Goal: Task Accomplishment & Management: Manage account settings

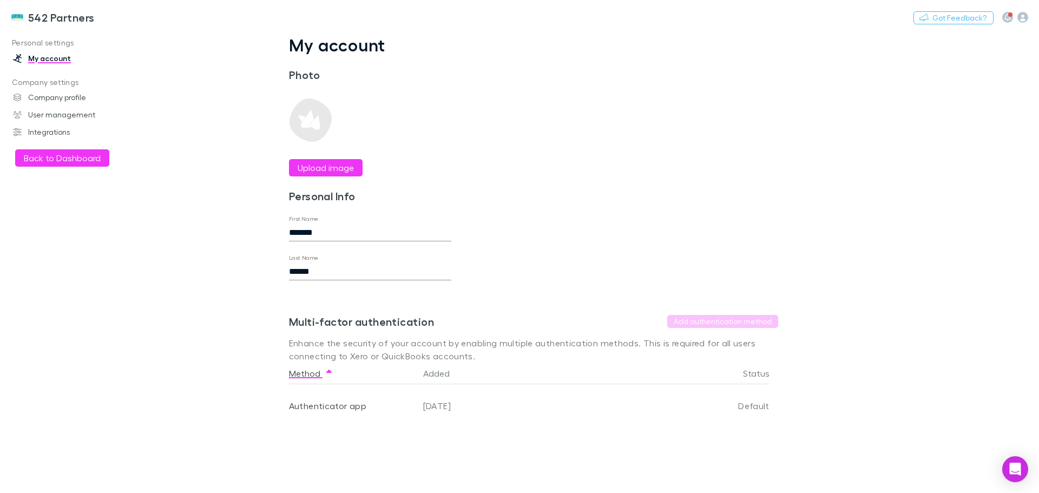
click at [55, 159] on button "Back to Dashboard" at bounding box center [62, 157] width 94 height 17
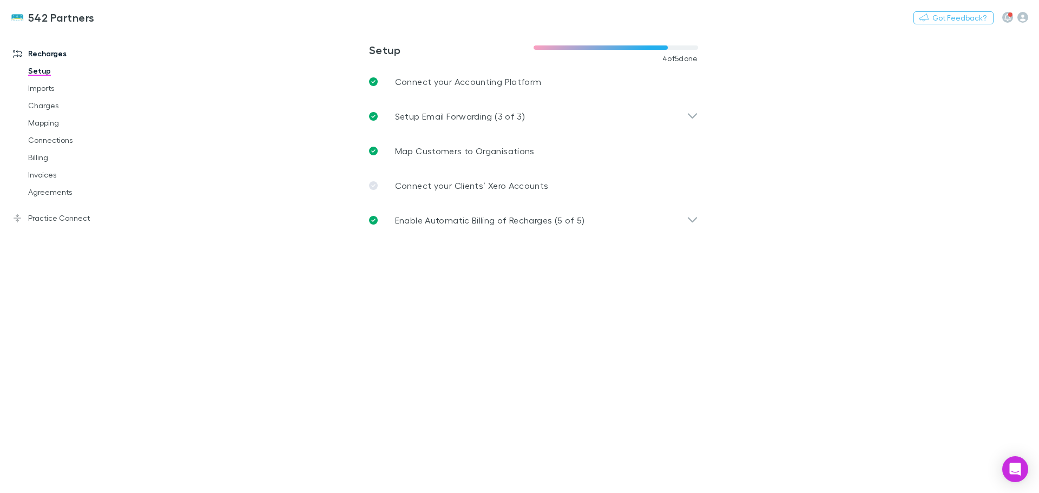
click at [32, 124] on link "Mapping" at bounding box center [81, 122] width 129 height 17
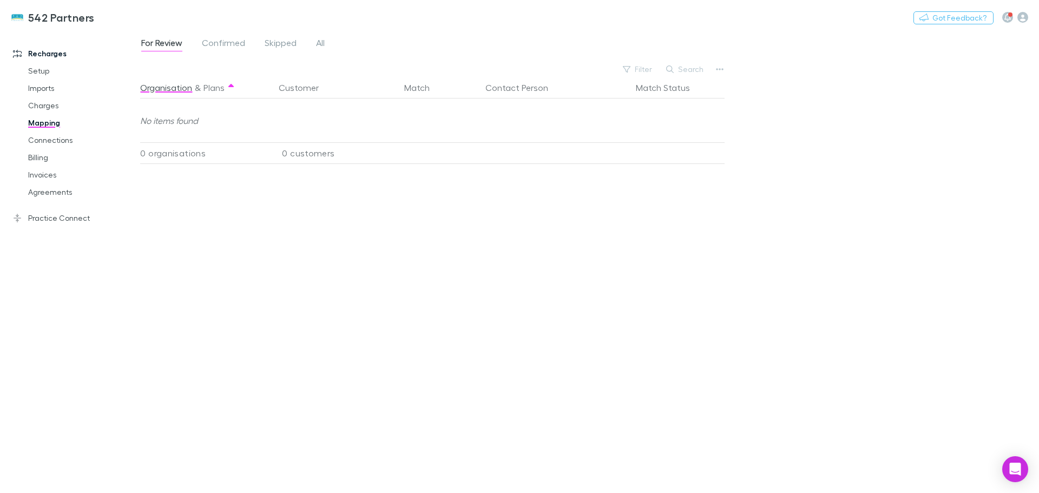
click at [322, 42] on span "All" at bounding box center [320, 44] width 9 height 14
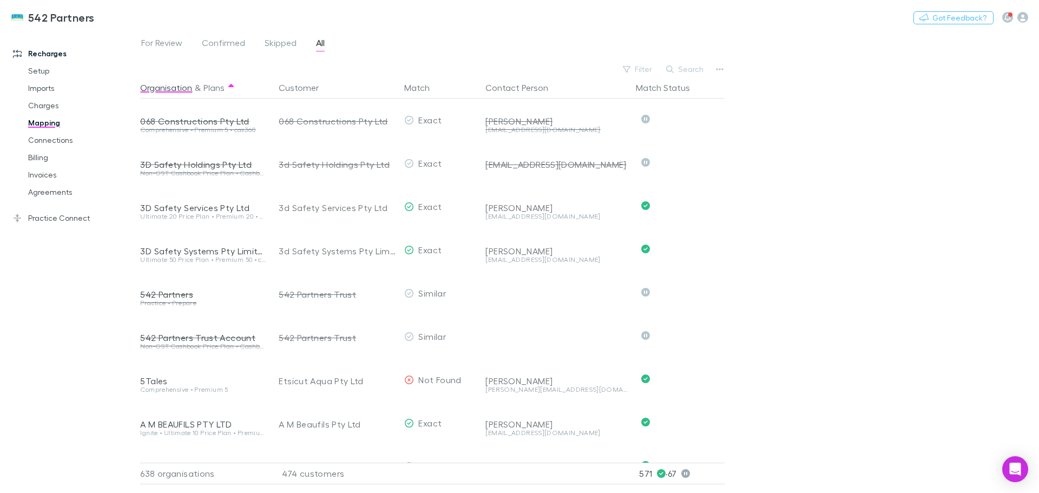
click at [694, 67] on button "Search" at bounding box center [685, 69] width 49 height 13
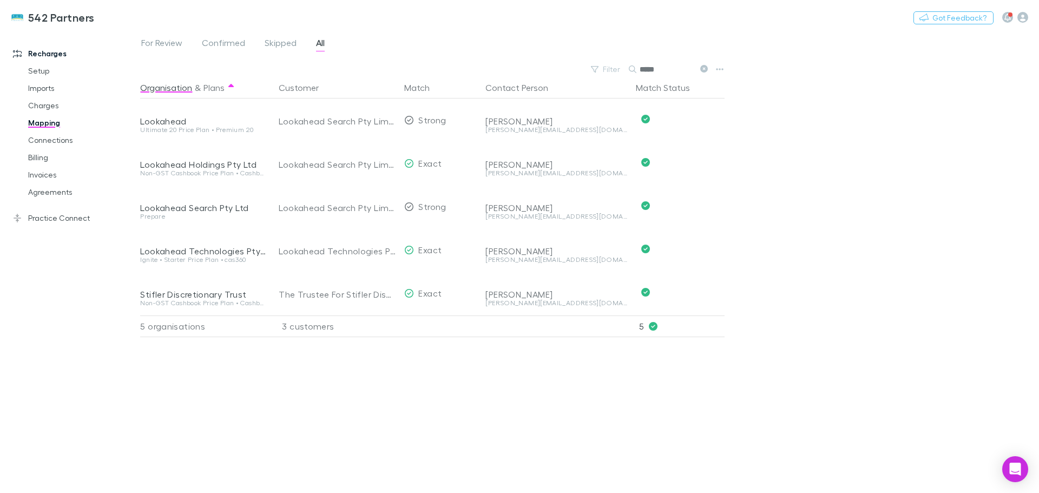
type input "*****"
click at [40, 159] on link "Billing" at bounding box center [81, 157] width 129 height 17
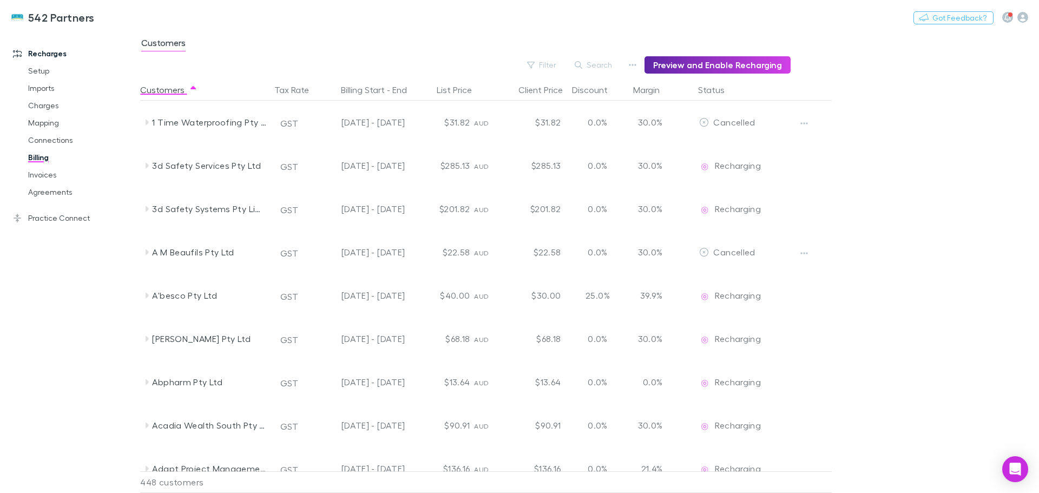
click at [603, 64] on button "Search" at bounding box center [593, 64] width 49 height 13
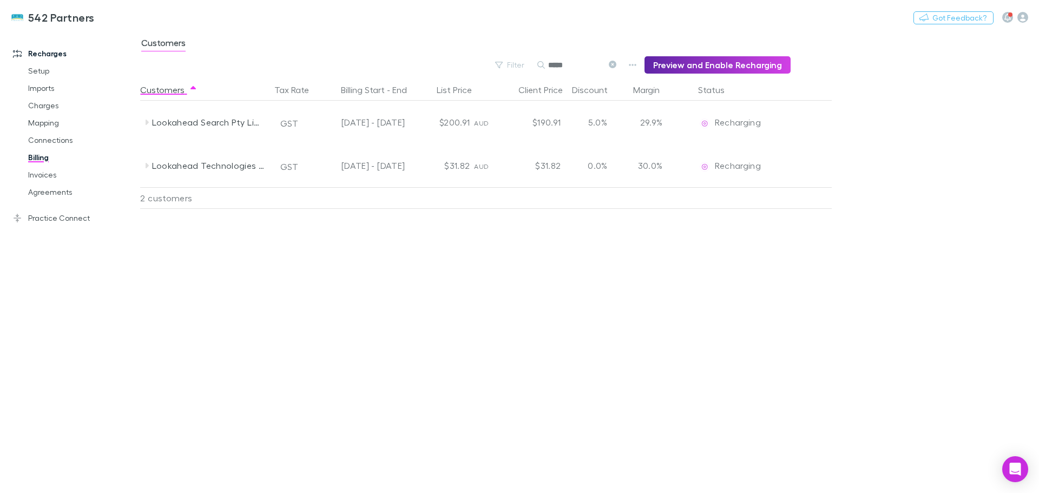
type input "*****"
click at [147, 124] on icon at bounding box center [147, 122] width 3 height 5
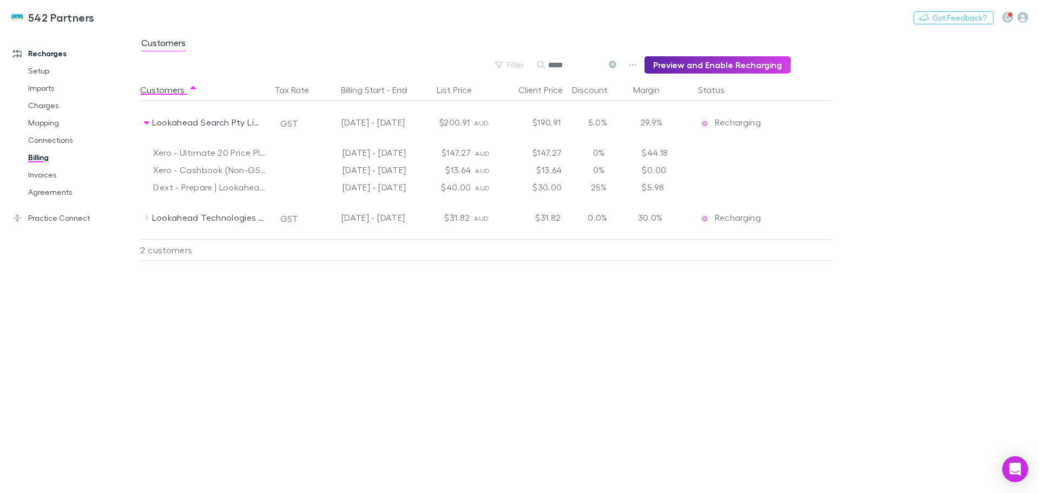
click at [146, 123] on icon at bounding box center [146, 122] width 5 height 3
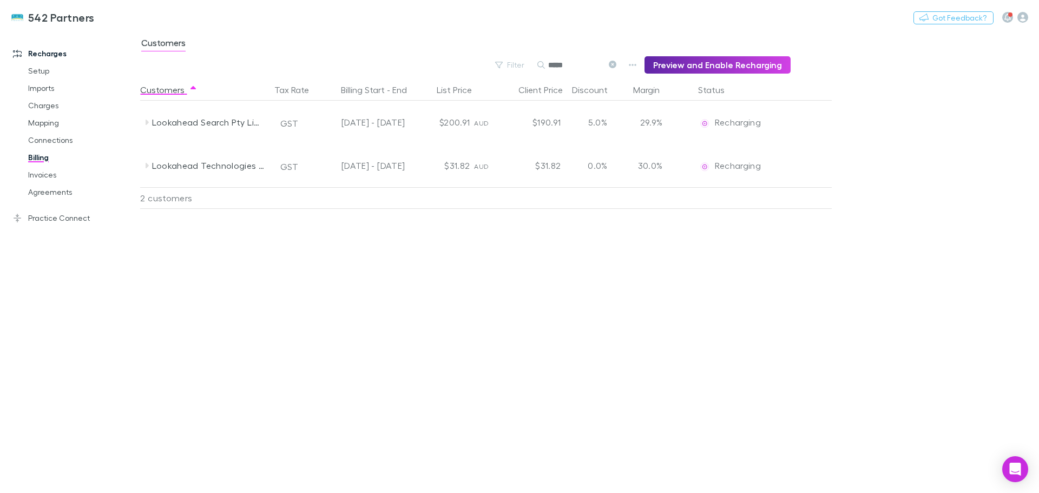
click at [45, 217] on link "Practice Connect" at bounding box center [74, 217] width 144 height 17
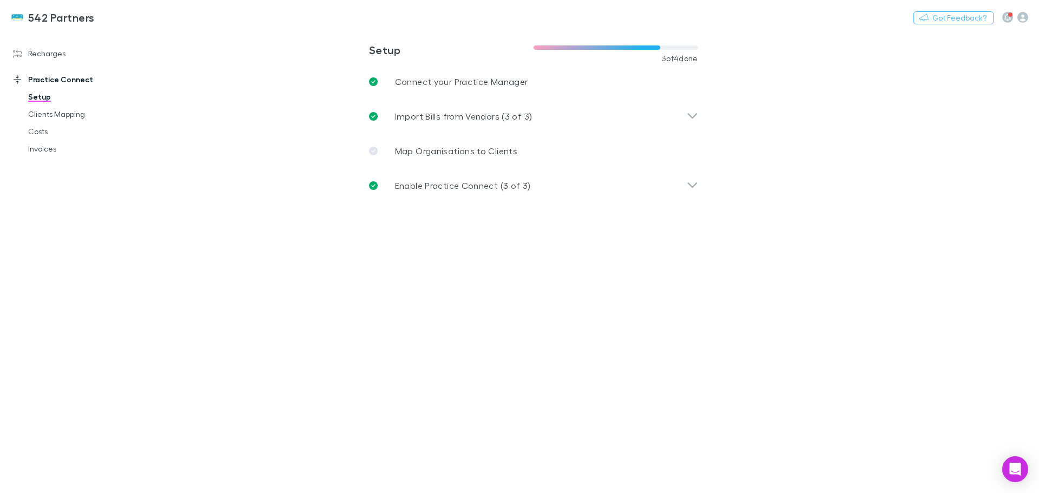
click at [68, 110] on link "Clients Mapping" at bounding box center [81, 114] width 129 height 17
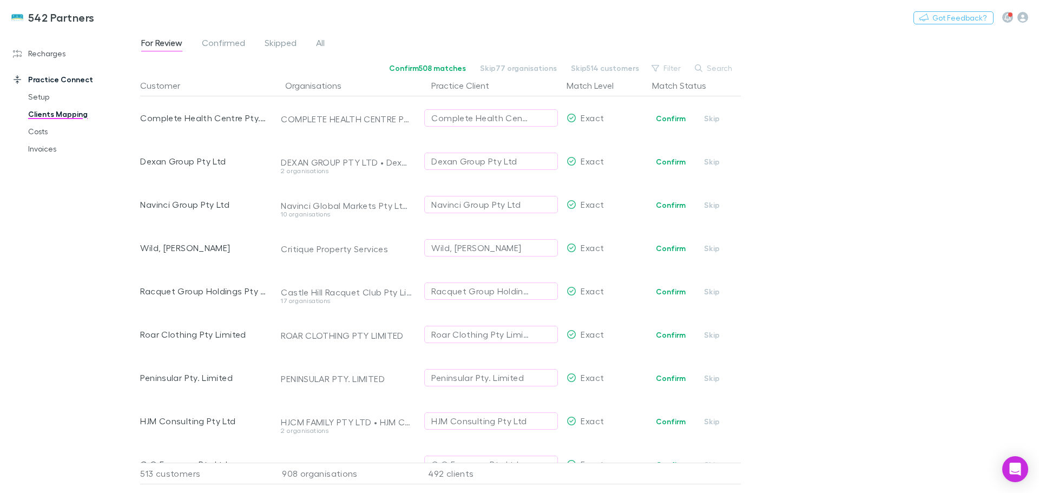
click at [670, 115] on button "Confirm" at bounding box center [671, 118] width 44 height 13
click at [665, 159] on button "Confirm" at bounding box center [671, 161] width 44 height 13
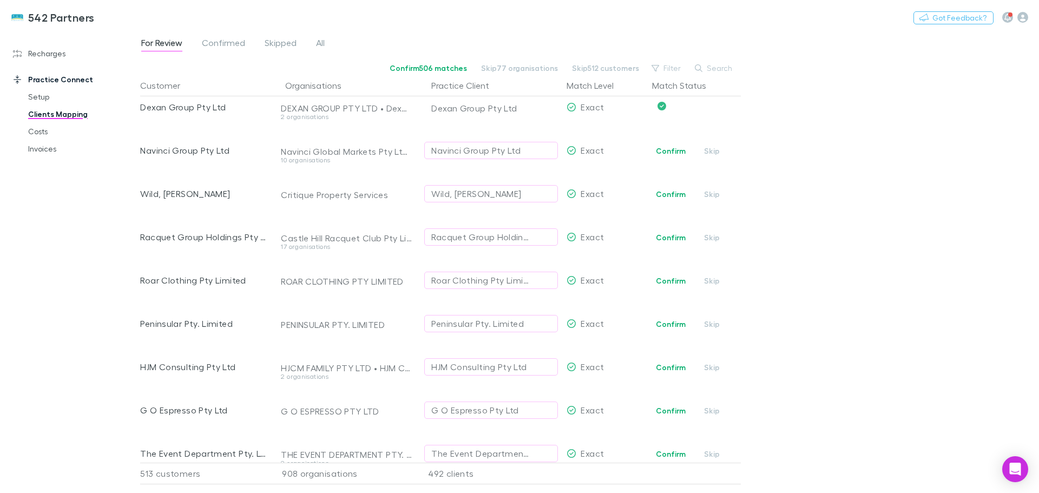
click at [658, 189] on button "Confirm" at bounding box center [671, 194] width 44 height 13
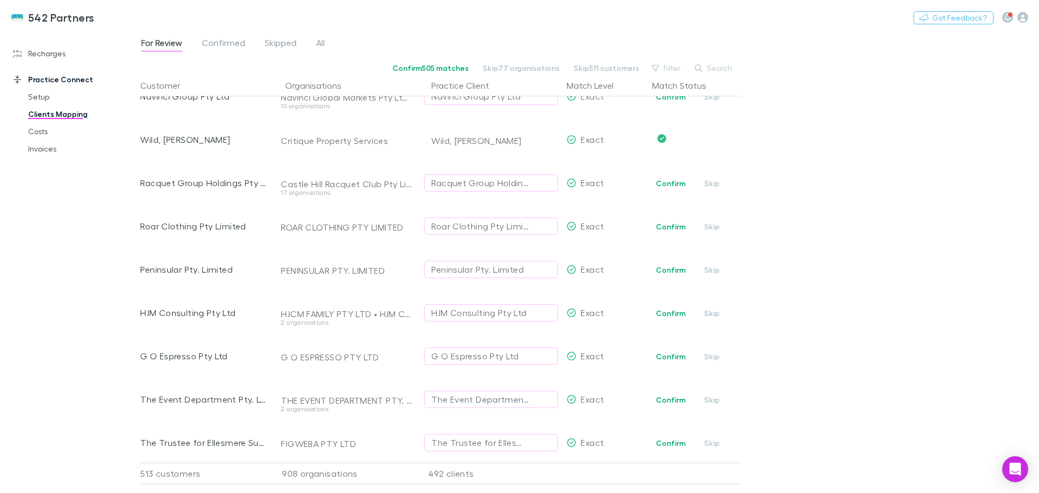
click at [675, 227] on button "Confirm" at bounding box center [671, 226] width 44 height 13
click at [659, 267] on button "Confirm" at bounding box center [671, 270] width 44 height 13
click at [667, 353] on button "Confirm" at bounding box center [671, 356] width 44 height 13
click at [667, 402] on button "Confirm" at bounding box center [671, 399] width 44 height 13
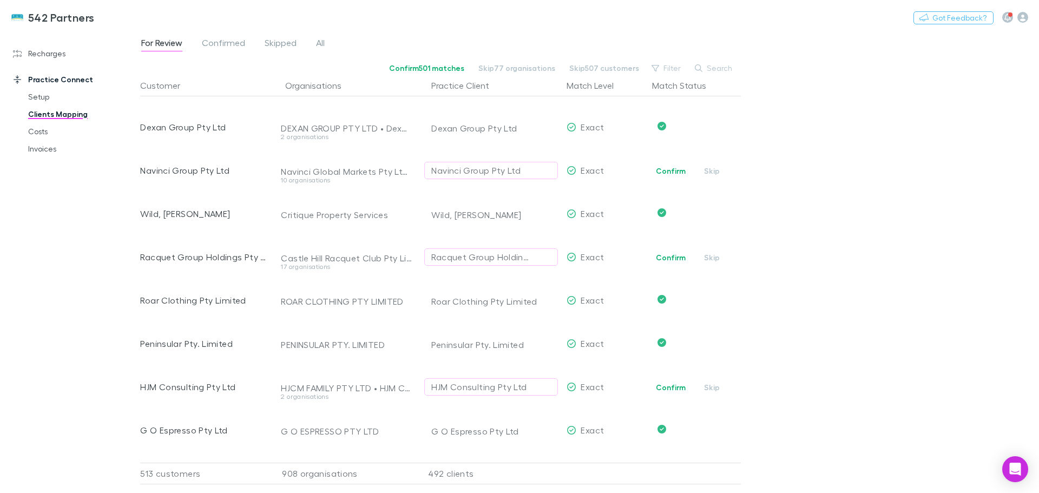
scroll to position [0, 0]
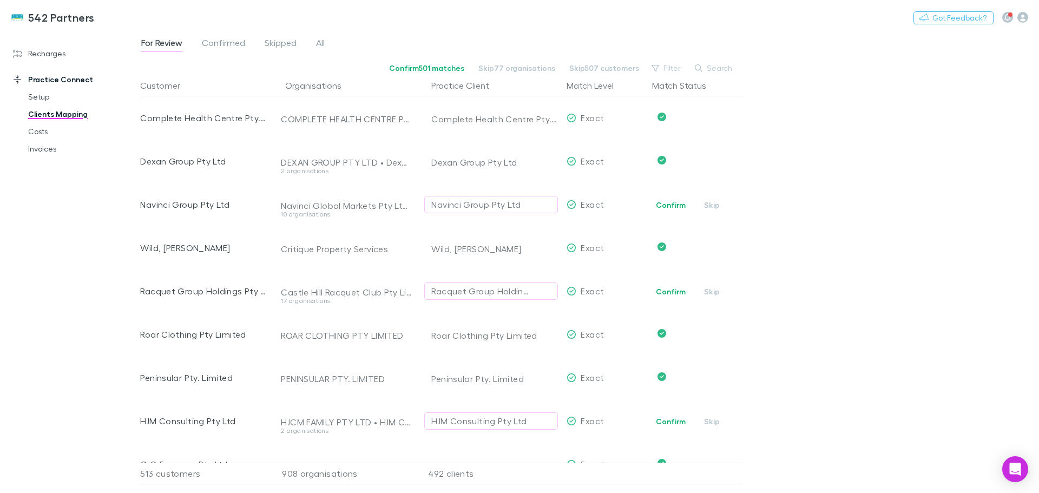
click at [669, 69] on button "Filter" at bounding box center [666, 68] width 41 height 13
click at [522, 140] on li "Exact" at bounding box center [594, 138] width 188 height 17
click at [817, 120] on div at bounding box center [519, 246] width 1039 height 493
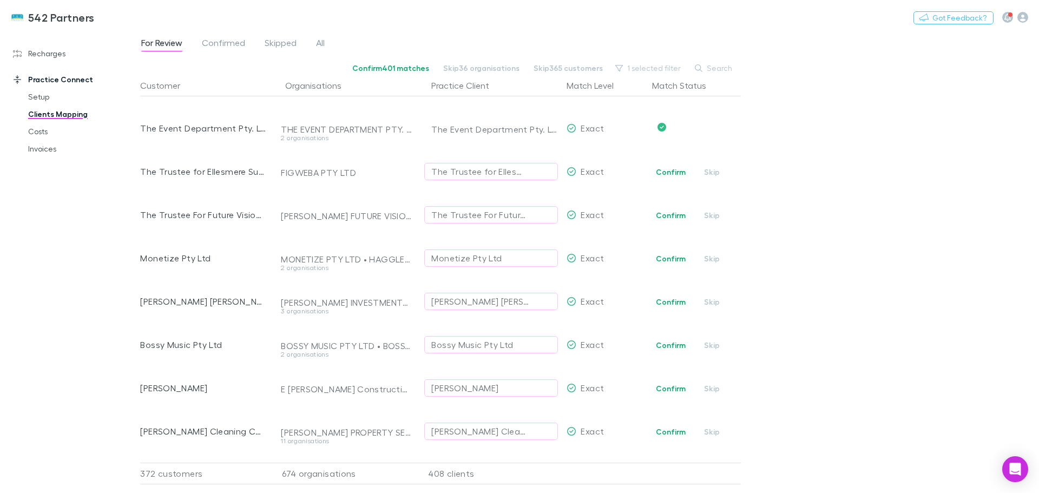
scroll to position [379, 0]
click at [668, 170] on button "Confirm" at bounding box center [671, 172] width 44 height 13
click at [40, 148] on link "Invoices" at bounding box center [81, 148] width 129 height 17
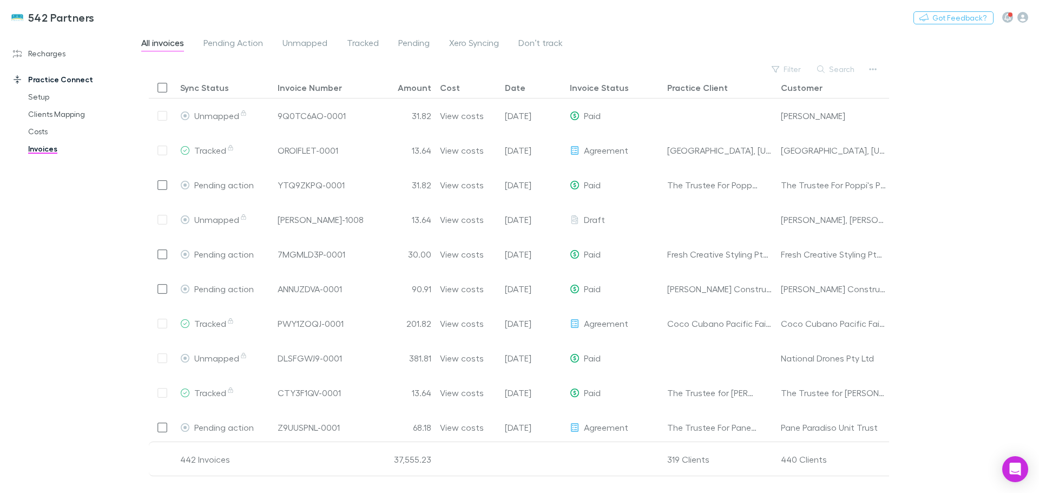
click at [845, 66] on button "Search" at bounding box center [836, 69] width 49 height 13
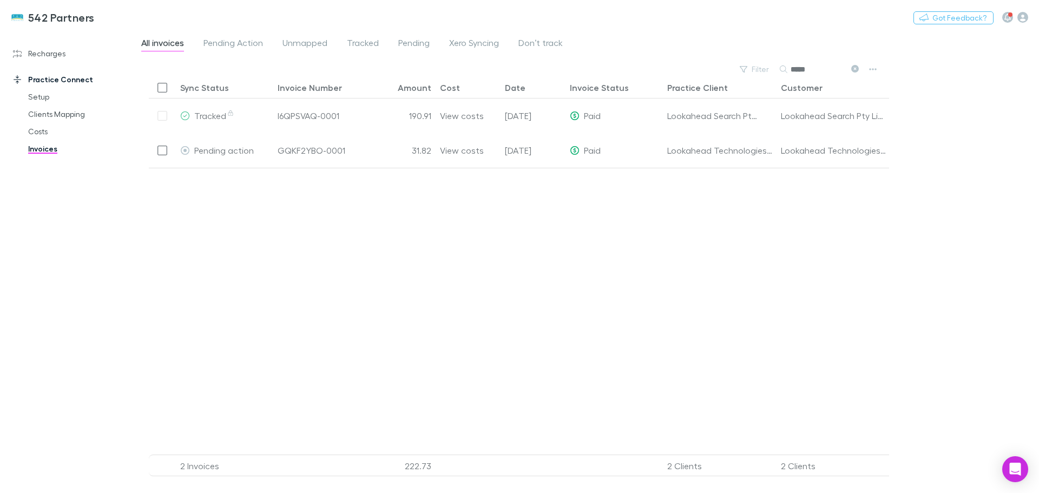
type input "*****"
click at [38, 53] on link "Recharges" at bounding box center [74, 53] width 144 height 17
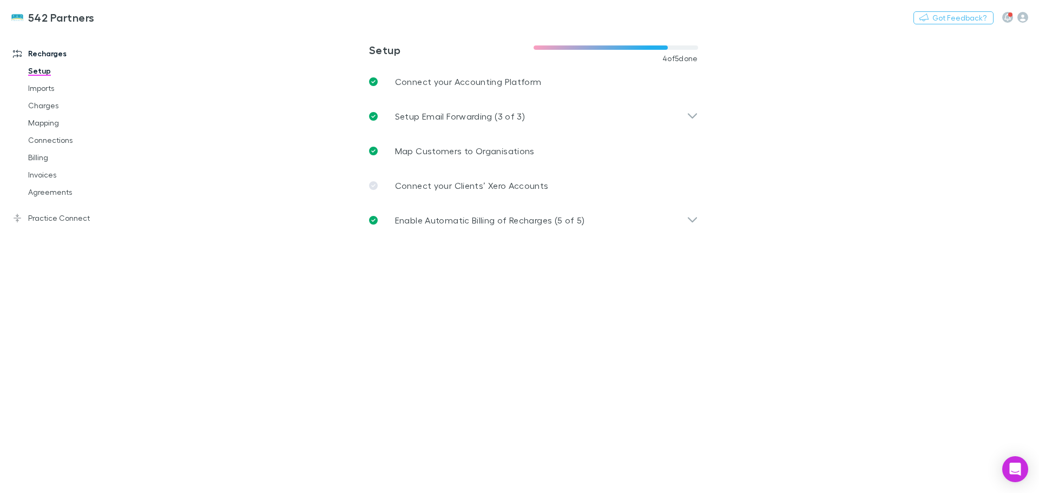
click at [48, 216] on link "Practice Connect" at bounding box center [74, 217] width 144 height 17
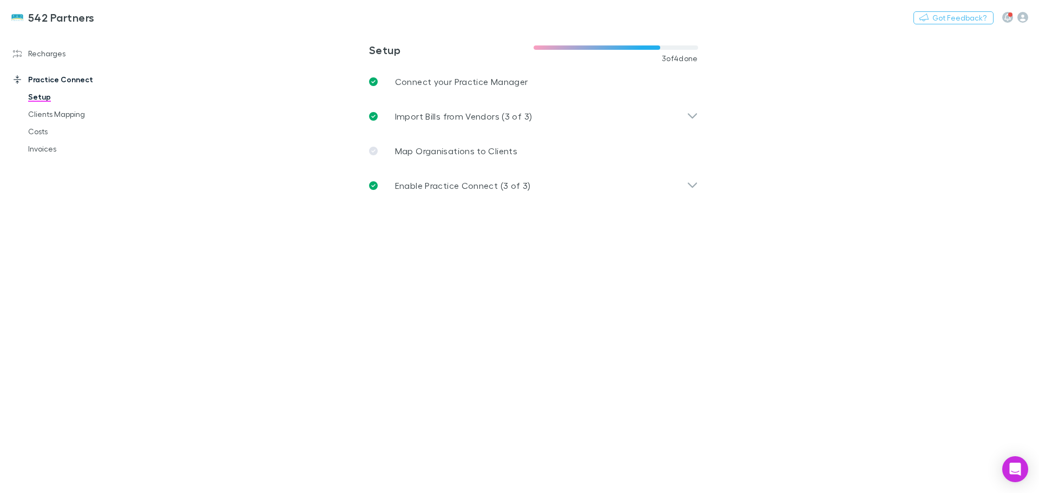
click at [40, 152] on link "Invoices" at bounding box center [81, 148] width 129 height 17
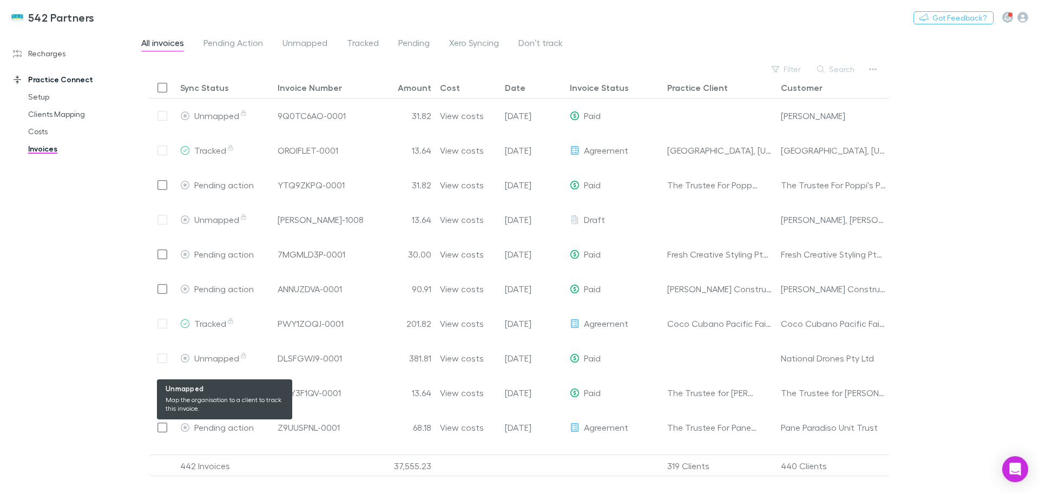
click at [204, 356] on span "Unmapped" at bounding box center [221, 358] width 54 height 10
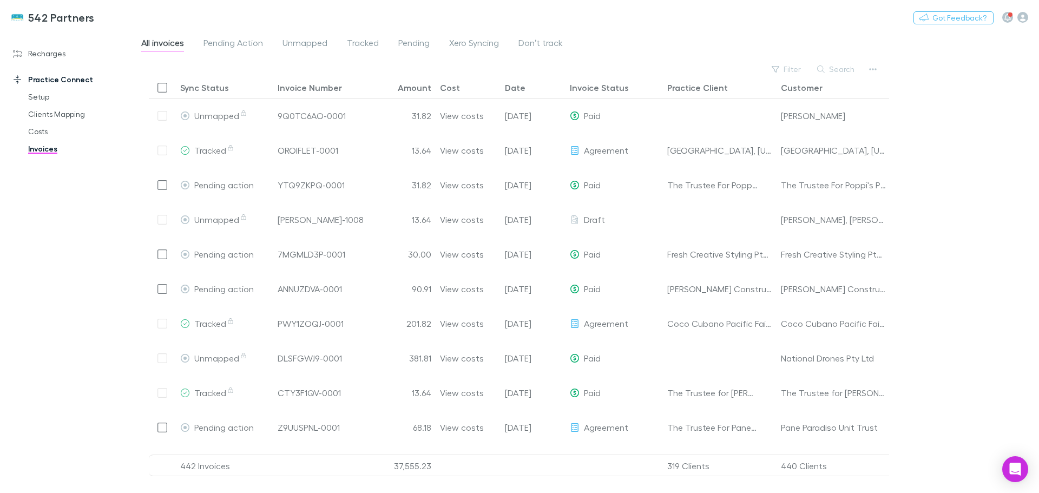
click at [307, 40] on span "Unmapped" at bounding box center [305, 44] width 45 height 14
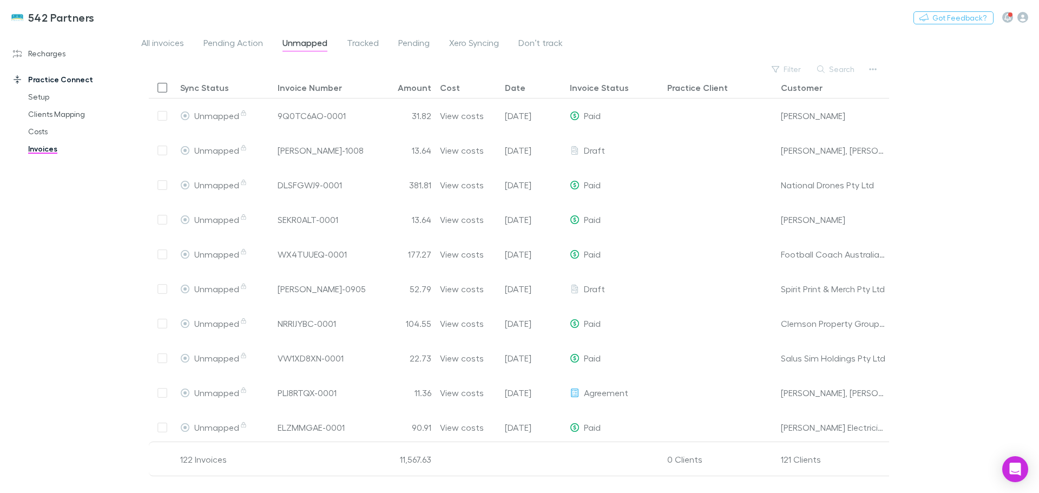
click at [51, 116] on link "Clients Mapping" at bounding box center [81, 114] width 129 height 17
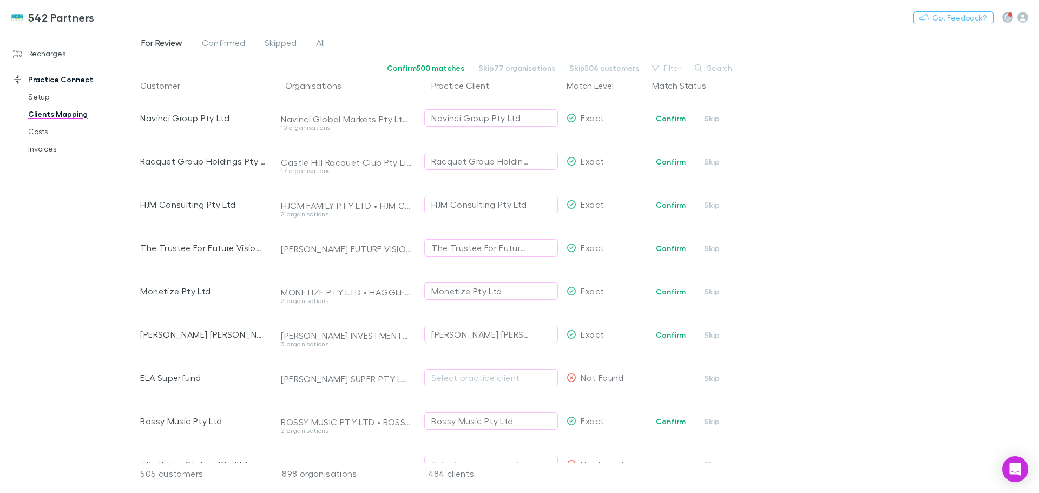
click at [714, 65] on button "Search" at bounding box center [714, 68] width 49 height 13
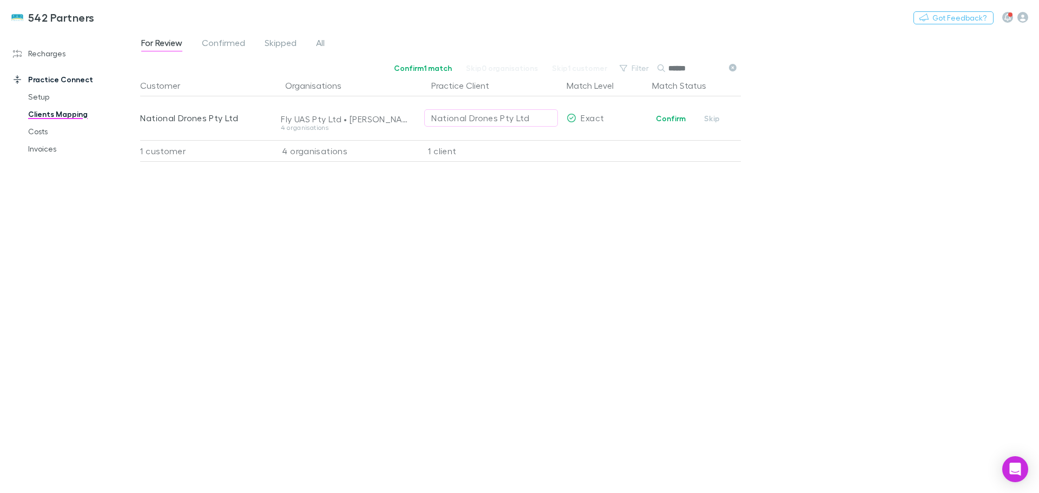
type input "******"
click at [670, 116] on button "Confirm" at bounding box center [671, 118] width 44 height 13
click at [40, 149] on link "Invoices" at bounding box center [81, 148] width 129 height 17
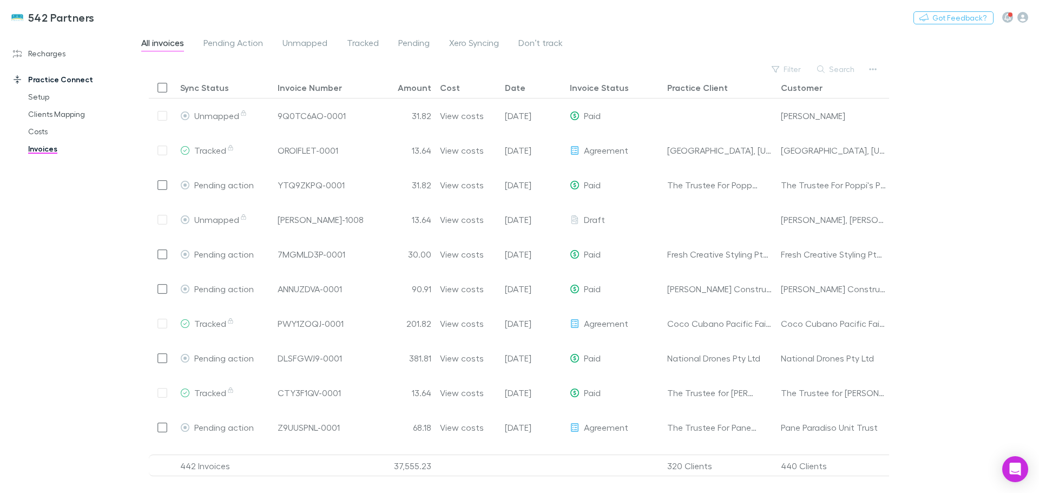
click at [839, 71] on button "Search" at bounding box center [836, 69] width 49 height 13
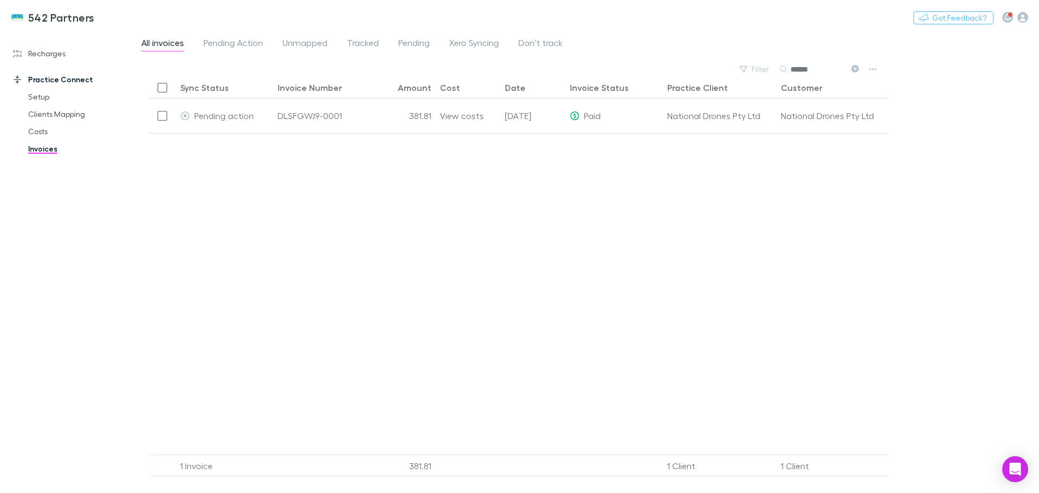
type input "******"
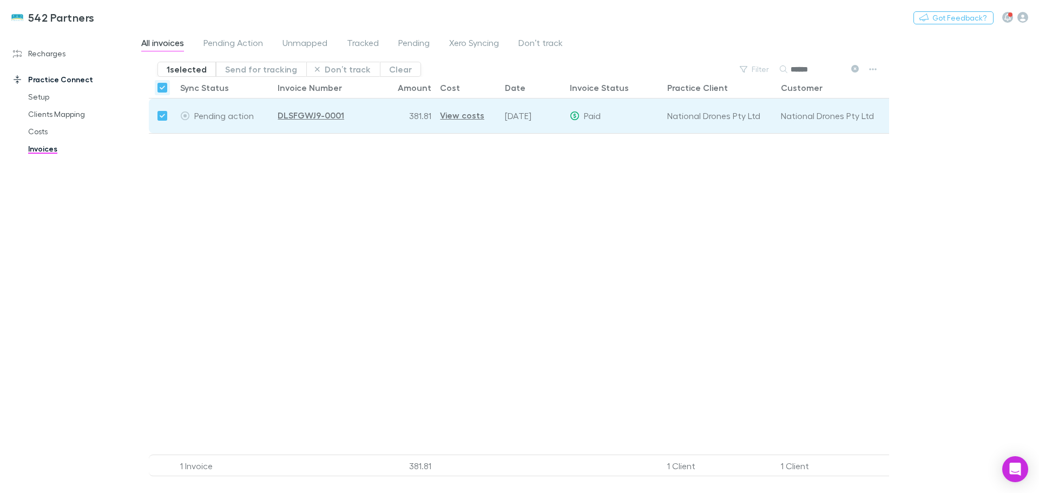
click at [252, 69] on button "Send for tracking" at bounding box center [261, 69] width 90 height 15
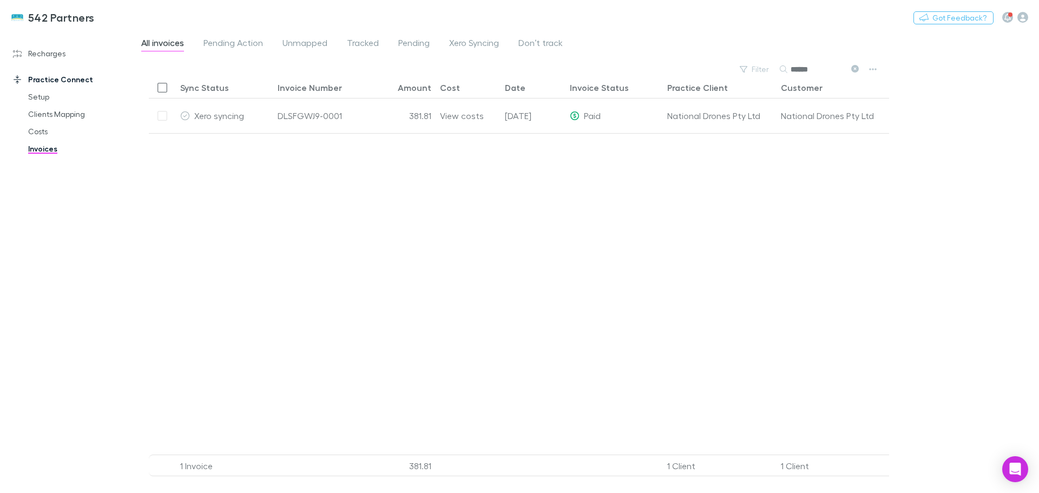
click at [48, 116] on link "Clients Mapping" at bounding box center [81, 114] width 129 height 17
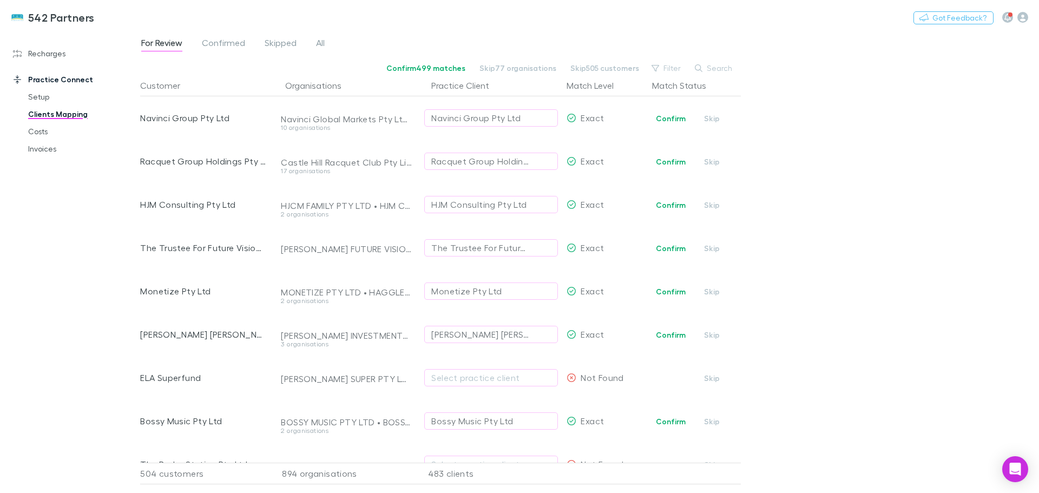
click at [674, 250] on button "Confirm" at bounding box center [671, 248] width 44 height 13
click at [668, 292] on button "Confirm" at bounding box center [671, 291] width 44 height 13
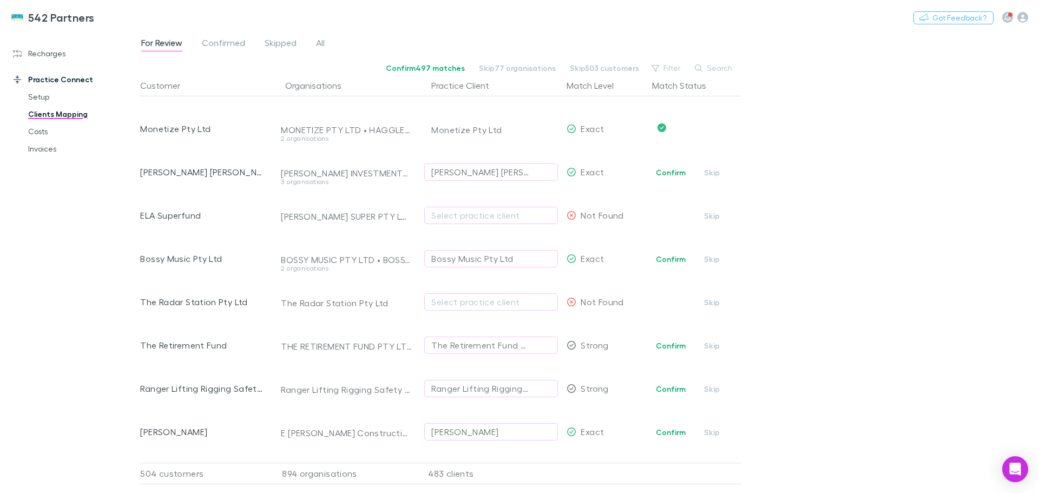
scroll to position [108, 0]
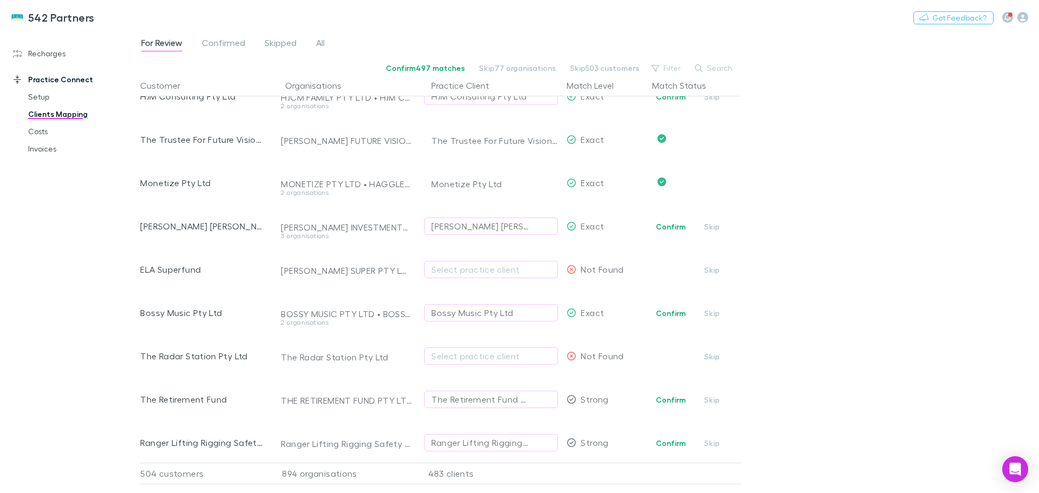
click at [671, 226] on button "Confirm" at bounding box center [671, 226] width 44 height 13
click at [668, 314] on button "Confirm" at bounding box center [671, 313] width 44 height 13
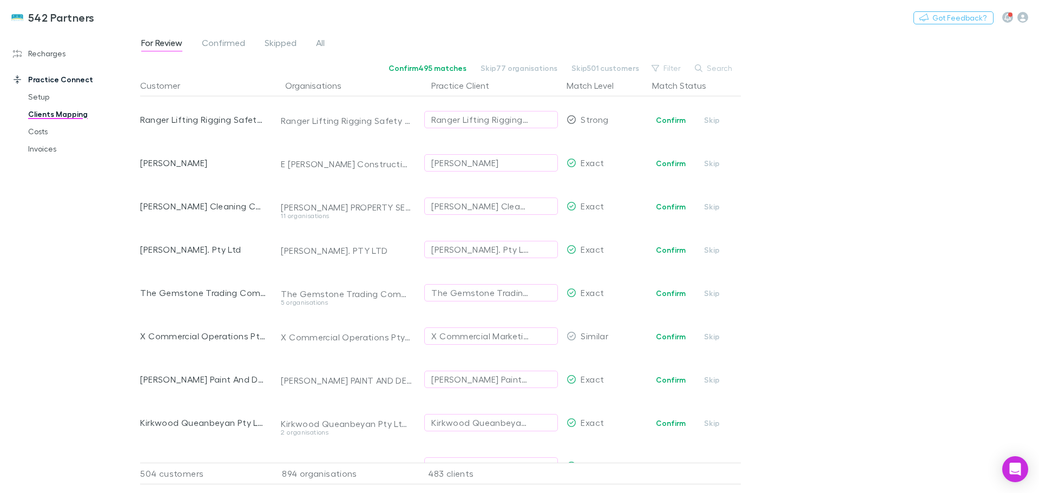
scroll to position [433, 0]
click at [662, 288] on button "Confirm" at bounding box center [671, 291] width 44 height 13
click at [667, 385] on span "Confirm Skip" at bounding box center [694, 377] width 93 height 43
click at [666, 379] on button "Confirm" at bounding box center [671, 378] width 44 height 13
click at [666, 415] on button "Confirm" at bounding box center [671, 421] width 44 height 13
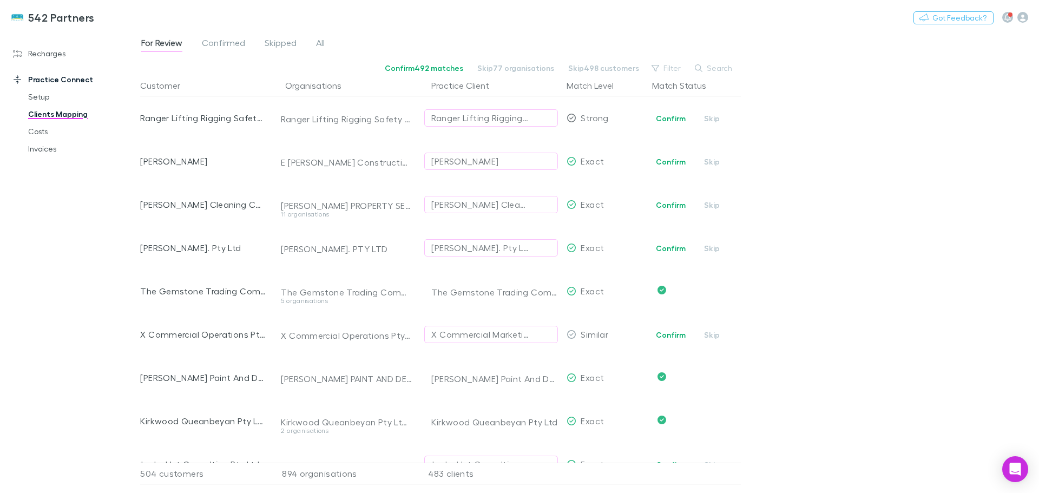
click at [670, 203] on button "Confirm" at bounding box center [671, 205] width 44 height 13
click at [668, 159] on button "Confirm" at bounding box center [671, 161] width 44 height 13
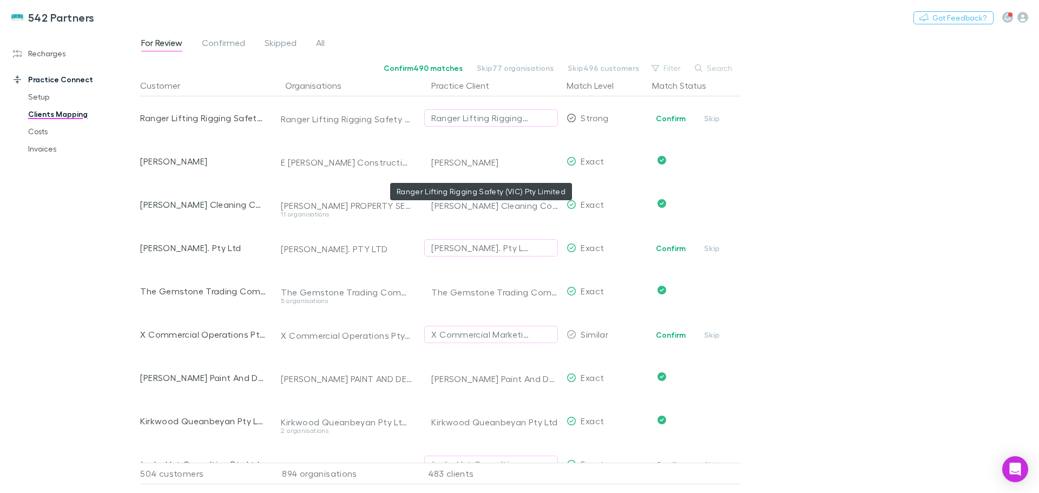
scroll to position [379, 0]
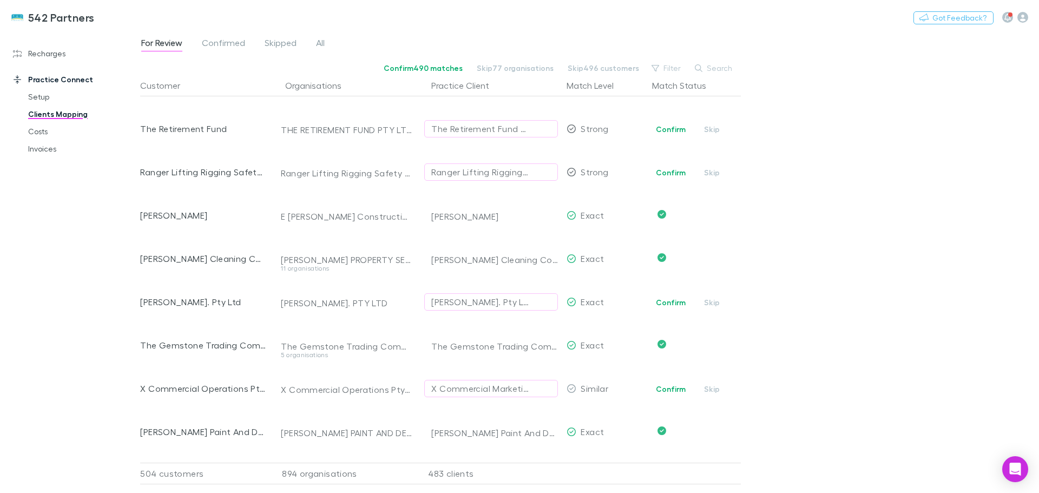
click at [667, 172] on button "Confirm" at bounding box center [671, 172] width 44 height 13
click at [219, 45] on span "Confirmed" at bounding box center [223, 44] width 43 height 14
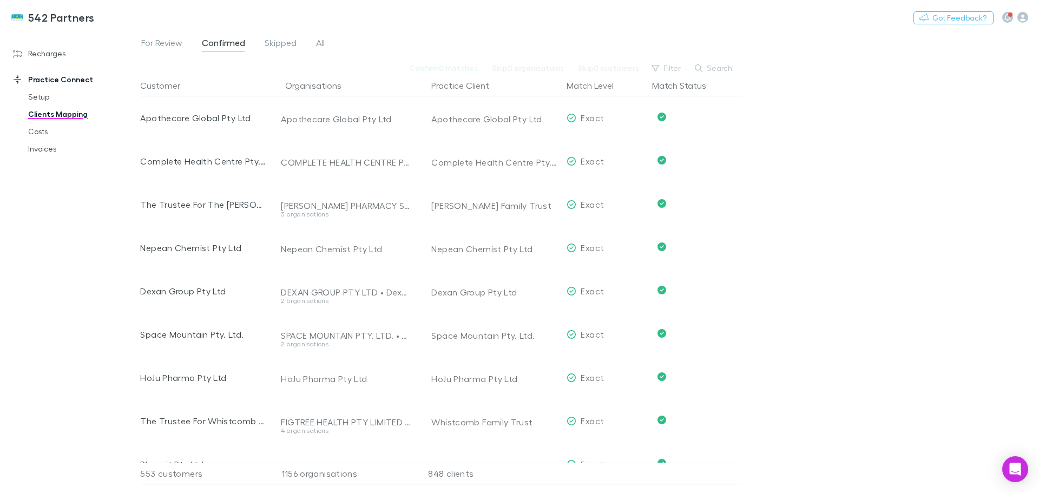
click at [155, 43] on span "For Review" at bounding box center [161, 44] width 41 height 14
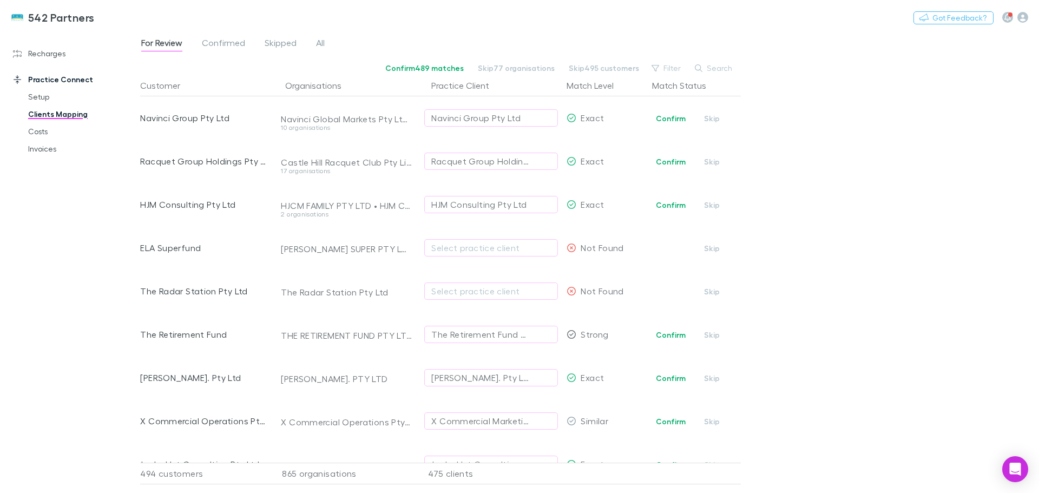
click at [678, 161] on button "Confirm" at bounding box center [671, 161] width 44 height 13
click at [662, 206] on button "Confirm" at bounding box center [671, 205] width 44 height 13
click at [678, 119] on button "Confirm" at bounding box center [671, 118] width 44 height 13
click at [664, 458] on button "Confirm" at bounding box center [671, 464] width 44 height 13
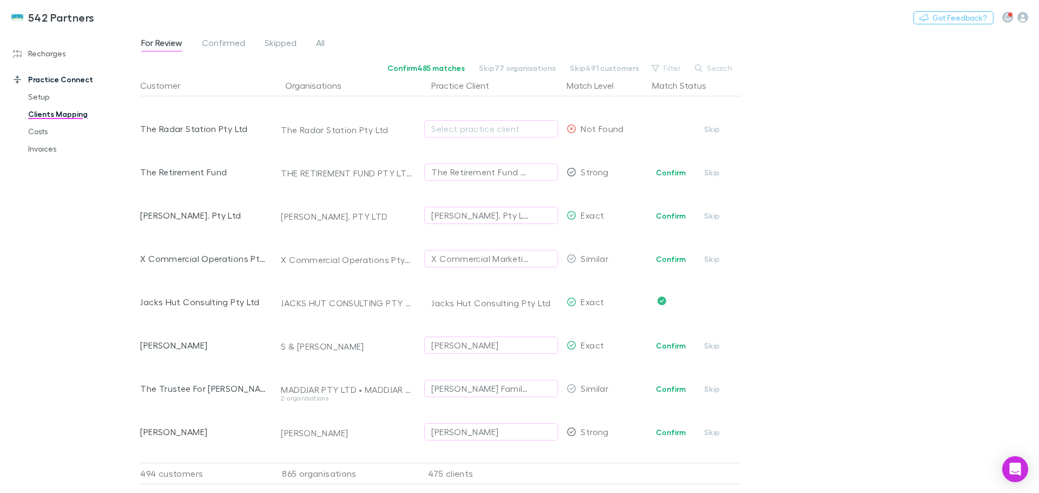
click at [665, 345] on button "Confirm" at bounding box center [671, 345] width 44 height 13
click at [663, 431] on button "Confirm" at bounding box center [671, 432] width 44 height 13
click at [672, 213] on button "Confirm" at bounding box center [671, 215] width 44 height 13
click at [233, 40] on span "Confirmed" at bounding box center [223, 44] width 43 height 14
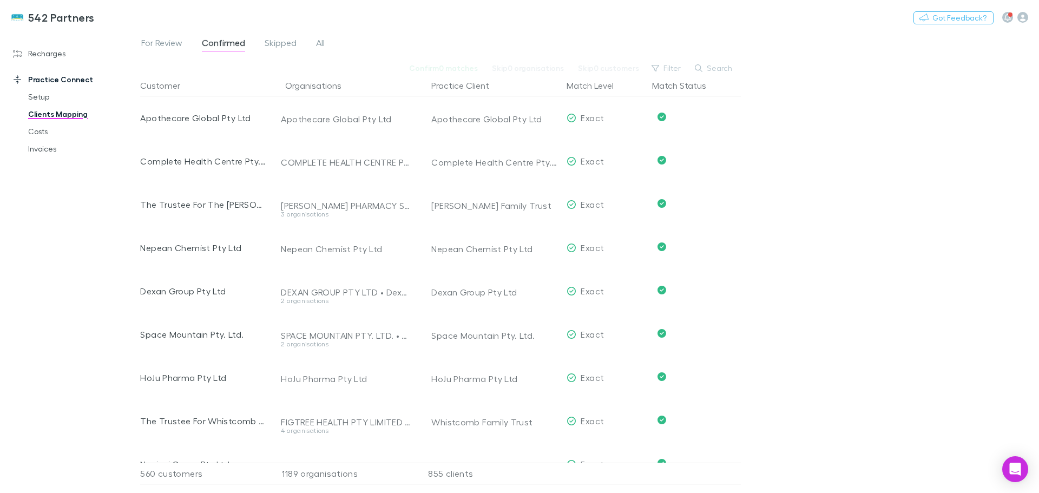
click at [167, 41] on span "For Review" at bounding box center [161, 44] width 41 height 14
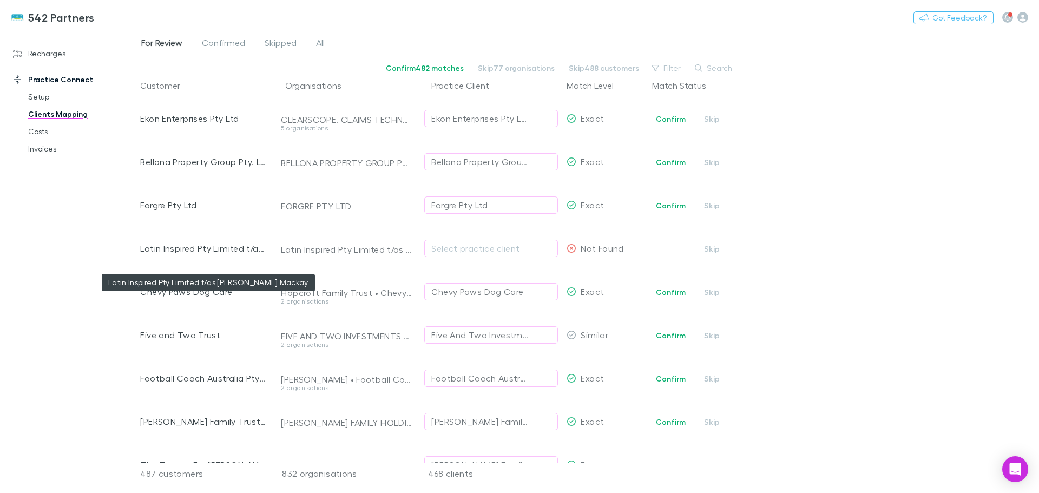
scroll to position [217, 0]
click at [671, 159] on button "Confirm" at bounding box center [671, 161] width 44 height 13
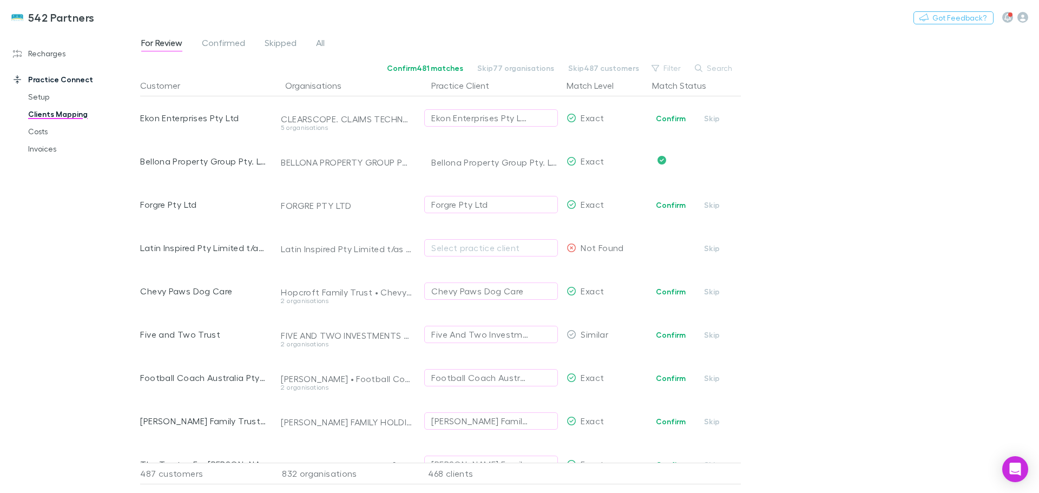
click at [664, 204] on button "Confirm" at bounding box center [671, 205] width 44 height 13
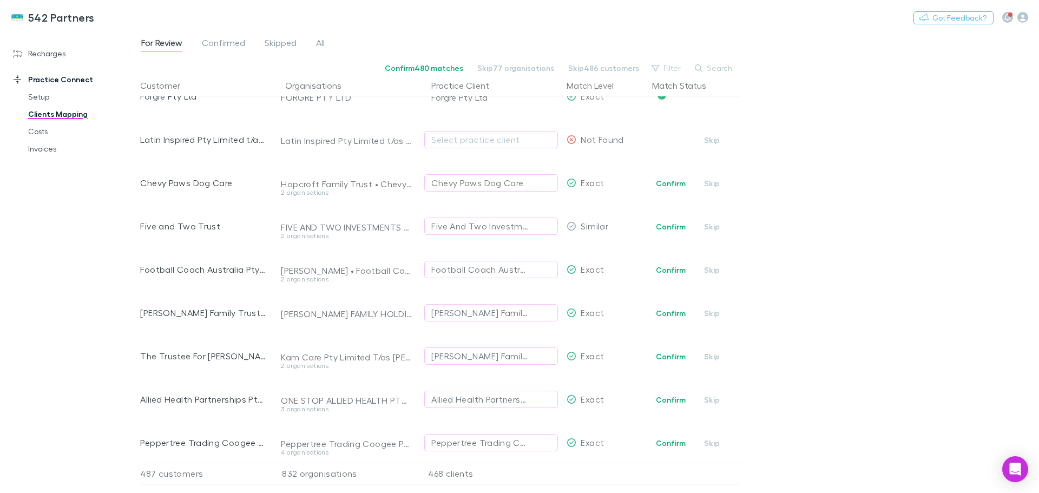
scroll to position [271, 0]
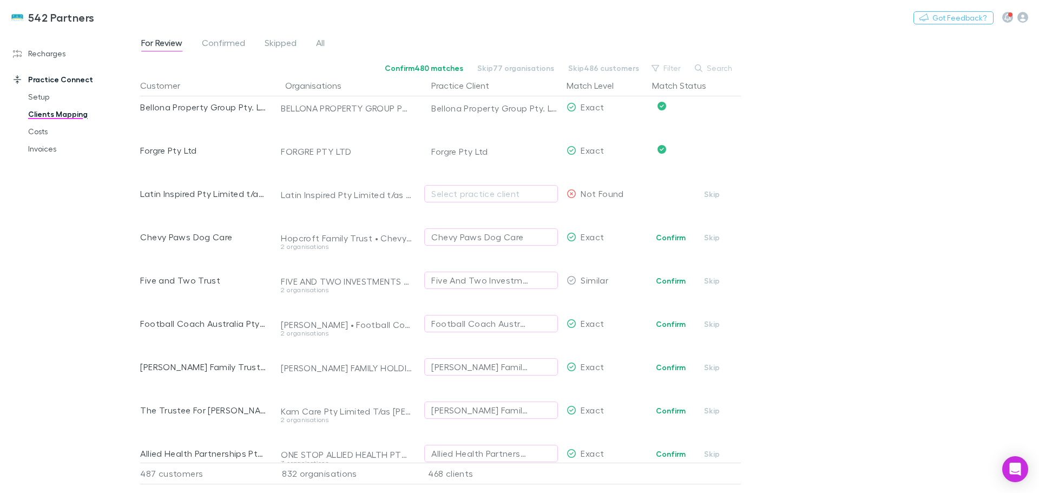
click at [671, 238] on button "Confirm" at bounding box center [671, 237] width 44 height 13
click at [678, 279] on button "Confirm" at bounding box center [671, 280] width 44 height 13
click at [667, 320] on button "Confirm" at bounding box center [671, 324] width 44 height 13
click at [676, 410] on button "Confirm" at bounding box center [671, 410] width 44 height 13
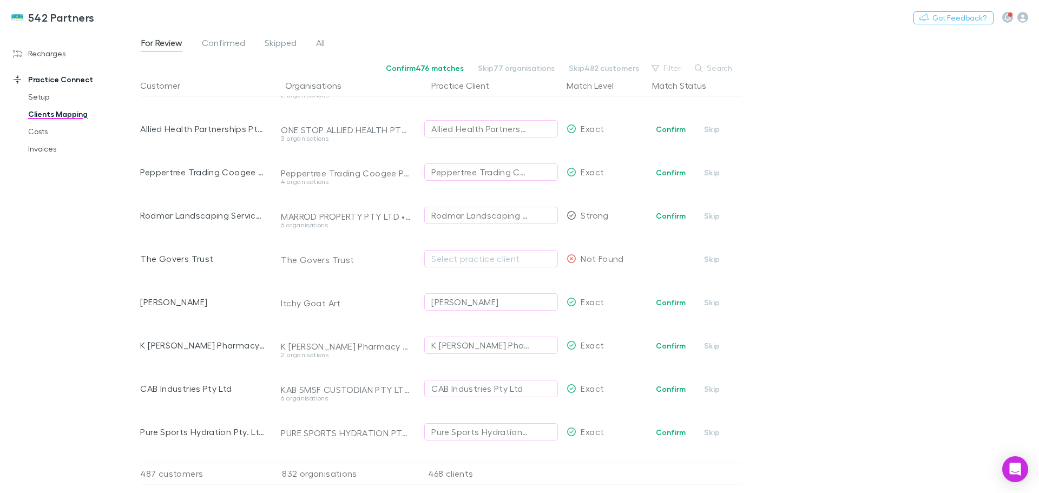
scroll to position [541, 0]
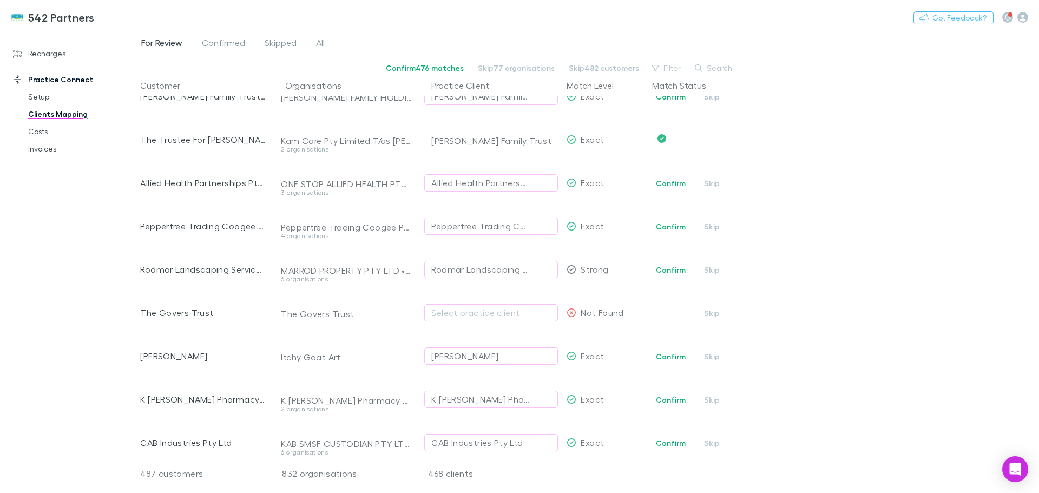
click at [663, 182] on button "Confirm" at bounding box center [671, 183] width 44 height 13
click at [664, 228] on button "Confirm" at bounding box center [671, 226] width 44 height 13
click at [677, 271] on button "Confirm" at bounding box center [671, 270] width 44 height 13
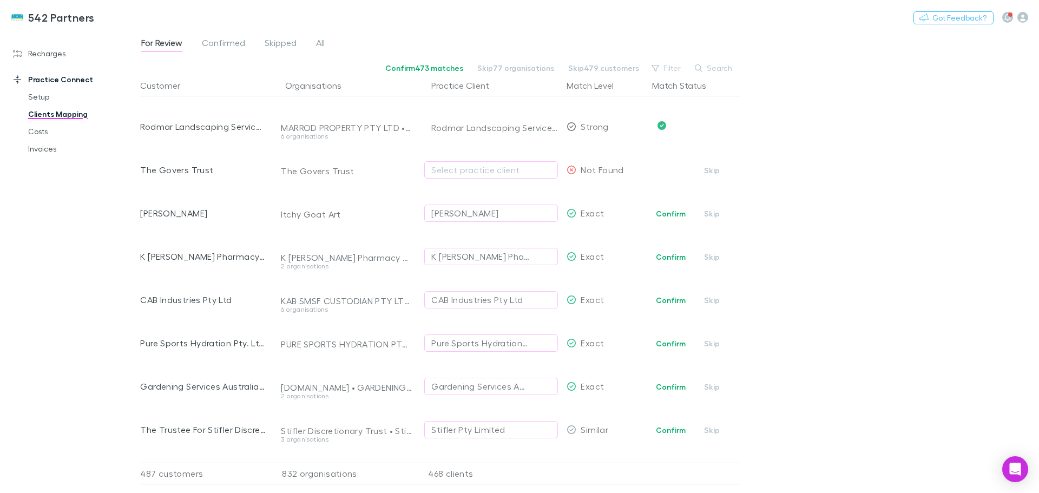
scroll to position [704, 0]
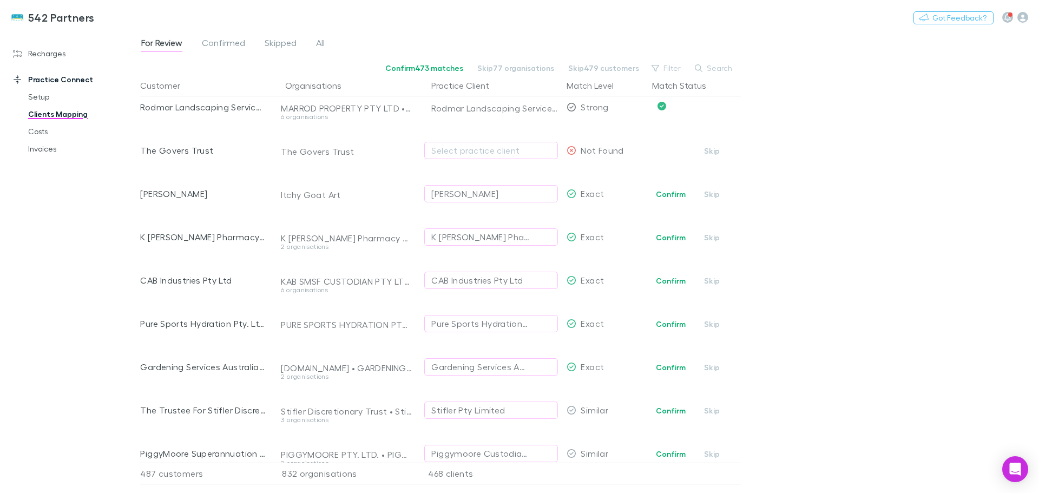
click at [667, 195] on button "Confirm" at bounding box center [671, 194] width 44 height 13
click at [667, 238] on button "Confirm" at bounding box center [671, 237] width 44 height 13
click at [670, 283] on button "Confirm" at bounding box center [671, 280] width 44 height 13
click at [678, 323] on button "Confirm" at bounding box center [671, 324] width 44 height 13
click at [678, 367] on button "Confirm" at bounding box center [671, 367] width 44 height 13
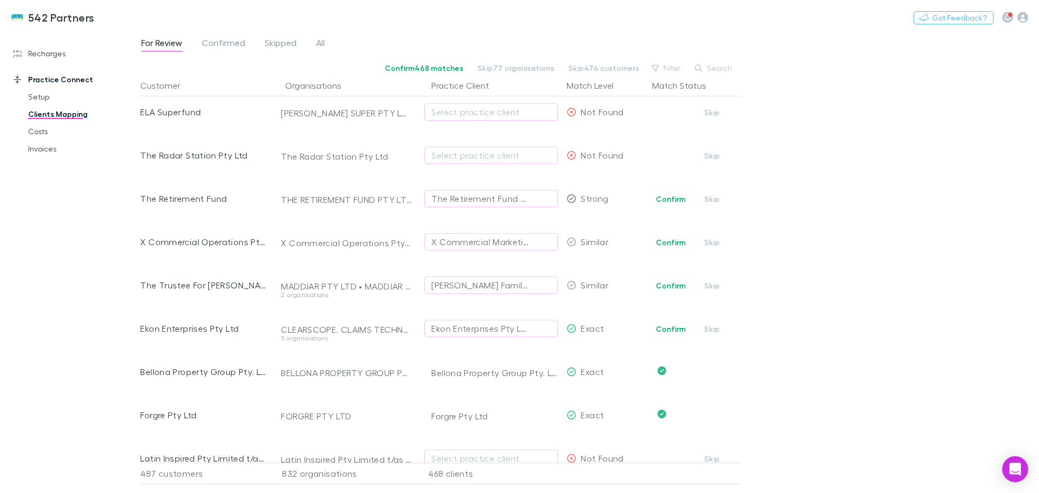
scroll to position [0, 0]
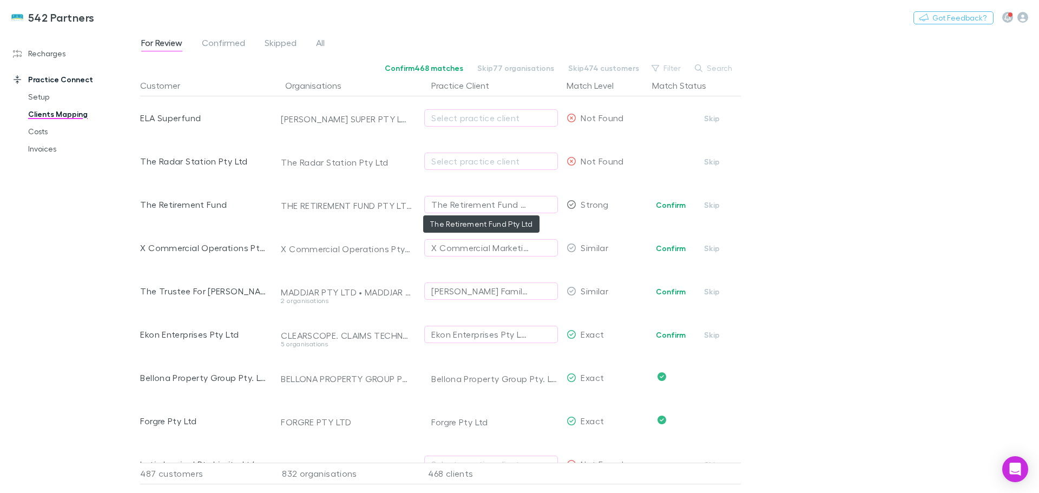
click at [500, 202] on div "The Retirement Fund Pty Ltd" at bounding box center [480, 204] width 98 height 13
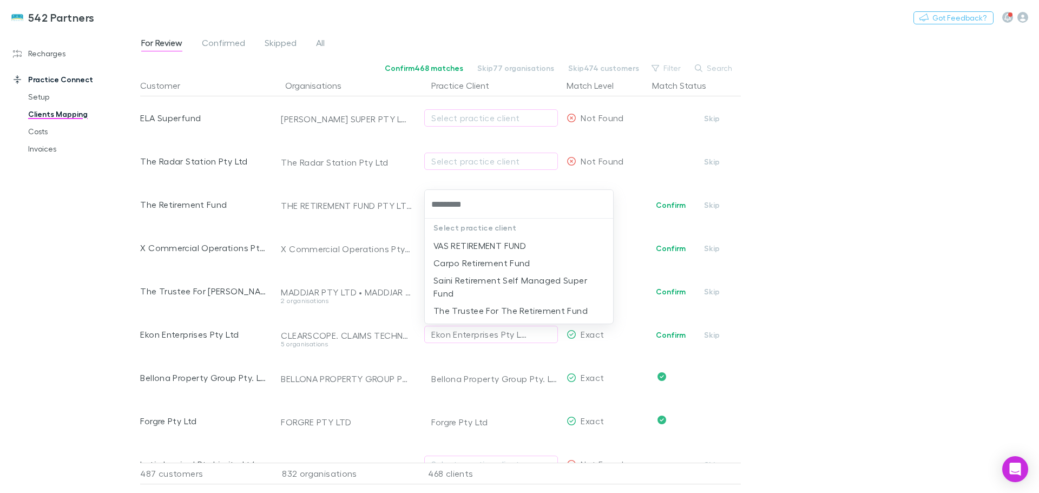
type input "**********"
click at [515, 311] on li "The Trustee For The Retirement Fund" at bounding box center [519, 310] width 188 height 17
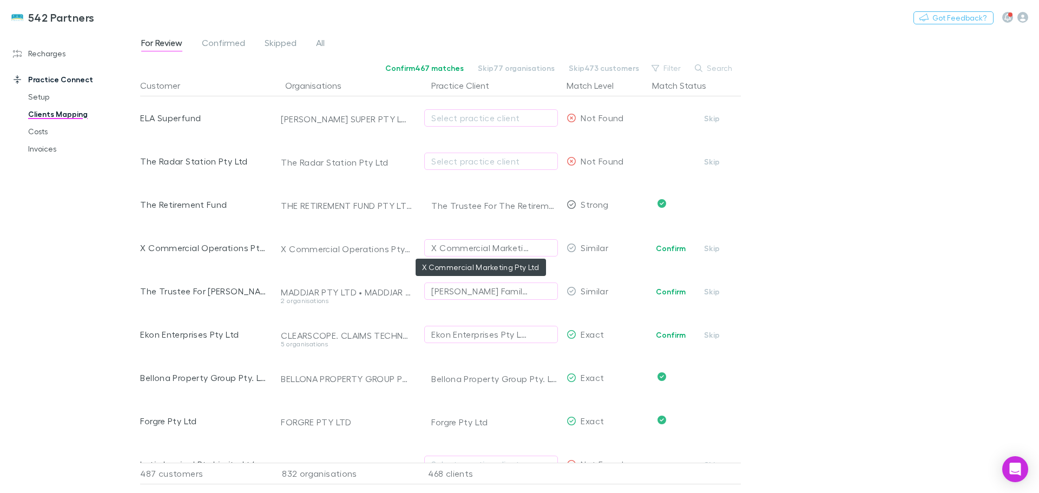
click at [495, 249] on div "X Commercial Marketing Pty Ltd" at bounding box center [480, 247] width 98 height 13
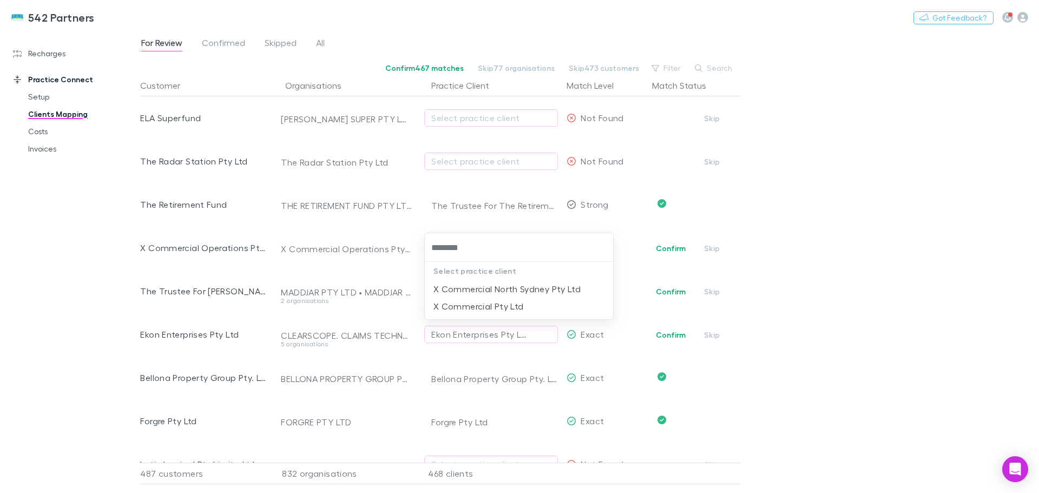
type input "********"
click at [830, 238] on div at bounding box center [519, 246] width 1039 height 493
click at [224, 42] on span "Confirmed" at bounding box center [223, 44] width 43 height 14
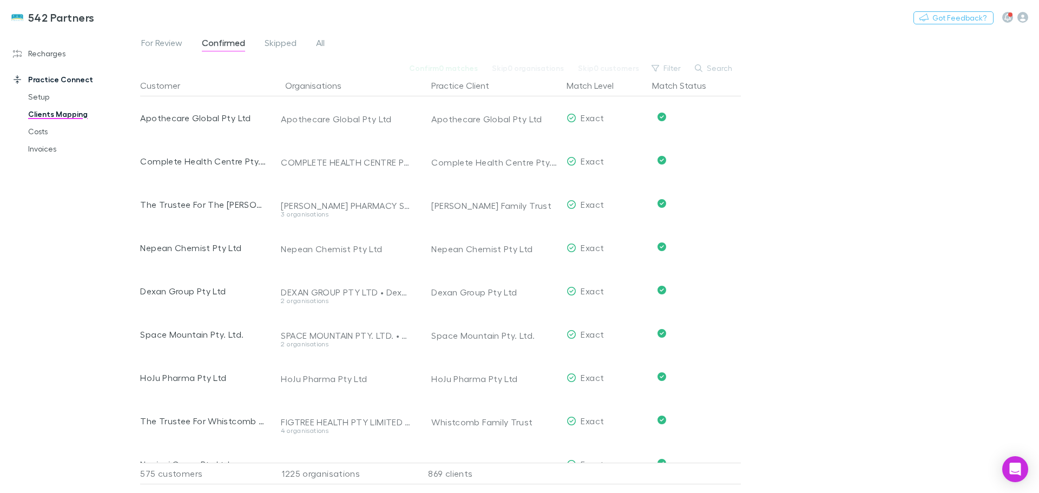
click at [170, 40] on span "For Review" at bounding box center [161, 44] width 41 height 14
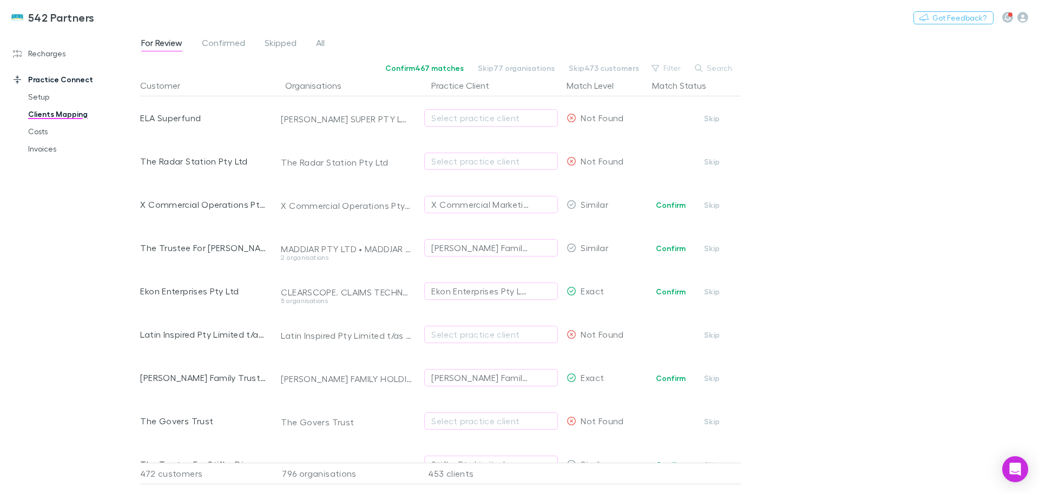
click at [495, 119] on div "Select practice client" at bounding box center [491, 117] width 120 height 13
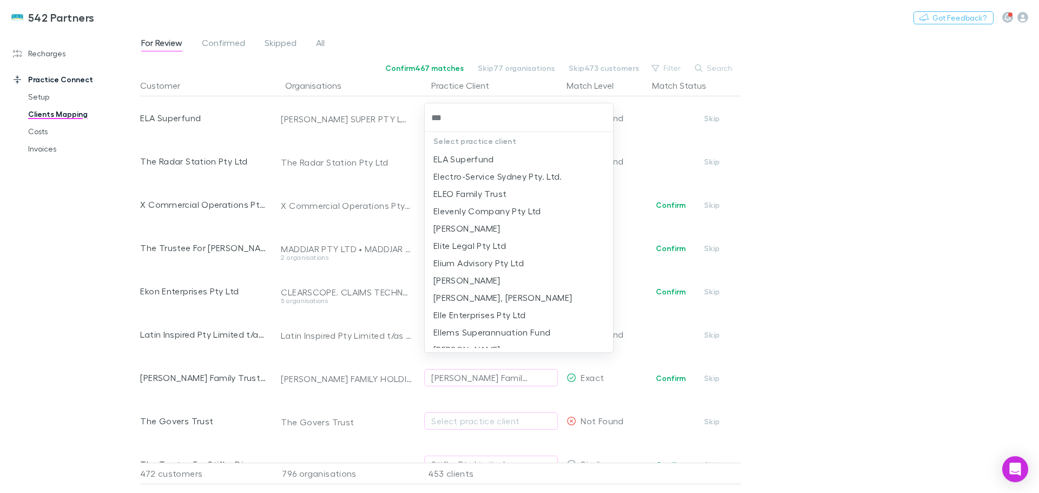
type input "***"
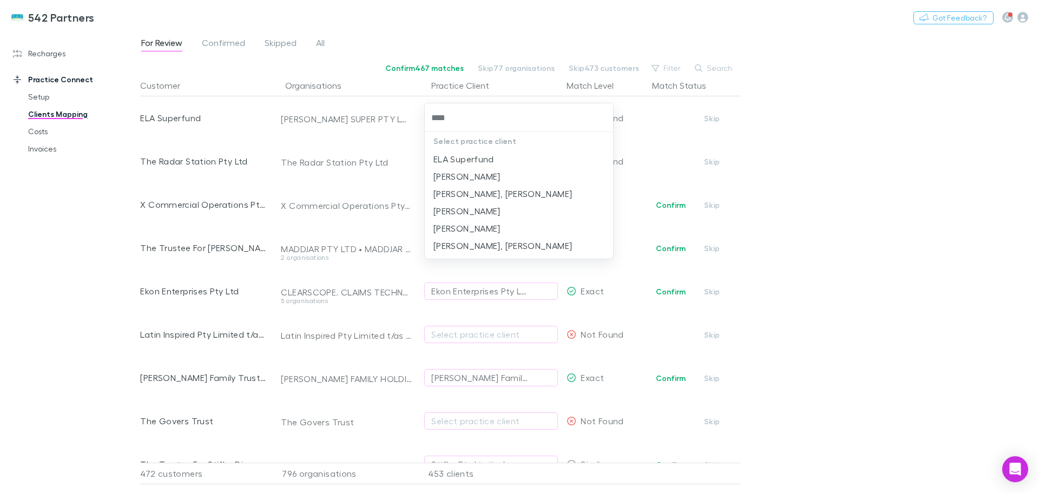
click at [473, 157] on li "ELA Superfund" at bounding box center [519, 158] width 188 height 17
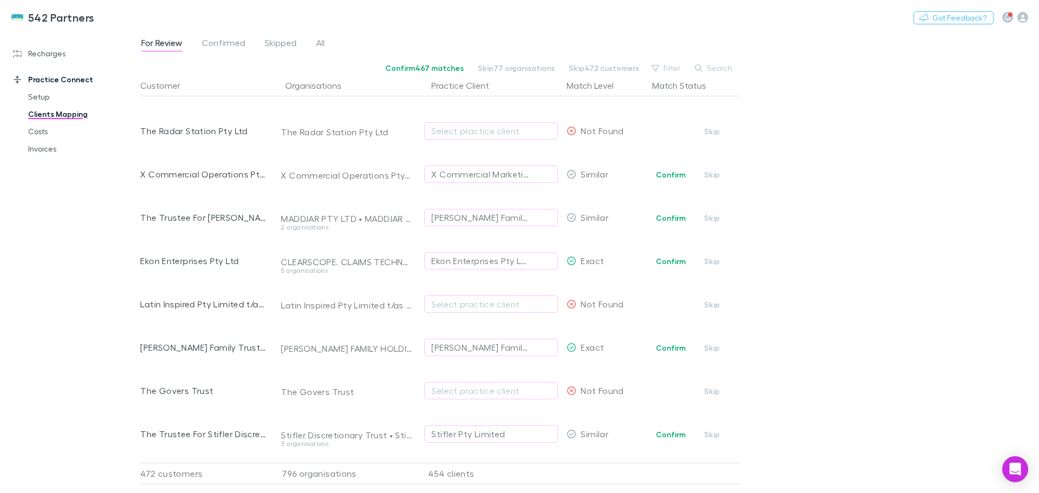
scroll to position [54, 0]
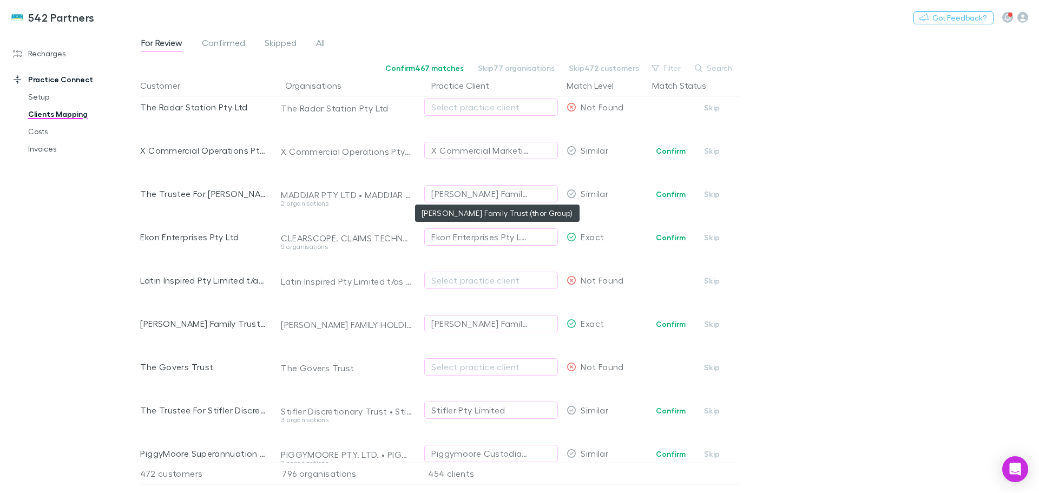
click at [473, 195] on div "Thorne Family Trust (thor Group)" at bounding box center [480, 193] width 98 height 13
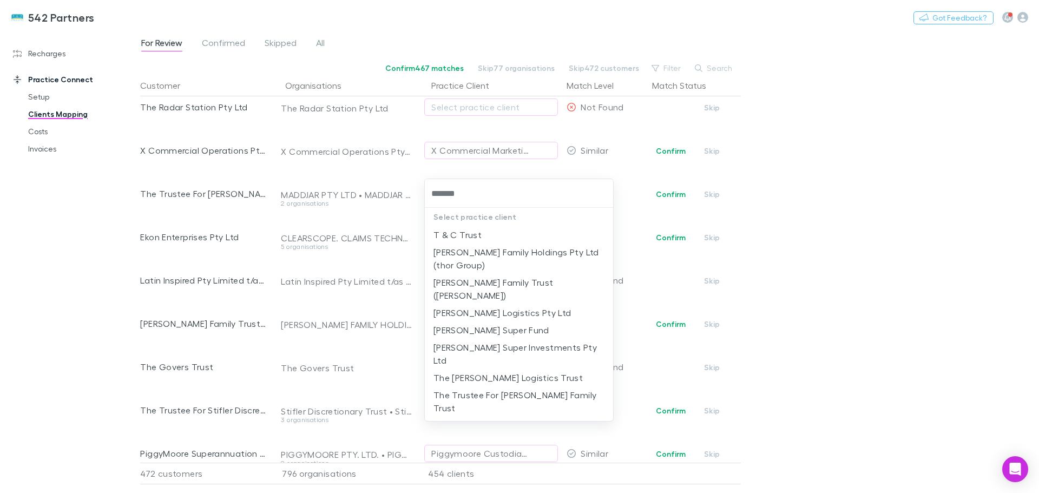
type input "********"
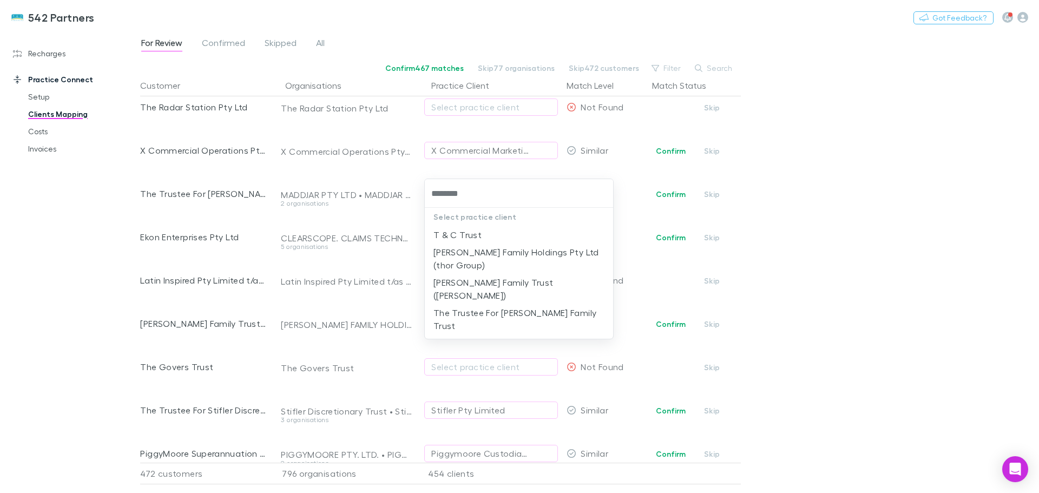
click at [521, 304] on li "The Trustee For Thorne Family Trust" at bounding box center [519, 319] width 188 height 30
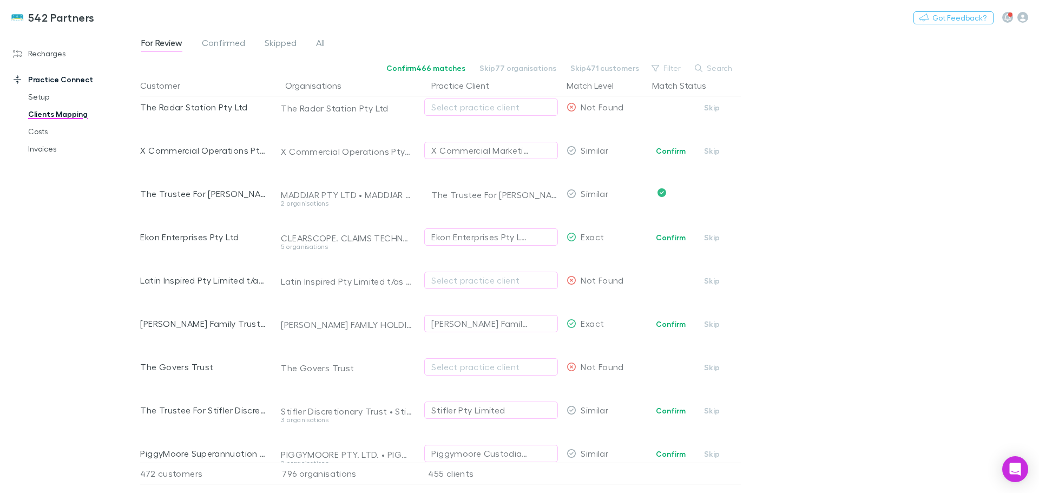
click at [681, 235] on button "Confirm" at bounding box center [671, 237] width 44 height 13
click at [668, 320] on button "Confirm" at bounding box center [671, 324] width 44 height 13
click at [480, 411] on div "Stifler Pty Limited" at bounding box center [468, 410] width 74 height 13
type input "*******"
click at [477, 288] on li "Stifler Discretionary Trust" at bounding box center [519, 290] width 188 height 17
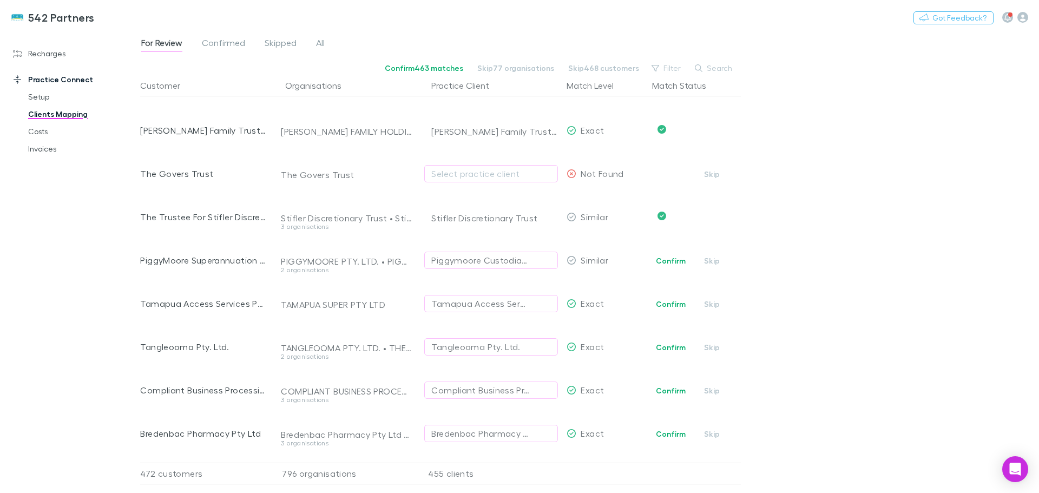
scroll to position [271, 0]
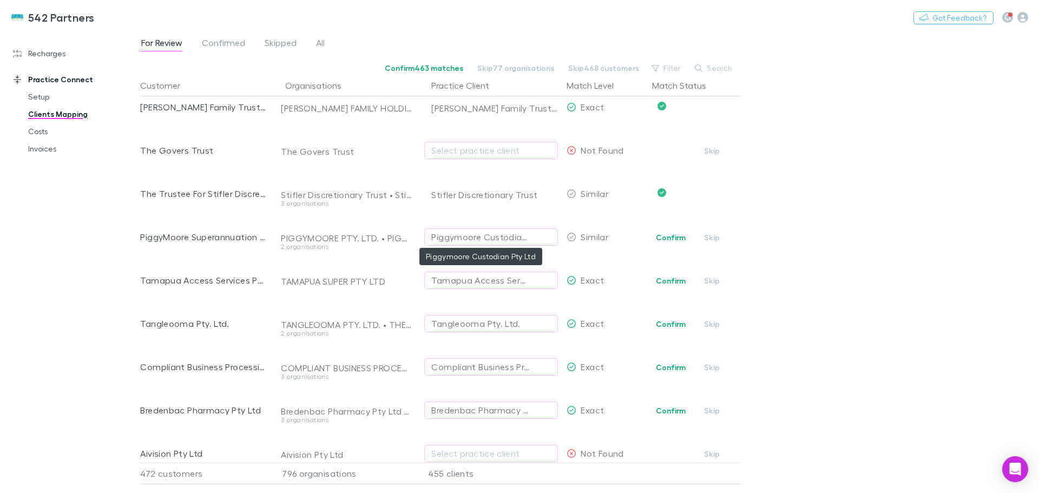
click at [459, 240] on div "Piggymoore Custodian Pty Ltd" at bounding box center [480, 237] width 98 height 13
type input "*******"
click at [496, 296] on li "PiggyMoore Superannuation Fund" at bounding box center [519, 295] width 188 height 17
click at [666, 280] on button "Confirm" at bounding box center [671, 280] width 44 height 13
click at [668, 326] on button "Confirm" at bounding box center [671, 324] width 44 height 13
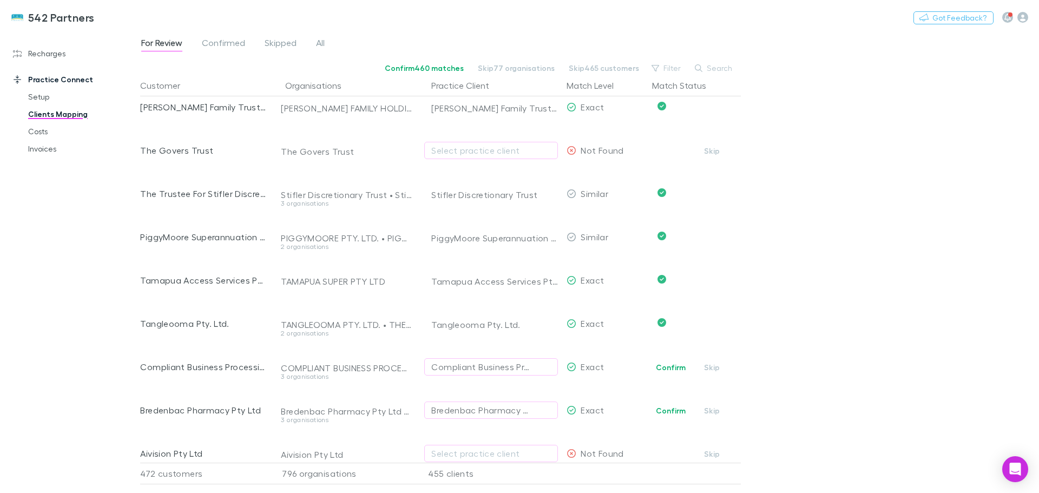
click at [670, 365] on button "Confirm" at bounding box center [671, 367] width 44 height 13
click at [663, 414] on button "Confirm" at bounding box center [671, 410] width 44 height 13
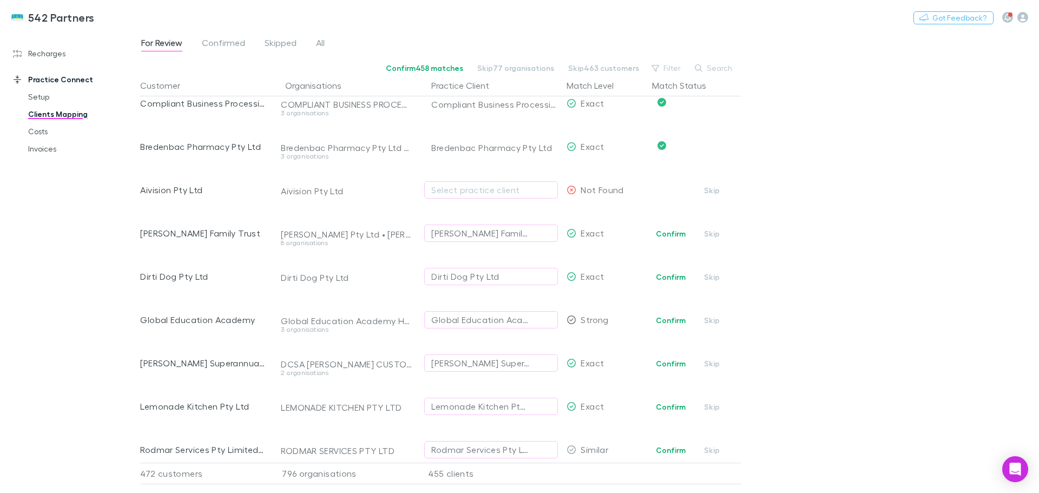
scroll to position [541, 0]
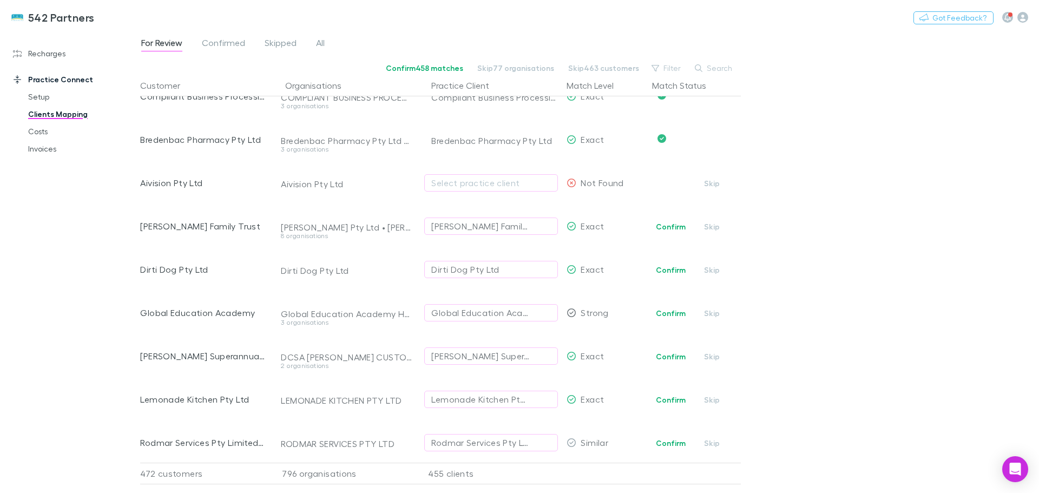
click at [683, 223] on button "Confirm" at bounding box center [671, 226] width 44 height 13
click at [672, 271] on button "Confirm" at bounding box center [671, 270] width 44 height 13
click at [671, 315] on button "Confirm" at bounding box center [671, 313] width 44 height 13
click at [673, 356] on button "Confirm" at bounding box center [671, 356] width 44 height 13
click at [670, 399] on button "Confirm" at bounding box center [671, 399] width 44 height 13
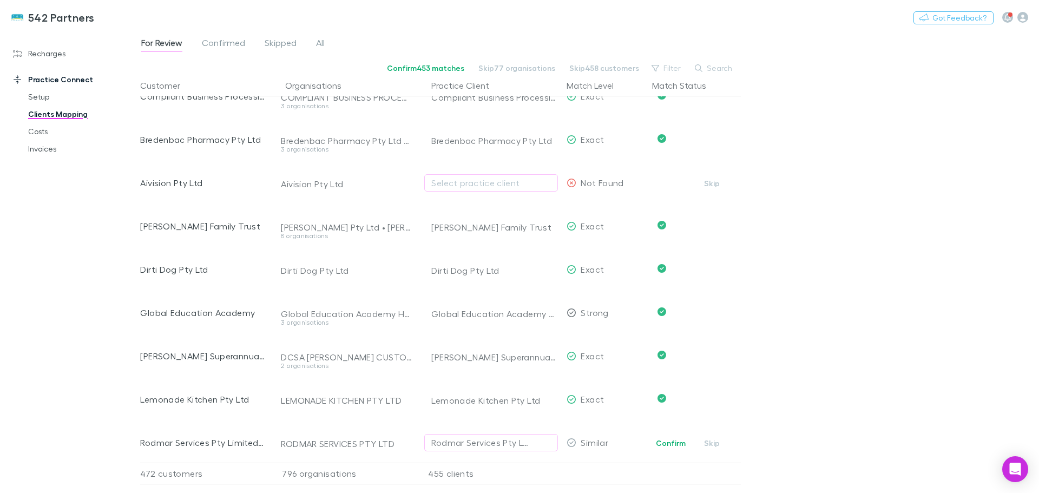
click at [672, 443] on button "Confirm" at bounding box center [671, 443] width 44 height 13
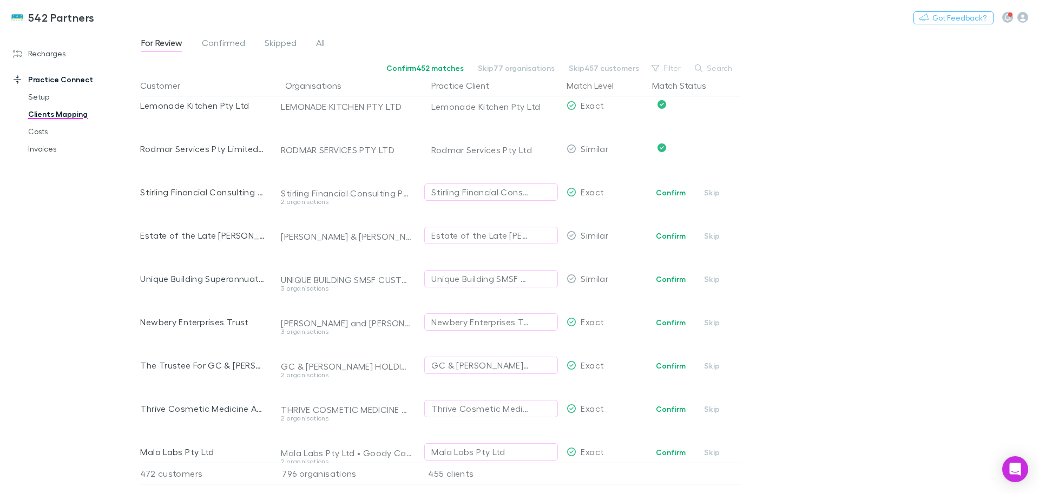
scroll to position [866, 0]
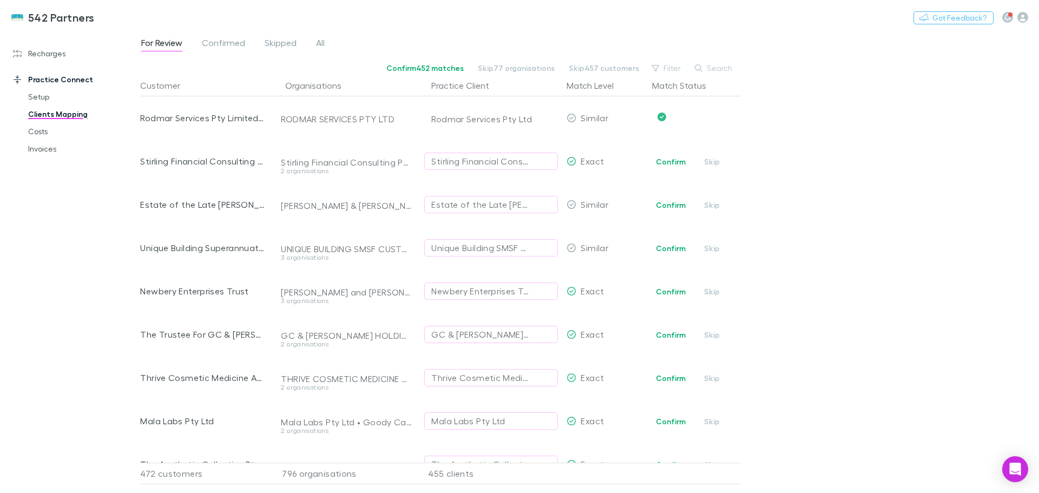
click at [672, 161] on button "Confirm" at bounding box center [671, 161] width 44 height 13
click at [483, 201] on div "Estate of the Late Dennis Burger" at bounding box center [480, 204] width 98 height 13
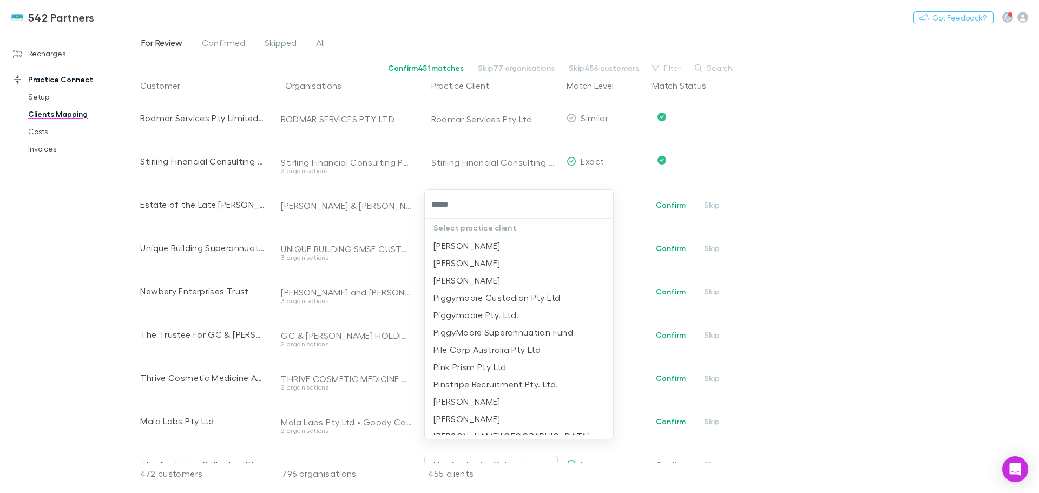
type input "******"
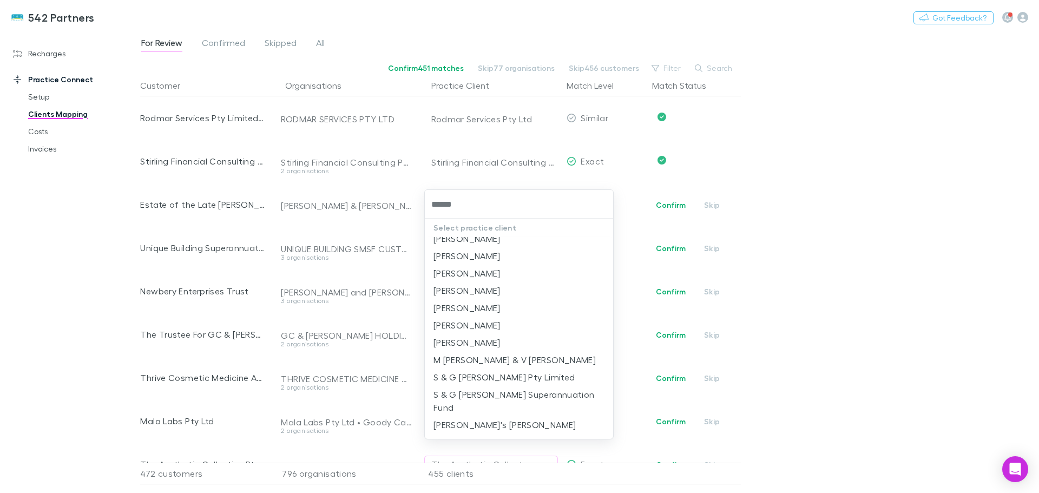
scroll to position [80, 0]
click at [530, 443] on li "Estate of the Late Vincent Pisani" at bounding box center [519, 451] width 188 height 17
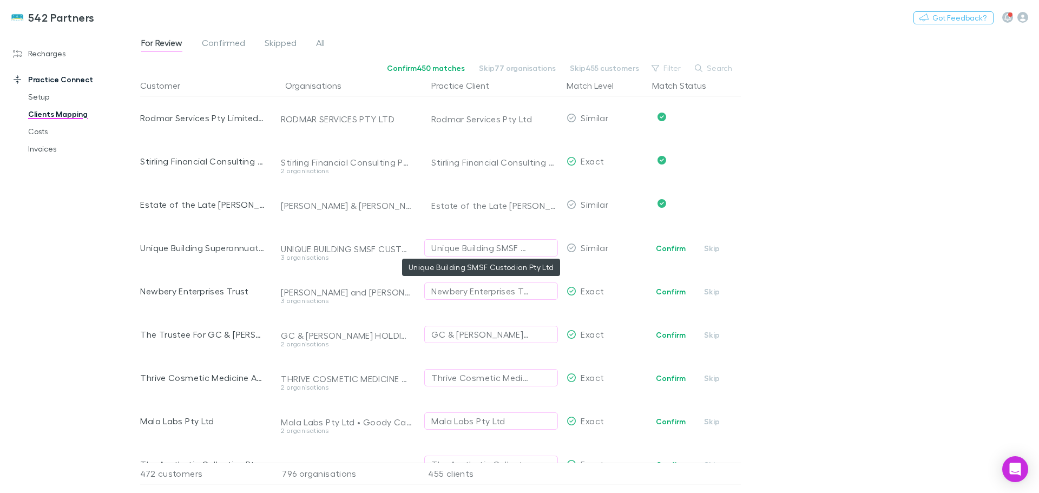
click at [481, 250] on div "Unique Building SMSF Custodian Pty Ltd" at bounding box center [480, 247] width 98 height 13
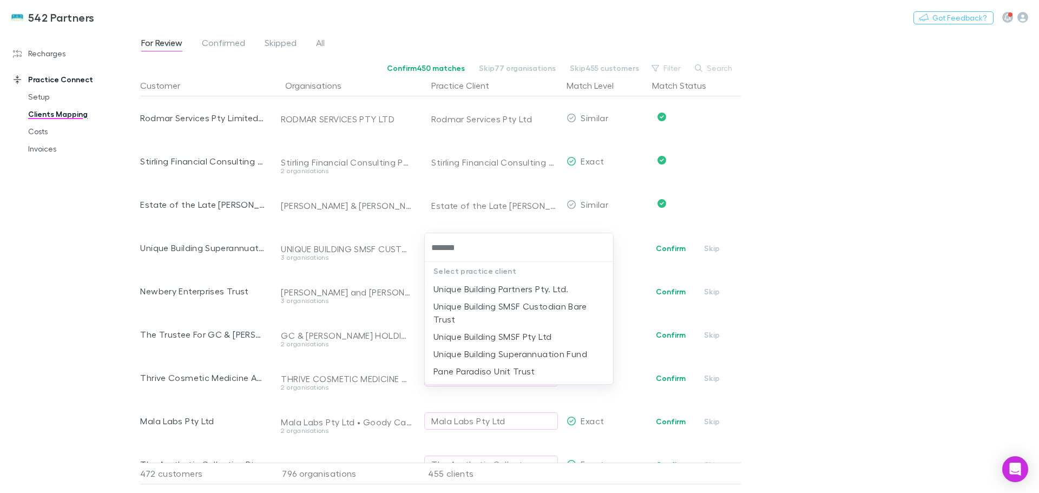
type input "********"
click at [511, 357] on li "Unique Building Superannuation Fund" at bounding box center [519, 353] width 188 height 17
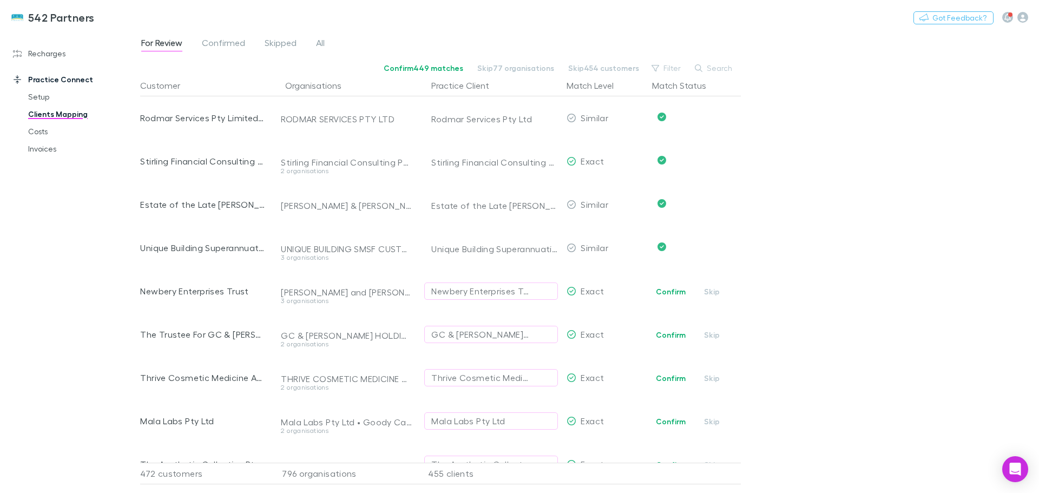
click at [667, 288] on button "Confirm" at bounding box center [671, 291] width 44 height 13
click at [671, 338] on button "Confirm" at bounding box center [671, 335] width 44 height 13
click at [675, 378] on button "Confirm" at bounding box center [671, 378] width 44 height 13
click at [670, 420] on button "Confirm" at bounding box center [671, 421] width 44 height 13
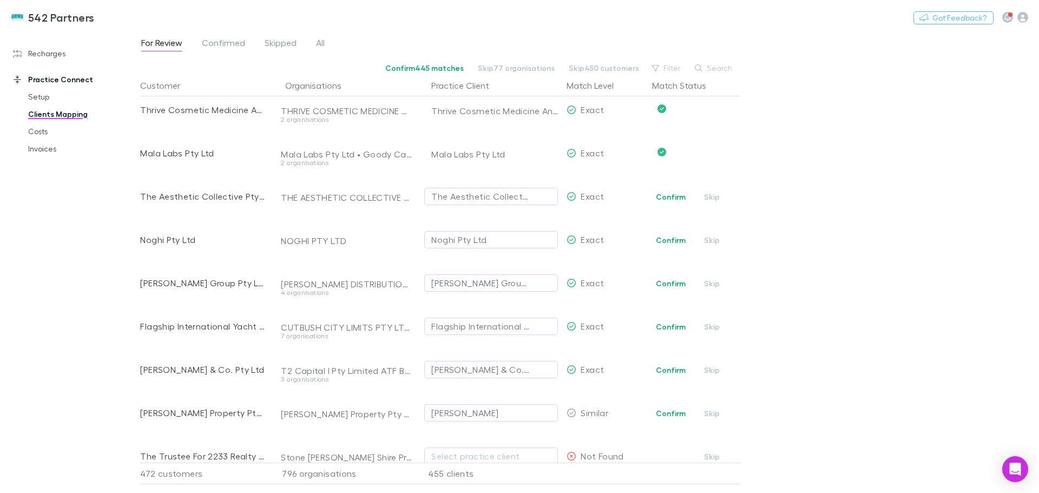
scroll to position [1137, 0]
click at [673, 193] on button "Confirm" at bounding box center [671, 194] width 44 height 13
click at [671, 234] on button "Confirm" at bounding box center [671, 237] width 44 height 13
click at [667, 278] on button "Confirm" at bounding box center [671, 280] width 44 height 13
click at [673, 323] on button "Confirm" at bounding box center [671, 324] width 44 height 13
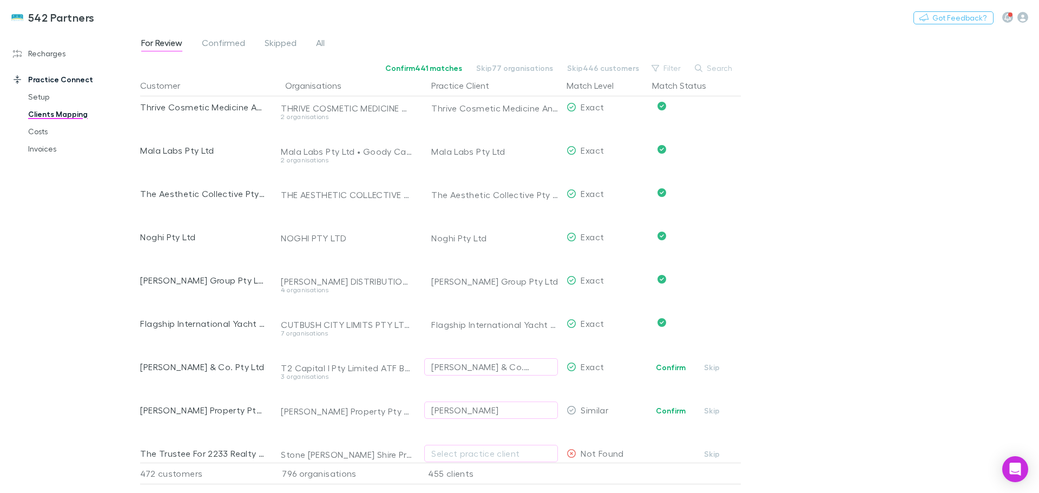
click at [674, 369] on button "Confirm" at bounding box center [671, 367] width 44 height 13
click at [455, 412] on div "Lisa Zigarmi" at bounding box center [464, 410] width 67 height 13
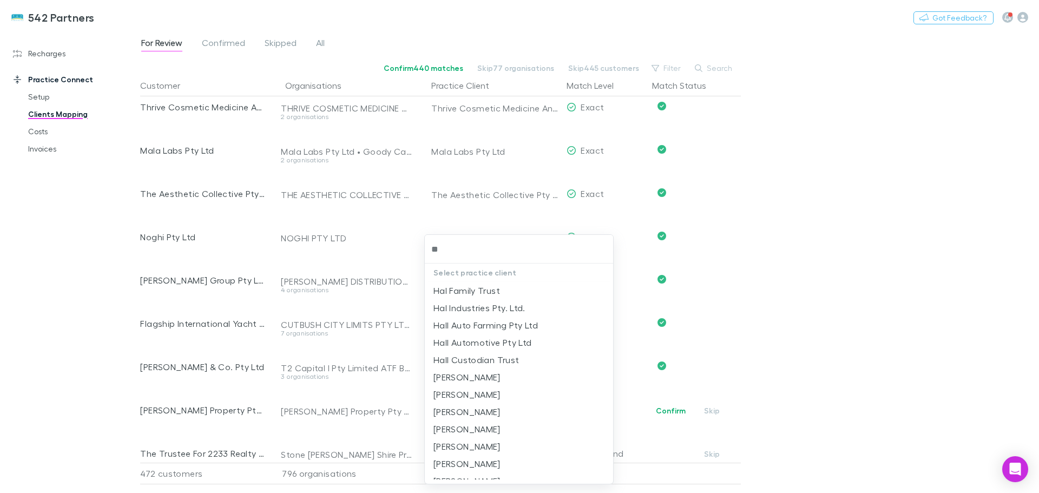
type input "*"
click at [902, 272] on div at bounding box center [519, 246] width 1039 height 493
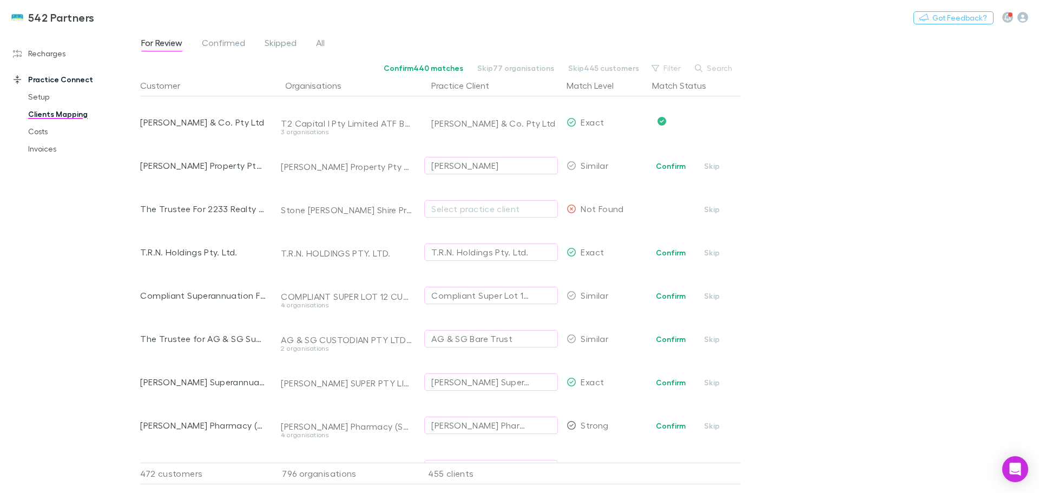
scroll to position [1407, 0]
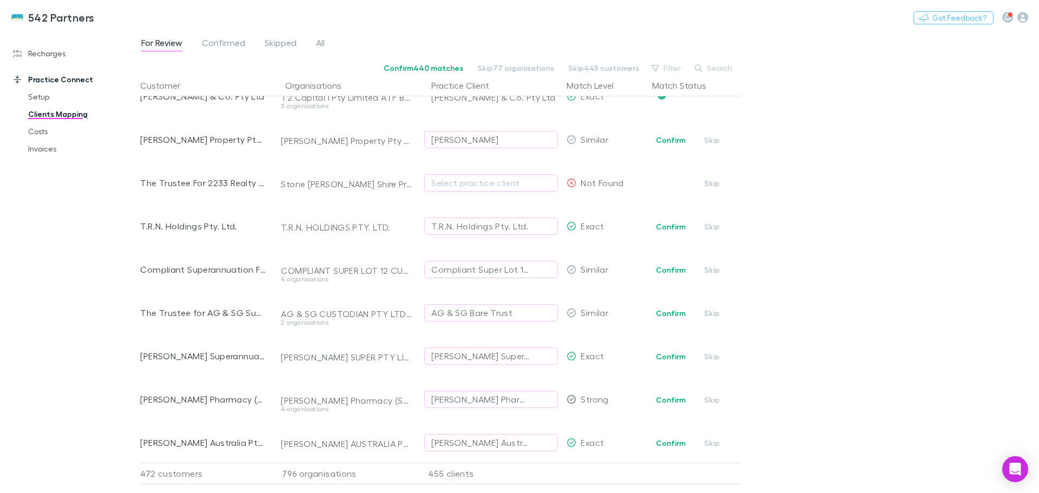
click at [481, 182] on div "Select practice client" at bounding box center [491, 182] width 120 height 13
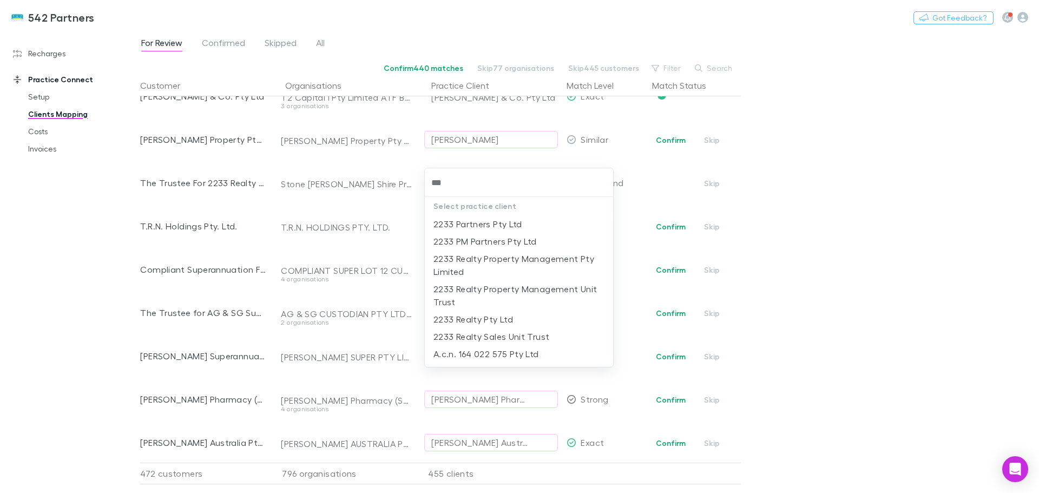
type input "****"
click at [527, 288] on li "2233 Realty Property Management Unit Trust" at bounding box center [519, 295] width 188 height 30
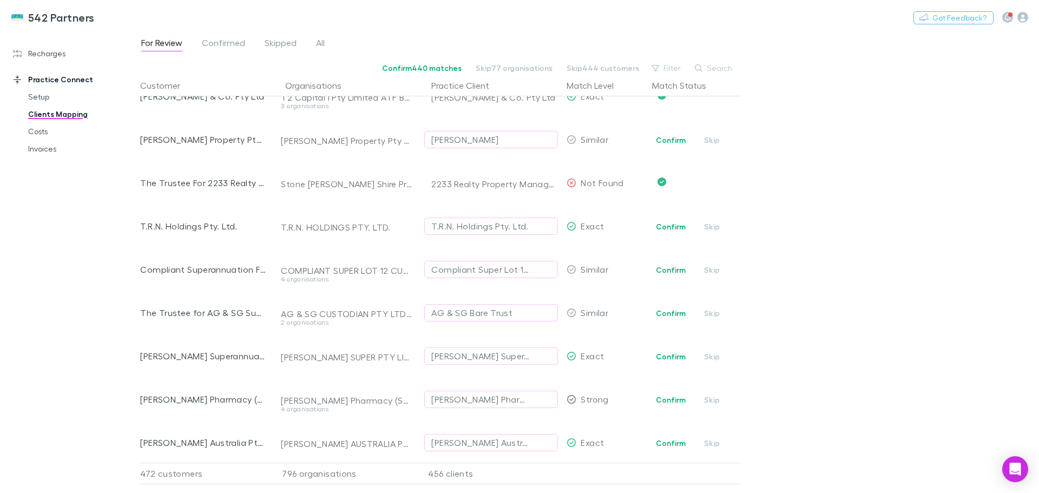
click at [668, 229] on button "Confirm" at bounding box center [671, 226] width 44 height 13
click at [478, 264] on div "Compliant Super Lot 11 Custodian Pty Ltd" at bounding box center [480, 269] width 98 height 13
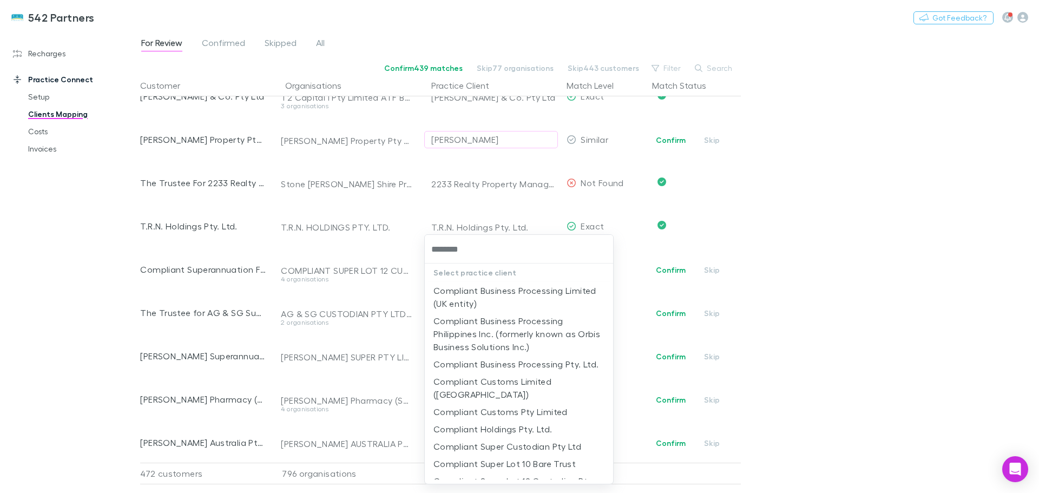
type input "*********"
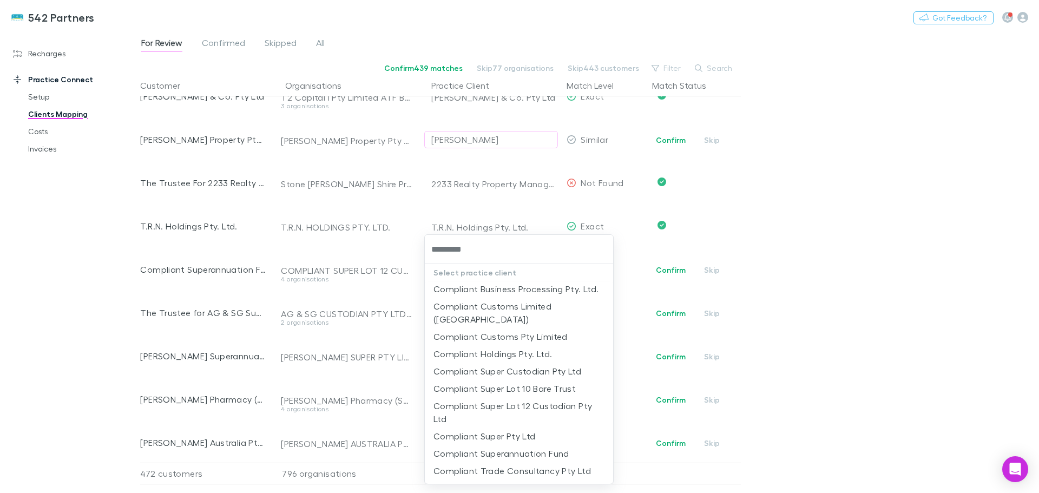
scroll to position [80, 0]
click at [515, 441] on li "Compliant Superannuation Fund" at bounding box center [519, 449] width 188 height 17
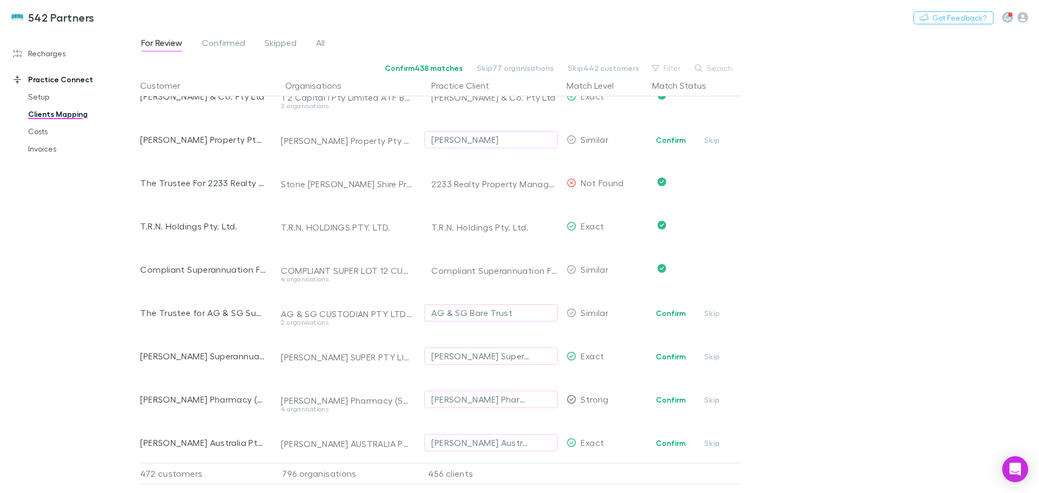
click at [443, 315] on div "AG & SG Bare Trust" at bounding box center [471, 312] width 81 height 13
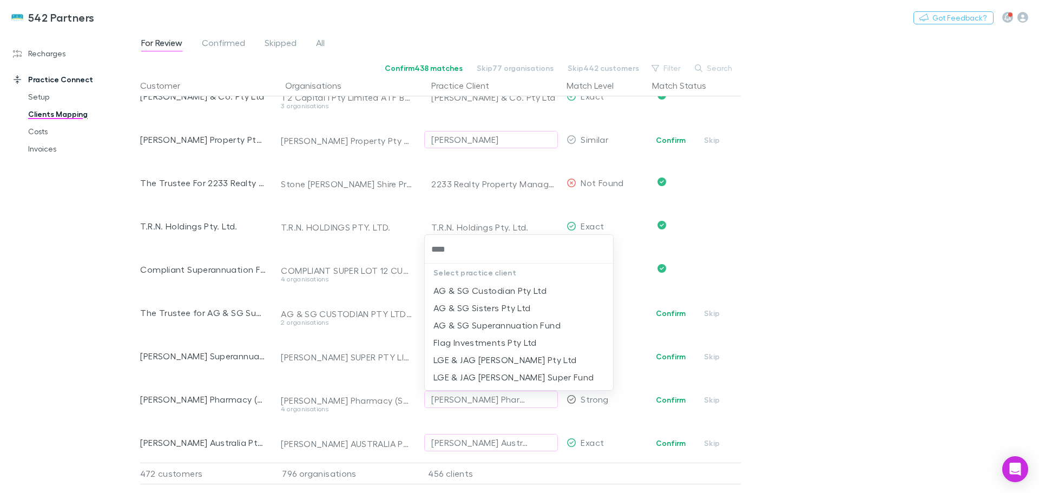
type input "****"
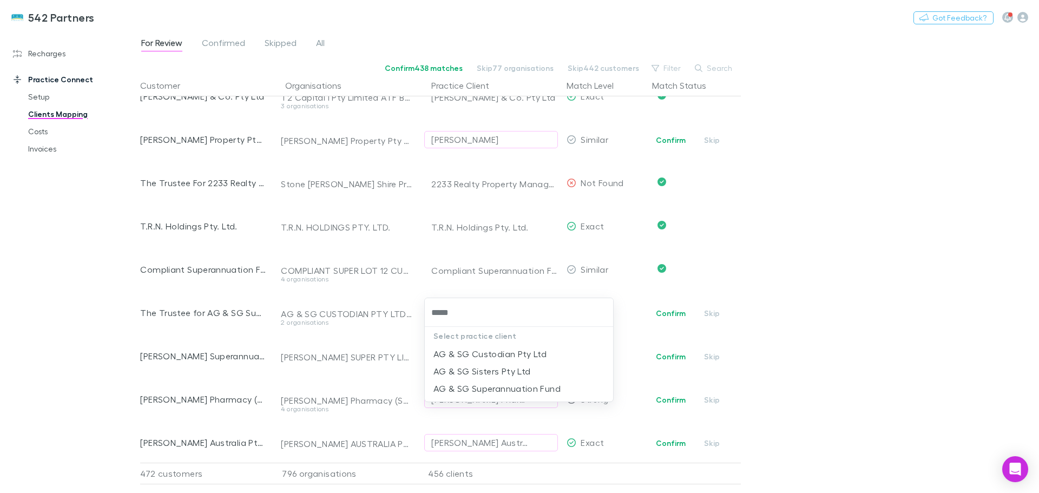
click at [478, 388] on li "AG & SG Superannuation Fund" at bounding box center [519, 388] width 188 height 17
click at [673, 357] on button "Confirm" at bounding box center [671, 356] width 44 height 13
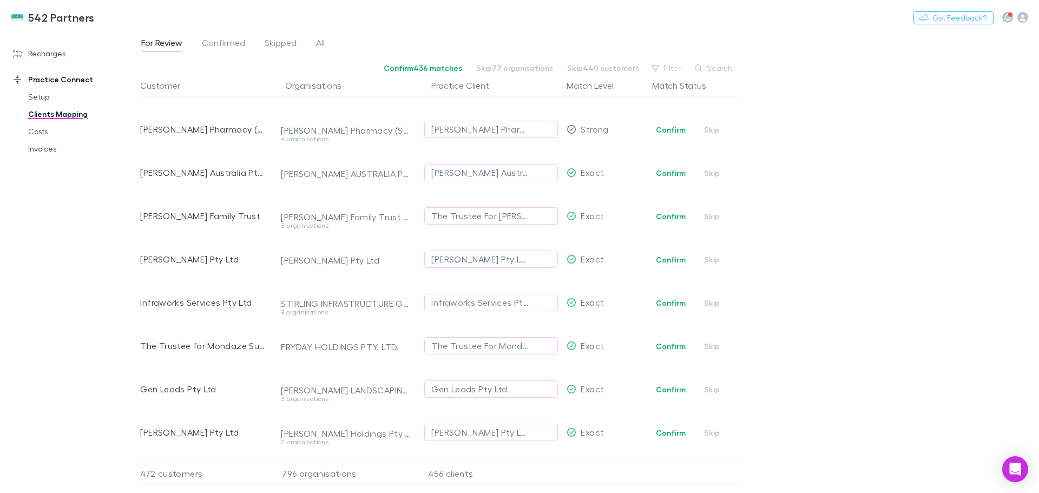
scroll to position [1678, 0]
click at [674, 128] on button "Confirm" at bounding box center [671, 129] width 44 height 13
click at [676, 172] on button "Confirm" at bounding box center [671, 172] width 44 height 13
click at [679, 214] on button "Confirm" at bounding box center [671, 215] width 44 height 13
click at [687, 257] on button "Confirm" at bounding box center [671, 259] width 44 height 13
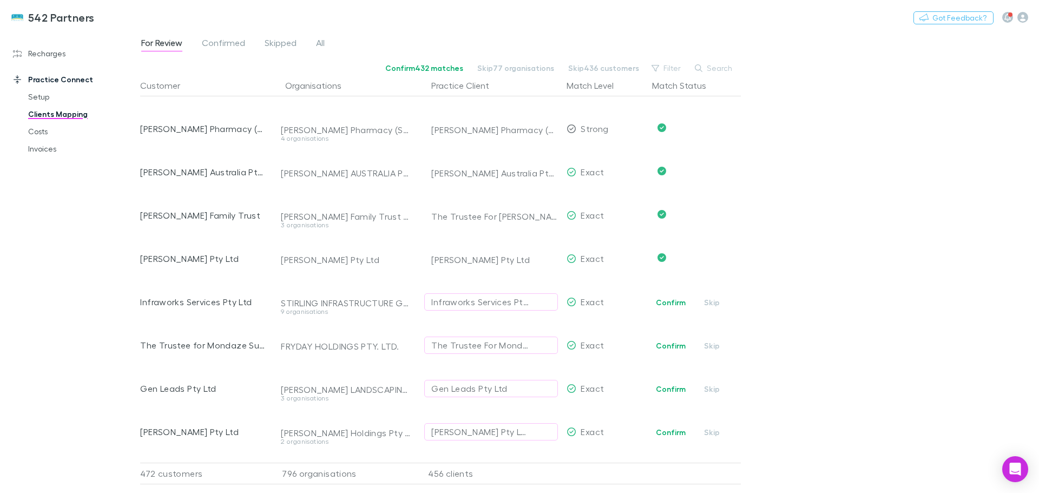
click at [678, 301] on button "Confirm" at bounding box center [671, 302] width 44 height 13
click at [665, 345] on button "Confirm" at bounding box center [671, 345] width 44 height 13
click at [668, 390] on button "Confirm" at bounding box center [671, 389] width 44 height 13
click at [667, 434] on button "Confirm" at bounding box center [671, 432] width 44 height 13
click at [221, 37] on link "Confirmed" at bounding box center [223, 44] width 45 height 17
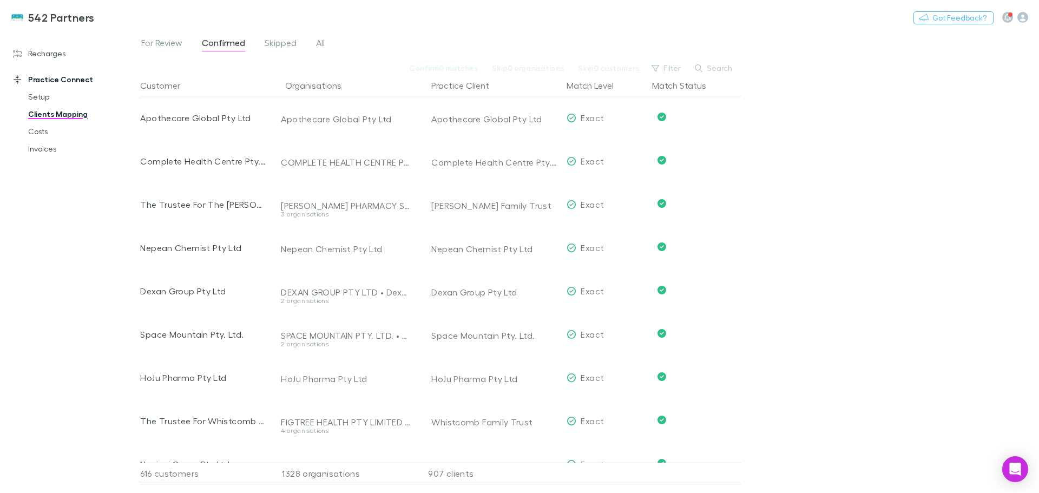
click at [166, 39] on span "For Review" at bounding box center [161, 44] width 41 height 14
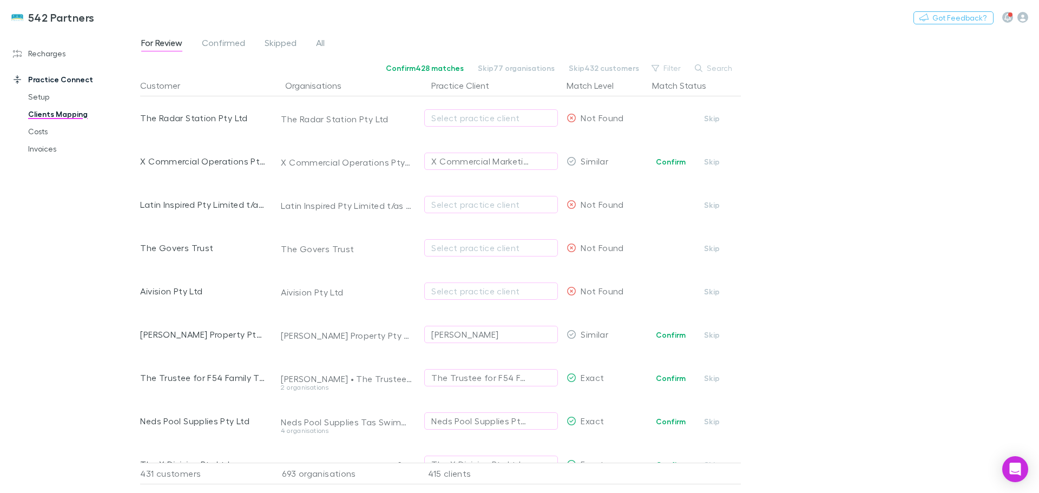
click at [507, 118] on div "Select practice client" at bounding box center [491, 117] width 120 height 13
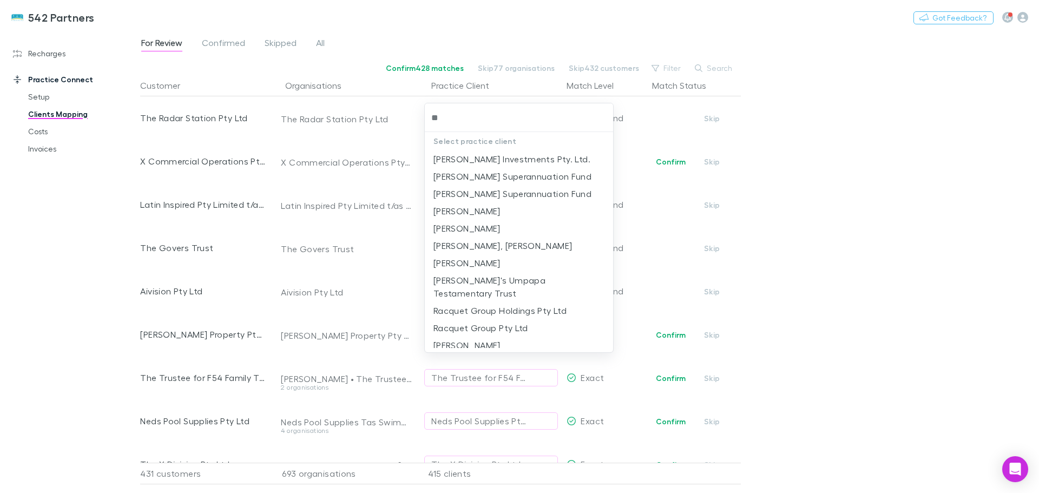
type input "*"
click at [915, 155] on div at bounding box center [519, 246] width 1039 height 493
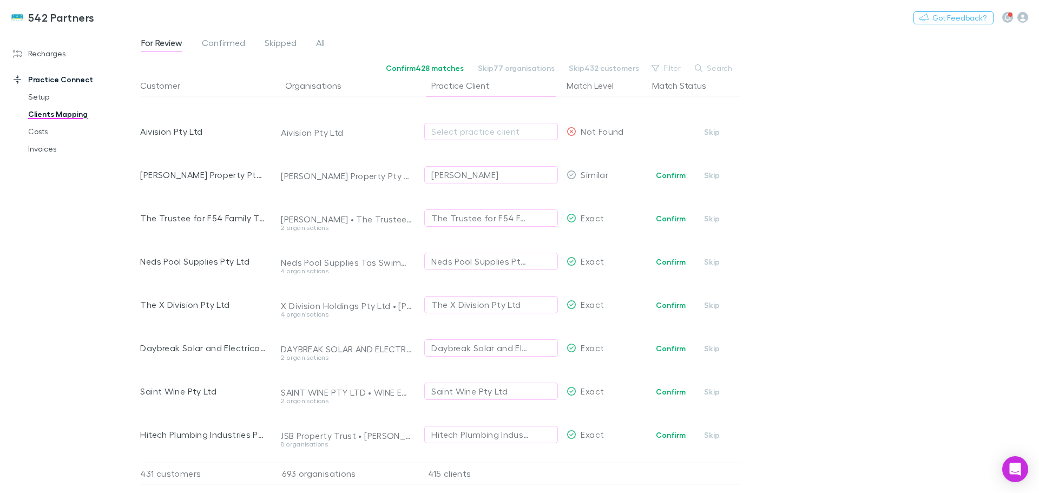
scroll to position [162, 0]
click at [669, 212] on button "Confirm" at bounding box center [671, 215] width 44 height 13
click at [678, 254] on button "Confirm" at bounding box center [671, 259] width 44 height 13
drag, startPoint x: 668, startPoint y: 299, endPoint x: 724, endPoint y: 310, distance: 57.3
click at [669, 298] on button "Confirm" at bounding box center [671, 302] width 44 height 13
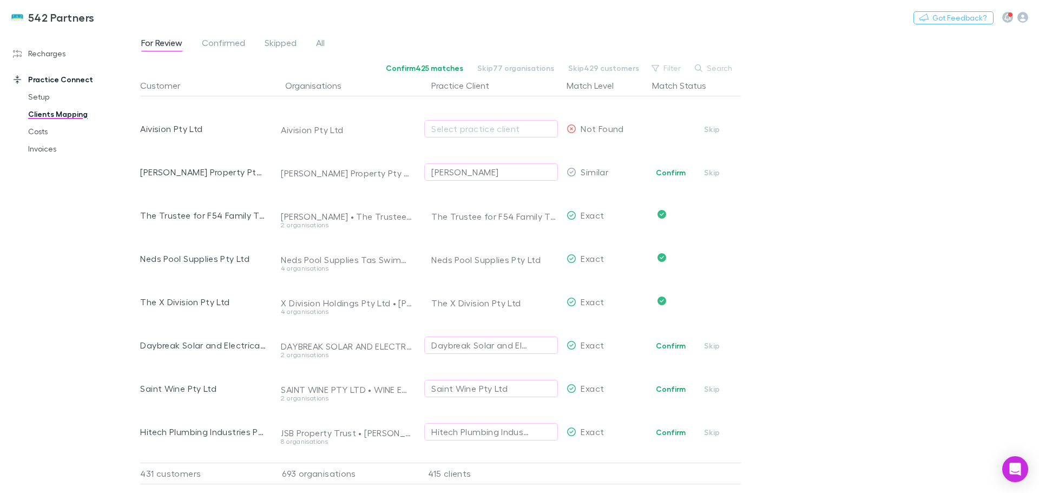
click at [683, 345] on button "Confirm" at bounding box center [671, 345] width 44 height 13
click at [672, 391] on button "Confirm" at bounding box center [671, 389] width 44 height 13
click at [675, 431] on button "Confirm" at bounding box center [671, 432] width 44 height 13
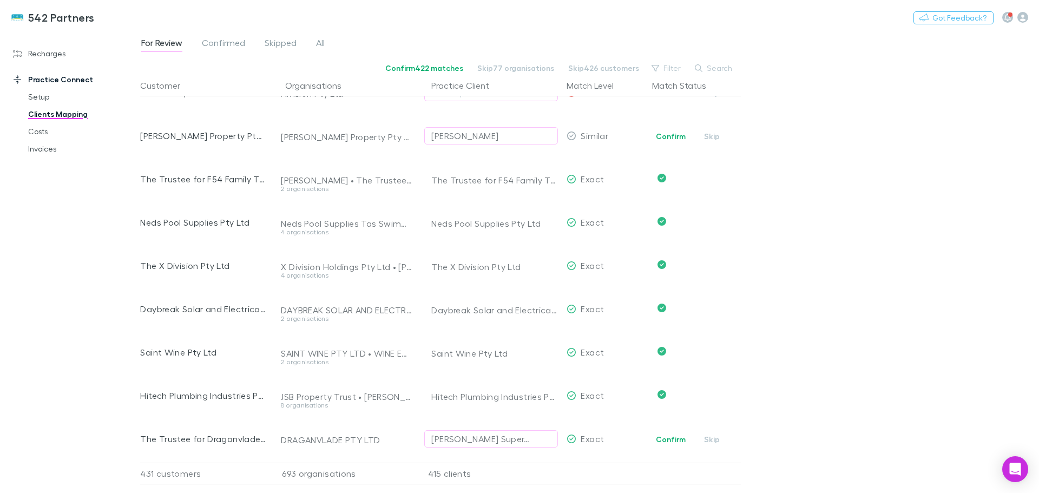
scroll to position [487, 0]
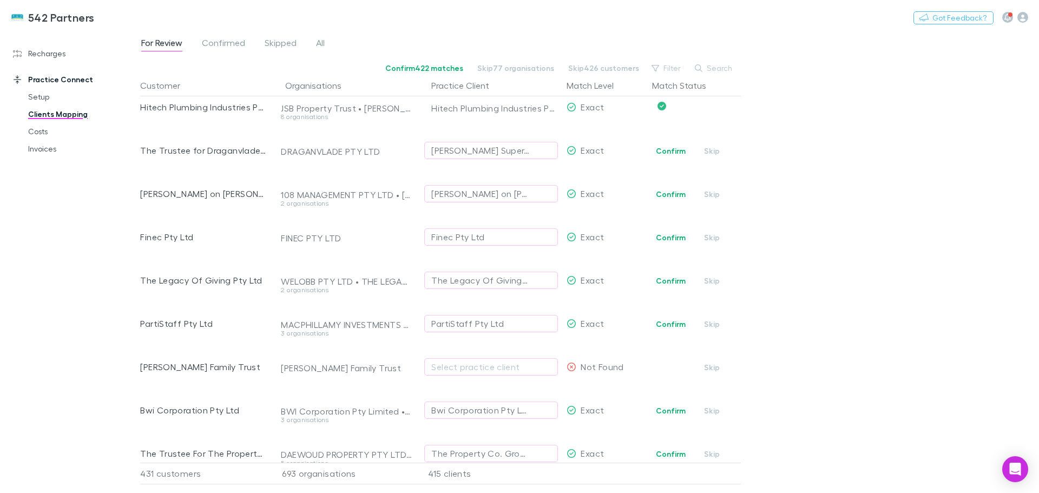
click at [678, 148] on button "Confirm" at bounding box center [671, 151] width 44 height 13
click at [682, 195] on button "Confirm" at bounding box center [671, 194] width 44 height 13
click at [668, 242] on button "Confirm" at bounding box center [671, 237] width 44 height 13
drag, startPoint x: 664, startPoint y: 281, endPoint x: 764, endPoint y: 303, distance: 101.9
click at [664, 281] on button "Confirm" at bounding box center [671, 280] width 44 height 13
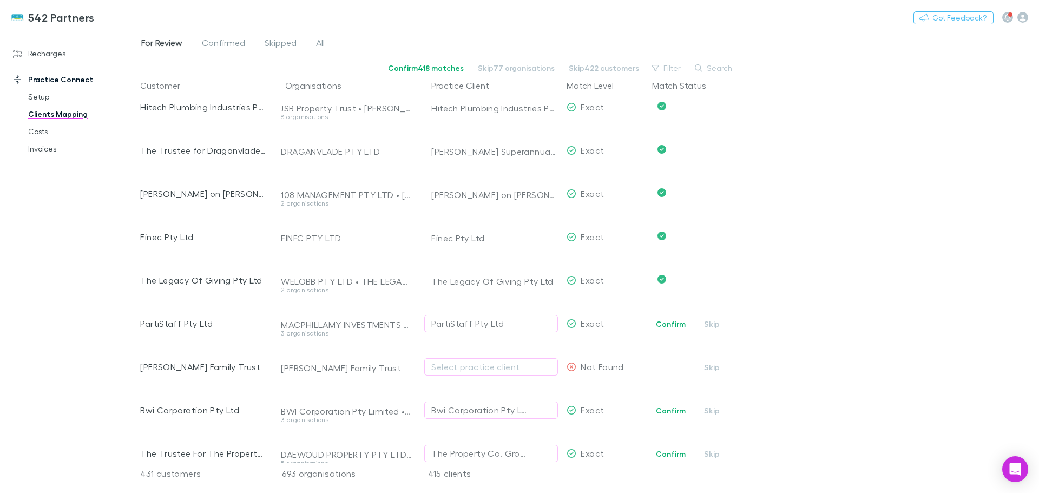
click at [667, 322] on button "Confirm" at bounding box center [671, 324] width 44 height 13
click at [668, 409] on button "Confirm" at bounding box center [671, 410] width 44 height 13
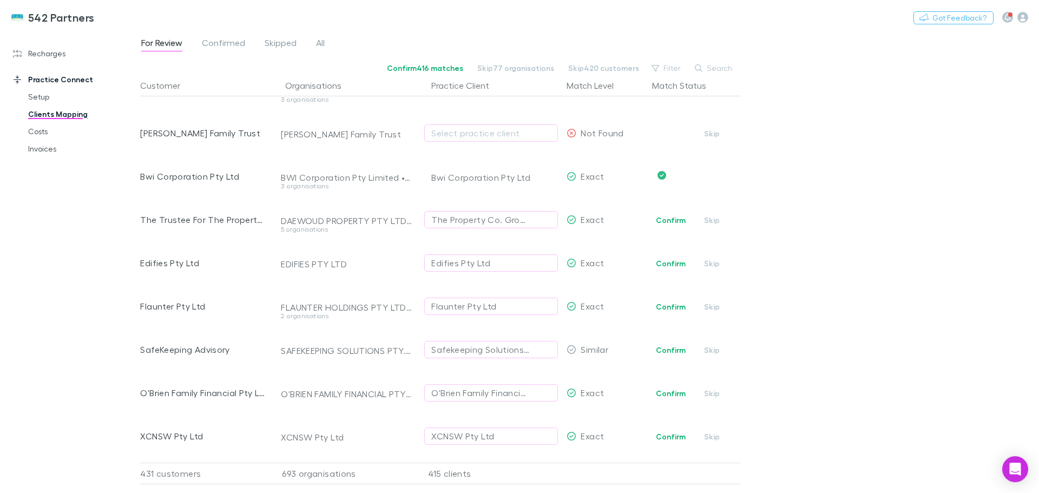
scroll to position [758, 0]
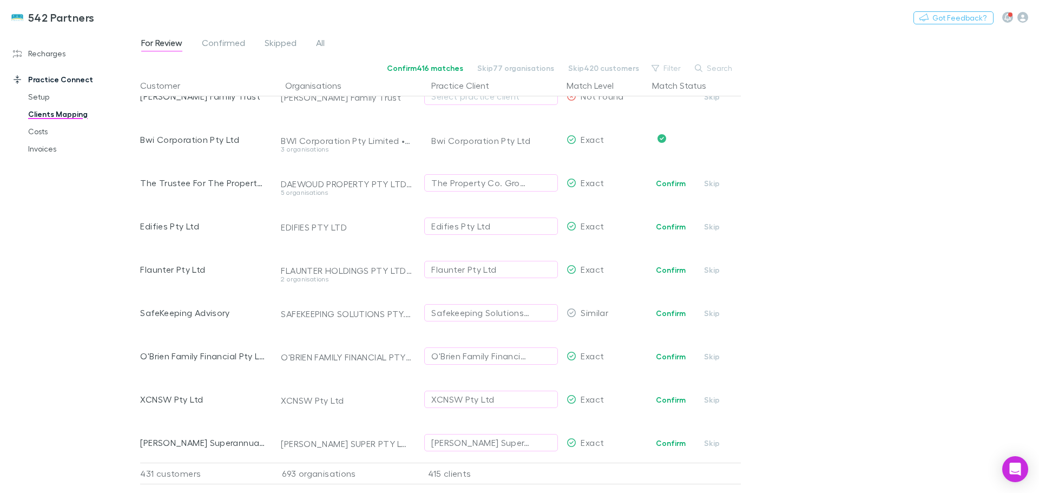
click at [664, 182] on button "Confirm" at bounding box center [671, 183] width 44 height 13
click at [673, 225] on button "Confirm" at bounding box center [671, 226] width 44 height 13
click at [662, 270] on button "Confirm" at bounding box center [671, 270] width 44 height 13
drag, startPoint x: 672, startPoint y: 312, endPoint x: 753, endPoint y: 322, distance: 81.8
click at [673, 312] on button "Confirm" at bounding box center [671, 313] width 44 height 13
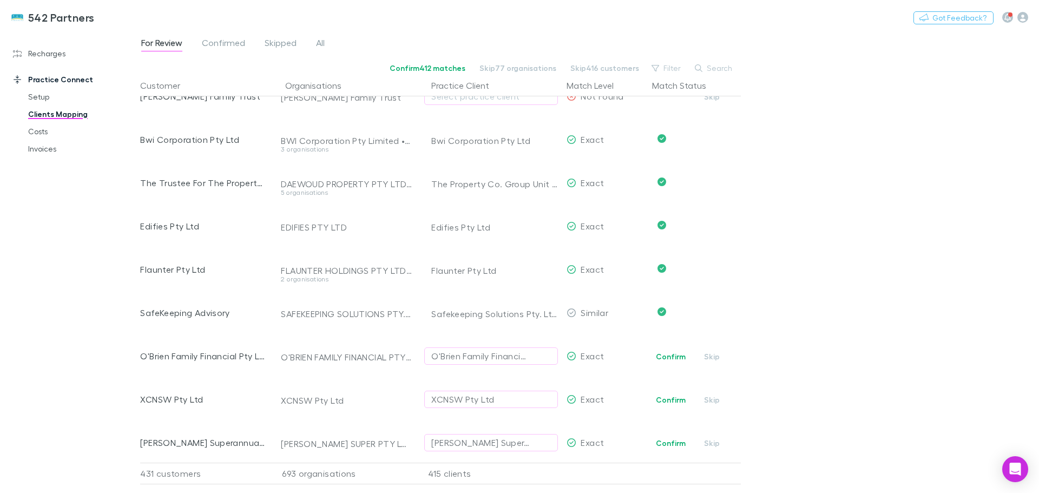
click at [667, 358] on button "Confirm" at bounding box center [671, 356] width 44 height 13
click at [676, 397] on button "Confirm" at bounding box center [671, 399] width 44 height 13
click at [669, 442] on button "Confirm" at bounding box center [671, 443] width 44 height 13
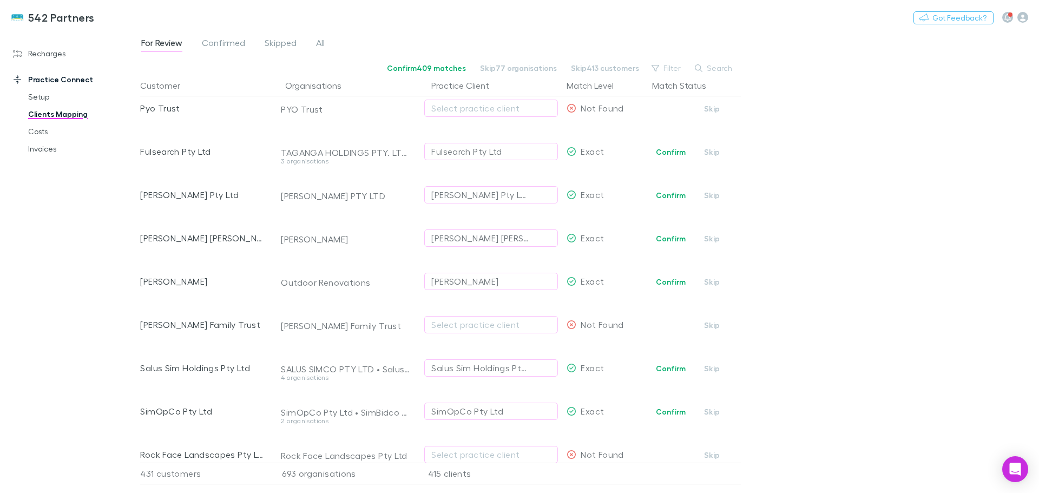
scroll to position [1137, 0]
click at [671, 148] on button "Confirm" at bounding box center [671, 151] width 44 height 13
click at [666, 196] on button "Confirm" at bounding box center [671, 194] width 44 height 13
click at [677, 238] on button "Confirm" at bounding box center [671, 237] width 44 height 13
click at [674, 283] on button "Confirm" at bounding box center [671, 280] width 44 height 13
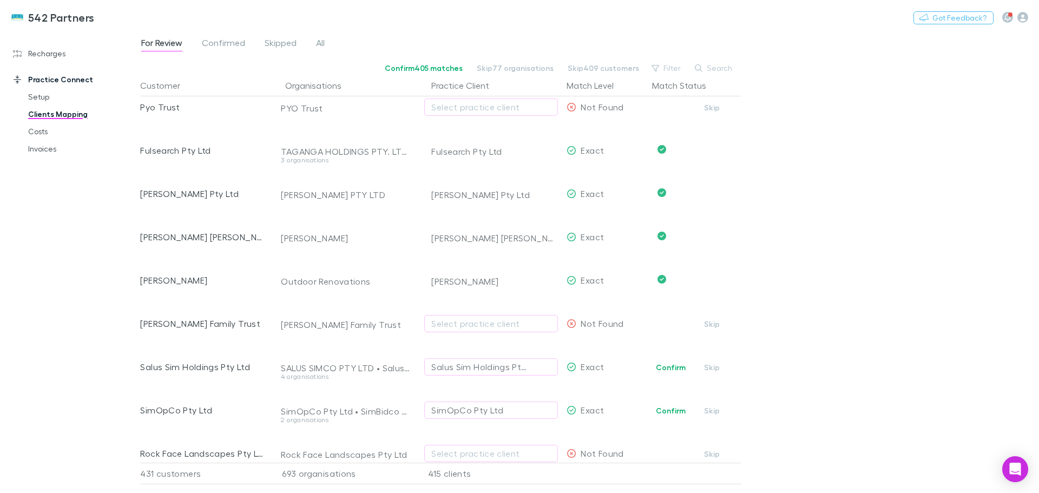
click at [671, 366] on button "Confirm" at bounding box center [671, 367] width 44 height 13
click at [670, 410] on button "Confirm" at bounding box center [671, 410] width 44 height 13
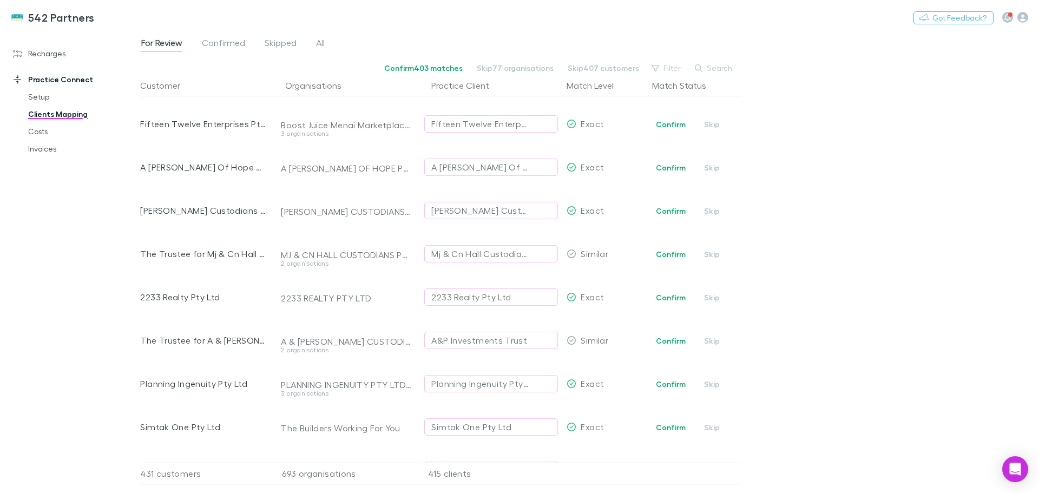
scroll to position [1516, 0]
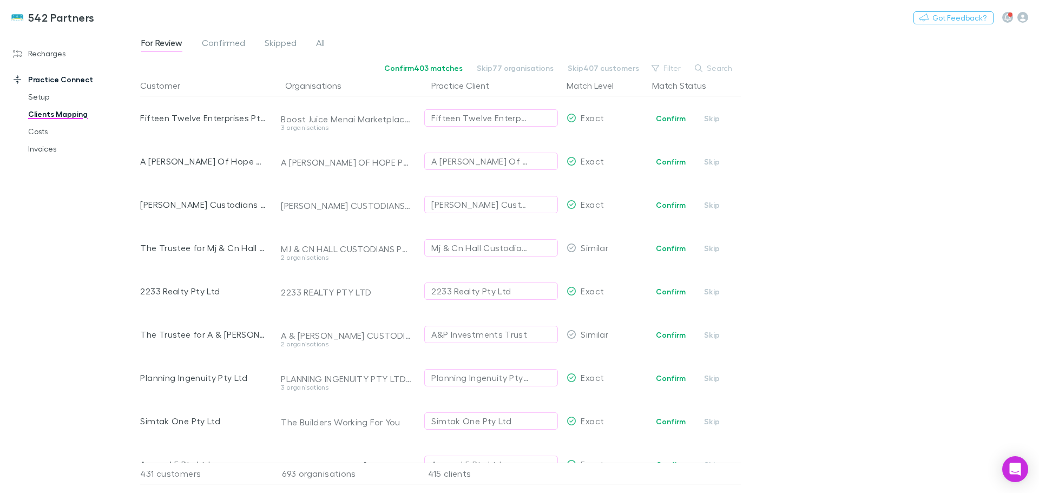
click at [671, 119] on button "Confirm" at bounding box center [671, 118] width 44 height 13
click at [663, 161] on button "Confirm" at bounding box center [671, 161] width 44 height 13
click at [660, 206] on button "Confirm" at bounding box center [671, 205] width 44 height 13
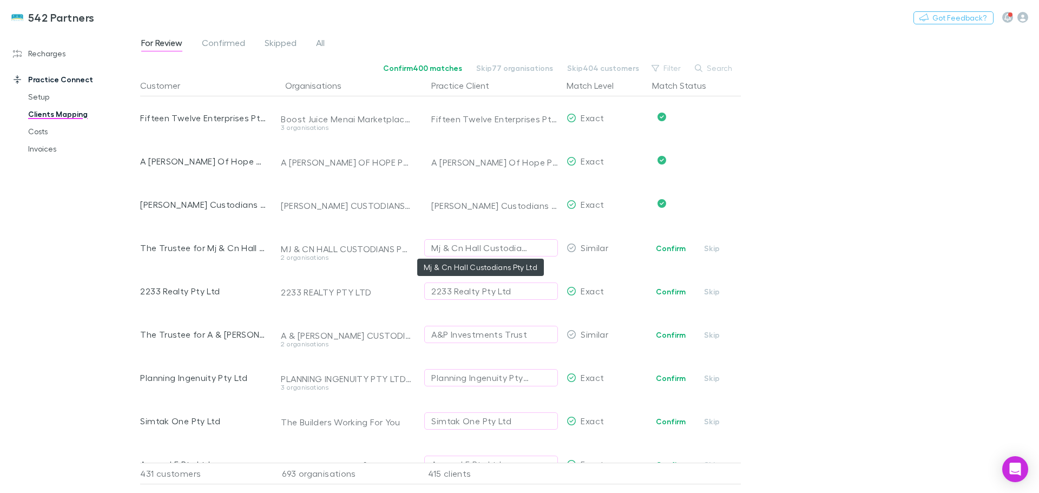
click at [490, 250] on div "Mj & Cn Hall Custodians Pty Ltd" at bounding box center [480, 247] width 98 height 13
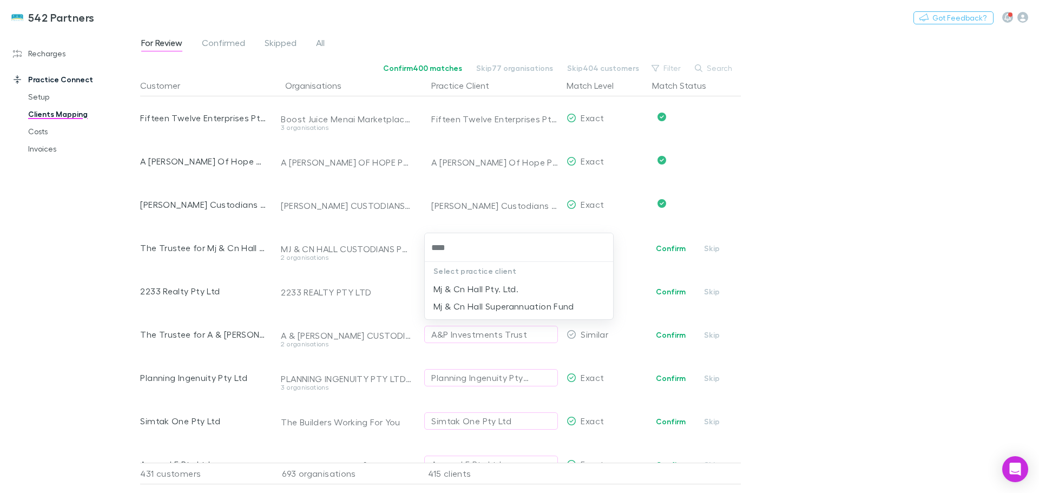
type input "****"
click at [510, 310] on li "Mj & Cn Hall Superannuation Fund" at bounding box center [519, 306] width 188 height 17
click at [675, 294] on button "Confirm" at bounding box center [671, 291] width 44 height 13
click at [486, 333] on div "A&P Investments Trust" at bounding box center [479, 334] width 96 height 13
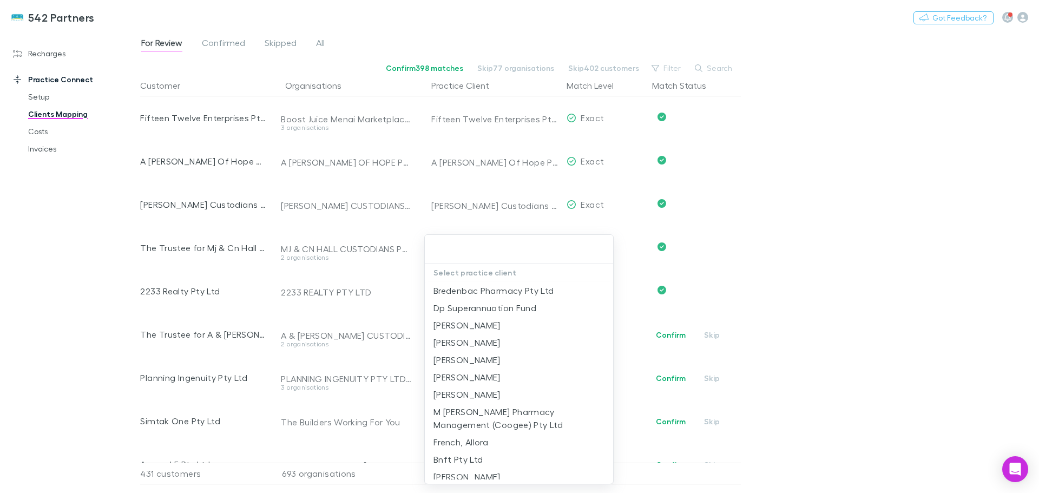
click at [220, 334] on div at bounding box center [519, 246] width 1039 height 493
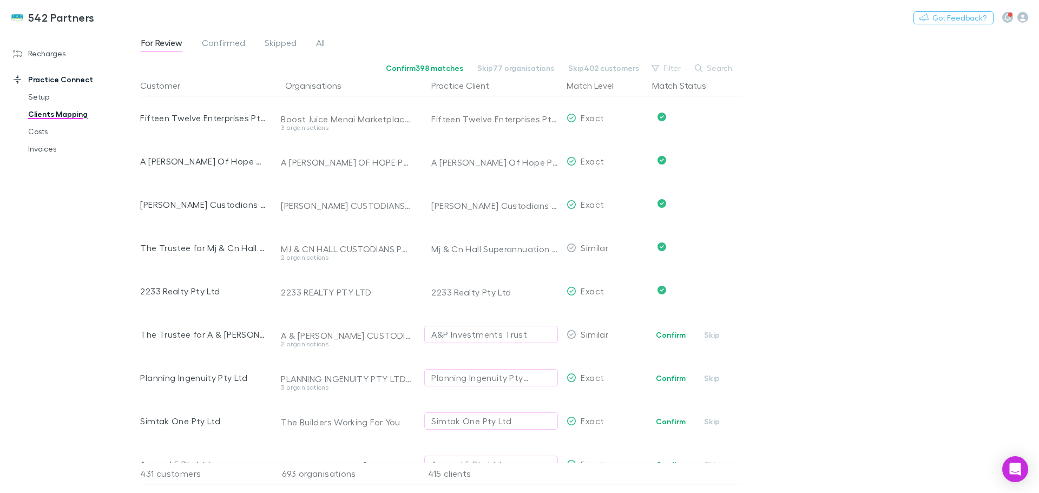
click at [476, 338] on div "A&P Investments Trust" at bounding box center [479, 334] width 96 height 13
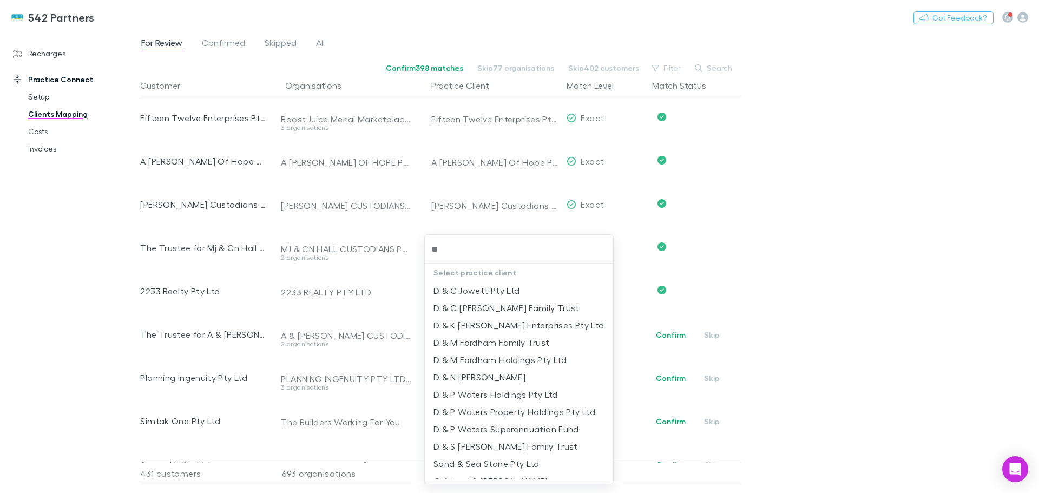
type input "*"
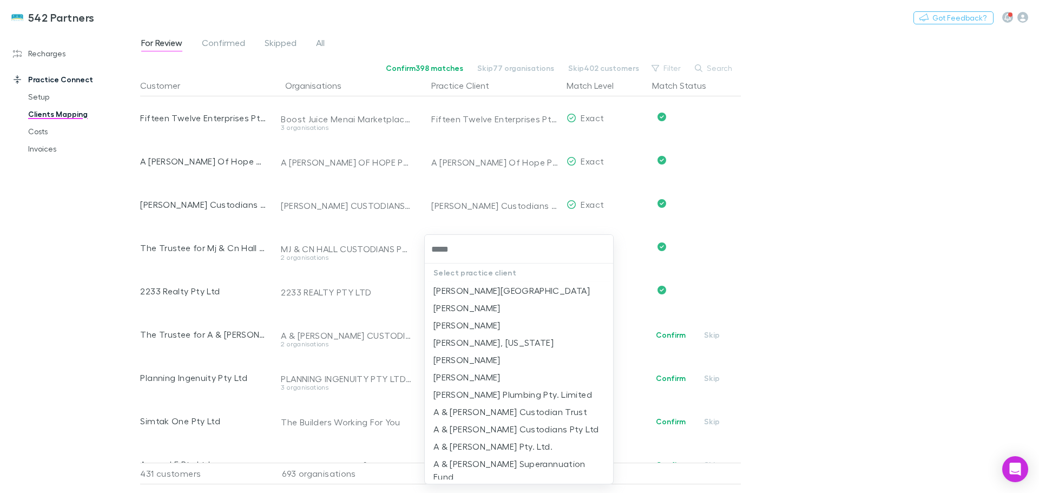
type input "******"
click at [527, 467] on li "A & D Lovett Superannuation Fund" at bounding box center [519, 470] width 188 height 30
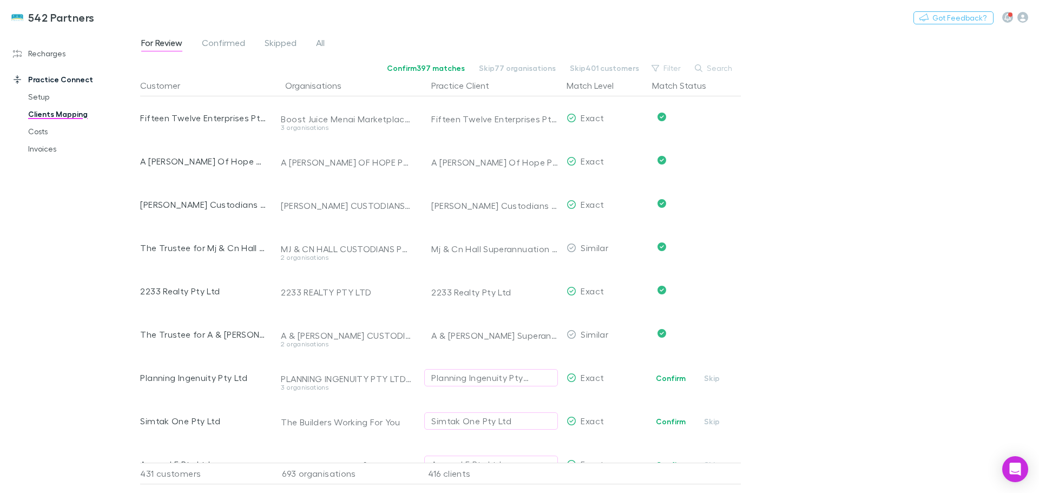
click at [674, 379] on button "Confirm" at bounding box center [671, 378] width 44 height 13
click at [673, 418] on button "Confirm" at bounding box center [671, 421] width 44 height 13
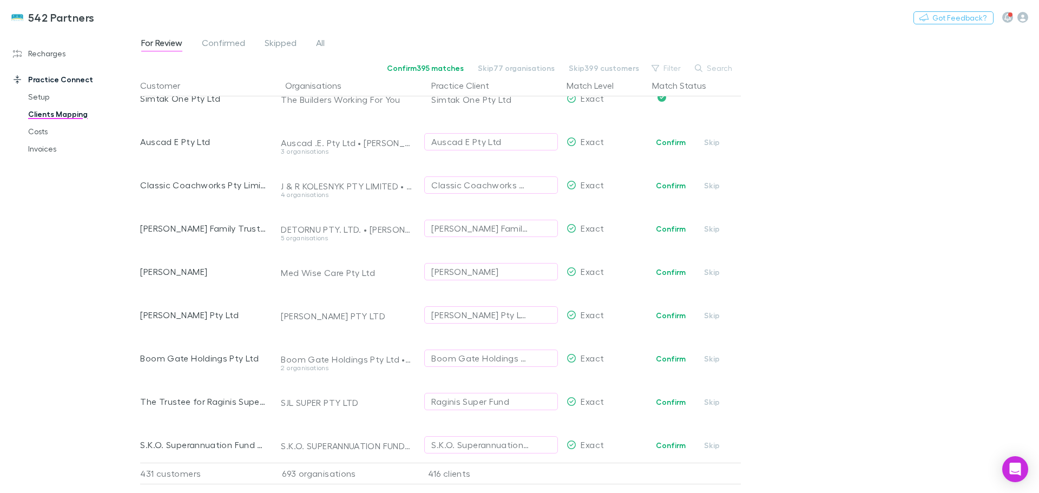
scroll to position [1840, 0]
click at [675, 136] on button "Confirm" at bounding box center [671, 140] width 44 height 13
click at [664, 183] on button "Confirm" at bounding box center [671, 183] width 44 height 13
click at [667, 227] on button "Confirm" at bounding box center [671, 226] width 44 height 13
click at [668, 270] on button "Confirm" at bounding box center [671, 270] width 44 height 13
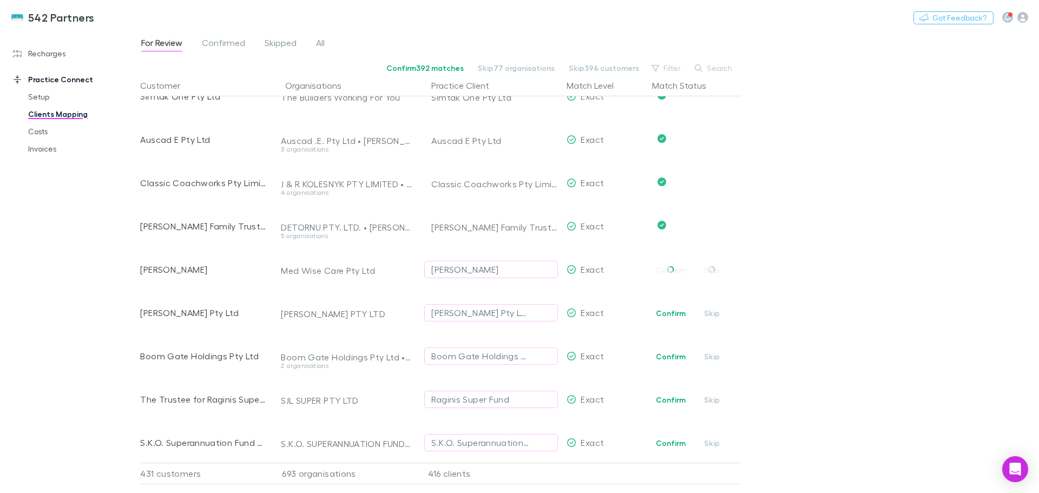
click at [668, 314] on button "Confirm" at bounding box center [671, 313] width 44 height 13
click at [665, 354] on button "Confirm" at bounding box center [671, 356] width 44 height 13
click at [667, 397] on button "Confirm" at bounding box center [671, 399] width 44 height 13
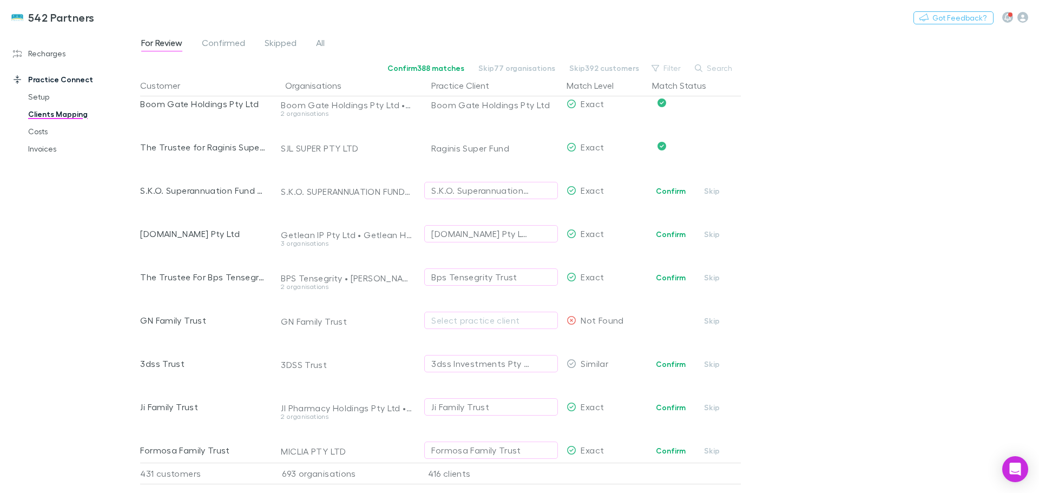
scroll to position [2111, 0]
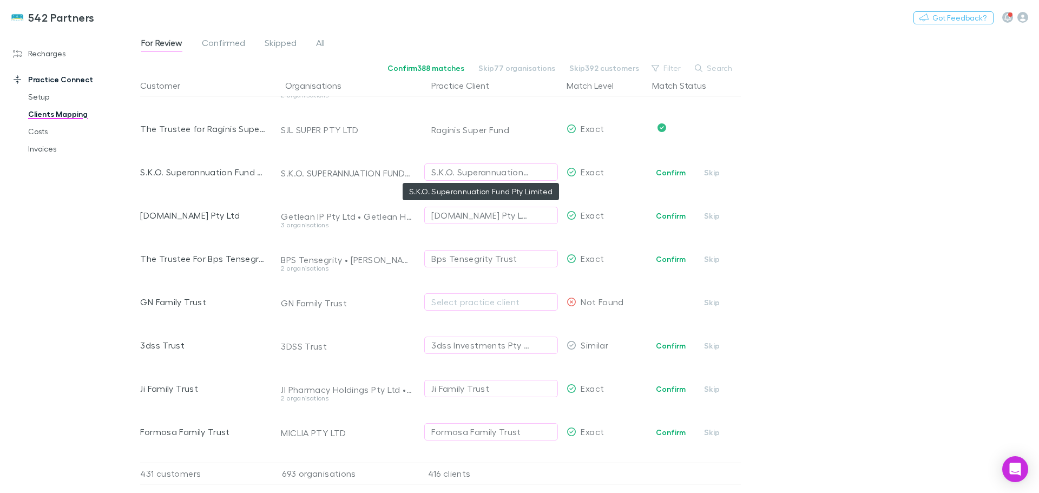
click at [447, 176] on div "S.K.O. Superannuation Fund Pty Limited" at bounding box center [480, 172] width 98 height 13
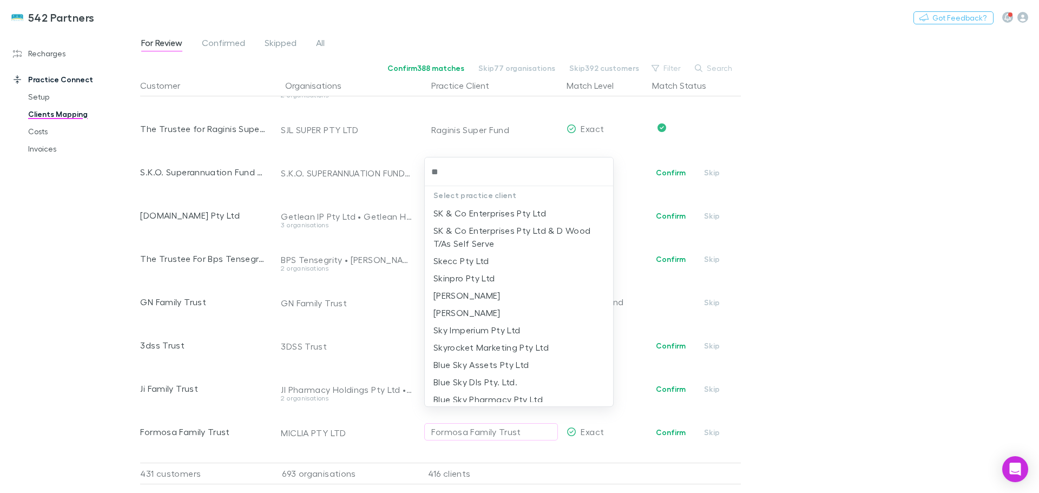
type input "*"
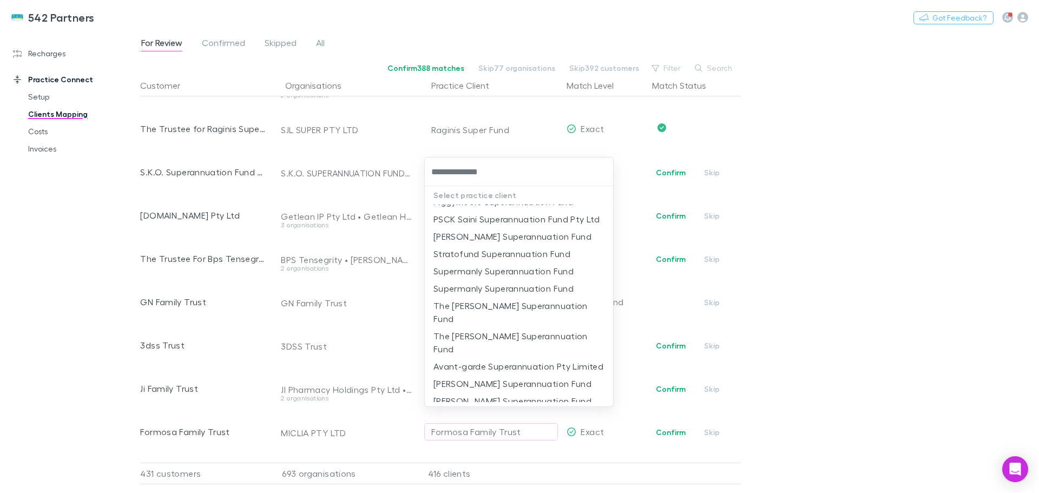
scroll to position [1299, 0]
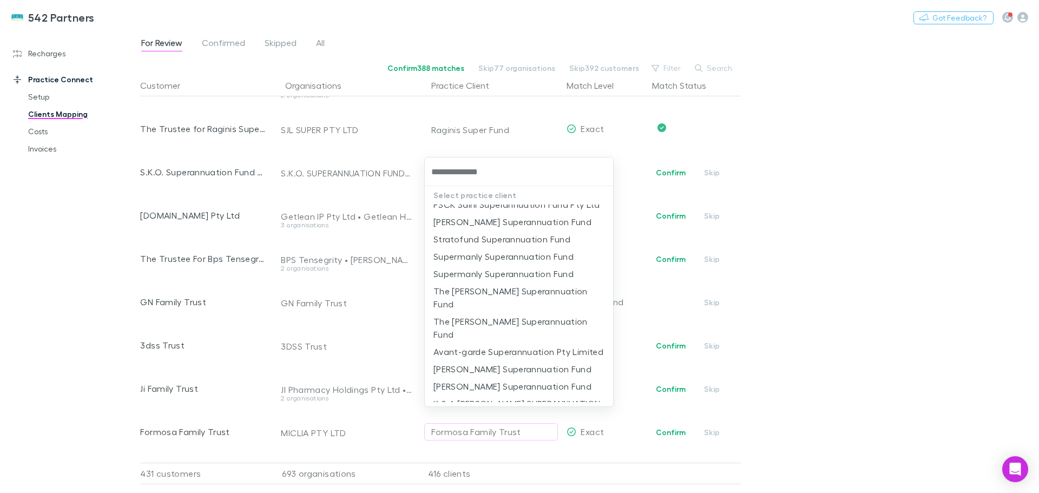
type input "**********"
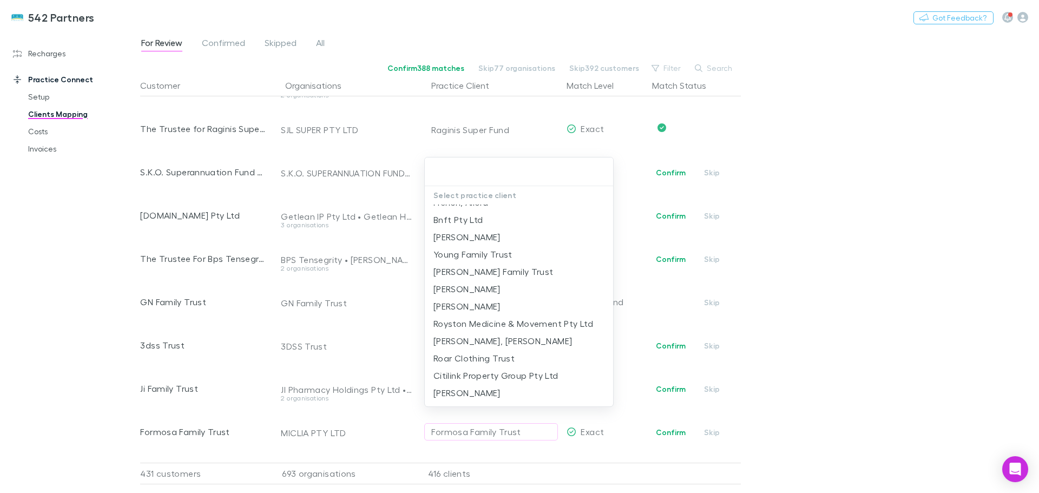
click at [890, 238] on div at bounding box center [519, 246] width 1039 height 493
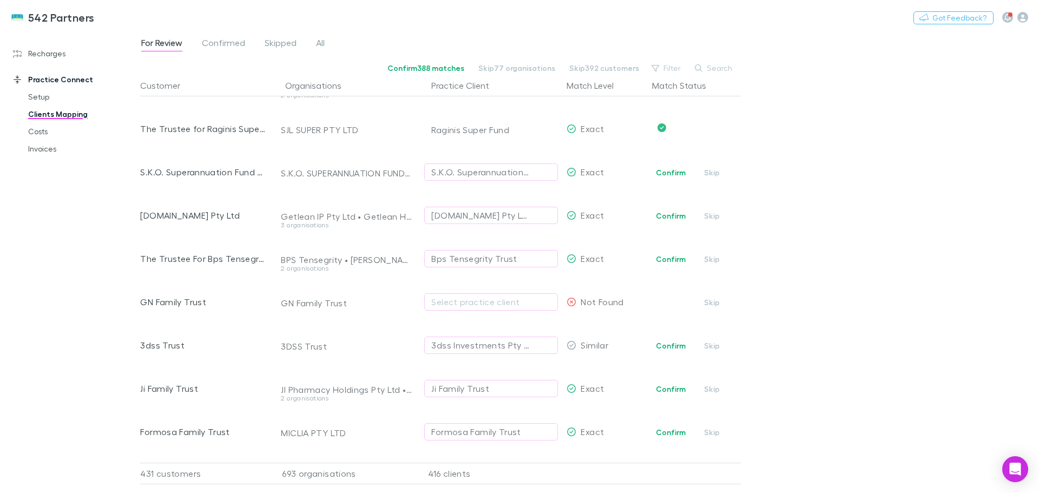
click at [675, 170] on button "Confirm" at bounding box center [671, 172] width 44 height 13
click at [669, 215] on button "Confirm" at bounding box center [671, 215] width 44 height 13
click at [672, 259] on button "Confirm" at bounding box center [671, 259] width 44 height 13
click at [470, 343] on div "3dss Investments Pty Limited" at bounding box center [480, 345] width 98 height 13
type input "****"
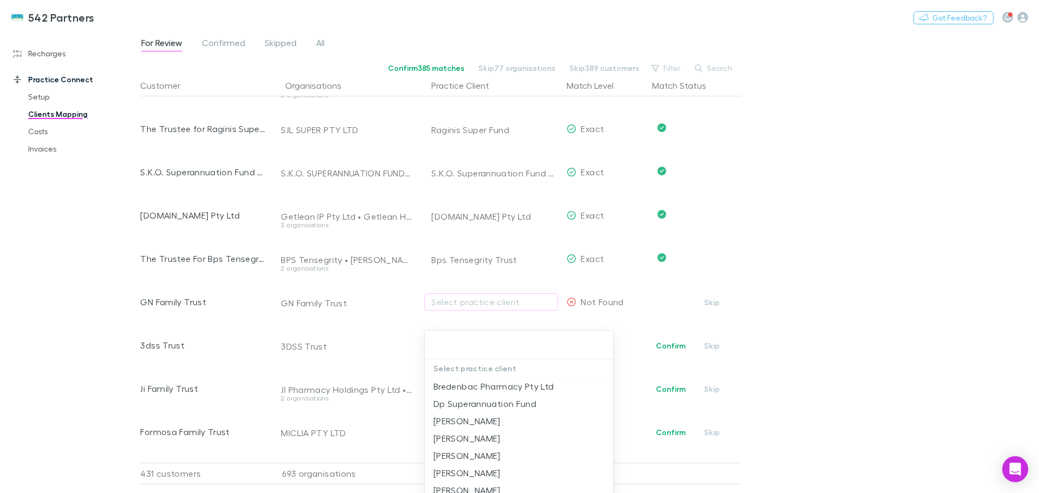
click at [467, 303] on div at bounding box center [519, 246] width 1039 height 493
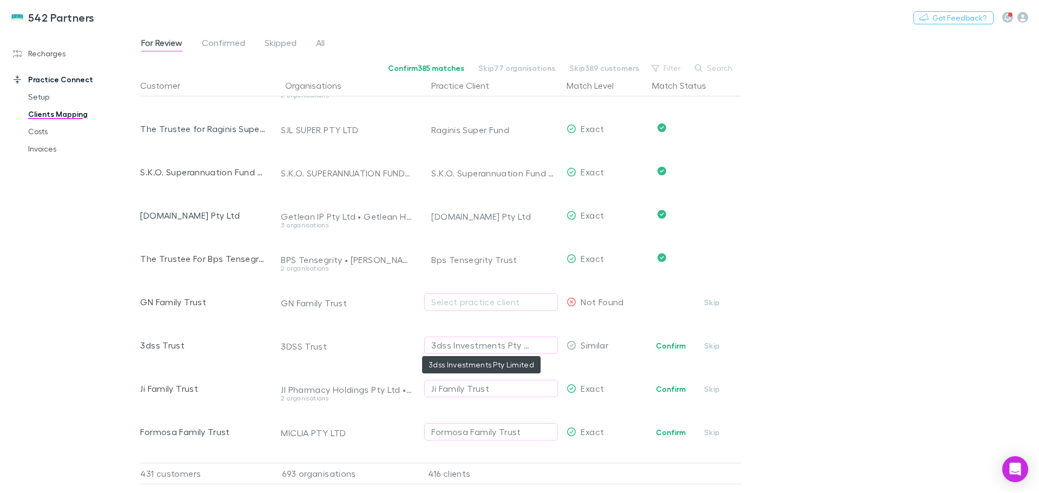
click at [473, 346] on div "3dss Investments Pty Limited" at bounding box center [480, 345] width 98 height 13
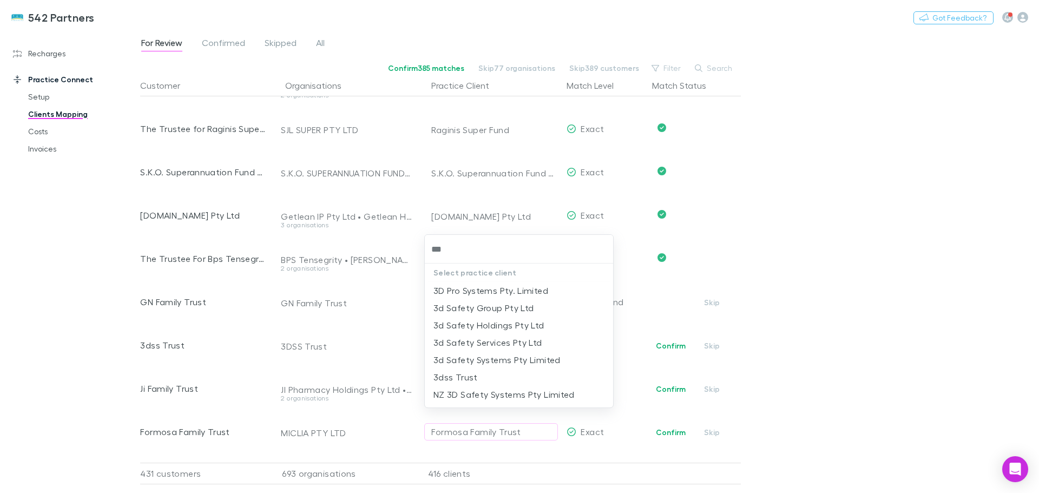
type input "****"
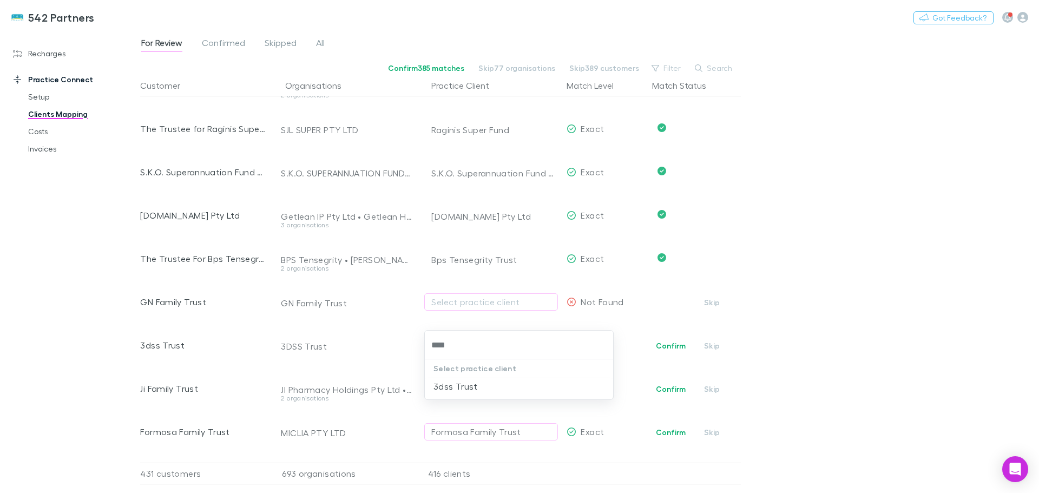
click at [466, 386] on li "3dss Trust" at bounding box center [519, 386] width 188 height 17
drag, startPoint x: 665, startPoint y: 386, endPoint x: 826, endPoint y: 392, distance: 160.9
click at [666, 386] on button "Confirm" at bounding box center [671, 389] width 44 height 13
click at [663, 435] on button "Confirm" at bounding box center [671, 432] width 44 height 13
click at [234, 42] on span "Confirmed" at bounding box center [223, 44] width 43 height 14
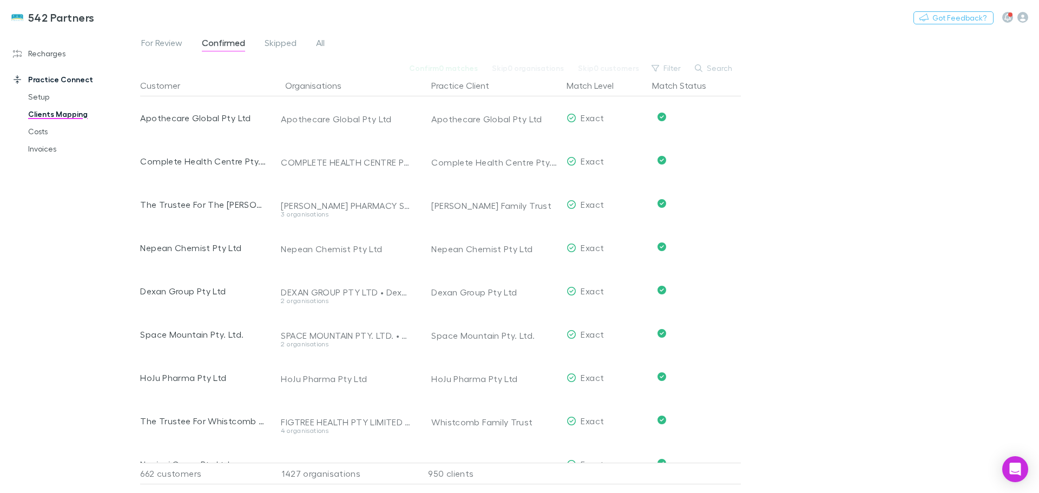
click at [157, 42] on span "For Review" at bounding box center [161, 44] width 41 height 14
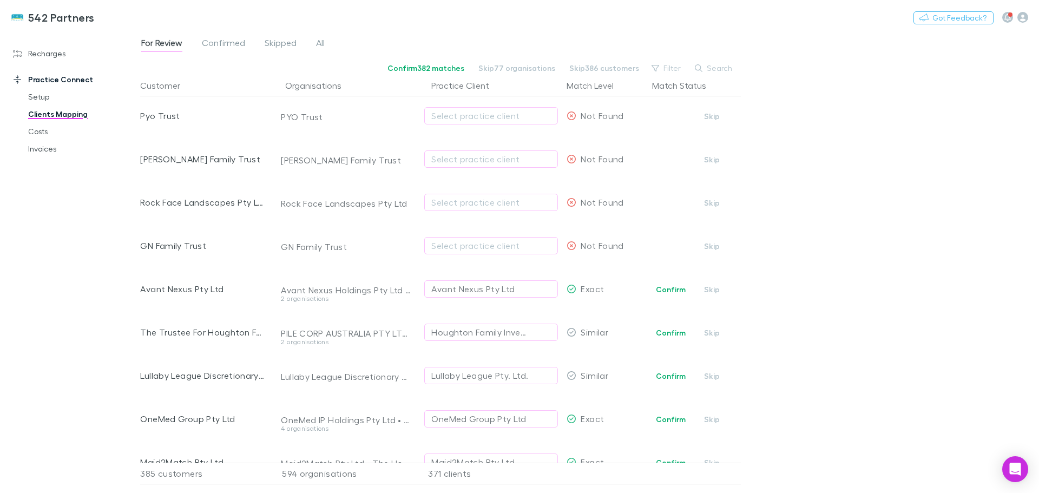
scroll to position [325, 0]
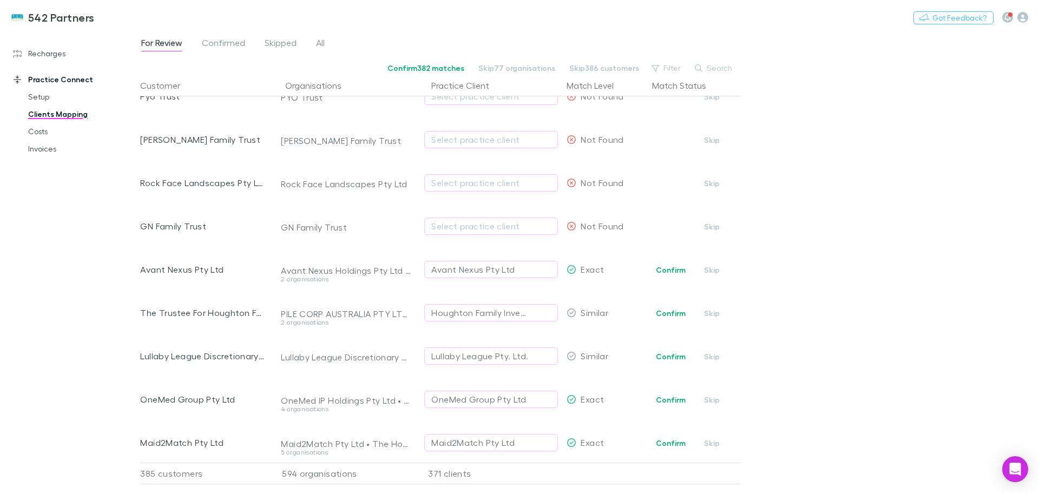
click at [478, 178] on div "Select practice client" at bounding box center [491, 182] width 120 height 13
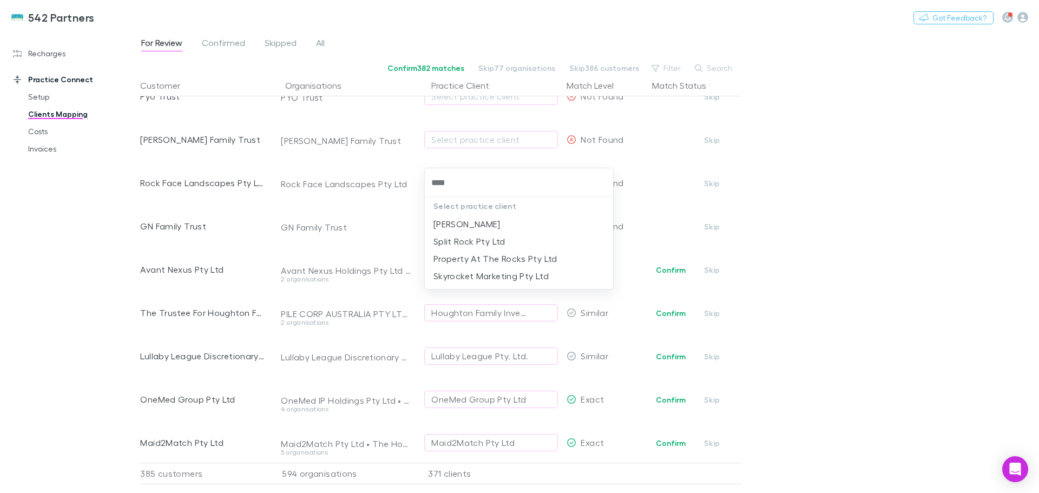
type input "****"
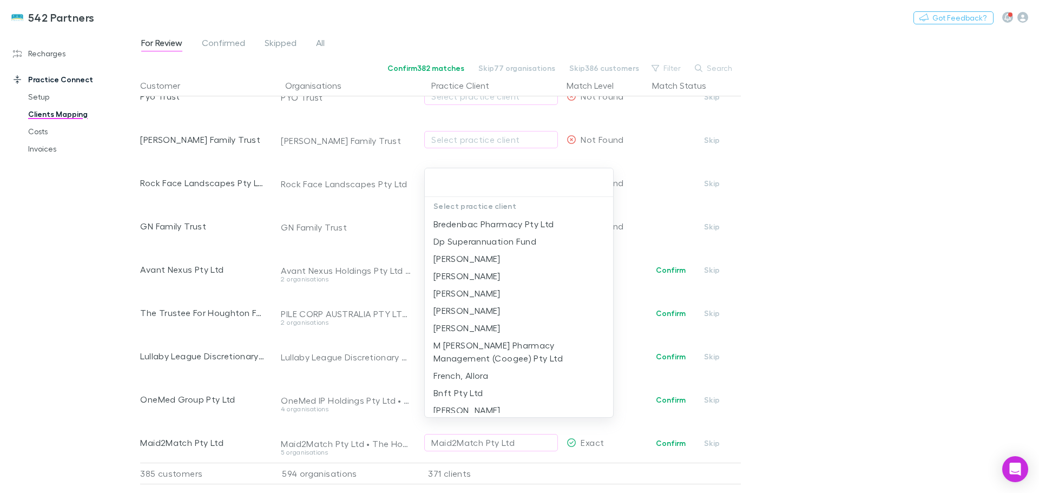
click at [496, 141] on div at bounding box center [519, 246] width 1039 height 493
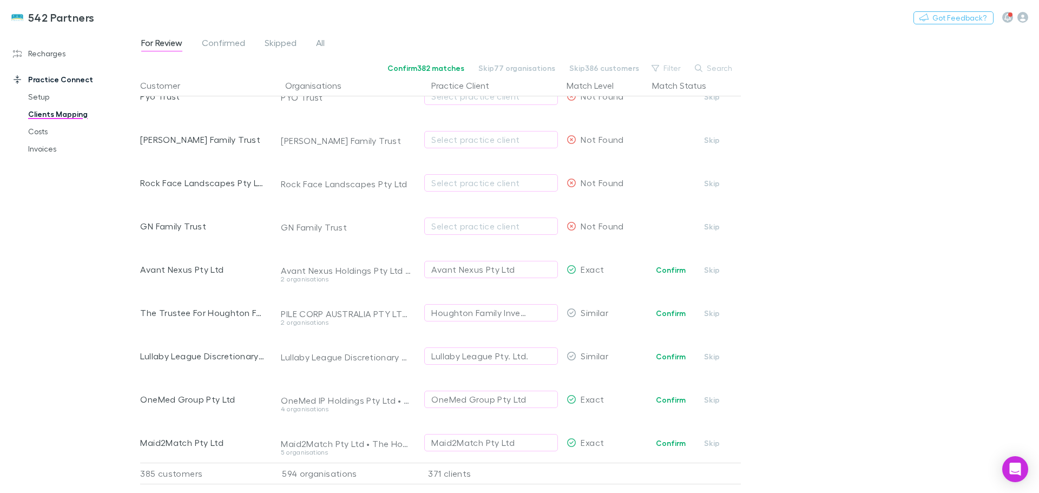
click at [717, 183] on button "Skip" at bounding box center [712, 183] width 35 height 13
click at [673, 268] on button "Confirm" at bounding box center [671, 270] width 44 height 13
click at [448, 308] on div "Houghton Family Investments Pty Ltd" at bounding box center [480, 312] width 98 height 13
type input "********"
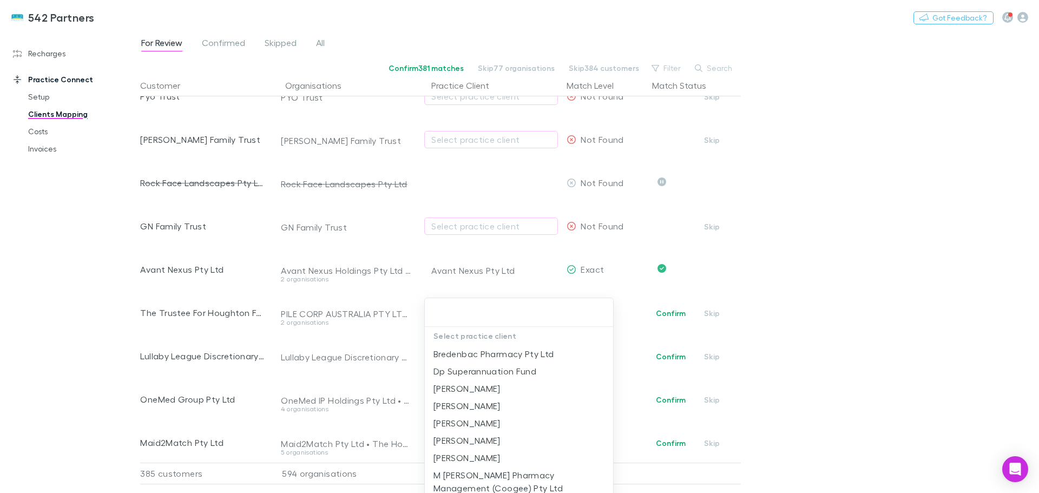
click at [498, 291] on div at bounding box center [519, 246] width 1039 height 493
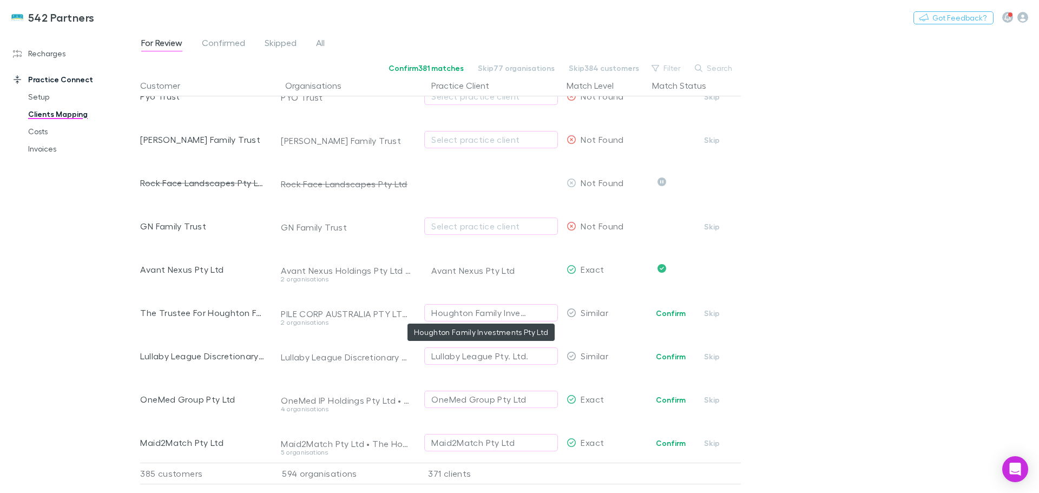
click at [475, 310] on div "Houghton Family Investments Pty Ltd" at bounding box center [480, 312] width 98 height 13
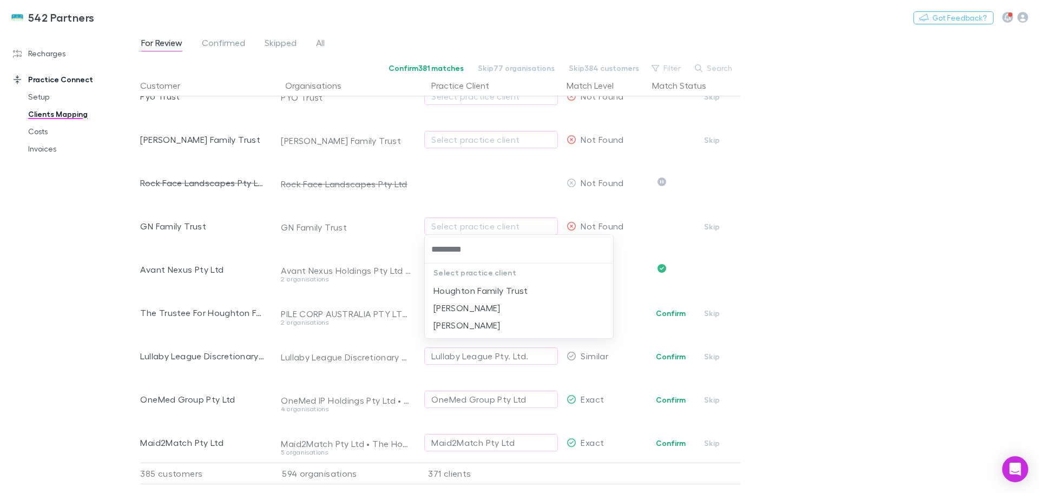
type input "**********"
click at [479, 294] on li "Houghton Family Trust" at bounding box center [519, 290] width 188 height 17
click at [494, 356] on div "Lullaby League Pty. Ltd." at bounding box center [479, 356] width 97 height 13
type input "*******"
click at [508, 292] on li "Lullaby League Discretionary Trust" at bounding box center [519, 290] width 188 height 17
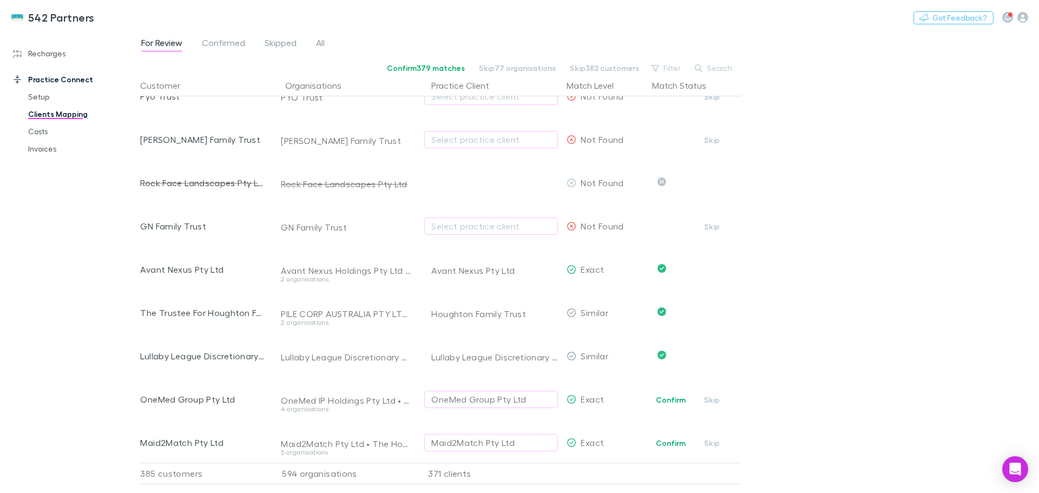
drag, startPoint x: 674, startPoint y: 399, endPoint x: 411, endPoint y: 440, distance: 266.2
click at [674, 398] on button "Confirm" at bounding box center [671, 399] width 44 height 13
click at [665, 438] on button "Confirm" at bounding box center [671, 443] width 44 height 13
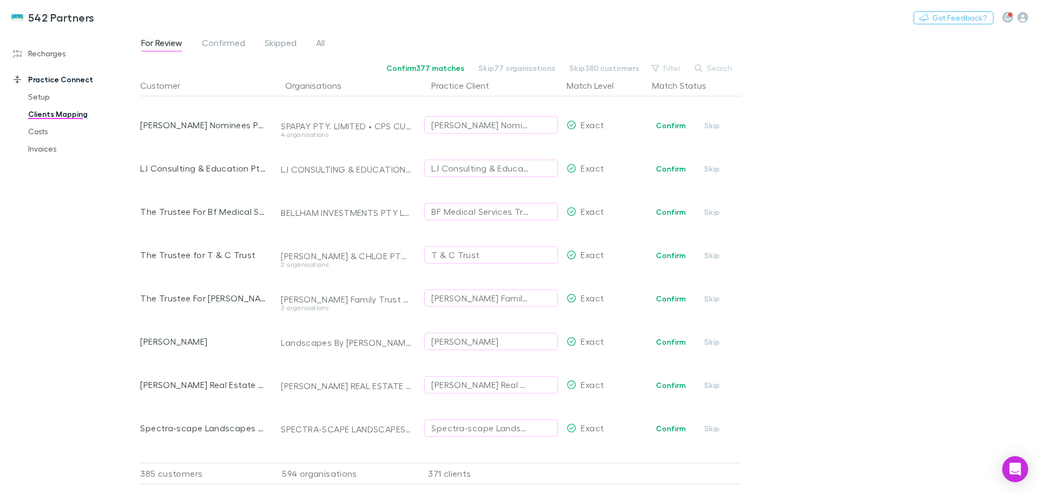
scroll to position [704, 0]
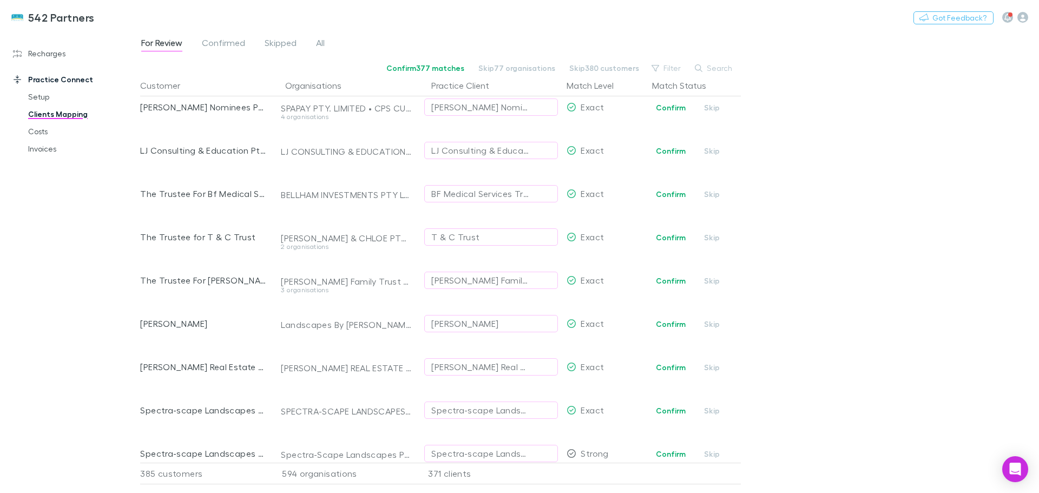
click at [670, 107] on button "Confirm" at bounding box center [671, 107] width 44 height 13
click at [670, 152] on button "Confirm" at bounding box center [671, 151] width 44 height 13
click at [680, 194] on button "Confirm" at bounding box center [671, 194] width 44 height 13
click at [672, 235] on button "Confirm" at bounding box center [671, 237] width 44 height 13
click at [664, 280] on button "Confirm" at bounding box center [671, 280] width 44 height 13
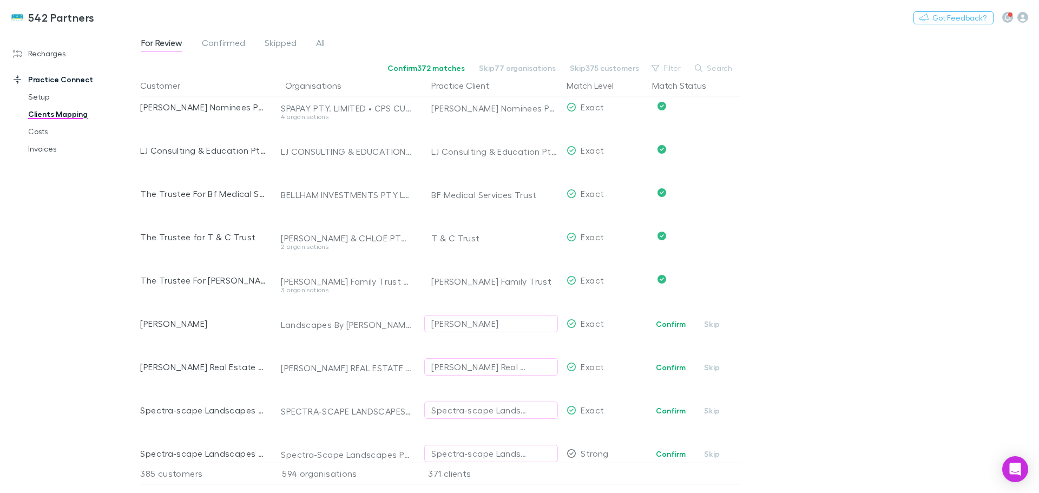
click at [673, 327] on button "Confirm" at bounding box center [671, 324] width 44 height 13
click at [673, 365] on button "Confirm" at bounding box center [671, 367] width 44 height 13
click at [674, 410] on button "Confirm" at bounding box center [671, 410] width 44 height 13
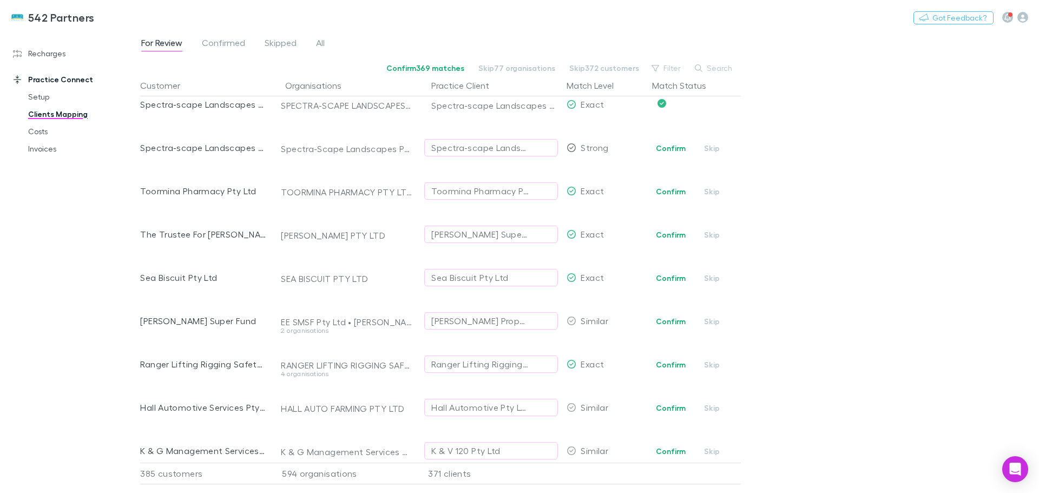
scroll to position [1028, 0]
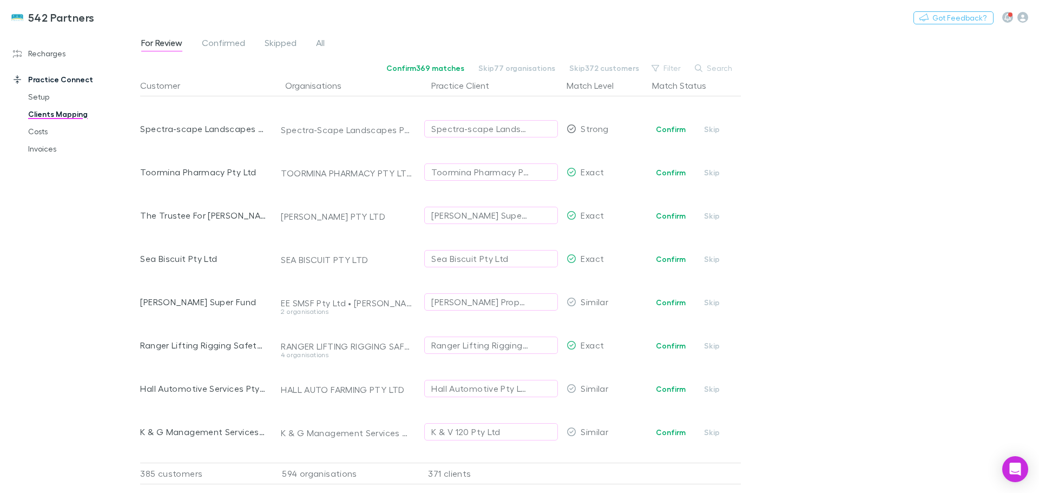
click at [668, 129] on button "Confirm" at bounding box center [671, 129] width 44 height 13
click at [675, 173] on button "Confirm" at bounding box center [671, 172] width 44 height 13
click at [667, 215] on button "Confirm" at bounding box center [671, 215] width 44 height 13
click at [677, 260] on button "Confirm" at bounding box center [671, 259] width 44 height 13
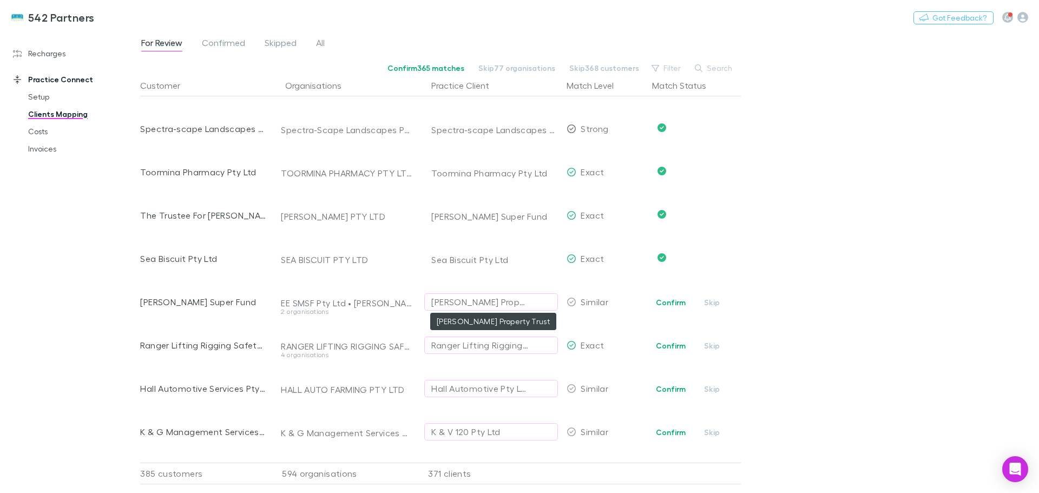
click at [493, 301] on div "EE Mullins Property Trust" at bounding box center [480, 302] width 98 height 13
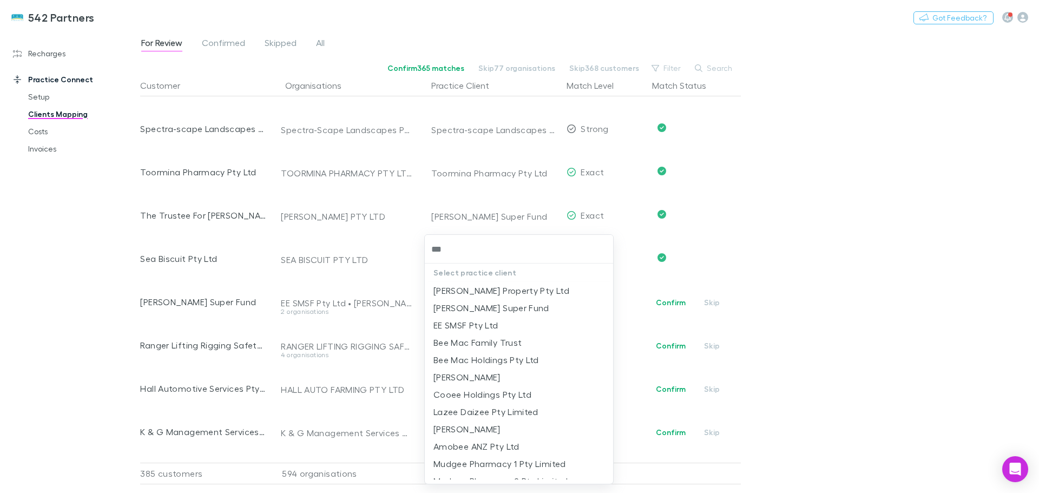
type input "****"
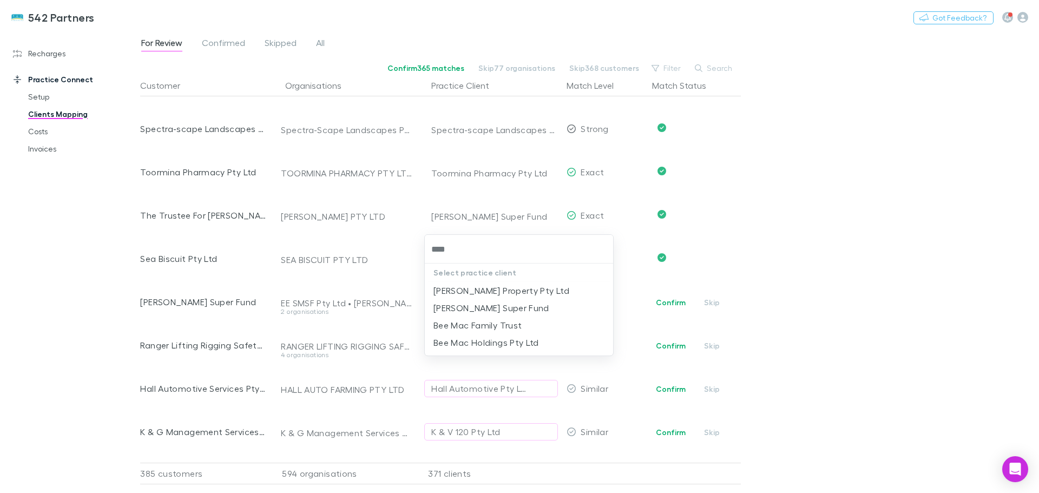
click at [483, 308] on li "EE Mullins Super Fund" at bounding box center [519, 307] width 188 height 17
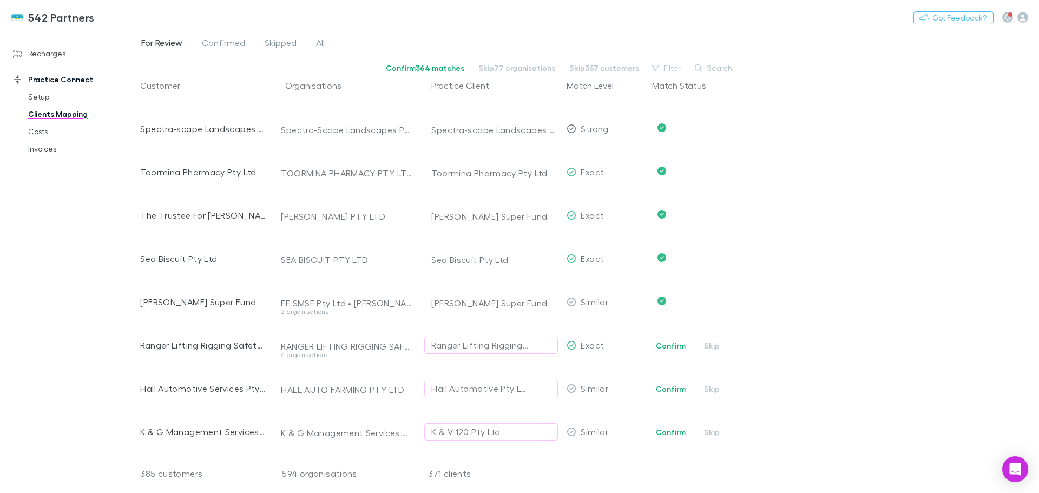
drag, startPoint x: 675, startPoint y: 345, endPoint x: 829, endPoint y: 339, distance: 153.3
click at [677, 345] on button "Confirm" at bounding box center [671, 345] width 44 height 13
click at [661, 388] on button "Confirm" at bounding box center [671, 389] width 44 height 13
click at [272, 46] on span "Skipped" at bounding box center [281, 44] width 32 height 14
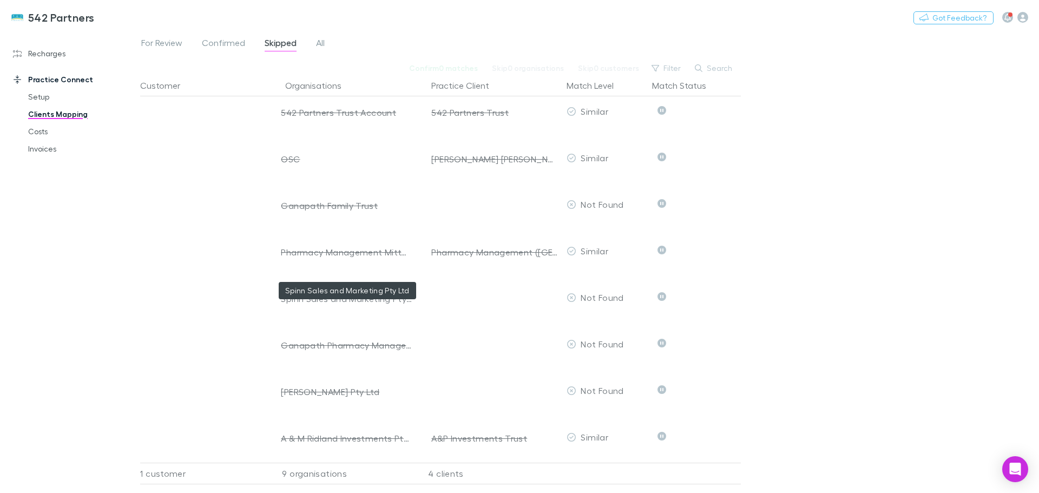
scroll to position [58, 0]
click at [166, 43] on span "For Review" at bounding box center [161, 44] width 41 height 14
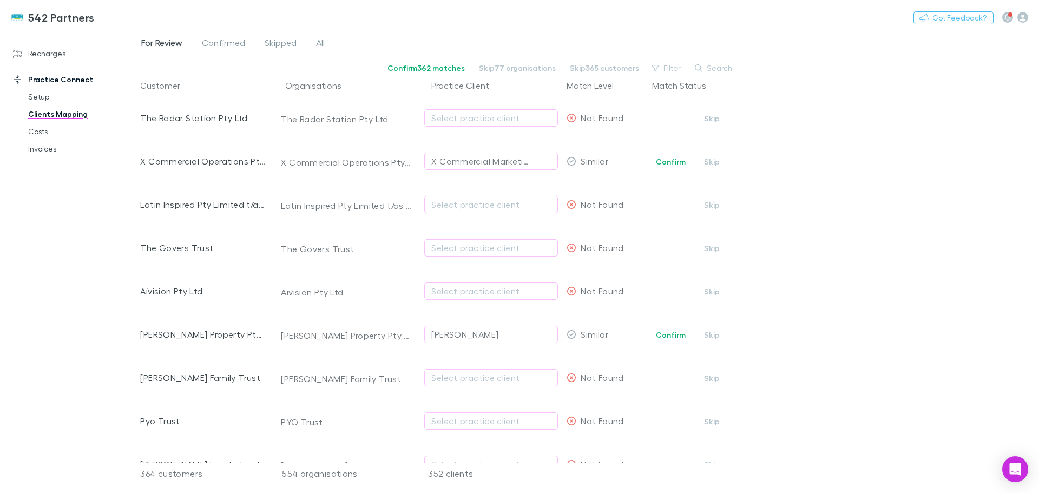
click at [710, 291] on button "Skip" at bounding box center [712, 291] width 35 height 13
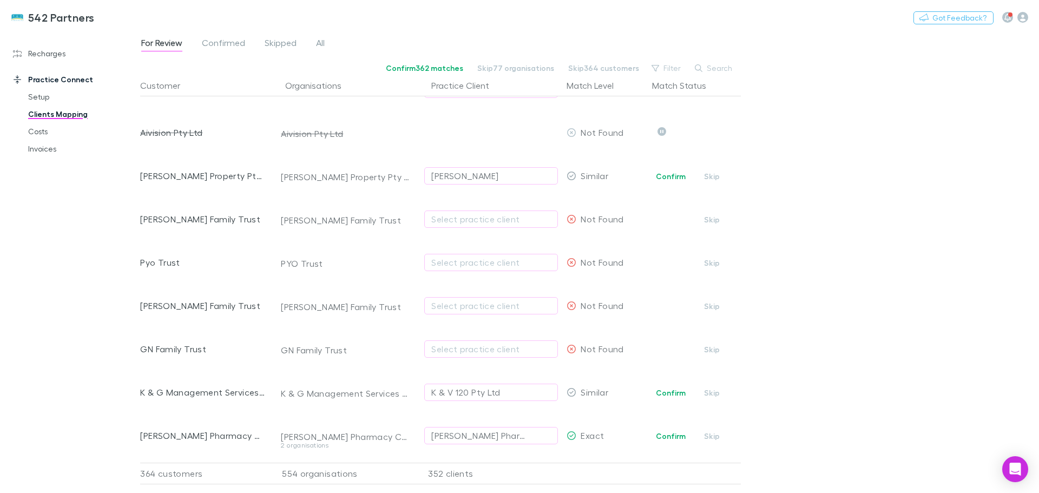
scroll to position [162, 0]
click at [455, 258] on div "Select practice client" at bounding box center [491, 258] width 120 height 13
type input "***"
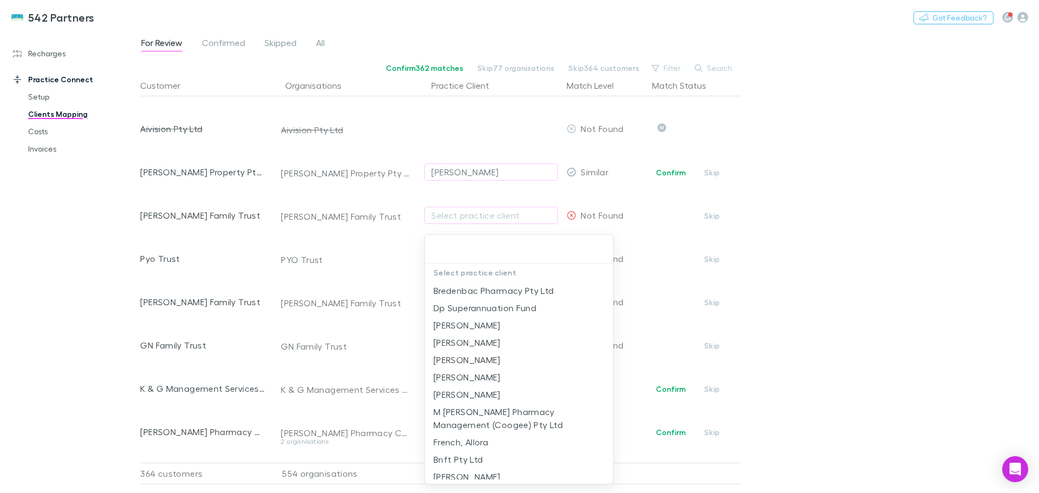
click at [709, 261] on div at bounding box center [519, 246] width 1039 height 493
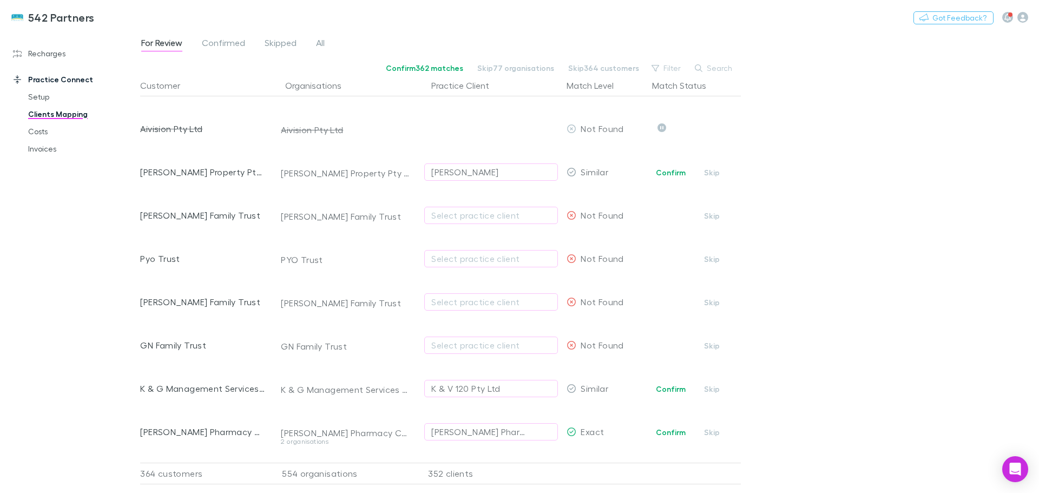
click at [710, 259] on button "Skip" at bounding box center [712, 259] width 35 height 13
click at [709, 344] on button "Skip" at bounding box center [712, 345] width 35 height 13
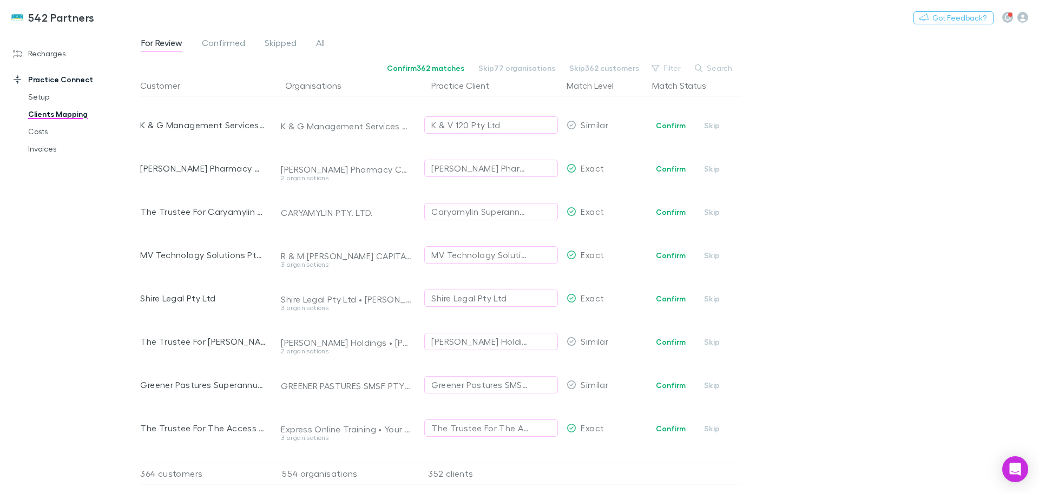
scroll to position [487, 0]
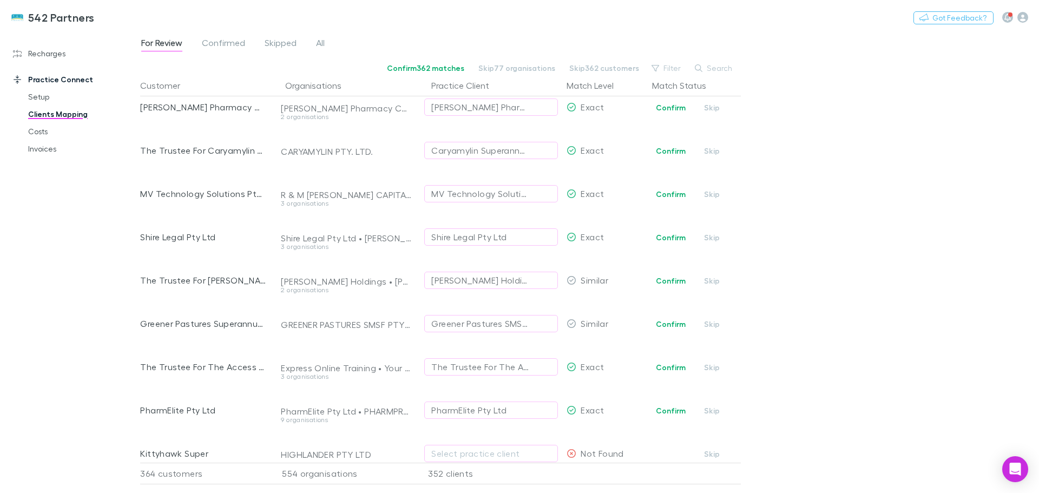
click at [672, 154] on button "Confirm" at bounding box center [671, 151] width 44 height 13
click at [667, 104] on button "Confirm" at bounding box center [671, 107] width 44 height 13
click at [679, 193] on button "Confirm" at bounding box center [671, 194] width 44 height 13
click at [677, 239] on button "Confirm" at bounding box center [671, 237] width 44 height 13
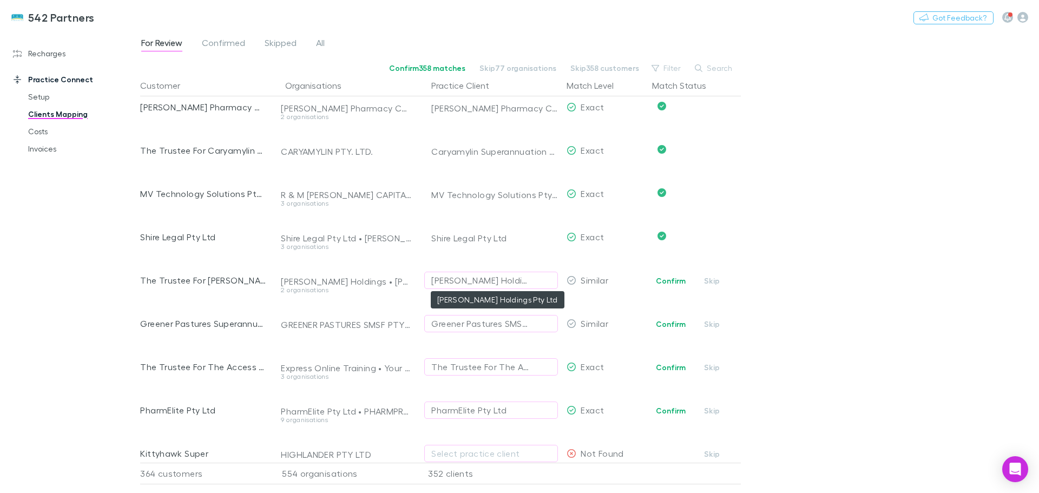
click at [476, 277] on div "Godkin Holdings Pty Ltd" at bounding box center [480, 280] width 98 height 13
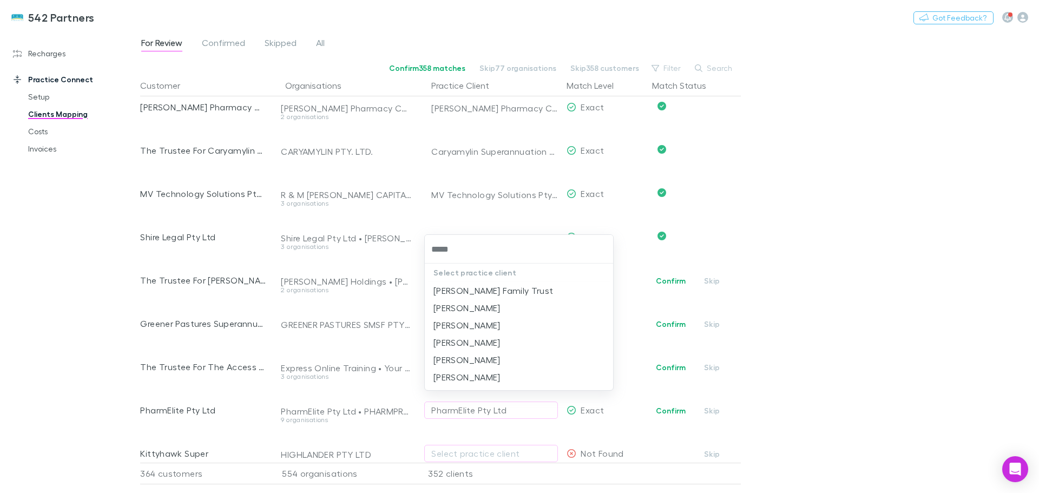
type input "******"
click at [477, 289] on li "Godkin Family Trust" at bounding box center [519, 290] width 188 height 17
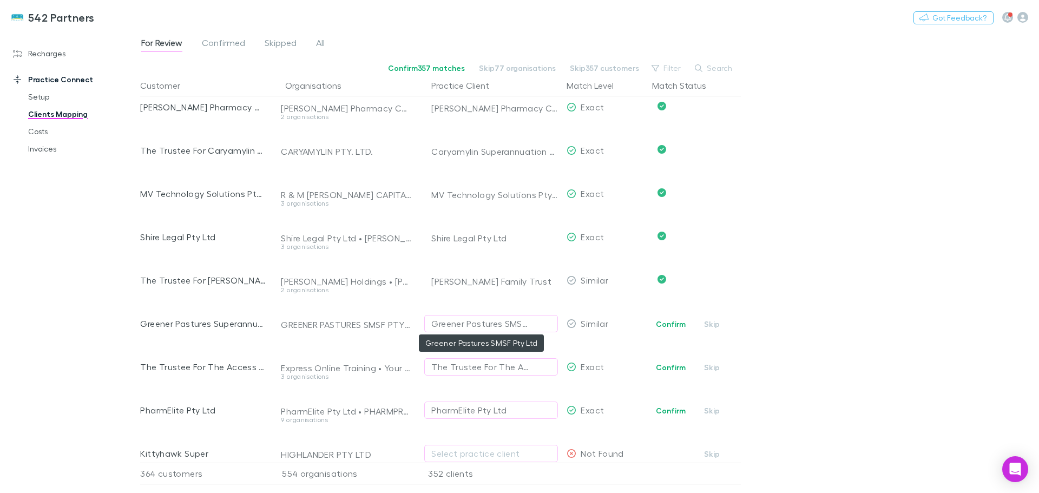
click at [504, 323] on div "Greener Pastures SMSF Pty Ltd" at bounding box center [480, 323] width 98 height 13
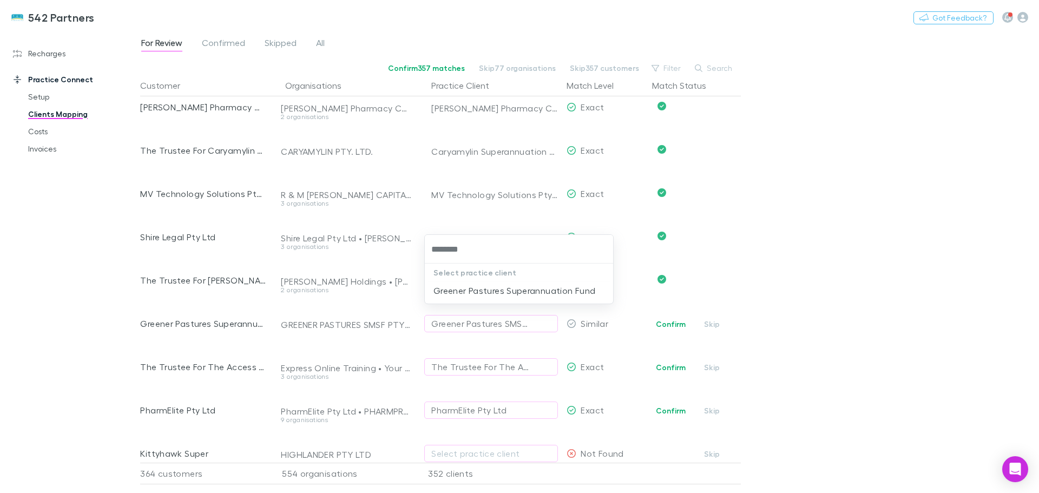
type input "*********"
click at [523, 292] on li "Greener Pastures Superannuation Fund" at bounding box center [519, 290] width 188 height 17
click at [665, 366] on button "Confirm" at bounding box center [671, 367] width 44 height 13
click at [677, 411] on button "Confirm" at bounding box center [671, 410] width 44 height 13
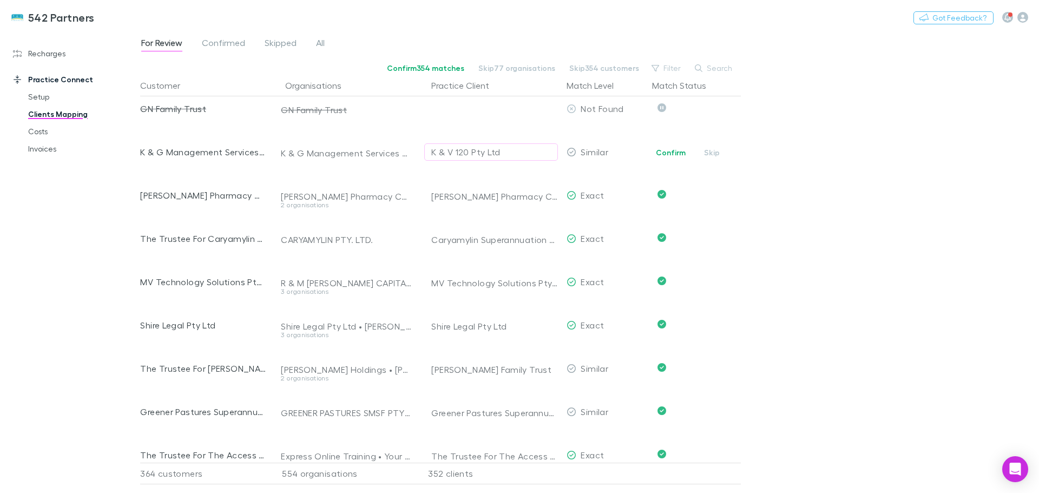
scroll to position [704, 0]
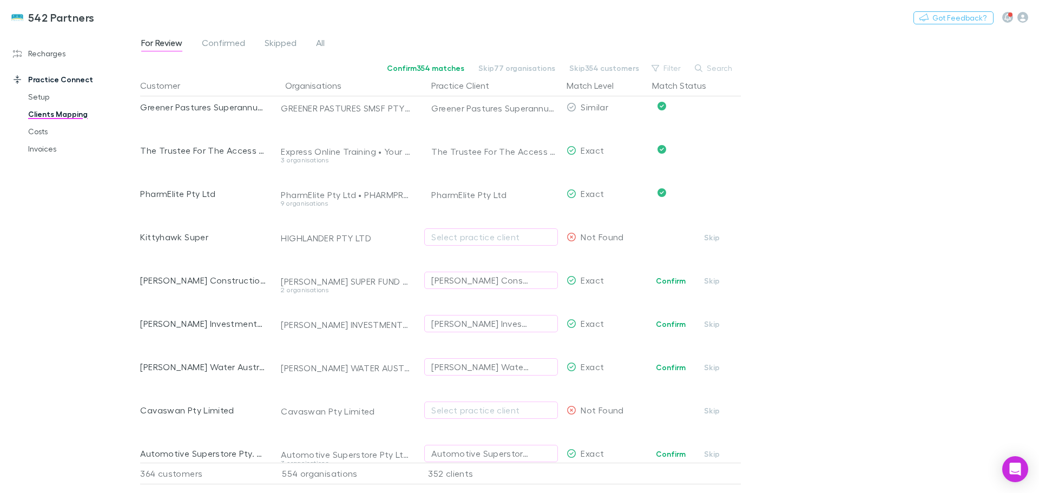
drag, startPoint x: 671, startPoint y: 279, endPoint x: 801, endPoint y: 220, distance: 142.2
click at [671, 279] on button "Confirm" at bounding box center [671, 280] width 44 height 13
click at [672, 323] on button "Confirm" at bounding box center [671, 324] width 44 height 13
click at [669, 369] on button "Confirm" at bounding box center [671, 367] width 44 height 13
click at [489, 237] on div "Select practice client" at bounding box center [491, 237] width 120 height 13
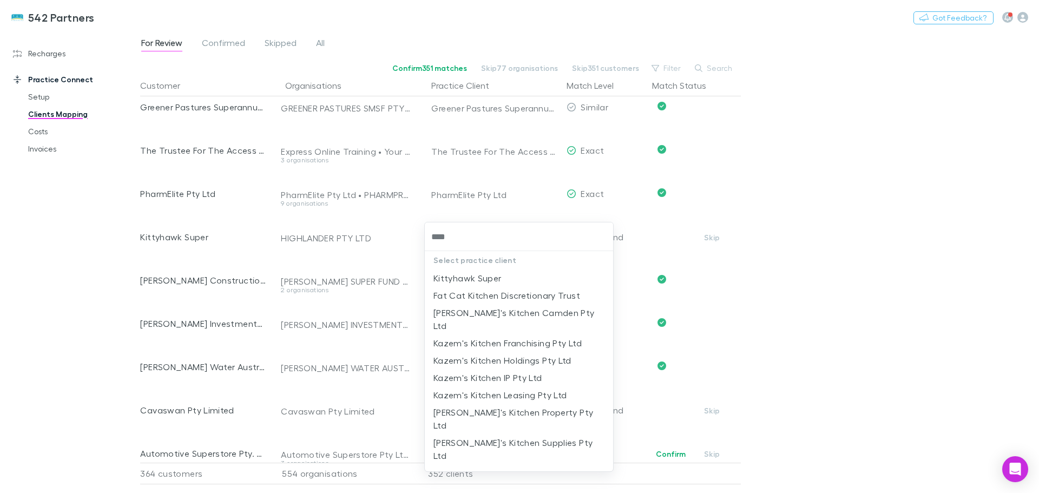
type input "*****"
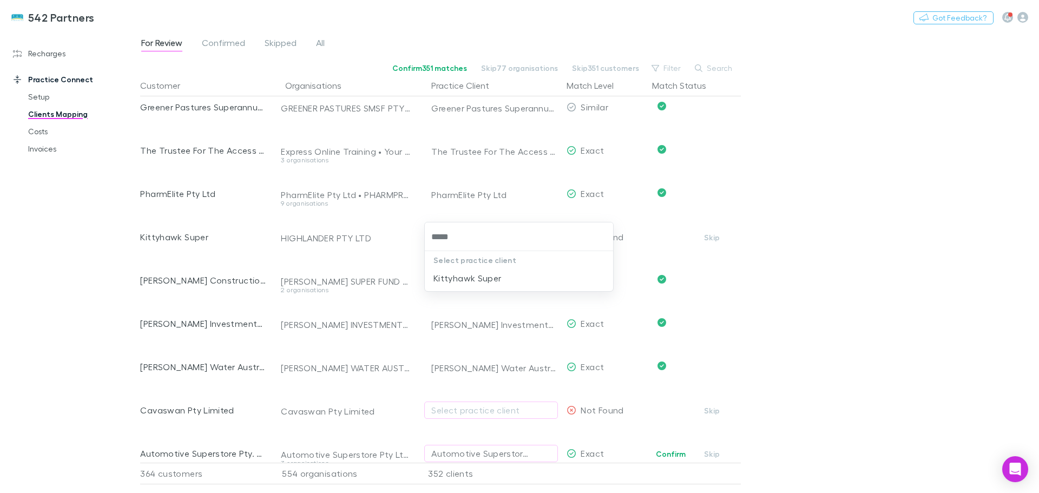
click at [493, 280] on li "Kittyhawk Super" at bounding box center [519, 278] width 188 height 17
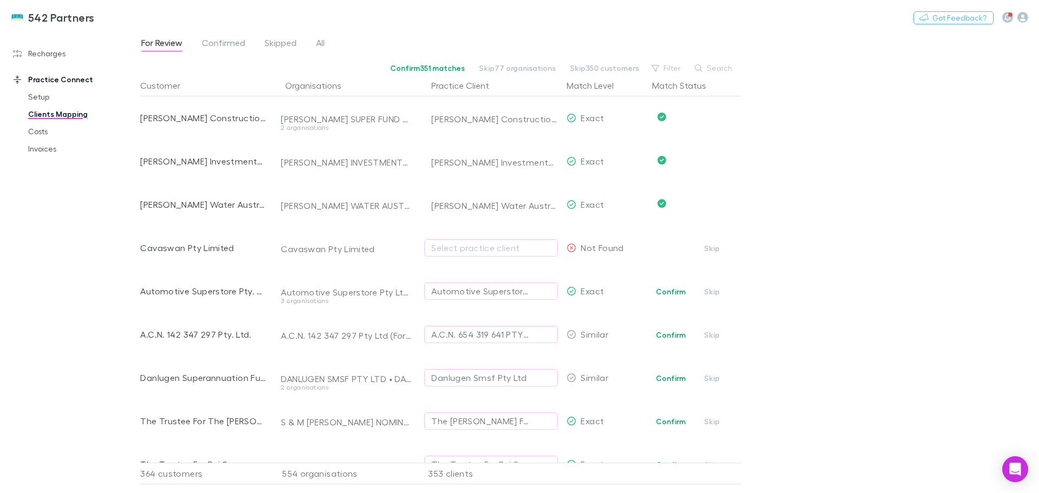
scroll to position [920, 0]
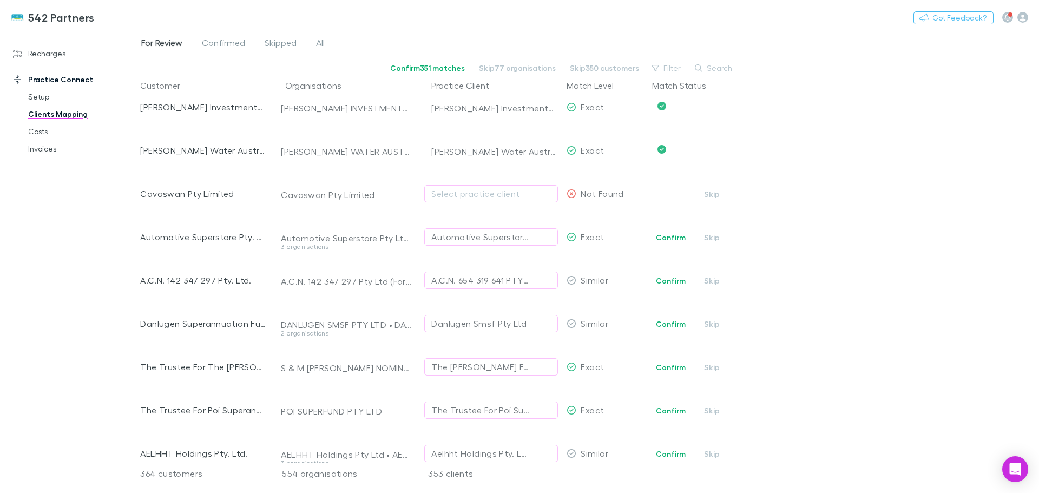
click at [666, 237] on button "Confirm" at bounding box center [671, 237] width 44 height 13
drag, startPoint x: 143, startPoint y: 280, endPoint x: 232, endPoint y: 278, distance: 89.3
click at [213, 277] on div "A.C.N. 142 347 297 Pty. Ltd." at bounding box center [203, 280] width 126 height 43
copy div "A.C.N. 142 347 297"
click at [706, 281] on button "Skip" at bounding box center [712, 280] width 35 height 13
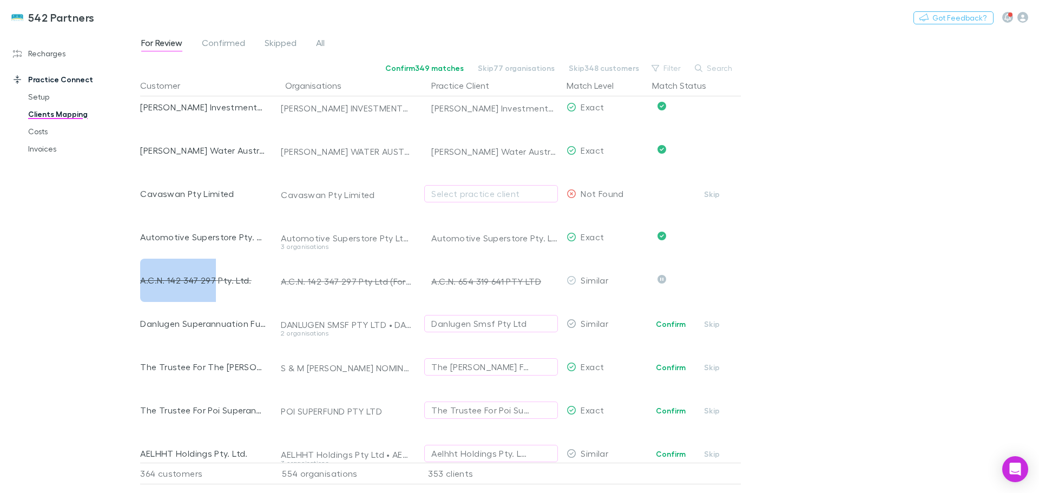
click at [153, 283] on div "A.C.N. 142 347 297 Pty. Ltd." at bounding box center [203, 280] width 126 height 43
click at [466, 326] on div "Danlugen Smsf Pty Ltd" at bounding box center [478, 323] width 95 height 13
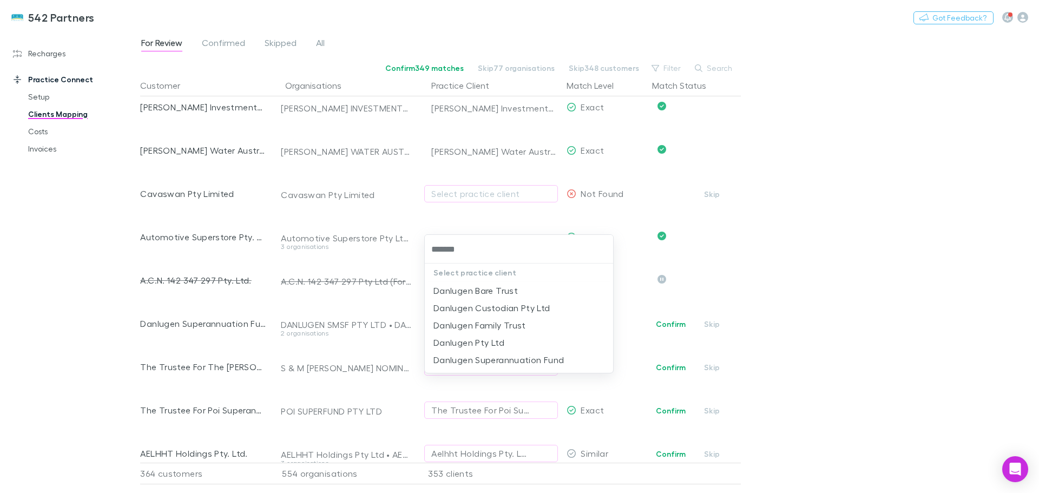
type input "********"
click at [482, 362] on li "Danlugen Superannuation Fund" at bounding box center [519, 359] width 188 height 17
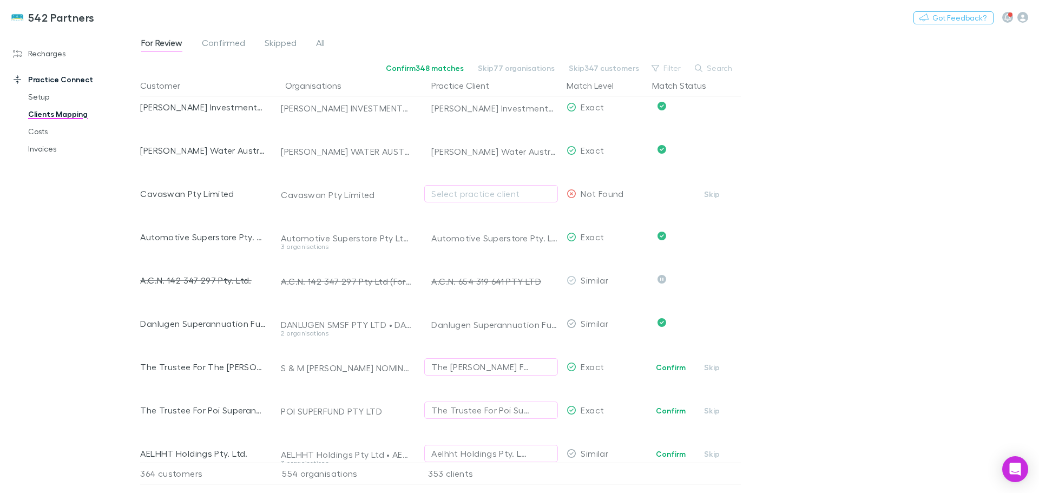
click at [665, 369] on button "Confirm" at bounding box center [671, 367] width 44 height 13
click at [668, 411] on button "Confirm" at bounding box center [671, 410] width 44 height 13
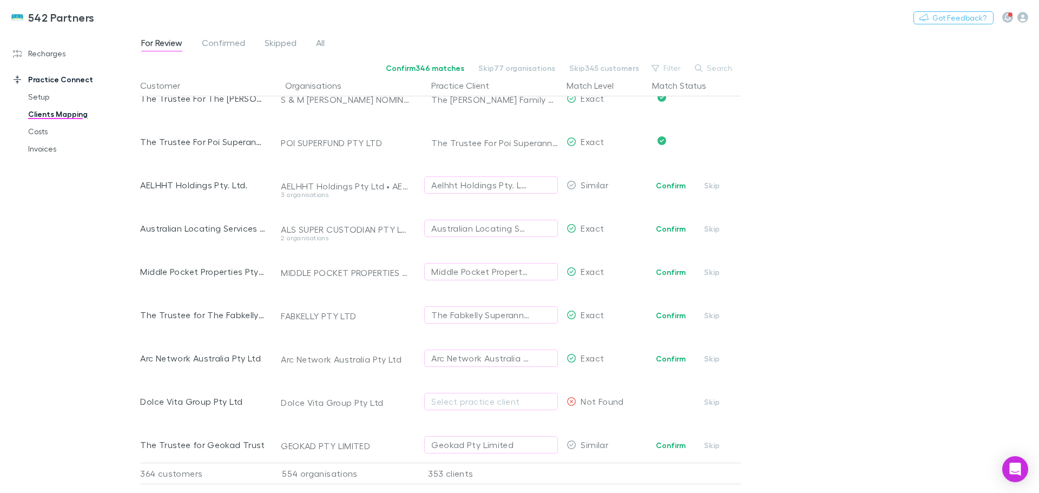
scroll to position [1191, 0]
click at [668, 179] on button "Confirm" at bounding box center [671, 183] width 44 height 13
click at [672, 225] on button "Confirm" at bounding box center [671, 226] width 44 height 13
click at [665, 272] on button "Confirm" at bounding box center [671, 270] width 44 height 13
click at [665, 309] on button "Confirm" at bounding box center [671, 313] width 44 height 13
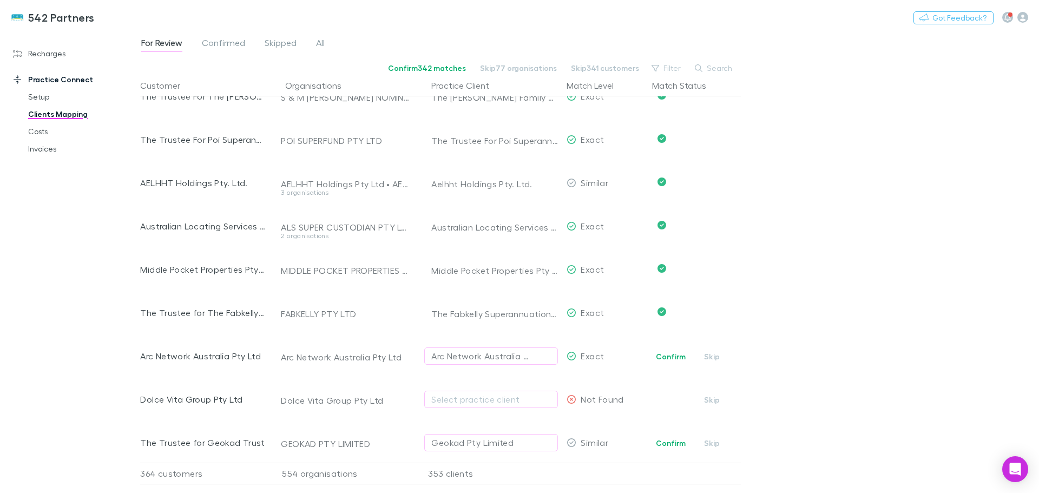
click at [672, 355] on button "Confirm" at bounding box center [671, 356] width 44 height 13
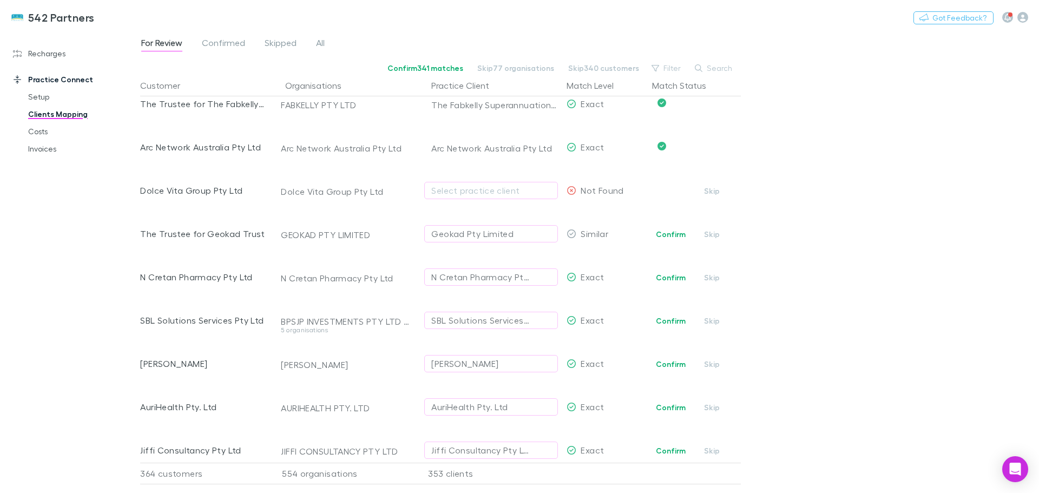
scroll to position [1407, 0]
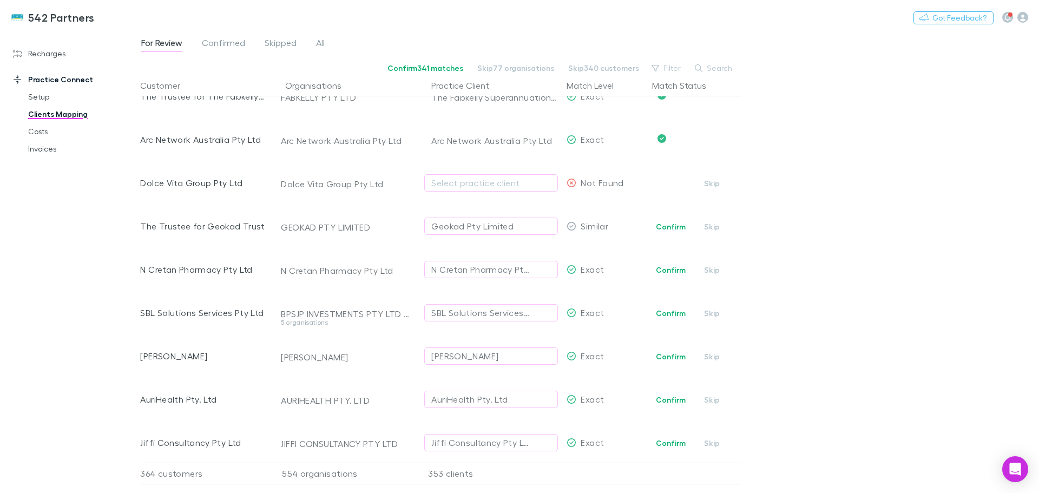
click at [504, 224] on div "Geokad Pty Limited" at bounding box center [472, 226] width 82 height 13
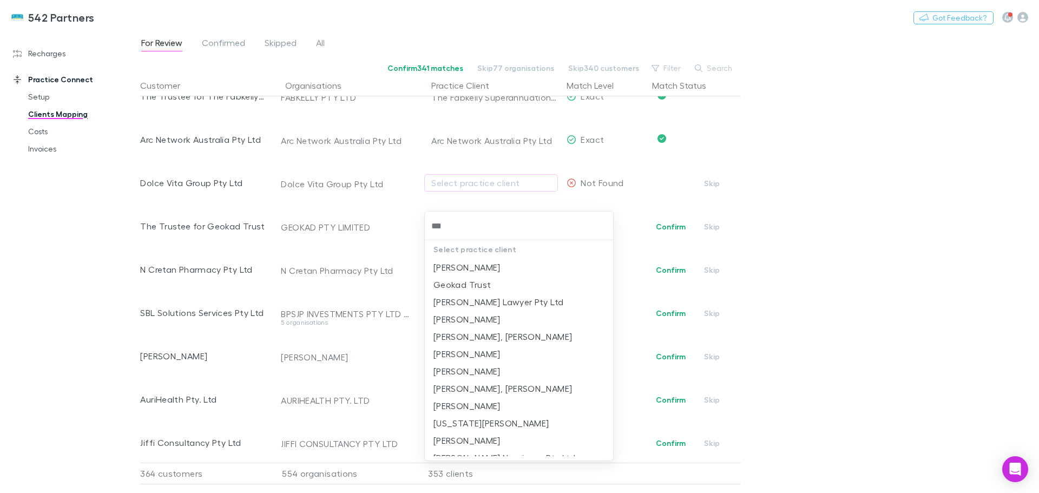
type input "****"
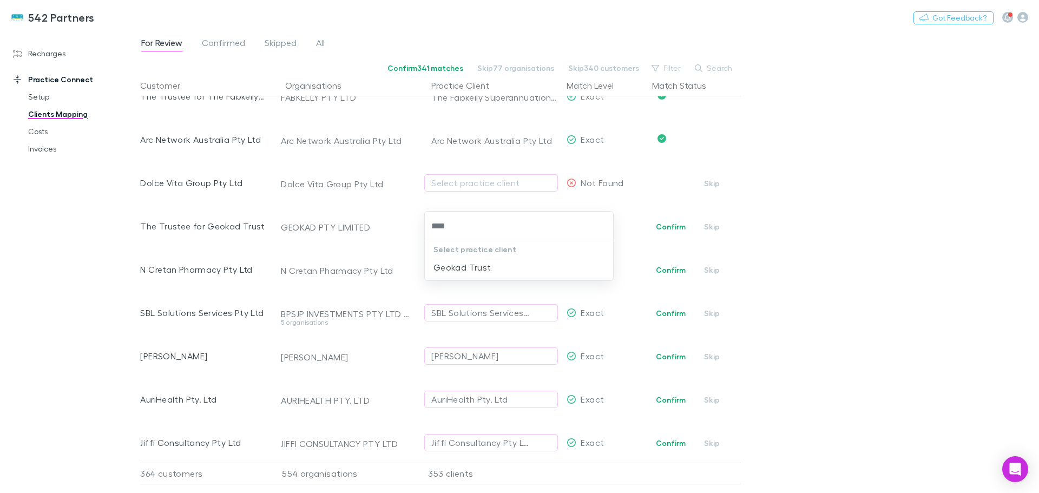
click at [470, 273] on li "Geokad Trust" at bounding box center [519, 267] width 188 height 17
click at [320, 44] on span "All" at bounding box center [320, 44] width 9 height 14
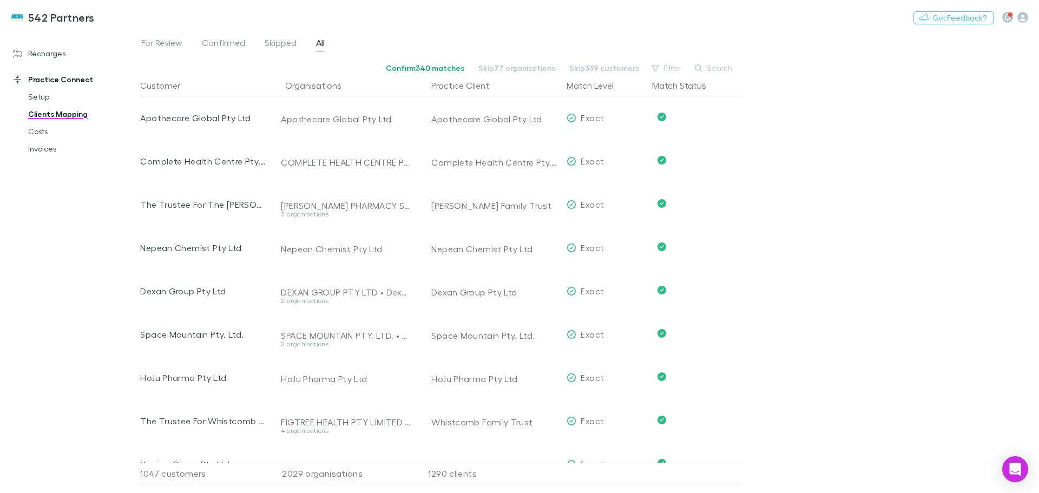
click at [721, 67] on button "Search" at bounding box center [714, 68] width 49 height 13
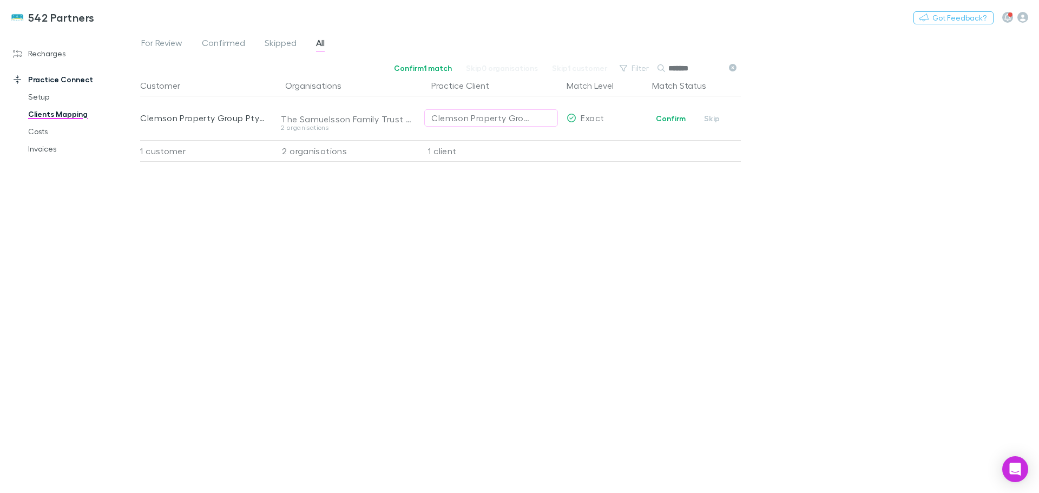
type input "*******"
click at [673, 117] on button "Confirm" at bounding box center [671, 118] width 44 height 13
click at [169, 40] on span "For Review" at bounding box center [161, 44] width 41 height 14
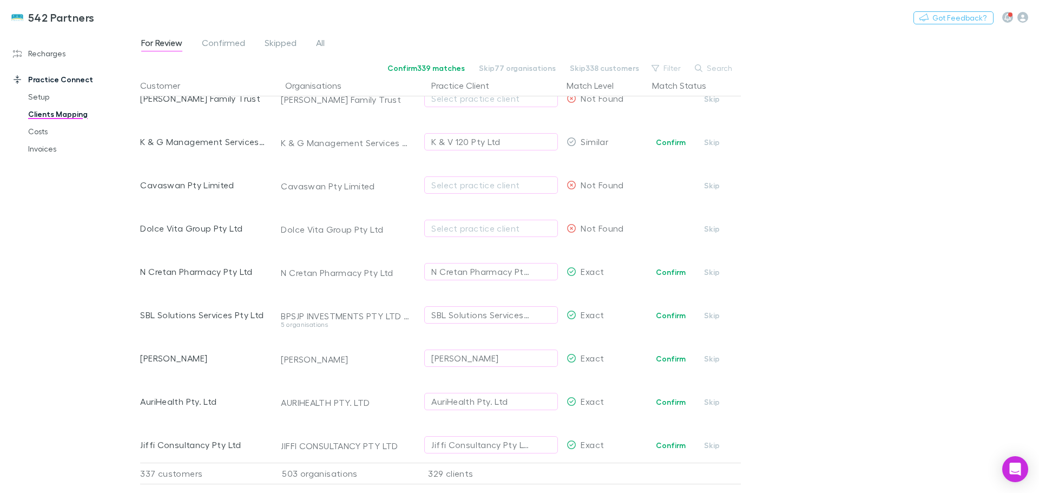
scroll to position [325, 0]
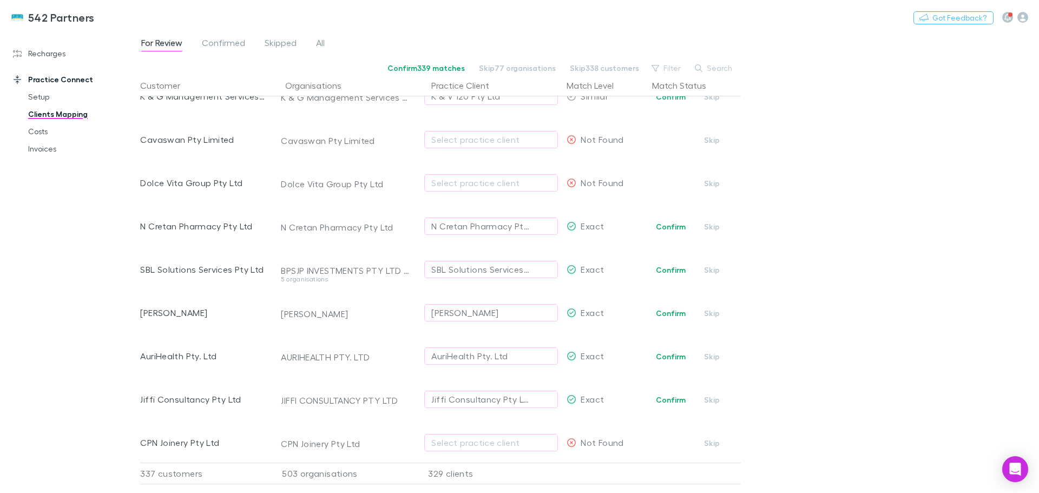
drag, startPoint x: 670, startPoint y: 224, endPoint x: 885, endPoint y: 225, distance: 214.9
click at [671, 224] on button "Confirm" at bounding box center [671, 226] width 44 height 13
click at [674, 268] on button "Confirm" at bounding box center [671, 270] width 44 height 13
click at [678, 316] on button "Confirm" at bounding box center [671, 313] width 44 height 13
click at [674, 357] on button "Confirm" at bounding box center [671, 356] width 44 height 13
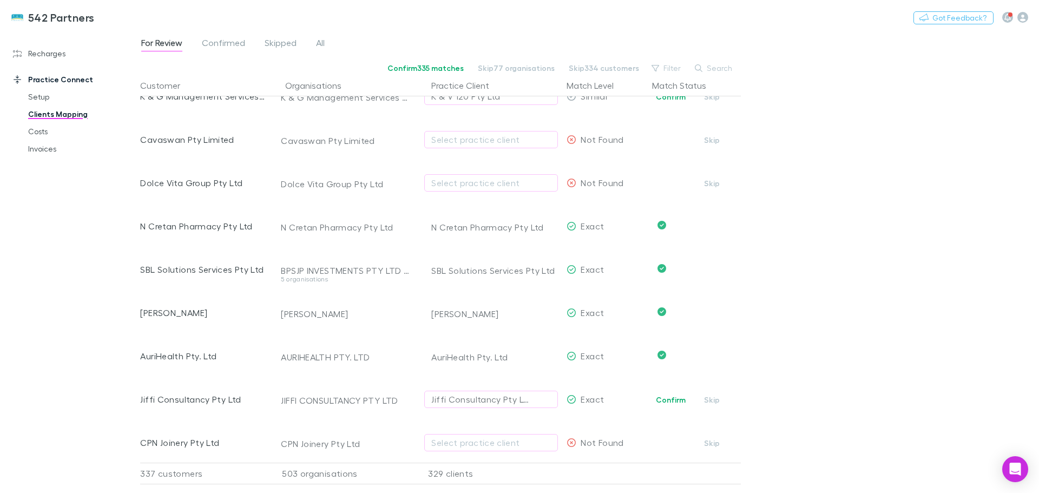
click at [670, 396] on button "Confirm" at bounding box center [671, 399] width 44 height 13
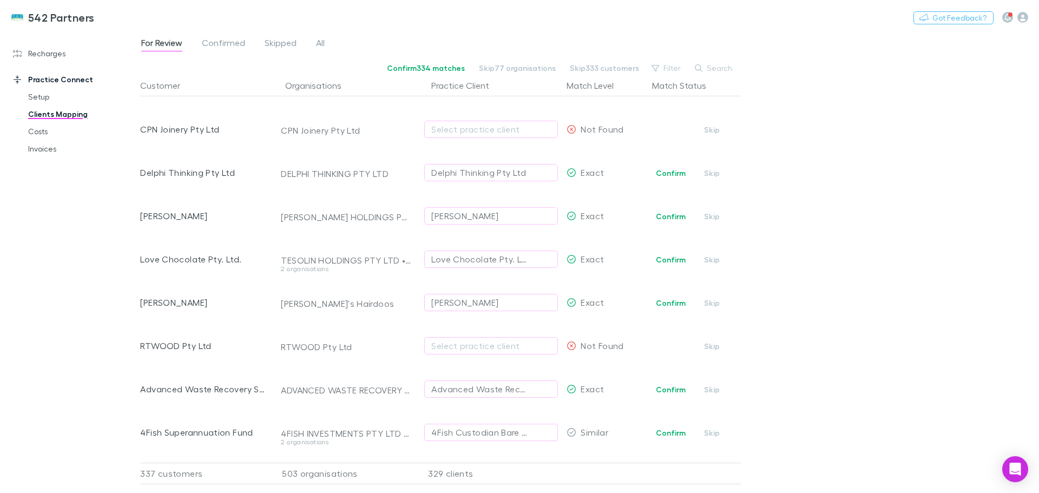
scroll to position [650, 0]
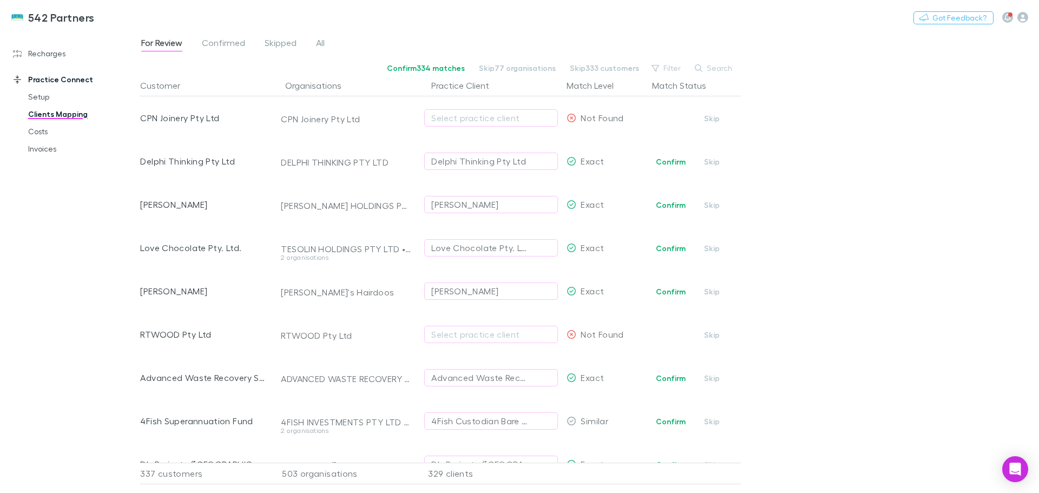
click at [669, 249] on button "Confirm" at bounding box center [671, 248] width 44 height 13
click at [669, 204] on button "Confirm" at bounding box center [671, 205] width 44 height 13
click at [667, 161] on button "Confirm" at bounding box center [671, 161] width 44 height 13
drag, startPoint x: 671, startPoint y: 292, endPoint x: 767, endPoint y: 312, distance: 97.9
click at [672, 292] on button "Confirm" at bounding box center [671, 291] width 44 height 13
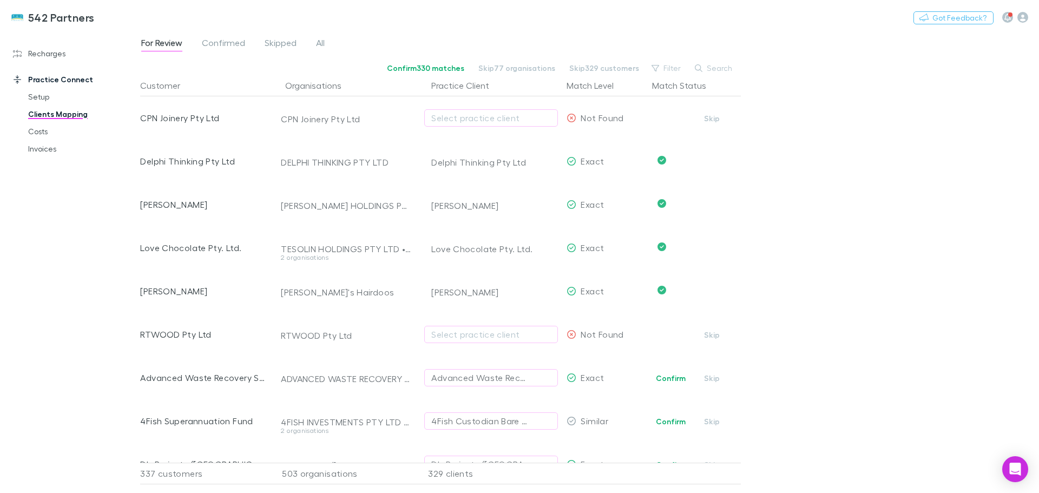
drag, startPoint x: 710, startPoint y: 334, endPoint x: 919, endPoint y: 284, distance: 214.8
click at [710, 333] on button "Skip" at bounding box center [712, 335] width 35 height 13
click at [665, 382] on button "Confirm" at bounding box center [671, 378] width 44 height 13
click at [713, 117] on button "Skip" at bounding box center [712, 118] width 35 height 13
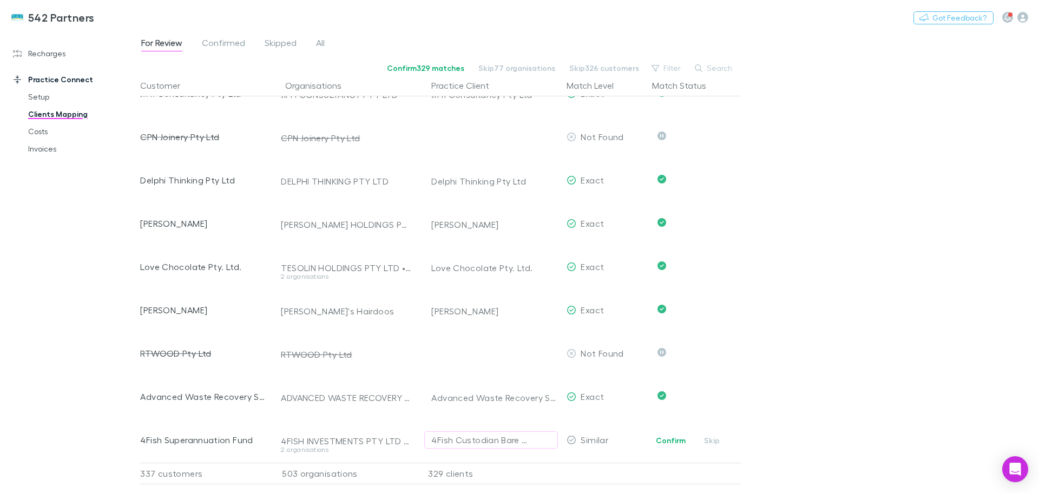
scroll to position [866, 0]
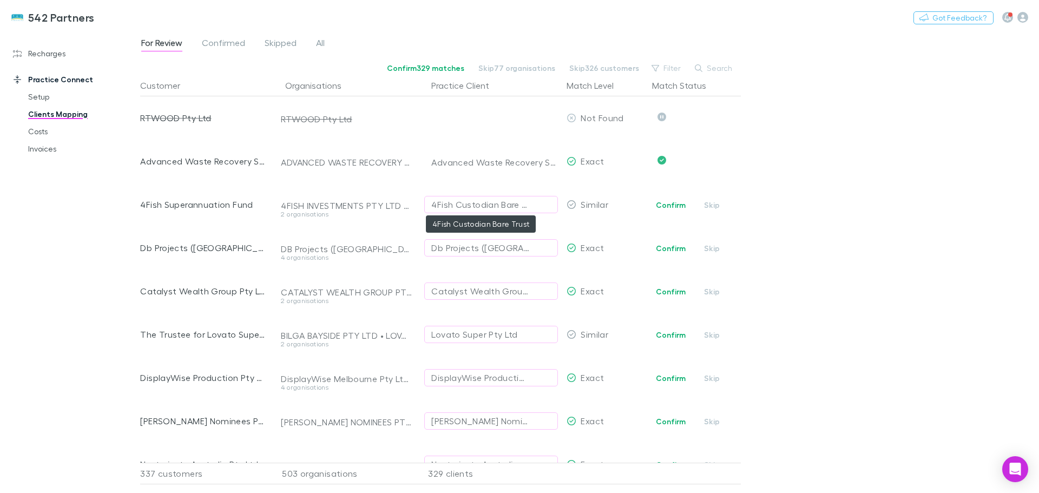
click at [468, 206] on div "4Fish Custodian Bare Trust" at bounding box center [480, 204] width 98 height 13
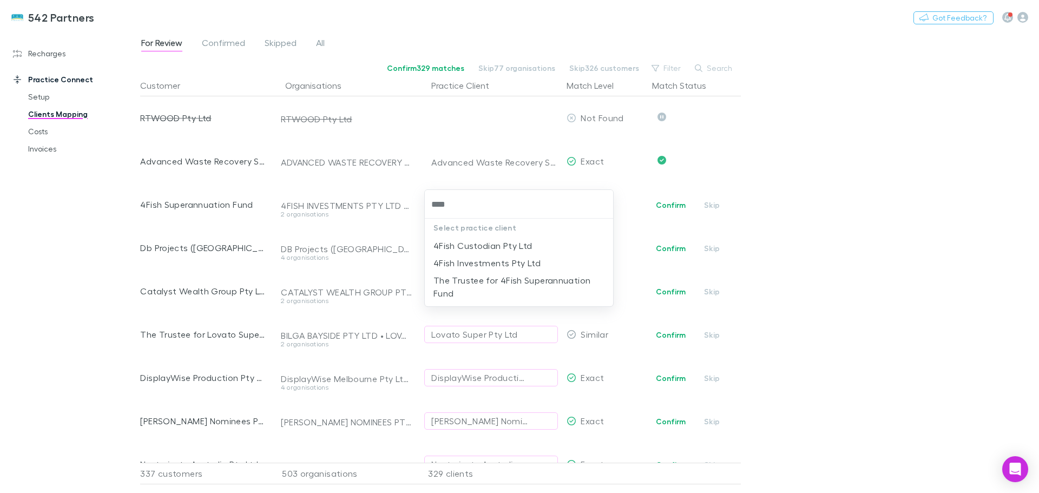
type input "*****"
click at [489, 278] on li "The Trustee for 4Fish Superannuation Fund" at bounding box center [519, 287] width 188 height 30
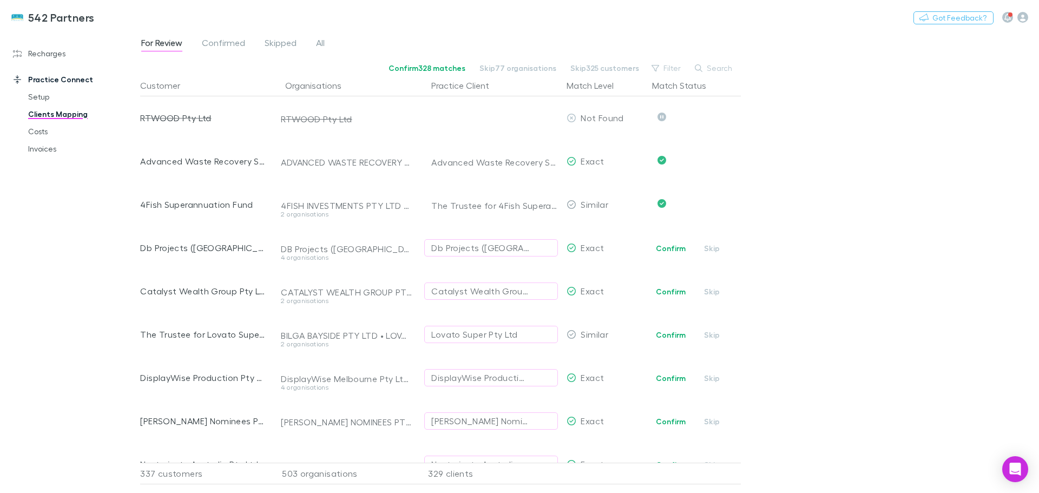
click at [675, 249] on button "Confirm" at bounding box center [671, 248] width 44 height 13
click at [673, 291] on button "Confirm" at bounding box center [671, 291] width 44 height 13
click at [483, 333] on div "Lovato Super Pty Ltd" at bounding box center [474, 334] width 86 height 13
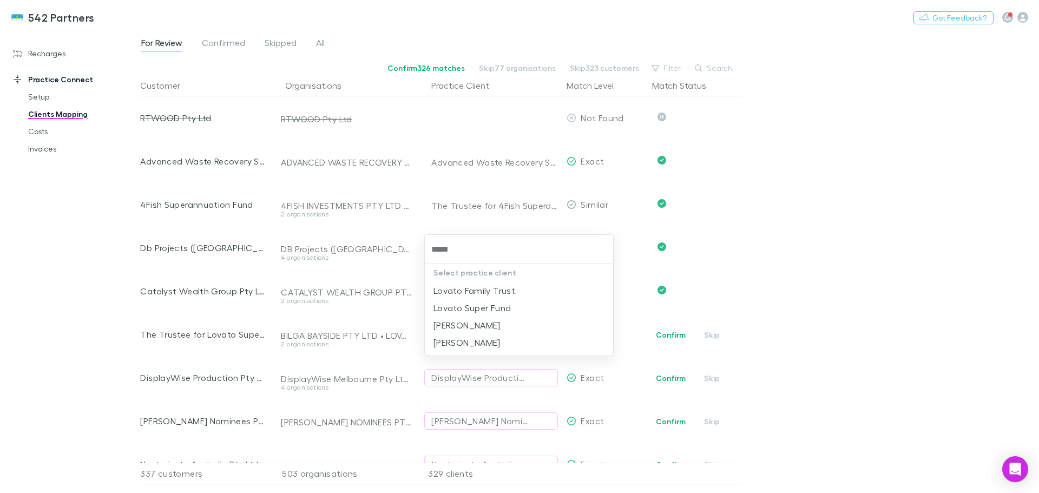
type input "******"
click at [481, 304] on li "Lovato Super Fund" at bounding box center [519, 307] width 188 height 17
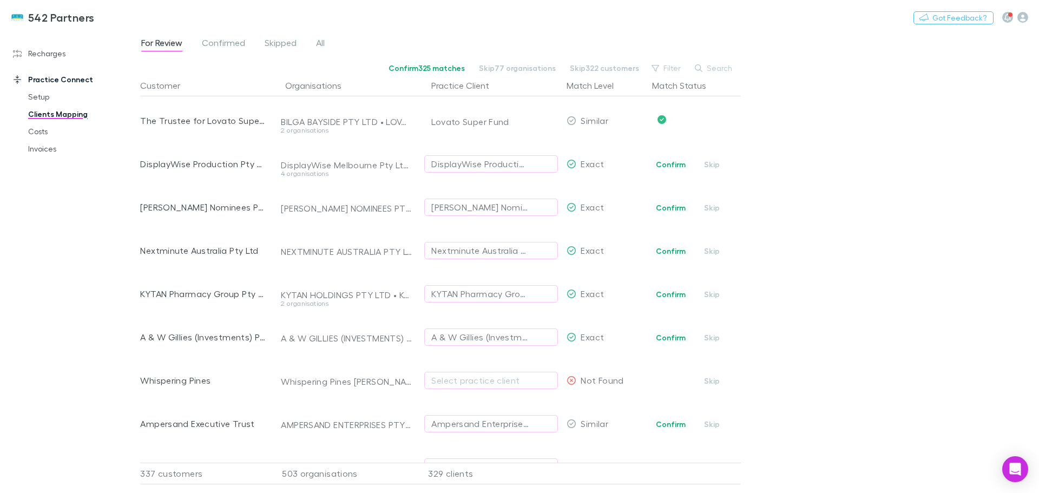
scroll to position [1083, 0]
drag, startPoint x: 659, startPoint y: 160, endPoint x: 792, endPoint y: 173, distance: 134.3
click at [659, 160] on button "Confirm" at bounding box center [671, 161] width 44 height 13
click at [674, 204] on button "Confirm" at bounding box center [671, 205] width 44 height 13
click at [666, 250] on button "Confirm" at bounding box center [671, 248] width 44 height 13
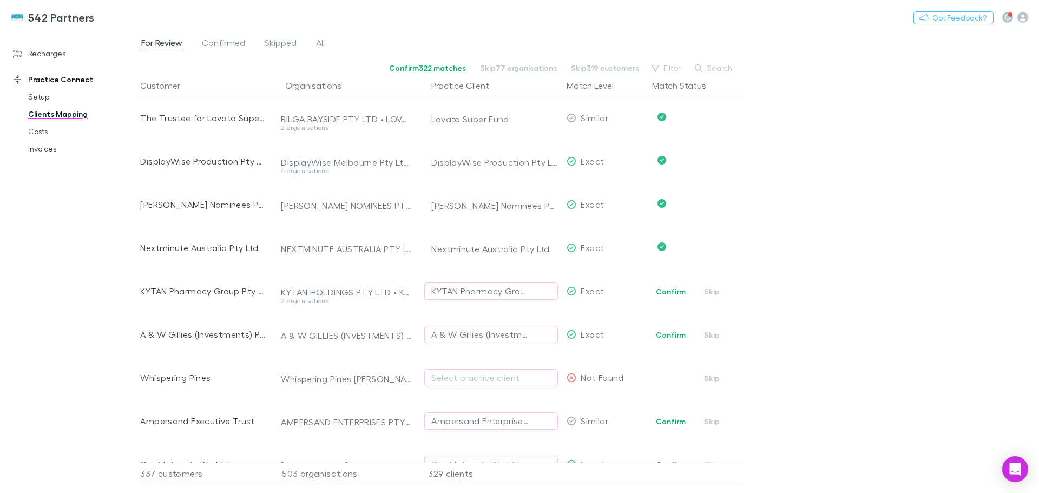
click at [665, 292] on button "Confirm" at bounding box center [671, 291] width 44 height 13
click at [671, 334] on button "Confirm" at bounding box center [671, 335] width 44 height 13
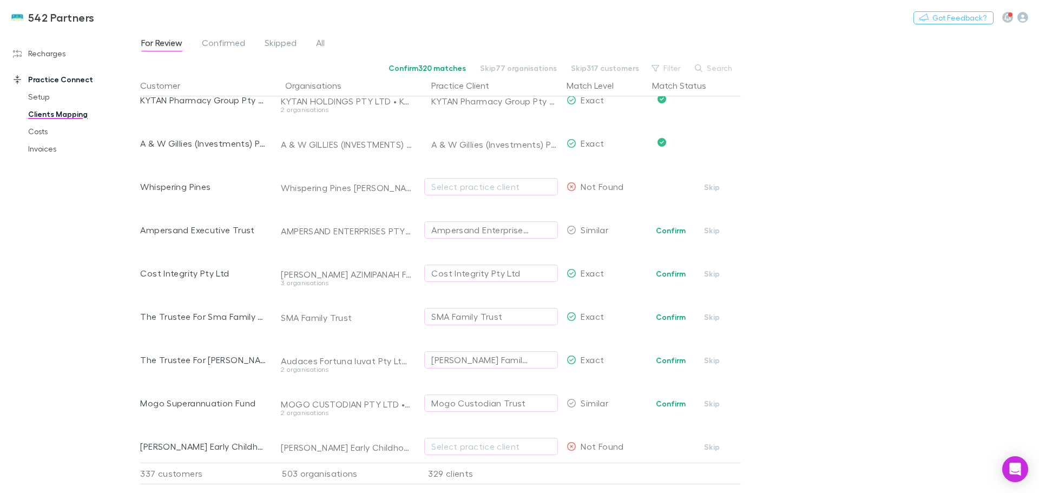
scroll to position [1299, 0]
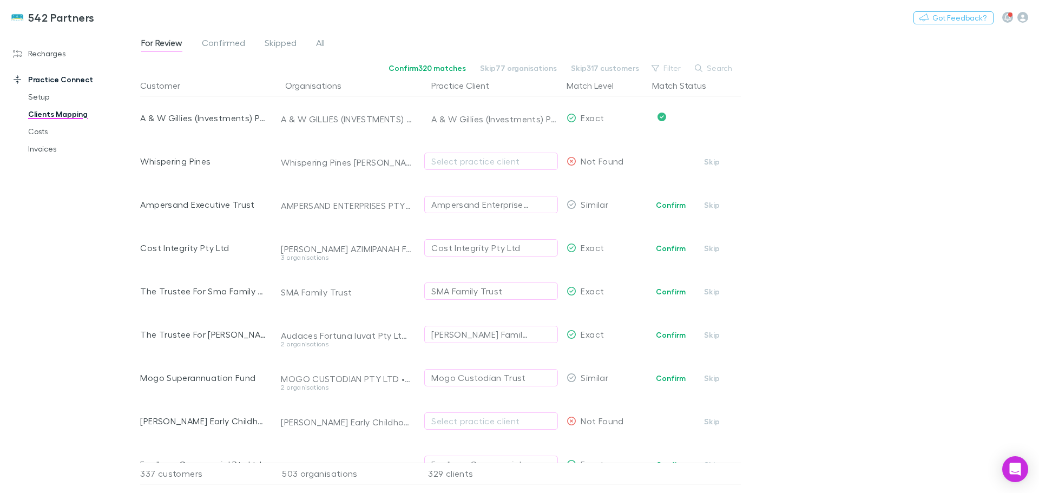
click at [666, 244] on button "Confirm" at bounding box center [671, 248] width 44 height 13
click at [668, 292] on button "Confirm" at bounding box center [671, 291] width 44 height 13
click at [674, 329] on button "Confirm" at bounding box center [671, 335] width 44 height 13
click at [474, 376] on div "Mogo Custodian Trust" at bounding box center [478, 377] width 94 height 13
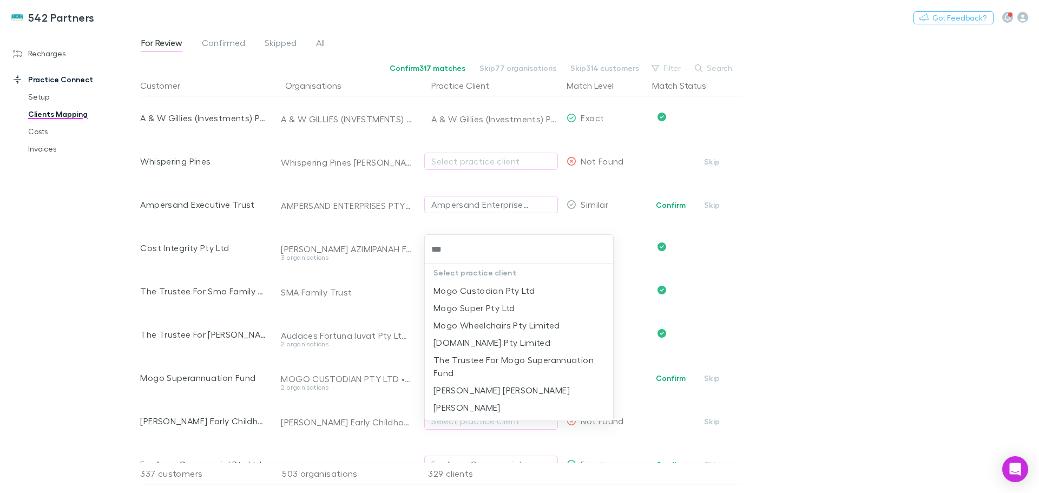
type input "****"
click at [495, 363] on li "The Trustee For Mogo Superannuation Fund" at bounding box center [519, 366] width 188 height 30
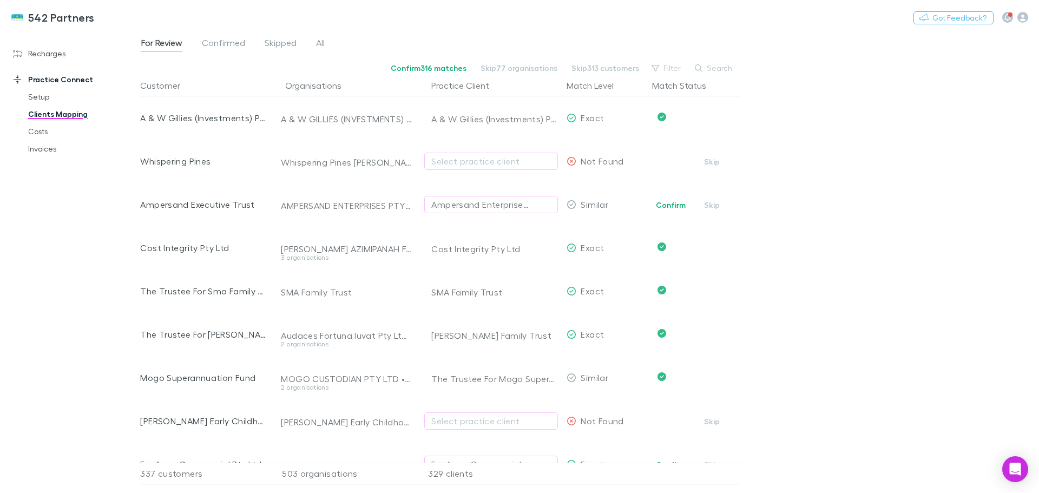
click at [461, 417] on div "Select practice client" at bounding box center [491, 421] width 120 height 13
type input "********"
click at [475, 456] on li "Birdsall, Penelope" at bounding box center [519, 453] width 188 height 17
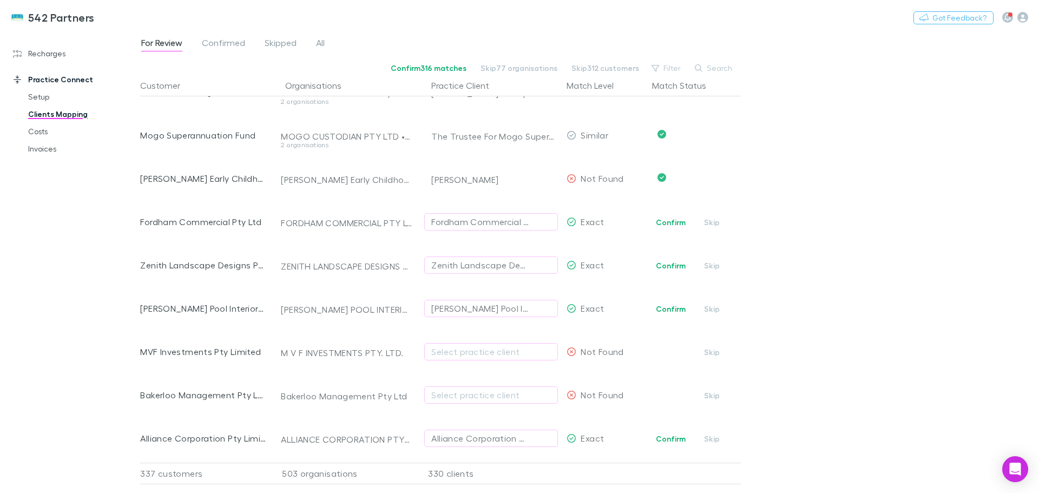
scroll to position [1570, 0]
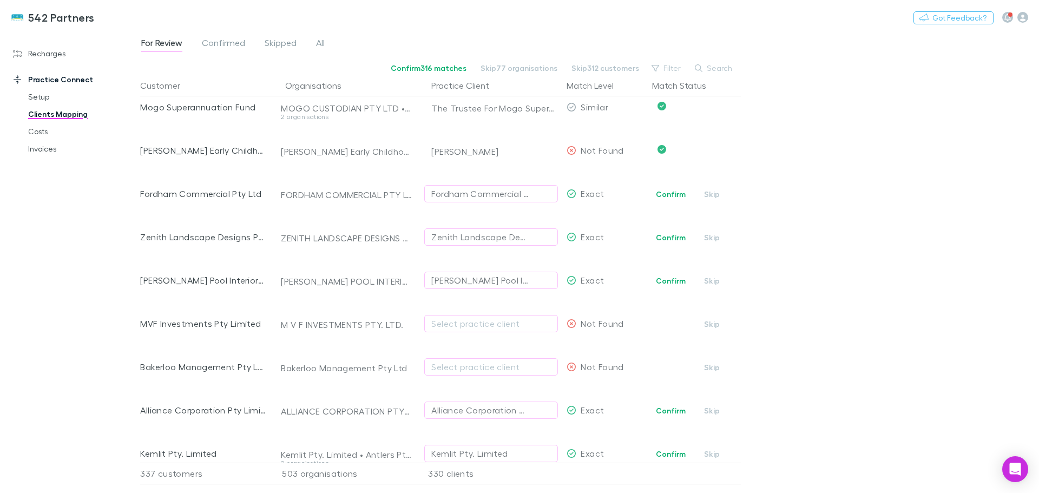
click at [680, 192] on button "Confirm" at bounding box center [671, 194] width 44 height 13
click at [662, 235] on button "Confirm" at bounding box center [671, 237] width 44 height 13
click at [673, 280] on button "Confirm" at bounding box center [671, 280] width 44 height 13
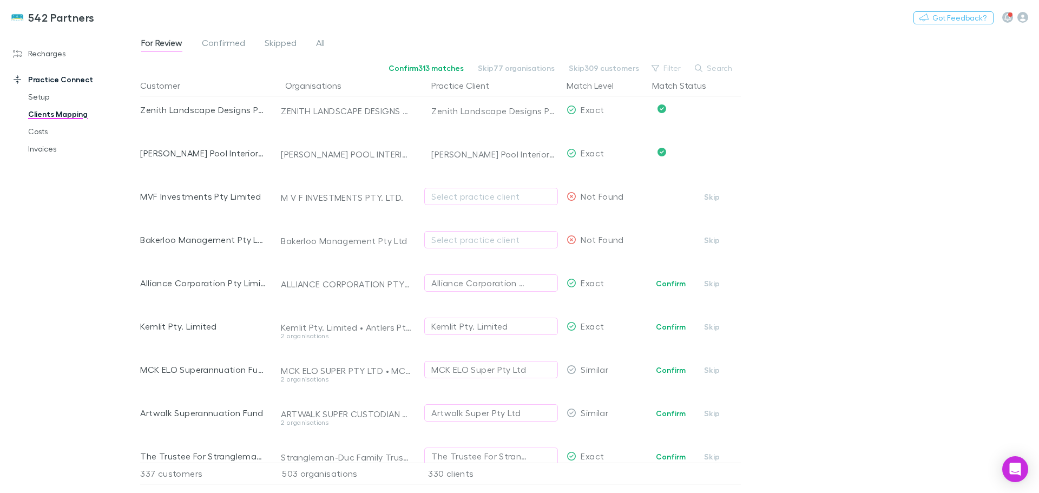
scroll to position [1732, 0]
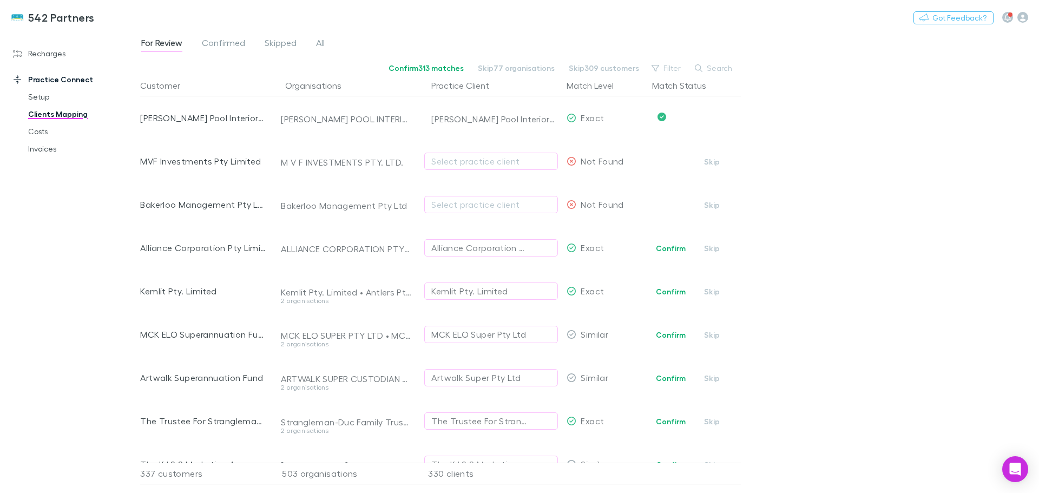
click at [665, 245] on button "Confirm" at bounding box center [671, 248] width 44 height 13
click at [678, 293] on button "Confirm" at bounding box center [671, 291] width 44 height 13
click at [467, 333] on div "MCK ELO Super Pty Ltd" at bounding box center [478, 334] width 95 height 13
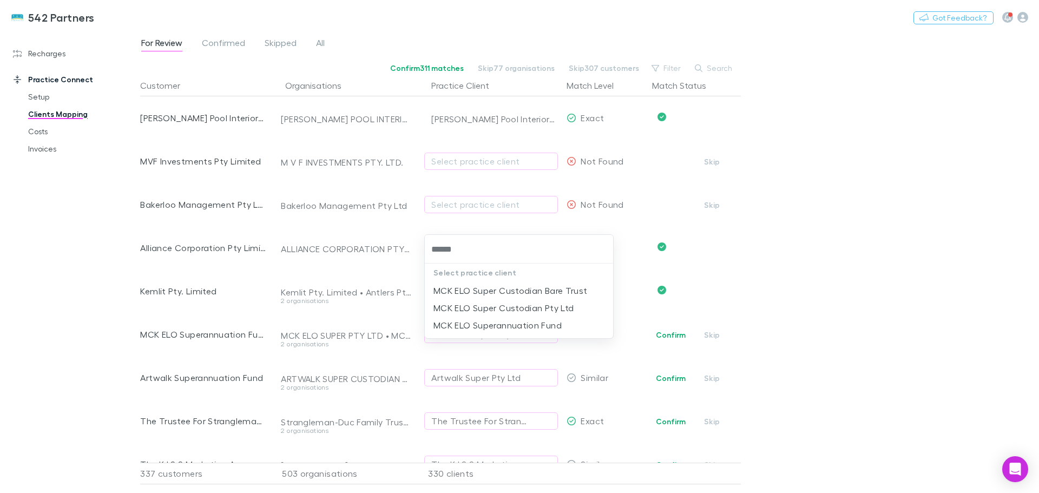
type input "*******"
click at [470, 325] on li "MCK ELO Superannuation Fund" at bounding box center [519, 325] width 188 height 17
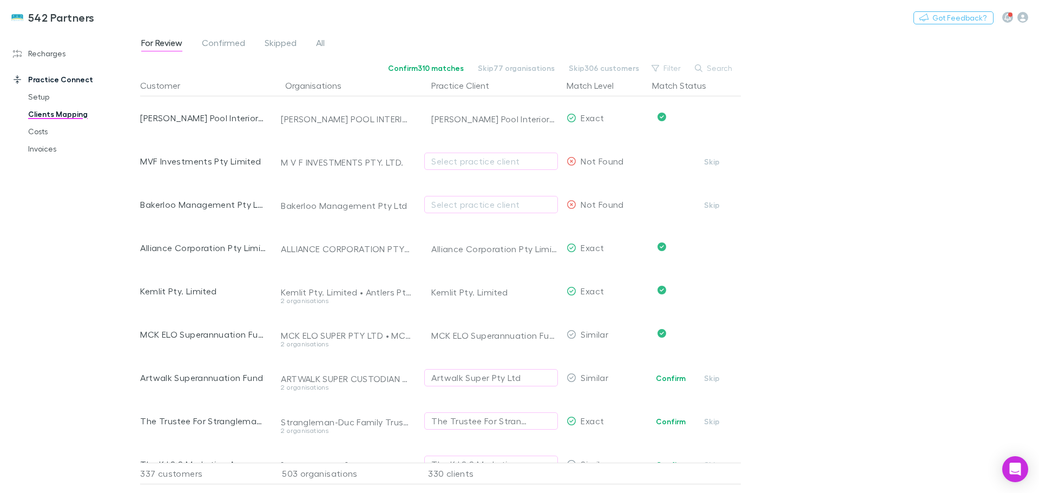
click at [456, 381] on div "Artwalk Super Pty Ltd" at bounding box center [475, 377] width 89 height 13
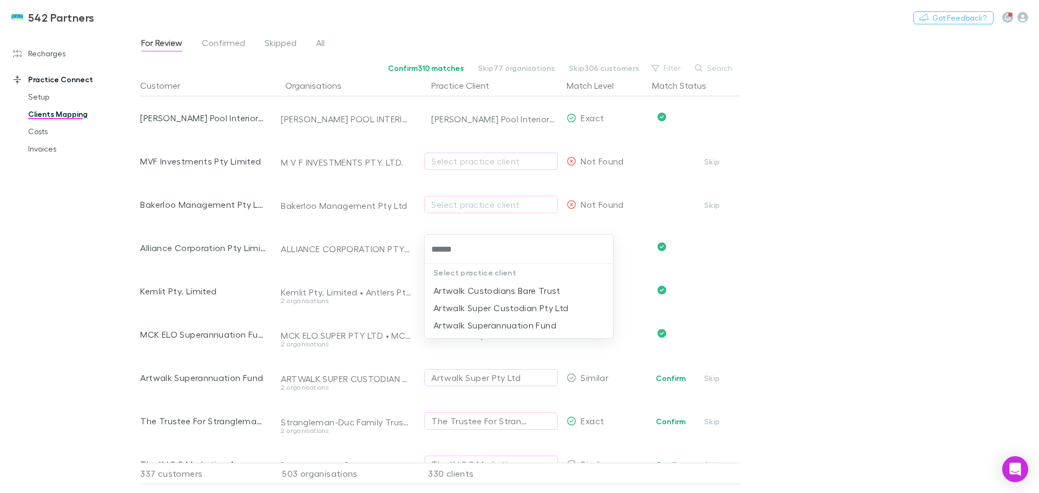
type input "*******"
click at [487, 323] on li "Artwalk Superannuation Fund" at bounding box center [519, 325] width 188 height 17
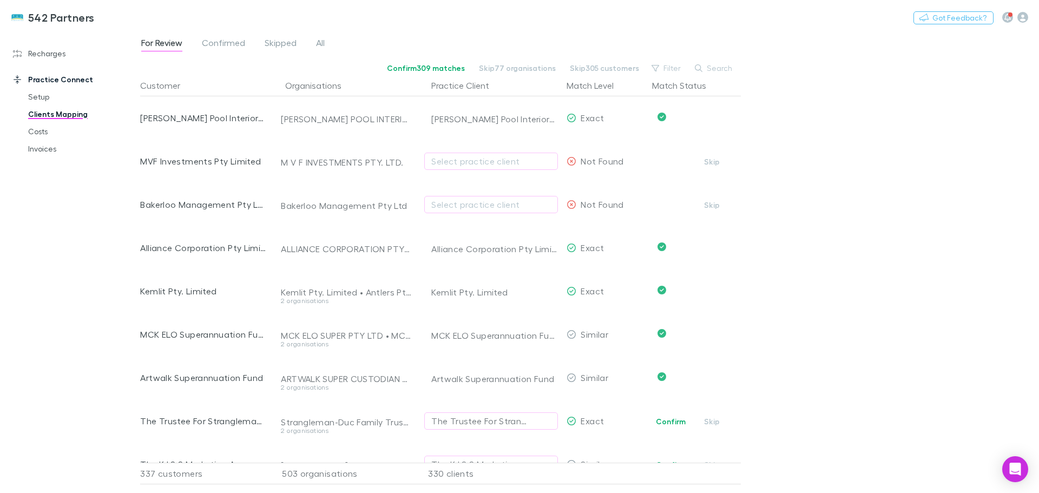
drag, startPoint x: 663, startPoint y: 417, endPoint x: 640, endPoint y: 425, distance: 24.3
click at [664, 417] on button "Confirm" at bounding box center [671, 421] width 44 height 13
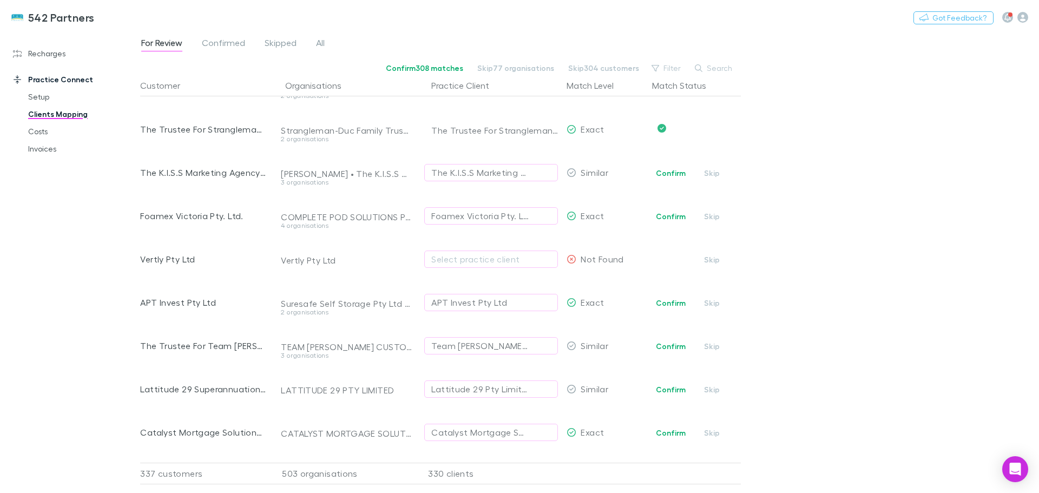
scroll to position [2078, 0]
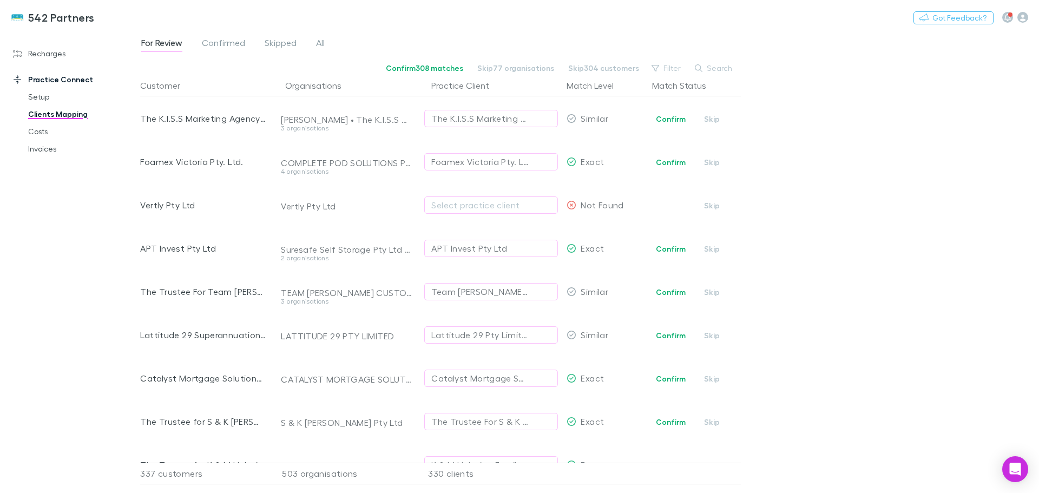
click at [667, 118] on button "Confirm" at bounding box center [671, 119] width 44 height 13
click at [668, 161] on button "Confirm" at bounding box center [671, 162] width 44 height 13
click at [670, 250] on button "Confirm" at bounding box center [671, 248] width 44 height 13
click at [472, 291] on div "Team Payne Pty. Ltd." at bounding box center [480, 291] width 98 height 13
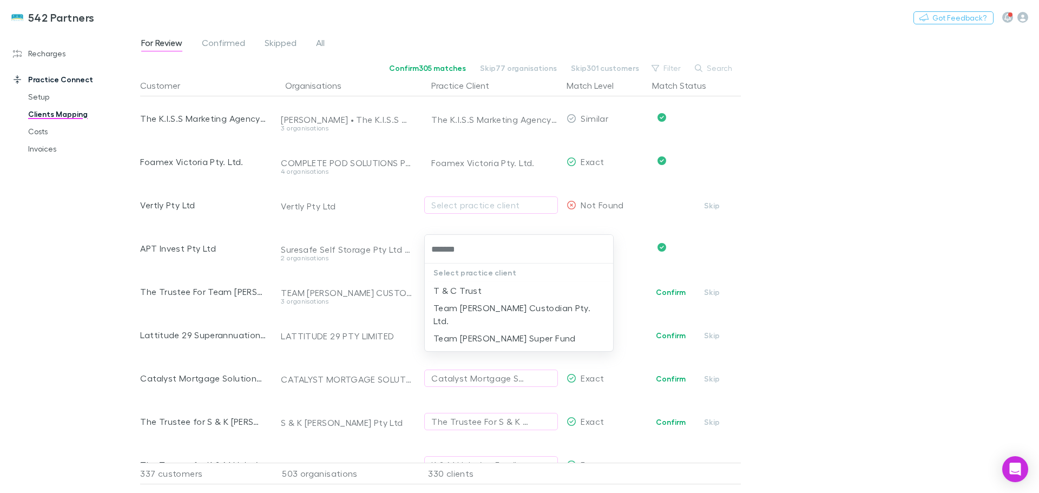
type input "********"
click at [487, 330] on li "Team Payne Super Fund" at bounding box center [519, 338] width 188 height 17
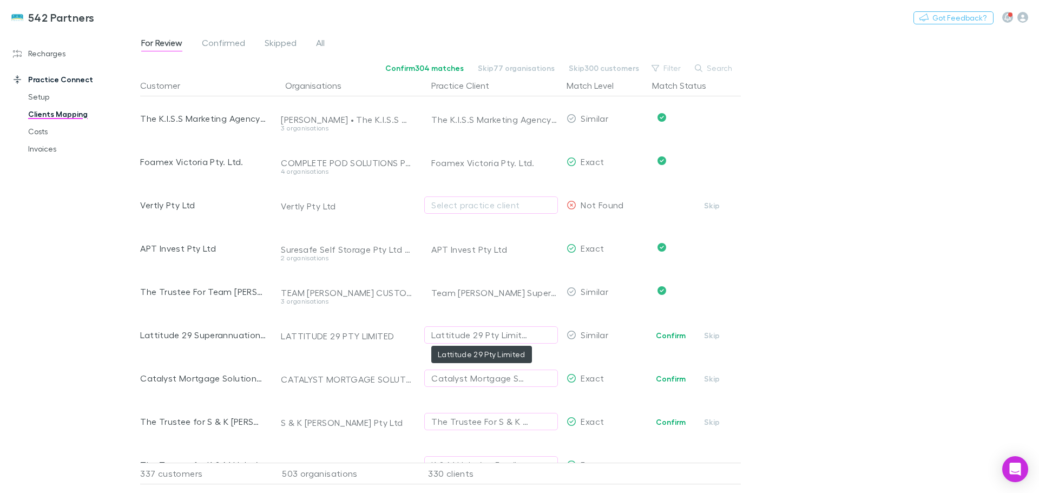
click at [494, 332] on div "Lattitude 29 Pty Limited" at bounding box center [480, 335] width 98 height 13
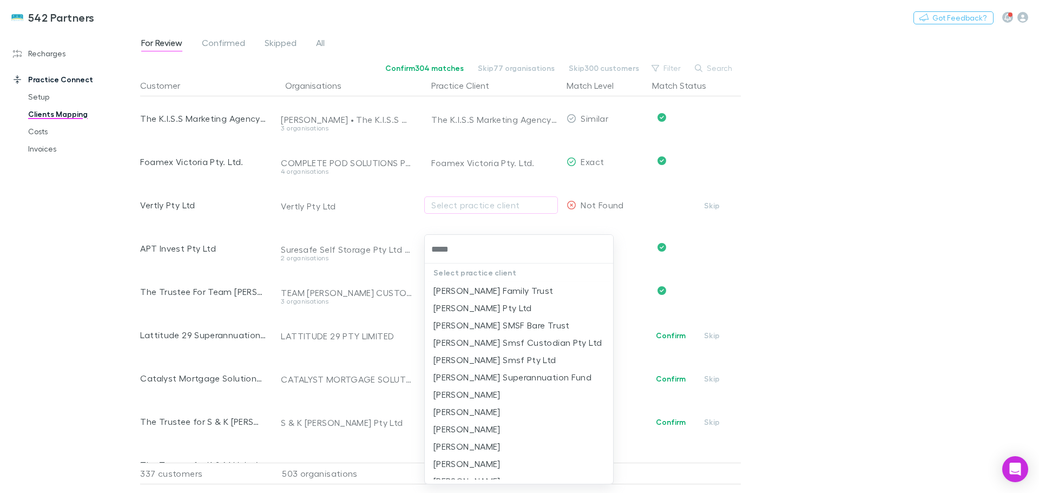
type input "******"
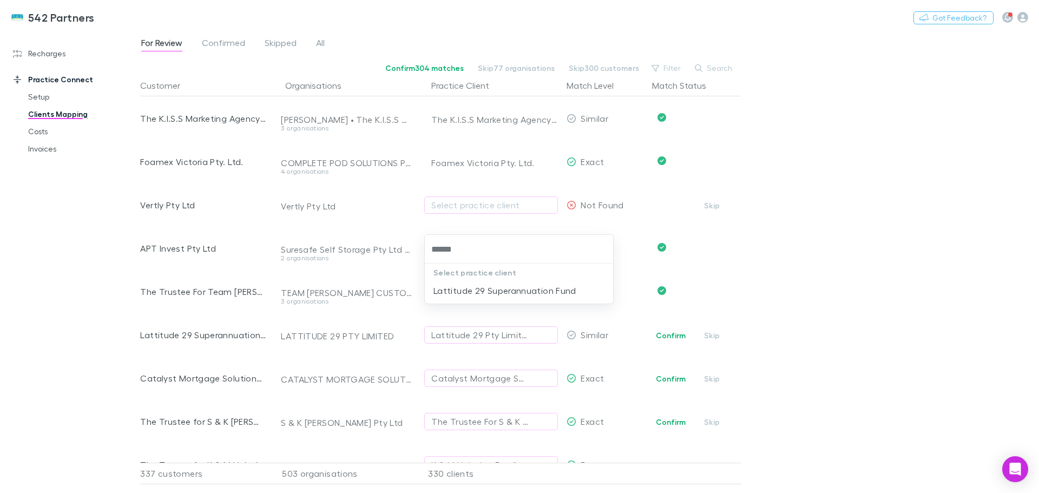
click at [497, 293] on li "Lattitude 29 Superannuation Fund" at bounding box center [519, 290] width 188 height 17
click at [667, 376] on button "Confirm" at bounding box center [671, 378] width 44 height 13
click at [675, 420] on button "Confirm" at bounding box center [671, 422] width 44 height 13
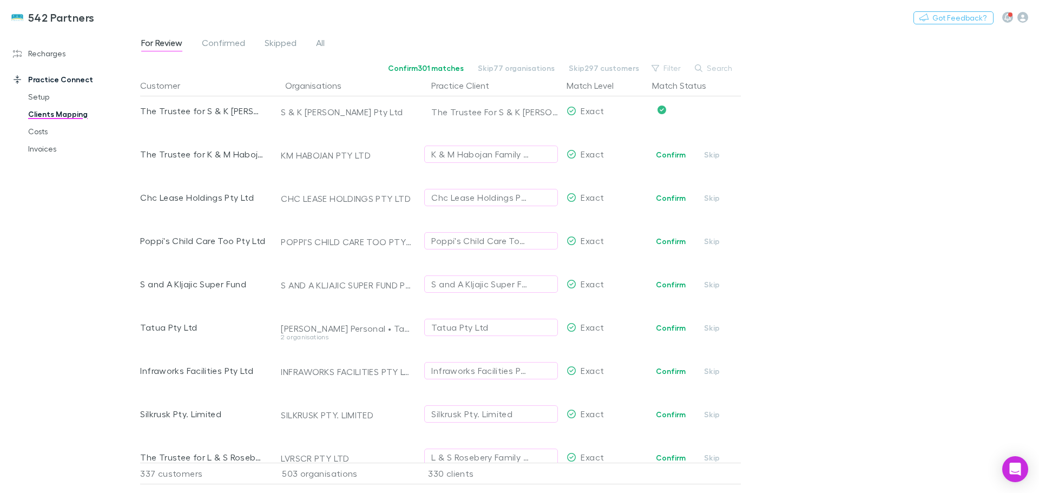
scroll to position [2403, 0]
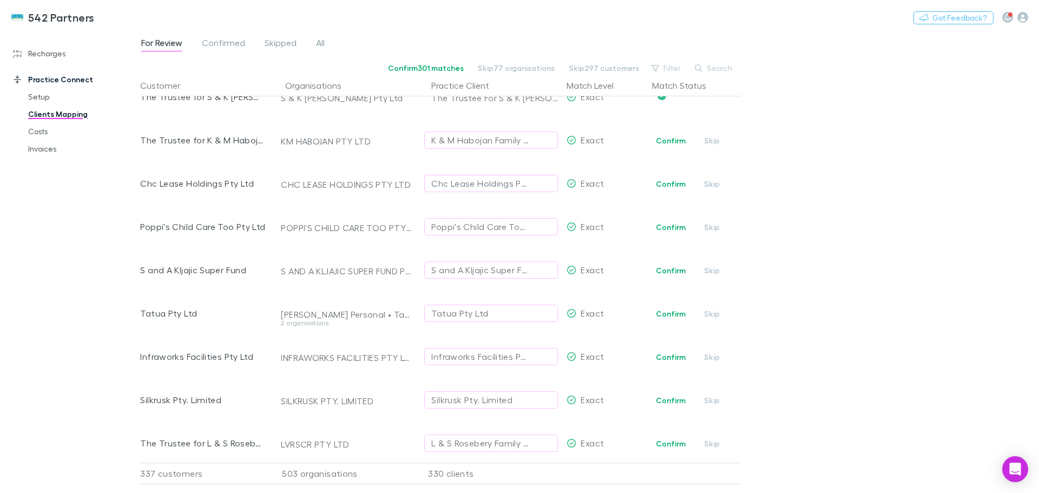
click at [664, 141] on button "Confirm" at bounding box center [671, 140] width 44 height 13
click at [658, 181] on button "Confirm" at bounding box center [671, 184] width 44 height 13
click at [667, 225] on button "Confirm" at bounding box center [671, 227] width 44 height 13
click at [668, 270] on button "Confirm" at bounding box center [671, 270] width 44 height 13
click at [670, 316] on button "Confirm" at bounding box center [671, 313] width 44 height 13
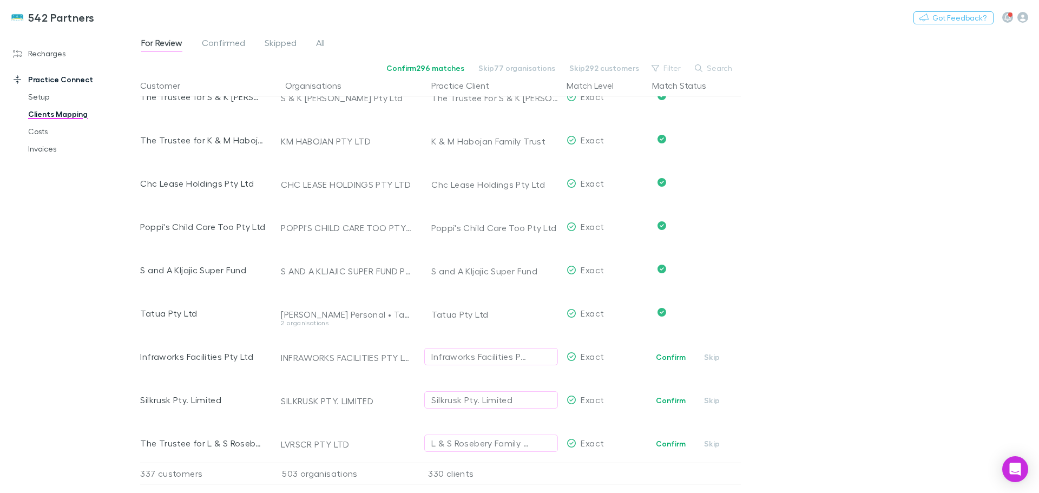
click at [672, 356] on button "Confirm" at bounding box center [671, 357] width 44 height 13
click at [679, 399] on button "Confirm" at bounding box center [671, 400] width 44 height 13
click at [669, 447] on button "Confirm" at bounding box center [671, 443] width 44 height 13
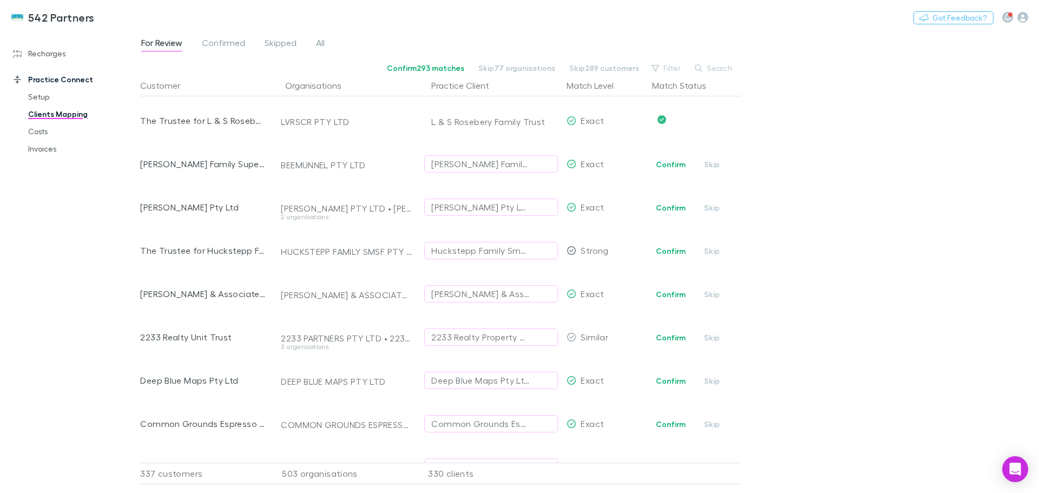
scroll to position [2727, 0]
click at [680, 163] on button "Confirm" at bounding box center [671, 162] width 44 height 13
click at [666, 208] on button "Confirm" at bounding box center [671, 205] width 44 height 13
click at [449, 252] on div "Huckstepp Family Smsf Pty Ltd" at bounding box center [480, 248] width 98 height 13
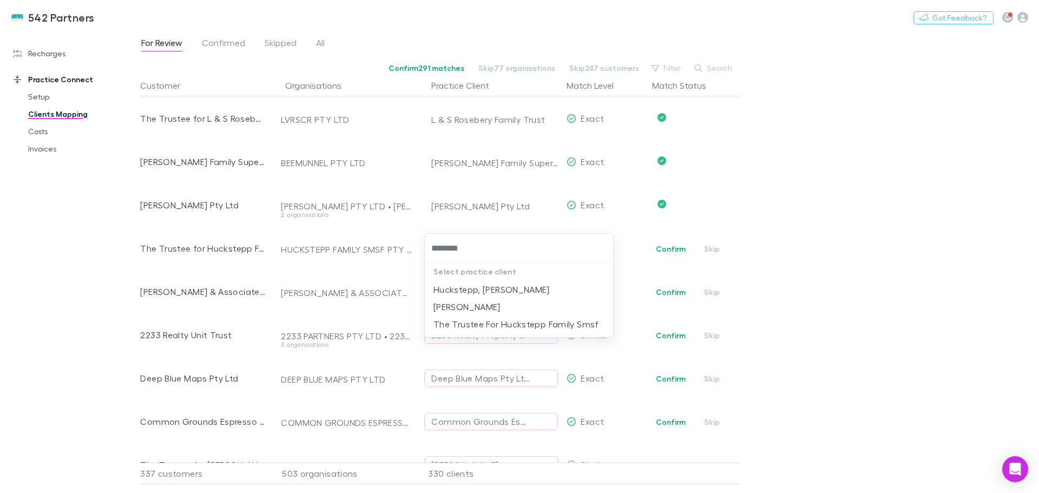
type input "*********"
click at [476, 325] on li "The Trustee For Huckstepp Family Smsf" at bounding box center [519, 324] width 188 height 17
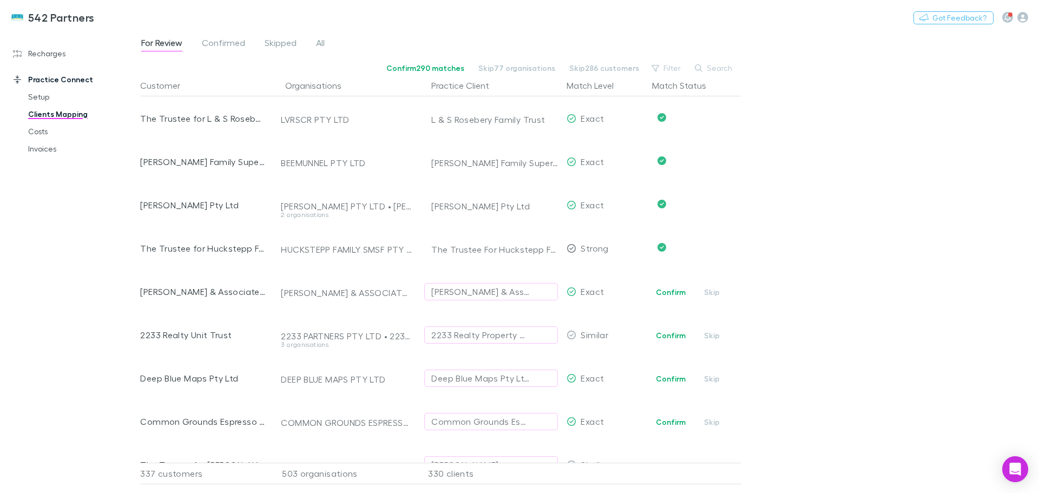
click at [678, 292] on button "Confirm" at bounding box center [671, 292] width 44 height 13
click at [446, 328] on button "2233 Realty Property Management Pty Limited" at bounding box center [491, 334] width 134 height 17
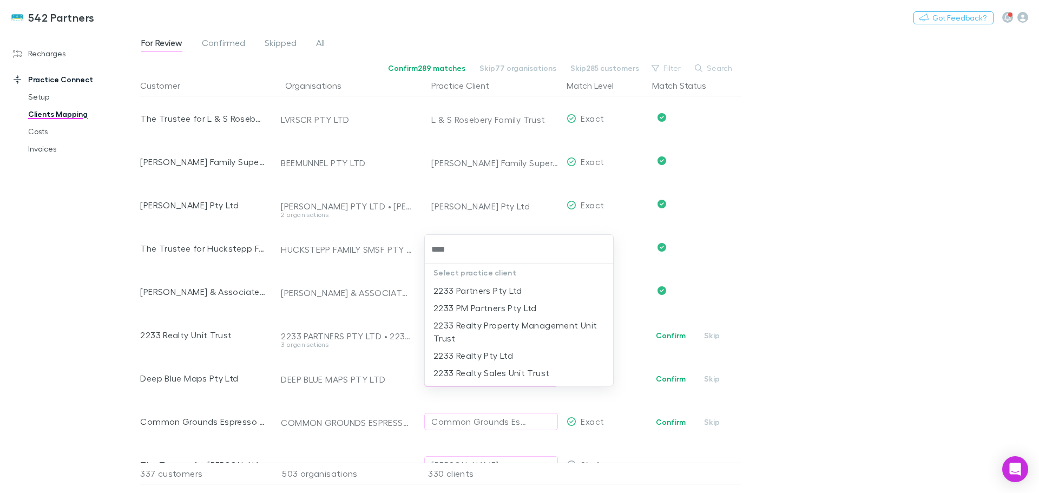
type input "****"
click at [753, 222] on div at bounding box center [519, 246] width 1039 height 493
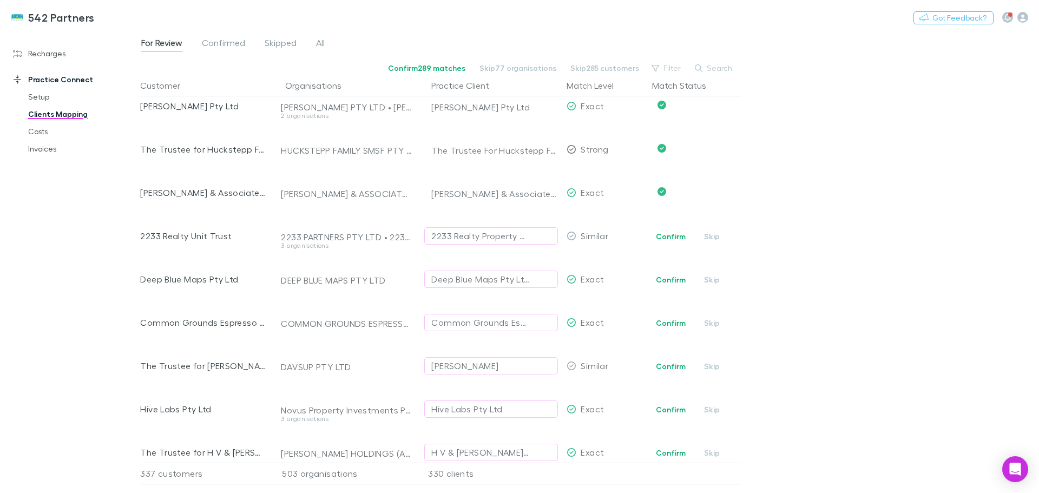
scroll to position [2836, 0]
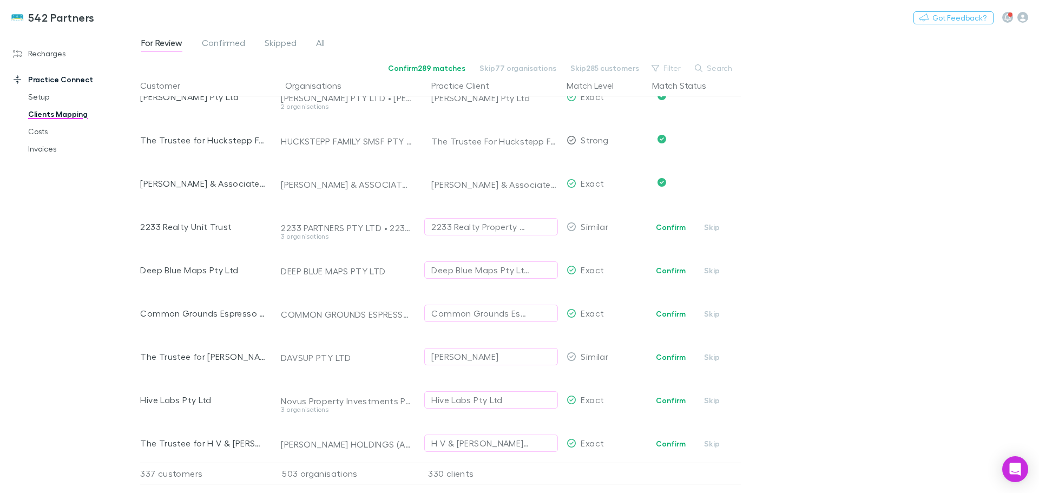
click at [675, 271] on button "Confirm" at bounding box center [671, 270] width 44 height 13
click at [665, 312] on button "Confirm" at bounding box center [671, 313] width 44 height 13
click at [440, 356] on div "David Trimboli" at bounding box center [464, 356] width 67 height 13
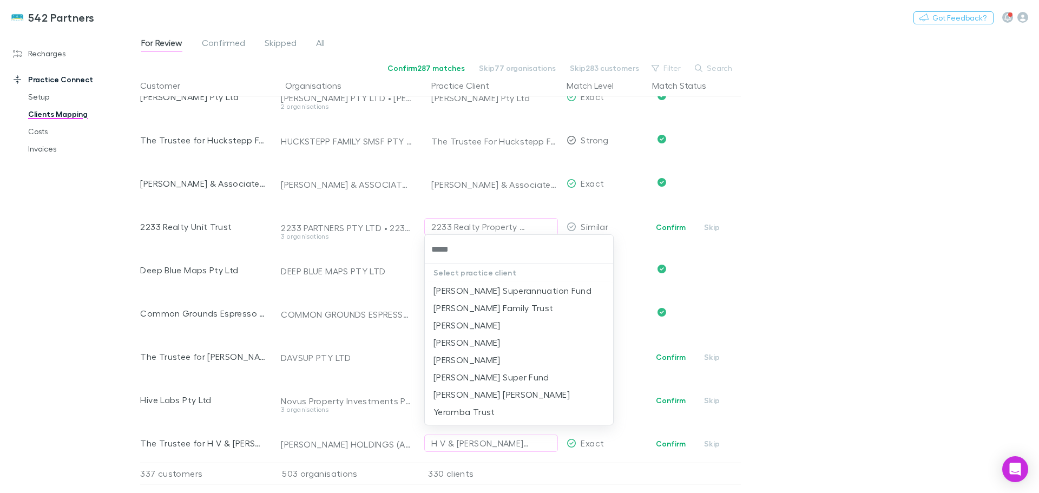
type input "******"
click at [494, 377] on li "David Ramsey Super Fund" at bounding box center [519, 377] width 188 height 17
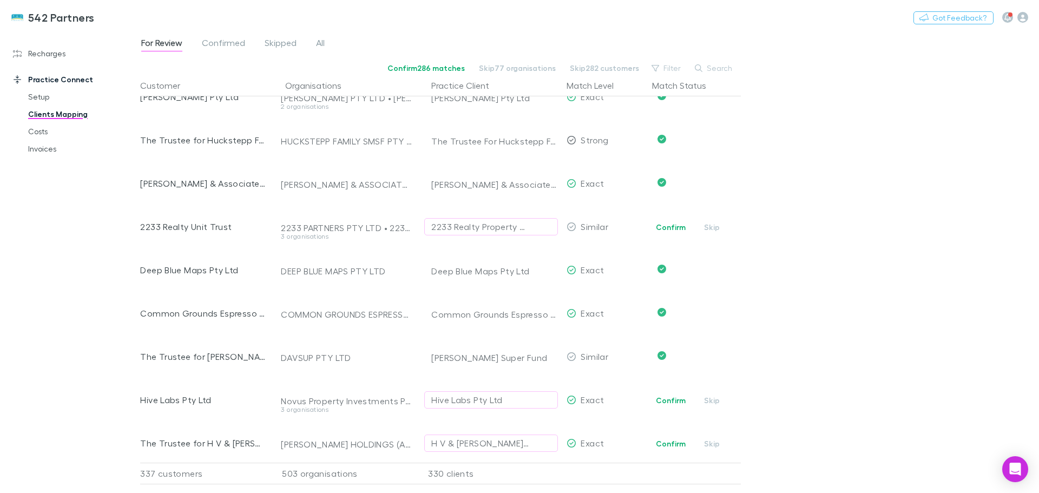
click at [673, 403] on button "Confirm" at bounding box center [671, 400] width 44 height 13
click at [660, 442] on button "Confirm" at bounding box center [671, 443] width 44 height 13
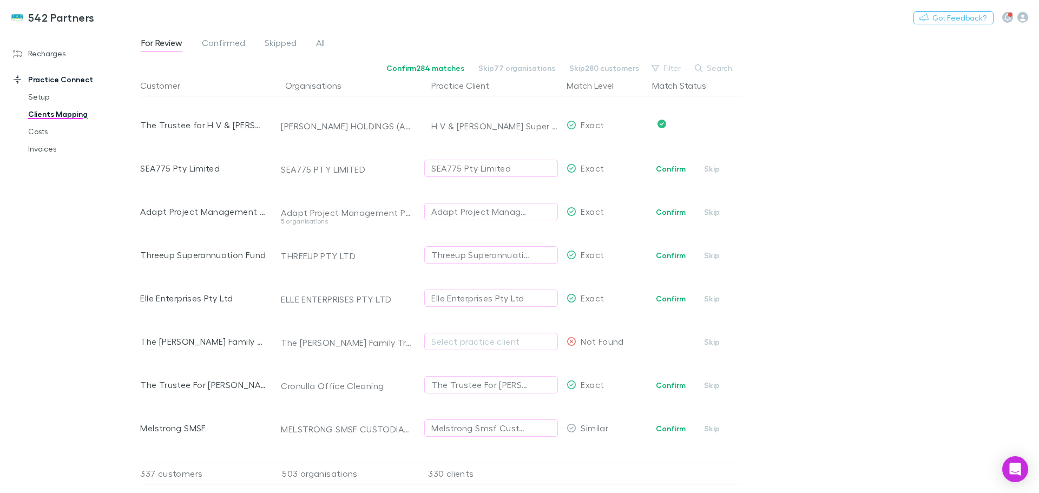
scroll to position [3160, 0]
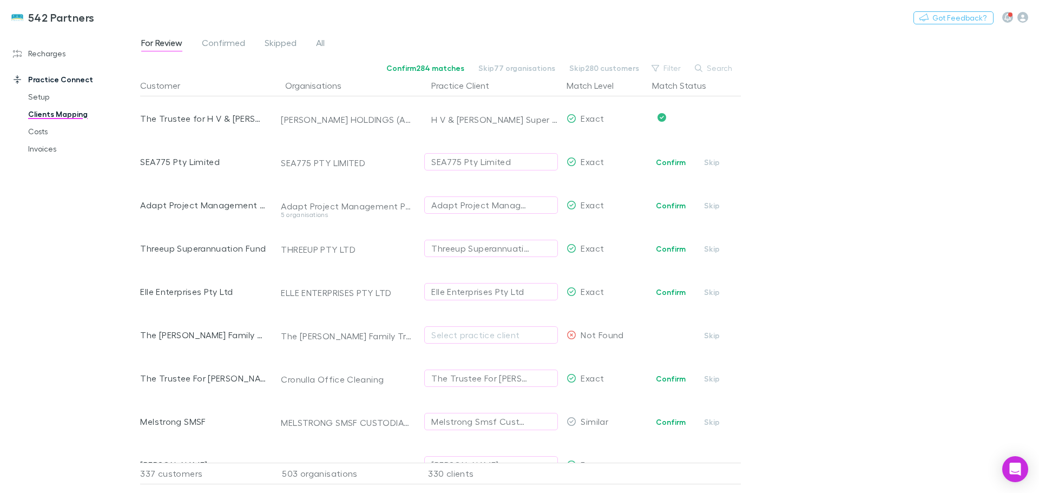
click at [667, 164] on button "Confirm" at bounding box center [671, 162] width 44 height 13
click at [677, 206] on button "Confirm" at bounding box center [671, 205] width 44 height 13
click at [662, 246] on button "Confirm" at bounding box center [671, 248] width 44 height 13
click at [670, 289] on button "Confirm" at bounding box center [671, 292] width 44 height 13
click at [480, 331] on div "Select practice client" at bounding box center [491, 335] width 120 height 13
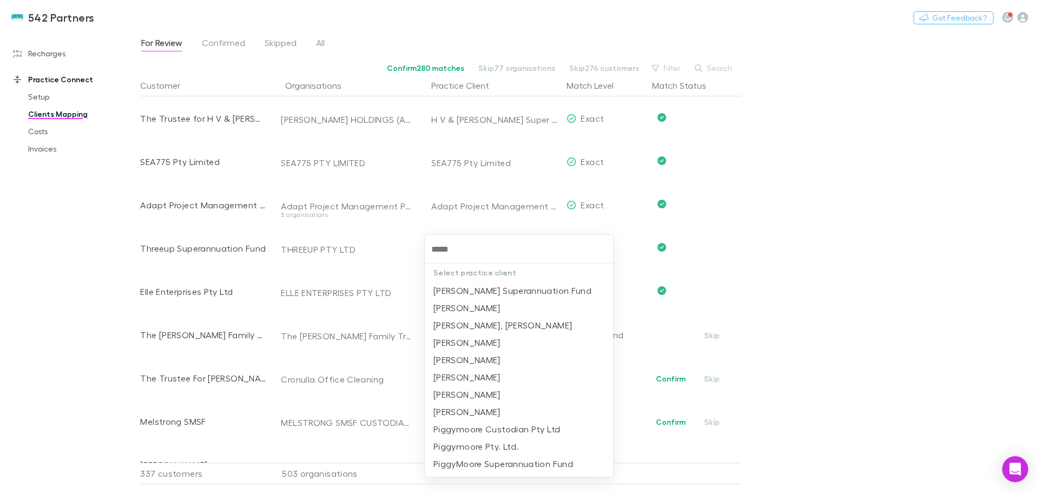
type input "*****"
click at [836, 330] on div at bounding box center [519, 246] width 1039 height 493
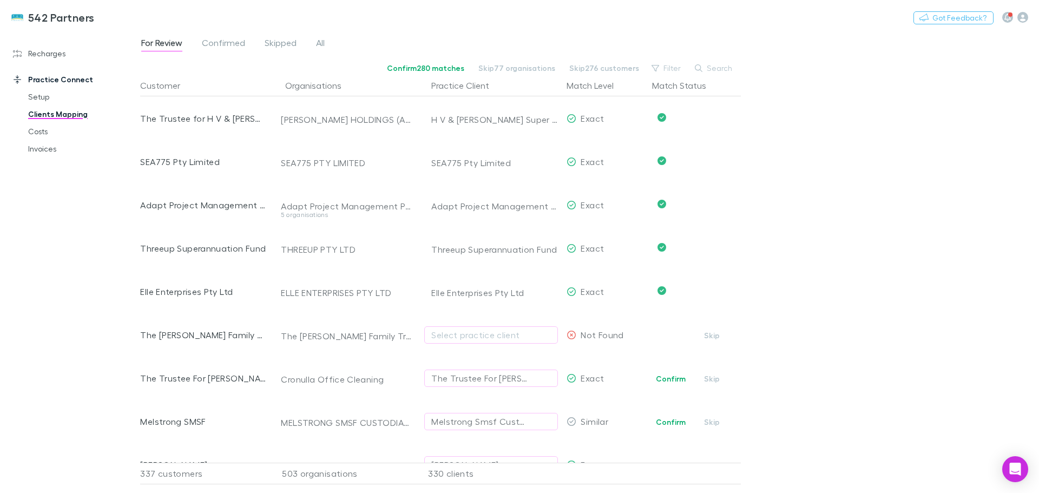
click at [717, 338] on button "Skip" at bounding box center [712, 335] width 35 height 13
drag, startPoint x: 670, startPoint y: 378, endPoint x: 751, endPoint y: 366, distance: 81.6
click at [671, 378] on button "Confirm" at bounding box center [671, 378] width 44 height 13
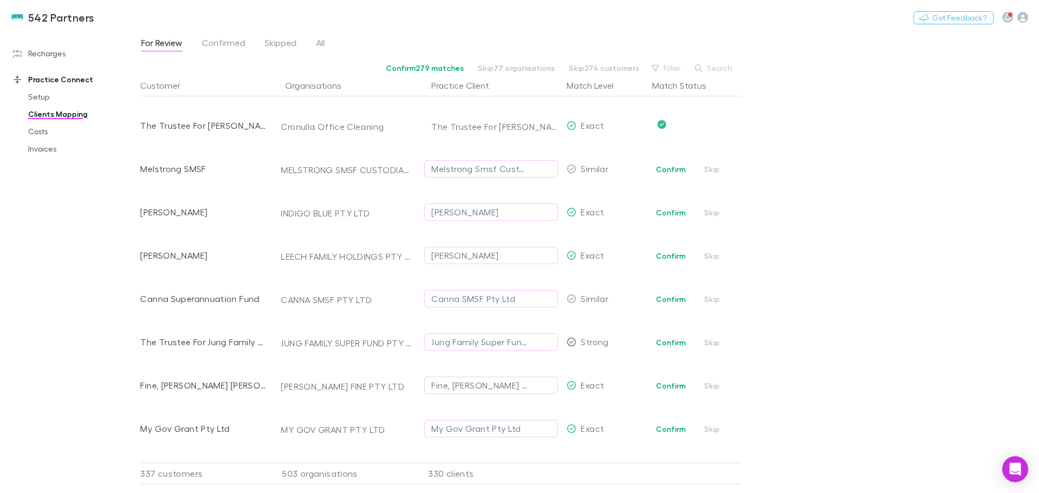
scroll to position [3431, 0]
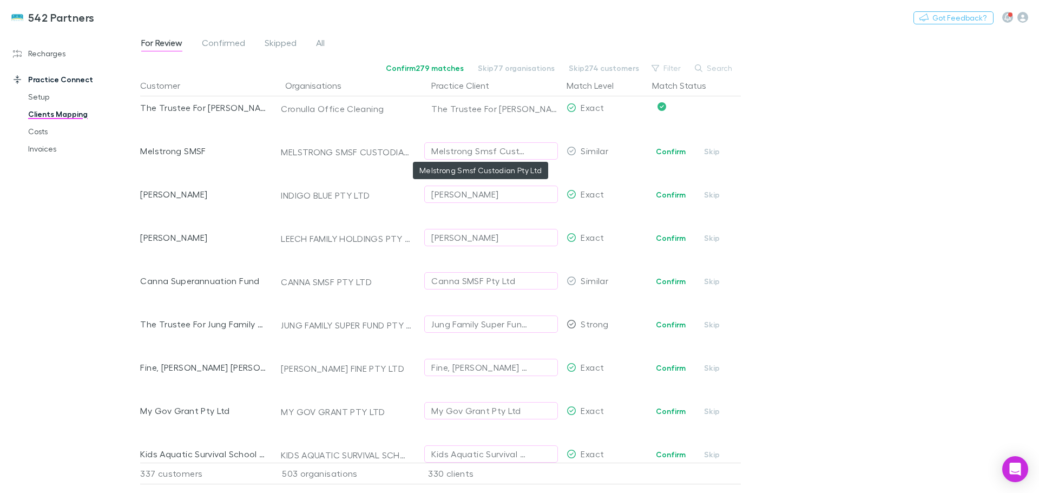
click at [480, 148] on div "Melstrong Smsf Custodian Pty Ltd" at bounding box center [480, 151] width 98 height 13
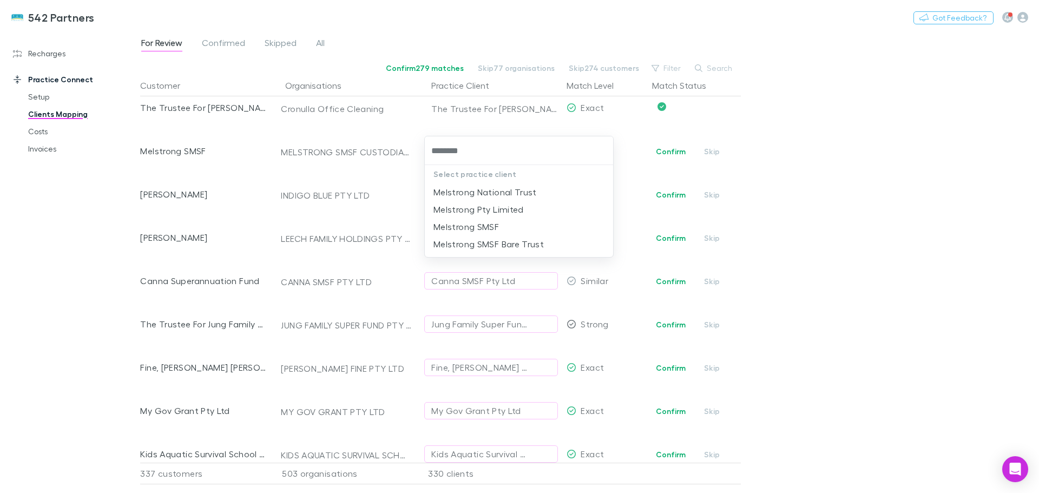
type input "*********"
click at [483, 225] on li "Melstrong SMSF" at bounding box center [519, 226] width 188 height 17
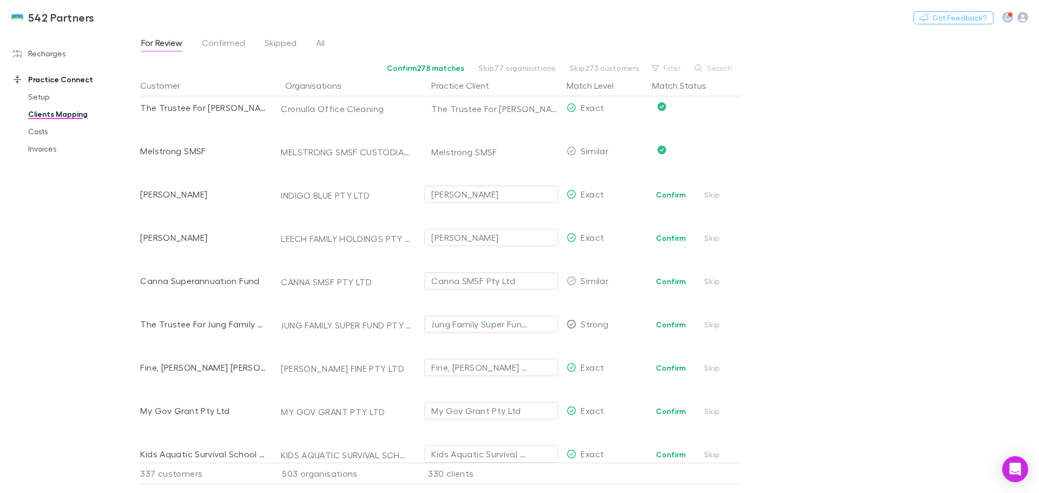
click at [670, 196] on button "Confirm" at bounding box center [671, 194] width 44 height 13
click at [662, 237] on button "Confirm" at bounding box center [671, 238] width 44 height 13
click at [476, 280] on div "Canna SMSF Pty Ltd" at bounding box center [473, 280] width 84 height 13
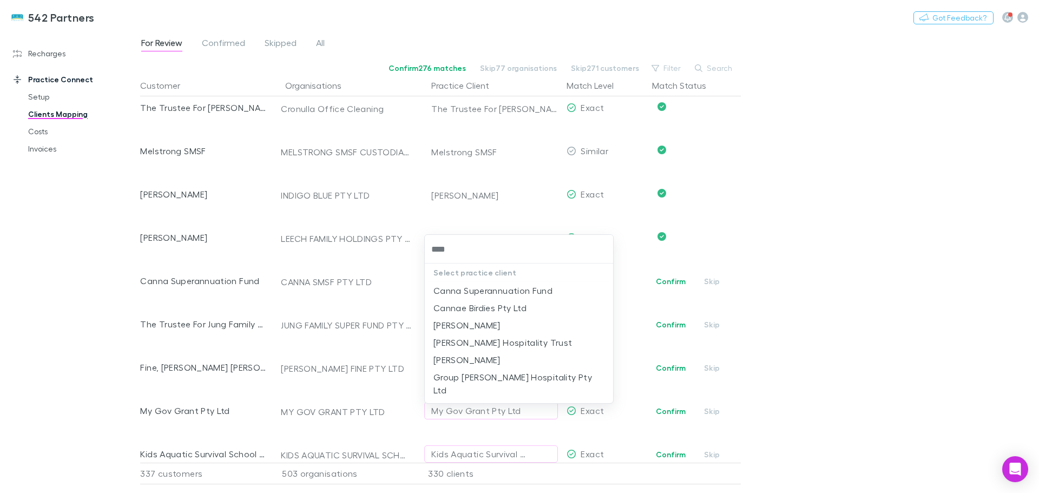
type input "*****"
click at [482, 292] on li "Canna Superannuation Fund" at bounding box center [519, 290] width 188 height 17
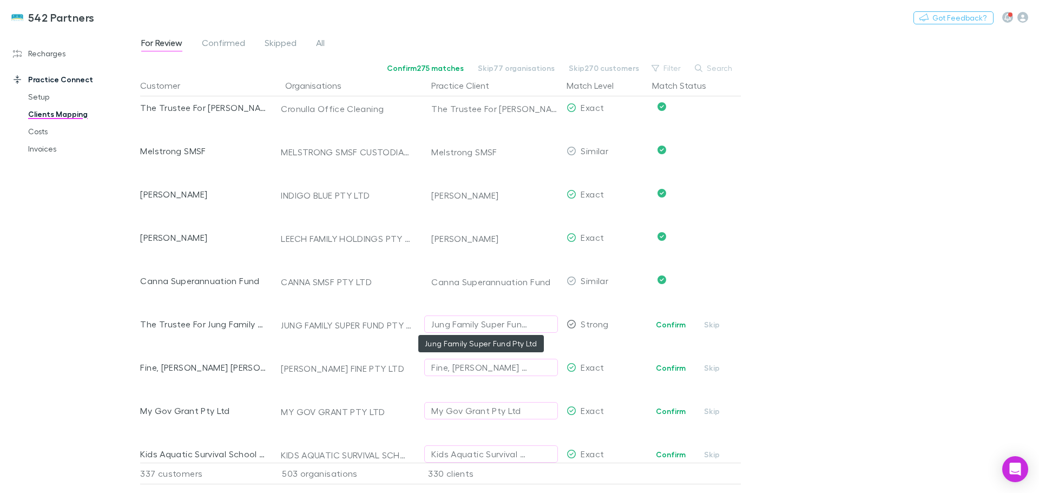
click at [487, 328] on div "Jung Family Super Fund Pty Ltd" at bounding box center [480, 324] width 98 height 13
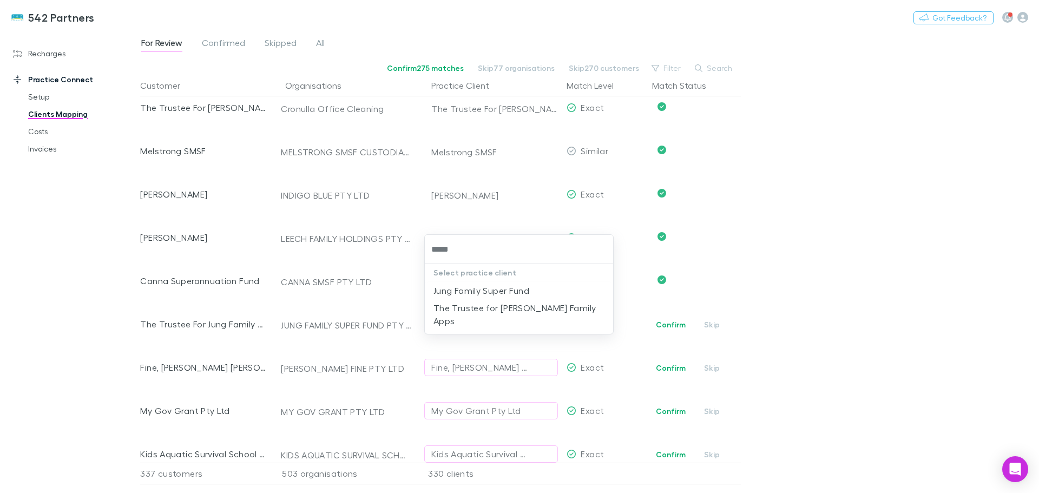
type input "******"
click at [490, 292] on li "Jung Family Super Fund" at bounding box center [519, 290] width 188 height 17
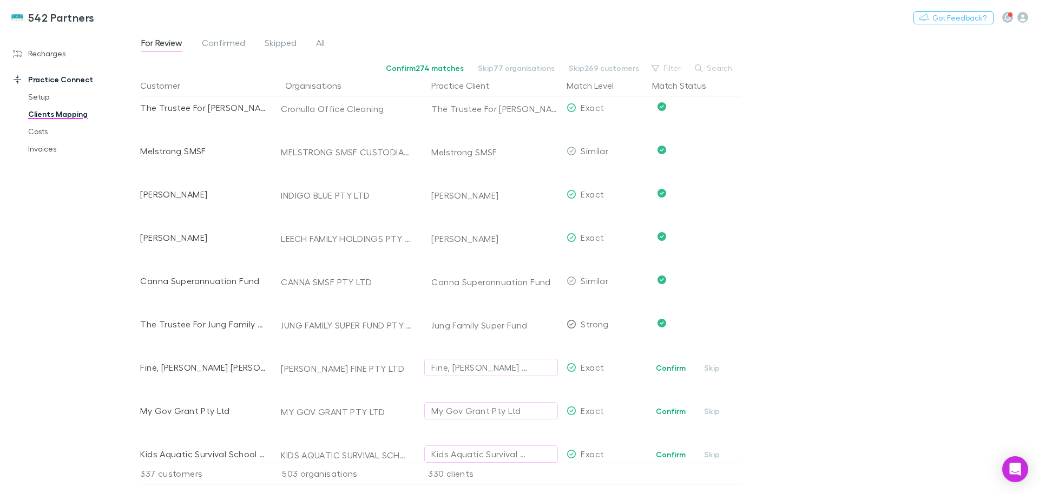
click at [678, 366] on button "Confirm" at bounding box center [671, 368] width 44 height 13
click at [683, 415] on button "Confirm" at bounding box center [671, 411] width 44 height 13
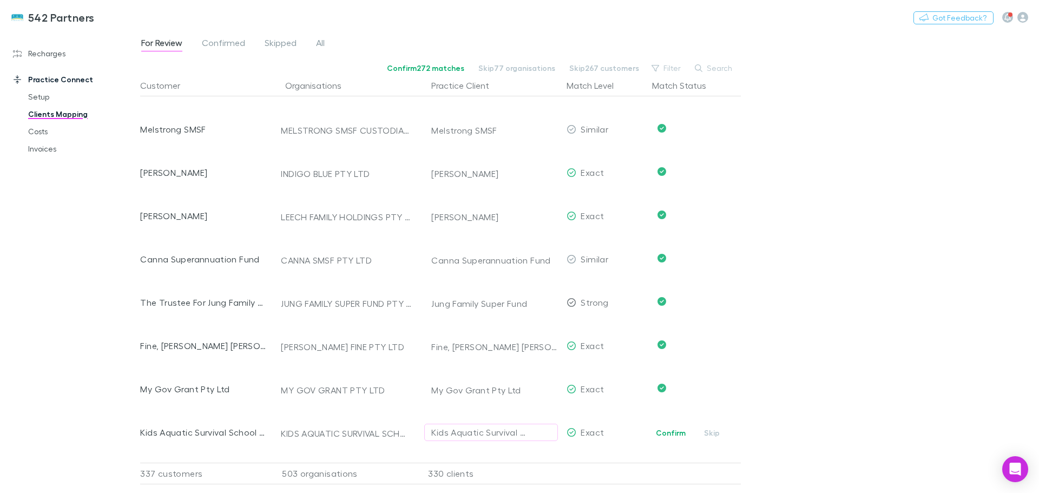
scroll to position [3702, 0]
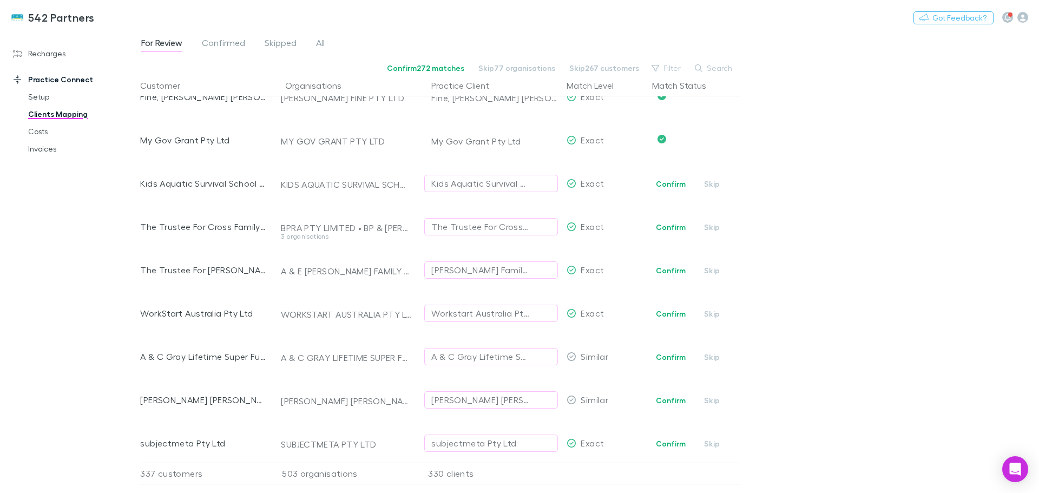
click at [668, 185] on button "Confirm" at bounding box center [671, 184] width 44 height 13
click at [678, 225] on button "Confirm" at bounding box center [671, 227] width 44 height 13
click at [665, 269] on button "Confirm" at bounding box center [671, 270] width 44 height 13
click at [658, 313] on button "Confirm" at bounding box center [671, 313] width 44 height 13
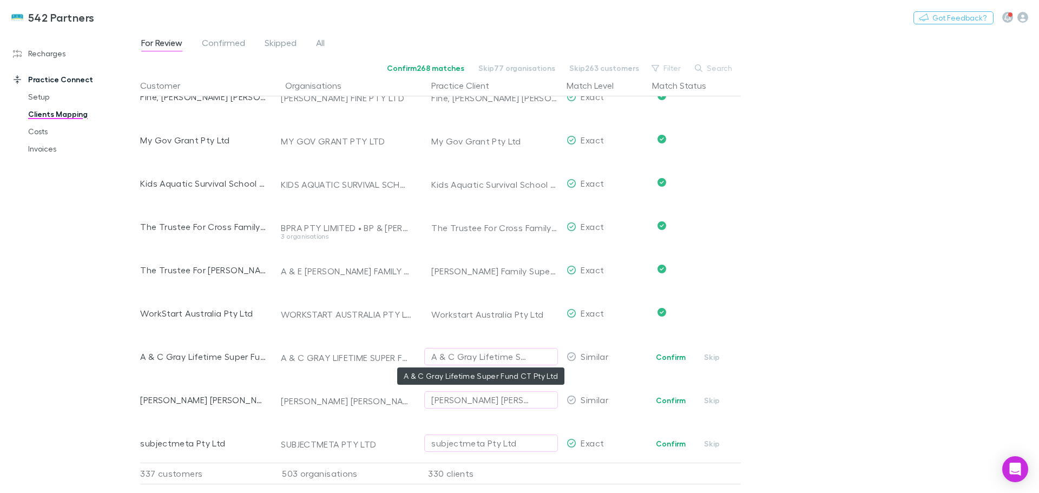
click at [510, 356] on div "A & C Gray Lifetime Super Fund CT Pty Ltd" at bounding box center [480, 356] width 98 height 13
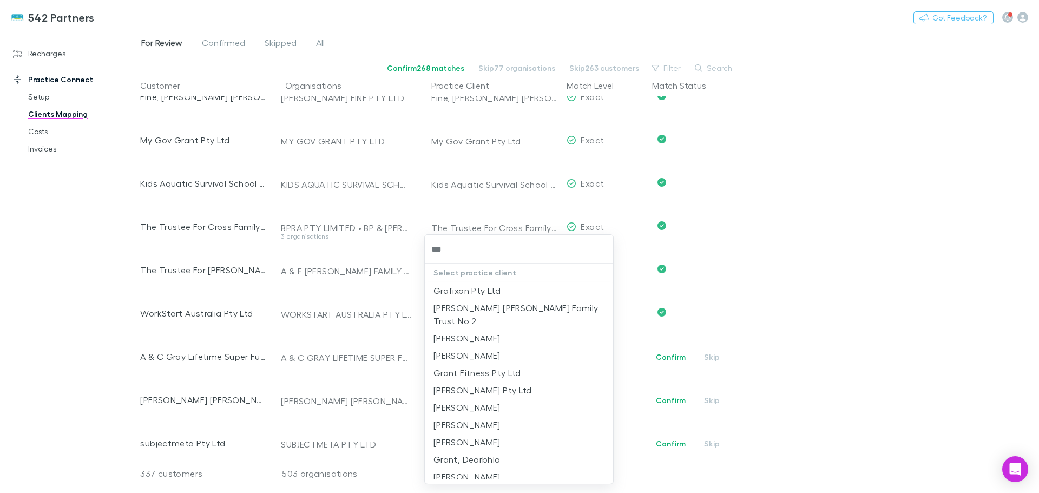
type input "****"
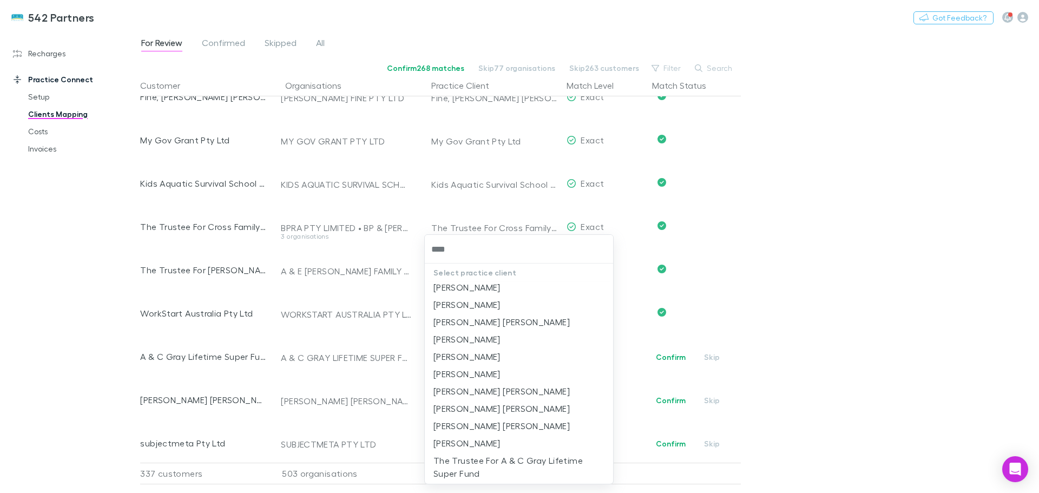
scroll to position [41, 0]
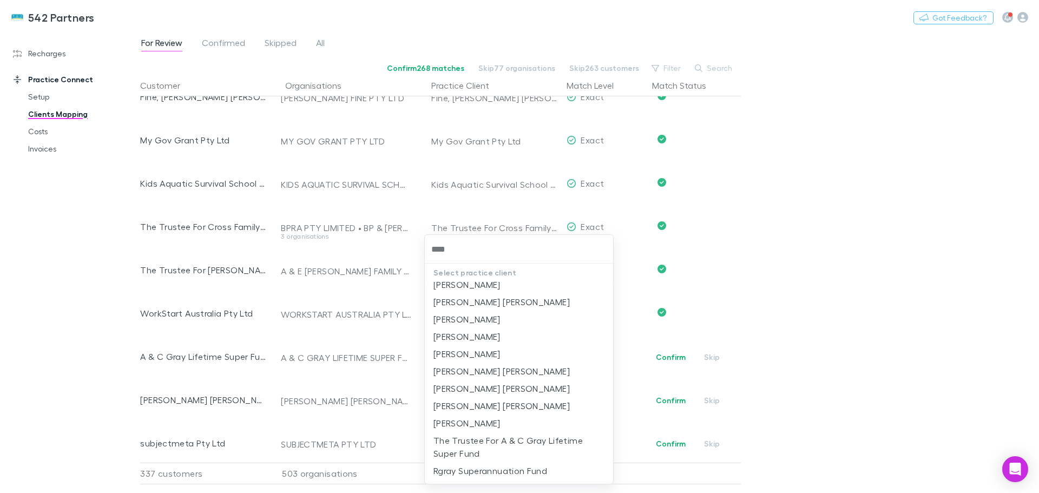
click at [505, 443] on li "The Trustee For A & C Gray Lifetime Super Fund" at bounding box center [519, 447] width 188 height 30
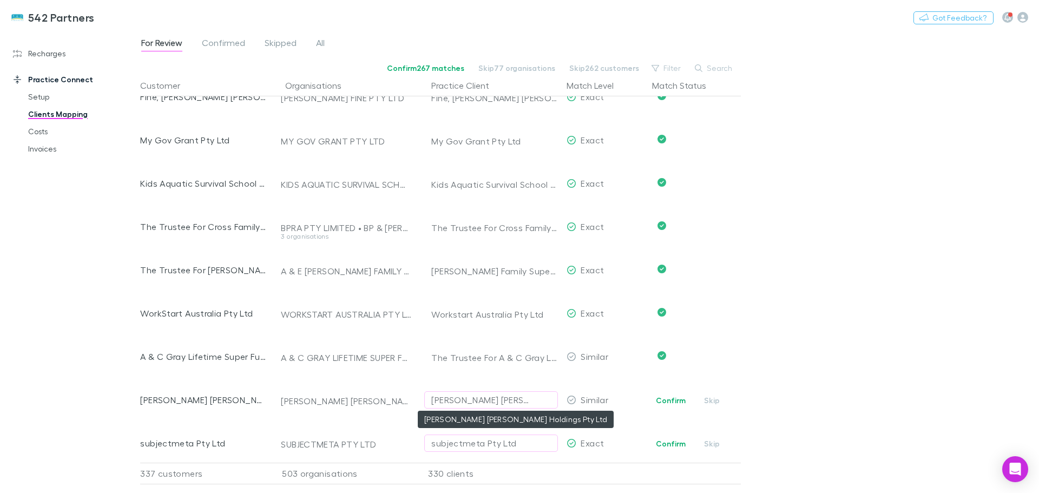
click at [489, 401] on div "Bergin Venters Holdings Pty Ltd" at bounding box center [480, 399] width 98 height 13
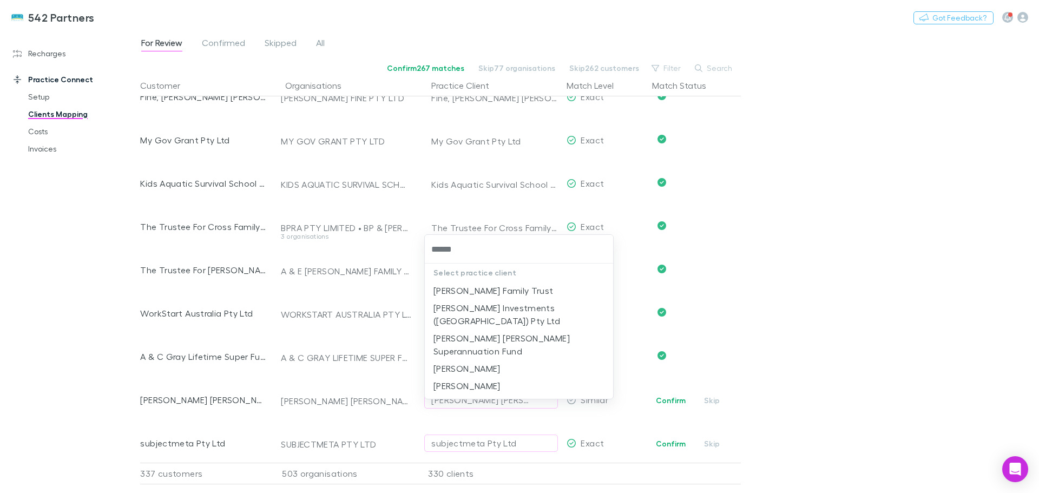
type input "******"
drag, startPoint x: 517, startPoint y: 327, endPoint x: 578, endPoint y: 367, distance: 72.4
click at [518, 330] on li "Bergin Venters Superannuation Fund" at bounding box center [519, 345] width 188 height 30
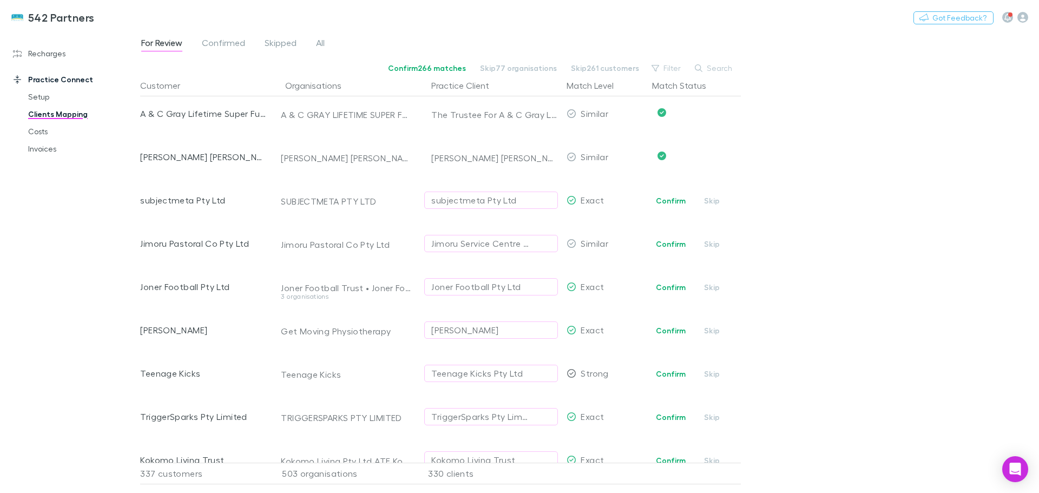
scroll to position [3972, 0]
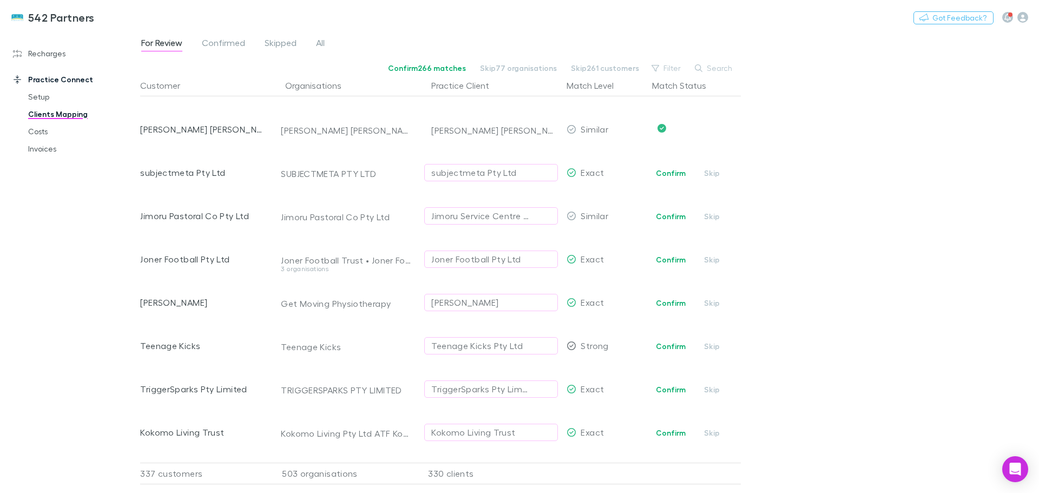
click at [665, 172] on button "Confirm" at bounding box center [671, 173] width 44 height 13
click at [499, 216] on div "Jimoru Service Centre Pty Ltd" at bounding box center [480, 215] width 98 height 13
type input "******"
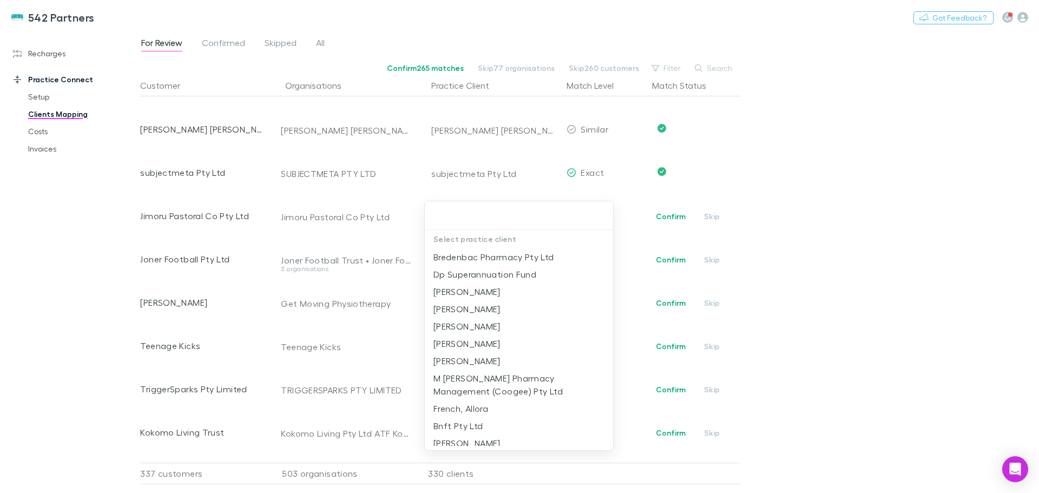
click at [795, 231] on div at bounding box center [519, 246] width 1039 height 493
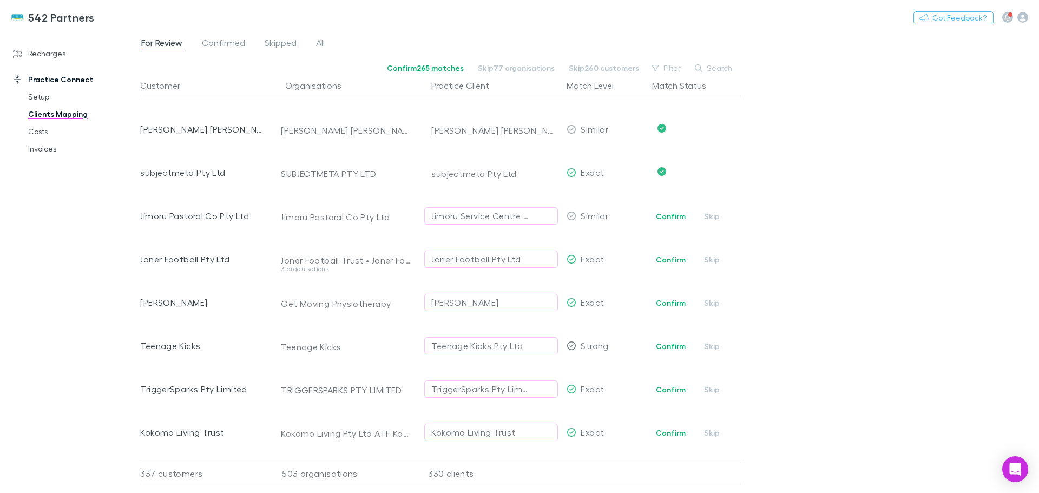
click at [470, 260] on div "Joner Football Pty Ltd" at bounding box center [475, 259] width 89 height 13
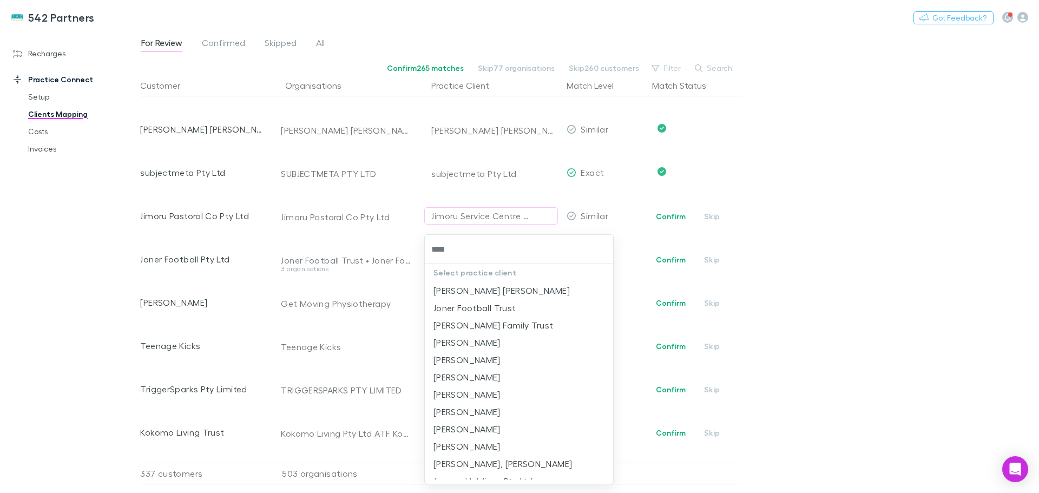
type input "*****"
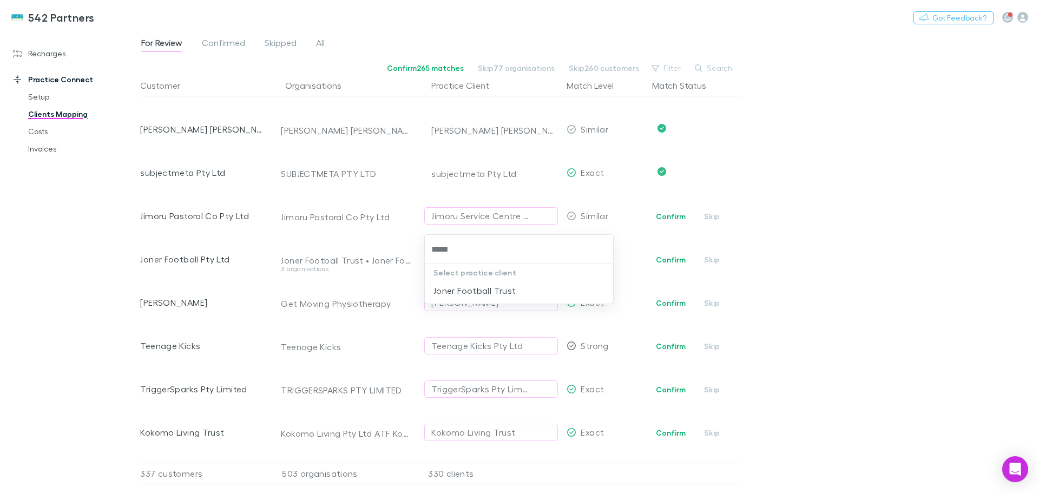
click at [495, 288] on li "Joner Football Trust" at bounding box center [519, 290] width 188 height 17
click at [668, 303] on button "Confirm" at bounding box center [671, 303] width 44 height 13
click at [669, 343] on button "Confirm" at bounding box center [671, 346] width 44 height 13
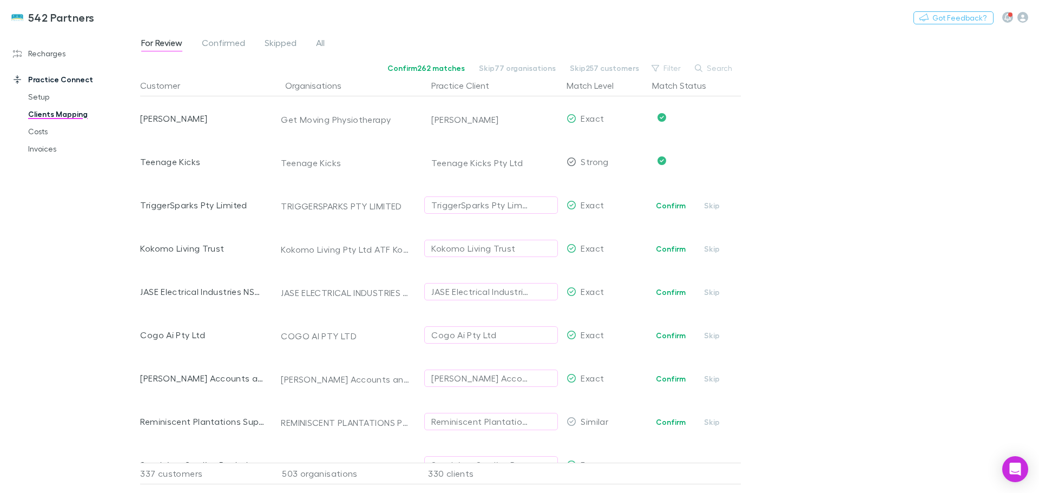
scroll to position [4189, 0]
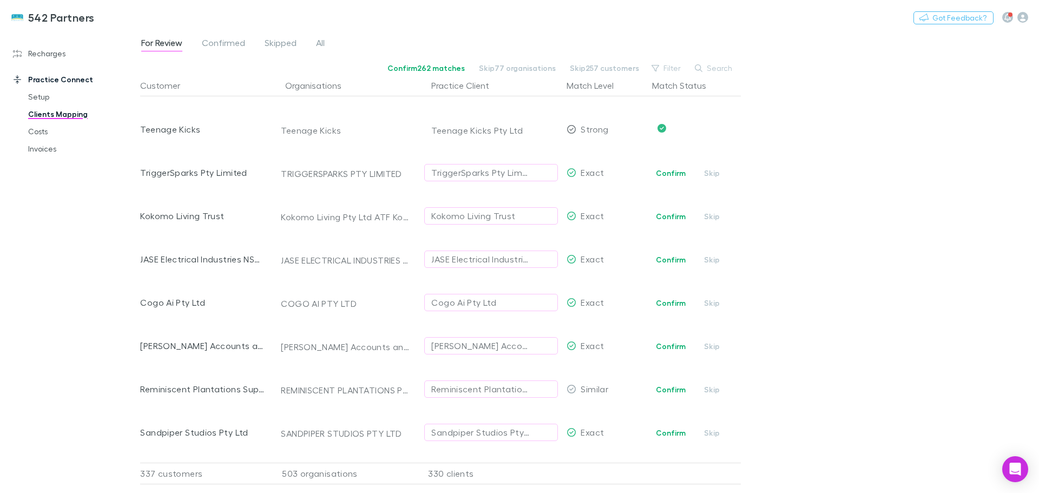
click at [666, 171] on button "Confirm" at bounding box center [671, 173] width 44 height 13
click at [677, 217] on button "Confirm" at bounding box center [671, 216] width 44 height 13
click at [661, 261] on button "Confirm" at bounding box center [671, 259] width 44 height 13
click at [668, 297] on button "Confirm" at bounding box center [671, 303] width 44 height 13
click at [668, 344] on button "Confirm" at bounding box center [671, 346] width 44 height 13
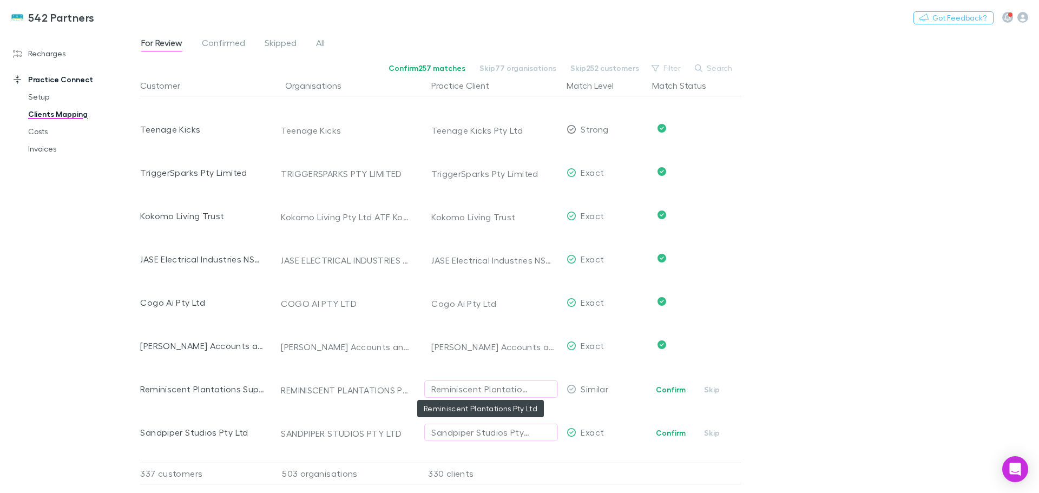
click at [484, 390] on div "Reminiscent Plantations Pty Ltd" at bounding box center [480, 389] width 98 height 13
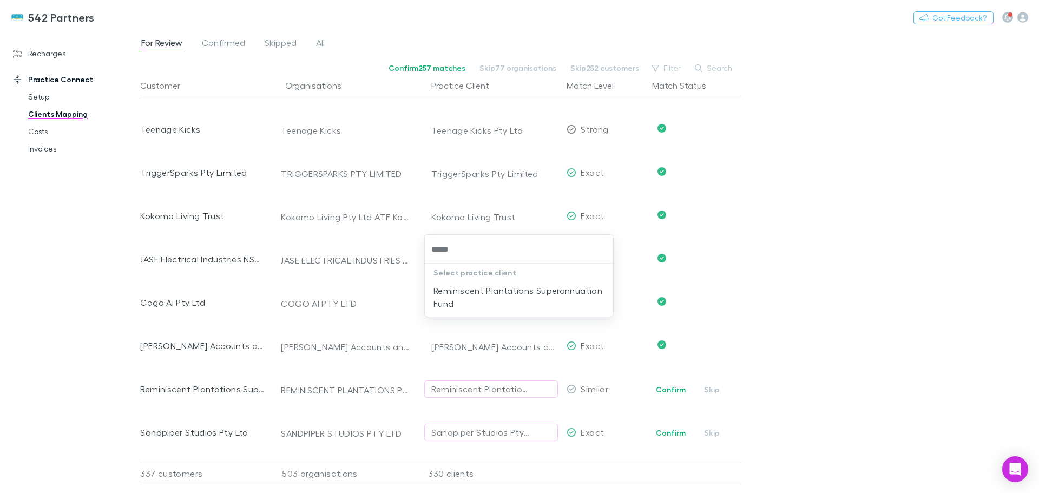
type input "******"
click at [494, 289] on li "Reminiscent Plantations Superannuation Fund" at bounding box center [519, 297] width 188 height 30
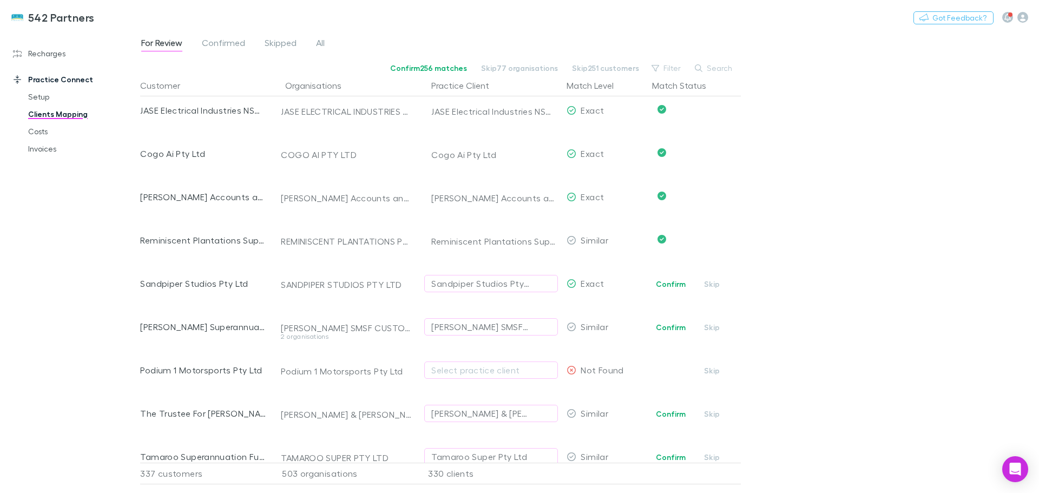
scroll to position [4405, 0]
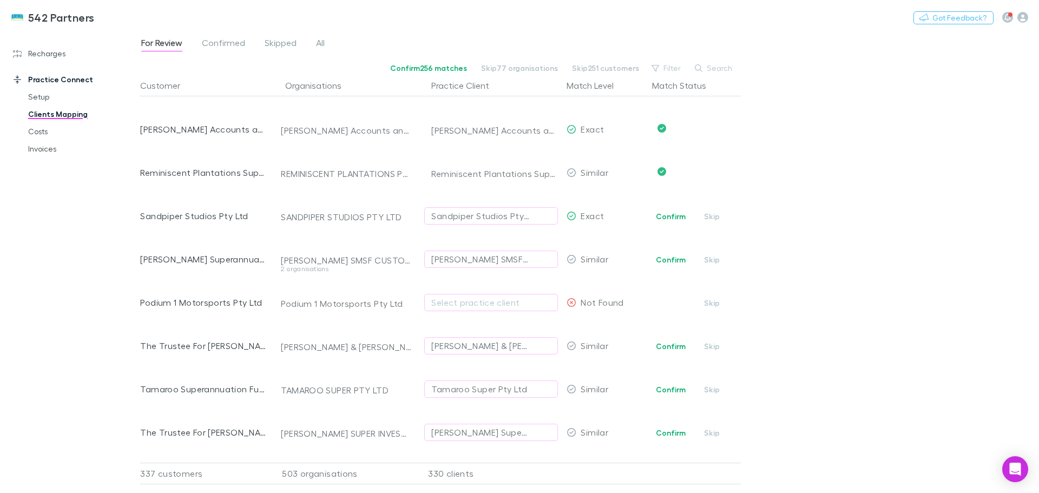
click at [681, 216] on button "Confirm" at bounding box center [671, 216] width 44 height 13
click at [448, 260] on div "Latta SMSF Bare Trust" at bounding box center [480, 259] width 98 height 13
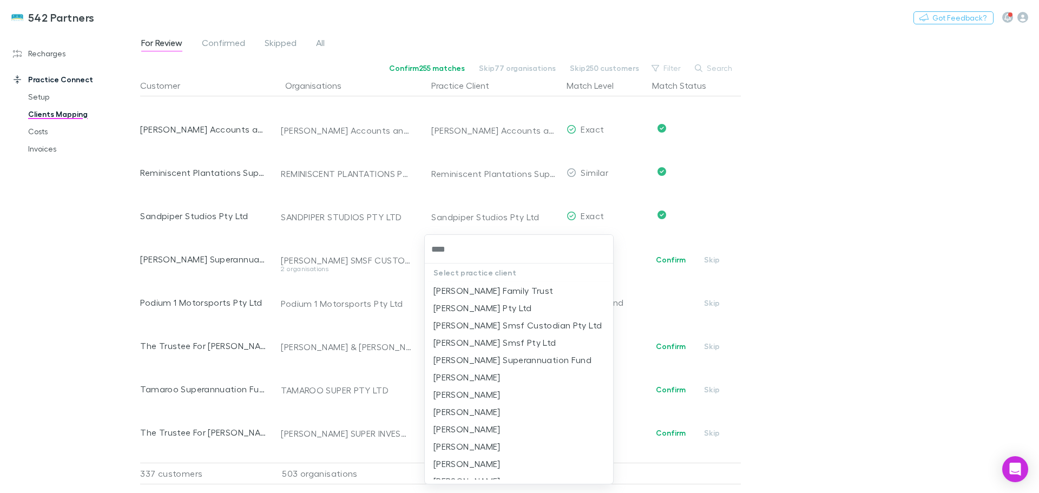
type input "*****"
click at [475, 363] on li "Latta Superannuation Fund" at bounding box center [519, 359] width 188 height 17
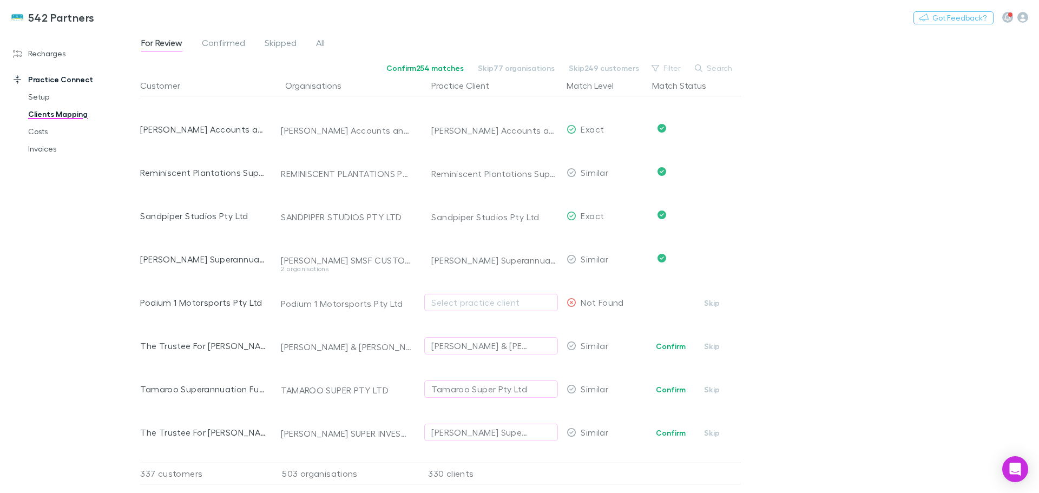
click at [443, 305] on div "Select practice client" at bounding box center [491, 302] width 120 height 13
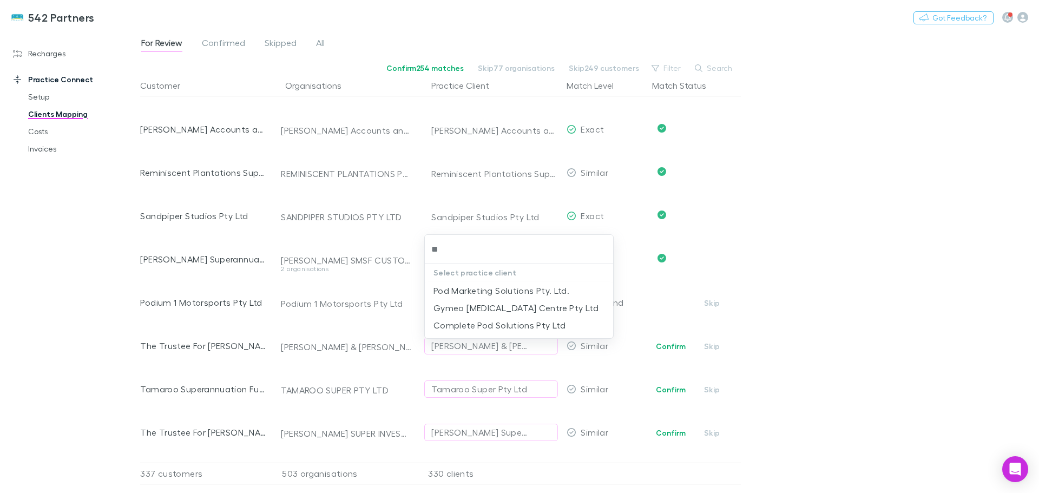
type input "*"
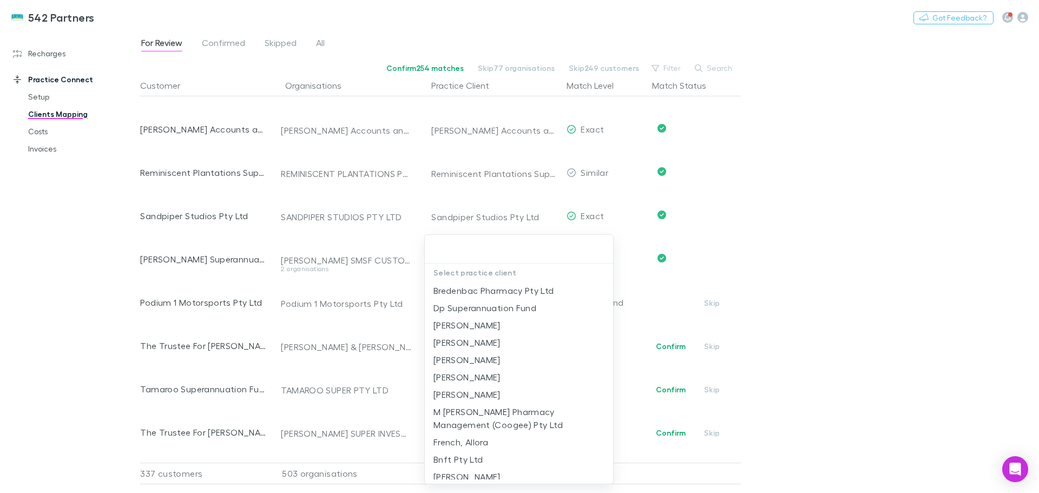
click at [770, 244] on div at bounding box center [519, 246] width 1039 height 493
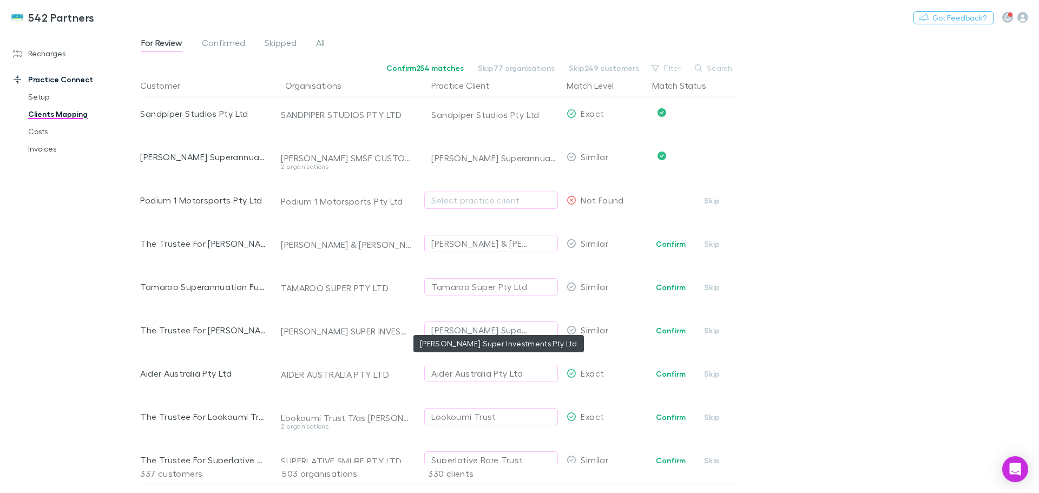
scroll to position [4514, 0]
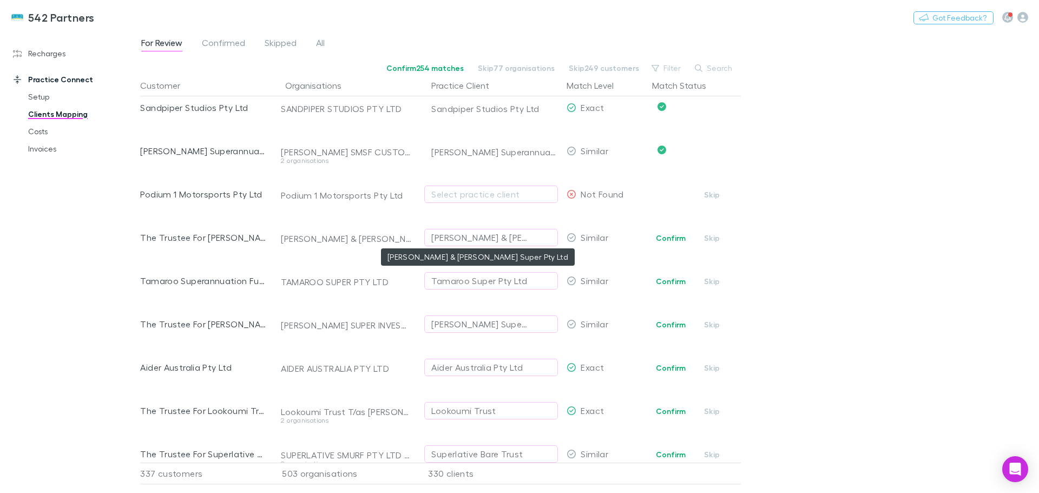
click at [457, 234] on div "Stephan Kertanegara & Joshua Bulgin Super Pty Ltd" at bounding box center [480, 237] width 98 height 13
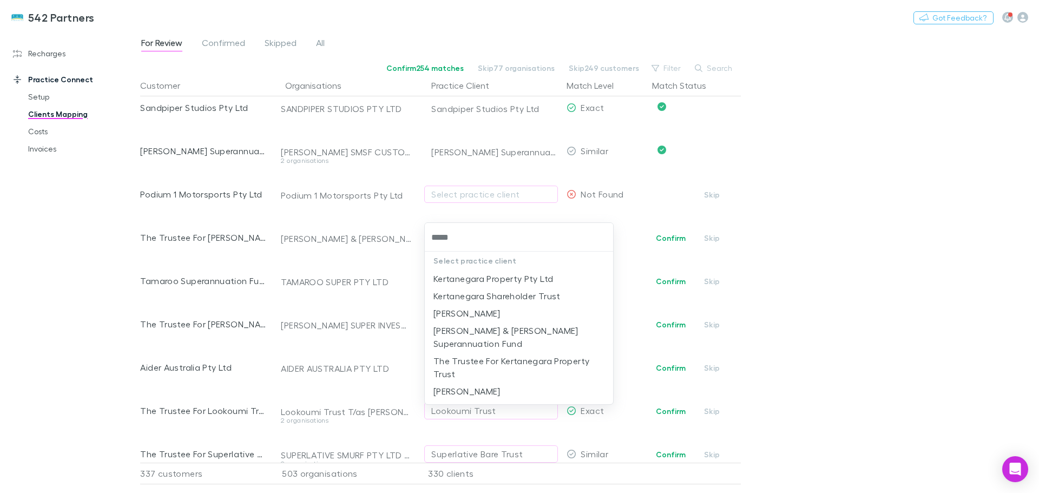
type input "******"
click at [489, 333] on li "Stephan Kertanegara & Joshua Bulgin Superannuation Fund" at bounding box center [519, 337] width 188 height 30
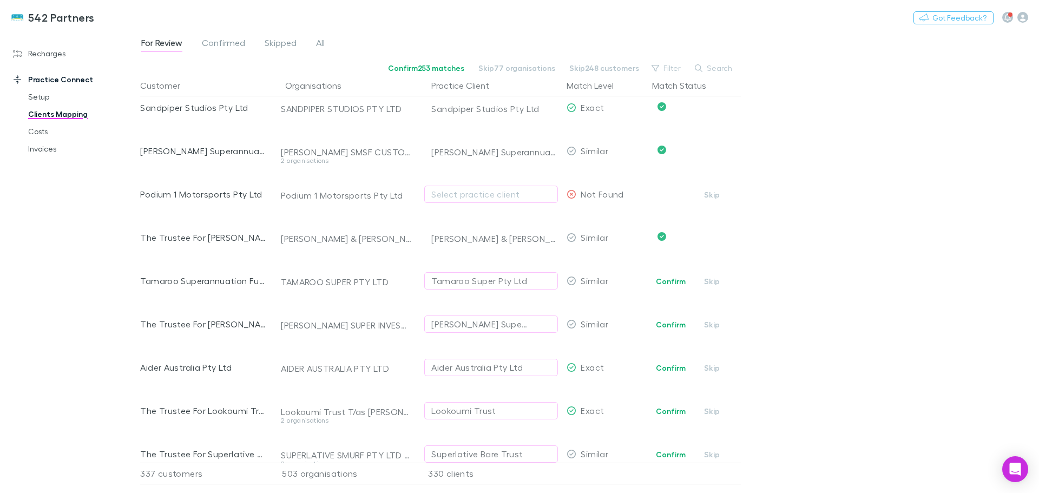
click at [445, 280] on div "Tamaroo Super Pty Ltd" at bounding box center [479, 280] width 96 height 13
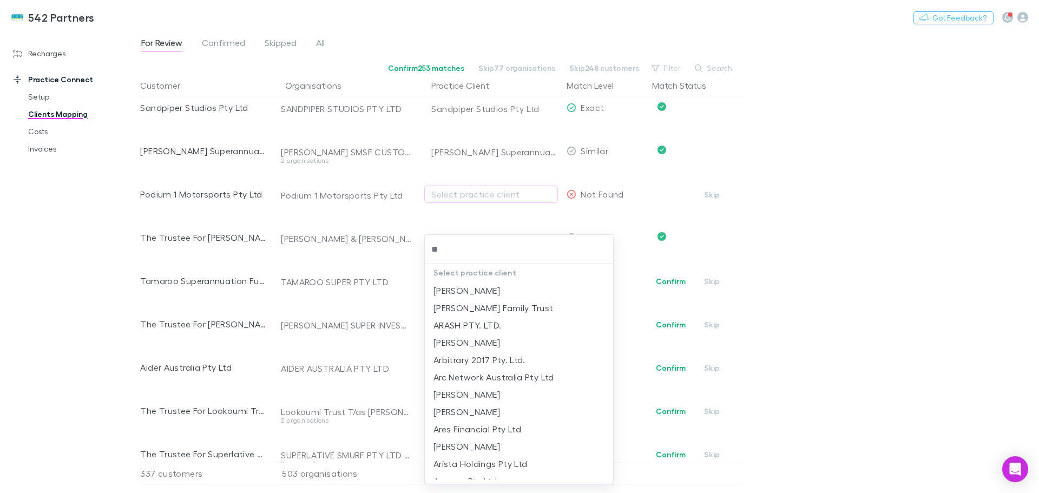
type input "*"
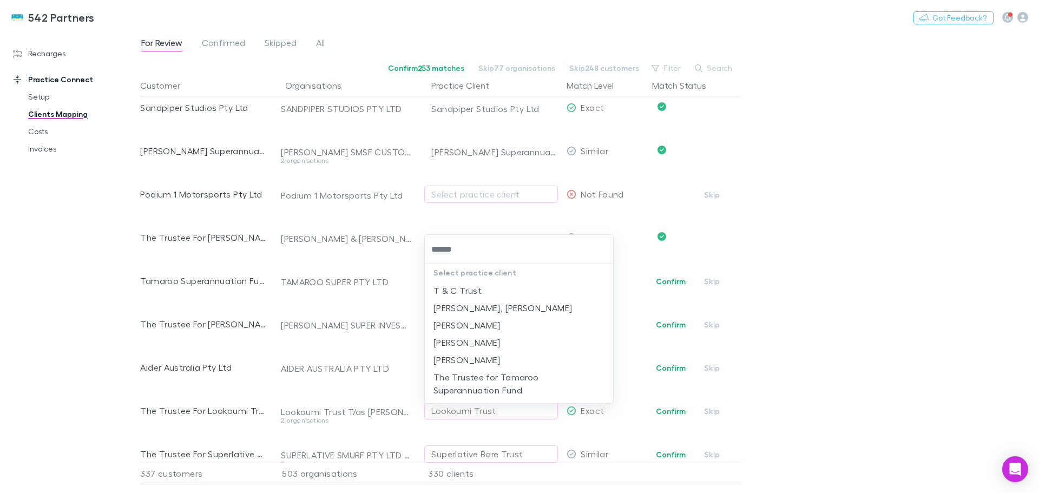
type input "*******"
click at [519, 313] on li "The Trustee for Tamaroo Superannuation Fund" at bounding box center [519, 314] width 188 height 30
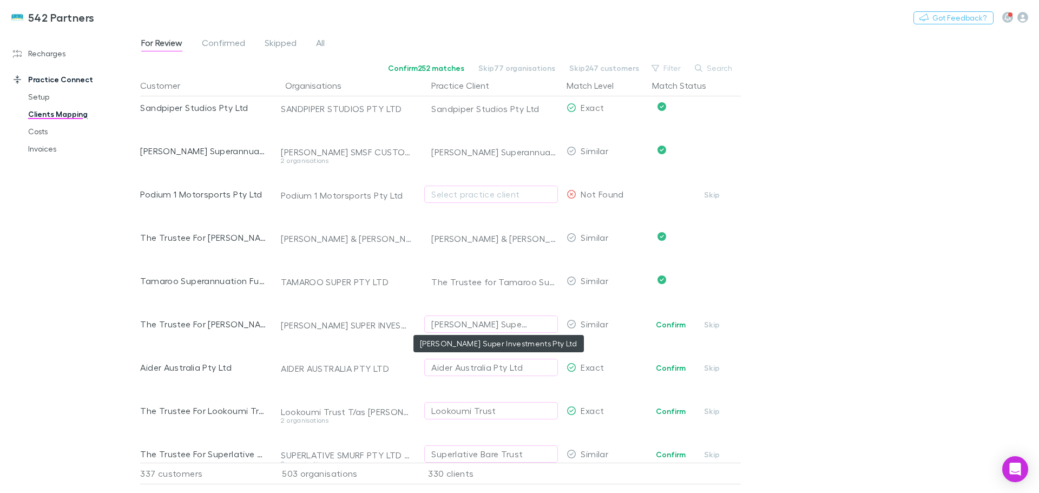
click at [480, 325] on div "Thorne Super Investments Pty Ltd" at bounding box center [480, 324] width 98 height 13
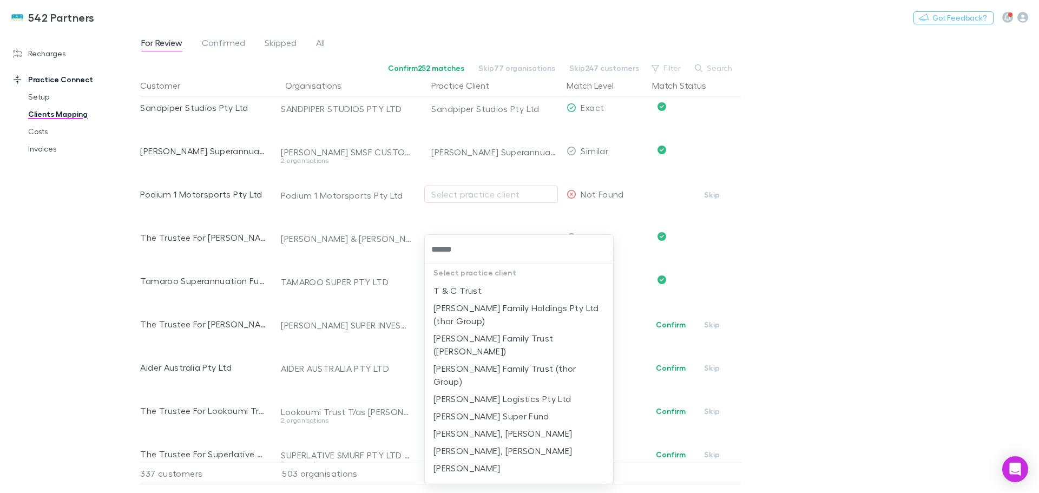
type input "******"
click at [503, 408] on li "Thorne Super Fund" at bounding box center [519, 416] width 188 height 17
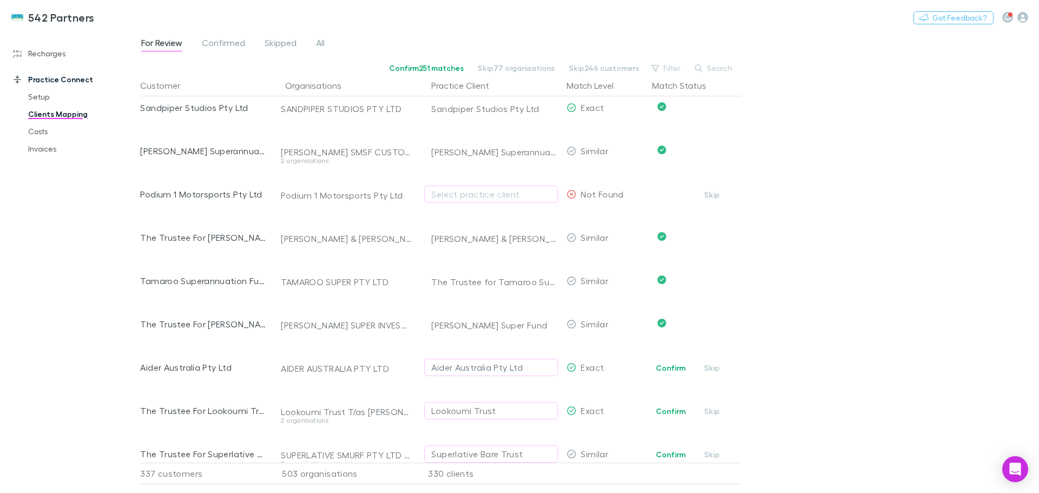
click at [674, 365] on button "Confirm" at bounding box center [671, 368] width 44 height 13
click at [670, 410] on button "Confirm" at bounding box center [671, 411] width 44 height 13
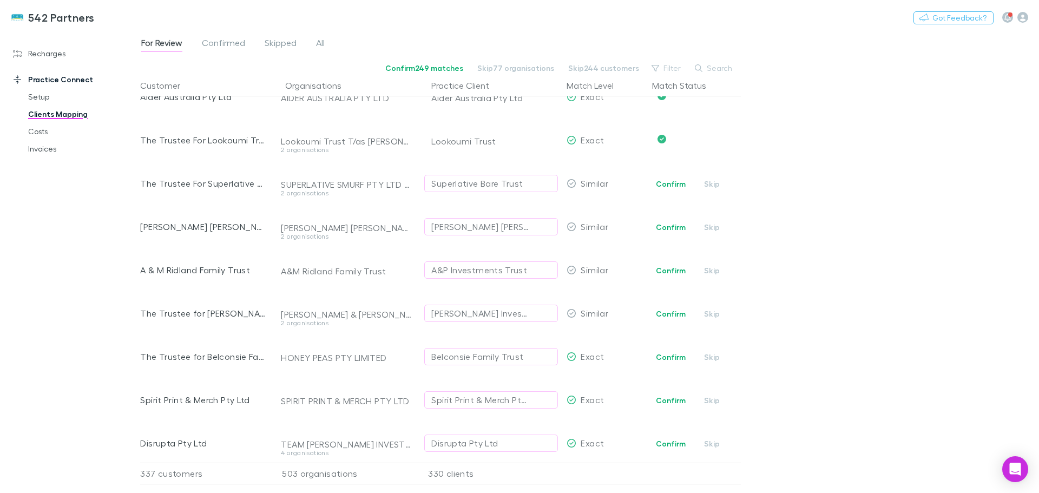
scroll to position [4838, 0]
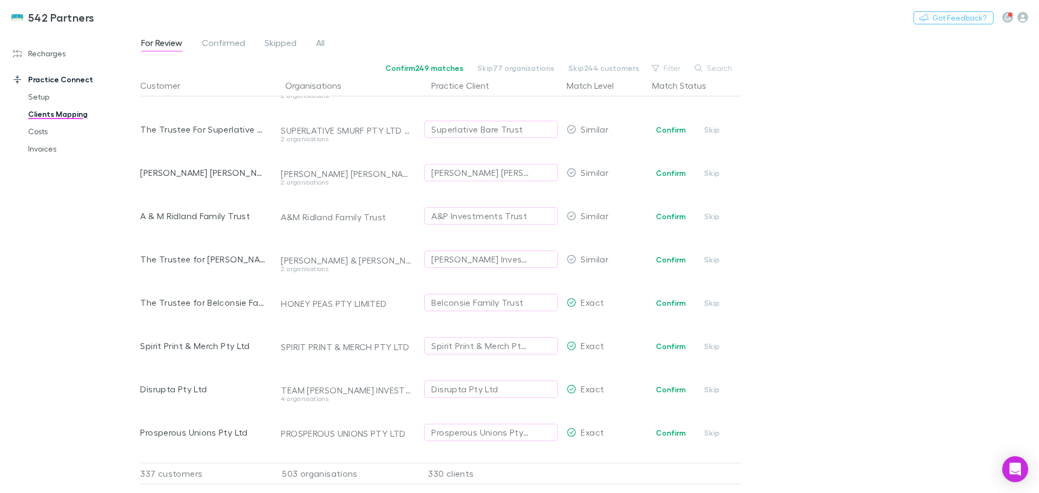
click at [478, 129] on div "Superlative Bare Trust" at bounding box center [476, 129] width 91 height 13
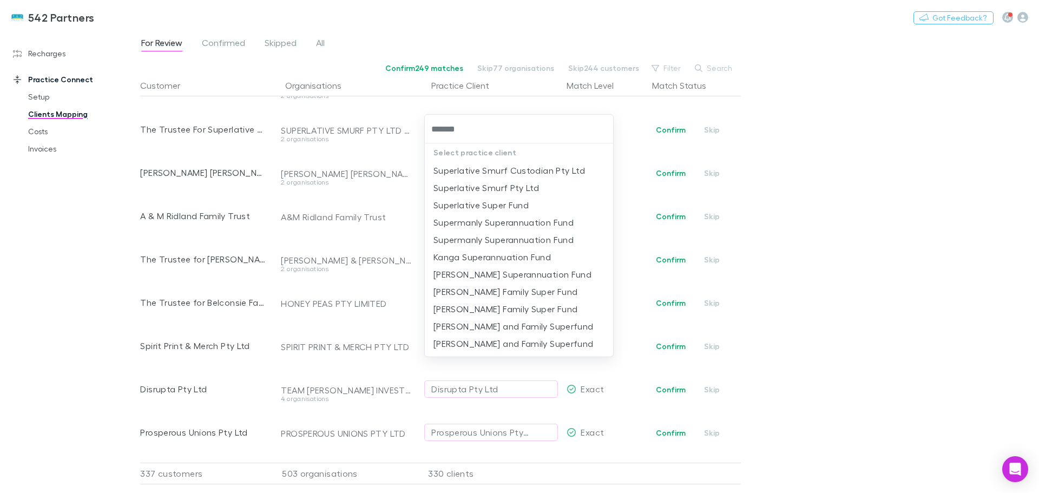
type input "********"
click at [500, 206] on li "Superlative Super Fund" at bounding box center [519, 204] width 188 height 17
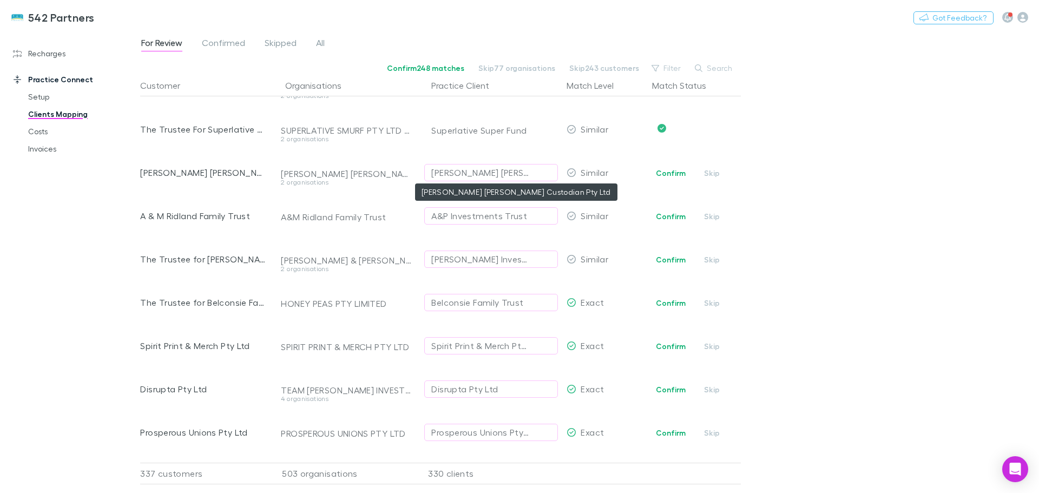
click at [474, 172] on div "Le Loux Peters Custodian Pty Ltd" at bounding box center [480, 172] width 98 height 13
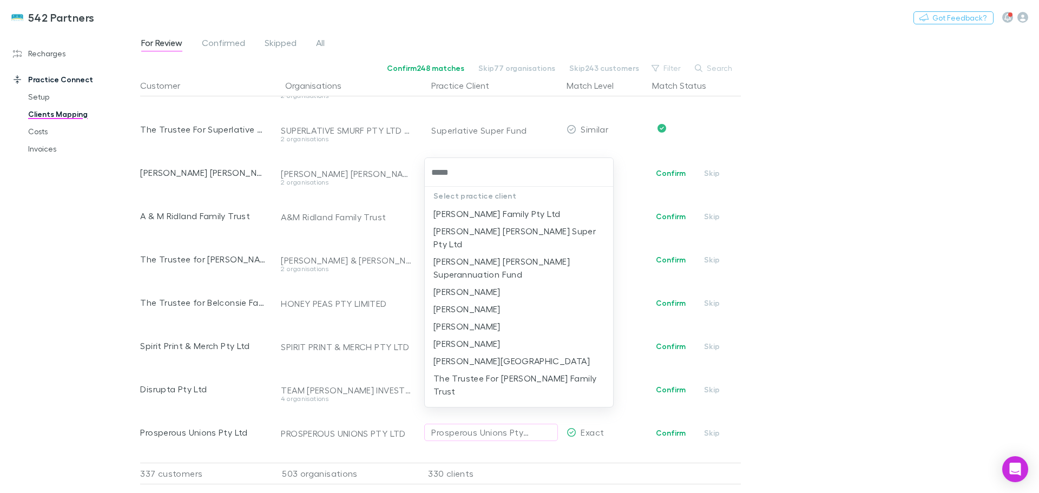
type input "******"
click at [506, 253] on li "Le Loux Peters Superannuation Fund" at bounding box center [519, 268] width 188 height 30
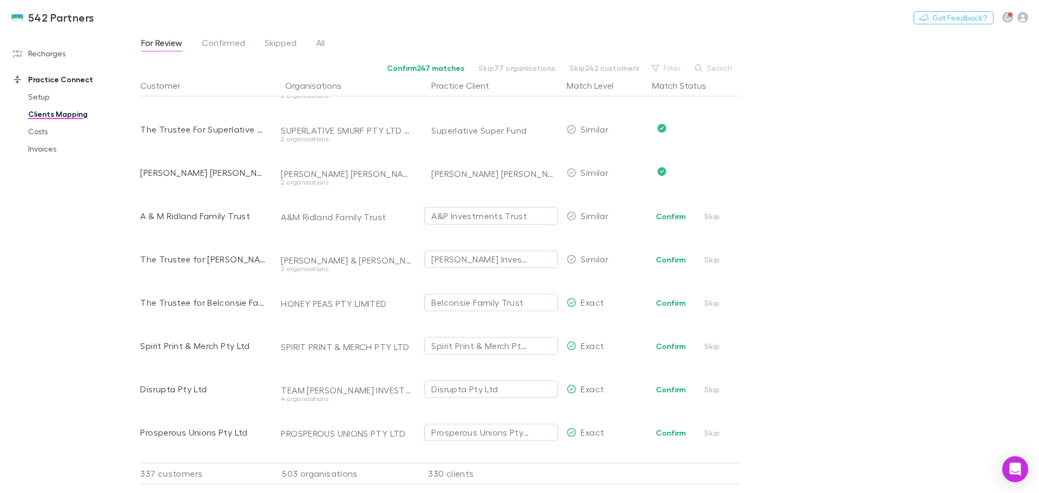
click at [470, 215] on div "A&P Investments Trust" at bounding box center [479, 215] width 96 height 13
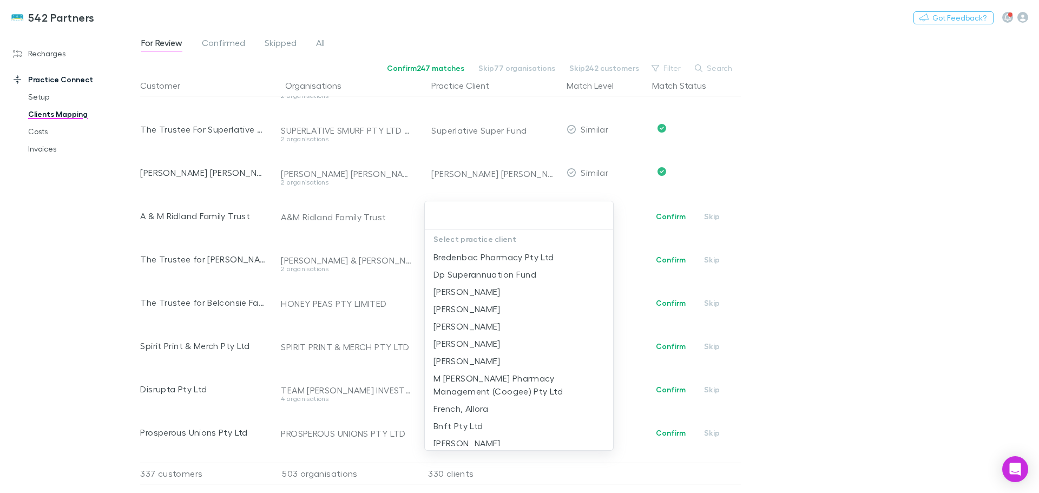
click at [709, 217] on div at bounding box center [519, 246] width 1039 height 493
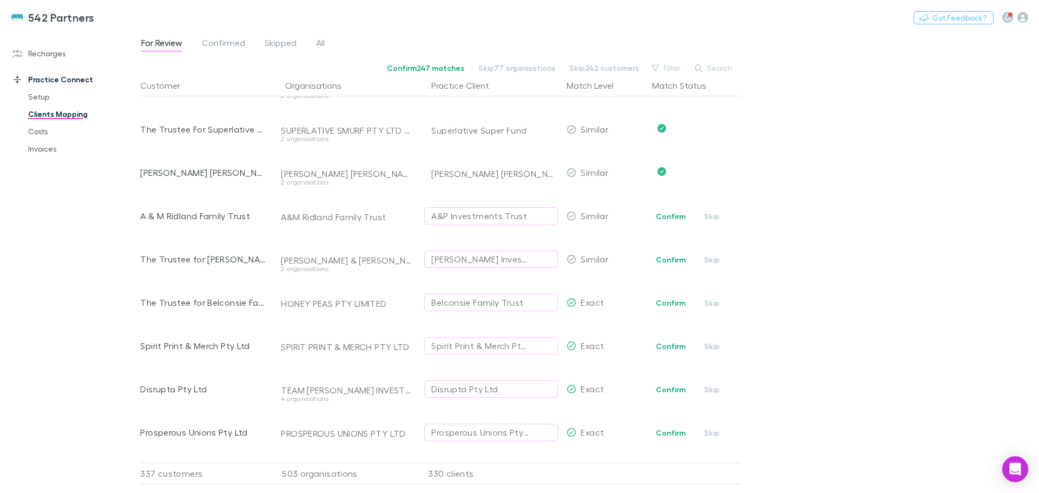
click at [710, 215] on button "Skip" at bounding box center [712, 216] width 35 height 13
click at [456, 263] on div "O'Farrell Investments Aus Pty Ltd" at bounding box center [480, 259] width 98 height 13
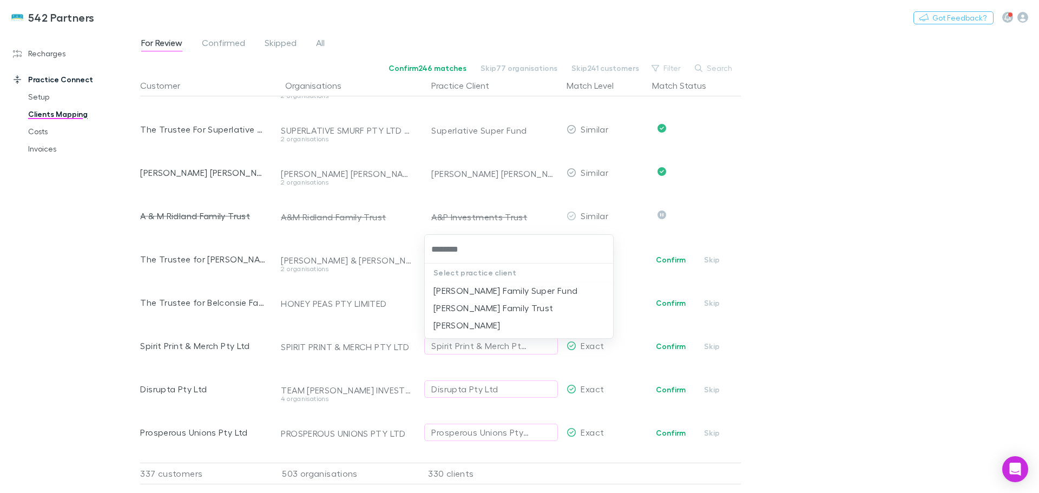
type input "*********"
click at [486, 311] on li "O'Farrell Family Trust" at bounding box center [519, 307] width 188 height 17
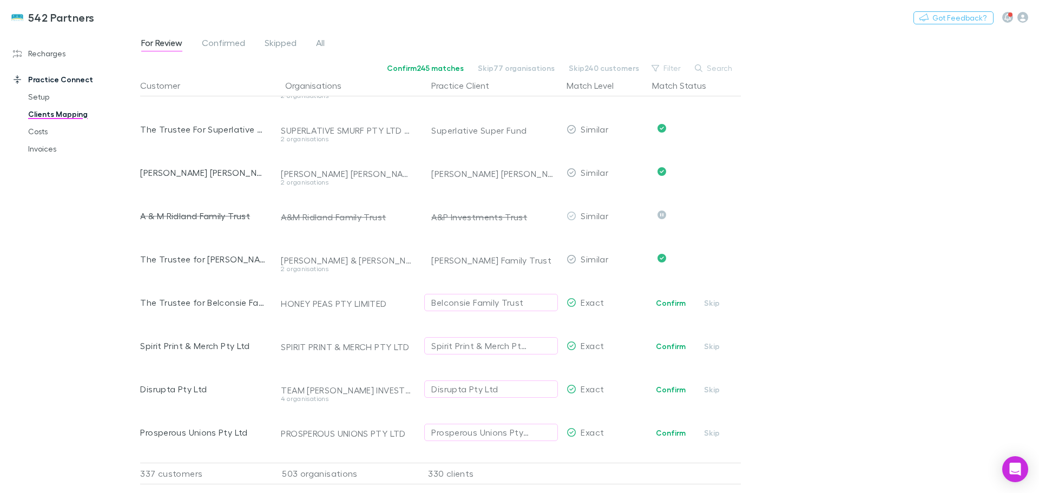
click at [674, 301] on button "Confirm" at bounding box center [671, 303] width 44 height 13
click at [673, 346] on button "Confirm" at bounding box center [671, 346] width 44 height 13
click at [671, 389] on button "Confirm" at bounding box center [671, 389] width 44 height 13
click at [671, 432] on button "Confirm" at bounding box center [671, 433] width 44 height 13
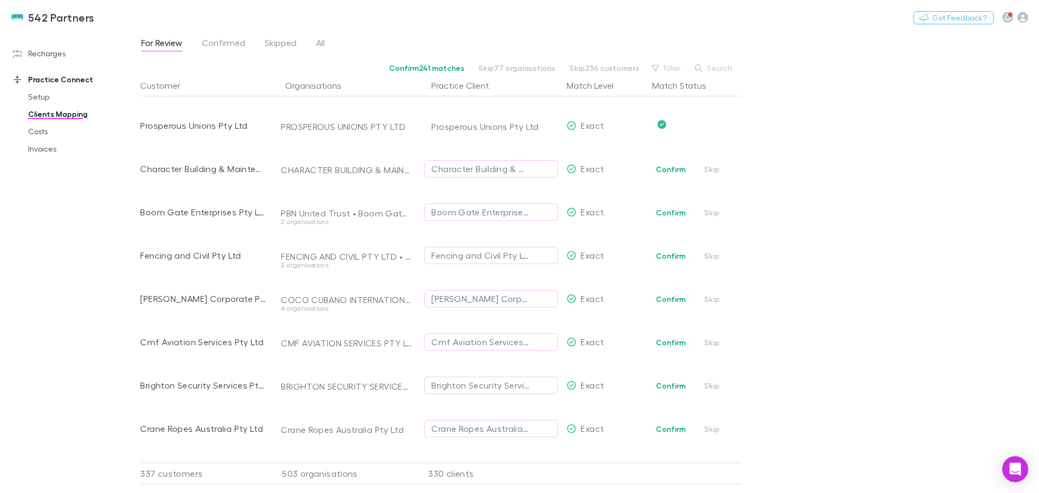
scroll to position [5163, 0]
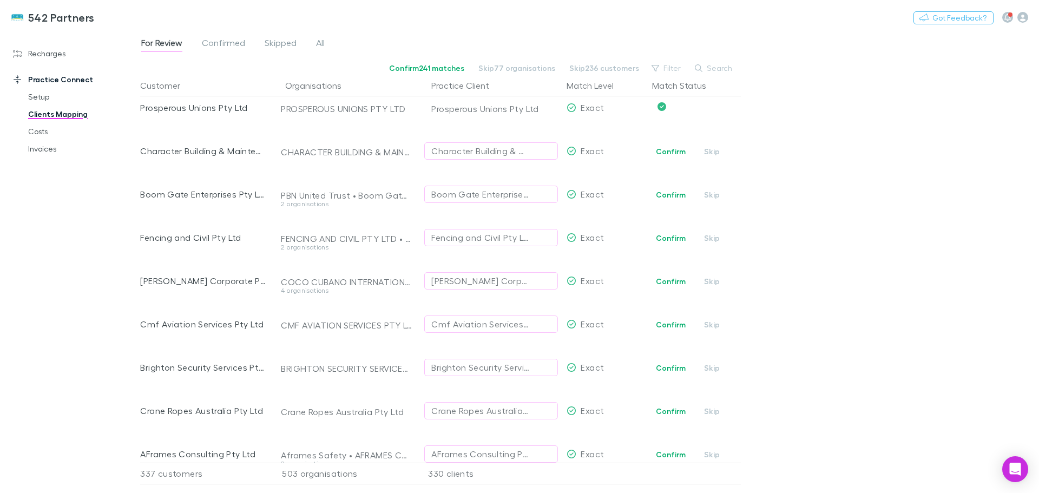
click at [670, 152] on button "Confirm" at bounding box center [671, 151] width 44 height 13
click at [673, 198] on button "Confirm" at bounding box center [671, 194] width 44 height 13
click at [670, 240] on button "Confirm" at bounding box center [671, 238] width 44 height 13
click at [666, 285] on button "Confirm" at bounding box center [671, 281] width 44 height 13
click at [659, 322] on button "Confirm" at bounding box center [671, 324] width 44 height 13
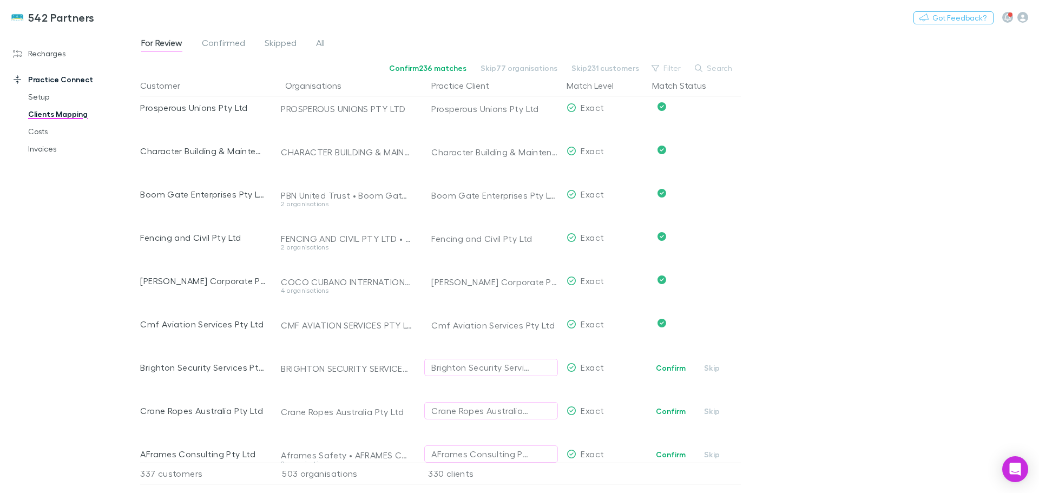
click at [678, 369] on button "Confirm" at bounding box center [671, 368] width 44 height 13
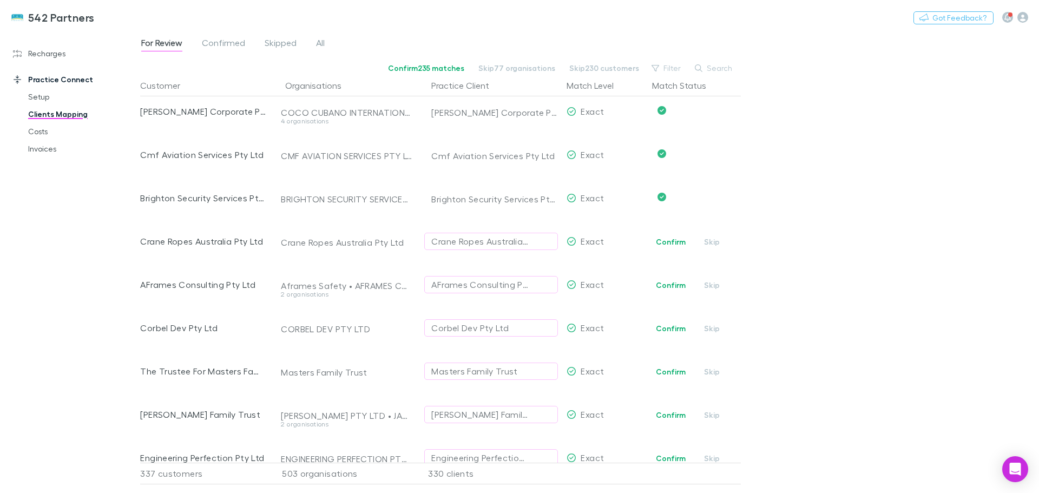
scroll to position [5380, 0]
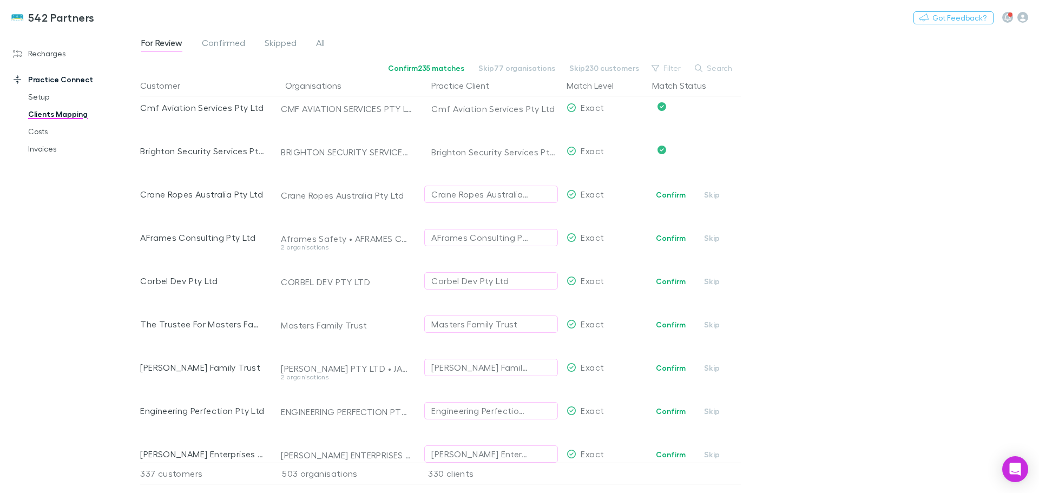
click at [668, 192] on button "Confirm" at bounding box center [671, 194] width 44 height 13
click at [665, 239] on button "Confirm" at bounding box center [671, 238] width 44 height 13
click at [668, 282] on button "Confirm" at bounding box center [671, 281] width 44 height 13
click at [659, 322] on button "Confirm" at bounding box center [671, 324] width 44 height 13
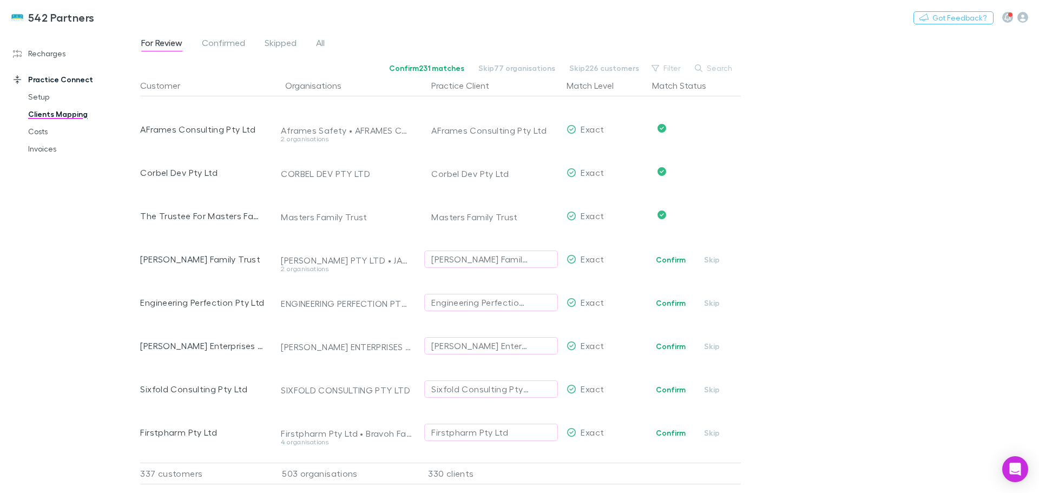
click at [674, 255] on button "Confirm" at bounding box center [671, 259] width 44 height 13
click at [665, 298] on button "Confirm" at bounding box center [671, 303] width 44 height 13
click at [663, 345] on button "Confirm" at bounding box center [671, 346] width 44 height 13
click at [673, 389] on button "Confirm" at bounding box center [671, 389] width 44 height 13
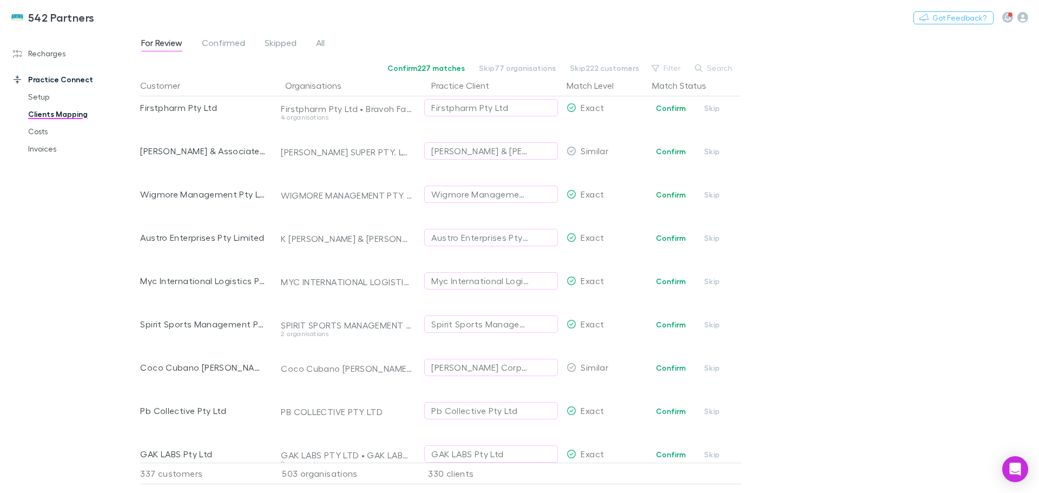
scroll to position [5758, 0]
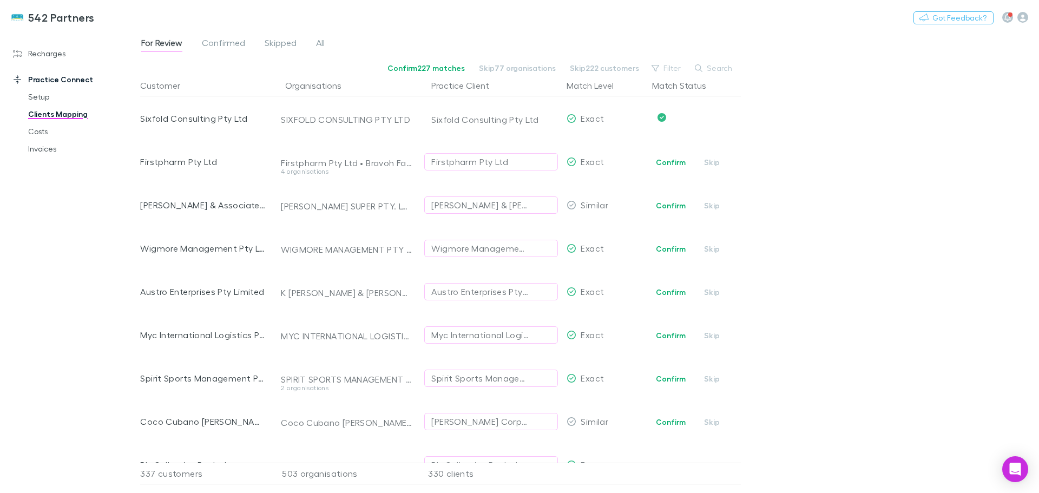
click at [678, 161] on button "Confirm" at bounding box center [671, 162] width 44 height 13
click at [494, 205] on div "Paul & Marisa Nicholls Pty. Ltd." at bounding box center [480, 205] width 98 height 13
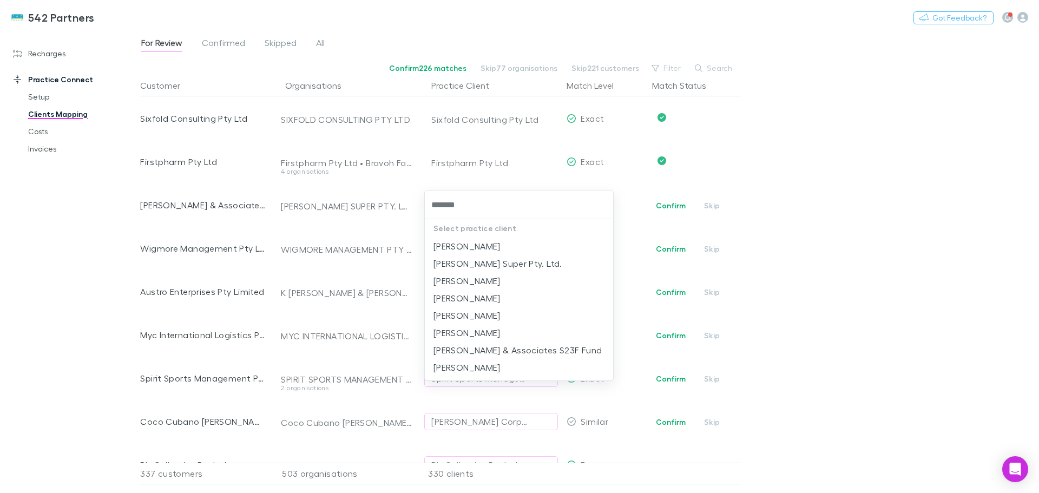
type input "********"
click at [539, 332] on li "Paul McNeilly & Associates S23F Fund" at bounding box center [519, 332] width 188 height 17
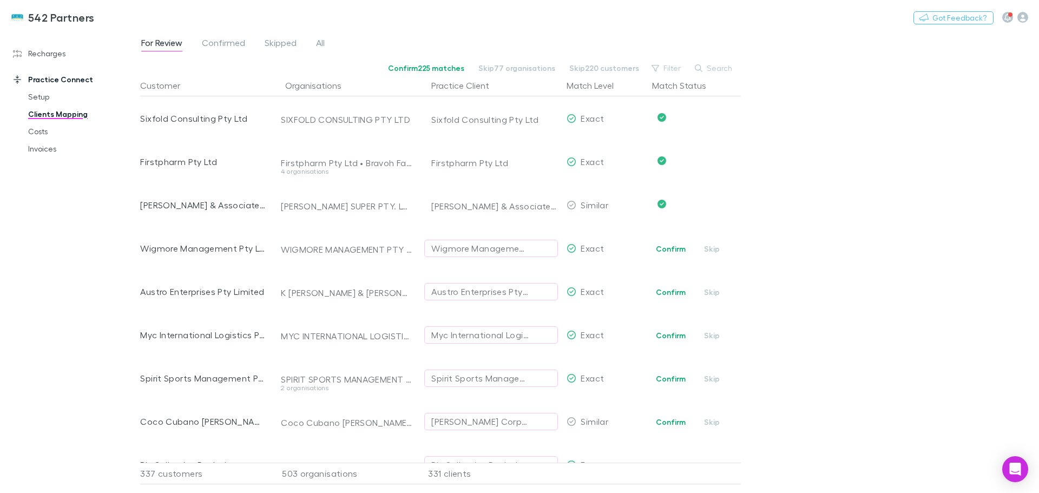
click at [666, 245] on button "Confirm" at bounding box center [671, 248] width 44 height 13
click at [673, 291] on button "Confirm" at bounding box center [671, 292] width 44 height 13
click at [672, 334] on button "Confirm" at bounding box center [671, 335] width 44 height 13
click at [666, 383] on button "Confirm" at bounding box center [671, 378] width 44 height 13
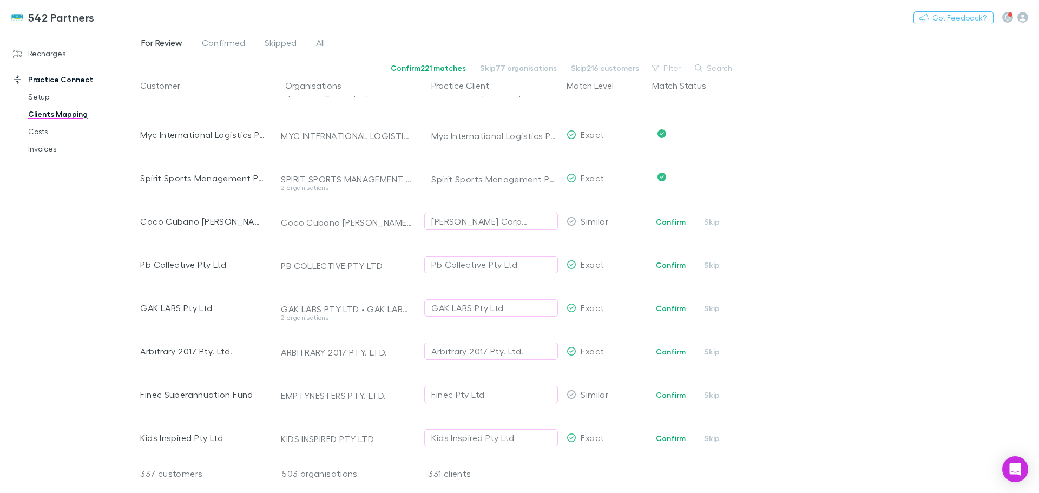
scroll to position [5975, 0]
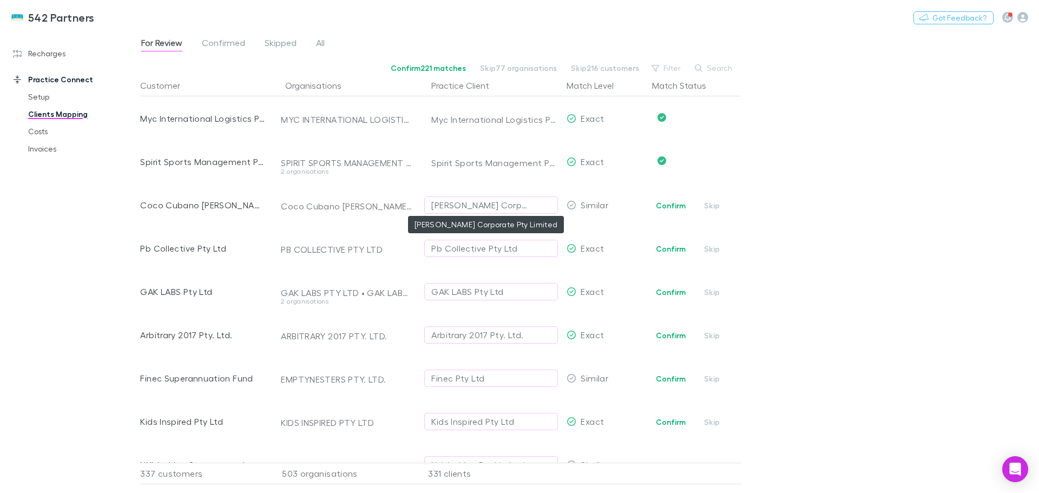
click at [467, 208] on div "[PERSON_NAME] Corporate Pty Limited" at bounding box center [480, 205] width 98 height 13
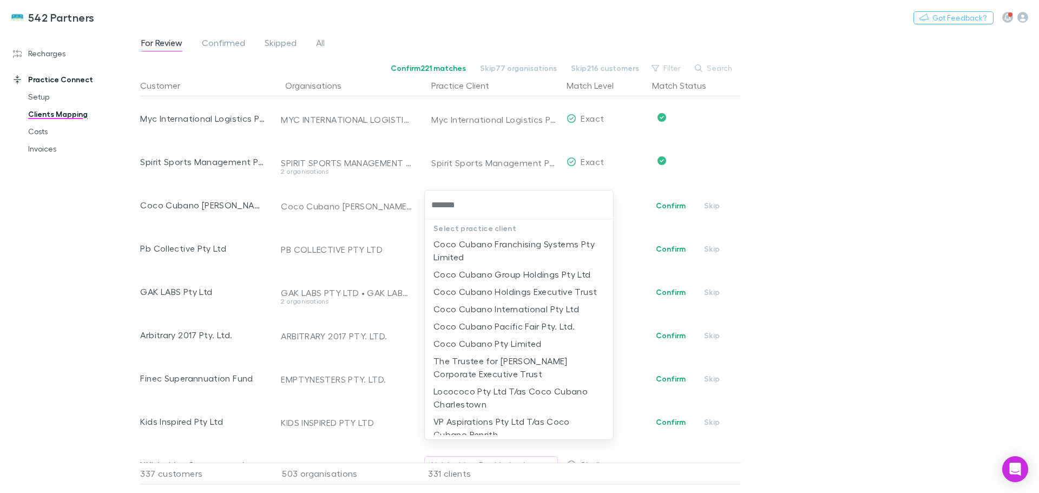
scroll to position [0, 0]
type input "*******"
click at [870, 260] on div at bounding box center [519, 246] width 1039 height 493
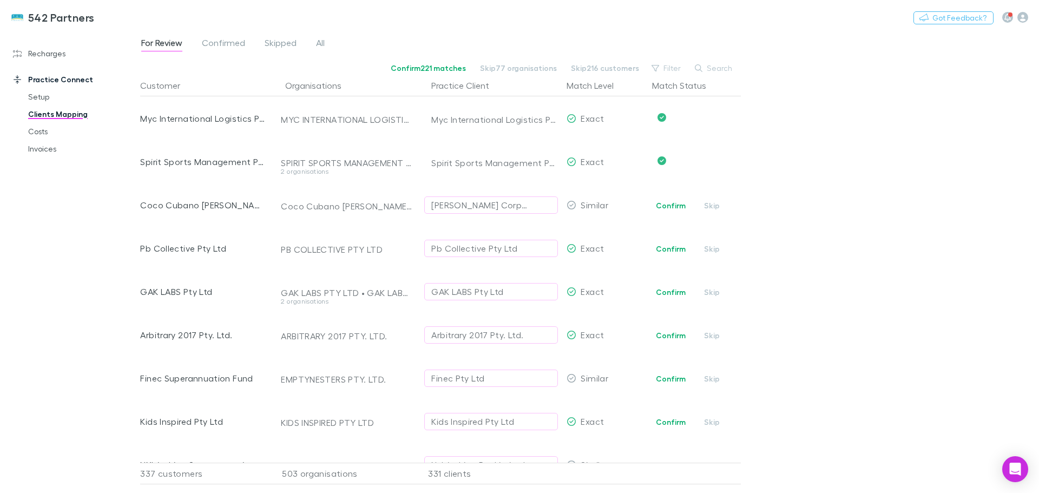
click at [664, 250] on button "Confirm" at bounding box center [671, 248] width 44 height 13
click at [678, 291] on button "Confirm" at bounding box center [671, 292] width 44 height 13
click at [675, 332] on button "Confirm" at bounding box center [671, 335] width 44 height 13
click at [516, 380] on div "Finec Pty Ltd" at bounding box center [491, 378] width 120 height 13
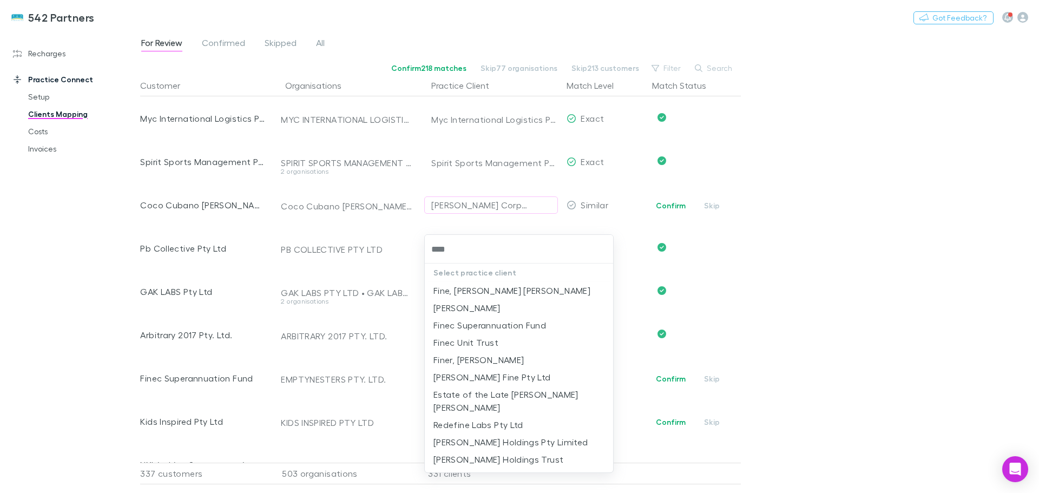
type input "*****"
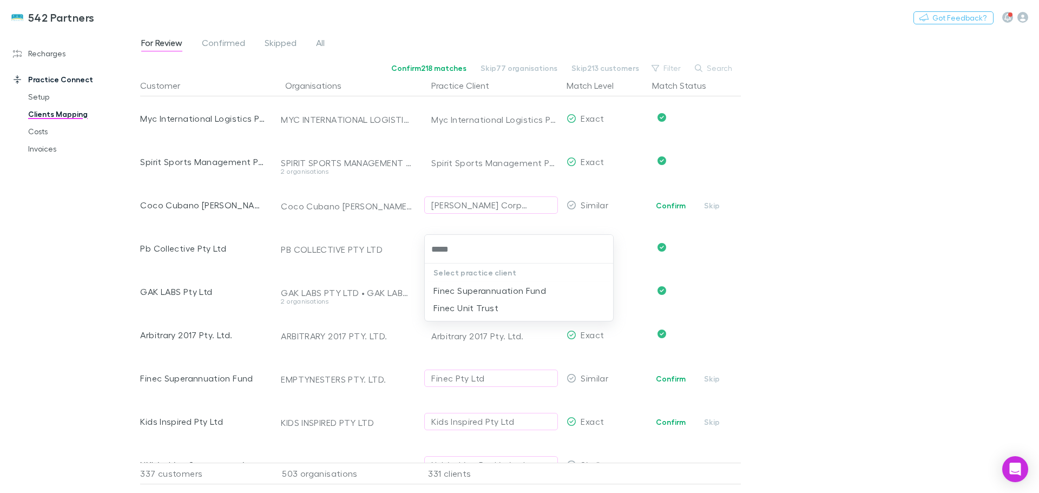
click at [503, 291] on li "Finec Superannuation Fund" at bounding box center [519, 290] width 188 height 17
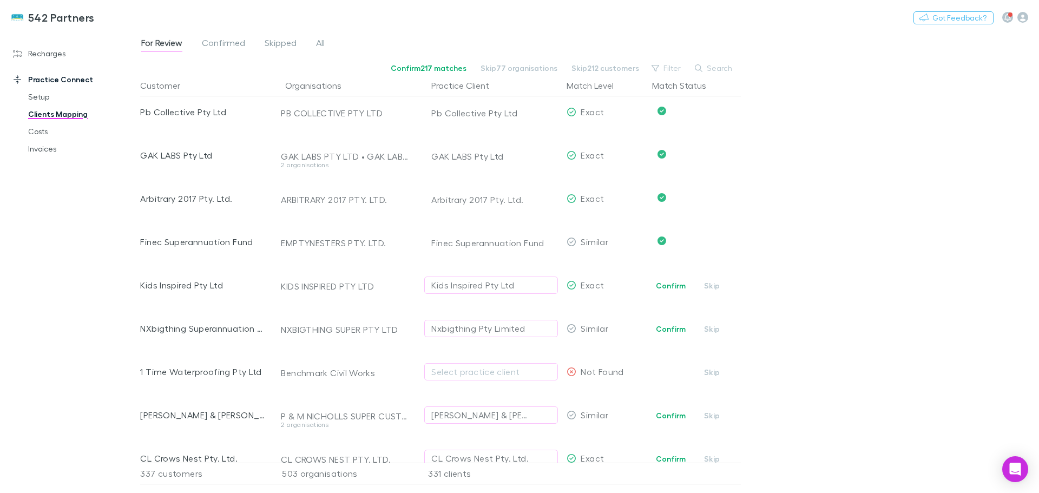
scroll to position [6137, 0]
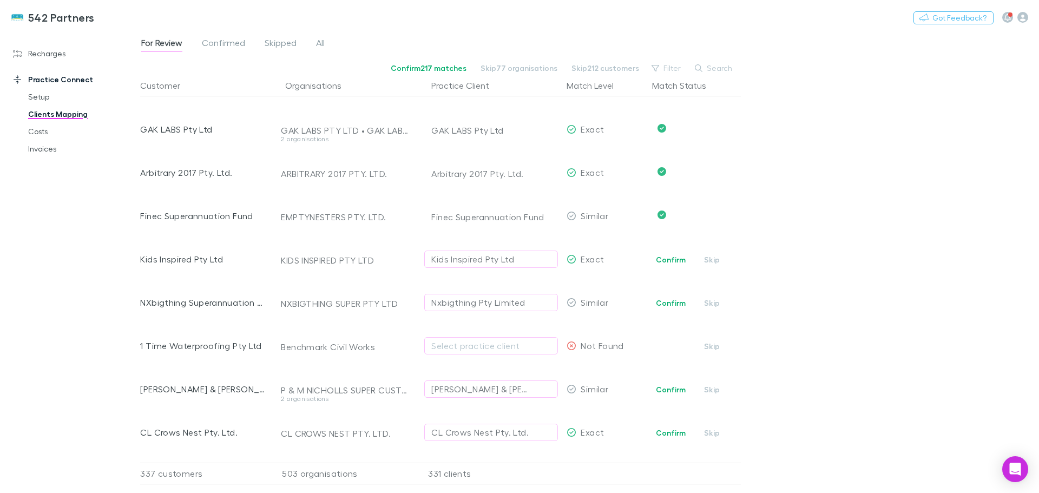
click at [669, 257] on button "Confirm" at bounding box center [671, 259] width 44 height 13
click at [437, 303] on div "Nxbigthing Pty Limited" at bounding box center [478, 302] width 94 height 13
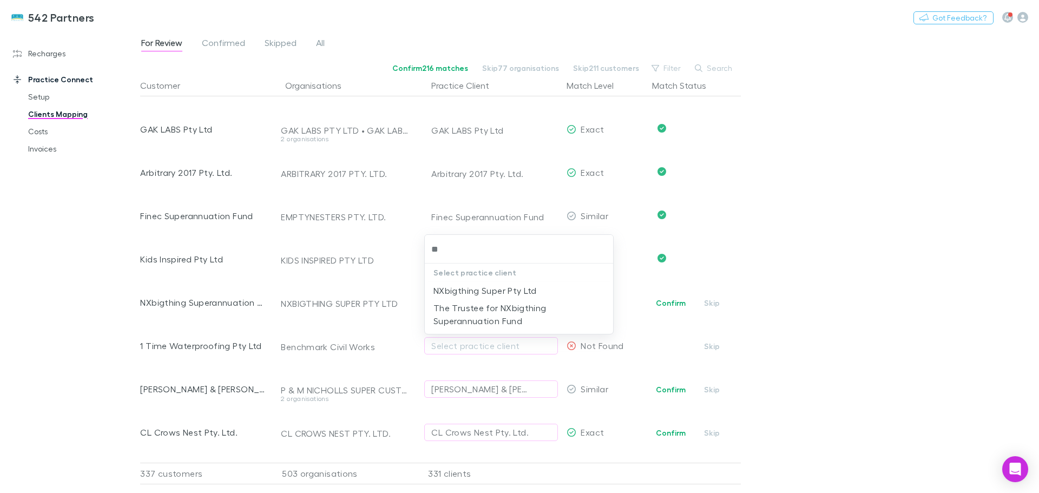
type input "***"
click at [515, 313] on li "The Trustee for NXbigthing Superannuation Fund" at bounding box center [519, 314] width 188 height 30
click at [458, 345] on div "Select practice client" at bounding box center [491, 345] width 120 height 13
type input "*****"
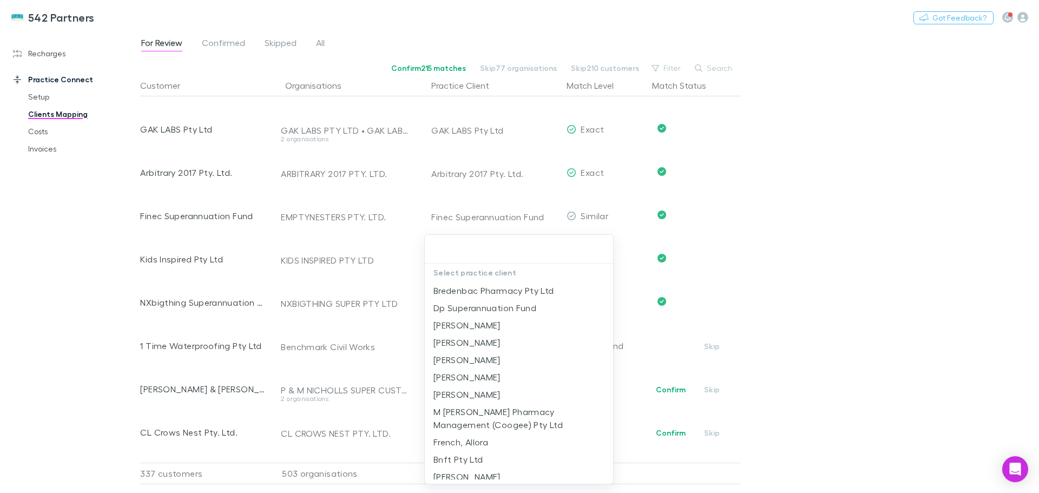
click at [799, 248] on div at bounding box center [519, 246] width 1039 height 493
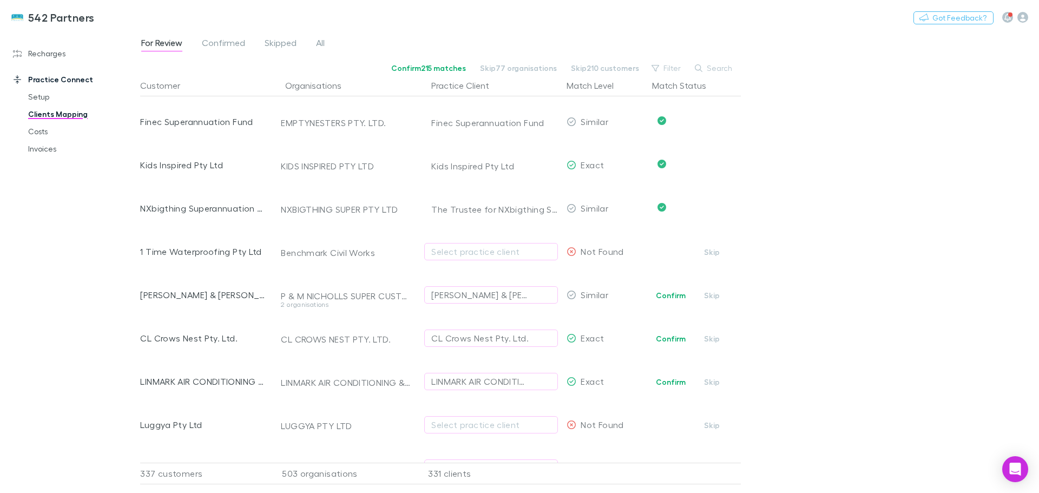
scroll to position [6246, 0]
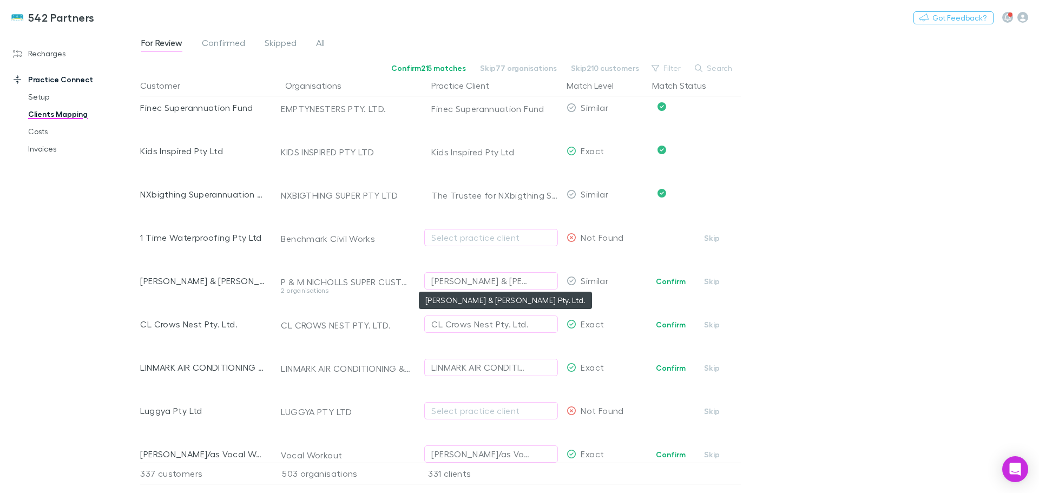
click at [504, 278] on div "Paul & Marisa Nicholls Pty. Ltd." at bounding box center [480, 280] width 98 height 13
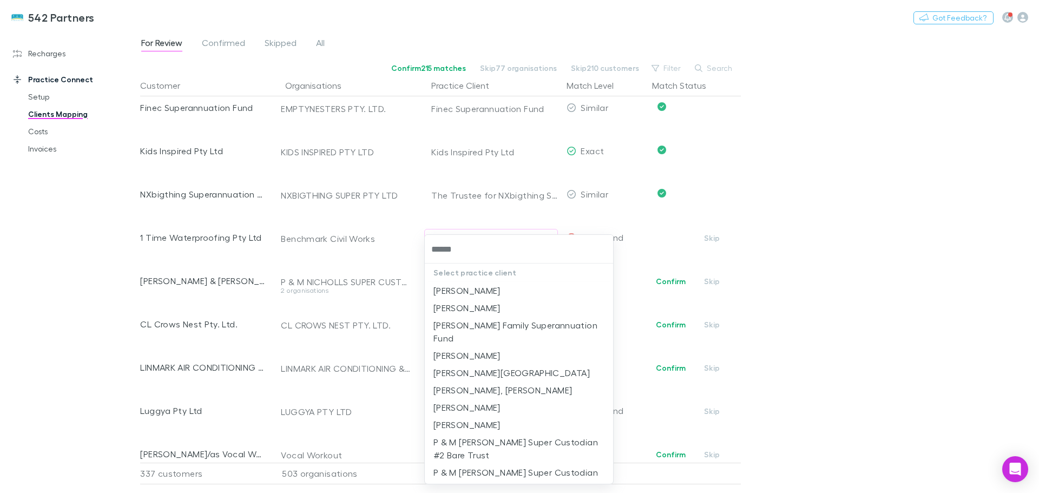
type input "*******"
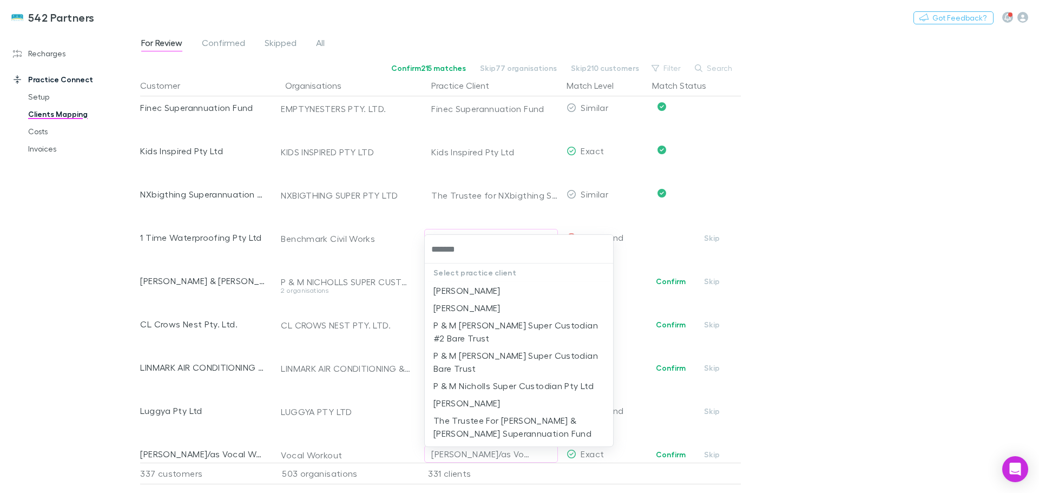
click at [518, 425] on li "The Trustee For Paul & Marisa Nicholls Superannuation Fund" at bounding box center [519, 427] width 188 height 30
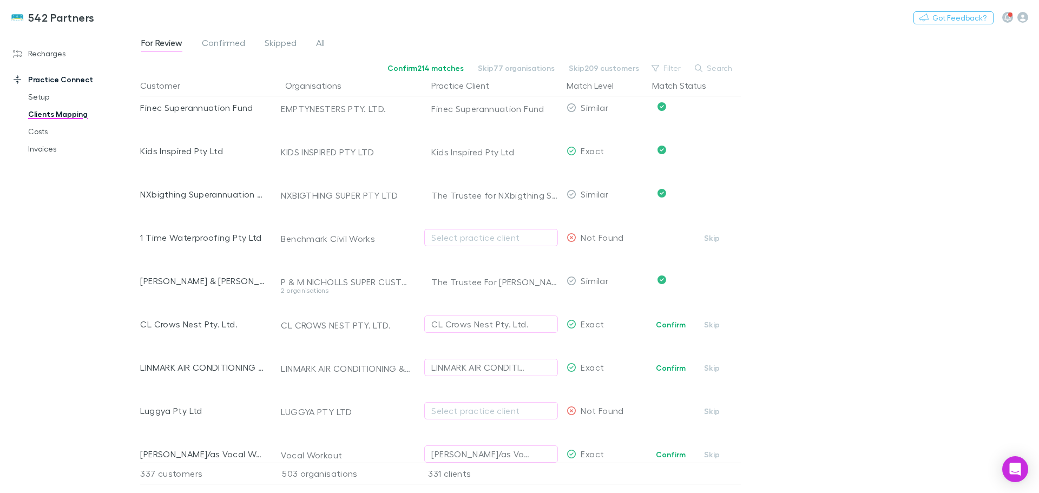
drag, startPoint x: 677, startPoint y: 325, endPoint x: 231, endPoint y: 366, distance: 447.9
click at [677, 325] on button "Confirm" at bounding box center [671, 324] width 44 height 13
click at [667, 363] on button "Confirm" at bounding box center [671, 368] width 44 height 13
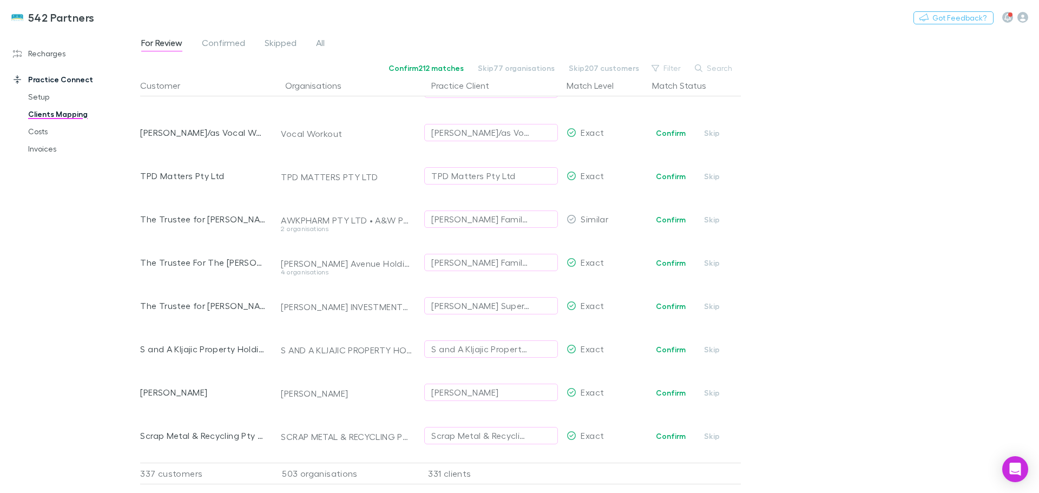
scroll to position [6570, 0]
click at [680, 122] on span "Confirm Skip" at bounding box center [694, 129] width 93 height 43
click at [679, 129] on button "Confirm" at bounding box center [671, 129] width 44 height 13
click at [669, 174] on button "Confirm" at bounding box center [671, 173] width 44 height 13
click at [668, 260] on button "Confirm" at bounding box center [671, 259] width 44 height 13
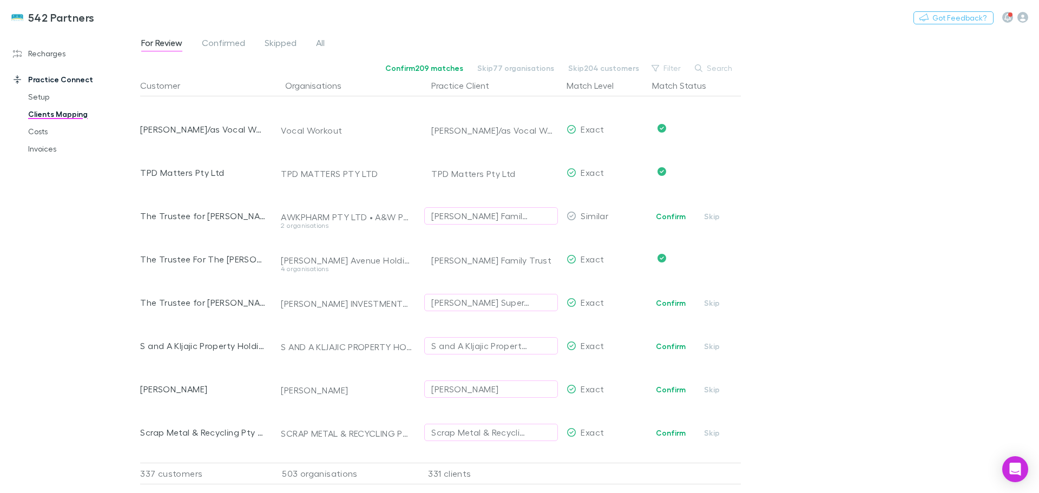
click at [670, 301] on button "Confirm" at bounding box center [671, 303] width 44 height 13
click at [677, 344] on button "Confirm" at bounding box center [671, 346] width 44 height 13
click at [663, 391] on button "Confirm" at bounding box center [671, 389] width 44 height 13
click at [675, 429] on button "Confirm" at bounding box center [671, 433] width 44 height 13
click at [220, 41] on span "Confirmed" at bounding box center [223, 44] width 43 height 14
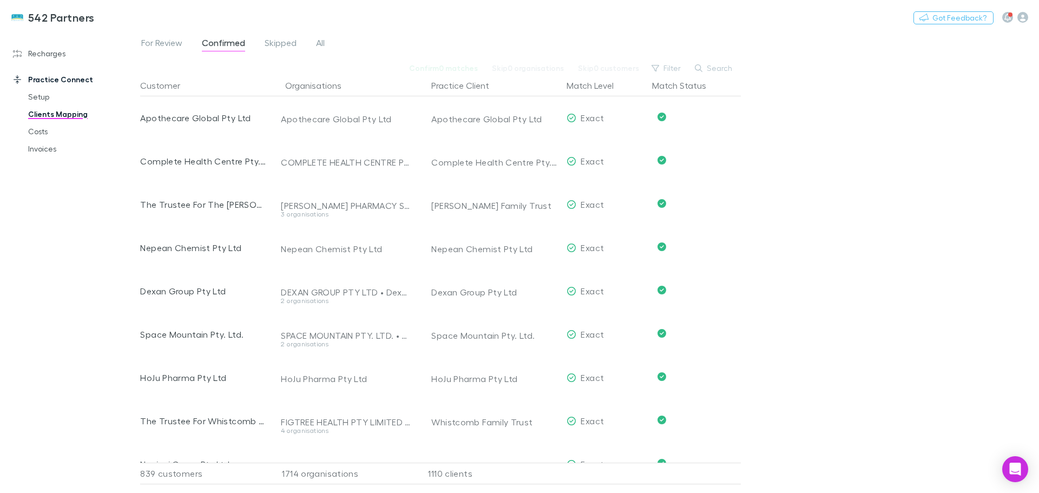
click at [168, 44] on span "For Review" at bounding box center [161, 44] width 41 height 14
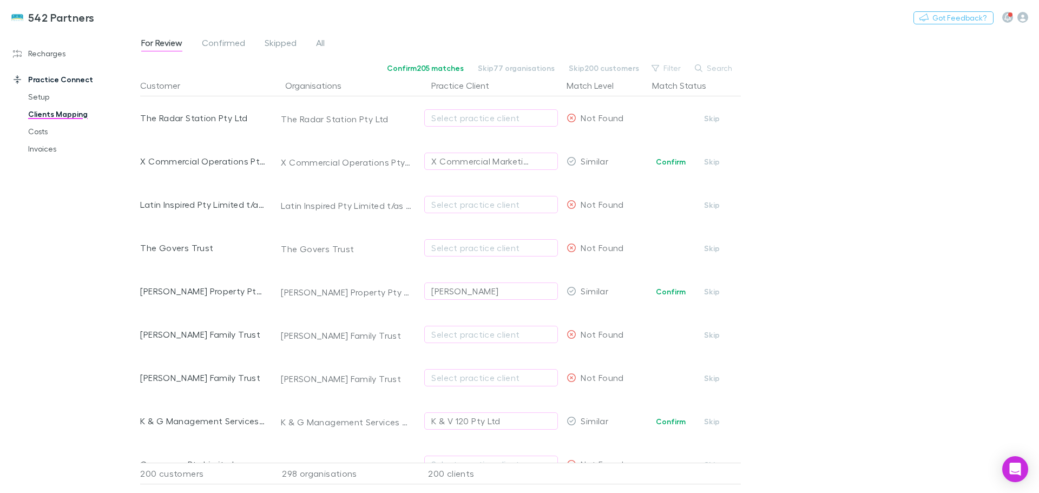
click at [706, 293] on button "Skip" at bounding box center [712, 291] width 35 height 13
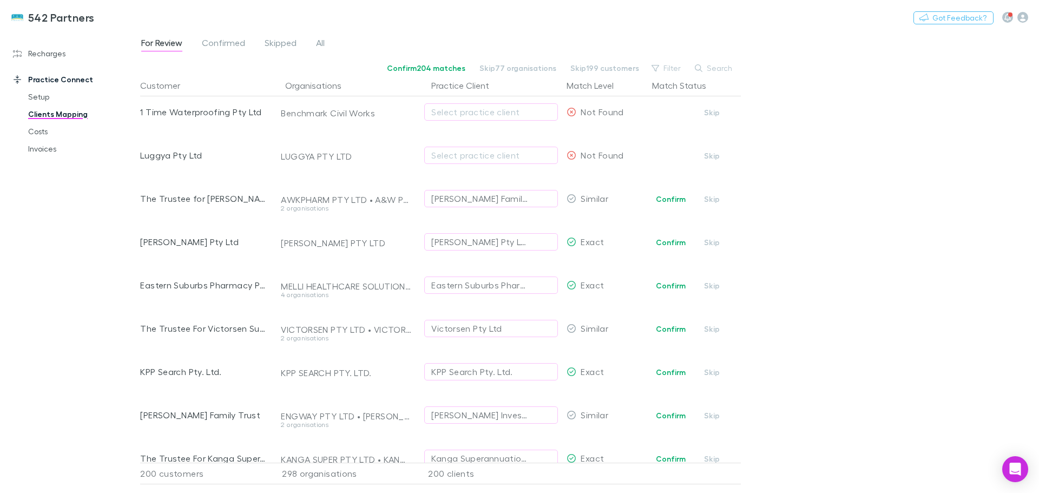
scroll to position [920, 0]
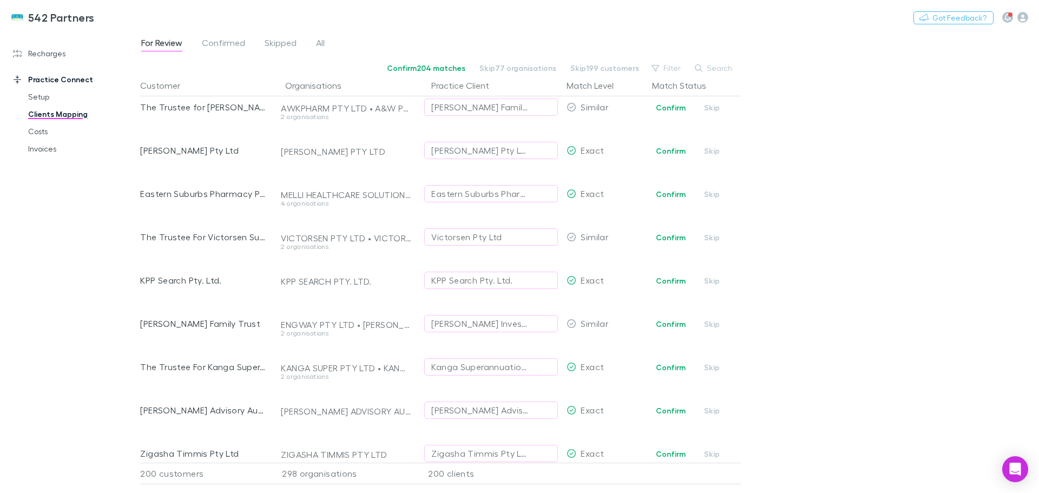
click at [671, 150] on button "Confirm" at bounding box center [671, 151] width 44 height 13
click at [665, 193] on button "Confirm" at bounding box center [671, 194] width 44 height 13
click at [443, 233] on div "Victorsen Pty Ltd" at bounding box center [466, 237] width 70 height 13
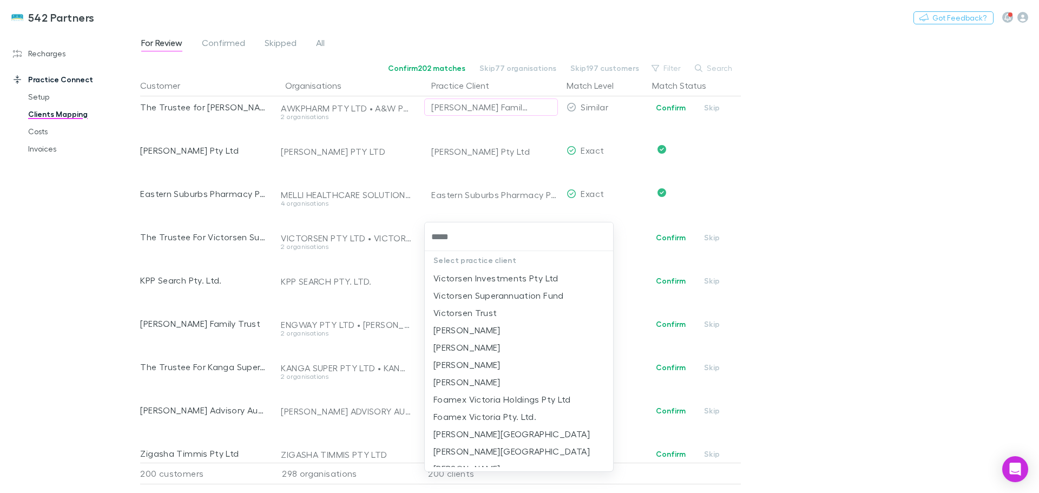
type input "******"
click at [500, 296] on li "Victorsen Superannuation Fund" at bounding box center [519, 295] width 188 height 17
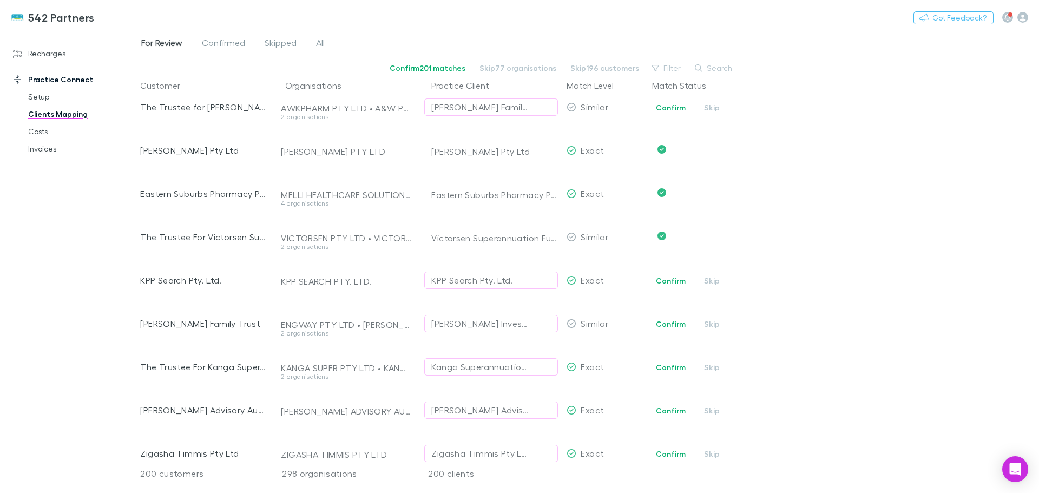
click at [682, 279] on button "Confirm" at bounding box center [671, 280] width 44 height 13
click at [482, 323] on div "Rodriguez-Araujo Investments Pty Ltd" at bounding box center [480, 323] width 98 height 13
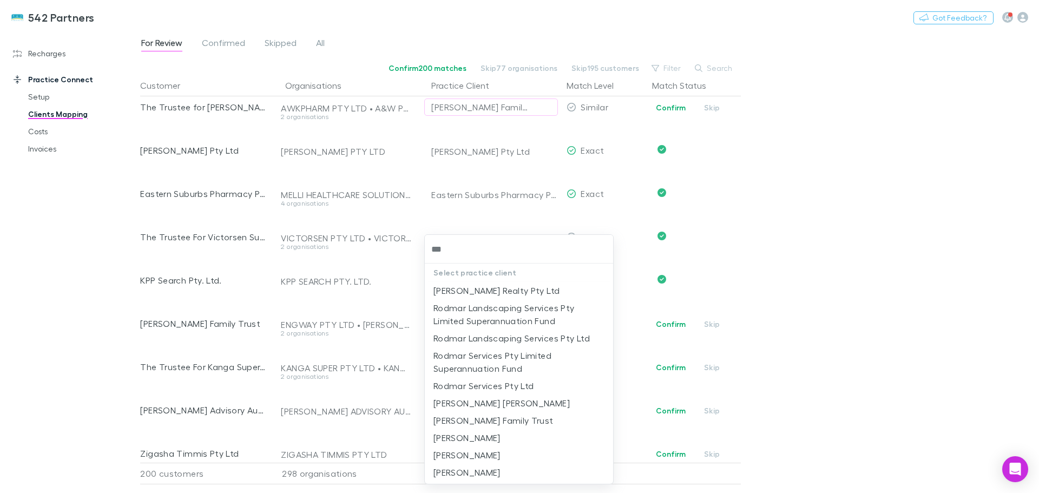
type input "****"
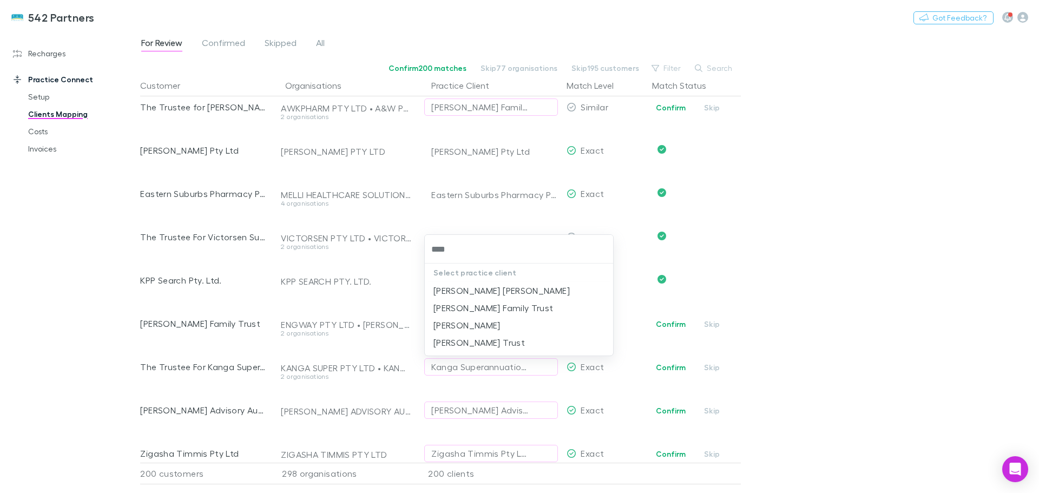
click at [499, 309] on li "Rodriguez-Araujo Family Trust" at bounding box center [519, 307] width 188 height 17
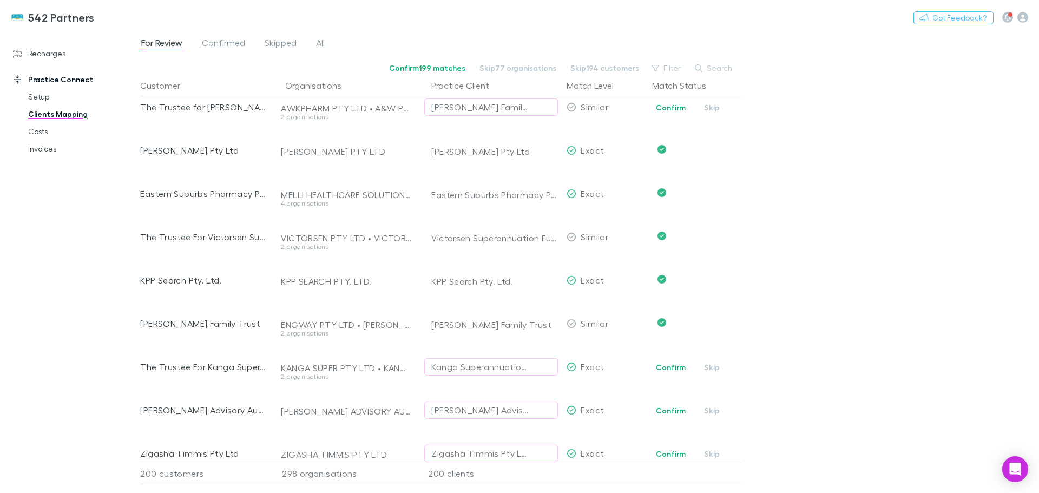
click at [673, 369] on button "Confirm" at bounding box center [671, 367] width 44 height 13
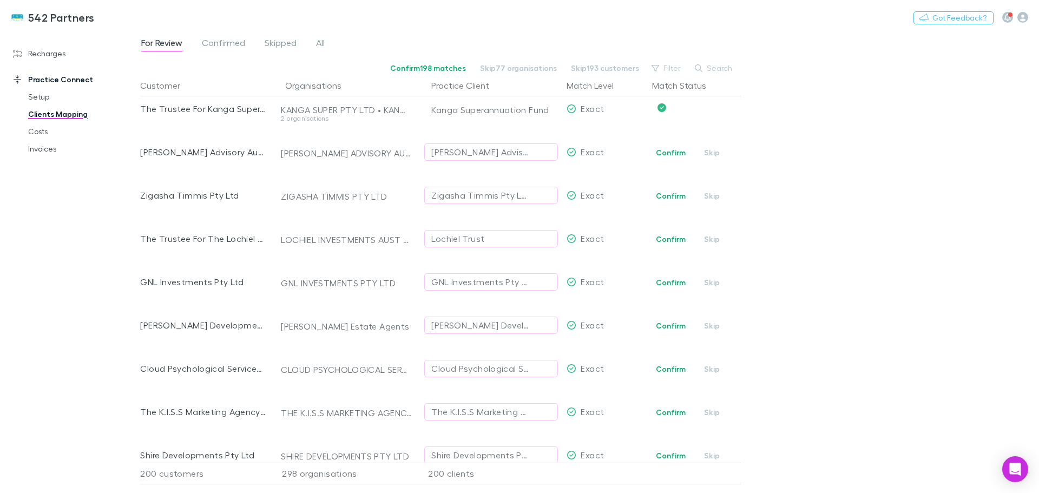
scroll to position [1191, 0]
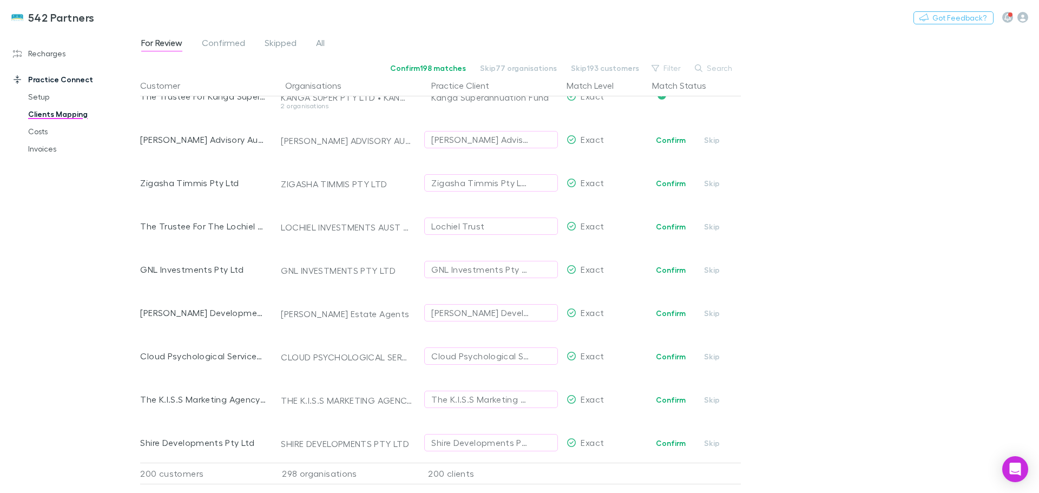
click at [666, 134] on button "Confirm" at bounding box center [671, 140] width 44 height 13
click at [671, 184] on button "Confirm" at bounding box center [671, 183] width 44 height 13
click at [667, 227] on button "Confirm" at bounding box center [671, 226] width 44 height 13
click at [670, 271] on button "Confirm" at bounding box center [671, 270] width 44 height 13
click at [665, 310] on button "Confirm" at bounding box center [671, 313] width 44 height 13
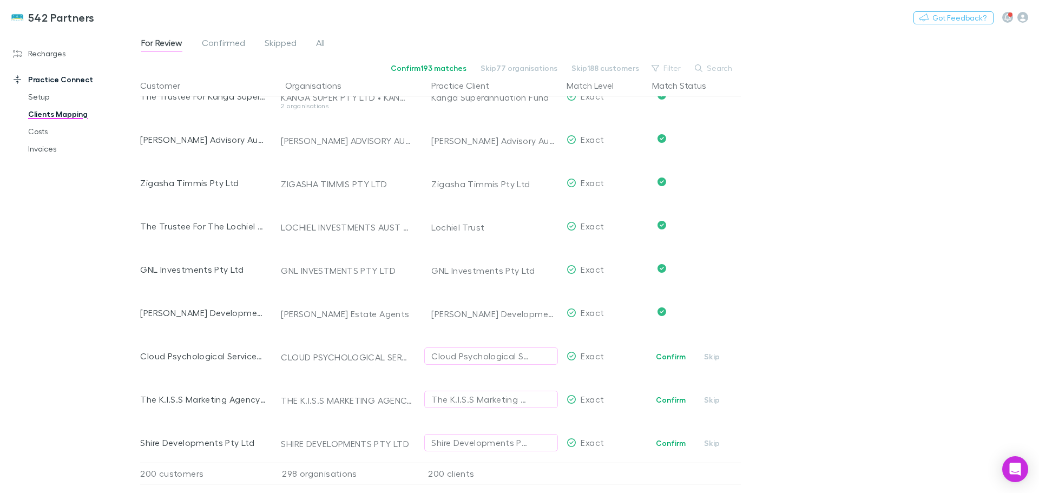
click at [663, 353] on button "Confirm" at bounding box center [671, 356] width 44 height 13
click at [669, 393] on button "Confirm" at bounding box center [671, 399] width 44 height 13
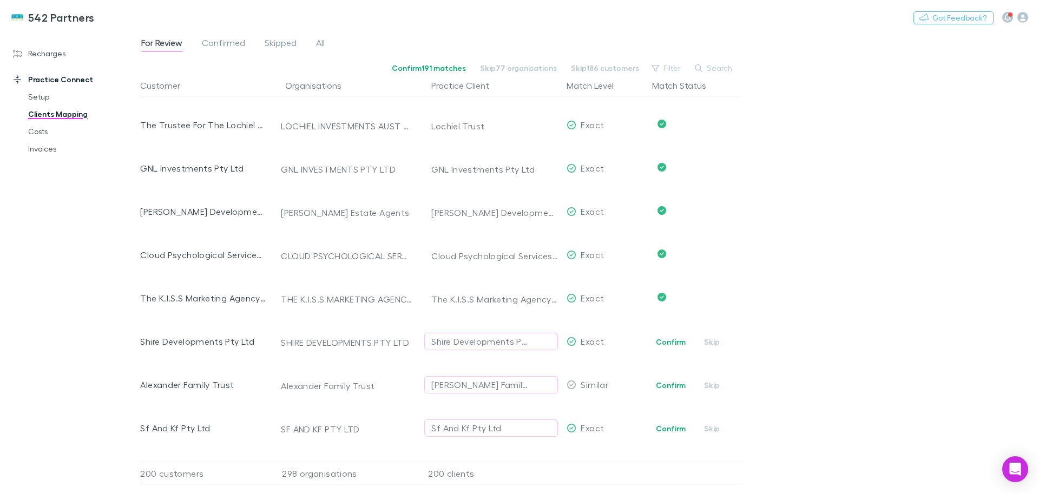
scroll to position [1299, 0]
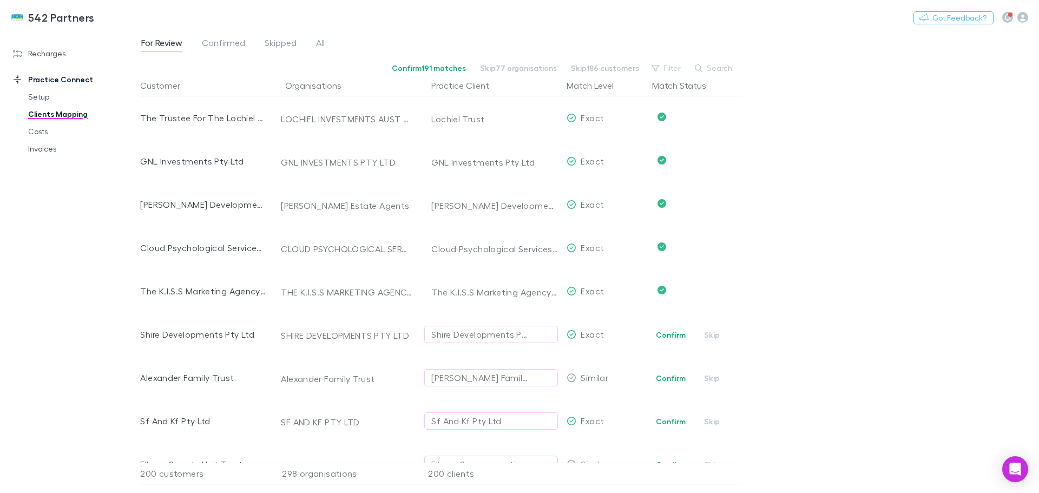
click at [667, 334] on button "Confirm" at bounding box center [671, 335] width 44 height 13
click at [668, 419] on button "Confirm" at bounding box center [671, 421] width 44 height 13
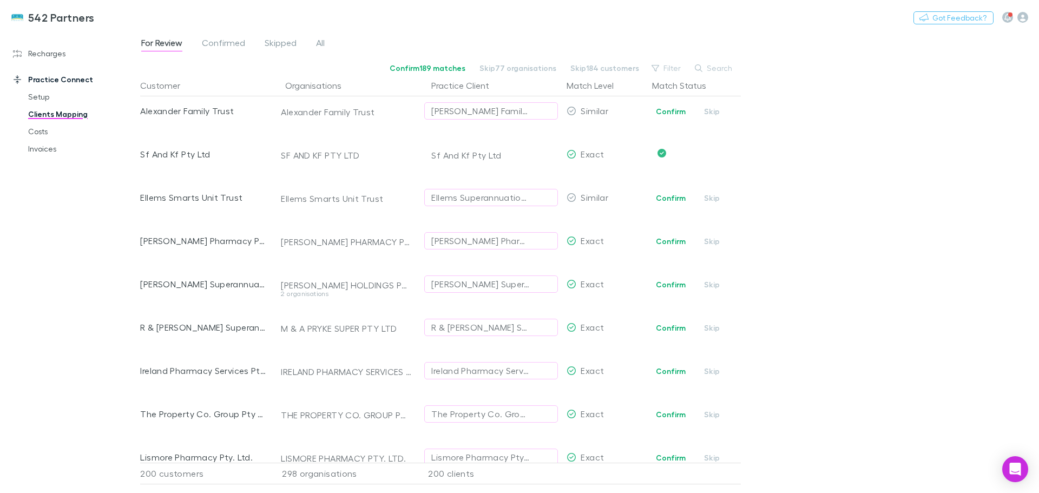
scroll to position [1624, 0]
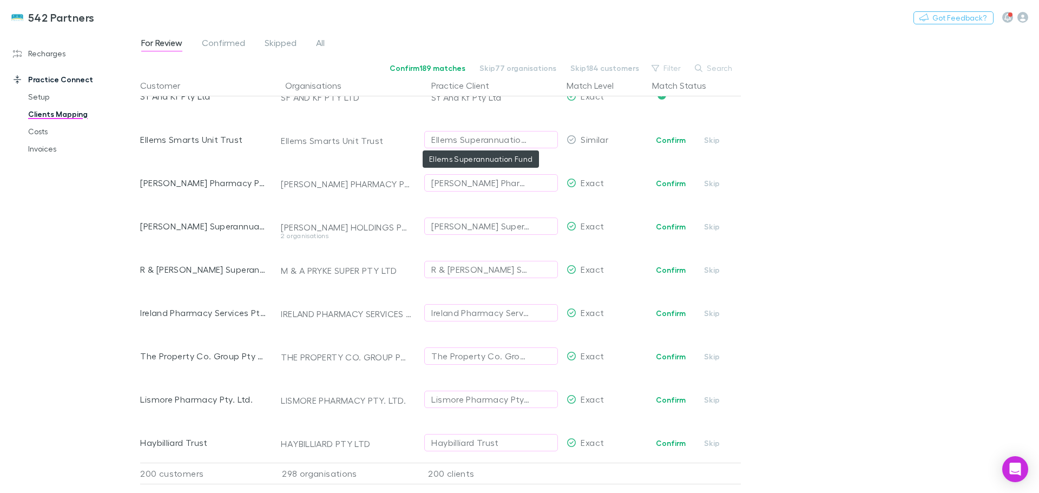
click at [454, 136] on div "Ellems Superannuation Fund" at bounding box center [480, 139] width 98 height 13
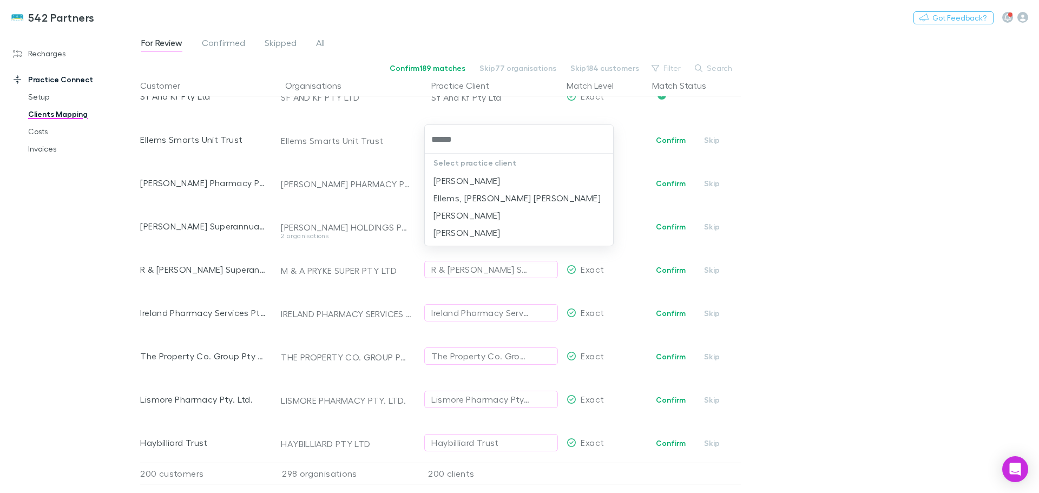
type input "******"
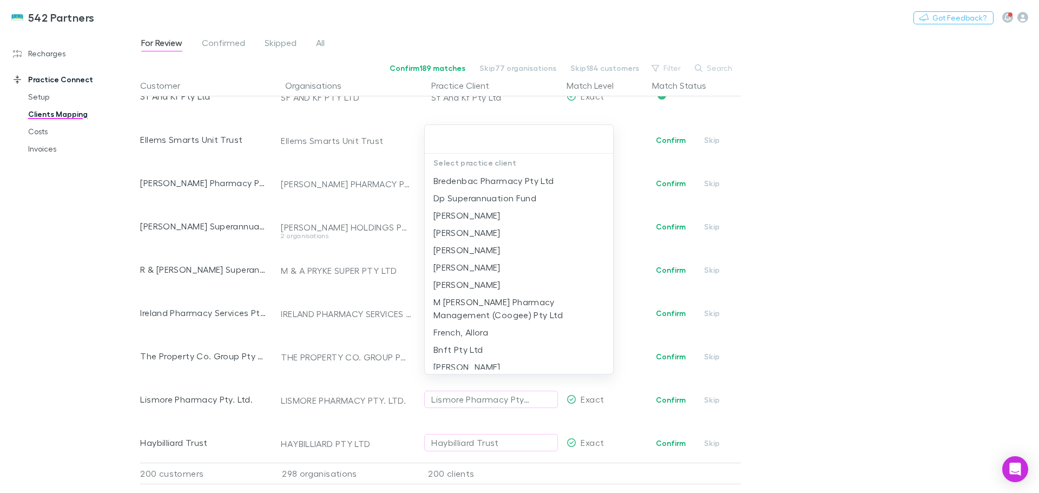
click at [890, 164] on div at bounding box center [519, 246] width 1039 height 493
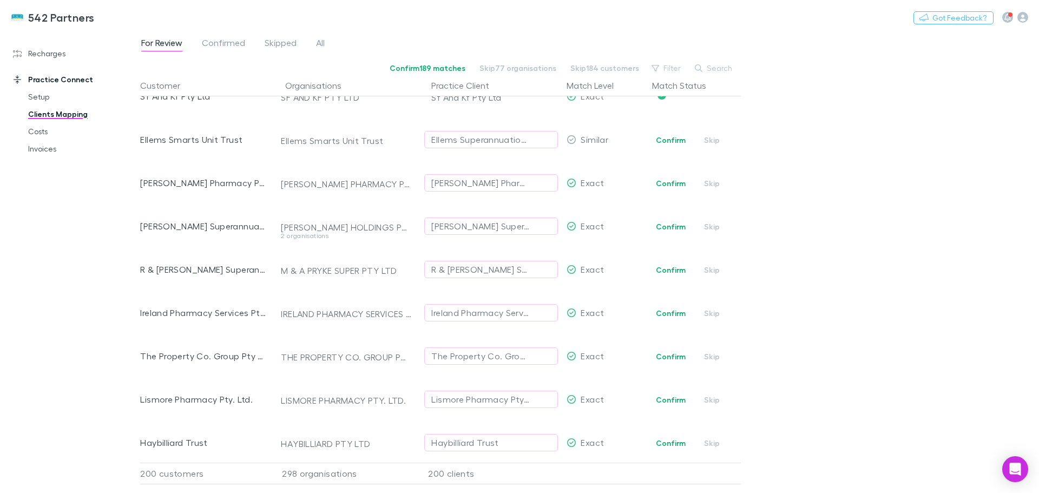
click at [670, 182] on button "Confirm" at bounding box center [671, 183] width 44 height 13
click at [667, 224] on button "Confirm" at bounding box center [671, 226] width 44 height 13
click at [679, 270] on button "Confirm" at bounding box center [671, 270] width 44 height 13
click at [666, 316] on button "Confirm" at bounding box center [671, 313] width 44 height 13
click at [673, 356] on button "Confirm" at bounding box center [671, 356] width 44 height 13
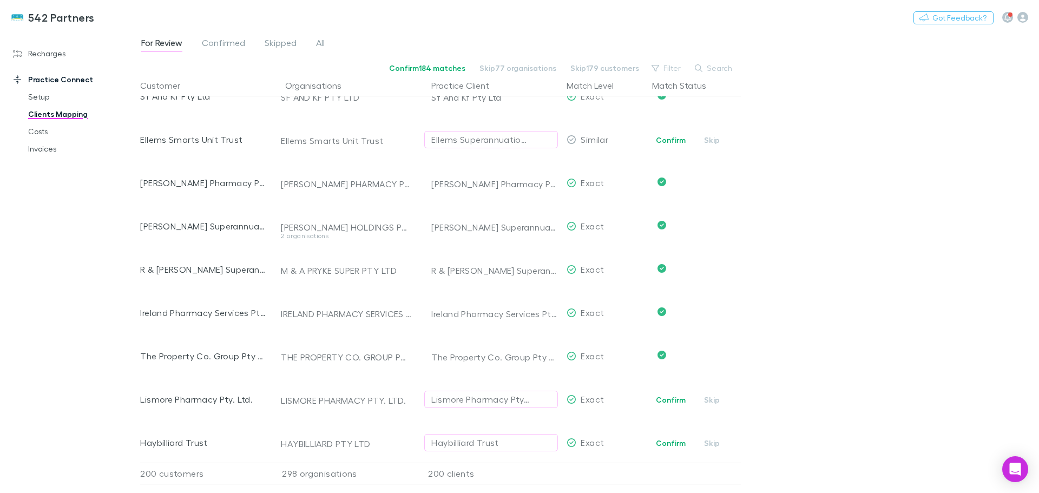
click at [663, 399] on button "Confirm" at bounding box center [671, 399] width 44 height 13
click at [661, 440] on button "Confirm" at bounding box center [671, 443] width 44 height 13
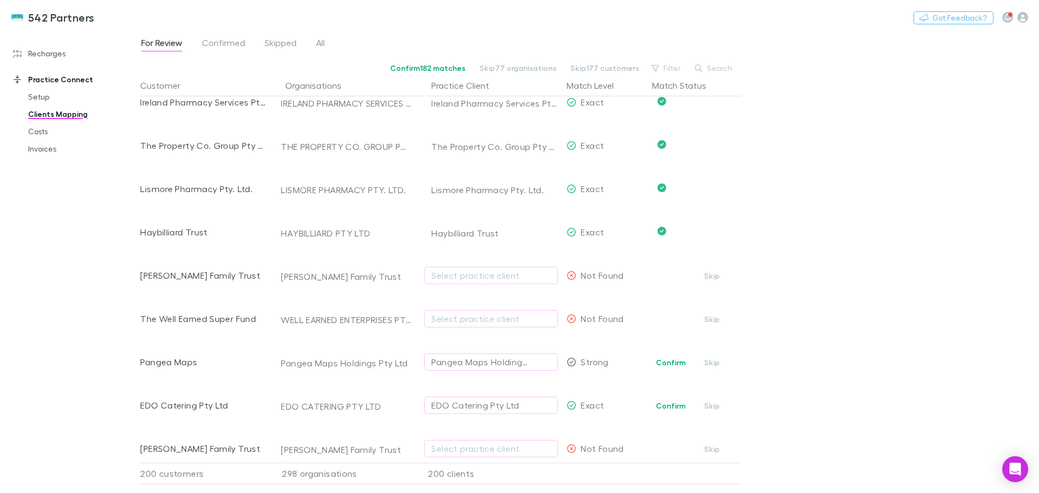
scroll to position [1861, 0]
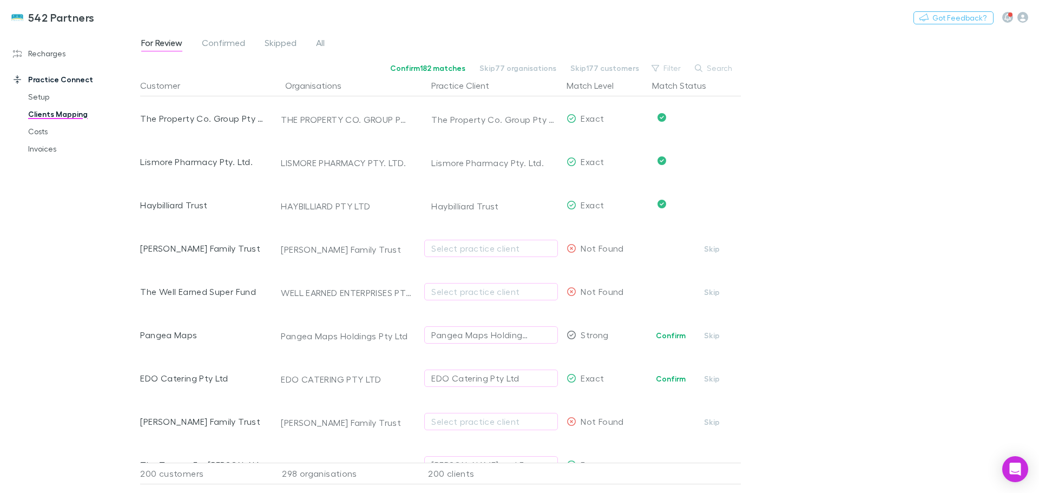
click at [669, 383] on button "Confirm" at bounding box center [671, 378] width 44 height 13
click at [715, 423] on button "Skip" at bounding box center [712, 422] width 35 height 13
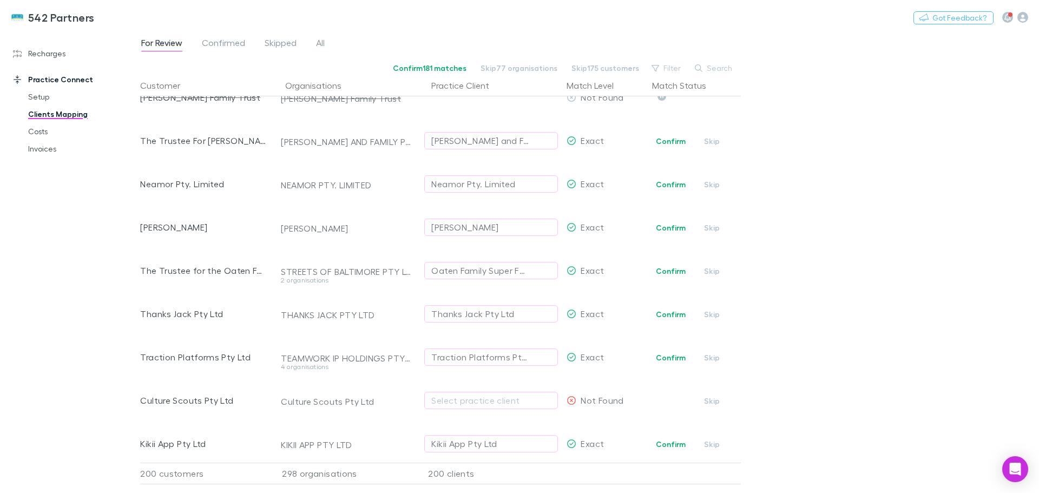
scroll to position [2186, 0]
click at [681, 140] on button "Confirm" at bounding box center [671, 140] width 44 height 13
click at [661, 185] on button "Confirm" at bounding box center [671, 184] width 44 height 13
click at [677, 226] on button "Confirm" at bounding box center [671, 227] width 44 height 13
click at [672, 270] on button "Confirm" at bounding box center [671, 270] width 44 height 13
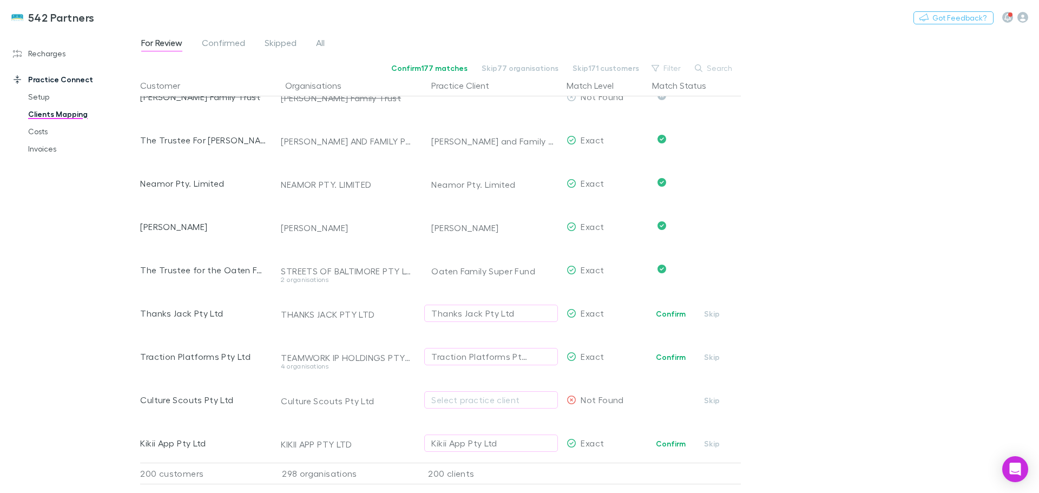
click at [667, 313] on button "Confirm" at bounding box center [671, 313] width 44 height 13
drag, startPoint x: 678, startPoint y: 359, endPoint x: 682, endPoint y: 345, distance: 14.1
click at [678, 358] on button "Confirm" at bounding box center [671, 357] width 44 height 13
click at [667, 442] on button "Confirm" at bounding box center [671, 443] width 44 height 13
click at [231, 40] on span "Confirmed" at bounding box center [223, 44] width 43 height 14
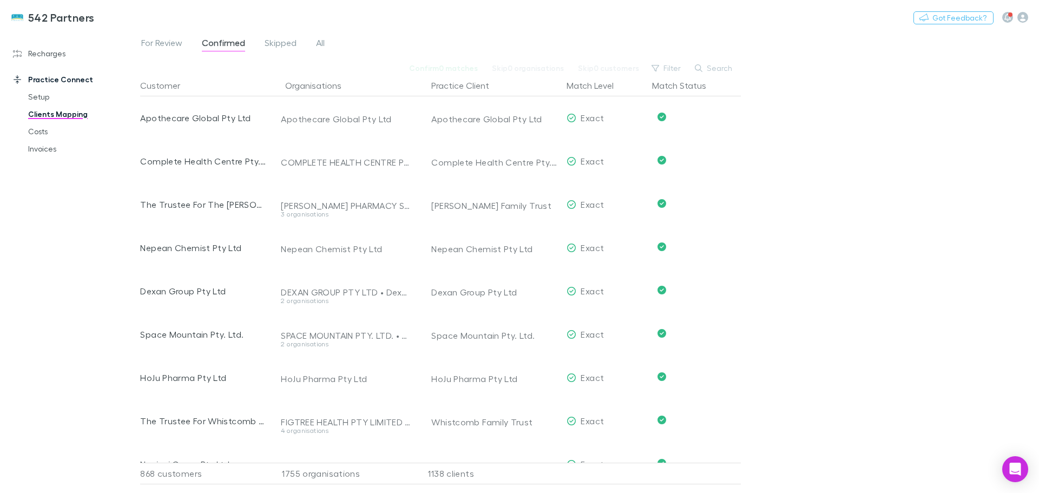
click at [154, 41] on span "For Review" at bounding box center [161, 44] width 41 height 14
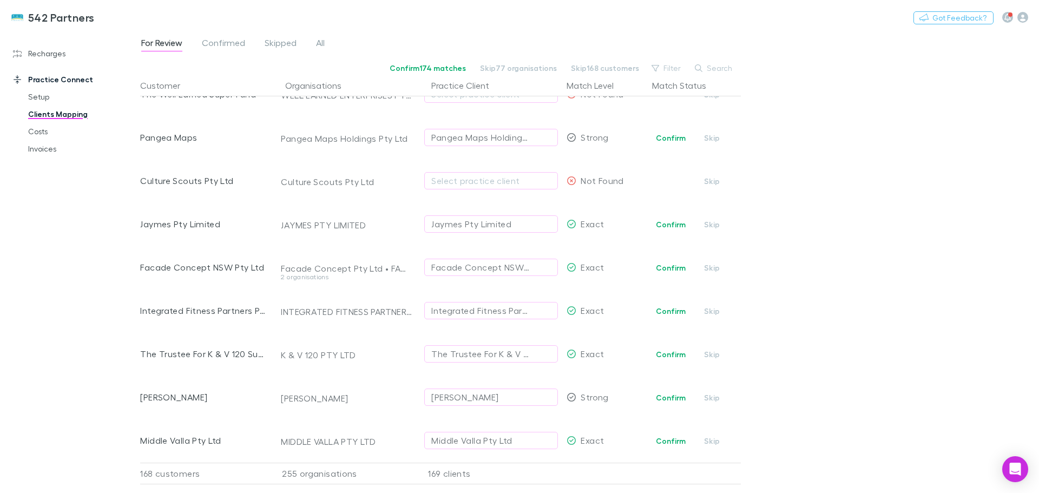
scroll to position [1083, 0]
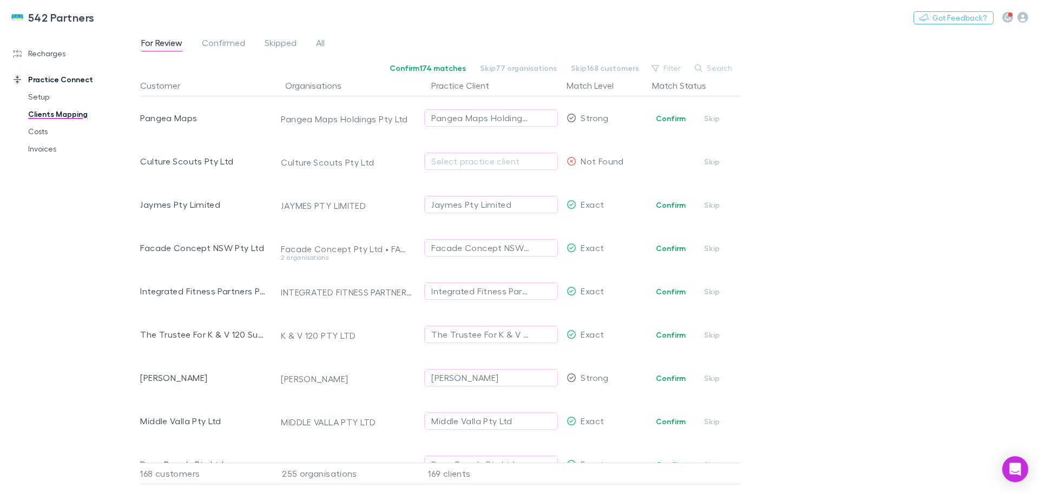
click at [666, 206] on button "Confirm" at bounding box center [671, 205] width 44 height 13
drag, startPoint x: 674, startPoint y: 250, endPoint x: 674, endPoint y: 257, distance: 6.5
click at [674, 250] on button "Confirm" at bounding box center [671, 248] width 44 height 13
click at [675, 292] on button "Confirm" at bounding box center [671, 291] width 44 height 13
click at [675, 337] on button "Confirm" at bounding box center [671, 335] width 44 height 13
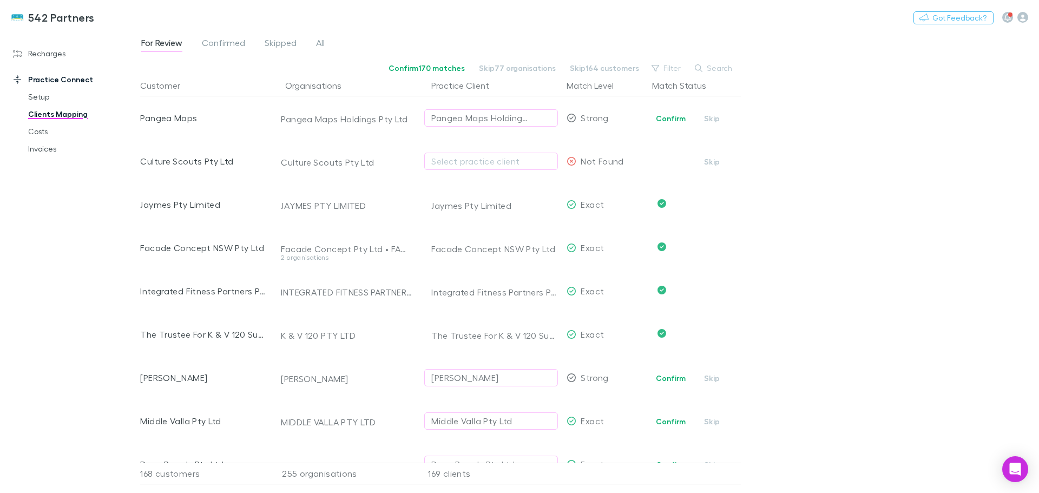
click at [669, 381] on button "Confirm" at bounding box center [671, 378] width 44 height 13
drag, startPoint x: 677, startPoint y: 422, endPoint x: 893, endPoint y: 398, distance: 217.3
click at [679, 421] on button "Confirm" at bounding box center [671, 421] width 44 height 13
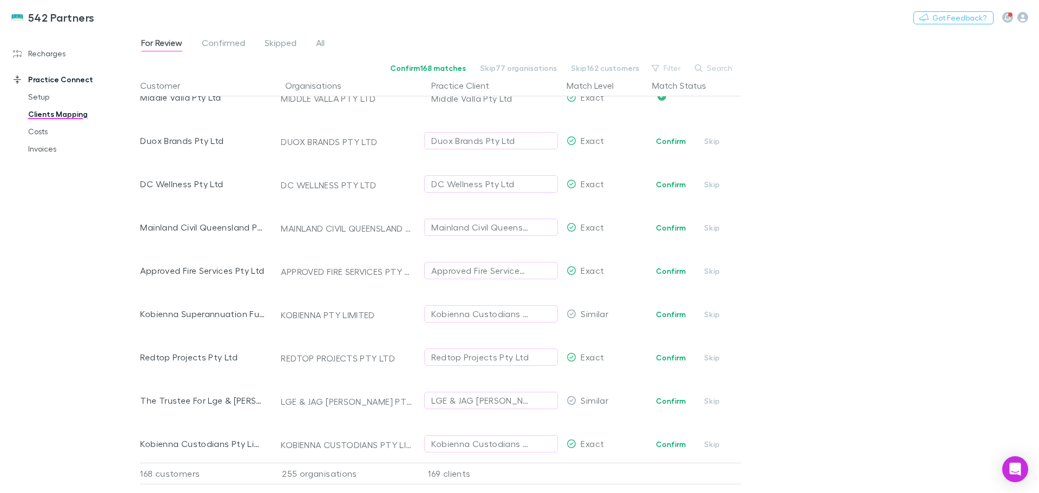
scroll to position [1407, 0]
drag, startPoint x: 677, startPoint y: 140, endPoint x: 675, endPoint y: 182, distance: 42.2
click at [676, 140] on button "Confirm" at bounding box center [671, 140] width 44 height 13
click at [677, 185] on button "Confirm" at bounding box center [671, 183] width 44 height 13
click at [668, 228] on button "Confirm" at bounding box center [671, 226] width 44 height 13
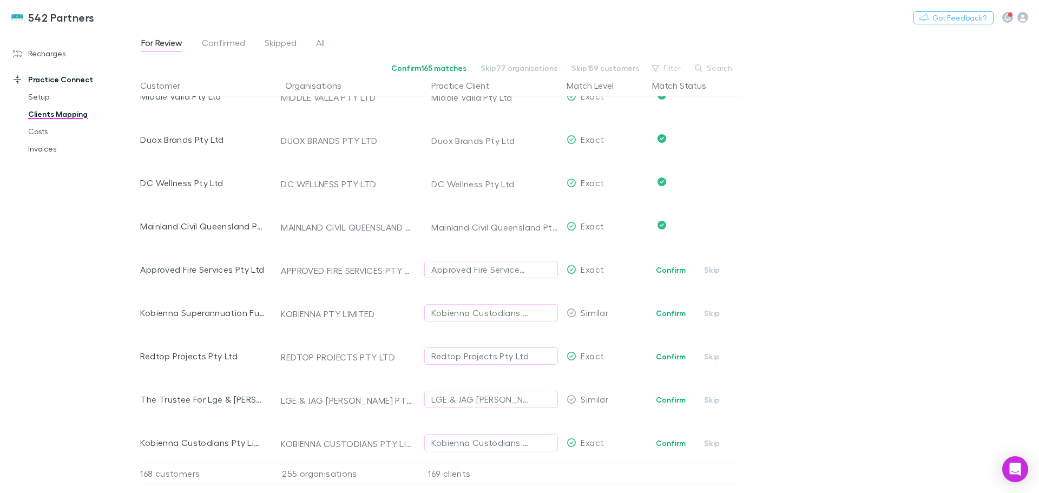
click at [662, 271] on button "Confirm" at bounding box center [671, 270] width 44 height 13
click at [483, 310] on div "Kobienna Custodians Pty Limited" at bounding box center [480, 312] width 98 height 13
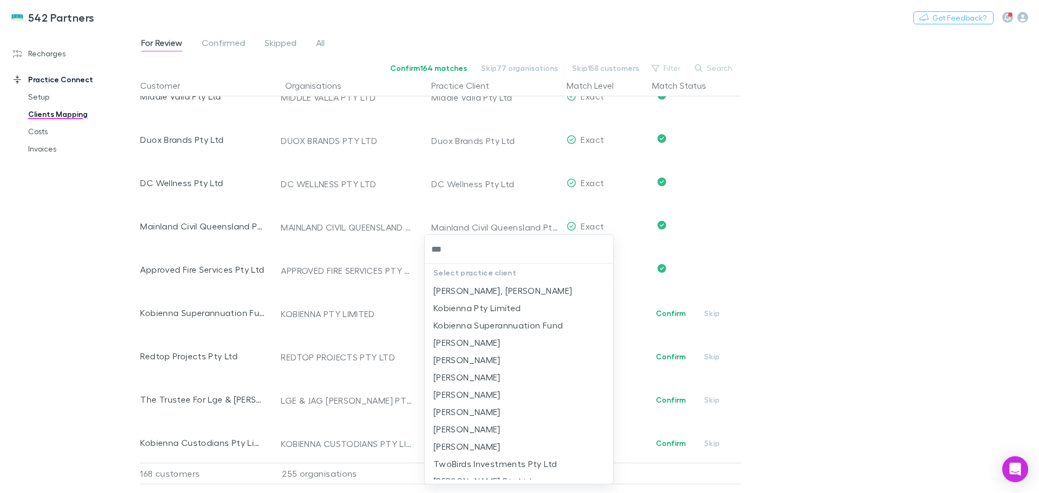
type input "****"
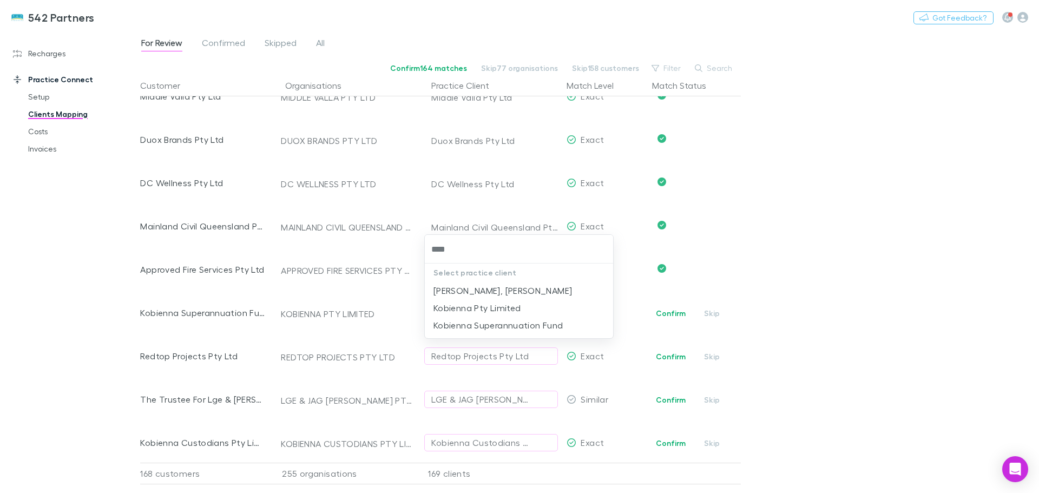
click at [489, 328] on li "Kobienna Superannuation Fund" at bounding box center [519, 325] width 188 height 17
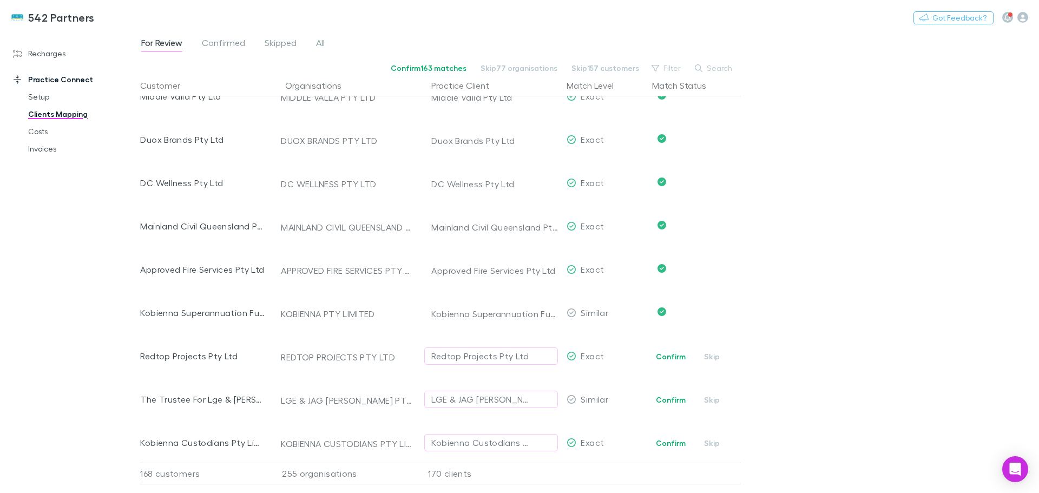
click at [671, 357] on button "Confirm" at bounding box center [671, 356] width 44 height 13
click at [479, 399] on div "LGE & JAG Edwards Pty Ltd" at bounding box center [480, 399] width 98 height 13
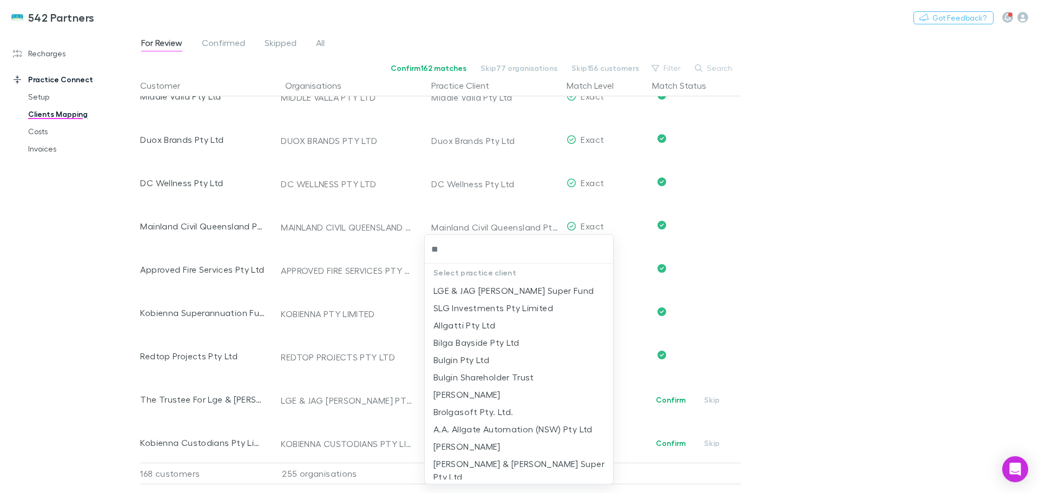
type input "***"
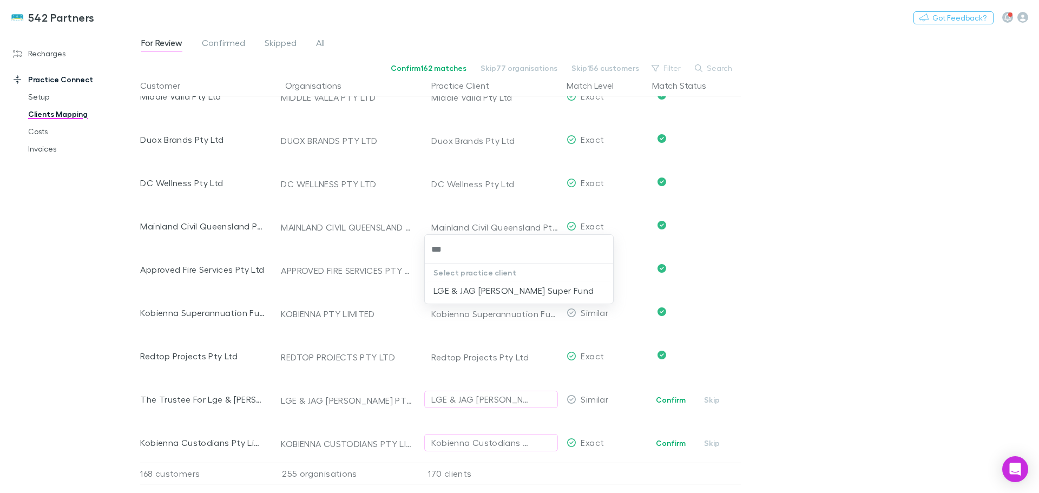
click at [539, 291] on li "LGE & JAG Edwards Super Fund" at bounding box center [519, 290] width 188 height 17
click at [669, 439] on button "Confirm" at bounding box center [671, 443] width 44 height 13
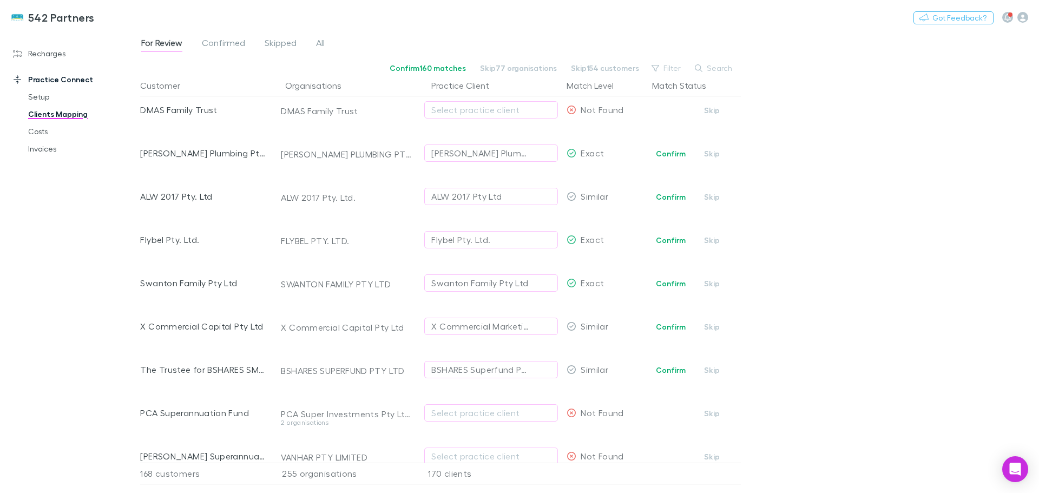
scroll to position [1786, 0]
click at [678, 193] on button "Confirm" at bounding box center [671, 194] width 44 height 13
click at [671, 153] on button "Confirm" at bounding box center [671, 151] width 44 height 13
click at [681, 239] on button "Confirm" at bounding box center [671, 237] width 44 height 13
click at [663, 281] on button "Confirm" at bounding box center [671, 280] width 44 height 13
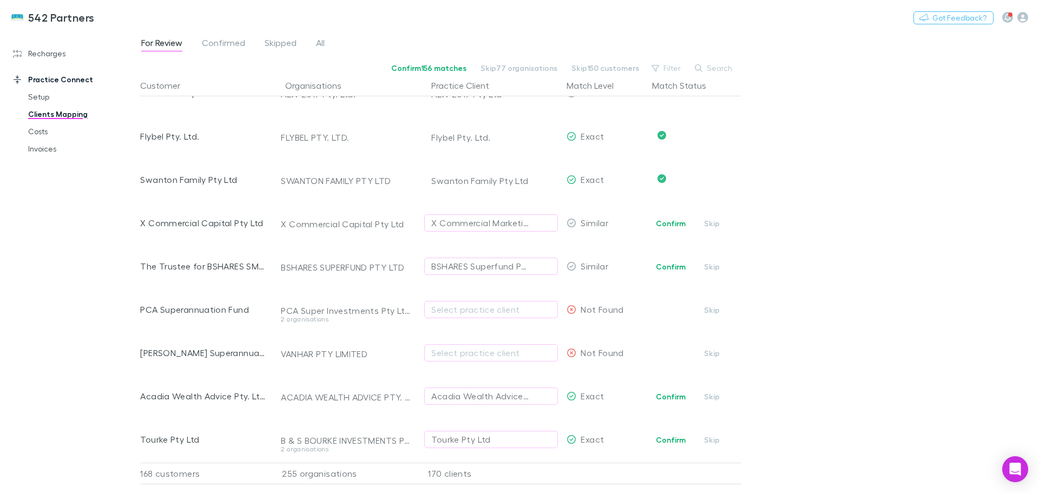
scroll to position [1894, 0]
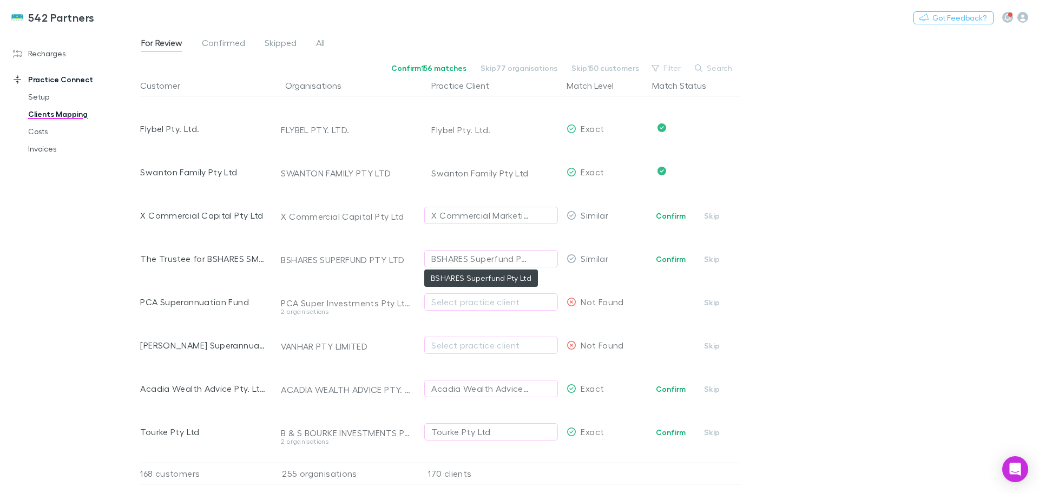
click at [478, 258] on div "BSHARES Superfund Pty Ltd" at bounding box center [480, 258] width 98 height 13
type input "*******"
click at [515, 300] on li "The Trustee for BSHARES SMSF" at bounding box center [519, 299] width 188 height 17
click at [454, 301] on div "Select practice client" at bounding box center [491, 302] width 120 height 13
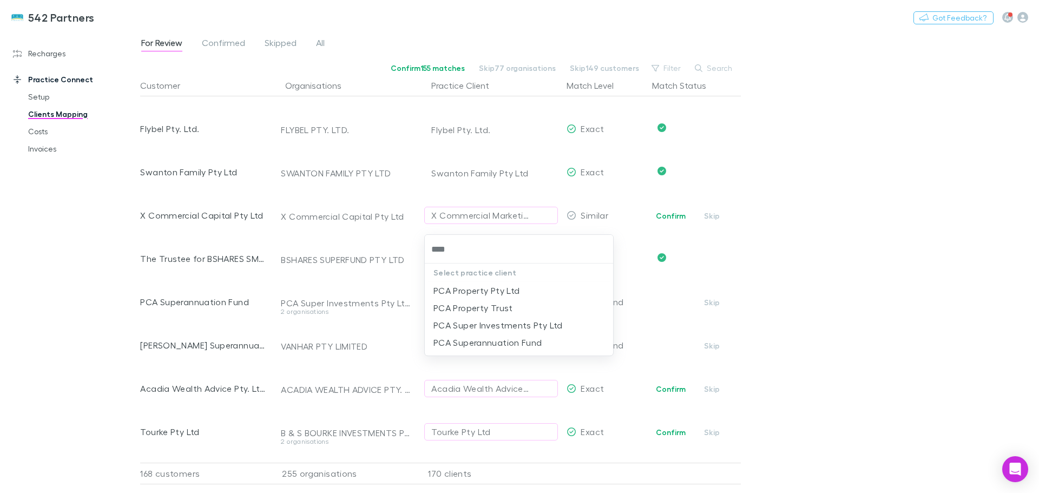
type input "*****"
click at [470, 360] on li "PCA Superannuation Fund" at bounding box center [519, 360] width 188 height 17
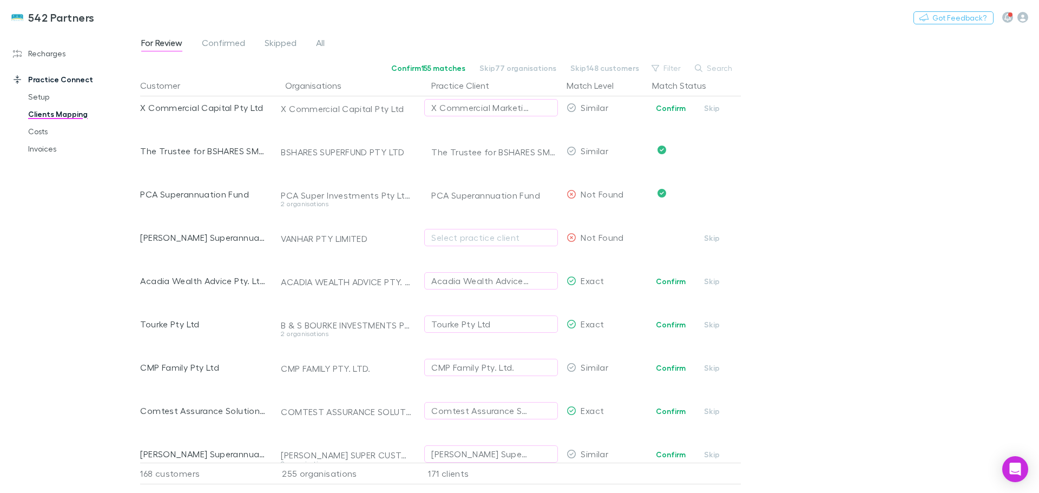
scroll to position [2003, 0]
click at [490, 240] on div "Select practice client" at bounding box center [491, 237] width 120 height 13
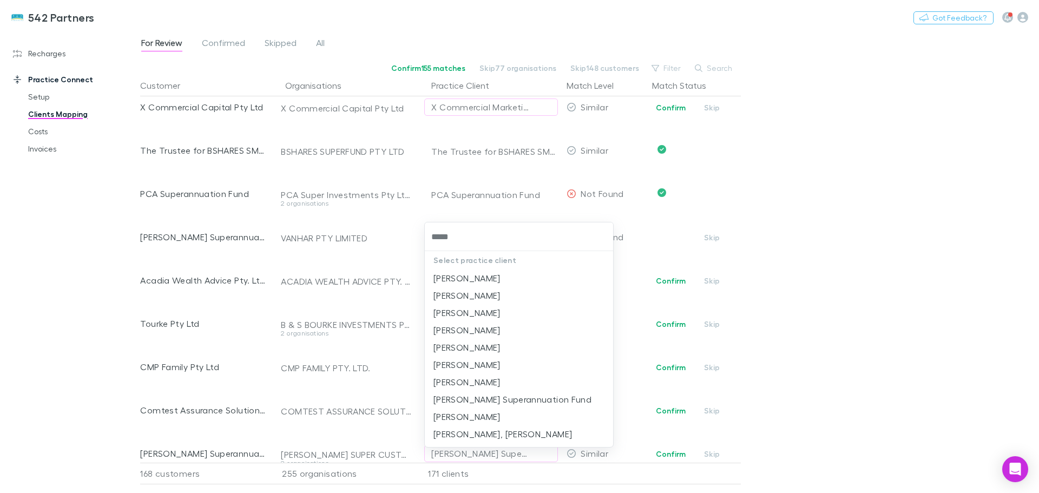
type input "******"
click at [533, 383] on li "Vanessa Harvey Superannuation Fund" at bounding box center [519, 381] width 188 height 17
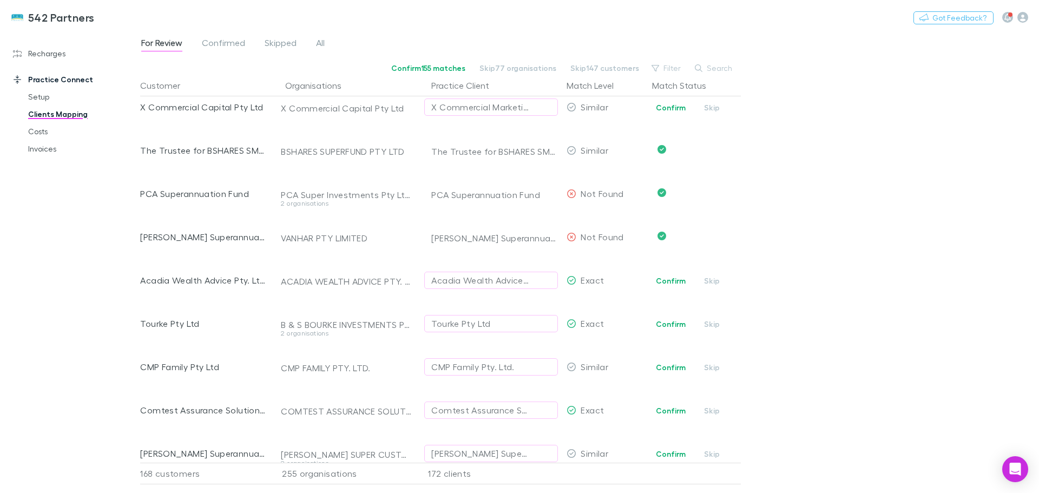
click at [665, 283] on button "Confirm" at bounding box center [671, 280] width 44 height 13
click at [667, 323] on button "Confirm" at bounding box center [671, 324] width 44 height 13
click at [672, 369] on button "Confirm" at bounding box center [671, 367] width 44 height 13
click at [675, 414] on button "Confirm" at bounding box center [671, 410] width 44 height 13
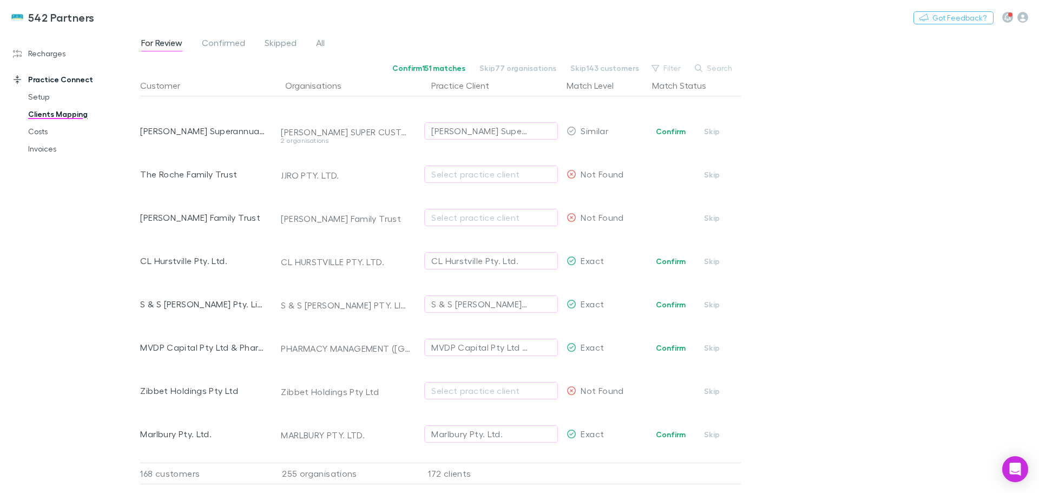
scroll to position [2327, 0]
click at [473, 130] on div "Stewart-Atkins Super Custodian Pty Ltd" at bounding box center [480, 128] width 98 height 13
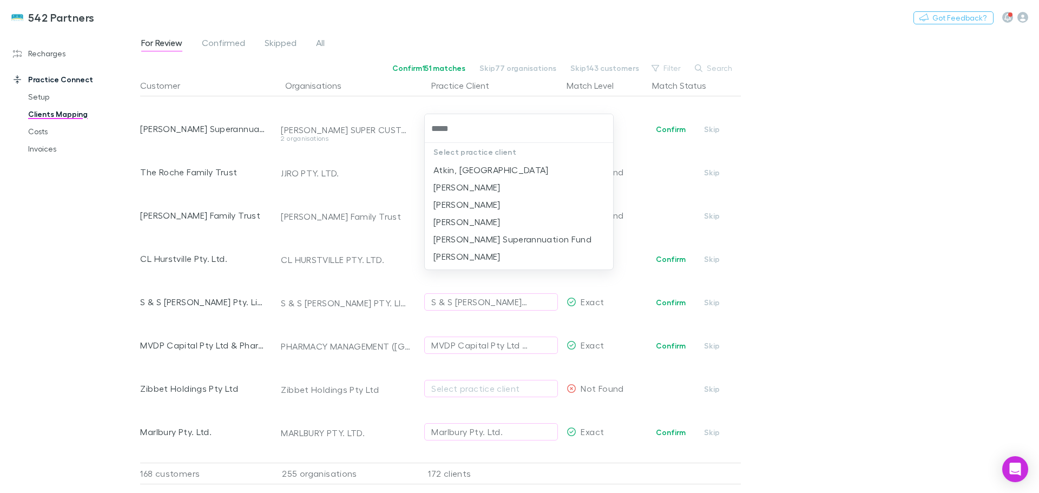
type input "******"
drag, startPoint x: 527, startPoint y: 221, endPoint x: 681, endPoint y: 265, distance: 160.2
click at [528, 221] on li "Stewart-Atkins Superannuation Fund" at bounding box center [519, 221] width 188 height 17
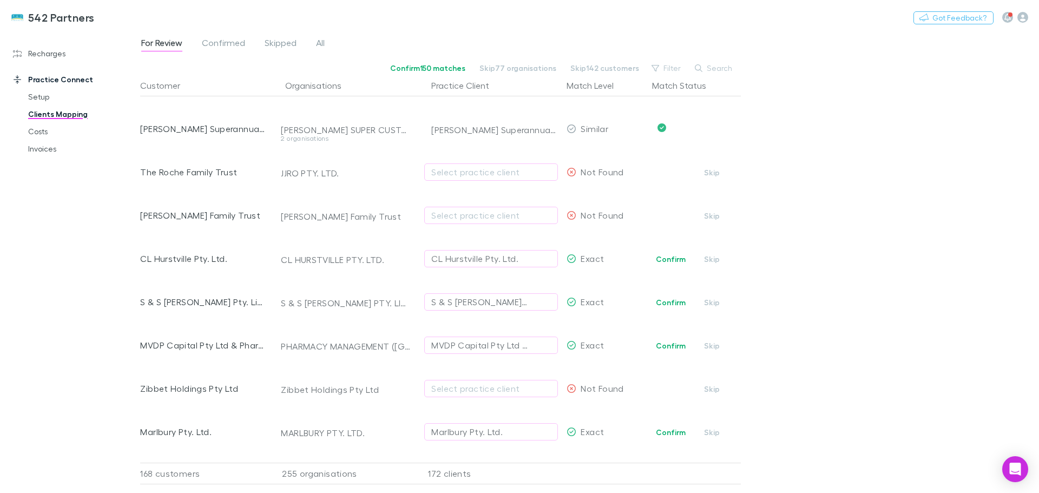
click at [669, 261] on button "Confirm" at bounding box center [671, 259] width 44 height 13
click at [675, 301] on button "Confirm" at bounding box center [671, 302] width 44 height 13
click at [668, 340] on button "Confirm" at bounding box center [671, 345] width 44 height 13
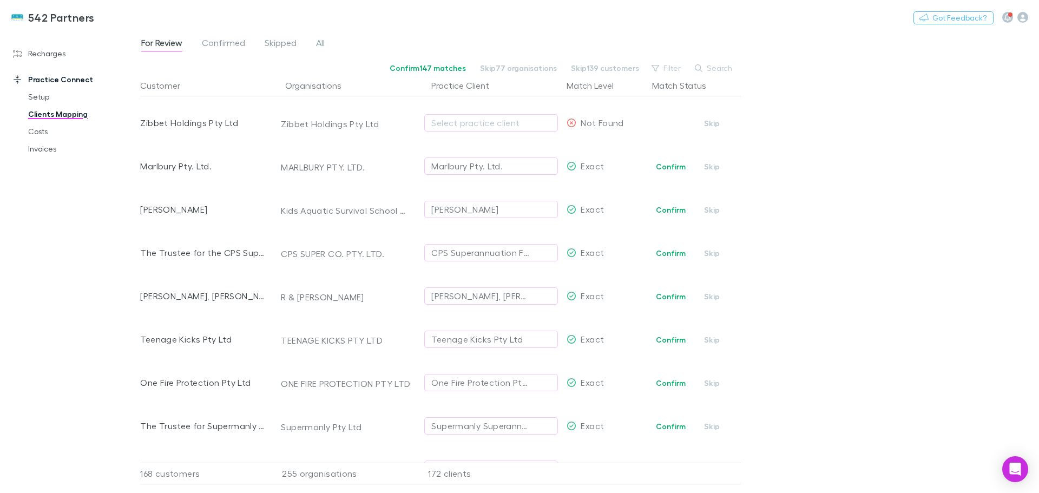
scroll to position [2598, 0]
click at [670, 159] on button "Confirm" at bounding box center [671, 161] width 44 height 13
click at [665, 206] on button "Confirm" at bounding box center [671, 205] width 44 height 13
drag, startPoint x: 664, startPoint y: 247, endPoint x: 620, endPoint y: 266, distance: 47.3
click at [667, 245] on button "Confirm" at bounding box center [671, 248] width 44 height 13
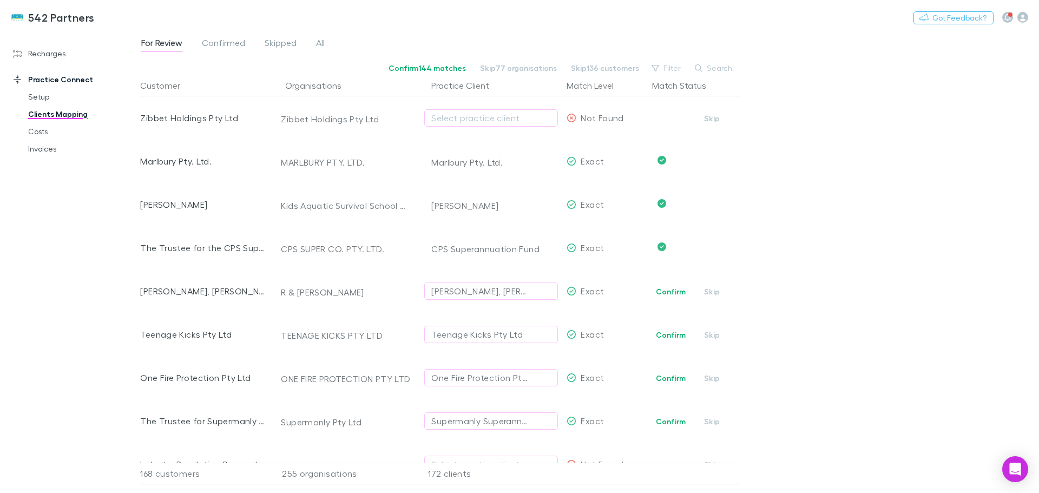
click at [673, 290] on button "Confirm" at bounding box center [671, 291] width 44 height 13
click at [665, 336] on button "Confirm" at bounding box center [671, 335] width 44 height 13
click at [674, 377] on button "Confirm" at bounding box center [671, 378] width 44 height 13
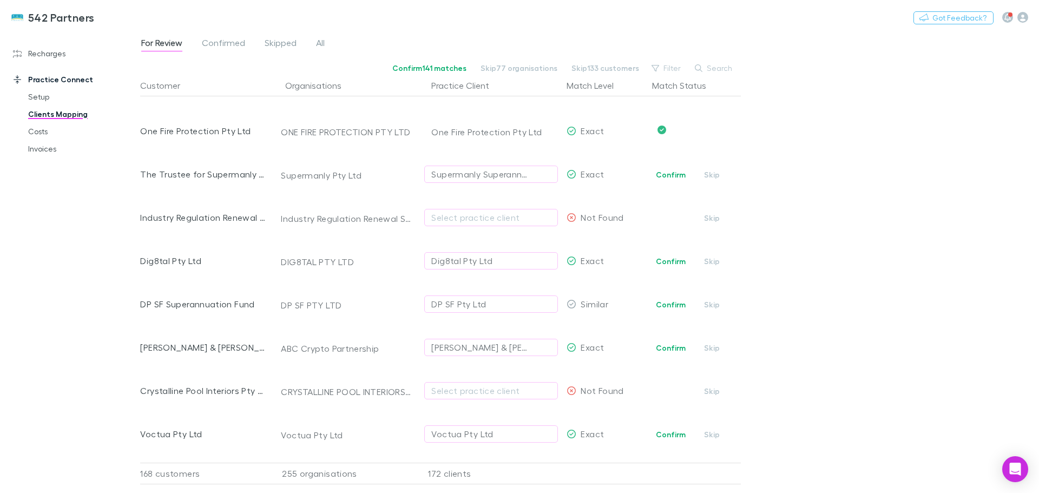
scroll to position [2869, 0]
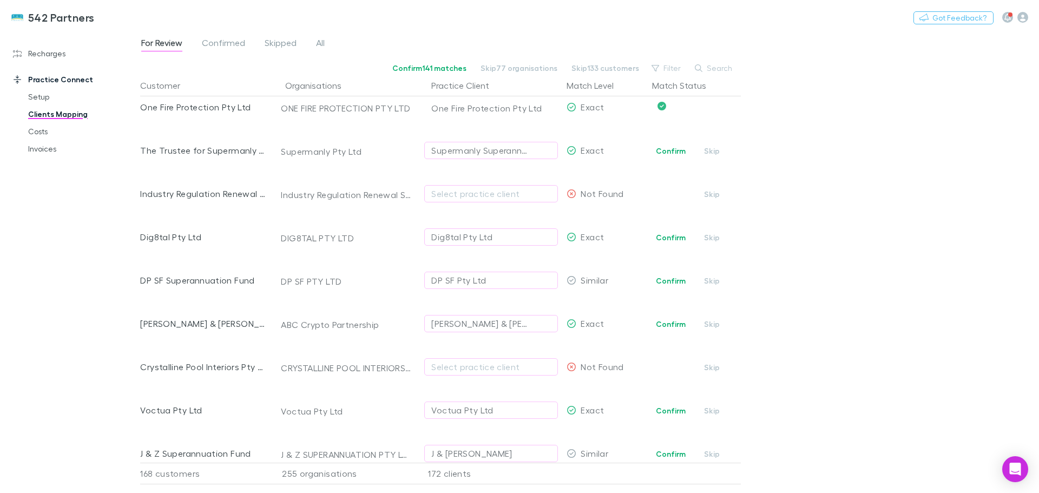
click at [670, 151] on button "Confirm" at bounding box center [671, 151] width 44 height 13
click at [666, 236] on button "Confirm" at bounding box center [671, 237] width 44 height 13
click at [502, 281] on div "DP SF Pty Ltd" at bounding box center [491, 280] width 120 height 13
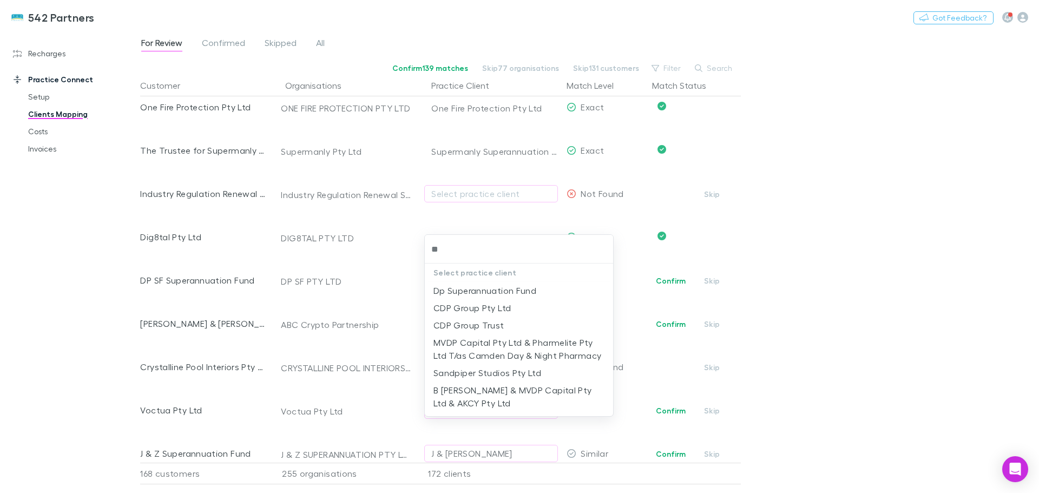
type input "**"
click at [513, 293] on li "Dp Superannuation Fund" at bounding box center [519, 290] width 188 height 17
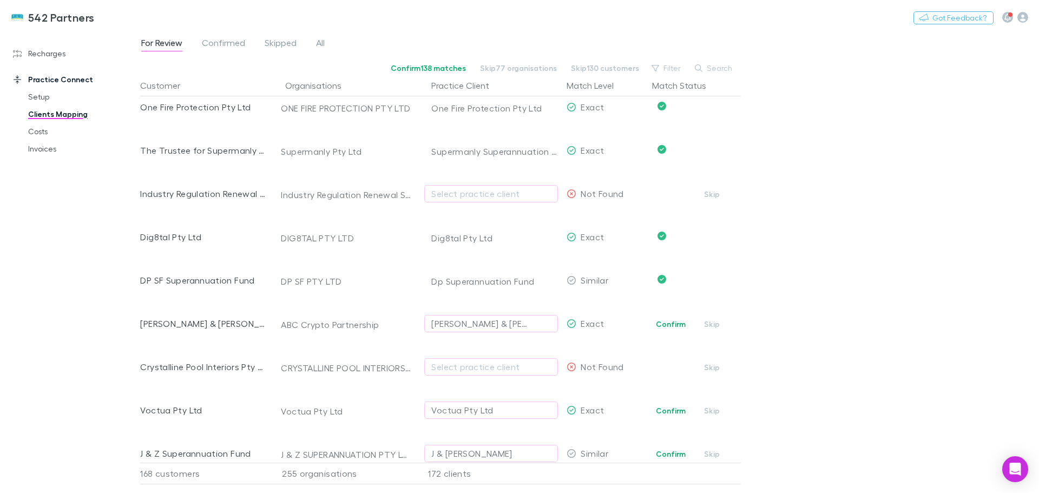
click at [677, 325] on button "Confirm" at bounding box center [671, 324] width 44 height 13
click at [449, 363] on div "Select practice client" at bounding box center [491, 366] width 120 height 13
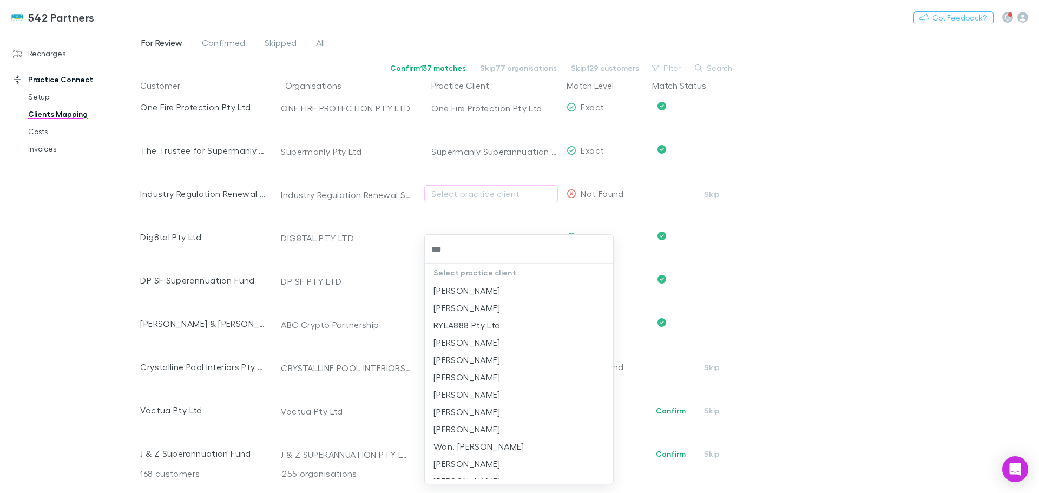
type input "****"
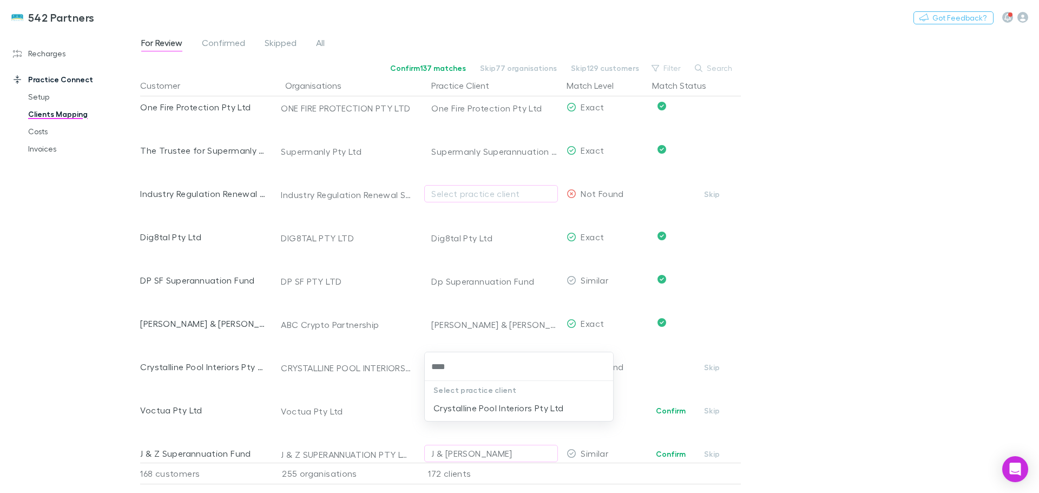
click at [480, 409] on li "Crystalline Pool Interiors Pty Ltd" at bounding box center [519, 407] width 188 height 17
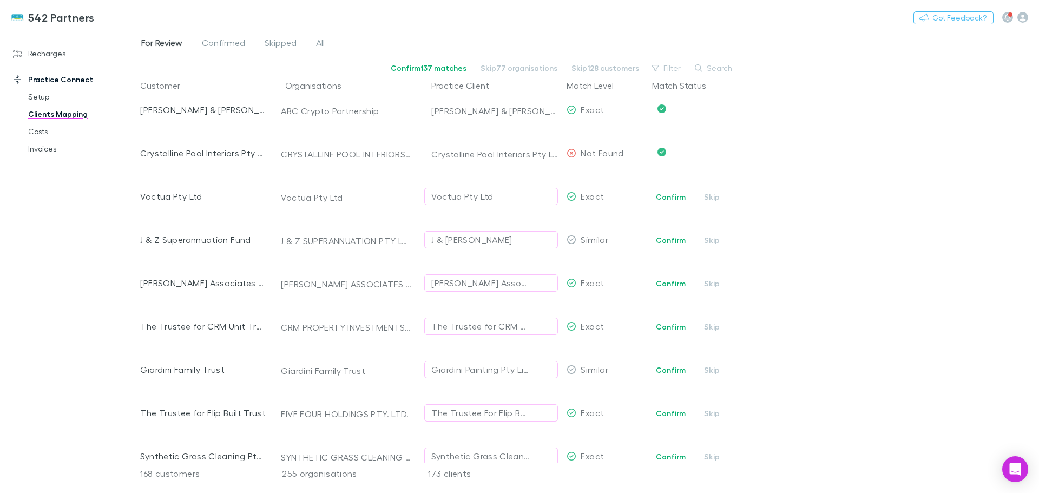
scroll to position [3085, 0]
click at [668, 193] on button "Confirm" at bounding box center [671, 194] width 44 height 13
click at [495, 240] on div "J & L Morton" at bounding box center [491, 237] width 120 height 13
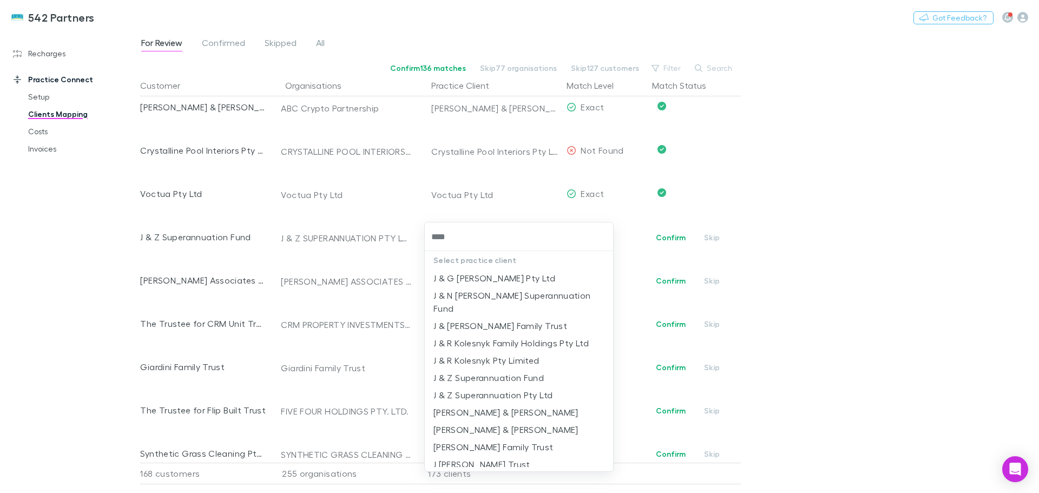
type input "*****"
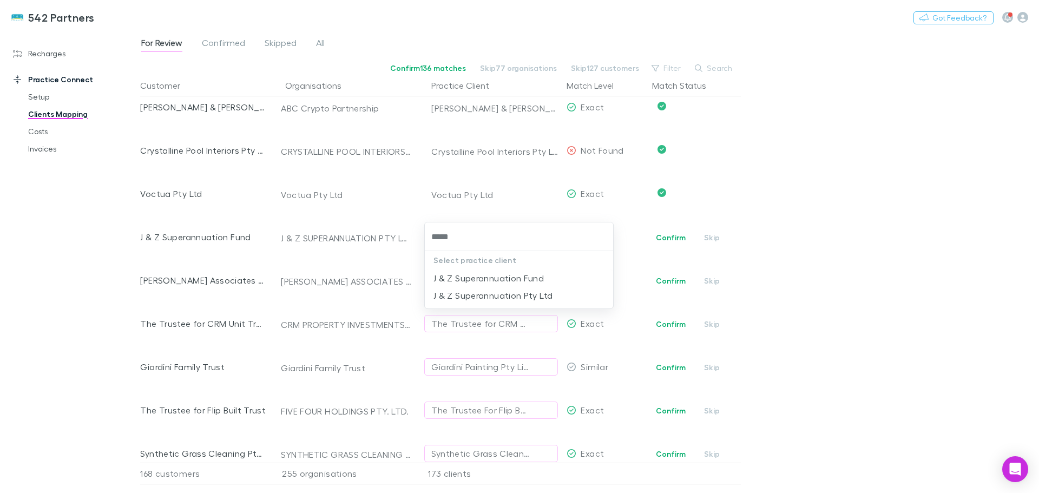
click at [490, 279] on li "J & Z Superannuation Fund" at bounding box center [519, 278] width 188 height 17
drag, startPoint x: 677, startPoint y: 279, endPoint x: 380, endPoint y: 290, distance: 297.3
click at [677, 279] on button "Confirm" at bounding box center [671, 280] width 44 height 13
click at [679, 323] on button "Confirm" at bounding box center [671, 324] width 44 height 13
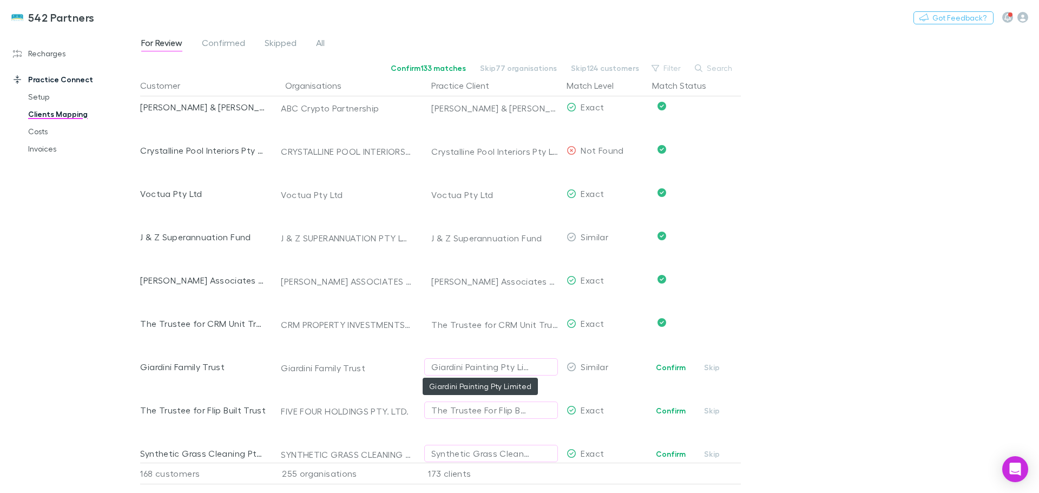
click at [510, 366] on div "Giardini Painting Pty Limited" at bounding box center [480, 366] width 98 height 13
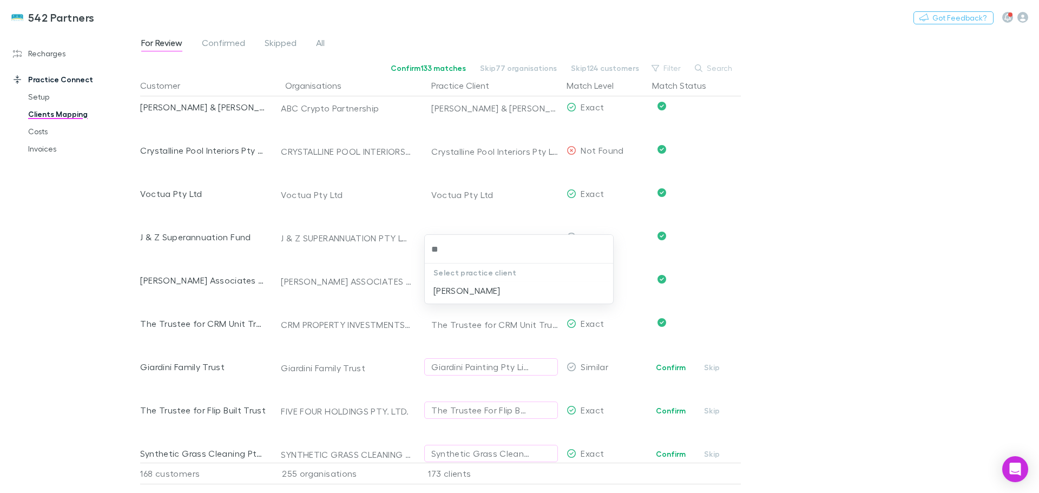
type input "*"
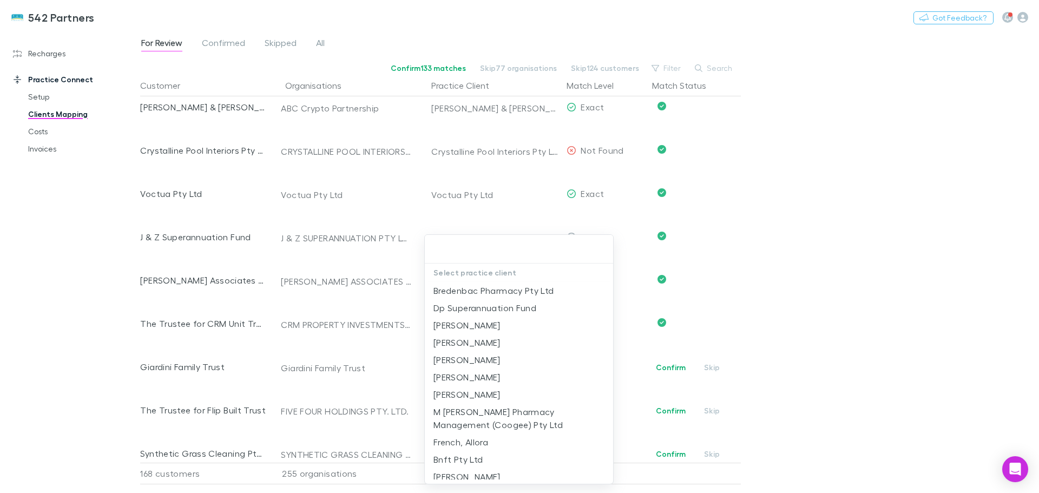
click at [856, 277] on div at bounding box center [519, 246] width 1039 height 493
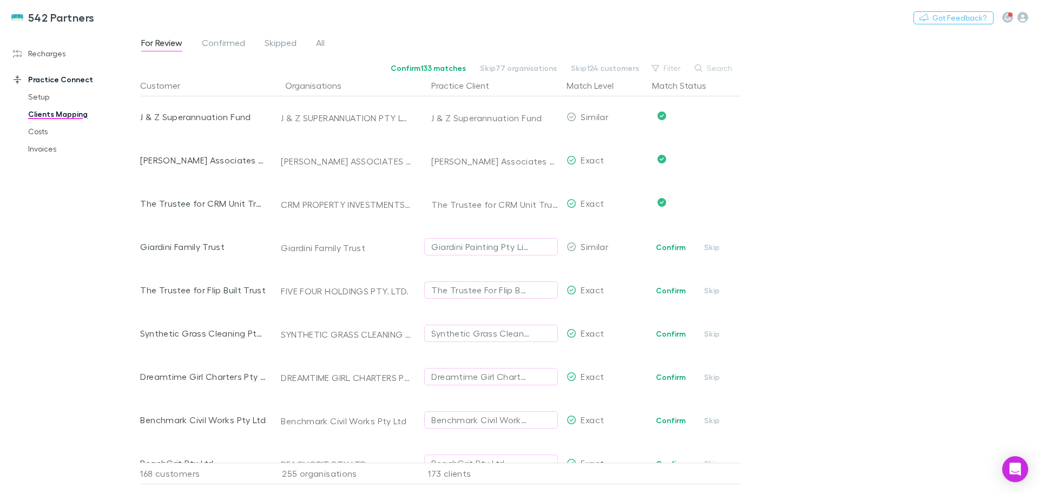
scroll to position [3302, 0]
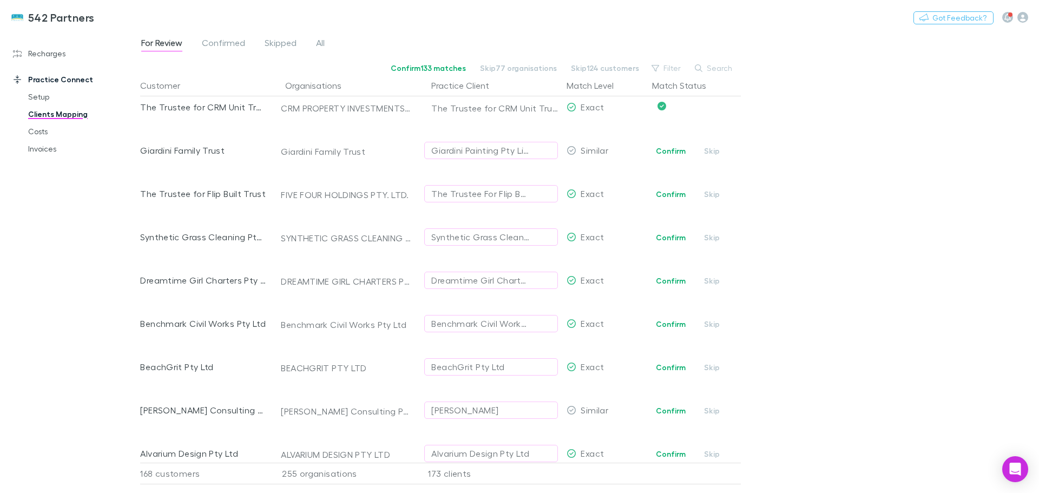
click at [674, 187] on span "Confirm Skip" at bounding box center [694, 193] width 93 height 43
click at [678, 194] on button "Confirm" at bounding box center [671, 194] width 44 height 13
click at [670, 234] on button "Confirm" at bounding box center [671, 237] width 44 height 13
click at [661, 280] on button "Confirm" at bounding box center [671, 280] width 44 height 13
click at [663, 320] on button "Confirm" at bounding box center [671, 324] width 44 height 13
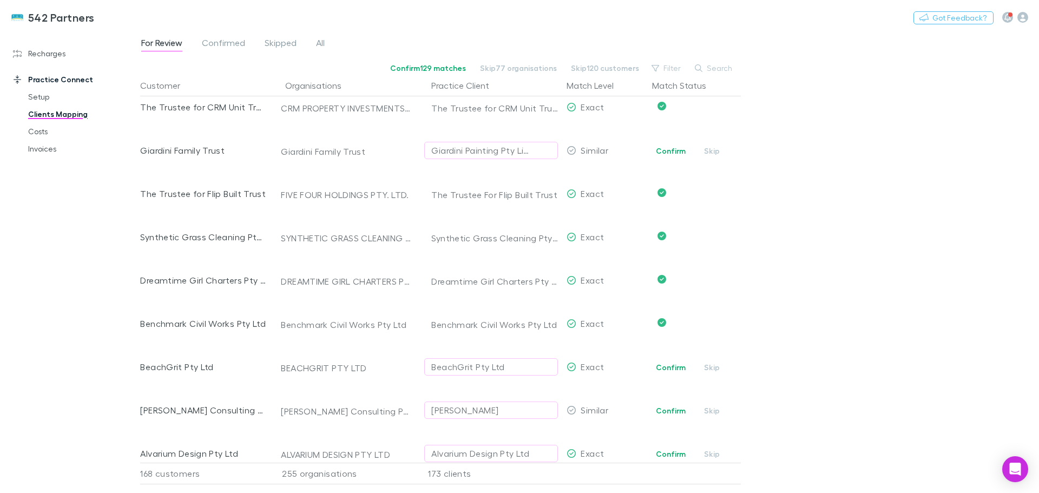
click at [655, 364] on button "Confirm" at bounding box center [671, 367] width 44 height 13
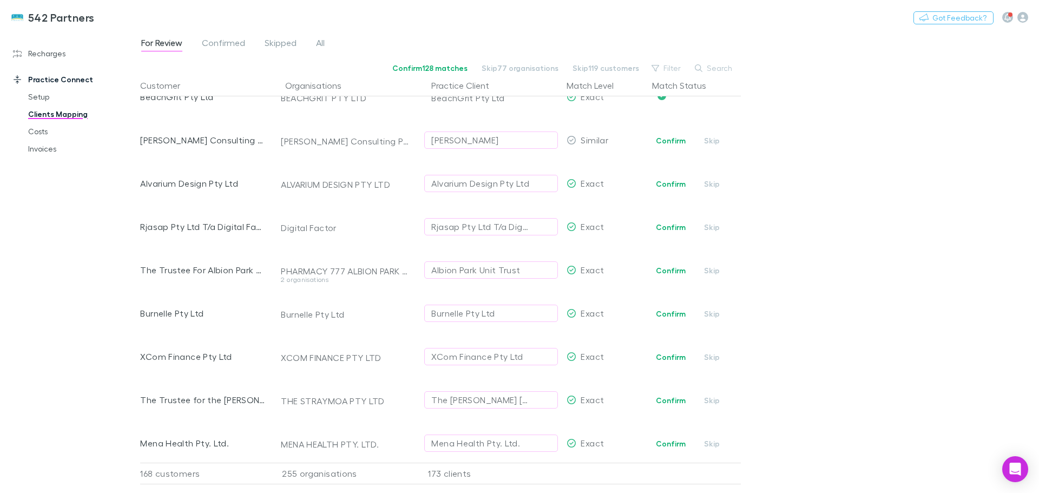
scroll to position [3572, 0]
click at [675, 178] on button "Confirm" at bounding box center [671, 183] width 44 height 13
click at [667, 225] on button "Confirm" at bounding box center [671, 226] width 44 height 13
click at [675, 272] on button "Confirm" at bounding box center [671, 270] width 44 height 13
click at [678, 317] on button "Confirm" at bounding box center [671, 313] width 44 height 13
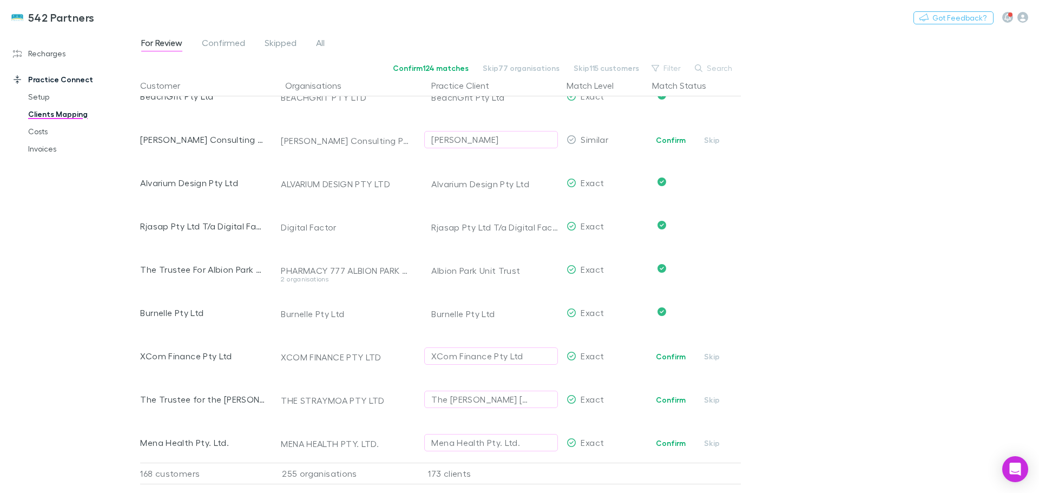
click at [670, 356] on button "Confirm" at bounding box center [671, 356] width 44 height 13
drag, startPoint x: 680, startPoint y: 397, endPoint x: 765, endPoint y: 361, distance: 92.4
click at [680, 397] on button "Confirm" at bounding box center [671, 399] width 44 height 13
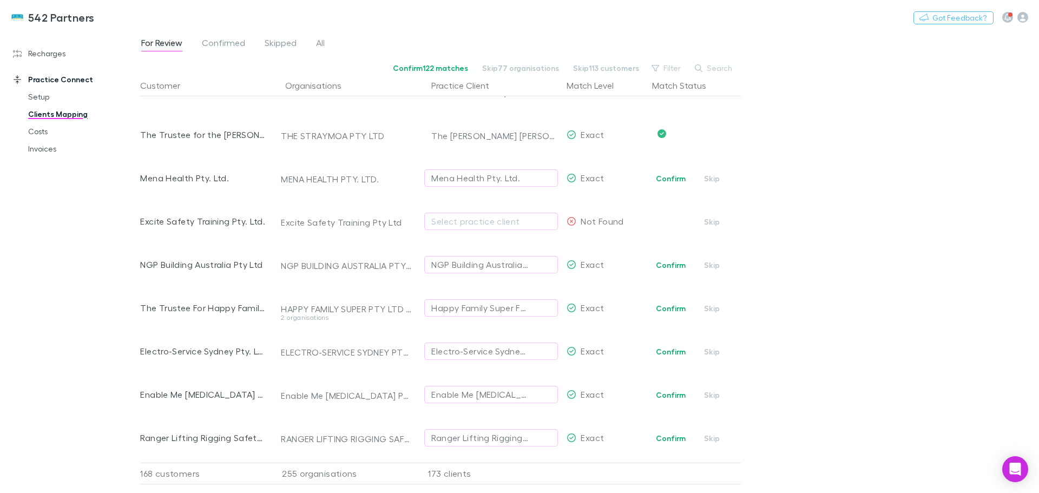
scroll to position [3843, 0]
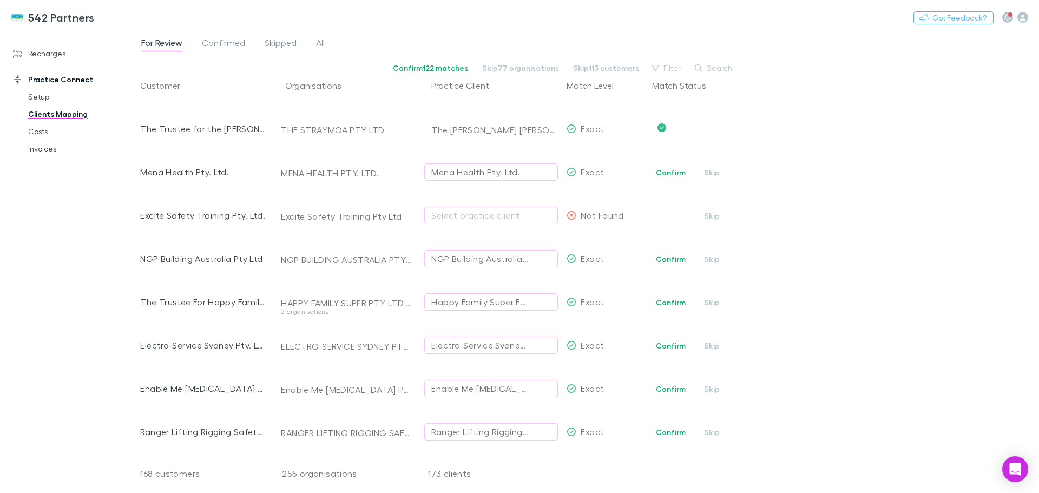
click at [669, 170] on button "Confirm" at bounding box center [671, 172] width 44 height 13
click at [710, 214] on button "Skip" at bounding box center [712, 215] width 35 height 13
click at [660, 261] on button "Confirm" at bounding box center [671, 259] width 44 height 13
click at [677, 305] on button "Confirm" at bounding box center [671, 302] width 44 height 13
drag, startPoint x: 673, startPoint y: 345, endPoint x: 835, endPoint y: 302, distance: 167.5
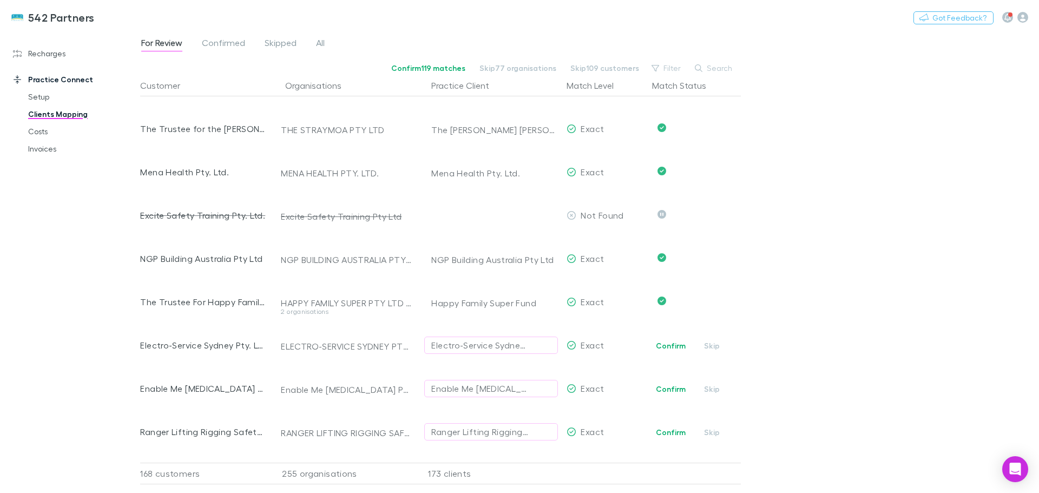
click at [673, 345] on button "Confirm" at bounding box center [671, 345] width 44 height 13
drag, startPoint x: 663, startPoint y: 386, endPoint x: 383, endPoint y: 423, distance: 281.8
click at [665, 386] on button "Confirm" at bounding box center [671, 389] width 44 height 13
drag, startPoint x: 671, startPoint y: 433, endPoint x: 673, endPoint y: 440, distance: 7.5
click at [671, 433] on button "Confirm" at bounding box center [671, 432] width 44 height 13
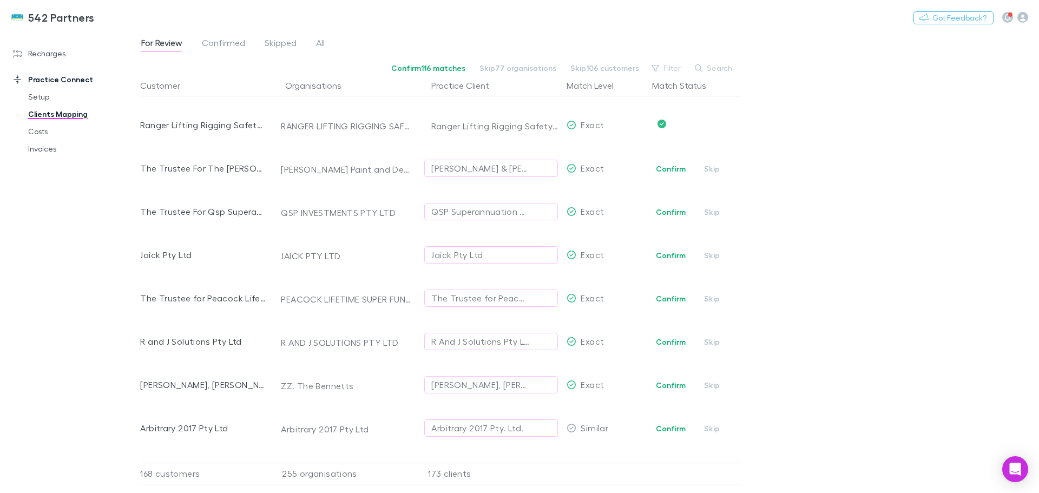
scroll to position [4135, 0]
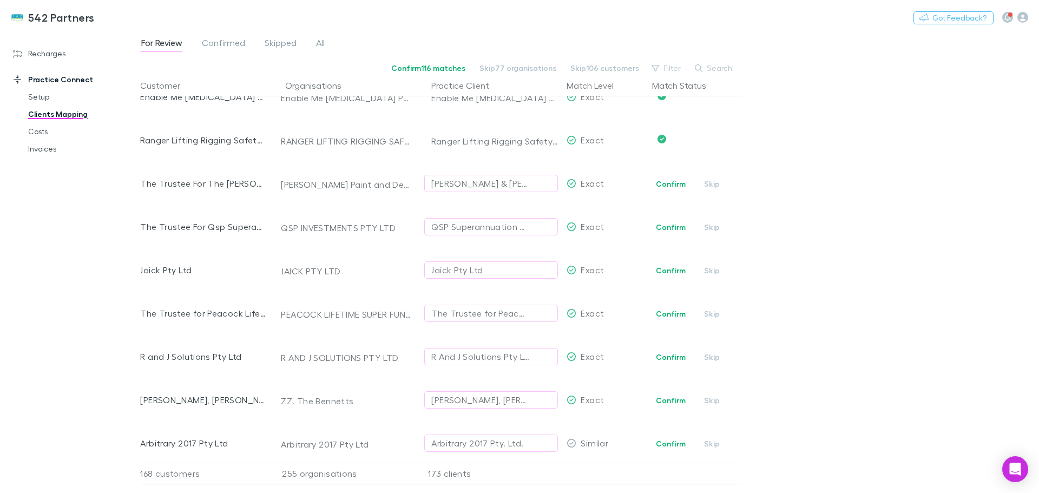
click at [676, 181] on button "Confirm" at bounding box center [671, 184] width 44 height 13
click at [664, 225] on button "Confirm" at bounding box center [671, 227] width 44 height 13
click at [670, 272] on button "Confirm" at bounding box center [671, 270] width 44 height 13
click at [674, 312] on button "Confirm" at bounding box center [671, 313] width 44 height 13
click at [672, 357] on button "Confirm" at bounding box center [671, 357] width 44 height 13
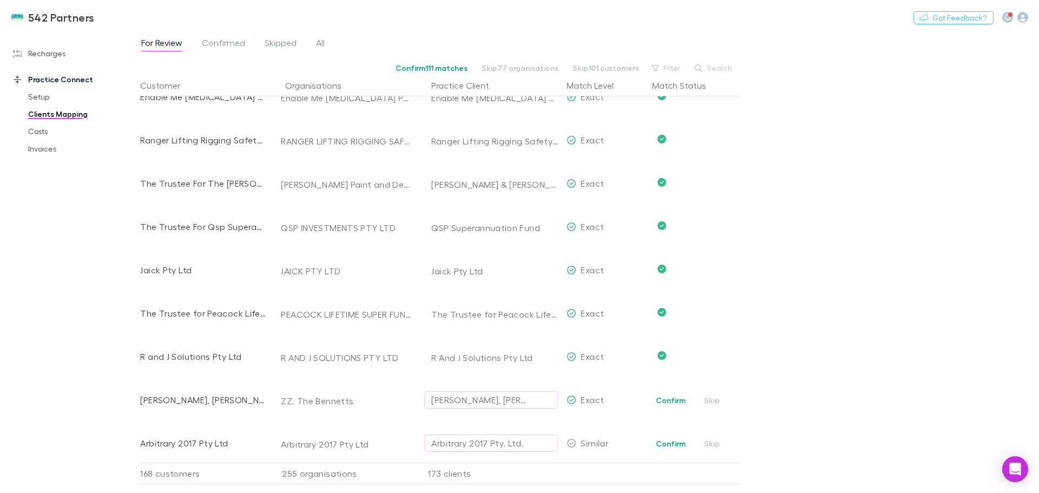
click at [667, 400] on button "Confirm" at bounding box center [671, 400] width 44 height 13
click at [672, 441] on button "Confirm" at bounding box center [671, 443] width 44 height 13
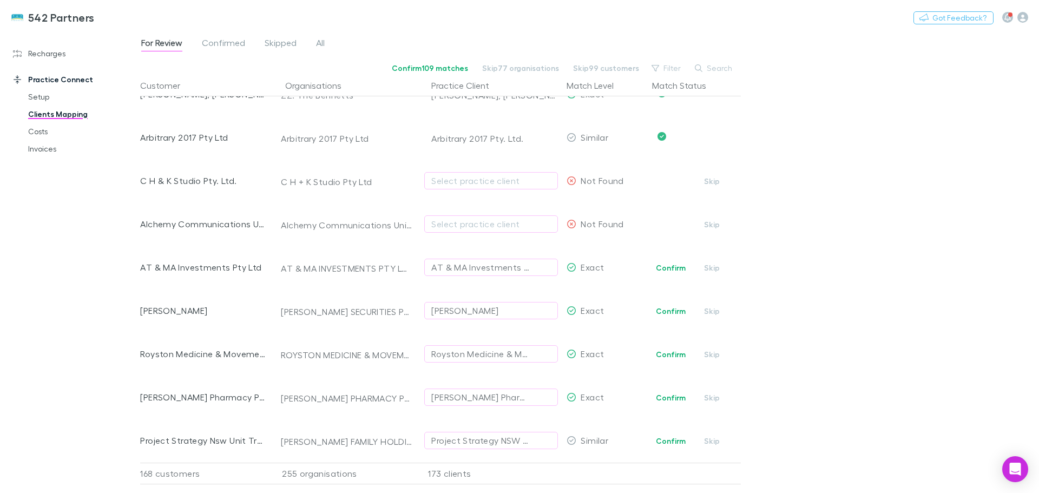
scroll to position [4459, 0]
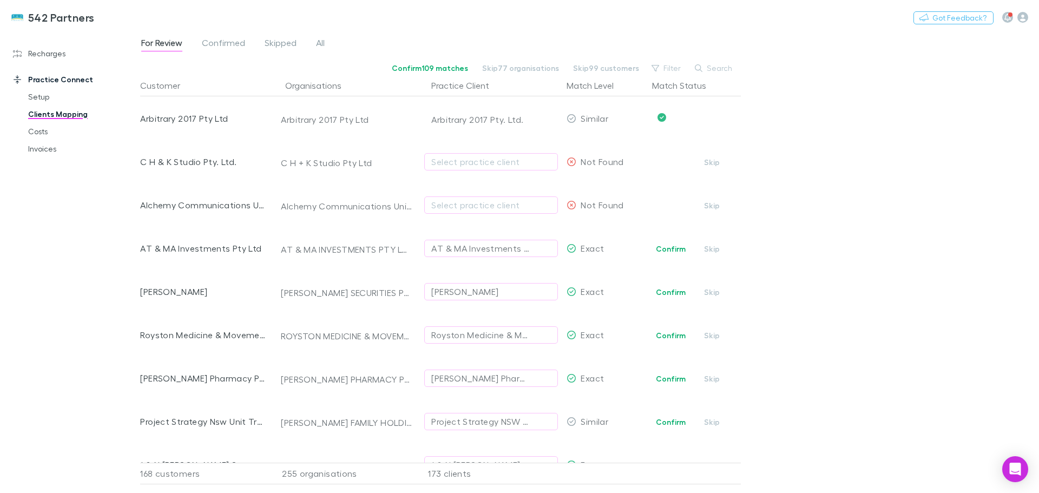
click at [710, 158] on button "Skip" at bounding box center [712, 162] width 35 height 13
click at [681, 247] on button "Confirm" at bounding box center [671, 248] width 44 height 13
click at [673, 293] on button "Confirm" at bounding box center [671, 292] width 44 height 13
click at [671, 336] on button "Confirm" at bounding box center [671, 335] width 44 height 13
click at [672, 382] on button "Confirm" at bounding box center [671, 378] width 44 height 13
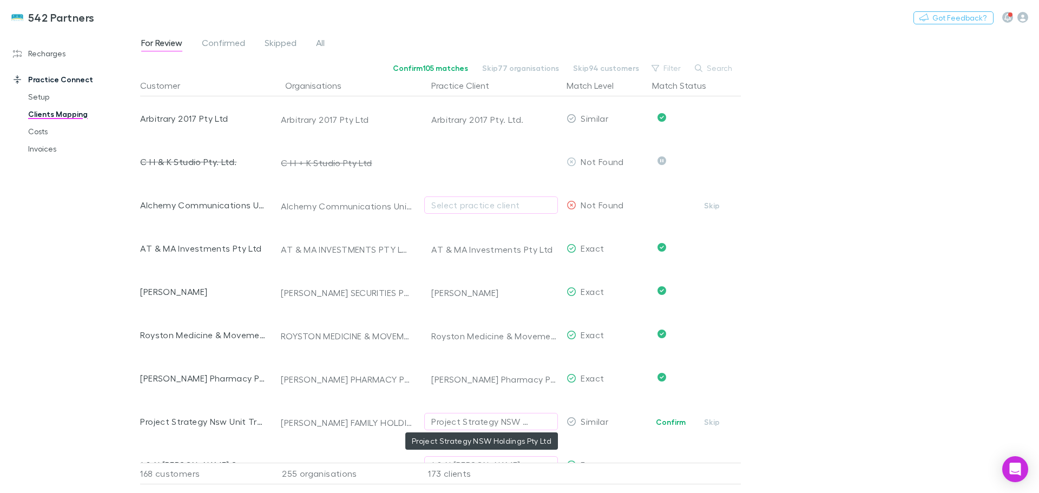
click at [487, 424] on div "Project Strategy NSW Holdings Pty Ltd" at bounding box center [480, 421] width 98 height 13
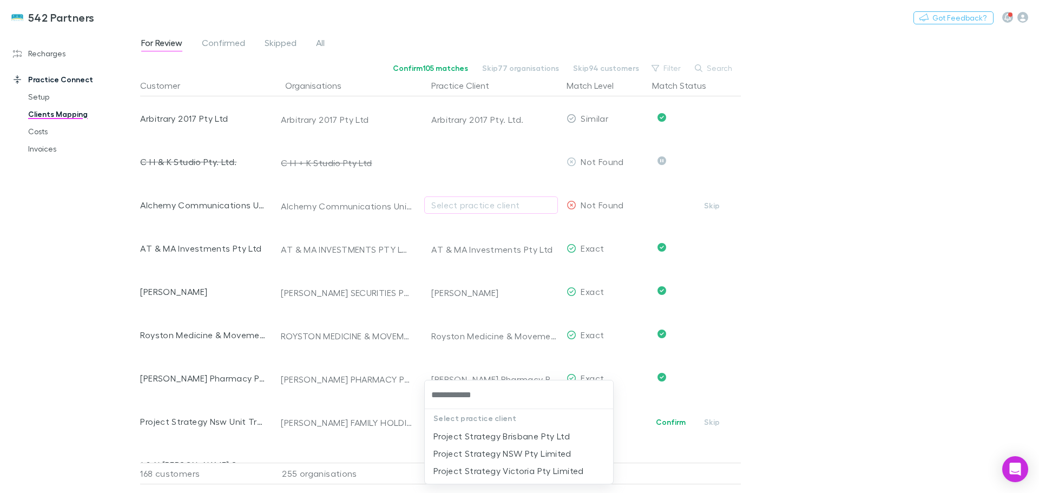
type input "**********"
click at [843, 363] on div at bounding box center [519, 246] width 1039 height 493
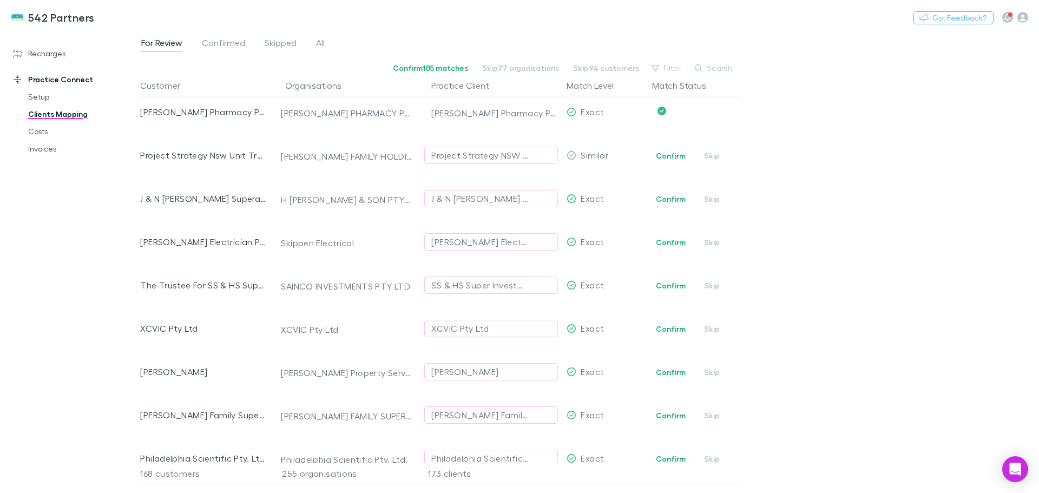
scroll to position [4730, 0]
click at [657, 193] on button "Confirm" at bounding box center [671, 194] width 44 height 13
click at [666, 239] on button "Confirm" at bounding box center [671, 238] width 44 height 13
click at [661, 281] on button "Confirm" at bounding box center [671, 281] width 44 height 13
click at [675, 326] on button "Confirm" at bounding box center [671, 324] width 44 height 13
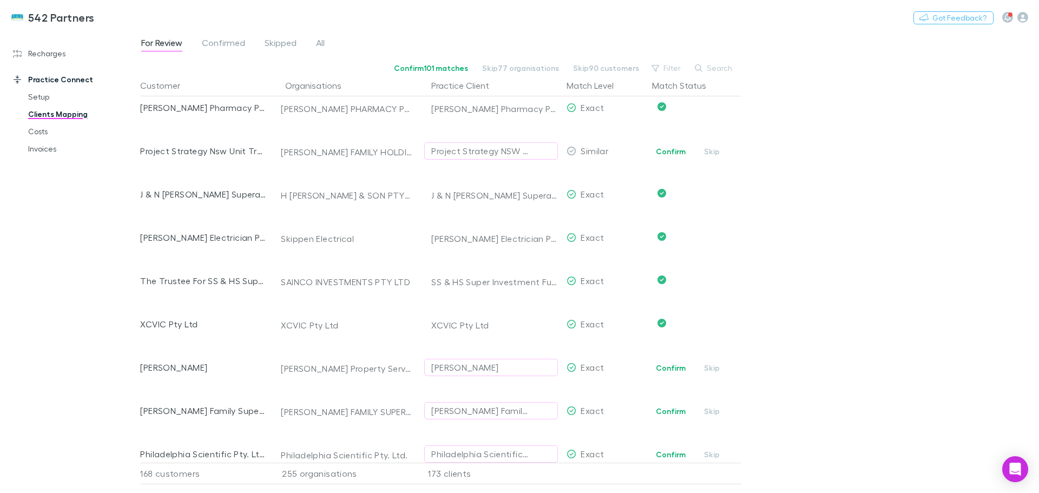
click at [666, 371] on button "Confirm" at bounding box center [671, 368] width 44 height 13
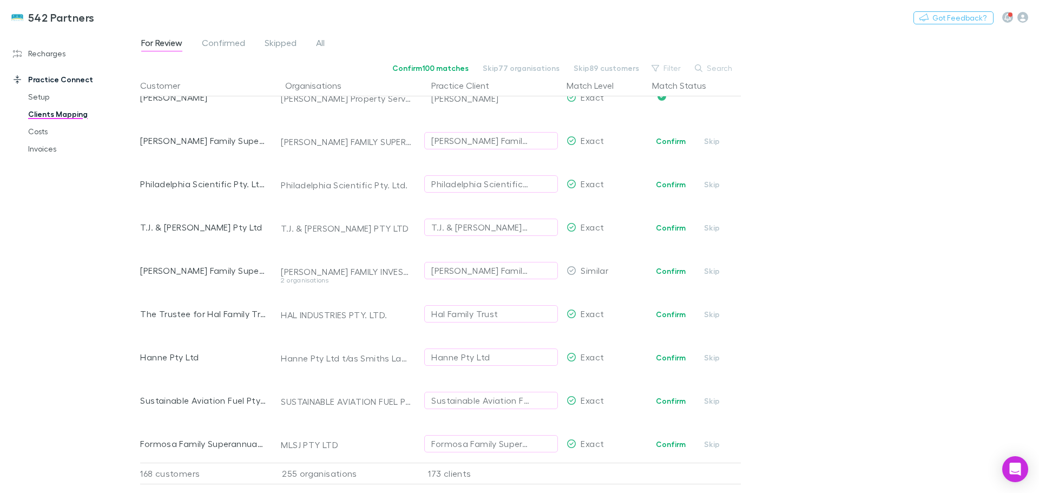
scroll to position [5001, 0]
click at [467, 140] on div "Beckett Family Super Pty Ltd" at bounding box center [480, 140] width 98 height 13
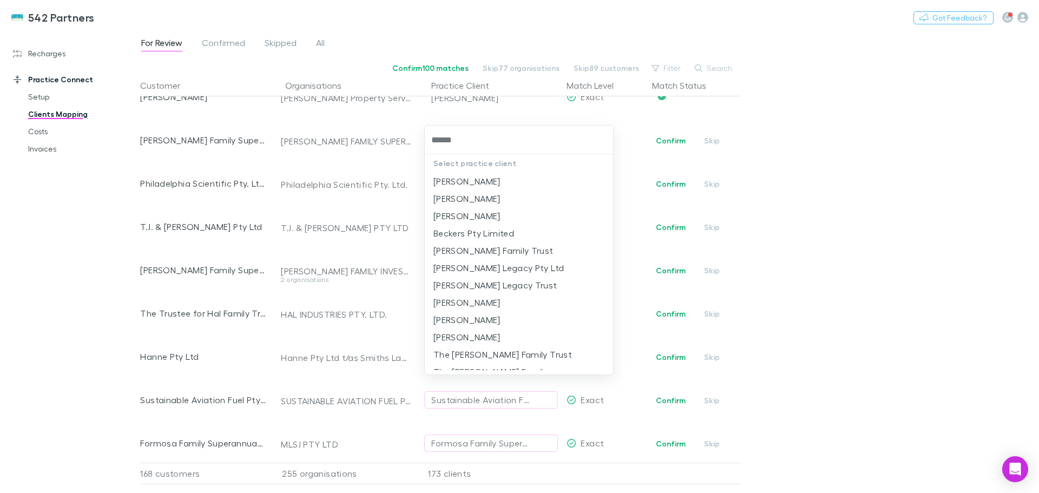
type input "*******"
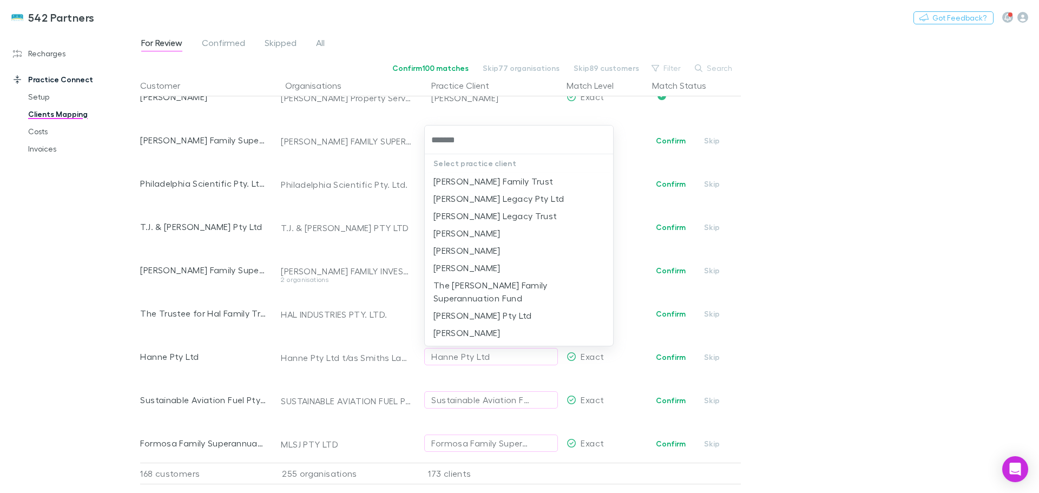
click at [528, 285] on li "The Beckett Family Superannuation Fund" at bounding box center [519, 292] width 188 height 30
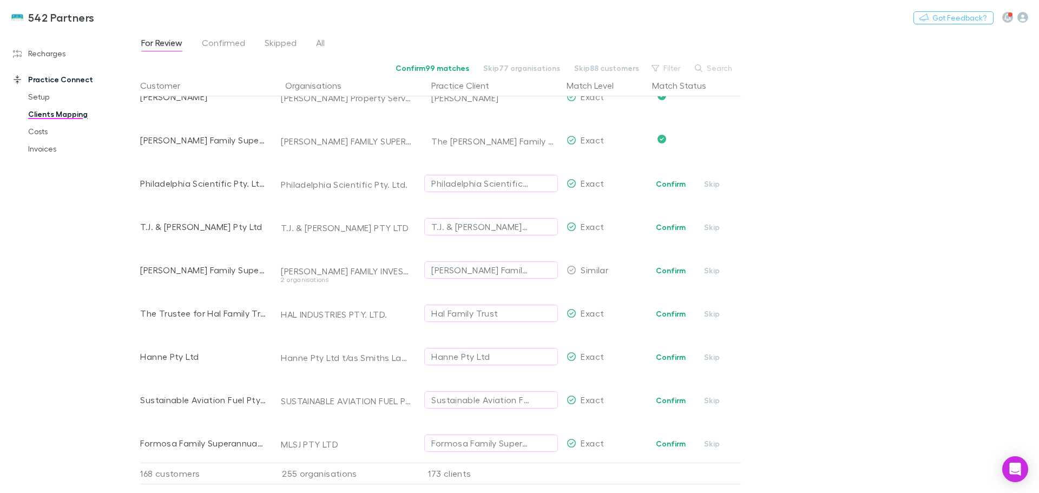
click at [674, 180] on button "Confirm" at bounding box center [671, 184] width 44 height 13
click at [673, 224] on button "Confirm" at bounding box center [671, 227] width 44 height 13
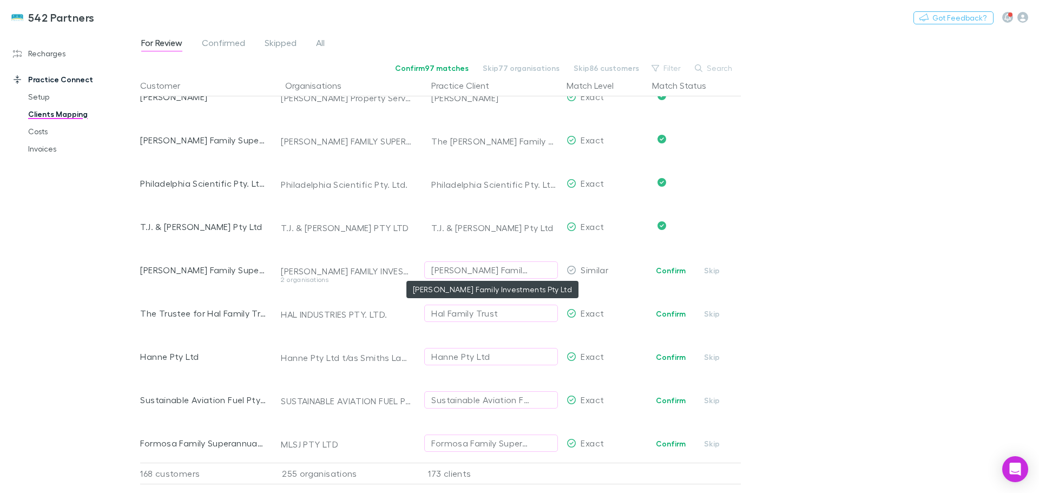
click at [500, 267] on div "Van Arend Family Investments Pty Ltd" at bounding box center [480, 270] width 98 height 13
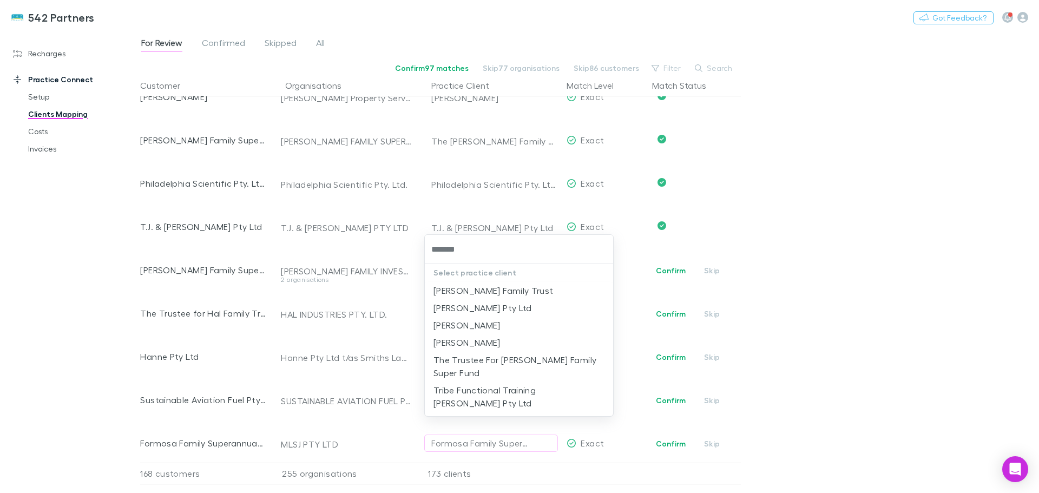
type input "********"
click at [553, 360] on li "The Trustee For Van Arend Family Super Fund" at bounding box center [519, 366] width 188 height 30
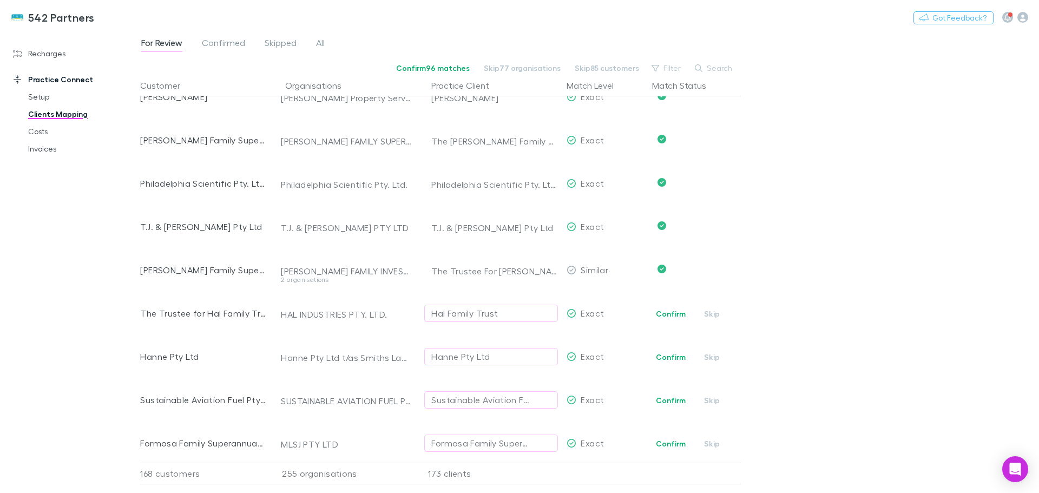
click at [675, 318] on button "Confirm" at bounding box center [671, 313] width 44 height 13
click at [680, 358] on button "Confirm" at bounding box center [671, 357] width 44 height 13
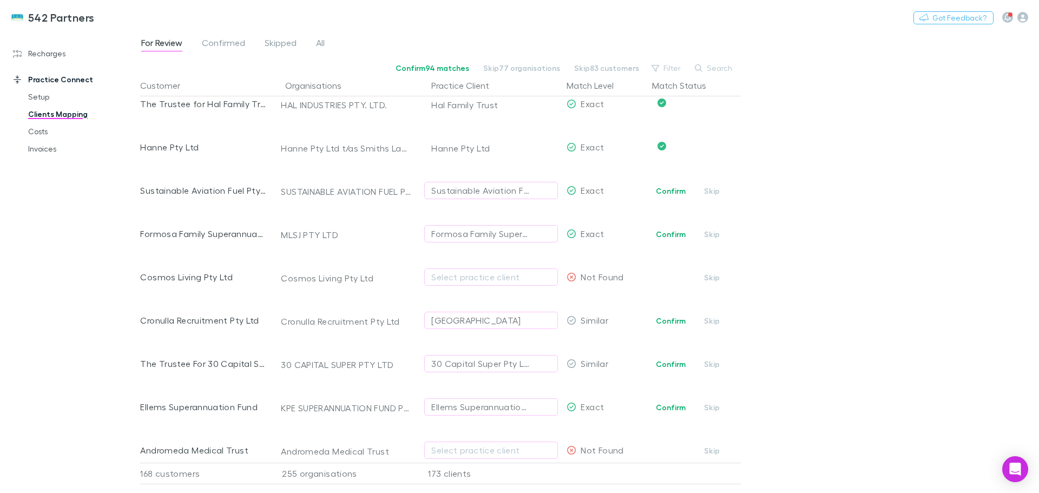
scroll to position [5271, 0]
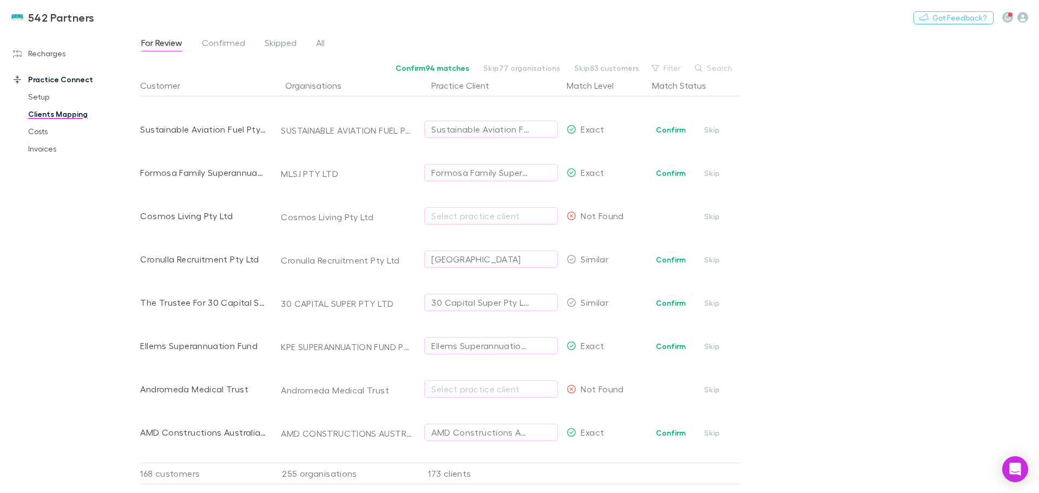
click at [668, 127] on button "Confirm" at bounding box center [671, 129] width 44 height 13
click at [668, 172] on button "Confirm" at bounding box center [671, 173] width 44 height 13
click at [493, 256] on div "[GEOGRAPHIC_DATA]" at bounding box center [475, 259] width 89 height 13
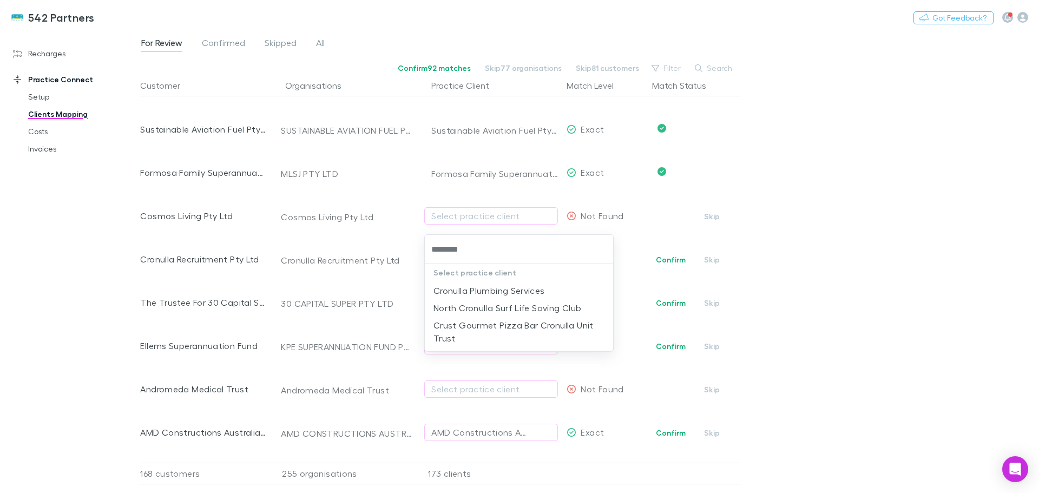
type input "********"
click at [832, 265] on div at bounding box center [519, 246] width 1039 height 493
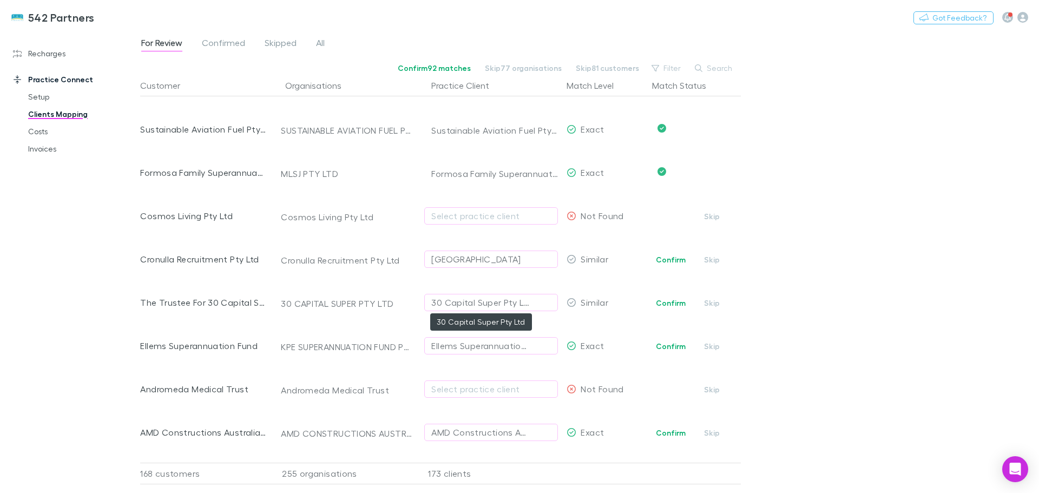
click at [474, 299] on div "30 Capital Super Pty Ltd" at bounding box center [480, 302] width 98 height 13
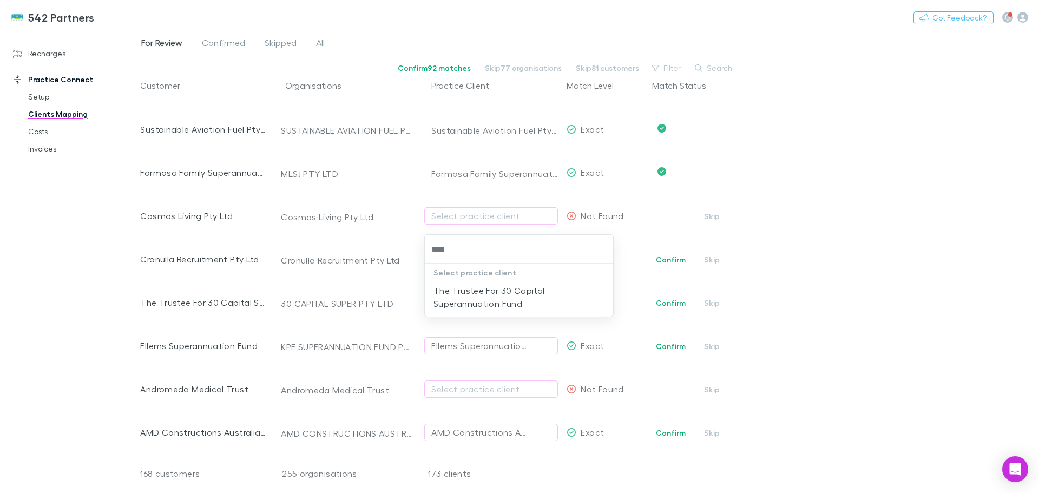
type input "*****"
click at [473, 300] on li "The Trustee For 30 Capital Superannuation Fund" at bounding box center [519, 297] width 188 height 30
drag, startPoint x: 673, startPoint y: 344, endPoint x: 782, endPoint y: 327, distance: 110.0
click at [674, 343] on button "Confirm" at bounding box center [671, 346] width 44 height 13
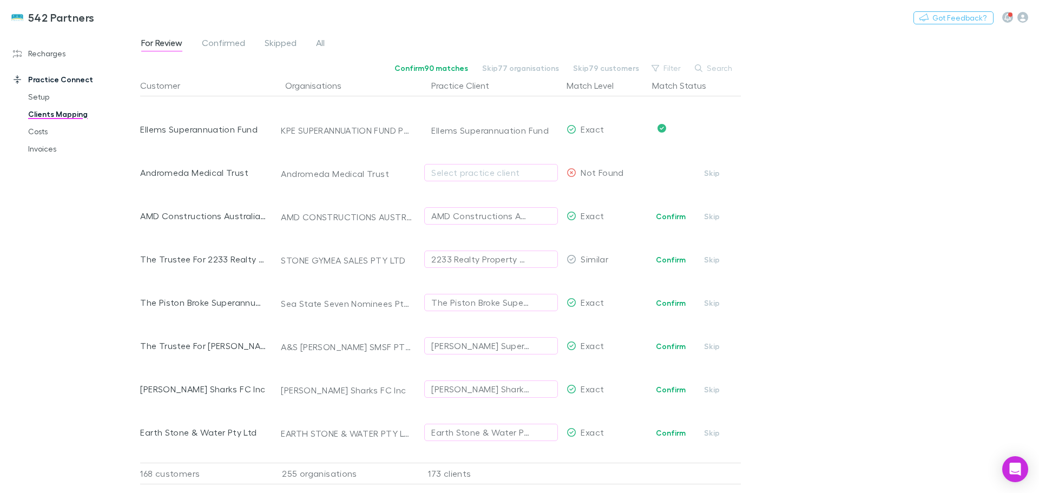
click at [681, 213] on button "Confirm" at bounding box center [671, 216] width 44 height 13
click at [462, 260] on div "2233 Realty Property Management Pty Limited" at bounding box center [480, 259] width 98 height 13
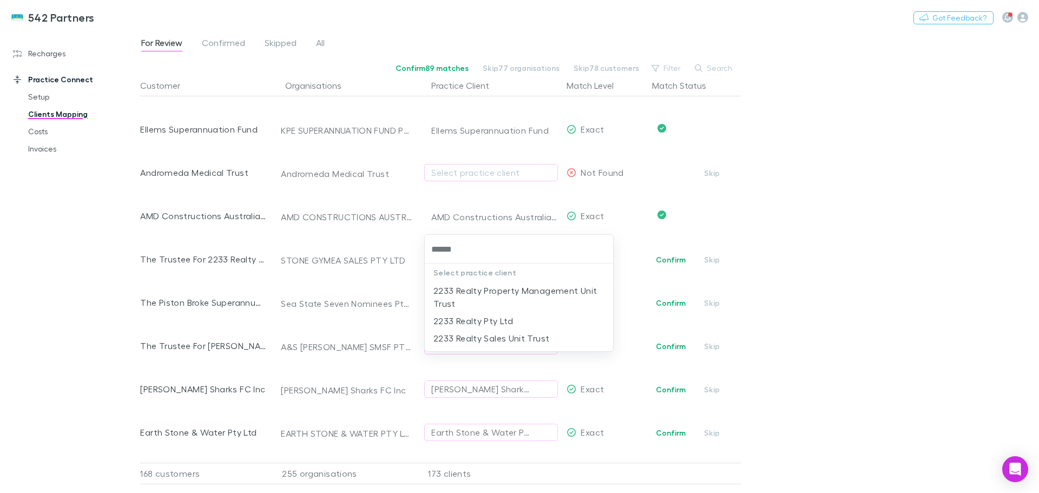
type input "*******"
click at [520, 338] on li "2233 Realty Sales Unit Trust" at bounding box center [519, 338] width 188 height 17
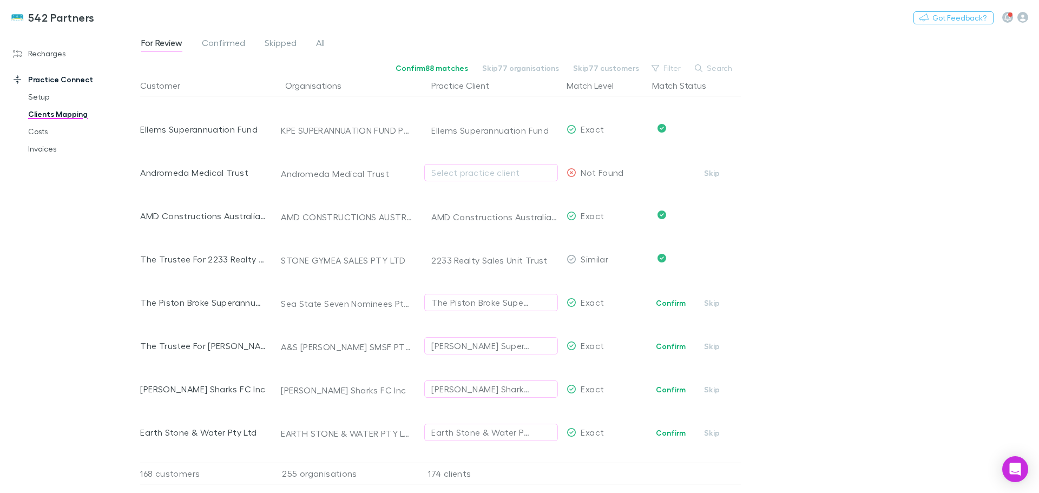
click at [660, 304] on button "Confirm" at bounding box center [671, 303] width 44 height 13
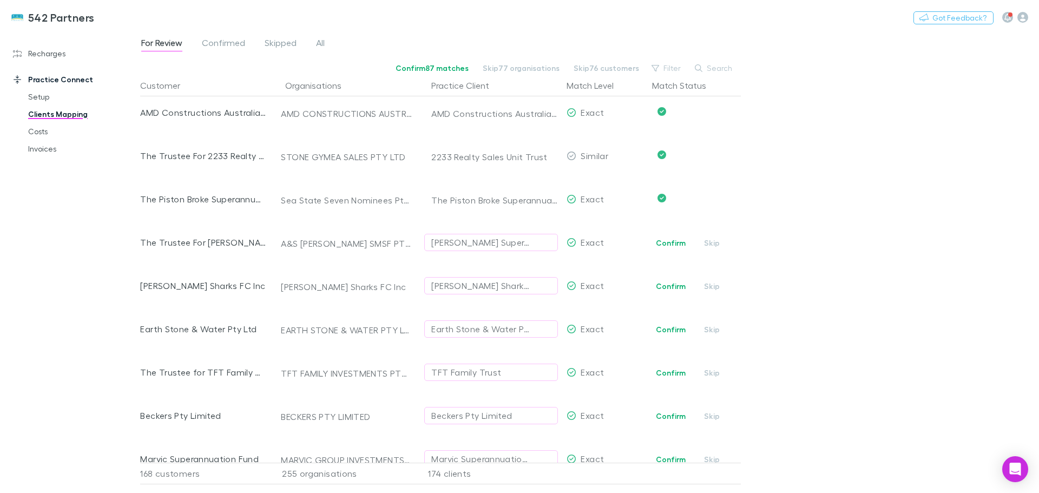
scroll to position [5596, 0]
click at [677, 241] on button "Confirm" at bounding box center [671, 238] width 44 height 13
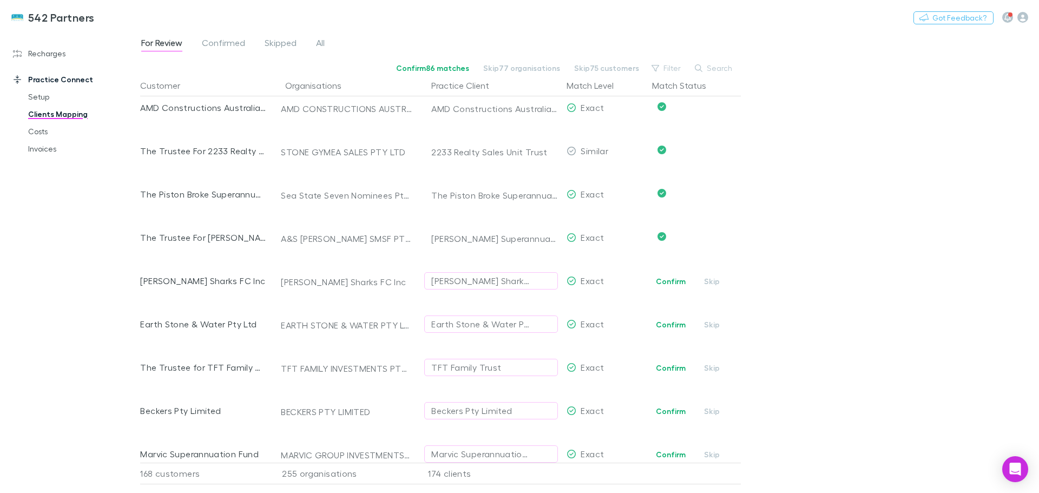
click at [665, 279] on button "Confirm" at bounding box center [671, 281] width 44 height 13
click at [661, 321] on button "Confirm" at bounding box center [671, 324] width 44 height 13
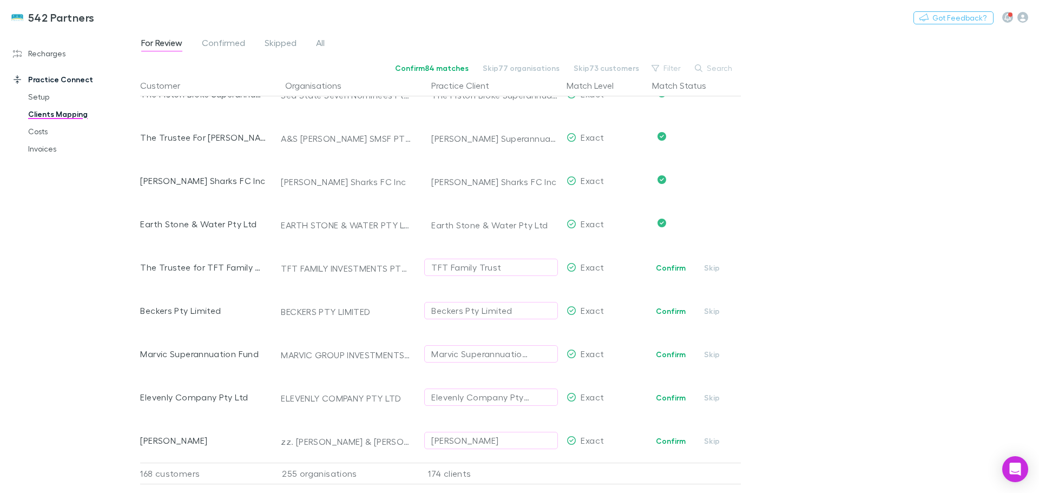
scroll to position [5758, 0]
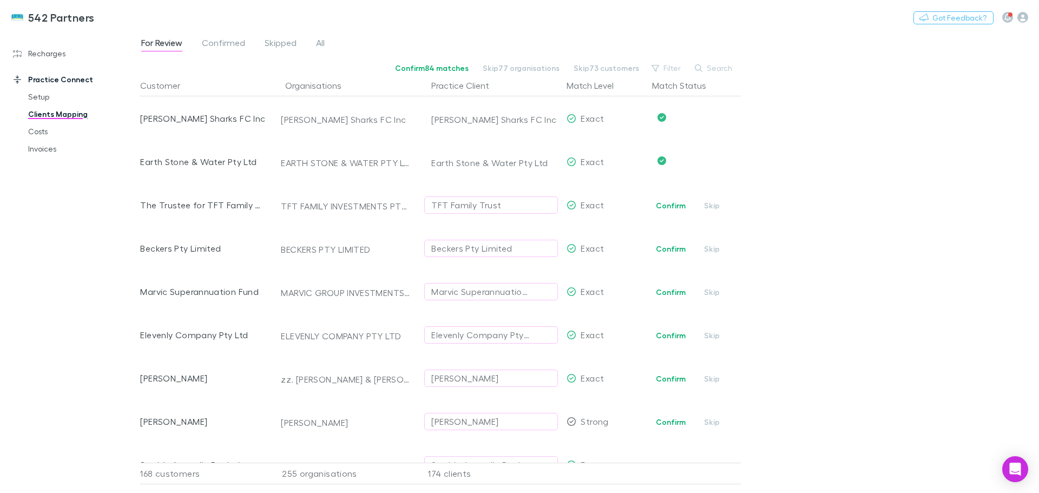
click at [676, 204] on button "Confirm" at bounding box center [671, 205] width 44 height 13
click at [681, 251] on button "Confirm" at bounding box center [671, 248] width 44 height 13
drag, startPoint x: 673, startPoint y: 288, endPoint x: 334, endPoint y: 345, distance: 343.5
click at [673, 288] on button "Confirm" at bounding box center [671, 292] width 44 height 13
click at [678, 333] on button "Confirm" at bounding box center [671, 335] width 44 height 13
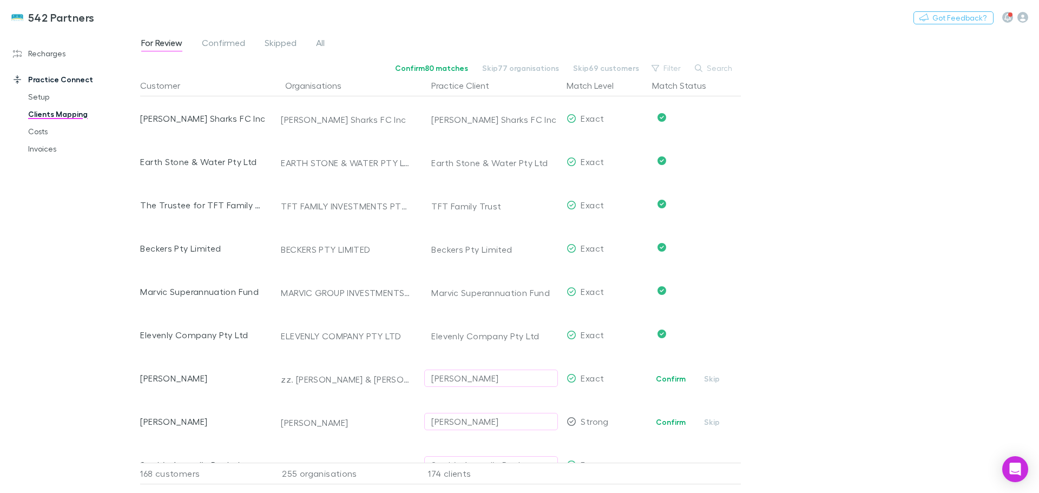
click at [663, 382] on button "Confirm" at bounding box center [671, 378] width 44 height 13
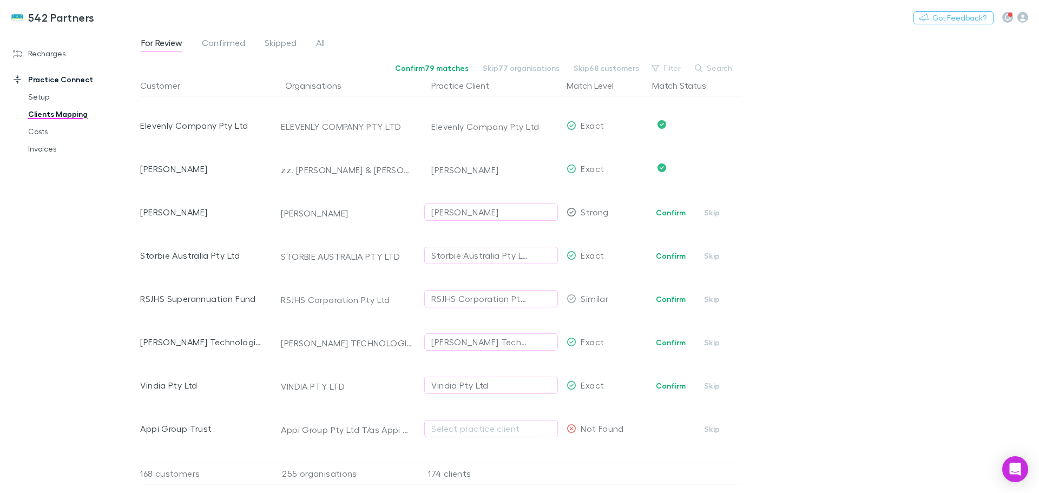
scroll to position [5975, 0]
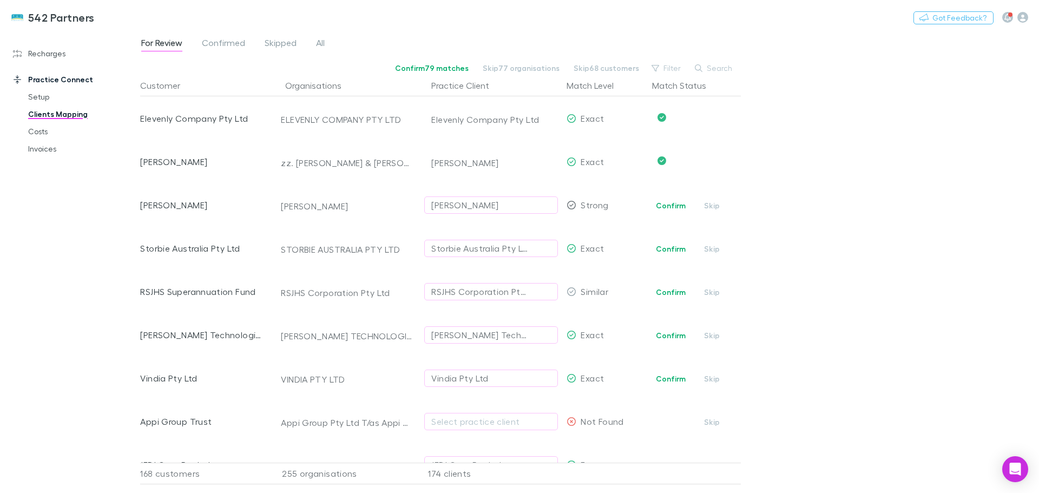
click at [673, 205] on button "Confirm" at bounding box center [671, 205] width 44 height 13
drag, startPoint x: 678, startPoint y: 249, endPoint x: 311, endPoint y: 305, distance: 371.3
click at [678, 248] on button "Confirm" at bounding box center [671, 248] width 44 height 13
click at [503, 288] on div "RSJHS Corporation Pty Ltd" at bounding box center [480, 291] width 98 height 13
type input "*****"
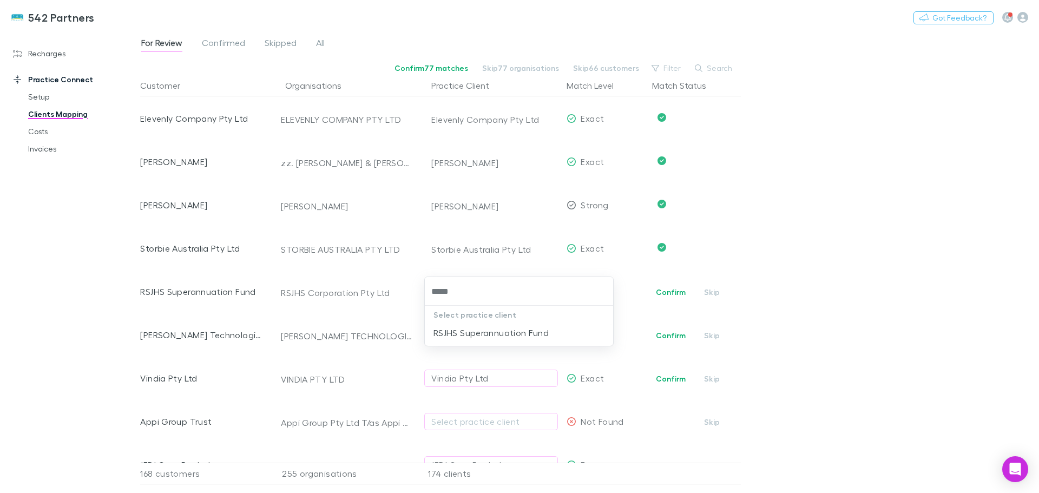
click at [503, 288] on input "*****" at bounding box center [519, 291] width 180 height 20
drag, startPoint x: 503, startPoint y: 337, endPoint x: 458, endPoint y: 365, distance: 53.3
click at [503, 337] on li "RSJHS Superannuation Fund" at bounding box center [519, 332] width 188 height 17
click at [670, 333] on button "Confirm" at bounding box center [671, 335] width 44 height 13
click at [663, 380] on button "Confirm" at bounding box center [671, 378] width 44 height 13
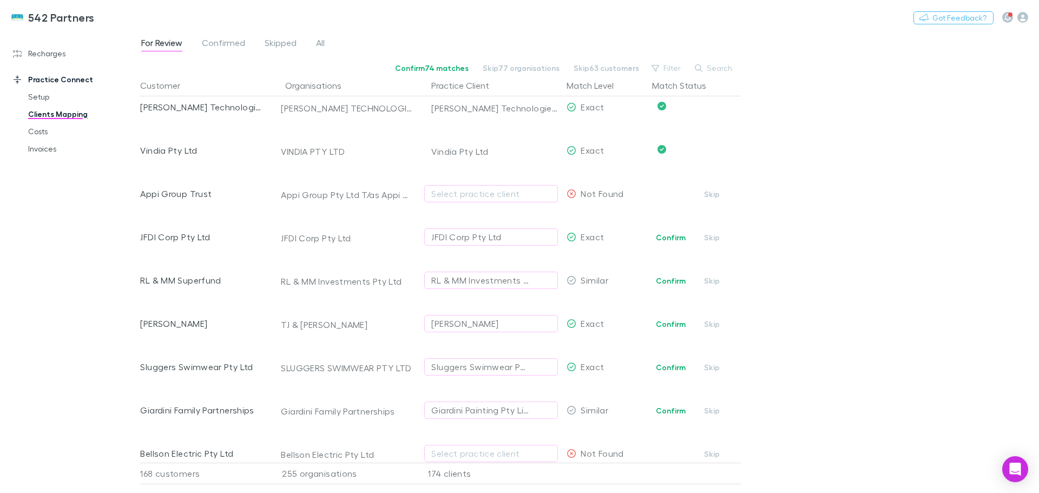
scroll to position [6191, 0]
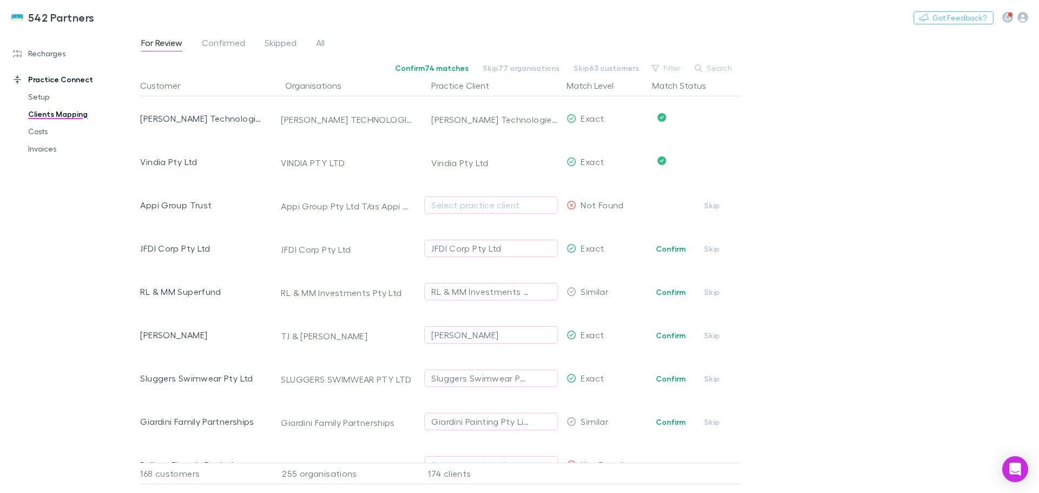
click at [674, 252] on button "Confirm" at bounding box center [671, 248] width 44 height 13
click at [484, 294] on div "RL & MM Investments Pty Ltd" at bounding box center [480, 291] width 98 height 13
type input "*******"
click at [470, 336] on li "RL & MM Superfund" at bounding box center [519, 332] width 188 height 17
click at [667, 334] on button "Confirm" at bounding box center [671, 335] width 44 height 13
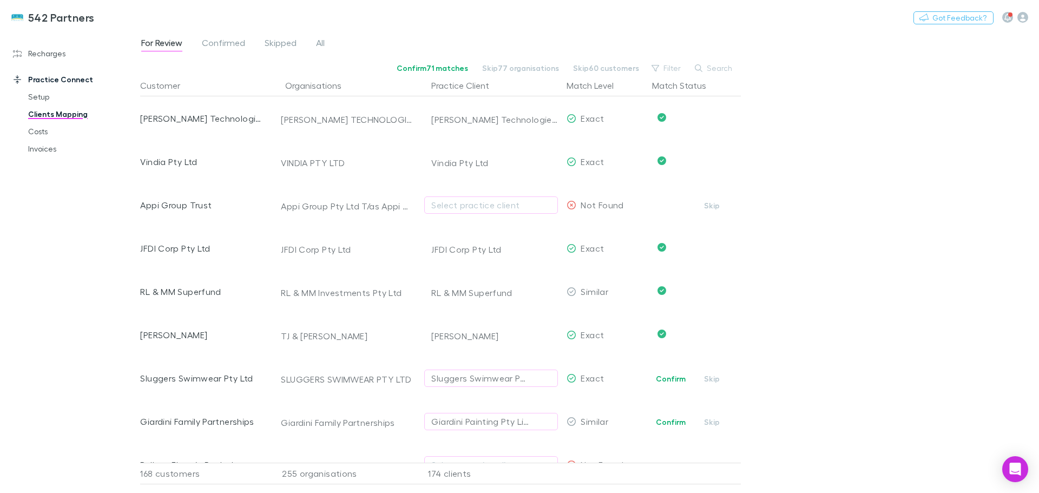
scroll to position [6300, 0]
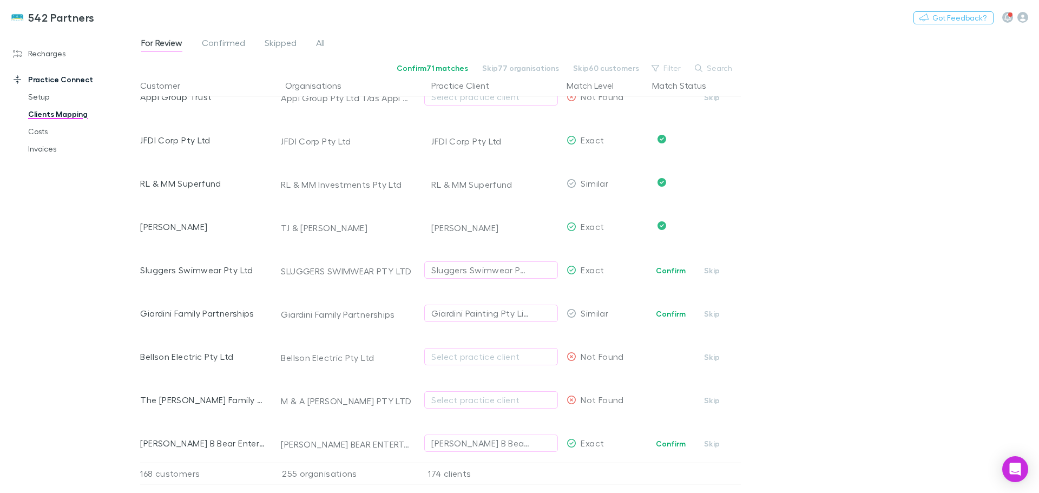
click at [671, 266] on button "Confirm" at bounding box center [671, 270] width 44 height 13
click at [713, 358] on button "Skip" at bounding box center [712, 357] width 35 height 13
click at [451, 398] on div "Select practice client" at bounding box center [491, 399] width 120 height 13
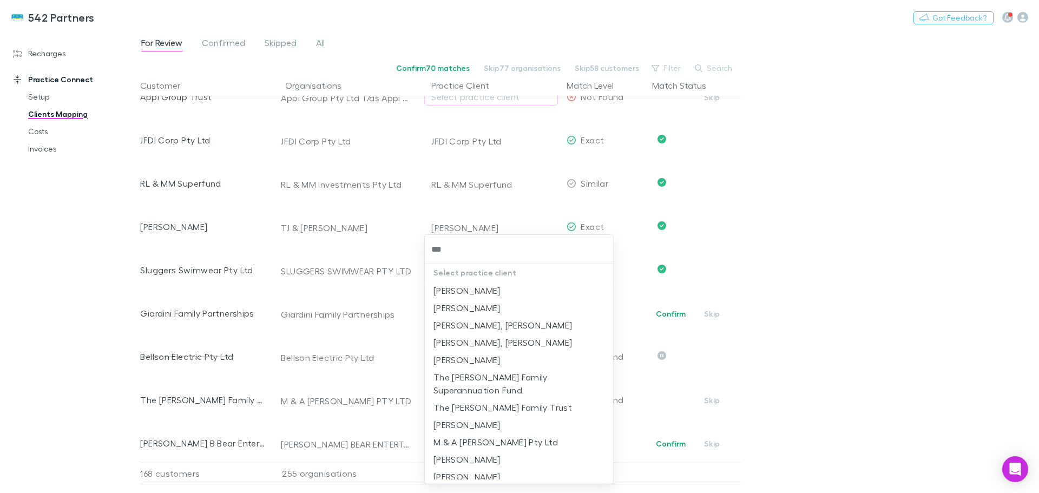
type input "****"
click at [480, 355] on li "The Eder Family Superannuation Fund" at bounding box center [519, 366] width 188 height 30
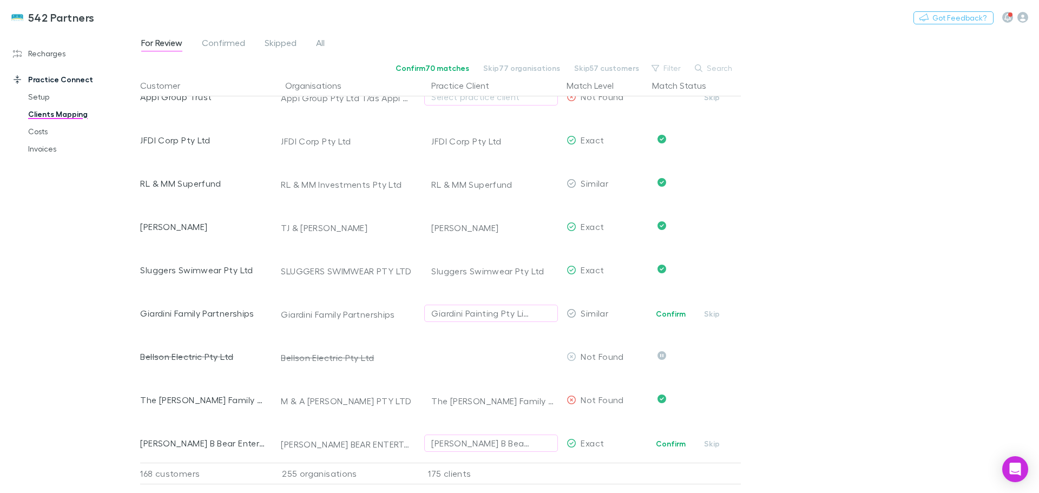
click at [672, 441] on button "Confirm" at bounding box center [671, 443] width 44 height 13
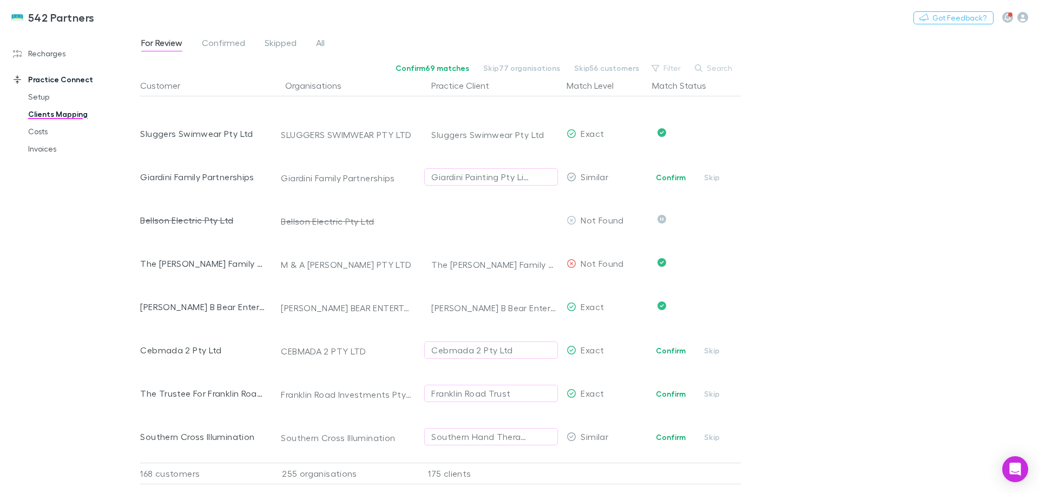
scroll to position [6516, 0]
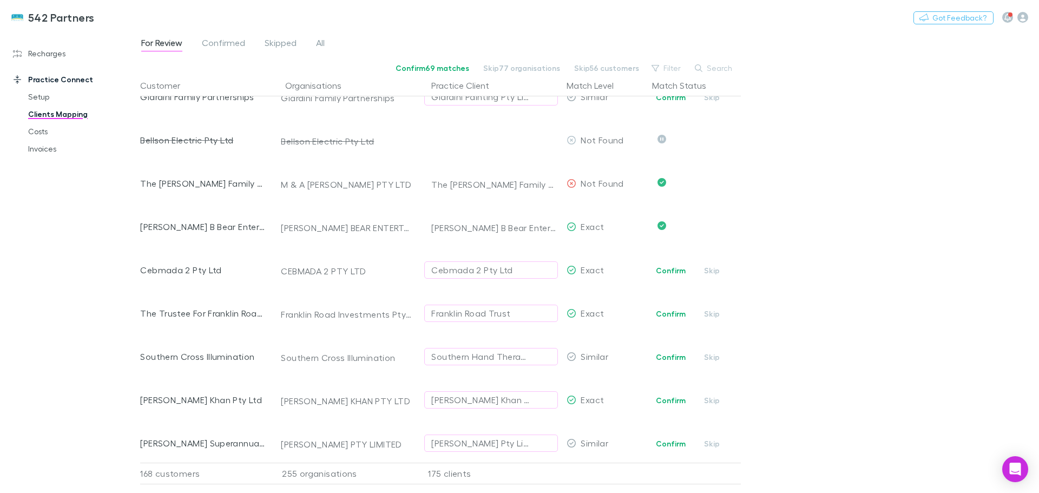
click at [667, 273] on button "Confirm" at bounding box center [671, 270] width 44 height 13
click at [661, 317] on button "Confirm" at bounding box center [671, 313] width 44 height 13
click at [670, 401] on button "Confirm" at bounding box center [671, 400] width 44 height 13
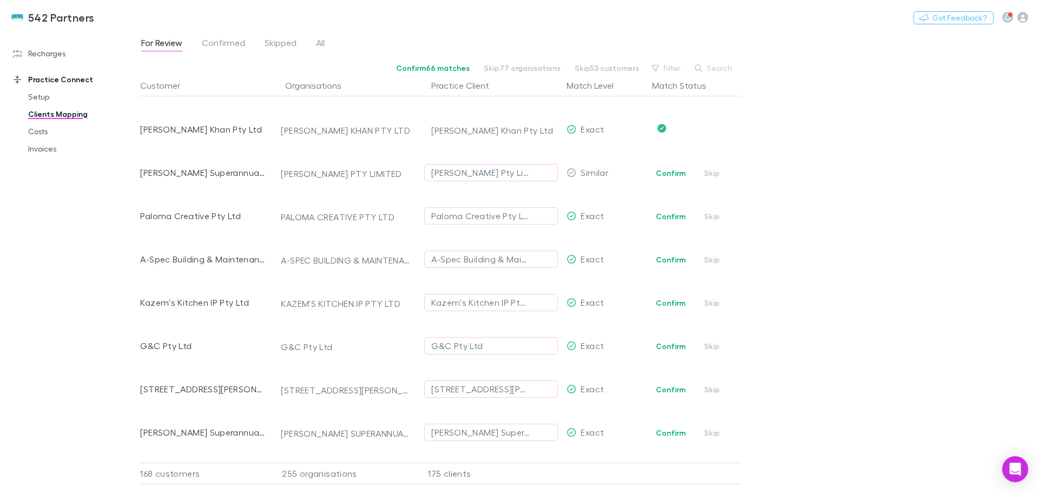
click at [661, 217] on button "Confirm" at bounding box center [671, 216] width 44 height 13
click at [678, 261] on button "Confirm" at bounding box center [671, 259] width 44 height 13
click at [470, 172] on div "Christie Ann Pty Limited" at bounding box center [480, 172] width 98 height 13
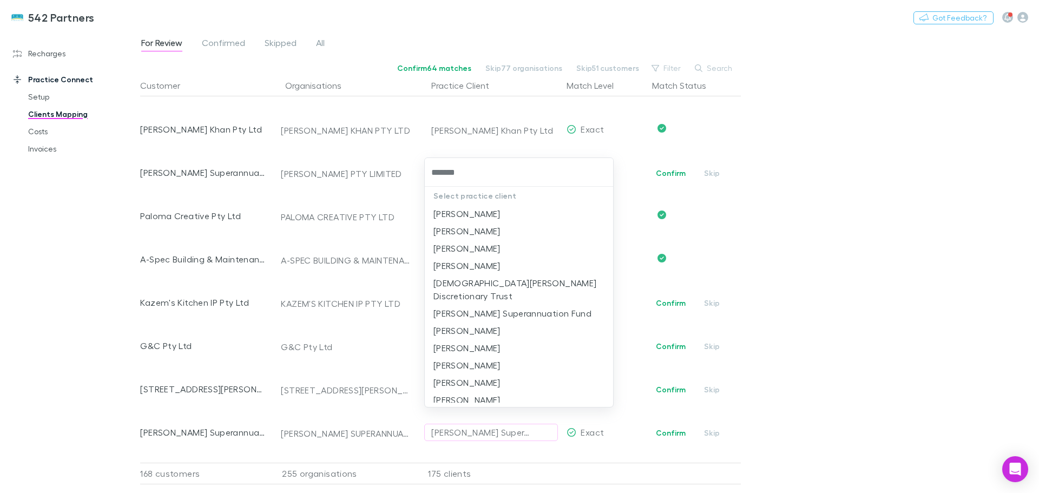
type input "********"
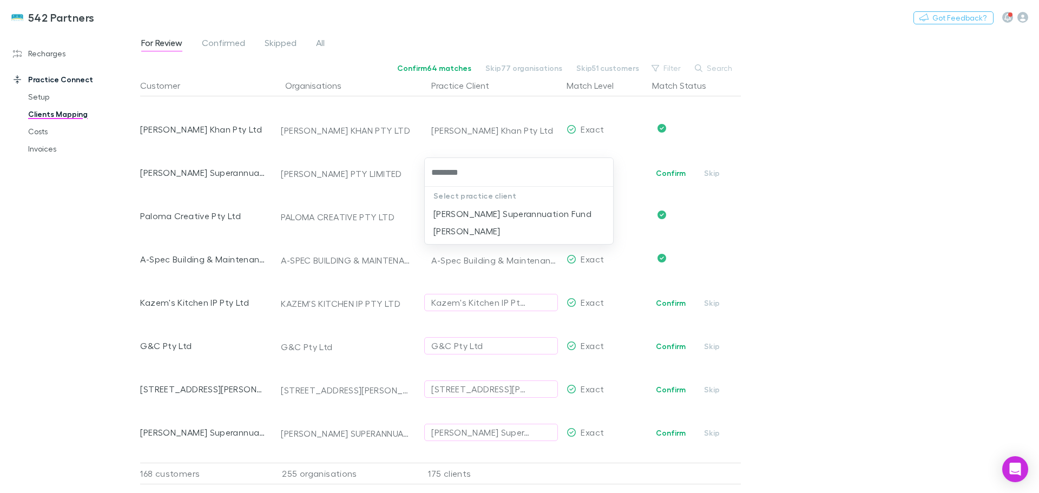
click at [503, 212] on li "Christie Ann Superannuation Fund" at bounding box center [519, 213] width 188 height 17
click at [672, 304] on button "Confirm" at bounding box center [671, 303] width 44 height 13
click at [673, 342] on button "Confirm" at bounding box center [671, 346] width 44 height 13
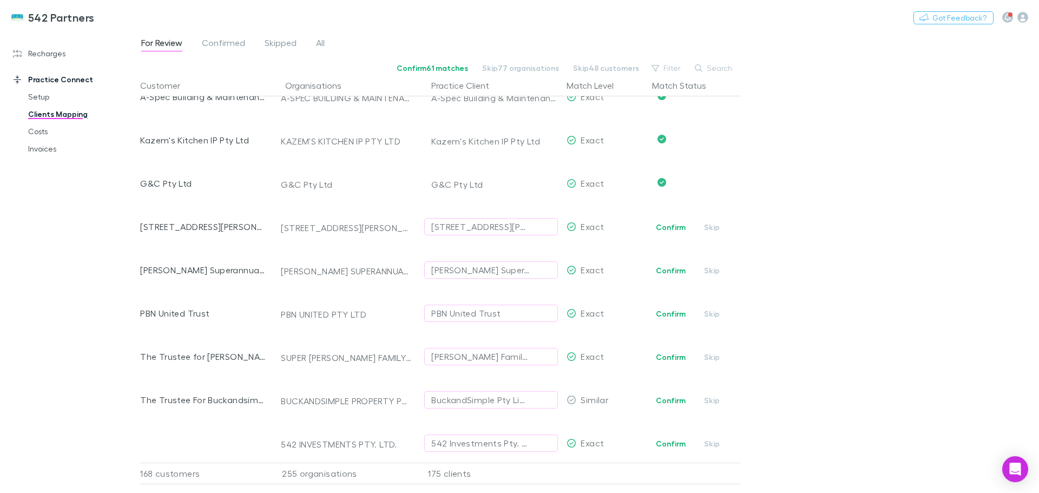
scroll to position [7003, 0]
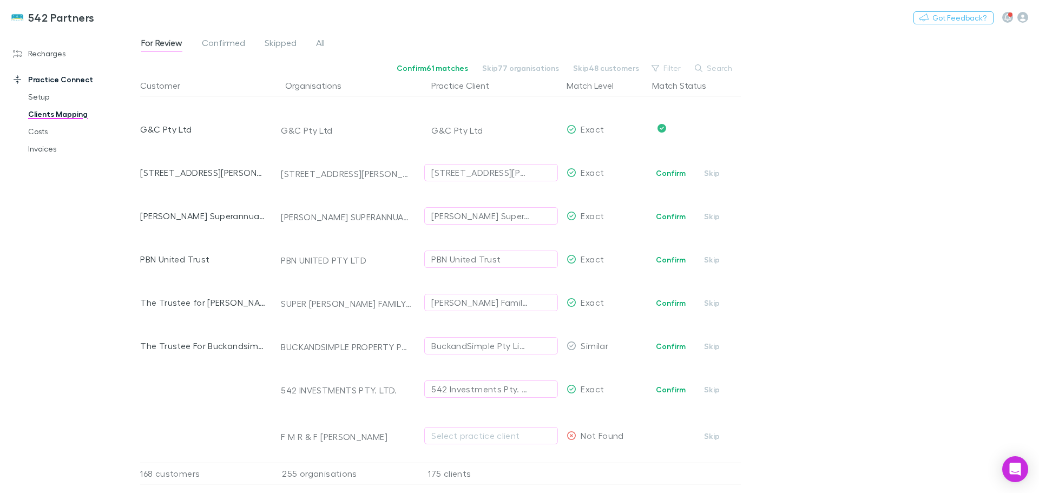
click at [670, 170] on button "Confirm" at bounding box center [671, 173] width 44 height 13
click at [671, 212] on button "Confirm" at bounding box center [671, 216] width 44 height 13
click at [672, 258] on button "Confirm" at bounding box center [671, 259] width 44 height 13
click at [664, 306] on button "Confirm" at bounding box center [671, 303] width 44 height 13
click at [464, 348] on div "BuckandSimple Pty Limited" at bounding box center [480, 345] width 98 height 13
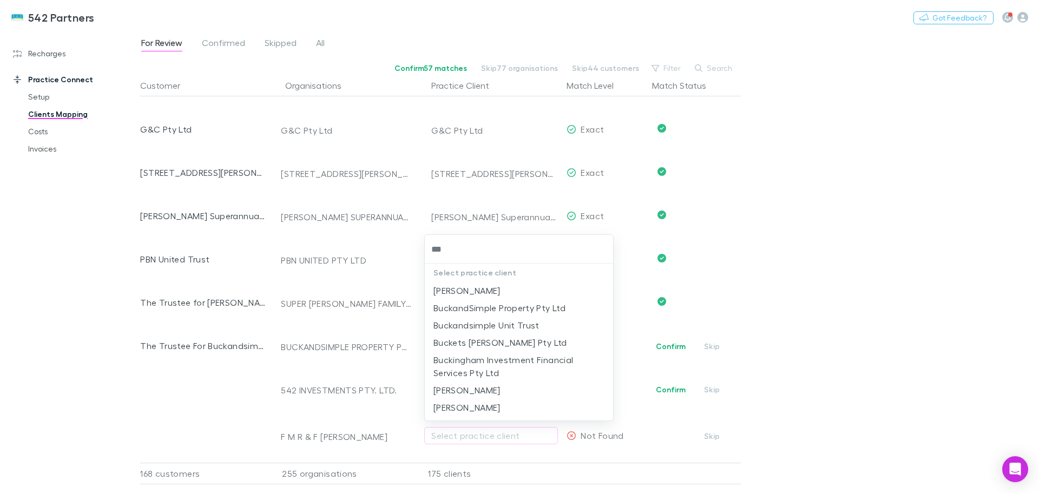
type input "****"
click at [492, 326] on li "Buckandsimple Unit Trust" at bounding box center [519, 325] width 188 height 17
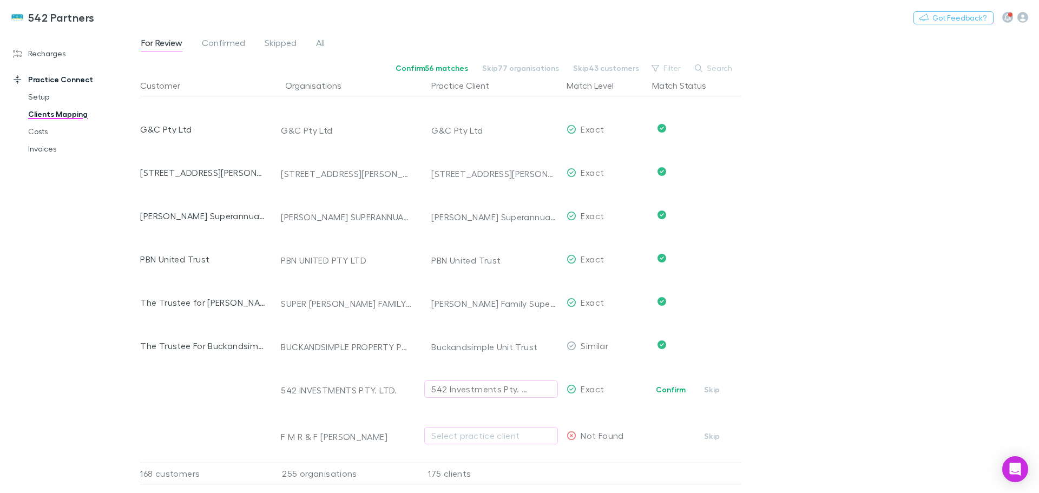
click at [665, 389] on button "Confirm" at bounding box center [671, 389] width 44 height 13
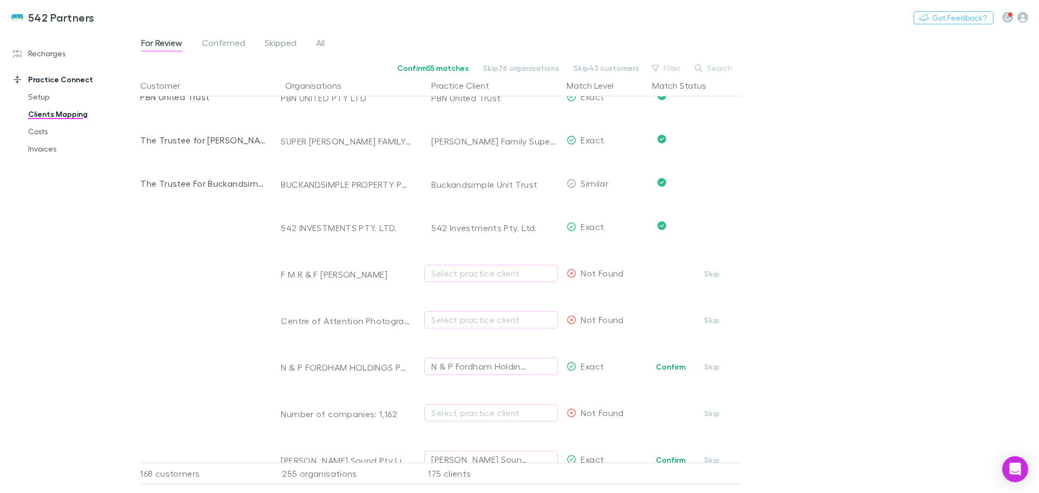
scroll to position [7220, 0]
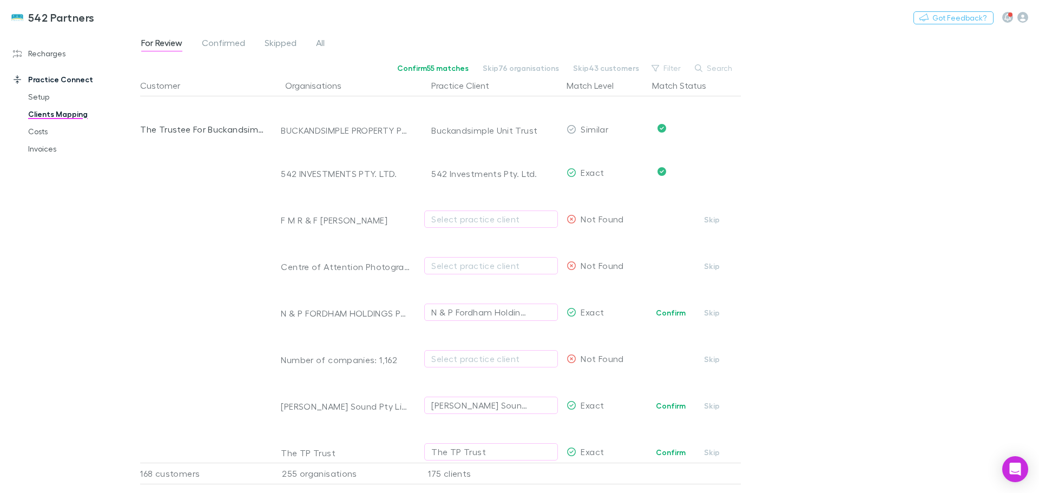
click at [221, 47] on span "Confirmed" at bounding box center [223, 44] width 43 height 14
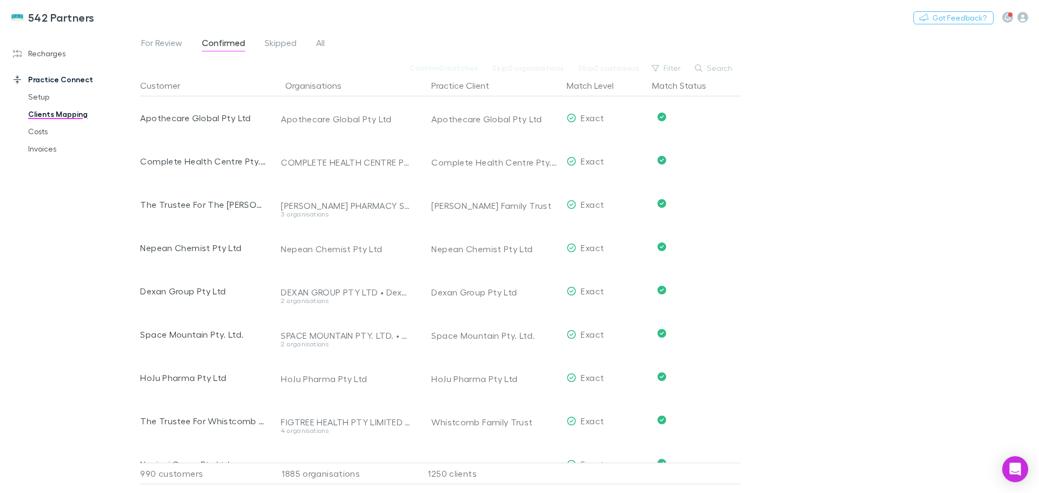
click at [166, 40] on span "For Review" at bounding box center [161, 44] width 41 height 14
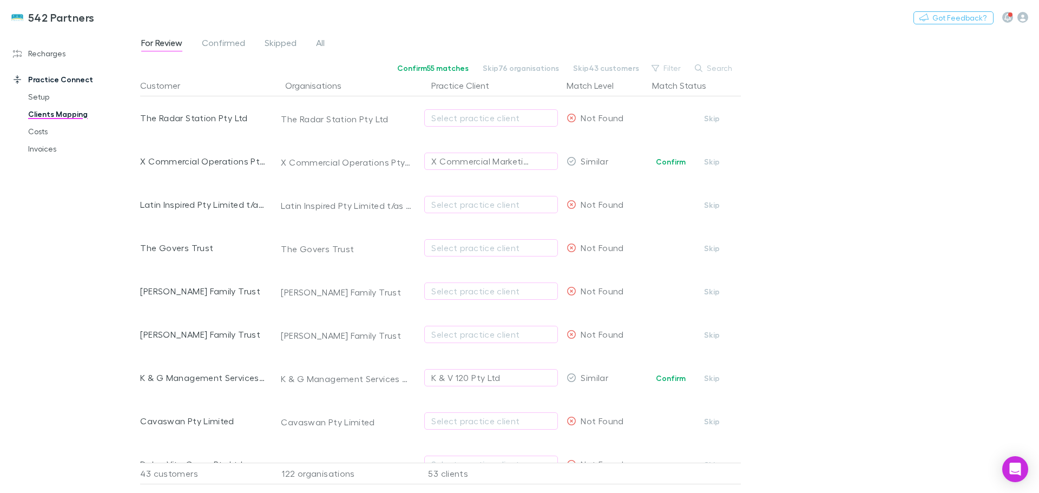
click at [470, 246] on div "Select practice client" at bounding box center [491, 247] width 120 height 13
type input "*****"
drag, startPoint x: 480, startPoint y: 306, endPoint x: 488, endPoint y: 307, distance: 7.6
click at [480, 306] on li "The Govers Trust" at bounding box center [519, 306] width 188 height 17
click at [445, 287] on div "Select practice client" at bounding box center [491, 291] width 120 height 13
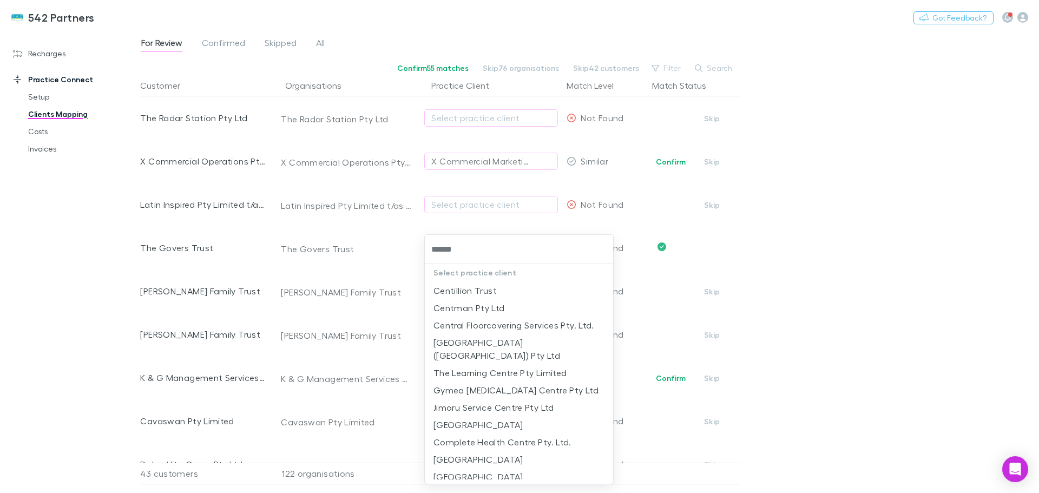
type input "*******"
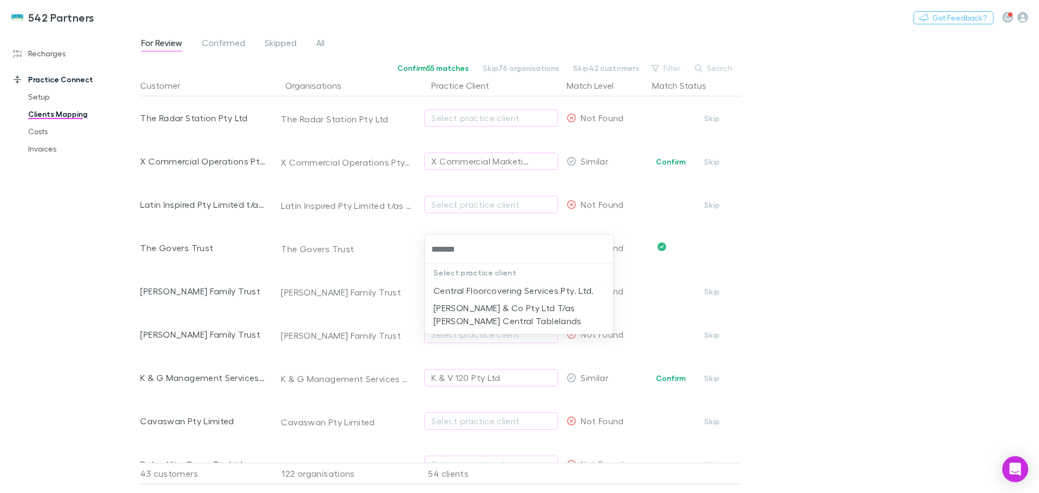
click at [445, 287] on li "Central Floorcovering Services Pty. Ltd." at bounding box center [519, 290] width 188 height 17
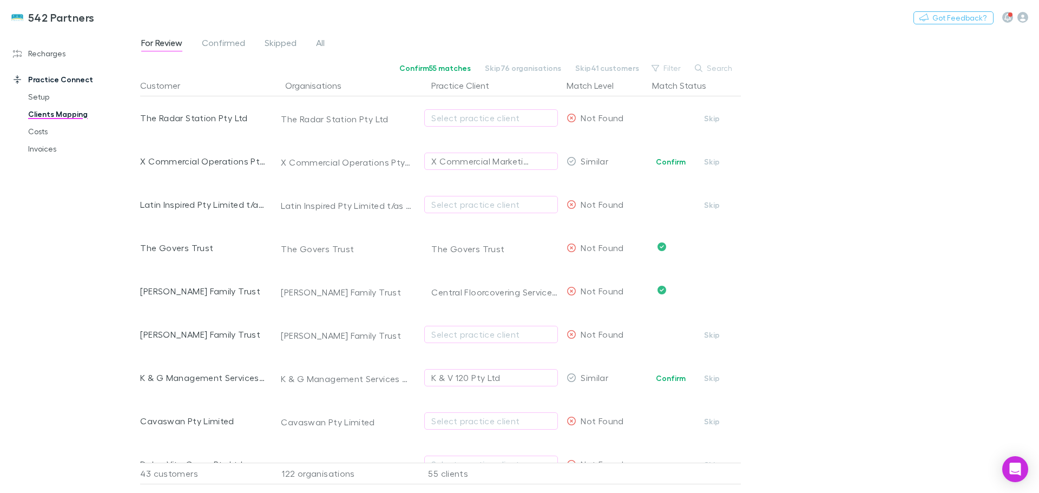
click at [449, 337] on div "Select practice client" at bounding box center [491, 334] width 120 height 13
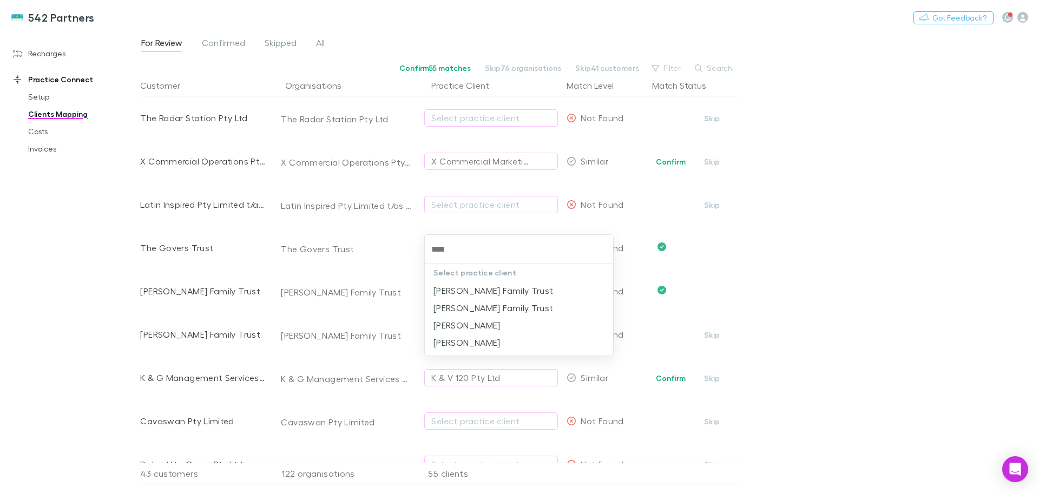
type input "****"
click at [470, 292] on li "Kurt Family Trust" at bounding box center [519, 290] width 188 height 17
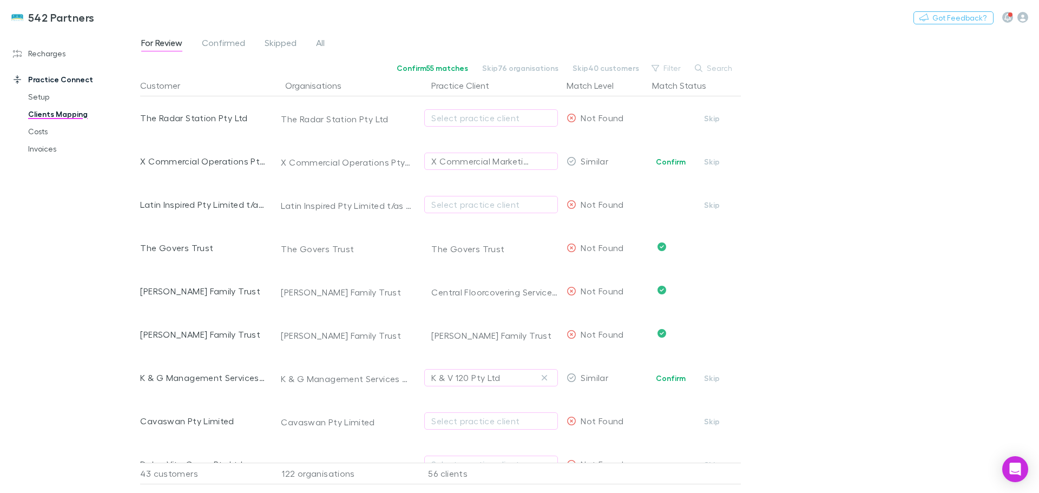
click at [543, 375] on icon "button" at bounding box center [544, 377] width 6 height 9
click at [710, 380] on button "Skip" at bounding box center [712, 378] width 35 height 13
click at [710, 421] on button "Skip" at bounding box center [712, 421] width 35 height 13
click at [235, 46] on span "Confirmed" at bounding box center [223, 44] width 43 height 14
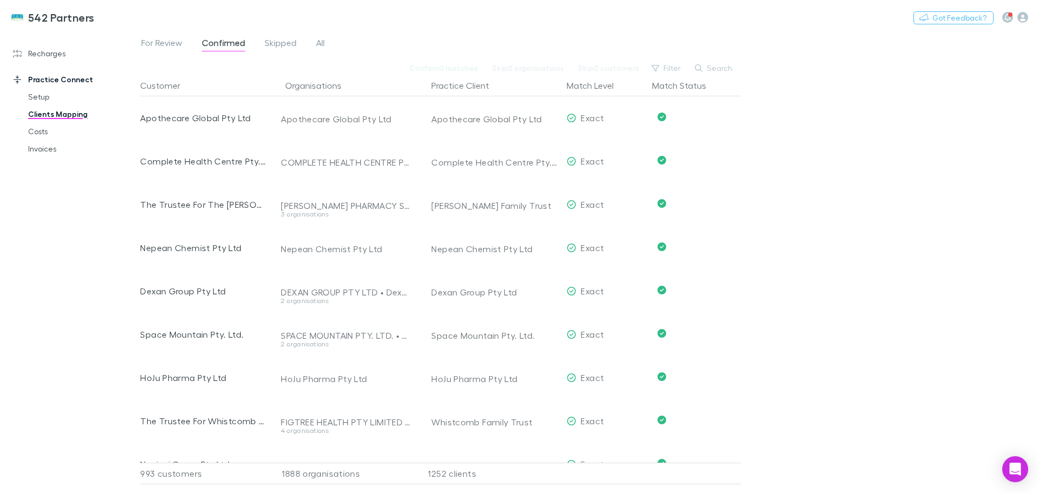
click at [157, 38] on span "For Review" at bounding box center [161, 44] width 41 height 14
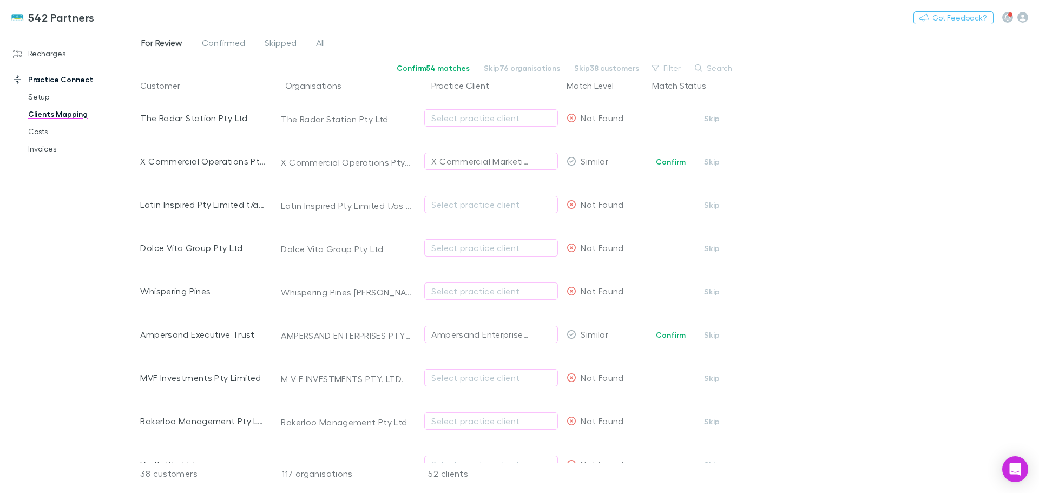
click at [469, 296] on div "Select practice client" at bounding box center [491, 291] width 120 height 13
type input "*****"
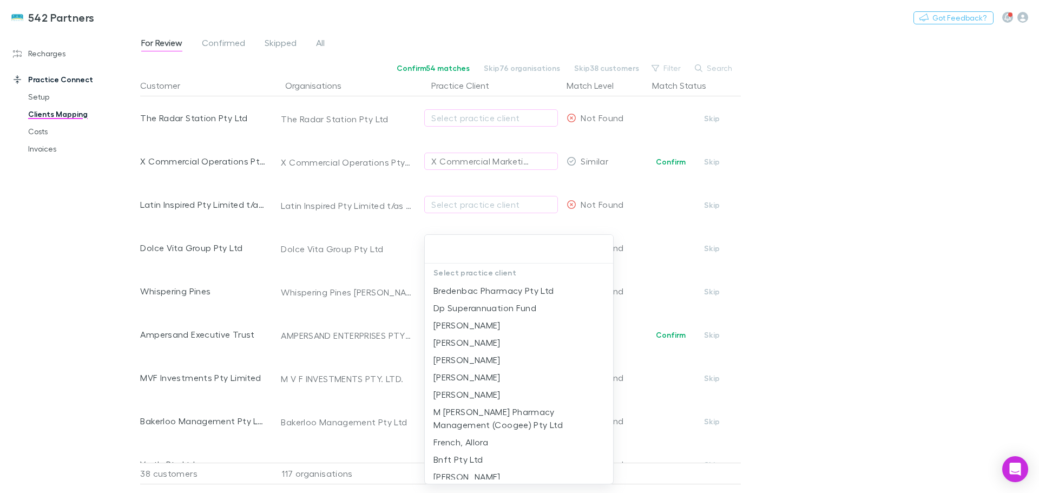
click at [45, 96] on div at bounding box center [519, 246] width 1039 height 493
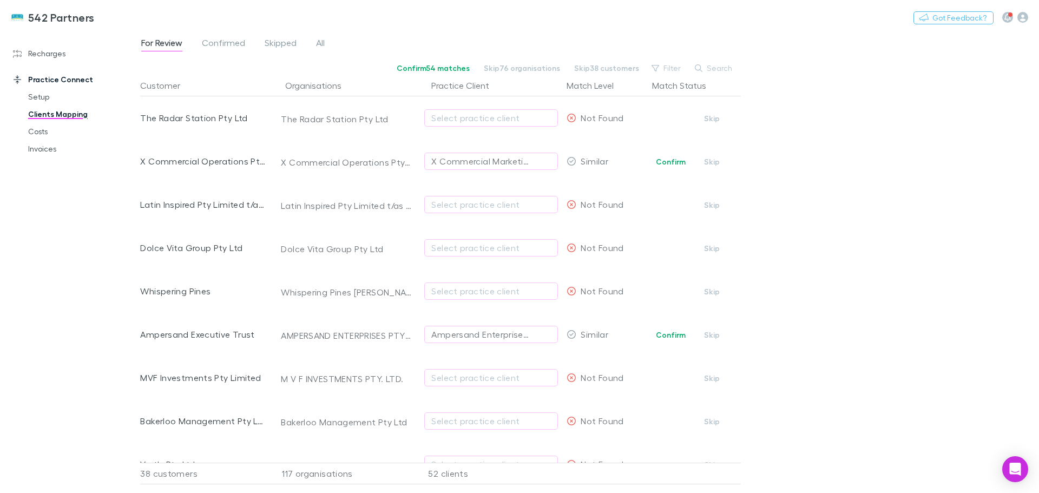
click at [43, 96] on link "Setup" at bounding box center [81, 96] width 129 height 17
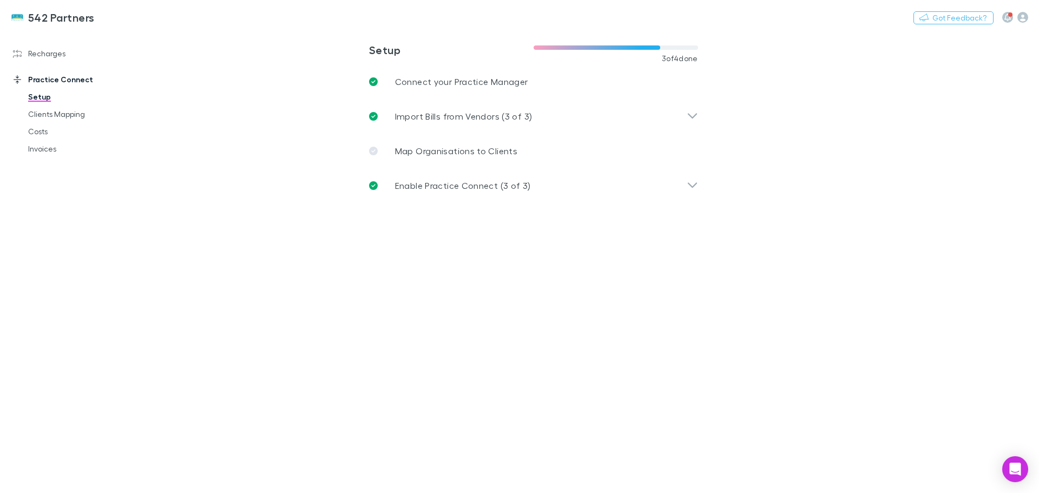
click at [51, 116] on link "Clients Mapping" at bounding box center [81, 114] width 129 height 17
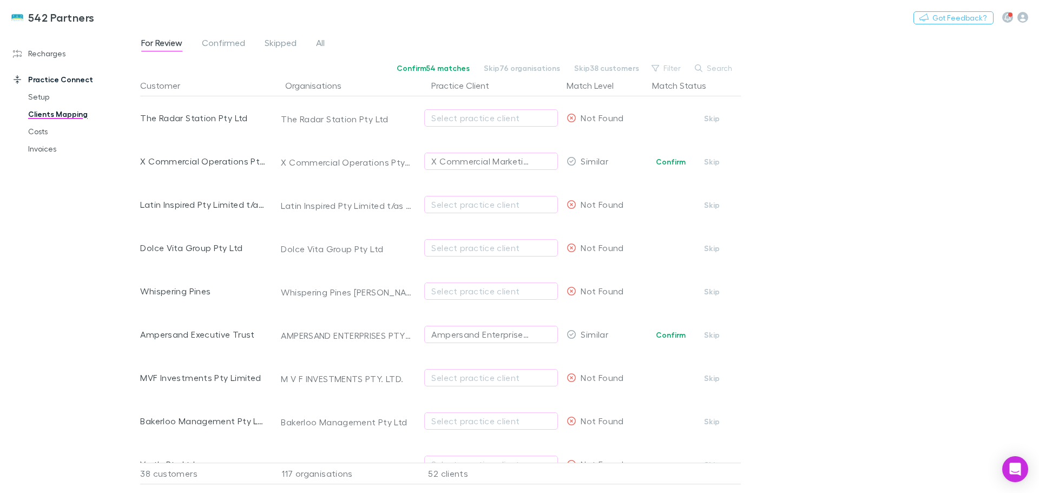
click at [31, 151] on link "Invoices" at bounding box center [81, 148] width 129 height 17
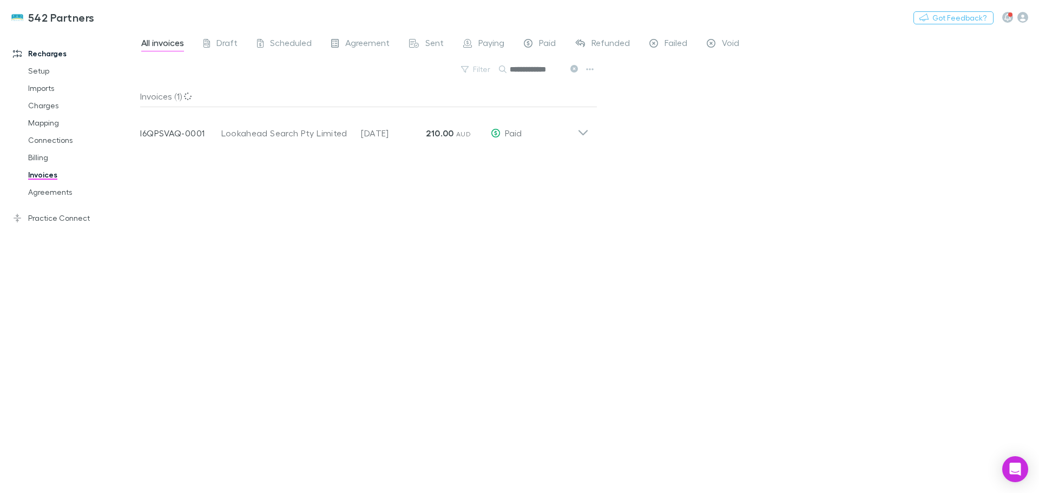
click at [581, 132] on icon at bounding box center [583, 129] width 11 height 22
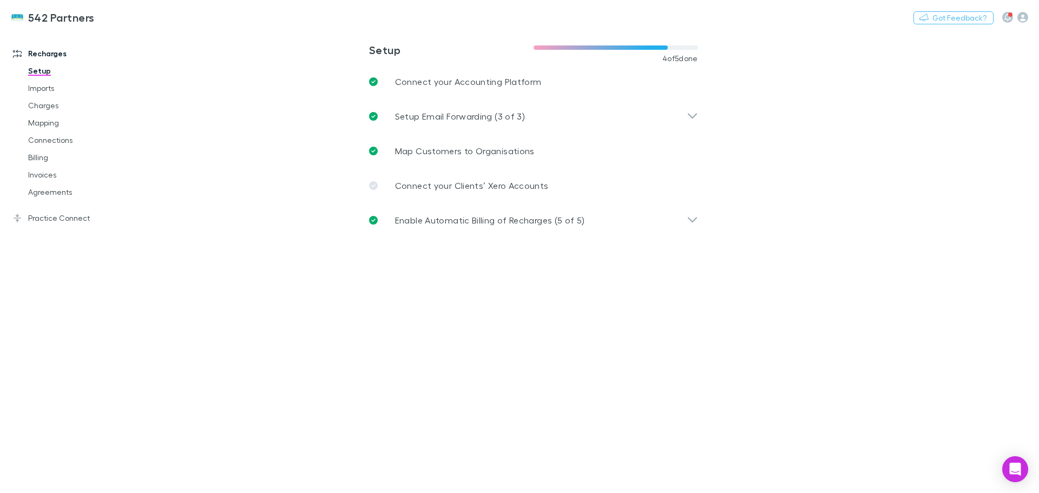
click at [38, 124] on link "Mapping" at bounding box center [81, 122] width 129 height 17
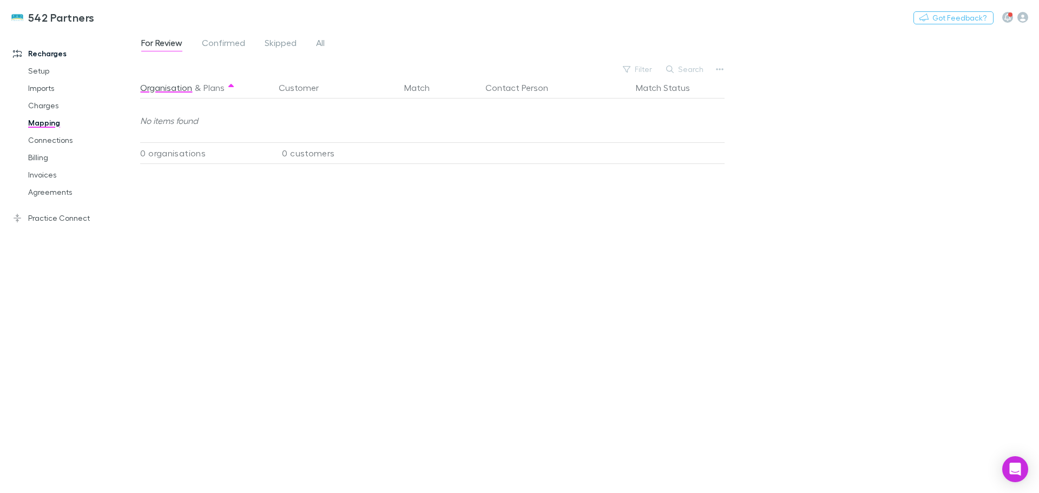
click at [318, 43] on span "All" at bounding box center [320, 44] width 9 height 14
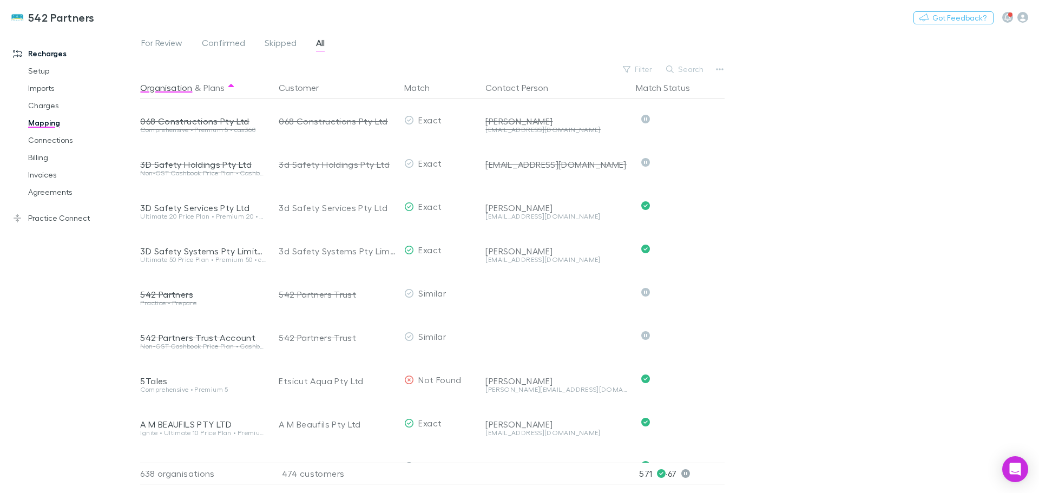
click at [688, 71] on button "Search" at bounding box center [685, 69] width 49 height 13
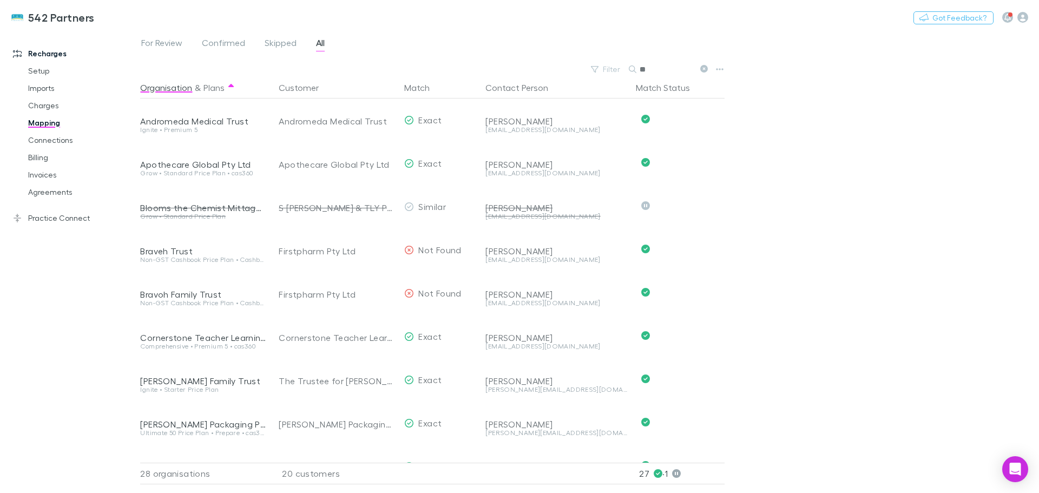
type input "*"
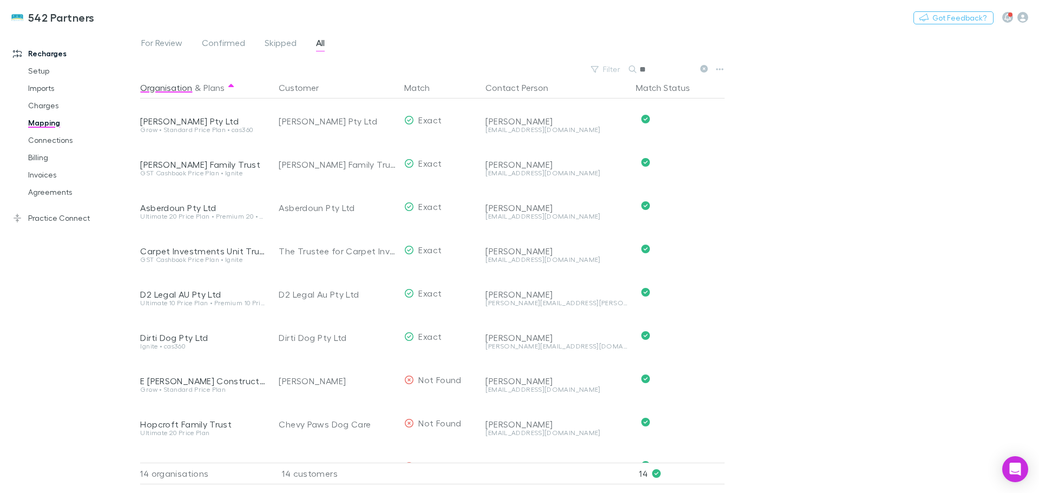
type input "*"
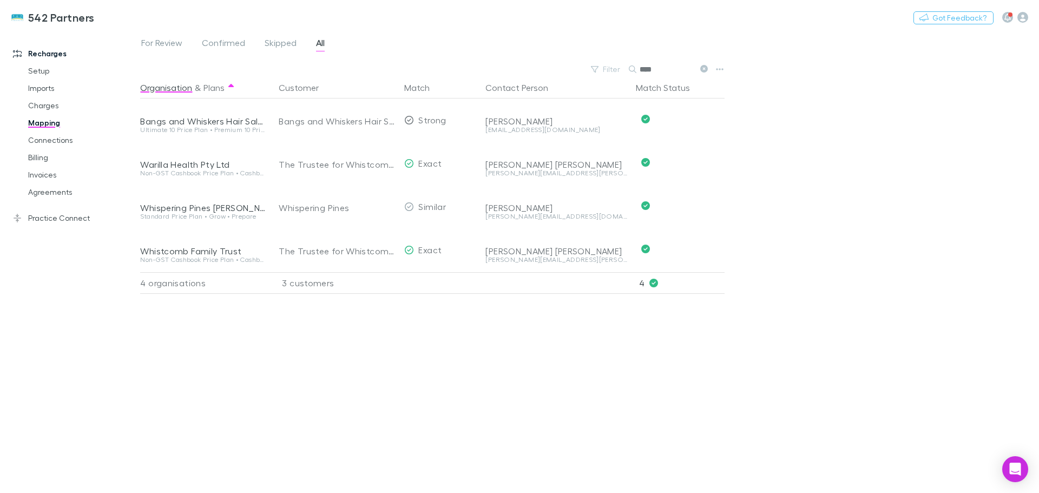
type input "****"
click at [705, 68] on icon at bounding box center [704, 69] width 8 height 8
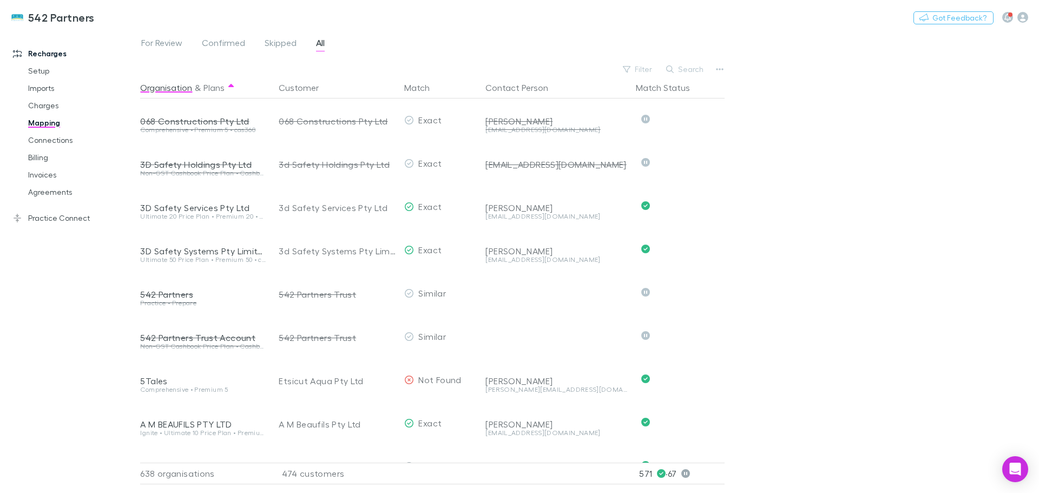
click at [685, 68] on button "Search" at bounding box center [685, 69] width 49 height 13
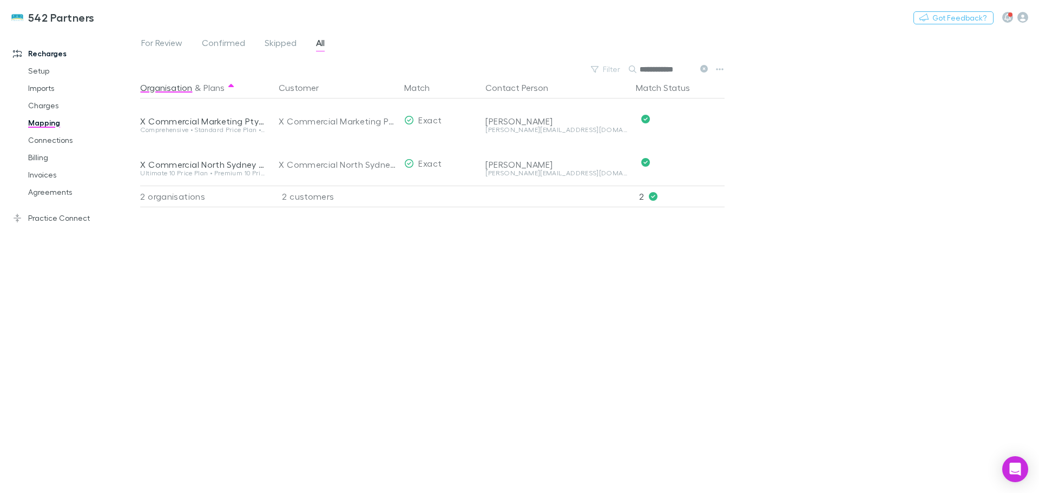
drag, startPoint x: 702, startPoint y: 68, endPoint x: 690, endPoint y: 67, distance: 12.5
click at [702, 67] on icon at bounding box center [704, 69] width 8 height 8
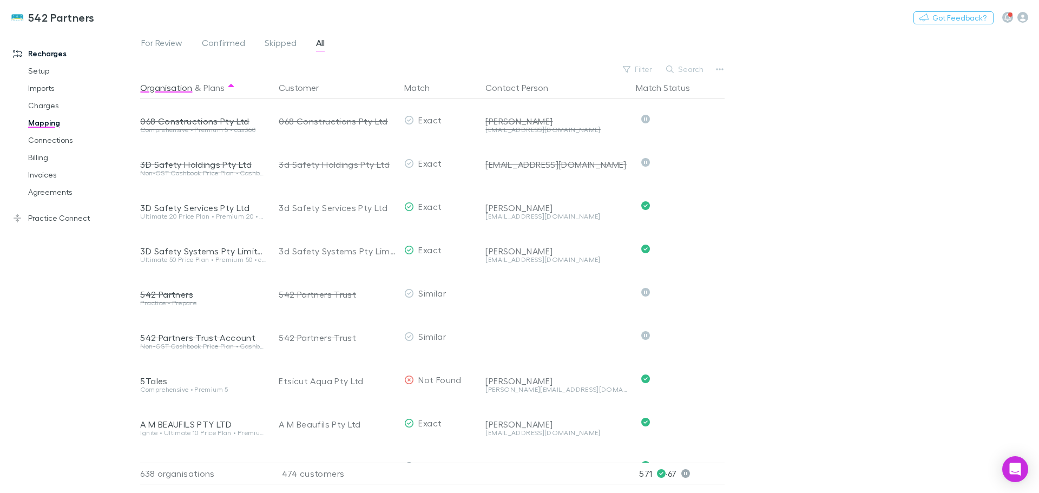
click at [686, 67] on button "Search" at bounding box center [685, 69] width 49 height 13
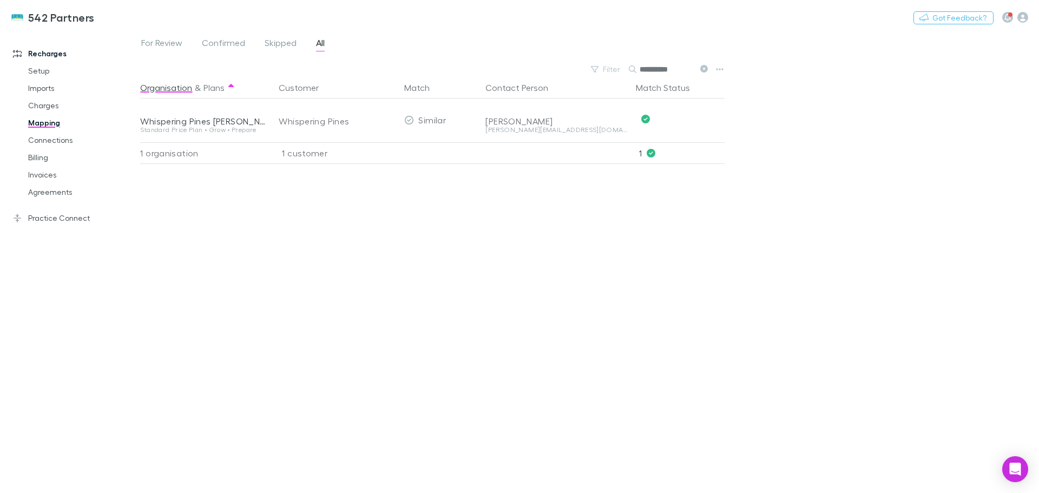
type input "**********"
click at [44, 176] on link "Invoices" at bounding box center [81, 174] width 129 height 17
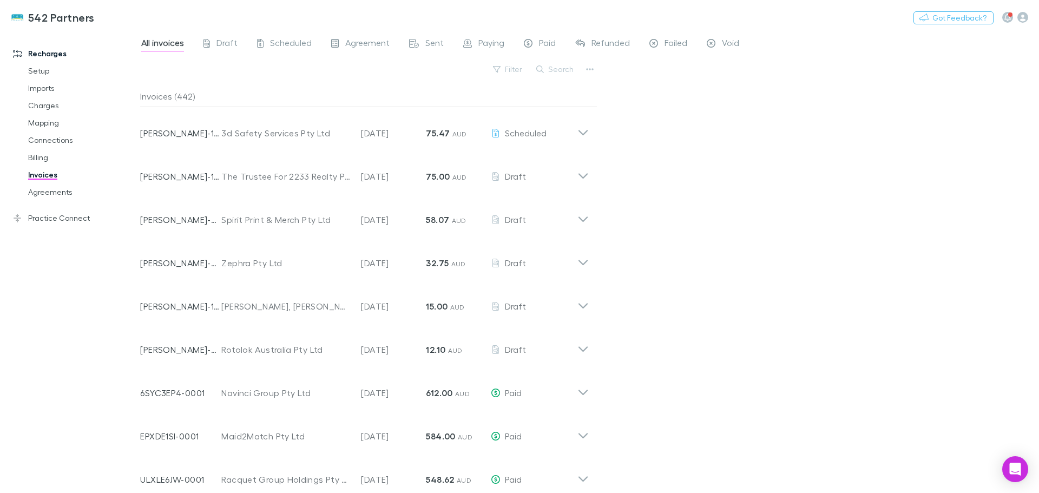
click at [555, 70] on button "Search" at bounding box center [555, 69] width 49 height 13
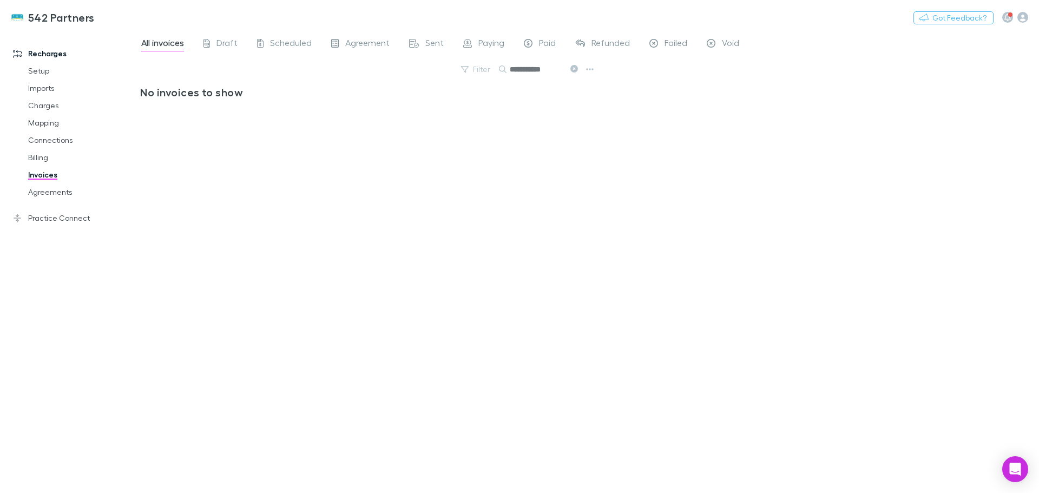
type input "**********"
click at [38, 106] on link "Charges" at bounding box center [81, 105] width 129 height 17
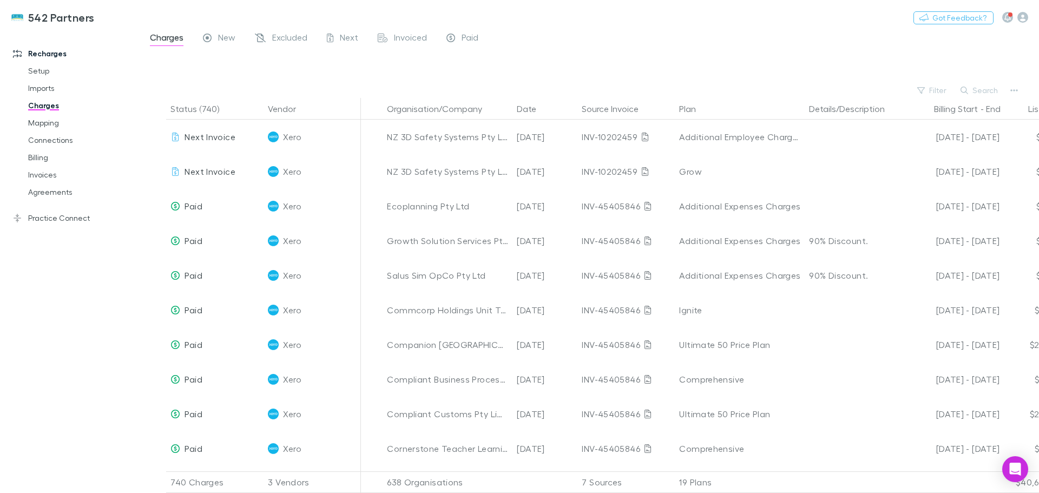
click at [985, 90] on button "Search" at bounding box center [979, 90] width 49 height 13
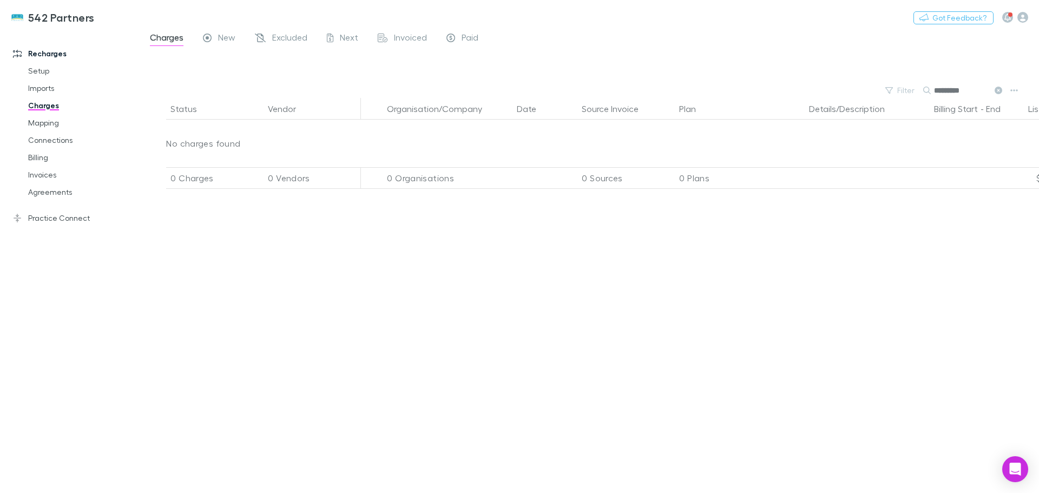
type input "*********"
click at [35, 173] on link "Invoices" at bounding box center [81, 174] width 129 height 17
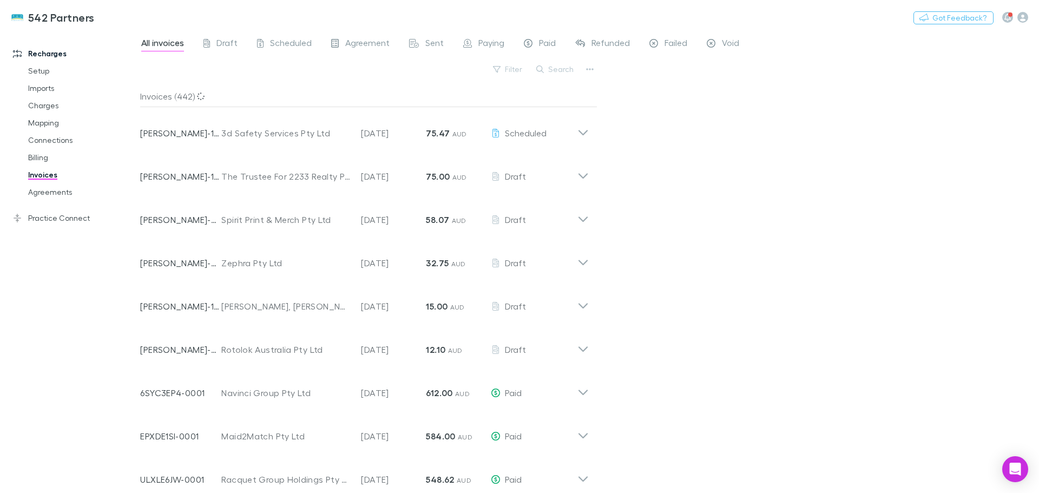
click at [38, 156] on link "Billing" at bounding box center [81, 157] width 129 height 17
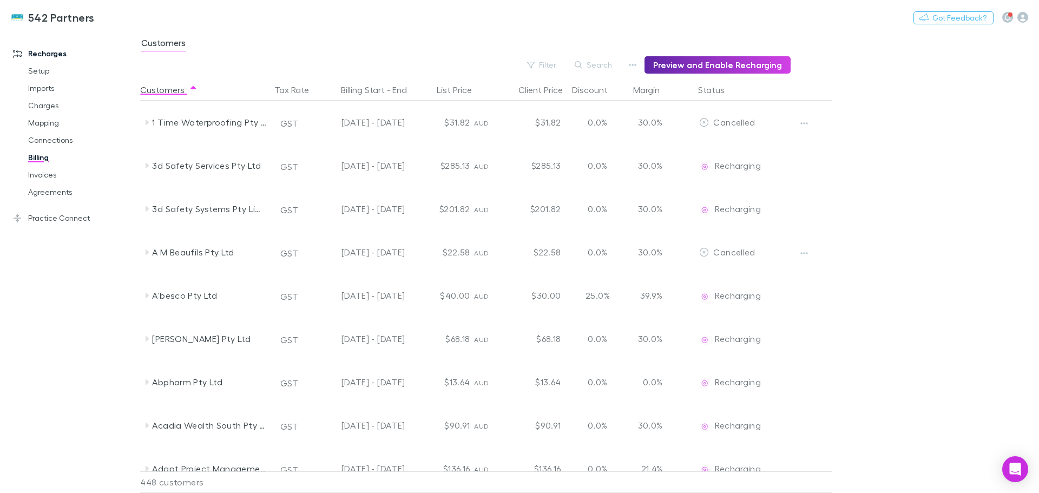
click at [145, 122] on icon at bounding box center [146, 122] width 9 height 9
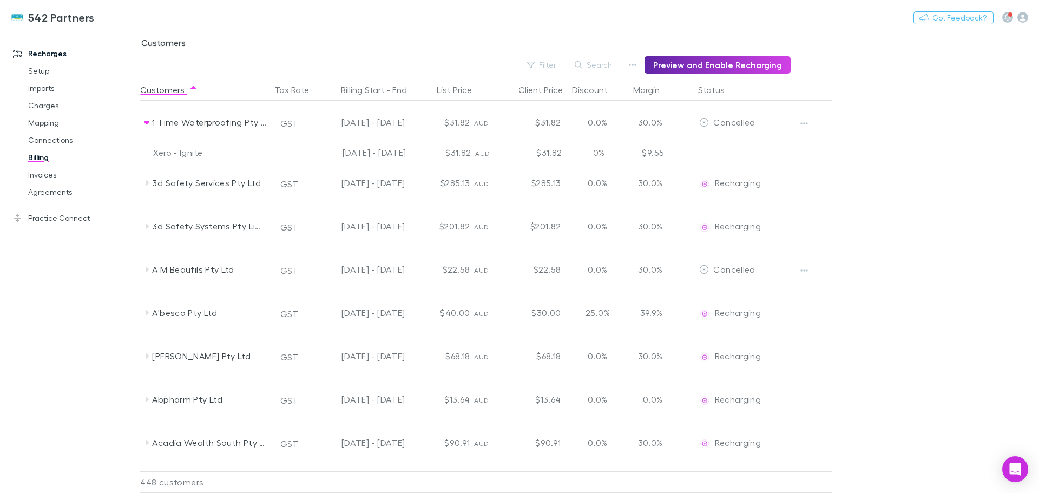
click at [619, 63] on button "Search" at bounding box center [593, 64] width 49 height 13
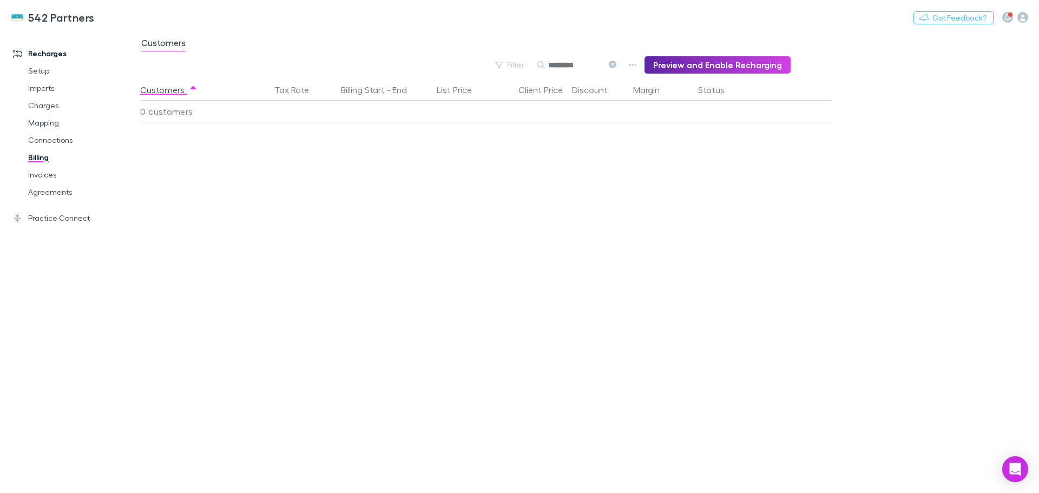
type input "*********"
click at [48, 88] on link "Imports" at bounding box center [81, 88] width 129 height 17
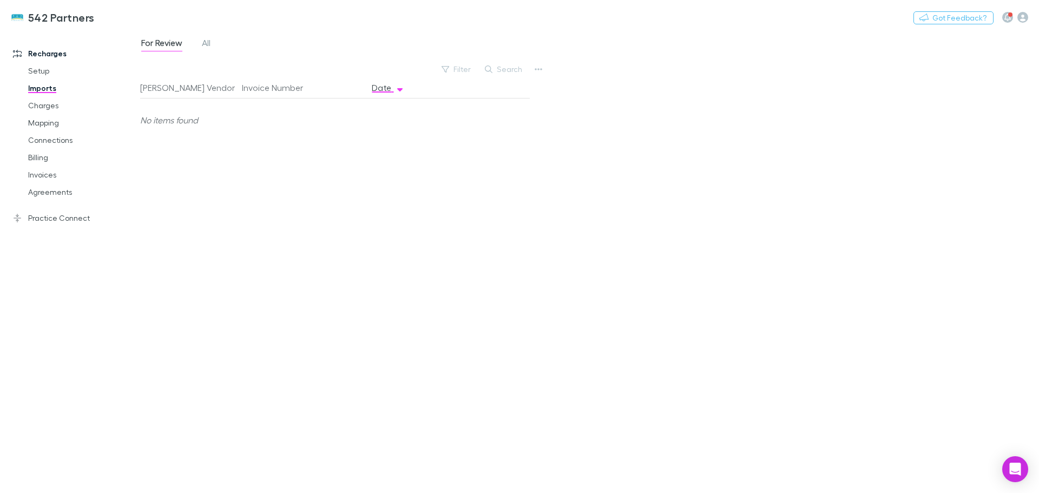
drag, startPoint x: 212, startPoint y: 43, endPoint x: 240, endPoint y: 80, distance: 47.1
click at [211, 43] on link "All" at bounding box center [206, 44] width 11 height 17
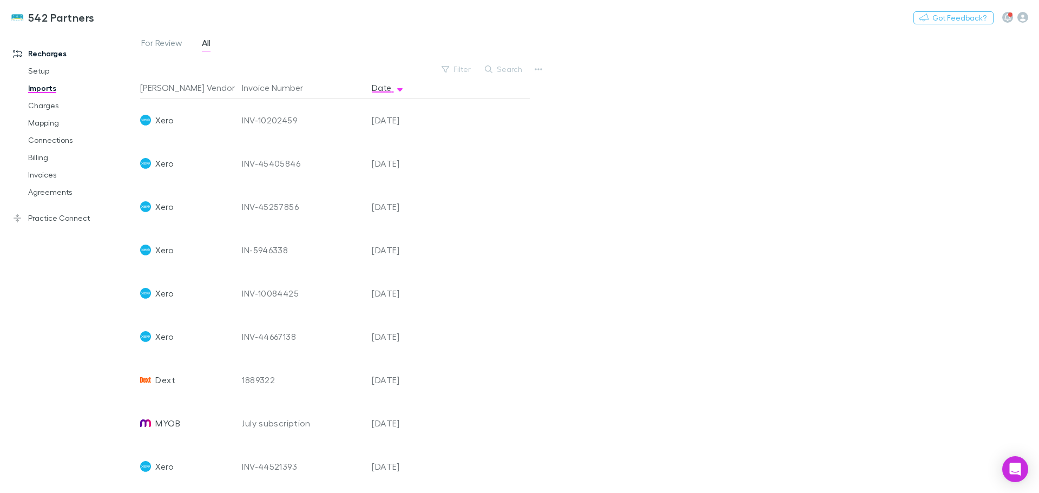
click at [39, 111] on link "Charges" at bounding box center [81, 105] width 129 height 17
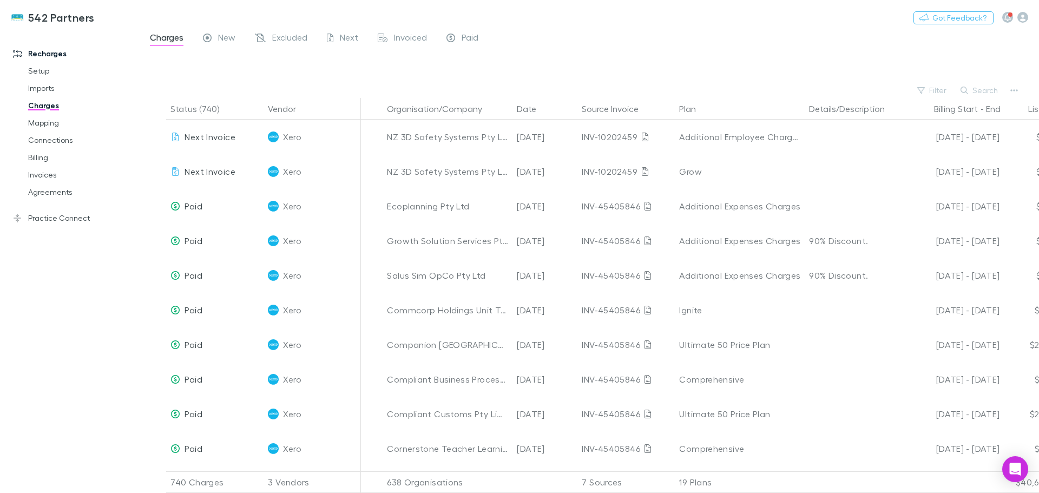
click at [973, 91] on button "Search" at bounding box center [979, 90] width 49 height 13
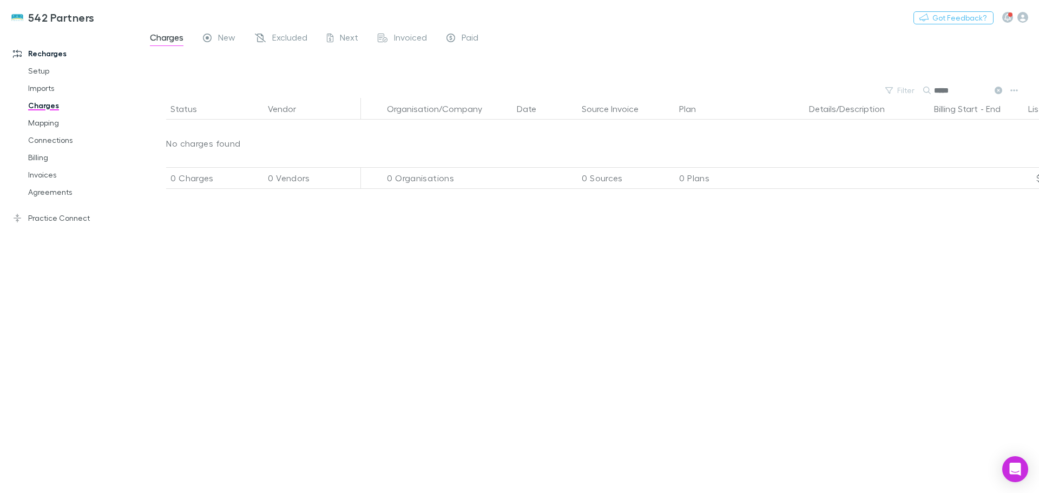
type input "*****"
click at [41, 120] on link "Mapping" at bounding box center [81, 122] width 129 height 17
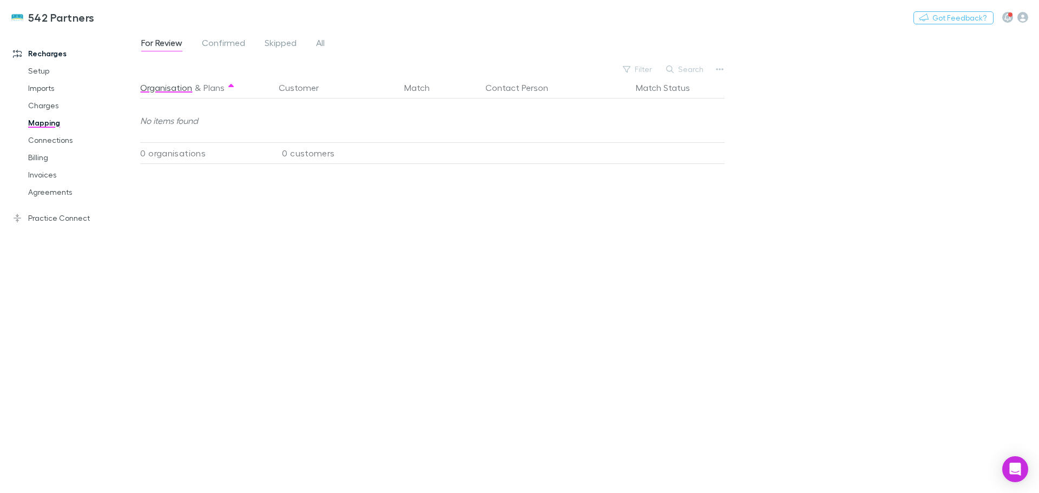
click at [318, 39] on span "All" at bounding box center [320, 44] width 9 height 14
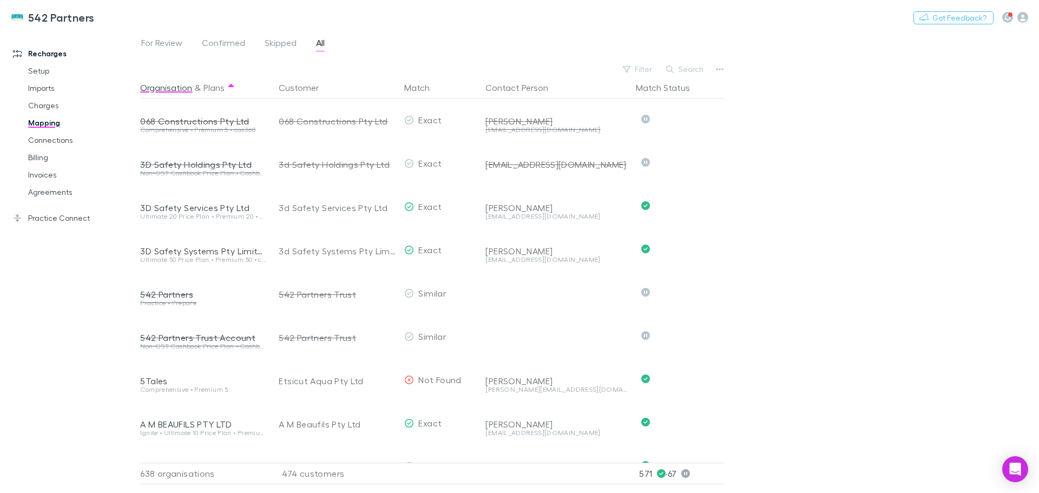
click at [692, 71] on button "Search" at bounding box center [685, 69] width 49 height 13
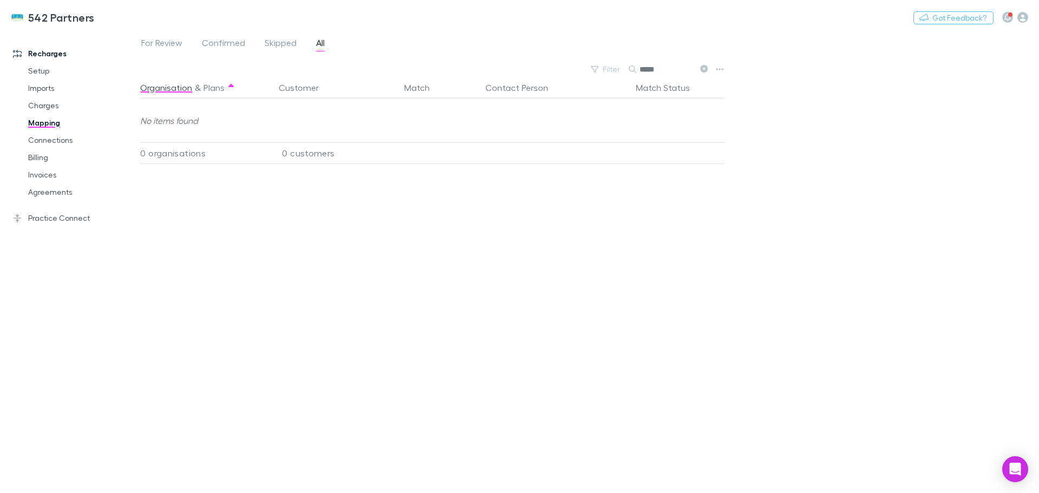
type input "*****"
click at [42, 154] on link "Billing" at bounding box center [81, 157] width 129 height 17
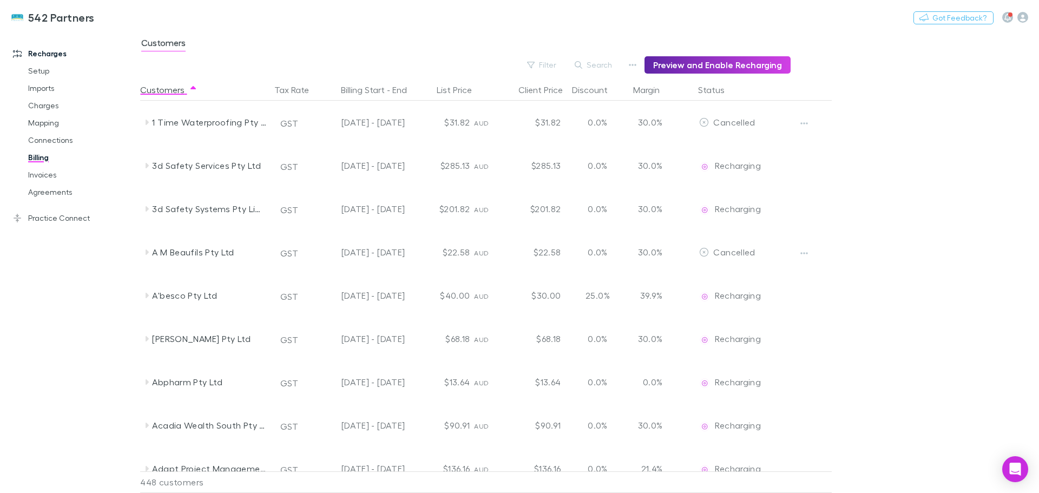
click at [36, 125] on link "Mapping" at bounding box center [81, 122] width 129 height 17
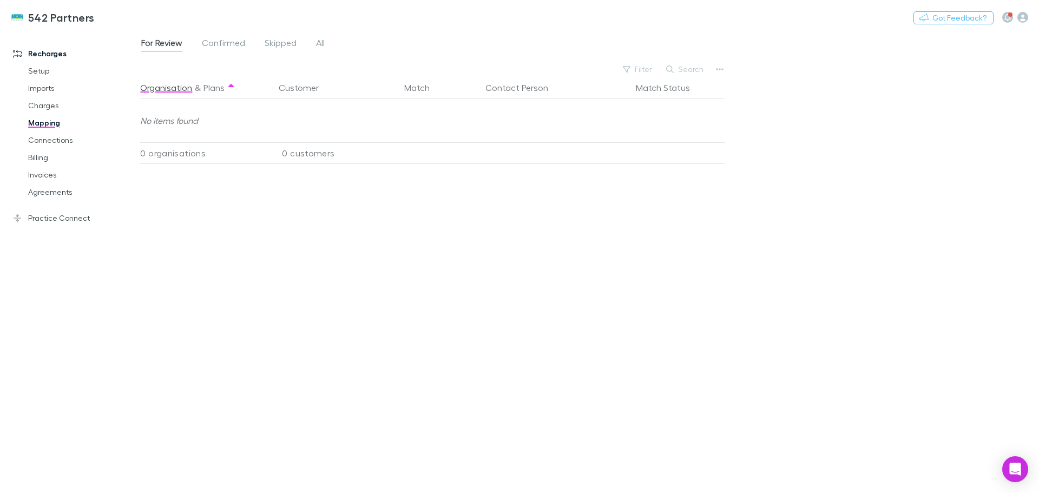
click at [688, 70] on button "Search" at bounding box center [685, 69] width 49 height 13
type input "********"
click at [320, 44] on span "All" at bounding box center [320, 44] width 9 height 14
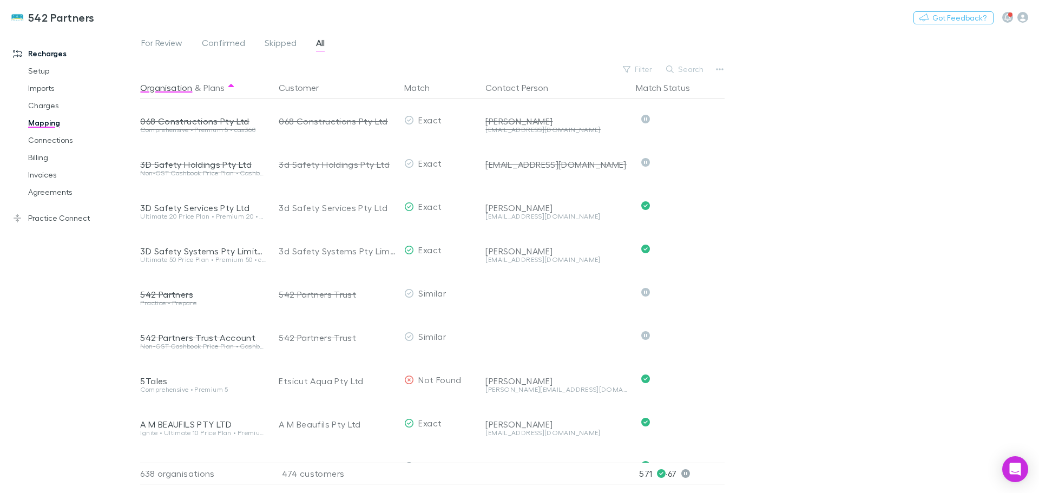
click at [683, 69] on button "Search" at bounding box center [685, 69] width 49 height 13
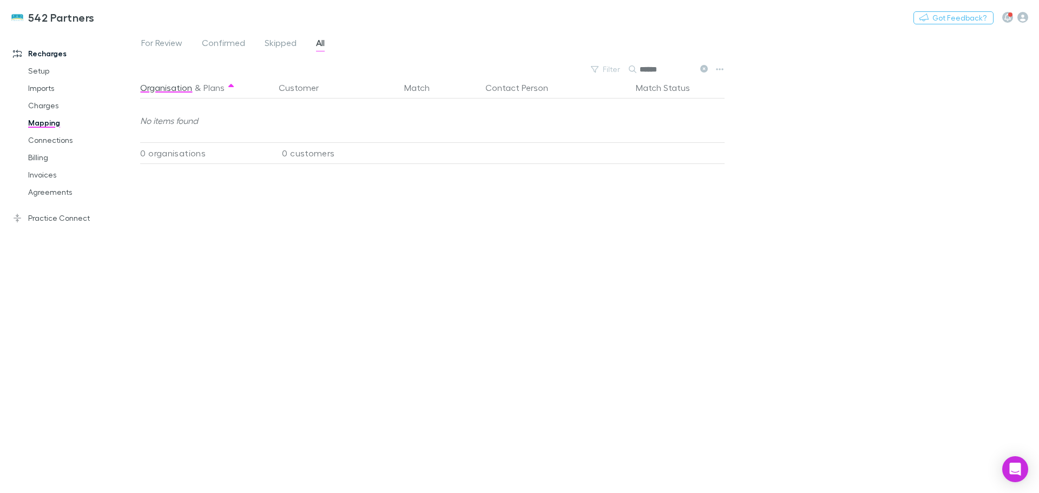
type input "******"
click at [42, 191] on link "Agreements" at bounding box center [81, 191] width 129 height 17
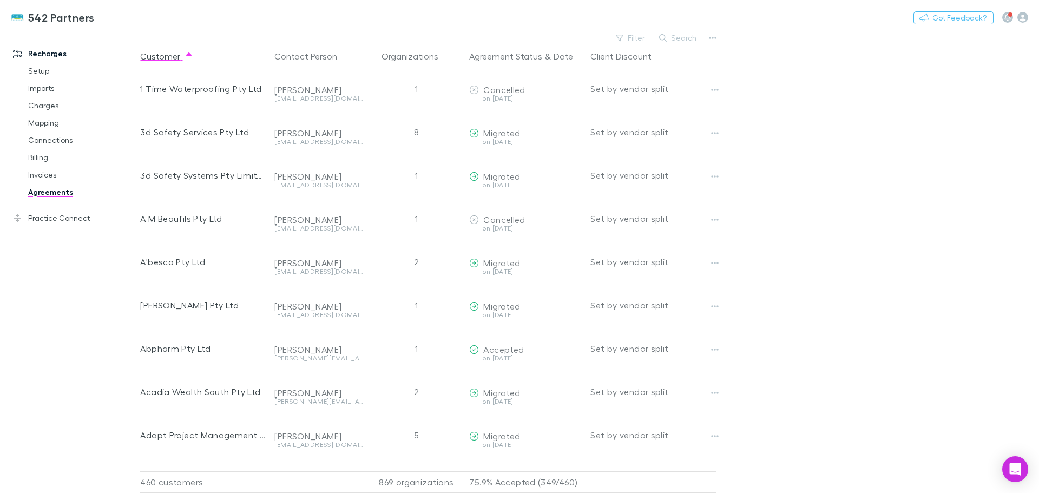
click at [681, 35] on button "Search" at bounding box center [678, 37] width 49 height 13
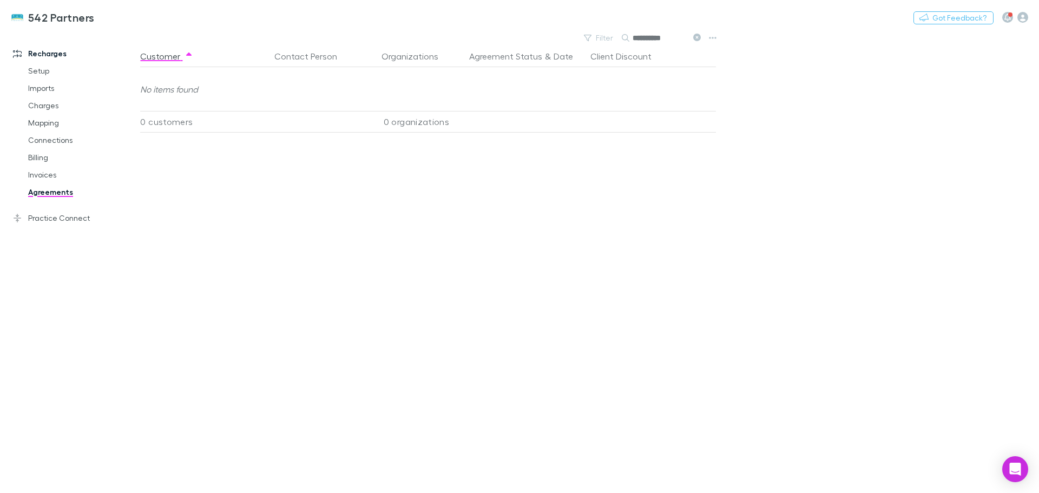
drag, startPoint x: 672, startPoint y: 39, endPoint x: 541, endPoint y: 4, distance: 135.0
click at [631, 30] on div "**********" at bounding box center [519, 246] width 1039 height 493
type input "********"
click at [49, 124] on link "Mapping" at bounding box center [81, 122] width 129 height 17
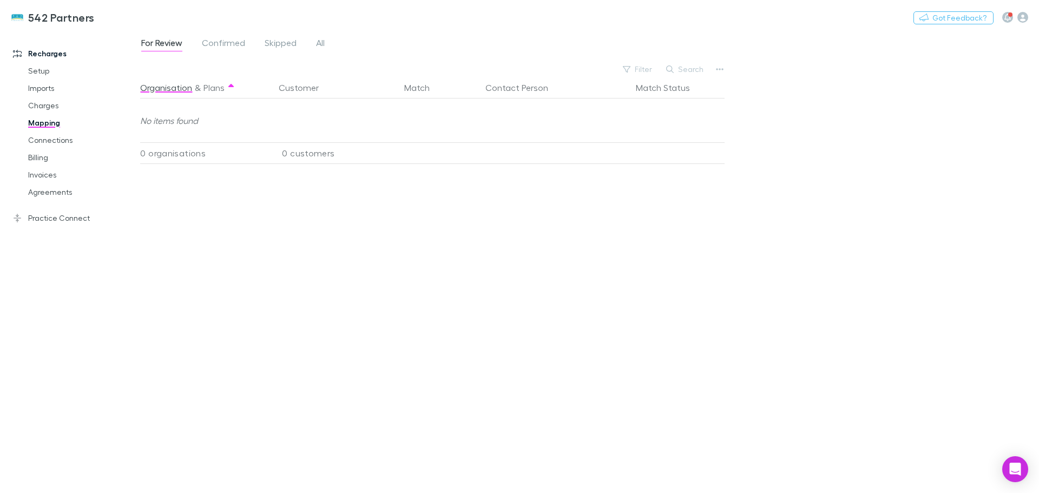
click at [320, 43] on span "All" at bounding box center [320, 44] width 9 height 14
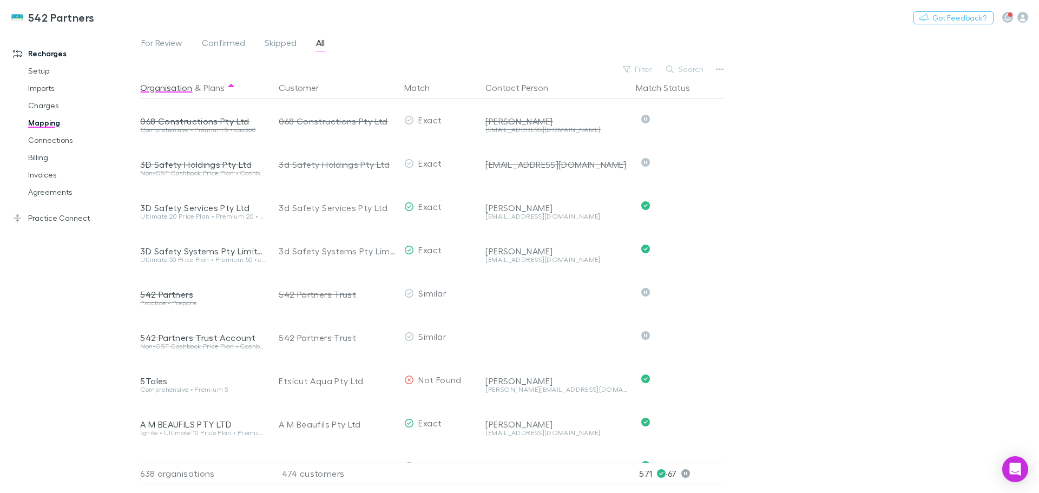
click at [691, 73] on button "Search" at bounding box center [685, 69] width 49 height 13
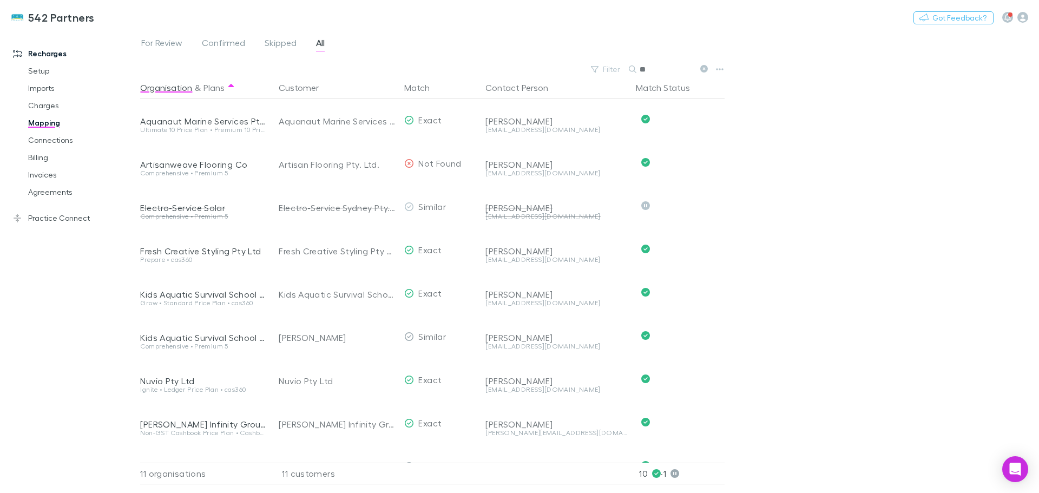
type input "*"
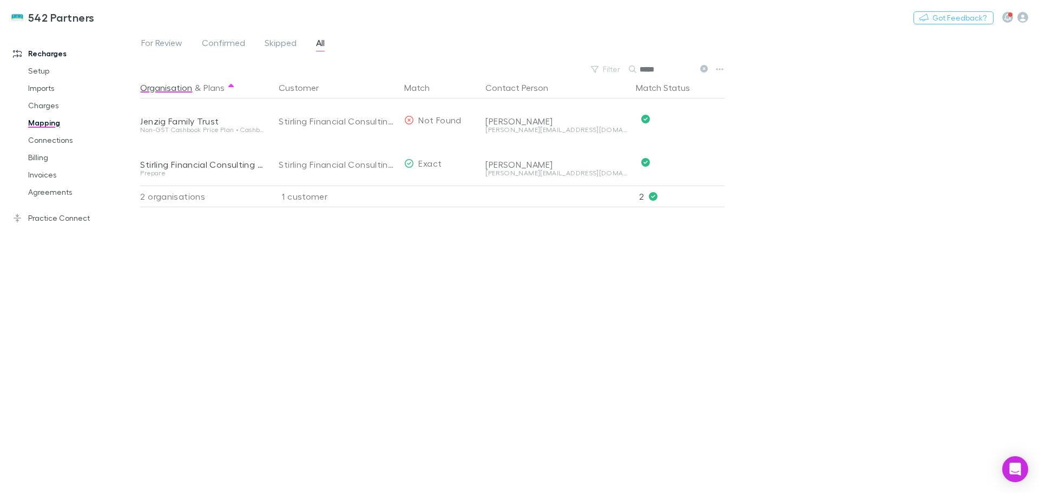
type input "*****"
click at [42, 174] on link "Invoices" at bounding box center [81, 174] width 129 height 17
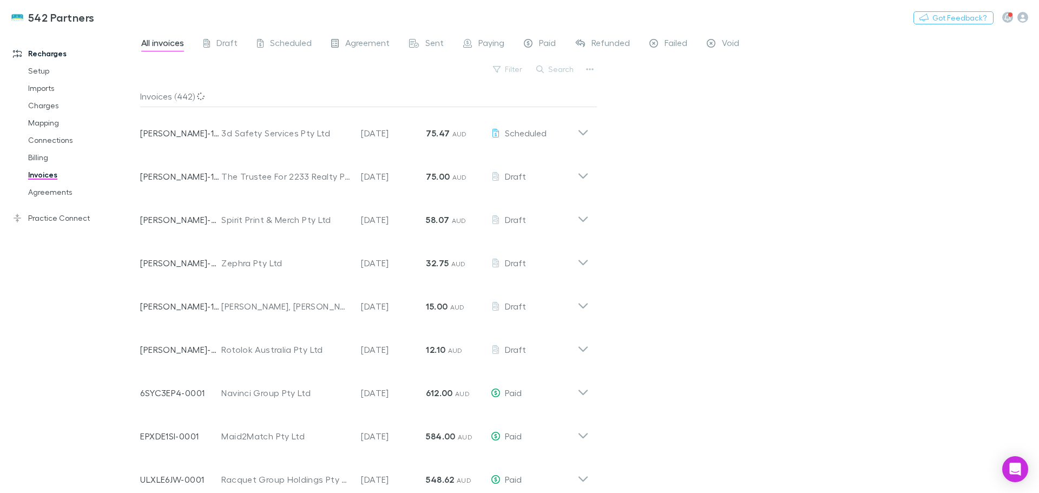
click at [562, 69] on button "Search" at bounding box center [555, 69] width 49 height 13
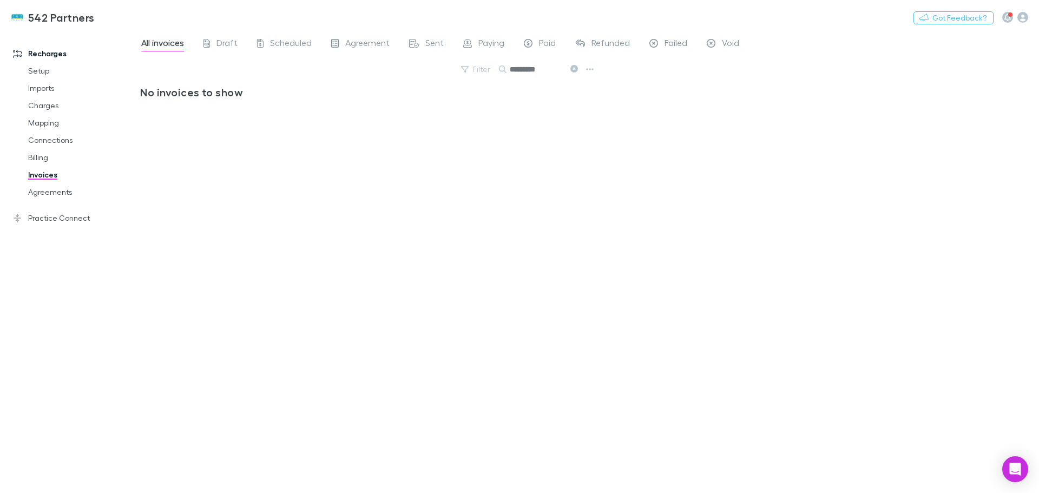
type input "*********"
click at [40, 191] on link "Agreements" at bounding box center [81, 191] width 129 height 17
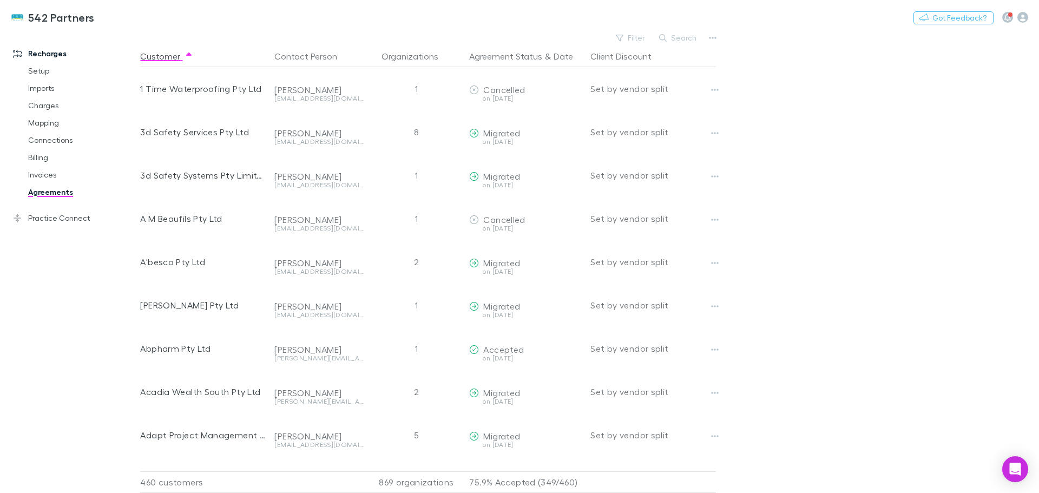
click at [668, 34] on button "Search" at bounding box center [678, 37] width 49 height 13
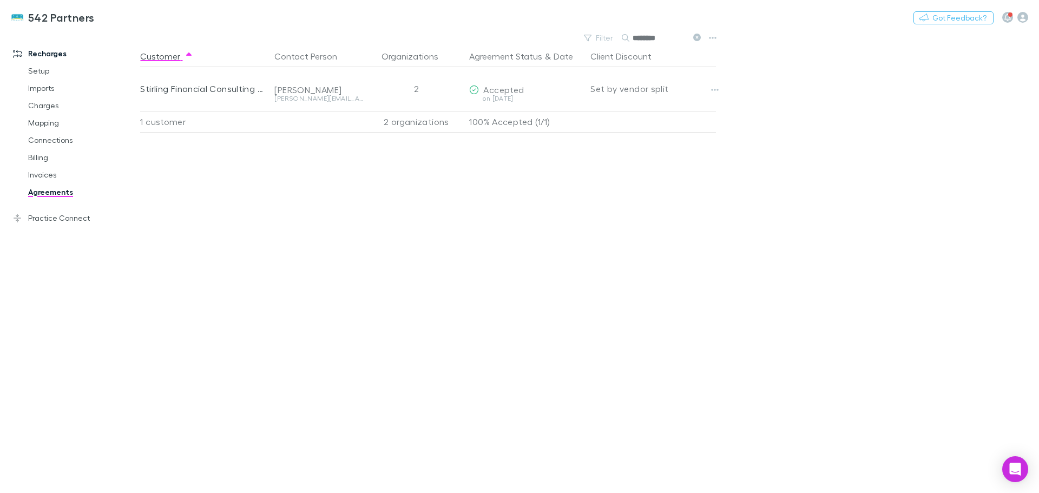
type input "********"
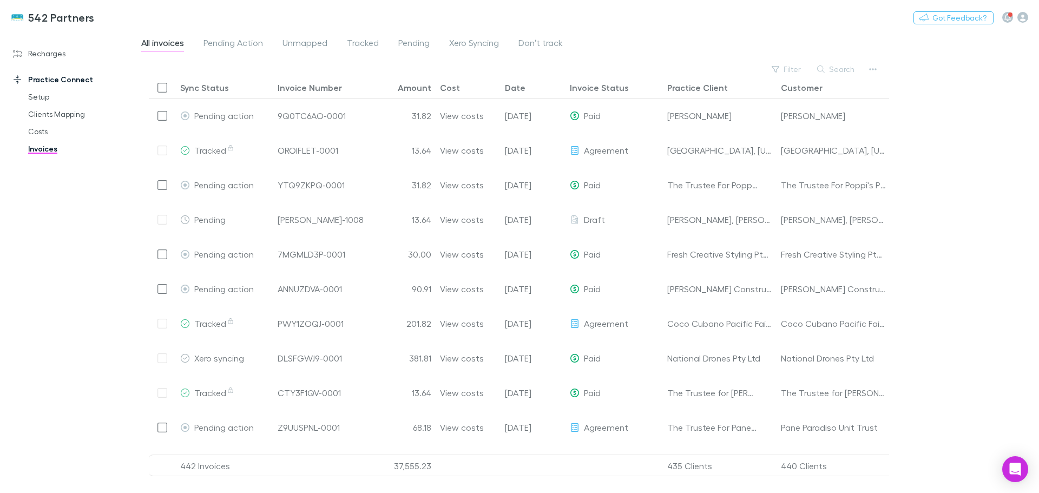
click at [37, 130] on link "Costs" at bounding box center [81, 131] width 129 height 17
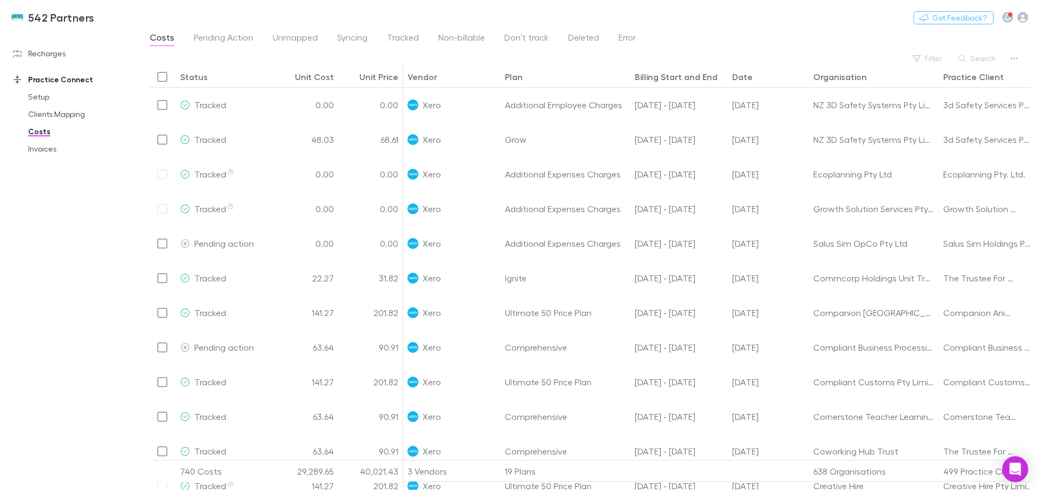
click at [44, 114] on link "Clients Mapping" at bounding box center [81, 114] width 129 height 17
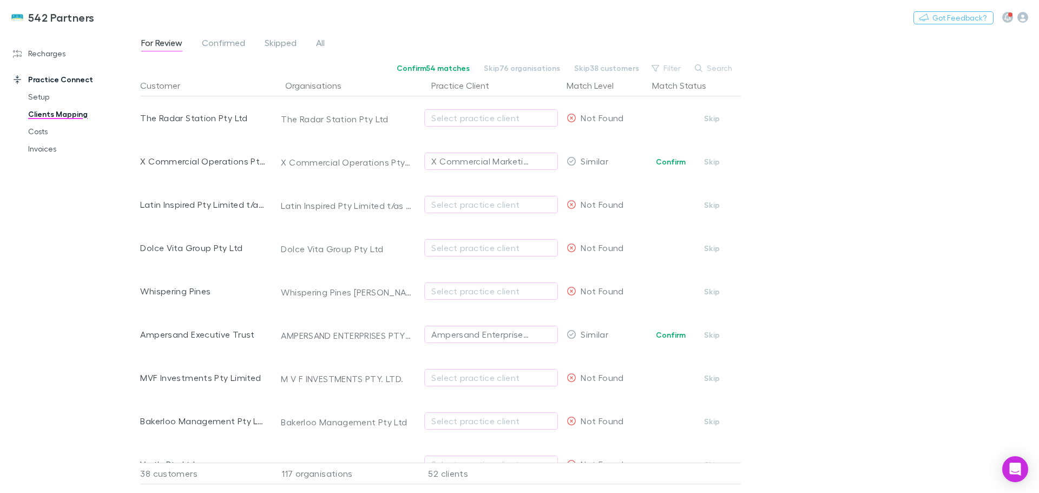
click at [450, 115] on div "Select practice client" at bounding box center [491, 117] width 120 height 13
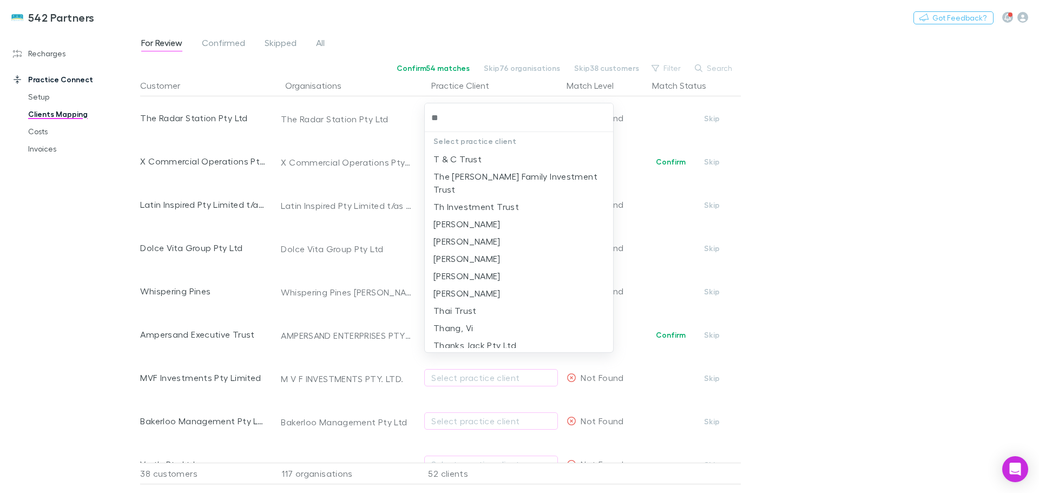
type input "*"
click at [714, 120] on div at bounding box center [519, 246] width 1039 height 493
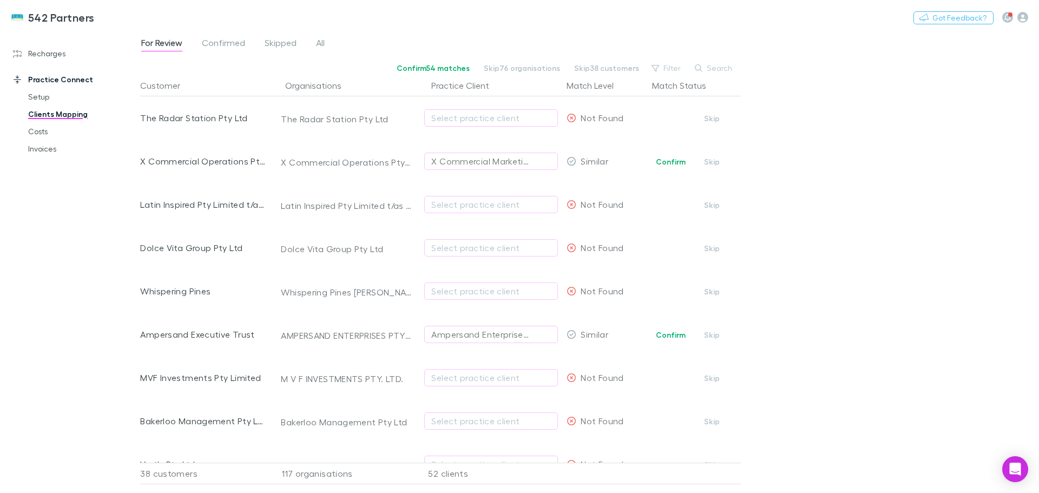
drag, startPoint x: 712, startPoint y: 120, endPoint x: 876, endPoint y: 162, distance: 169.2
click at [712, 120] on button "Skip" at bounding box center [712, 118] width 35 height 13
click at [468, 333] on div "Ampersand Enterprises Pty Limited" at bounding box center [480, 334] width 98 height 13
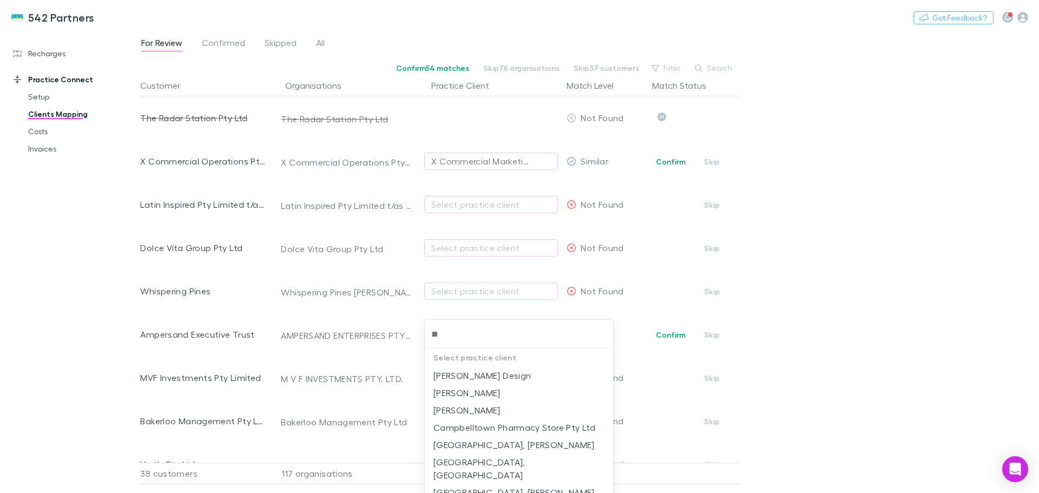
type input "*"
click at [324, 386] on div at bounding box center [519, 246] width 1039 height 493
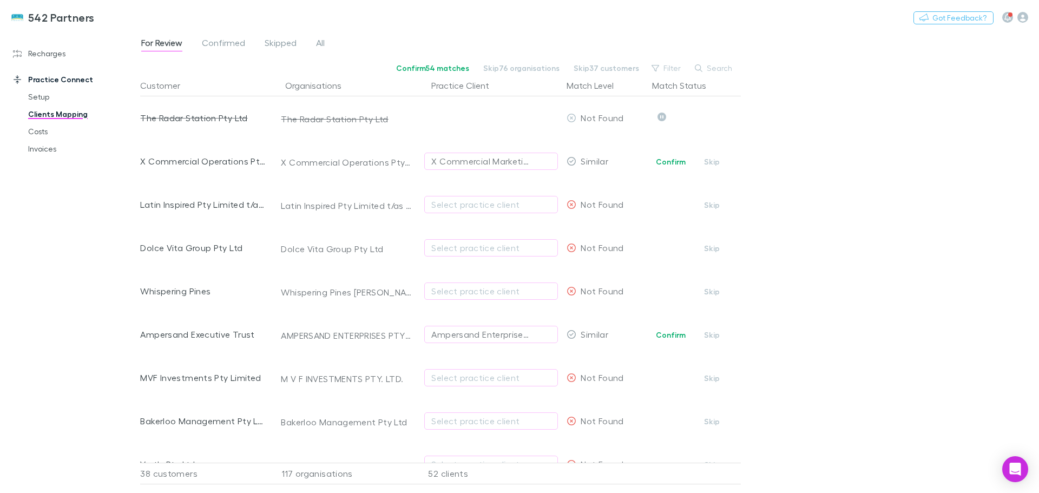
click at [458, 377] on div "Select practice client" at bounding box center [491, 377] width 120 height 13
type input "***"
drag, startPoint x: 496, startPoint y: 291, endPoint x: 579, endPoint y: 257, distance: 89.4
click at [496, 291] on li "M V F Investments Pty. Ltd." at bounding box center [519, 290] width 188 height 17
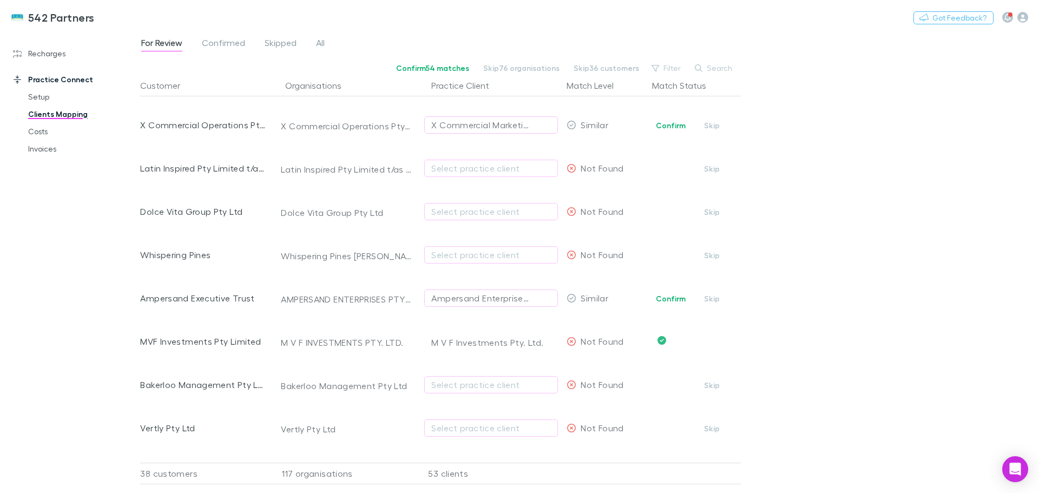
scroll to position [108, 0]
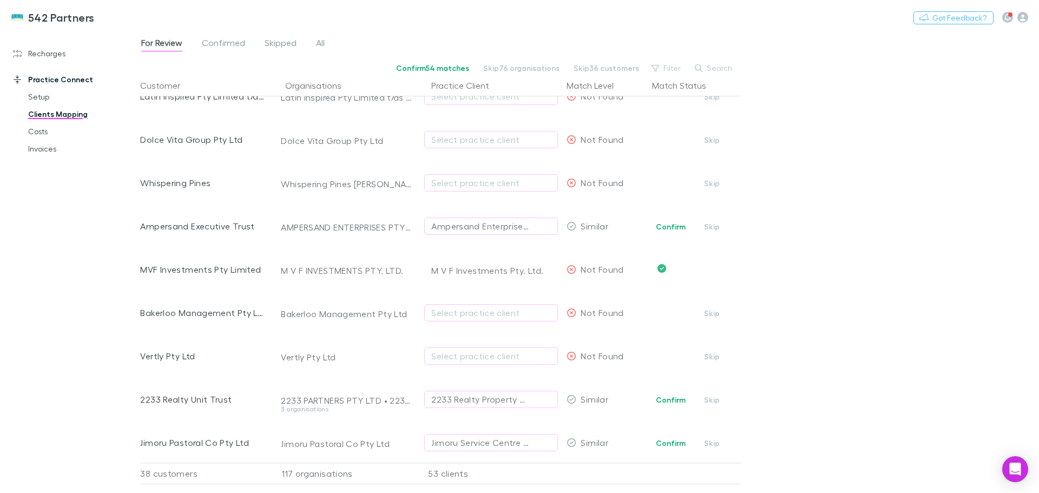
click at [464, 312] on div "Select practice client" at bounding box center [491, 312] width 120 height 13
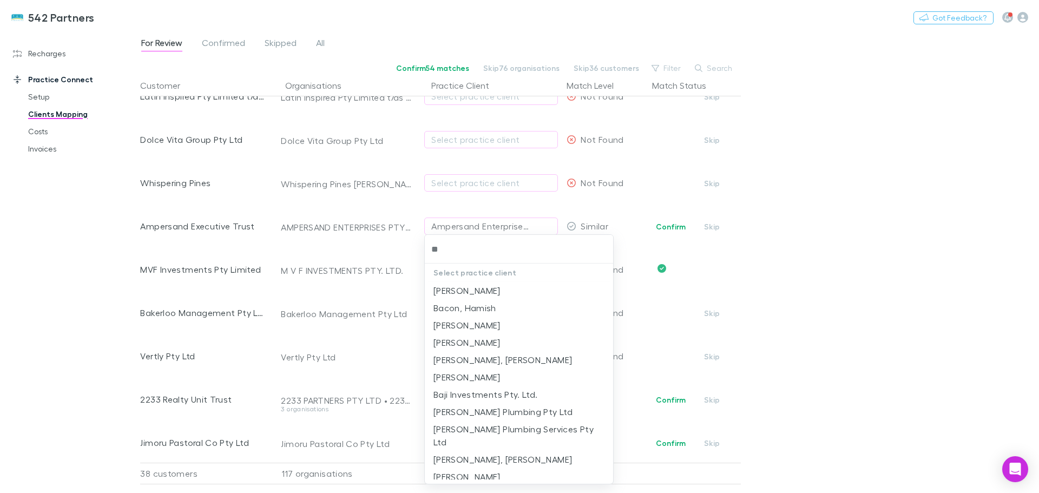
type input "*"
click at [106, 352] on div at bounding box center [519, 246] width 1039 height 493
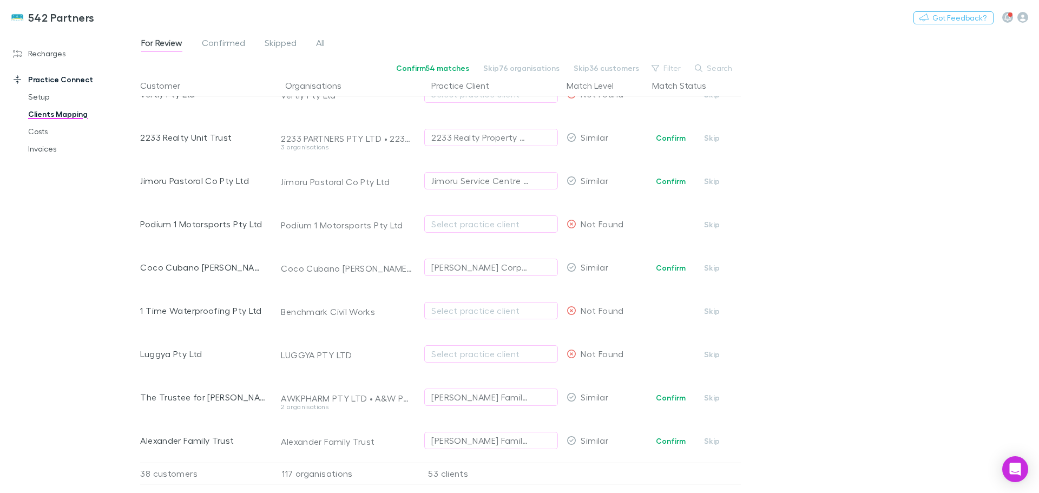
scroll to position [379, 0]
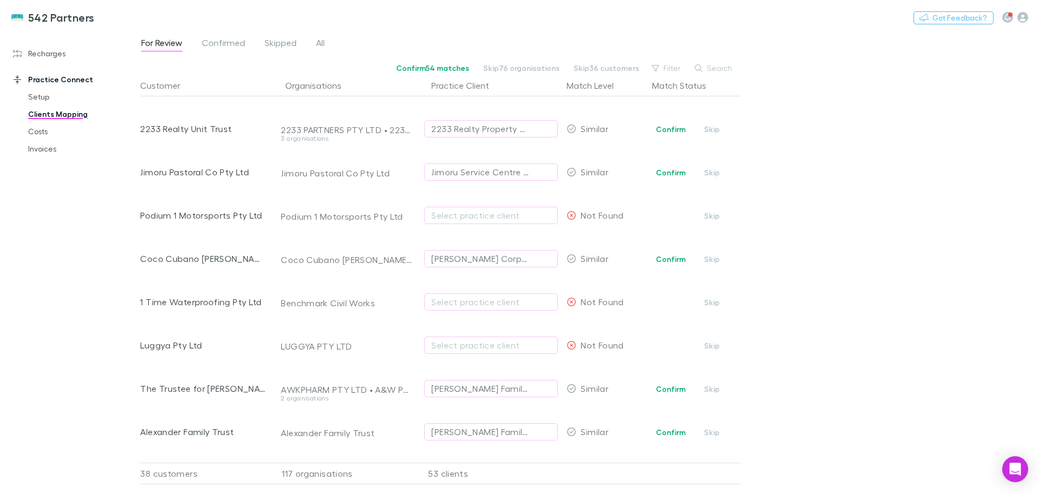
click at [714, 345] on button "Skip" at bounding box center [712, 345] width 35 height 13
click at [227, 43] on span "Confirmed" at bounding box center [223, 44] width 43 height 14
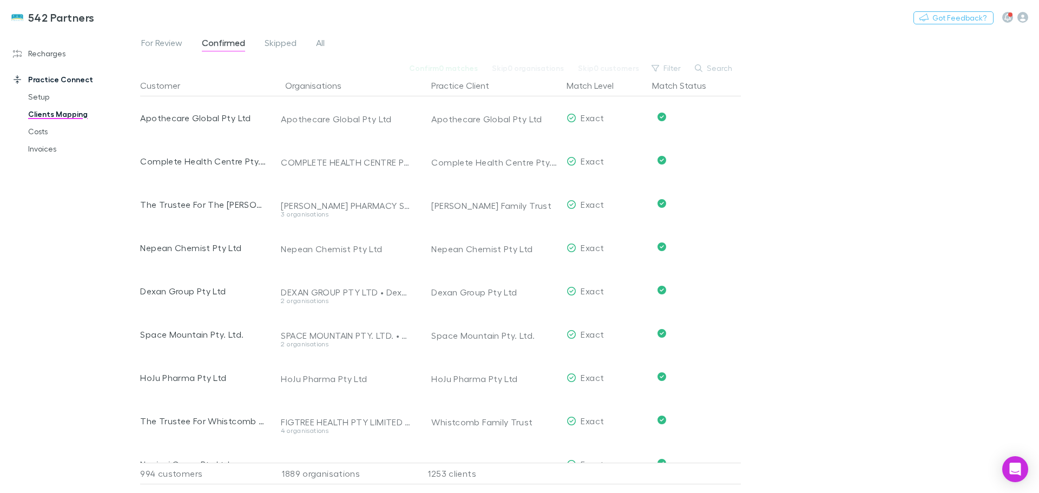
click at [161, 41] on span "For Review" at bounding box center [161, 44] width 41 height 14
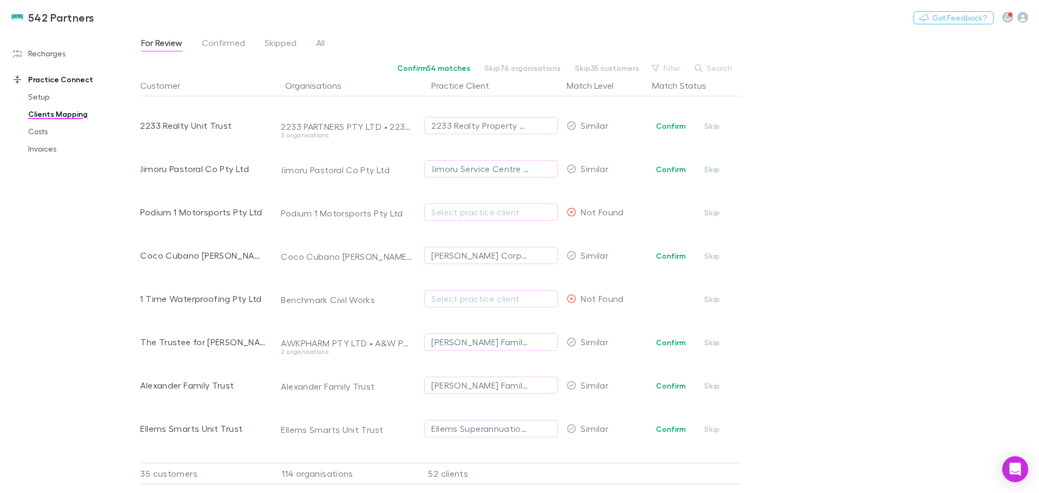
scroll to position [325, 0]
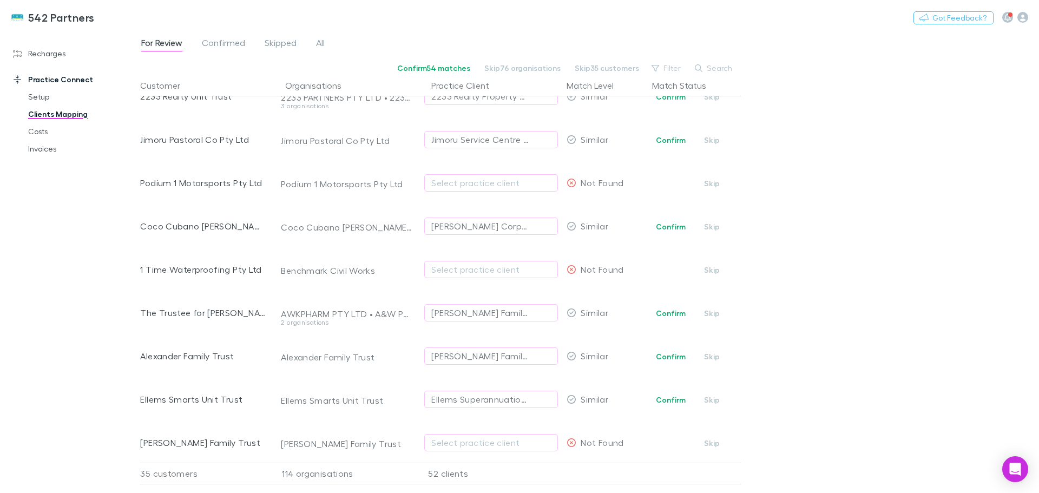
click at [715, 183] on button "Skip" at bounding box center [712, 183] width 35 height 13
drag, startPoint x: 676, startPoint y: 309, endPoint x: 857, endPoint y: 212, distance: 205.8
click at [677, 308] on button "Confirm" at bounding box center [671, 313] width 44 height 13
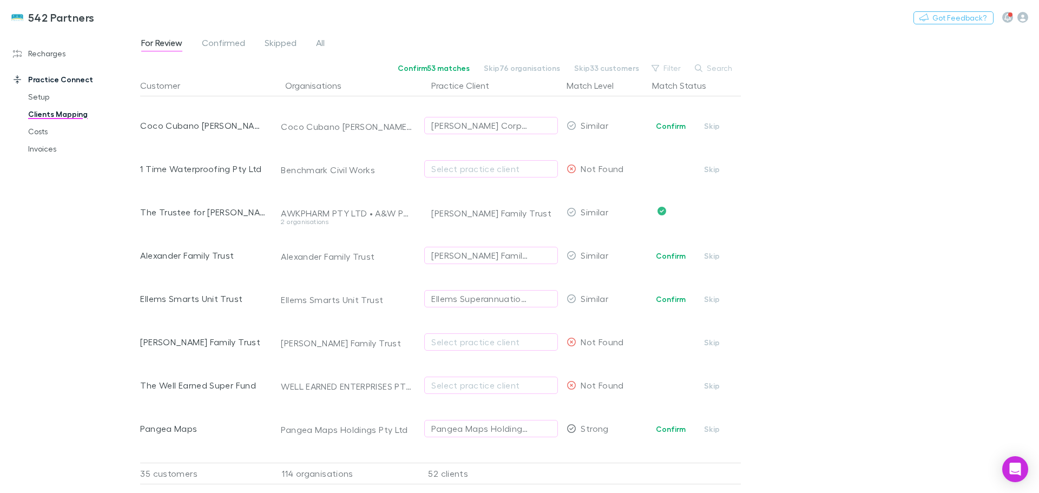
scroll to position [379, 0]
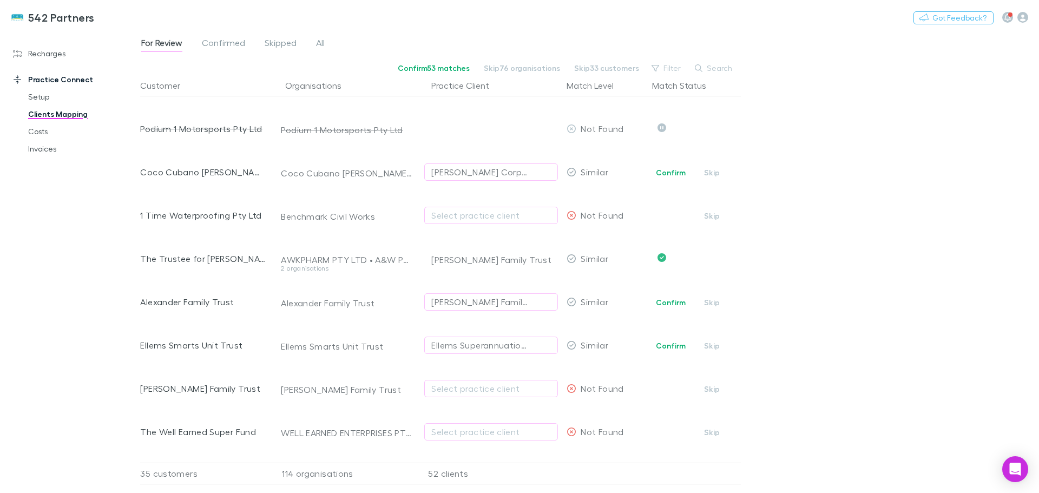
click at [220, 40] on span "Confirmed" at bounding box center [223, 44] width 43 height 14
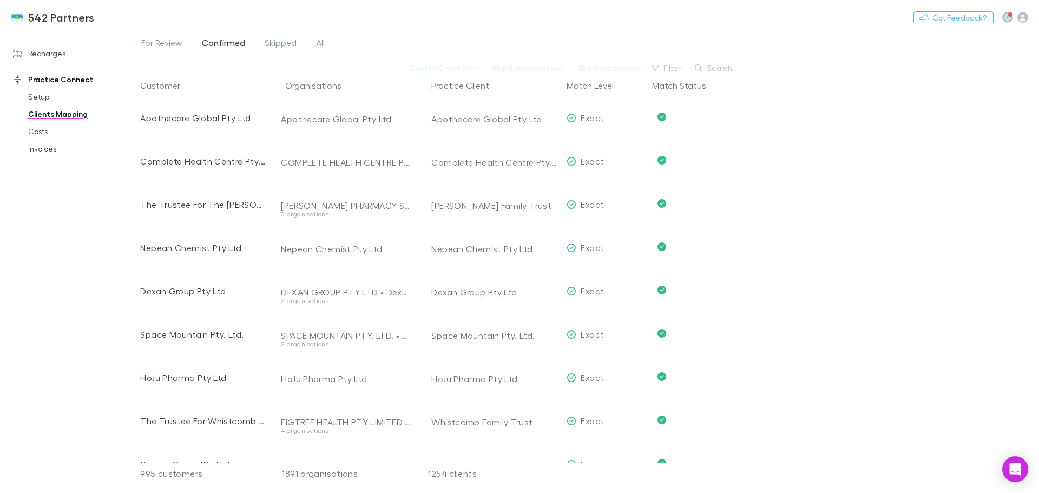
click at [156, 40] on span "For Review" at bounding box center [161, 44] width 41 height 14
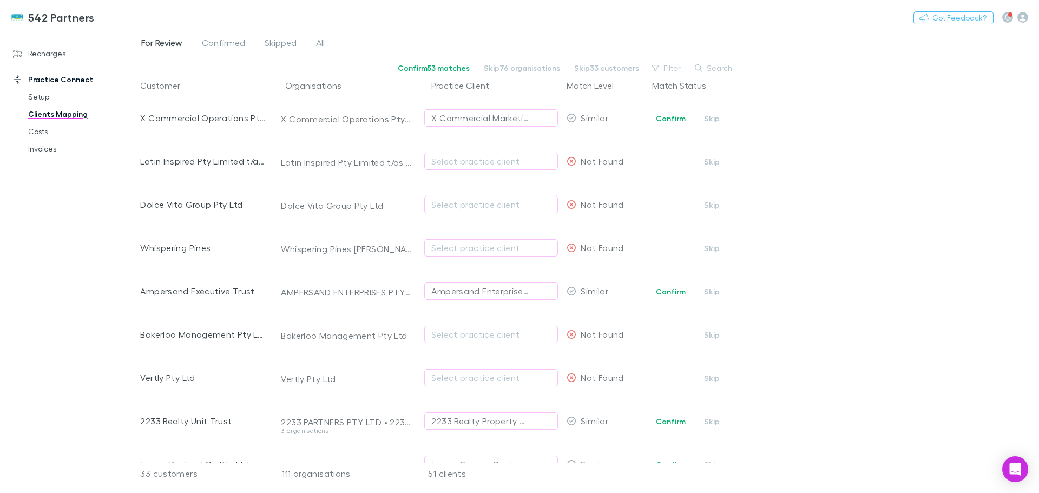
click at [459, 246] on div "Select practice client" at bounding box center [491, 247] width 120 height 13
type input "*****"
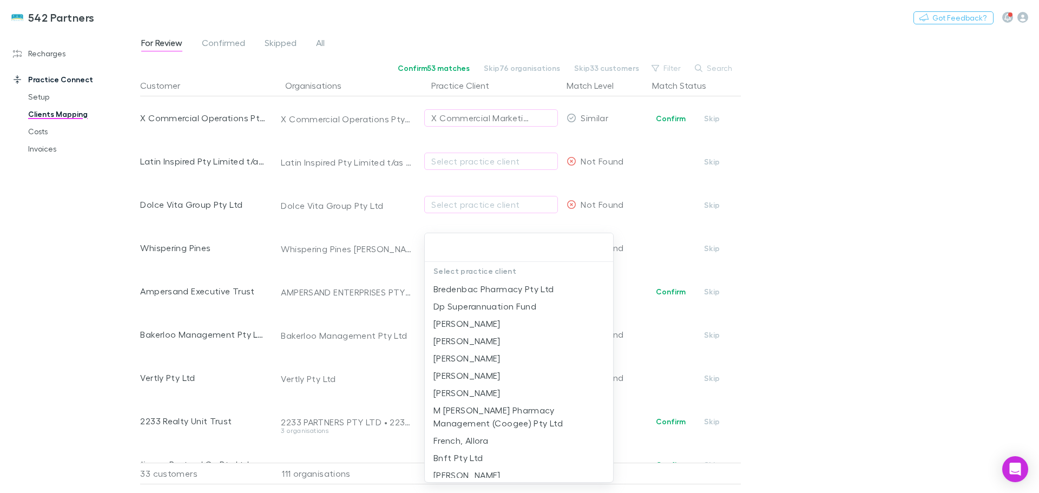
click at [453, 119] on div at bounding box center [519, 246] width 1039 height 493
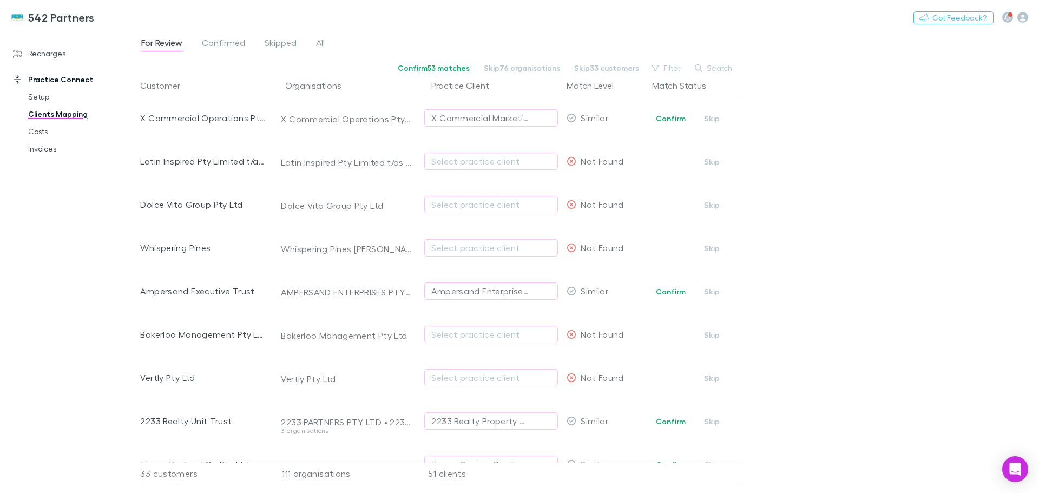
click at [461, 113] on div "X Commercial Marketing Pty Ltd" at bounding box center [480, 117] width 98 height 13
type input "******"
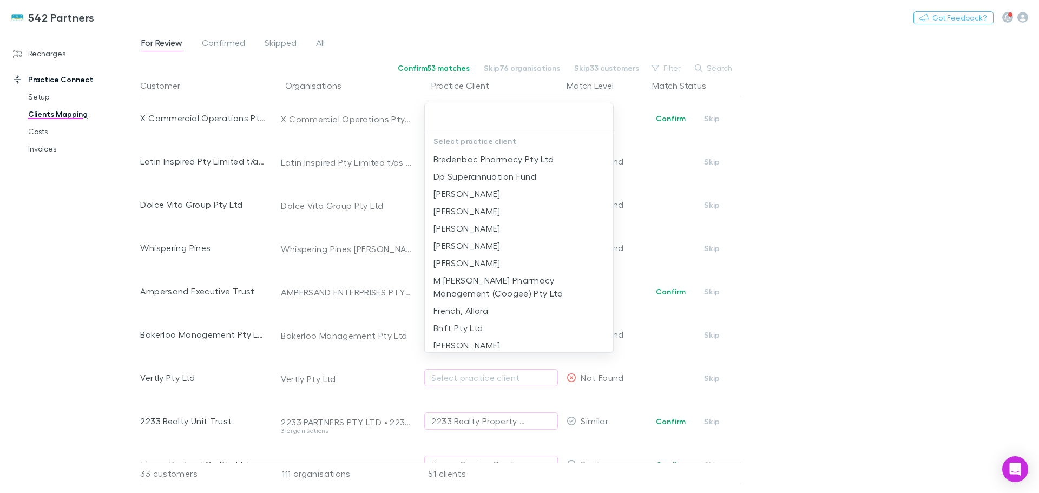
click at [765, 133] on div at bounding box center [519, 246] width 1039 height 493
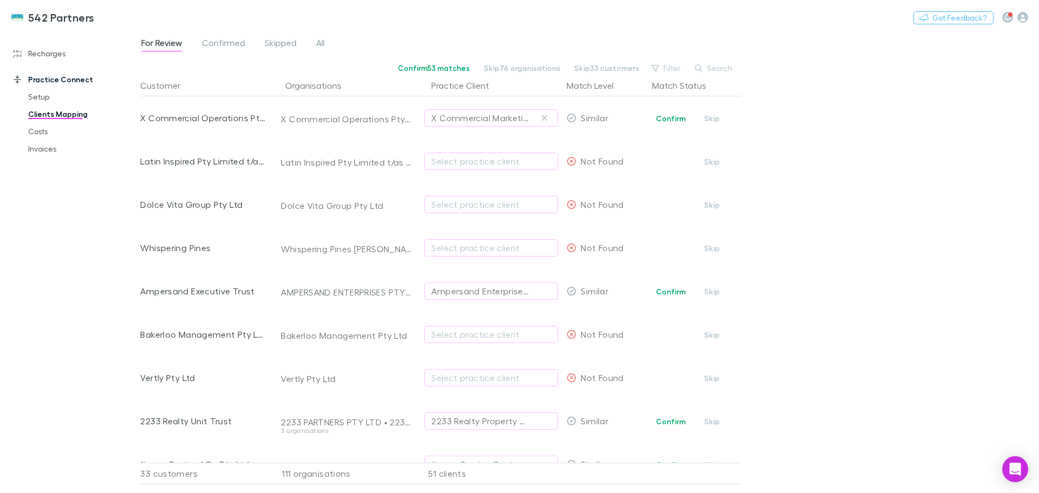
click at [544, 116] on icon "button" at bounding box center [544, 118] width 6 height 9
click at [707, 120] on button "Skip" at bounding box center [712, 118] width 35 height 13
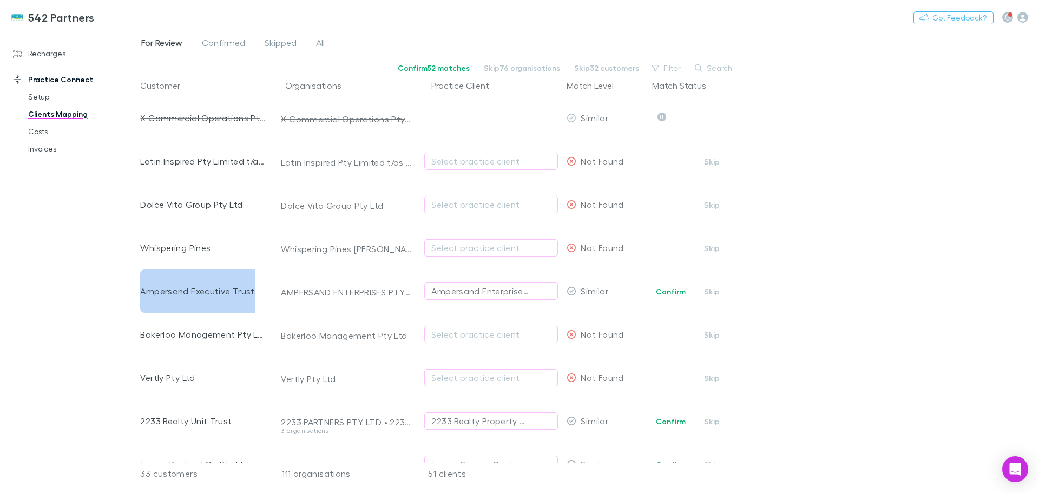
drag, startPoint x: 141, startPoint y: 288, endPoint x: 251, endPoint y: 278, distance: 110.9
click at [251, 278] on div "Ampersand Executive Trust" at bounding box center [203, 291] width 126 height 43
copy div "Ampersand Executive Trust"
click at [211, 287] on div "Ampersand Executive Trust" at bounding box center [203, 291] width 126 height 43
drag, startPoint x: 680, startPoint y: 291, endPoint x: 670, endPoint y: 280, distance: 15.3
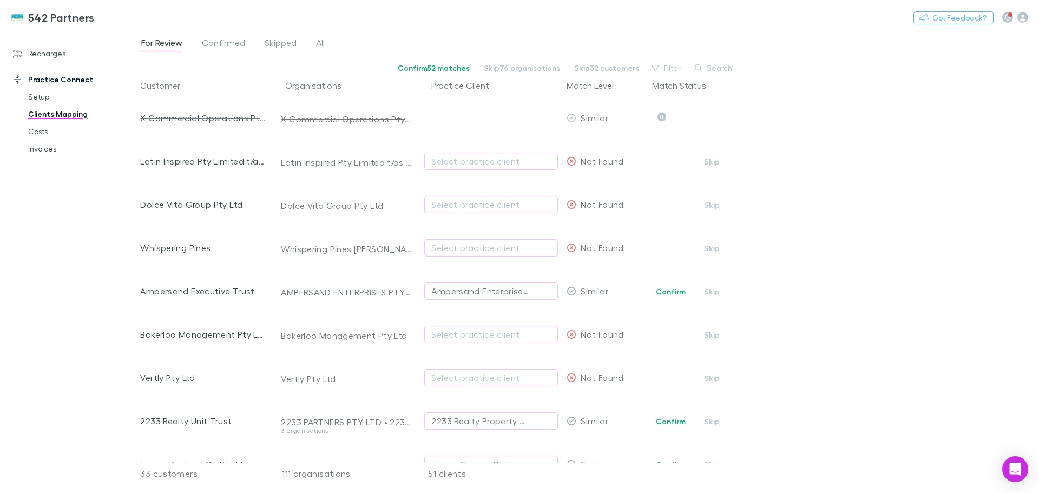
click at [680, 292] on button "Confirm" at bounding box center [671, 291] width 44 height 13
click at [715, 251] on button "Skip" at bounding box center [712, 248] width 35 height 13
click at [713, 203] on button "Skip" at bounding box center [712, 205] width 35 height 13
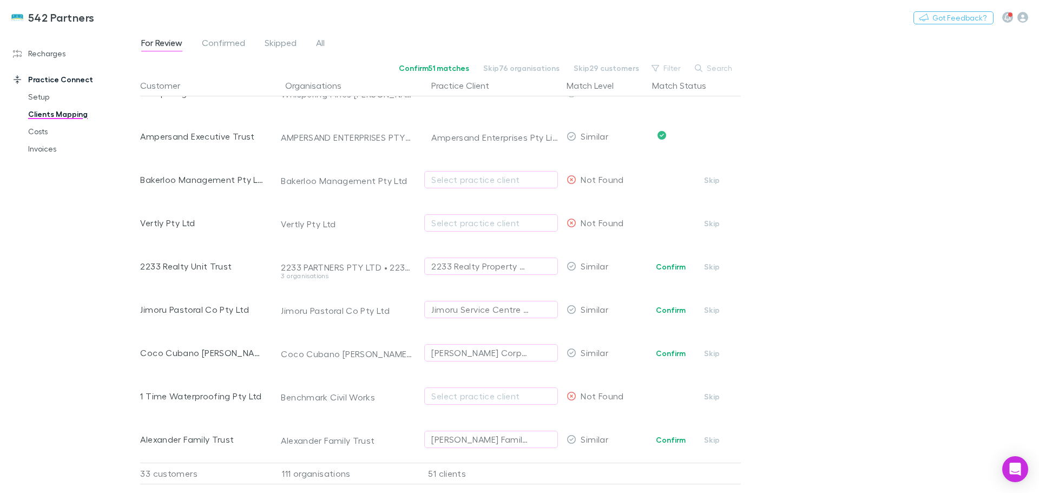
scroll to position [162, 0]
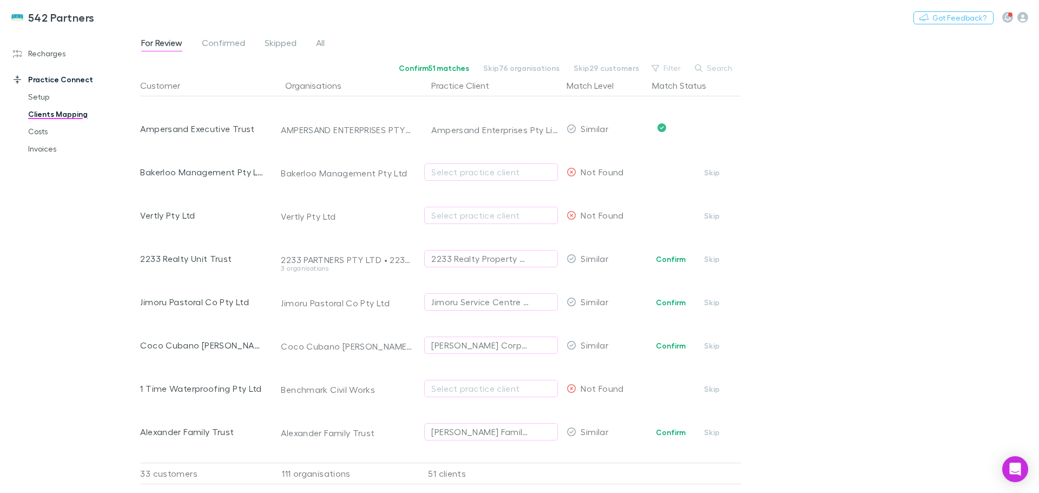
click at [716, 169] on button "Skip" at bounding box center [712, 172] width 35 height 13
click at [715, 218] on button "Skip" at bounding box center [712, 215] width 35 height 13
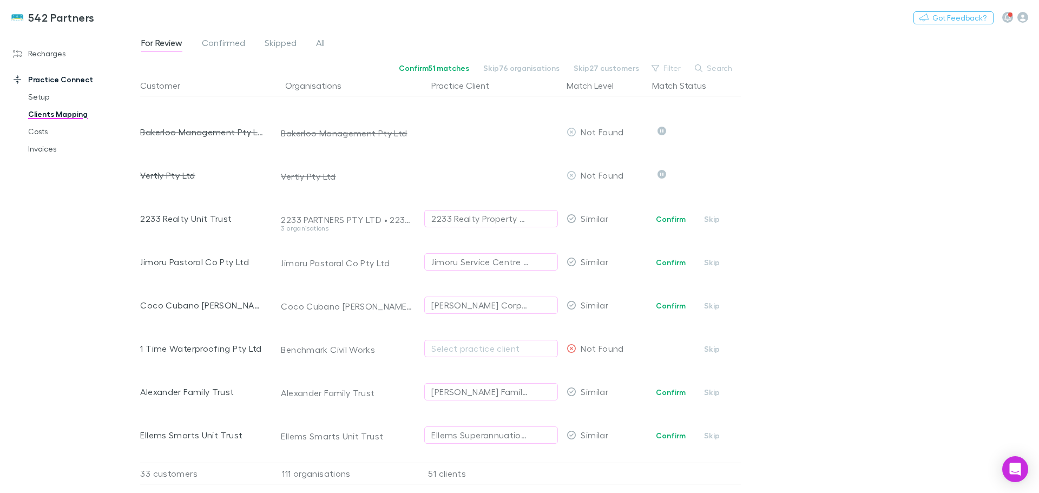
scroll to position [271, 0]
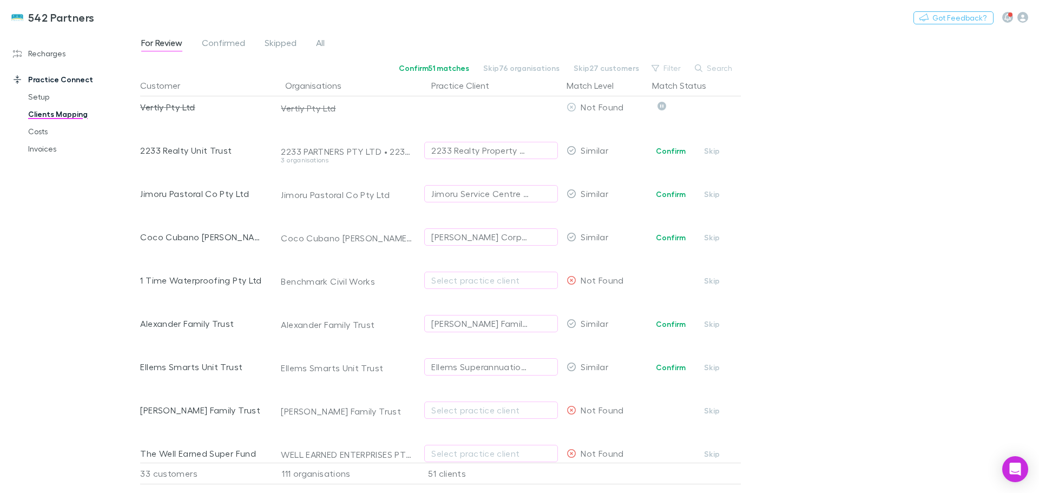
click at [710, 154] on button "Skip" at bounding box center [712, 151] width 35 height 13
click at [711, 189] on button "Skip" at bounding box center [712, 194] width 35 height 13
click at [710, 192] on button "Undo" at bounding box center [703, 192] width 35 height 13
click at [545, 192] on icon "button" at bounding box center [544, 193] width 6 height 9
click at [710, 193] on button "Skip" at bounding box center [712, 194] width 35 height 13
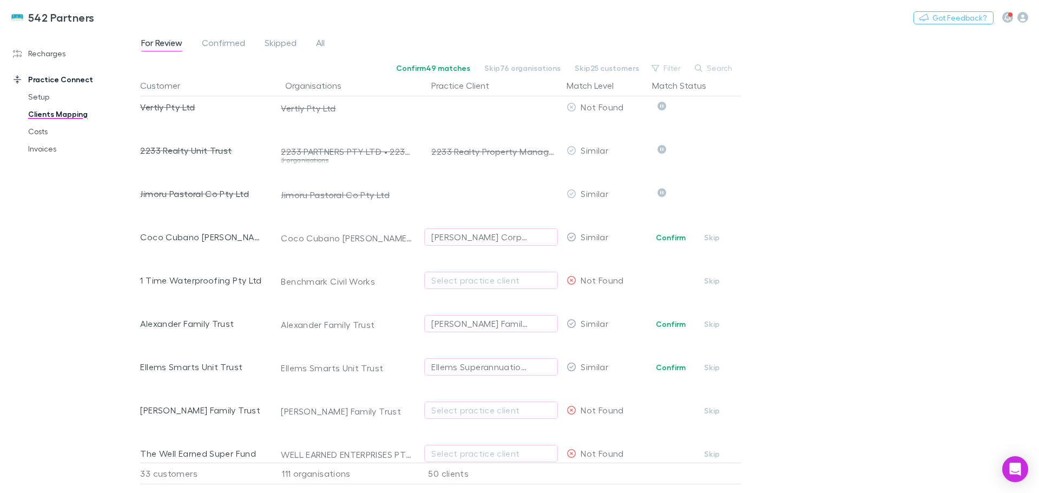
click at [715, 233] on button "Skip" at bounding box center [712, 237] width 35 height 13
click at [713, 238] on button "Undo" at bounding box center [703, 235] width 35 height 13
click at [543, 240] on icon "button" at bounding box center [544, 237] width 6 height 9
click at [712, 239] on button "Skip" at bounding box center [712, 237] width 35 height 13
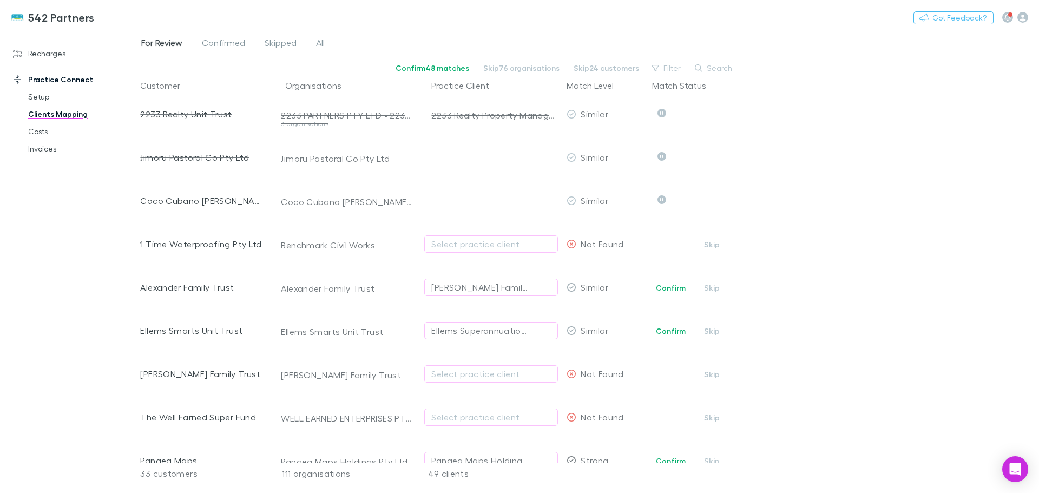
scroll to position [379, 0]
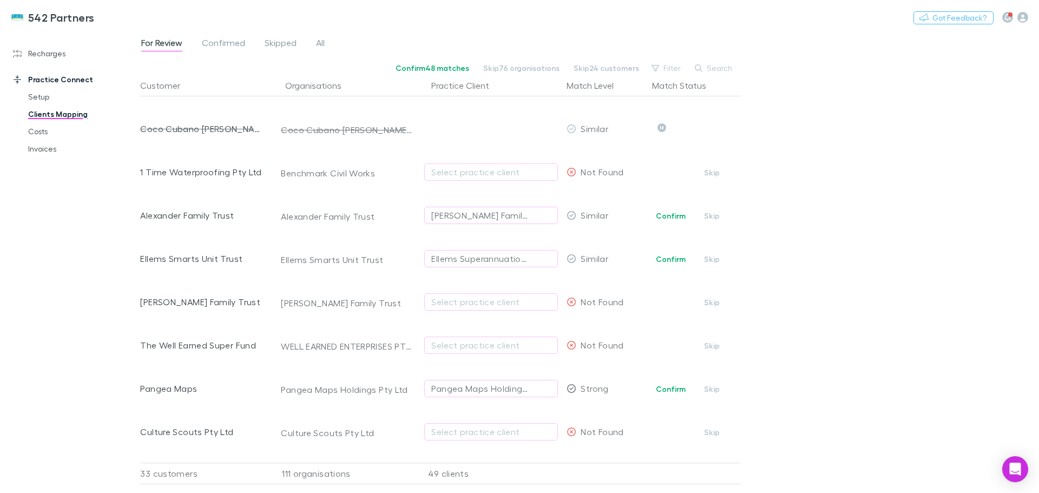
click at [715, 174] on button "Skip" at bounding box center [712, 172] width 35 height 13
click at [547, 257] on icon "button" at bounding box center [544, 258] width 6 height 9
click at [710, 257] on button "Skip" at bounding box center [712, 259] width 35 height 13
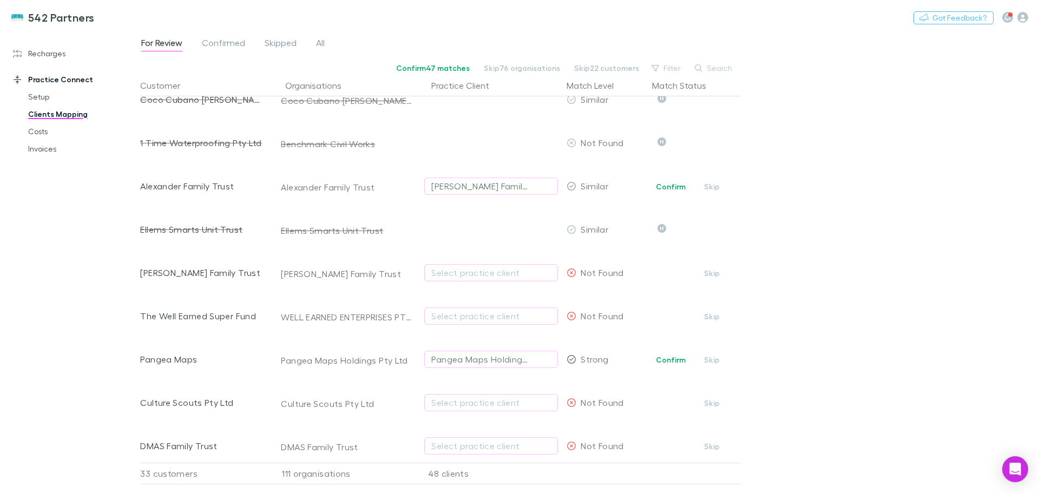
scroll to position [433, 0]
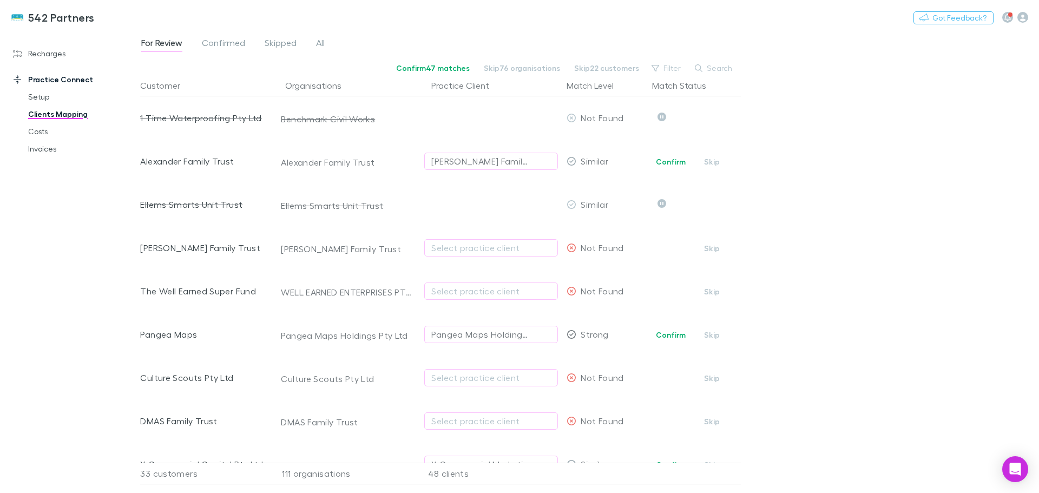
click at [475, 288] on div "Select practice client" at bounding box center [491, 291] width 120 height 13
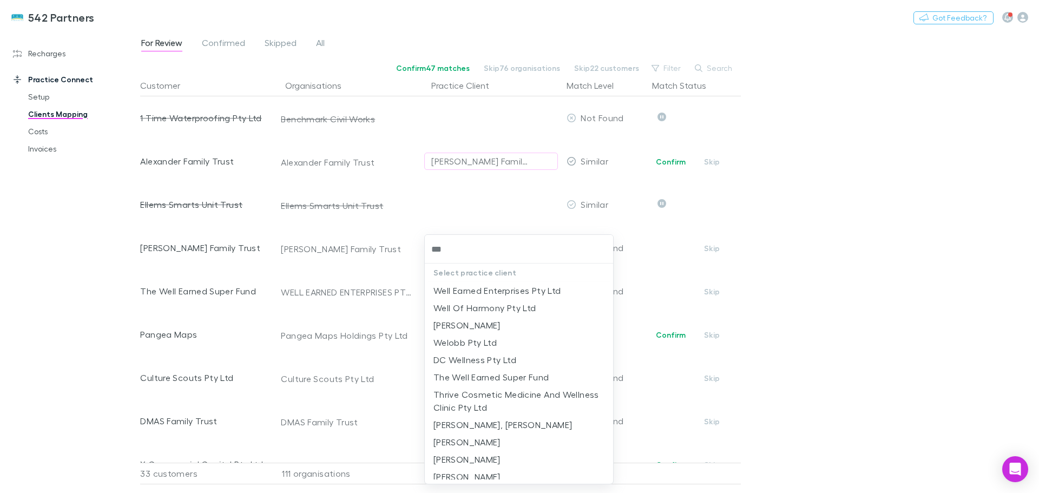
type input "****"
click at [495, 358] on li "The Well Earned Super Fund" at bounding box center [519, 359] width 188 height 17
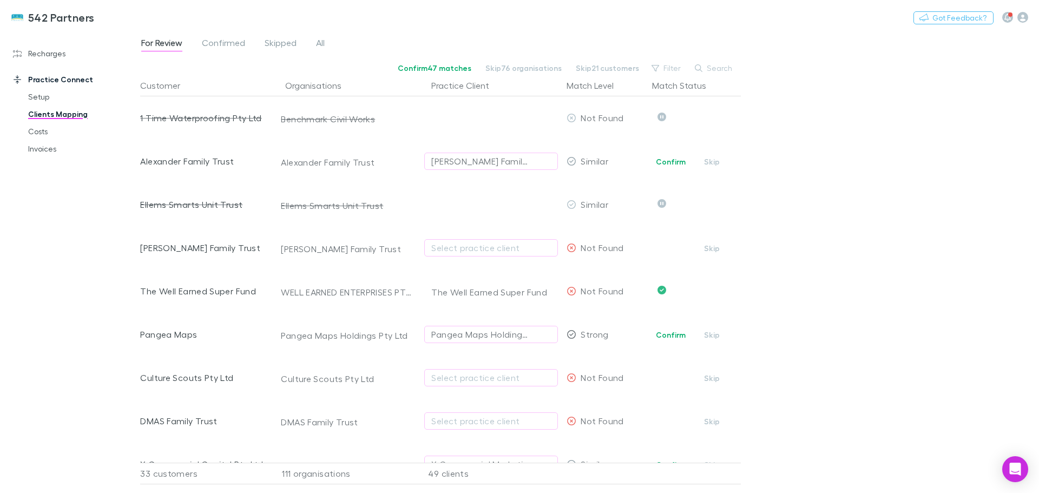
click at [670, 330] on button "Confirm" at bounding box center [671, 335] width 44 height 13
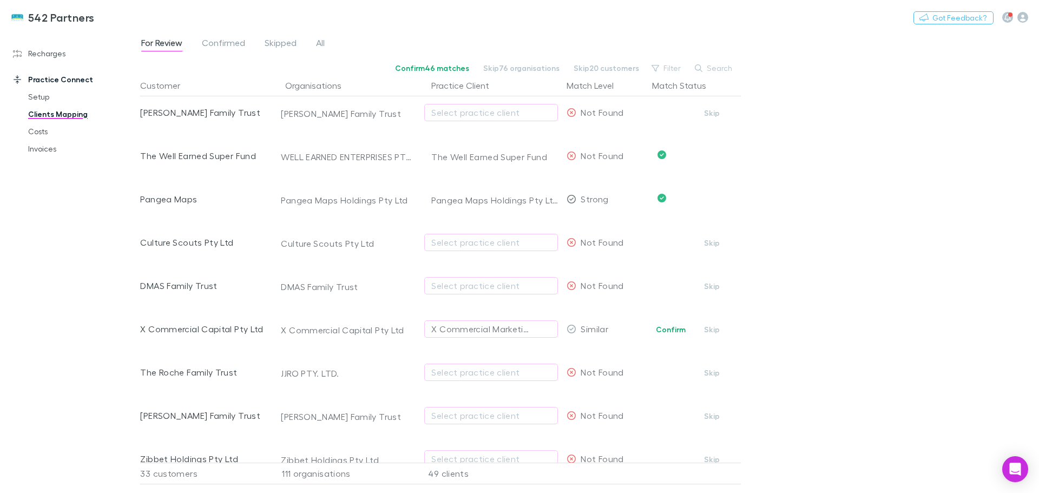
scroll to position [595, 0]
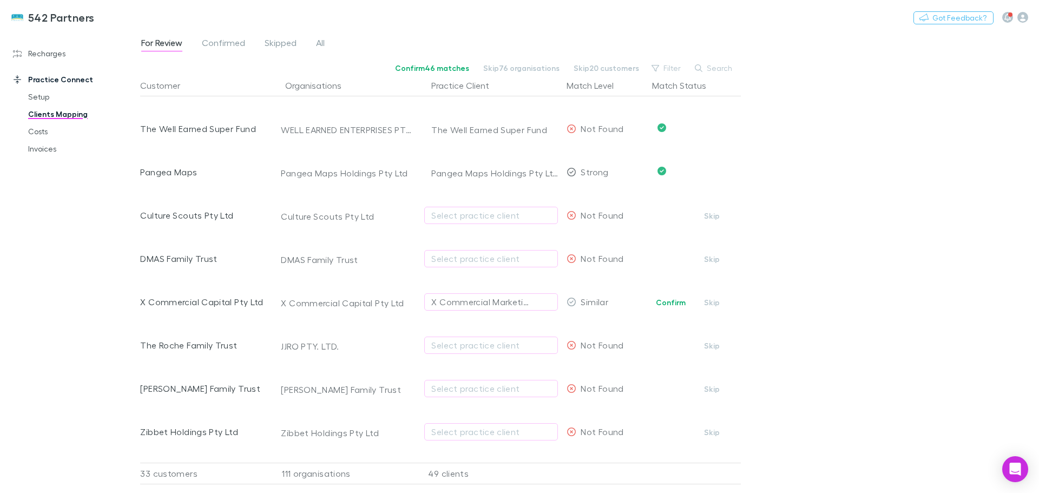
click at [705, 259] on button "Skip" at bounding box center [712, 259] width 35 height 13
click at [543, 299] on icon "button" at bounding box center [544, 302] width 6 height 9
click at [707, 305] on button "Skip" at bounding box center [712, 302] width 35 height 13
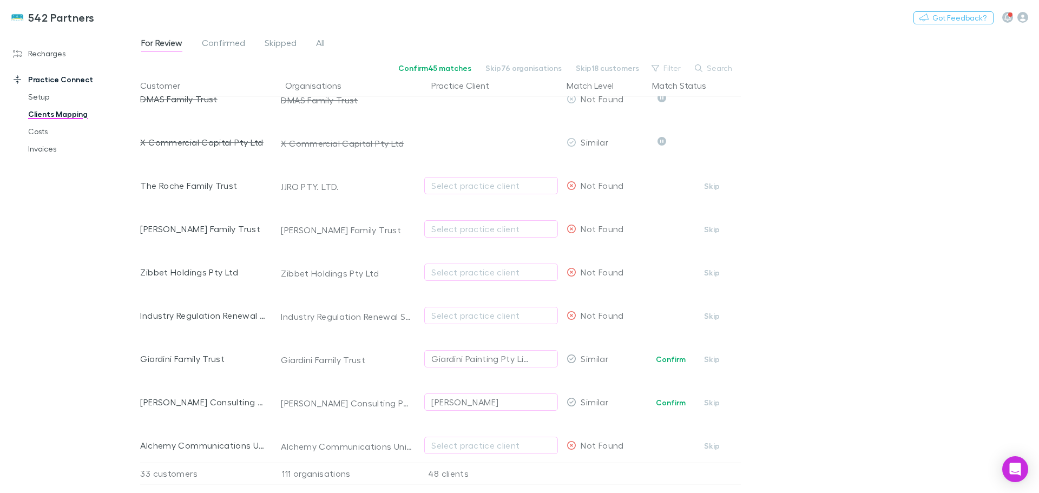
scroll to position [758, 0]
click at [718, 227] on button "Skip" at bounding box center [712, 226] width 35 height 13
click at [715, 269] on button "Skip" at bounding box center [712, 270] width 35 height 13
click at [716, 312] on button "Skip" at bounding box center [712, 313] width 35 height 13
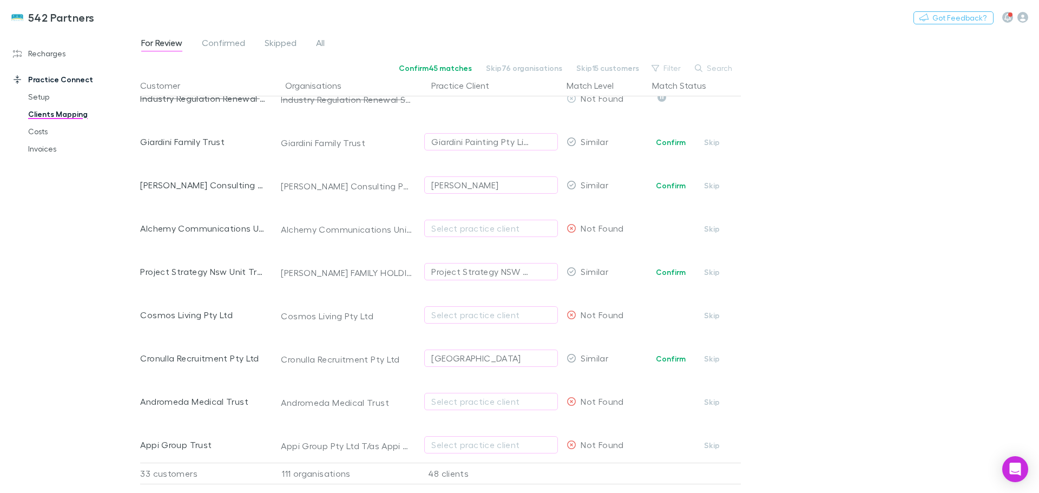
scroll to position [974, 0]
click at [486, 180] on div "John Rocket" at bounding box center [491, 182] width 120 height 13
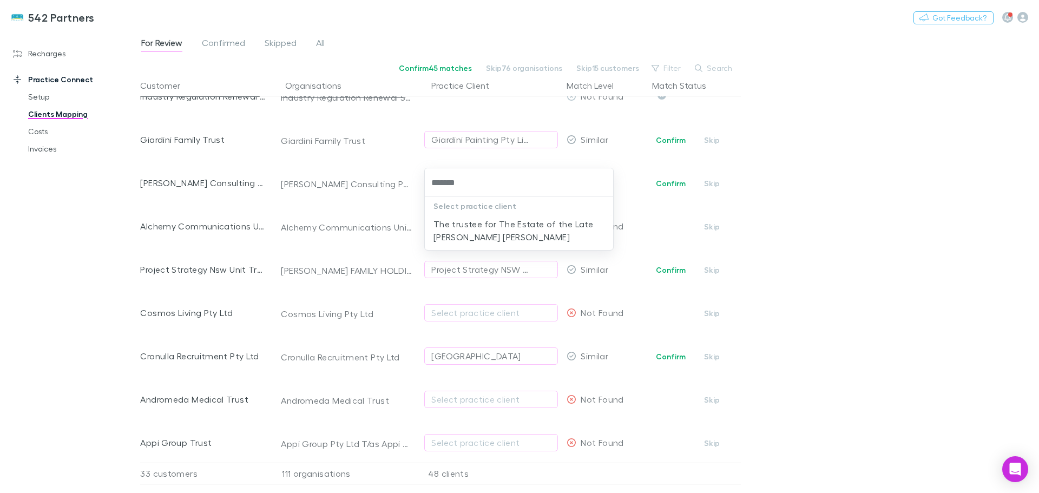
type input "*******"
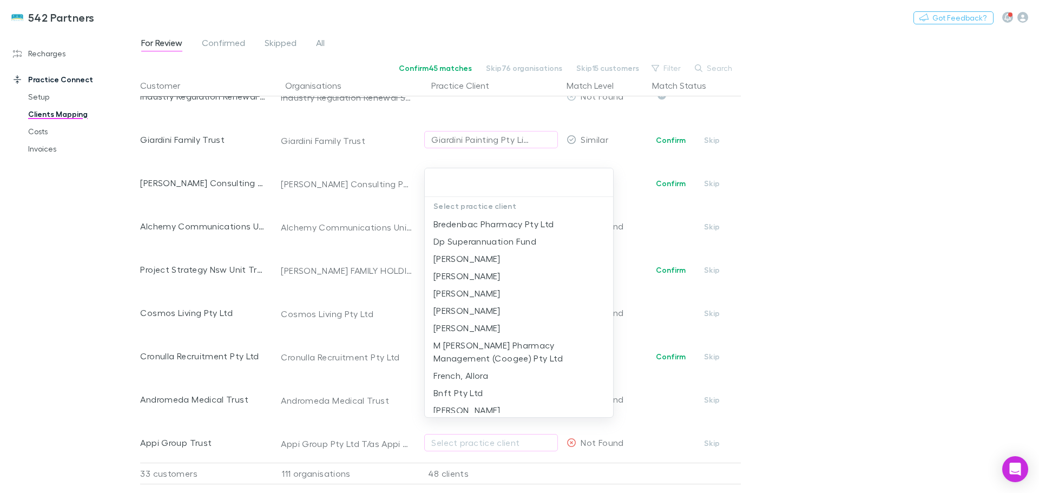
click at [714, 183] on div at bounding box center [519, 246] width 1039 height 493
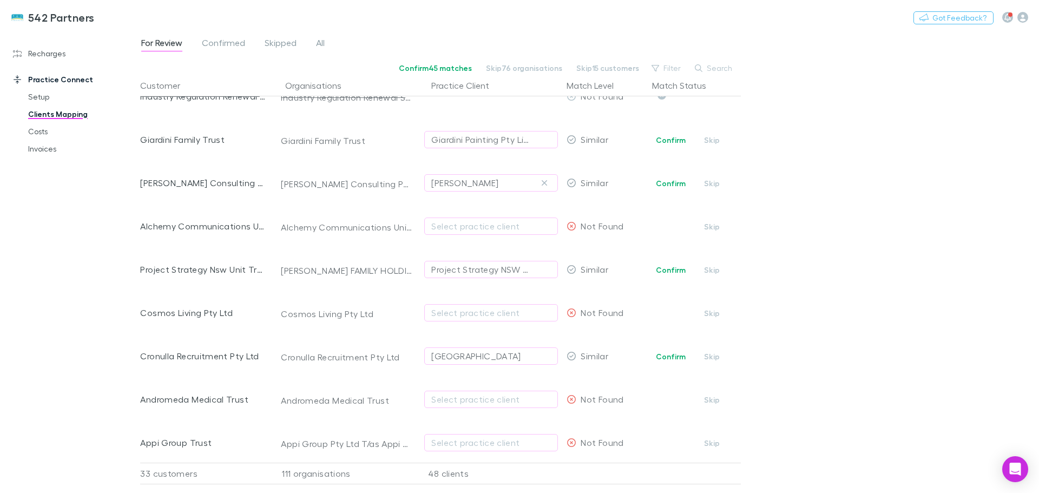
click at [544, 180] on icon "button" at bounding box center [544, 183] width 6 height 9
click at [717, 184] on button "Skip" at bounding box center [712, 183] width 35 height 13
click at [707, 318] on button "Skip" at bounding box center [712, 313] width 35 height 13
click at [217, 44] on span "Confirmed" at bounding box center [223, 44] width 43 height 14
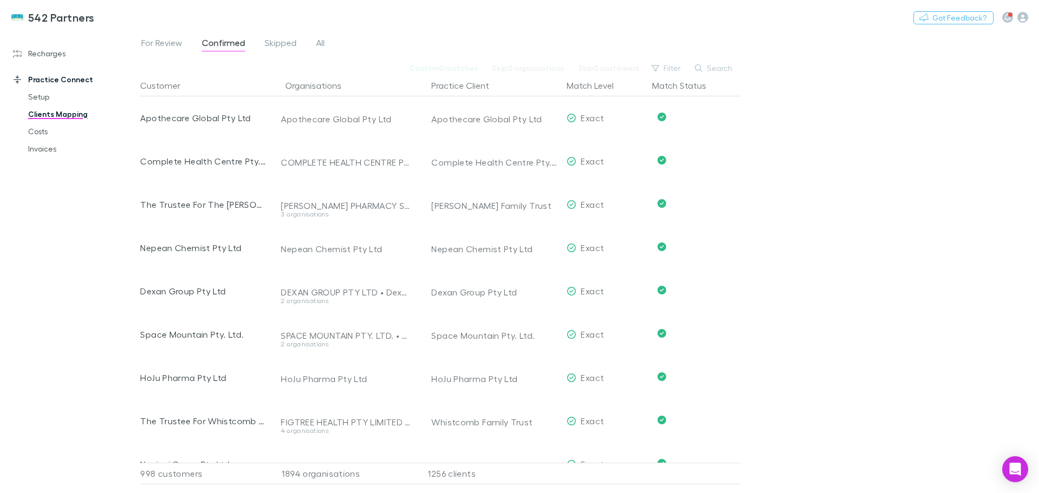
click at [164, 45] on span "For Review" at bounding box center [161, 44] width 41 height 14
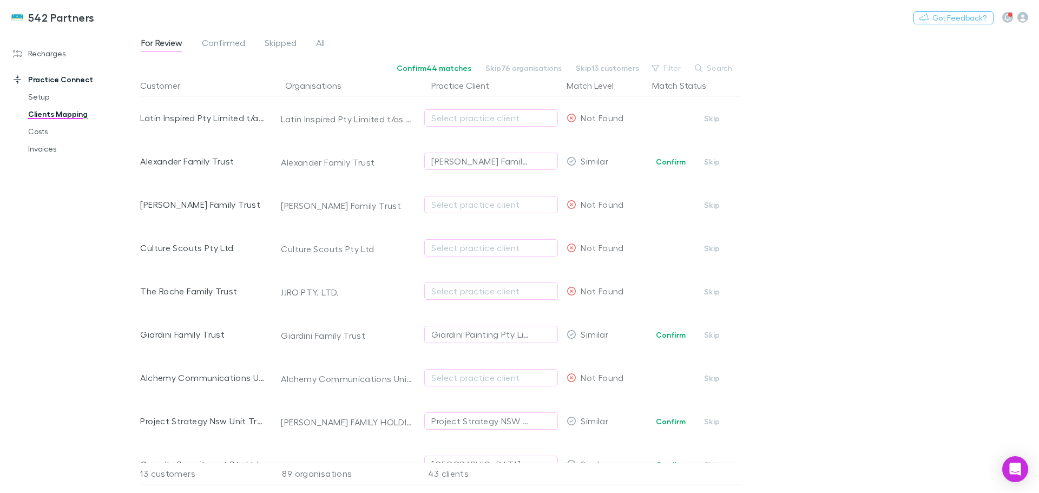
click at [713, 250] on button "Skip" at bounding box center [712, 248] width 35 height 13
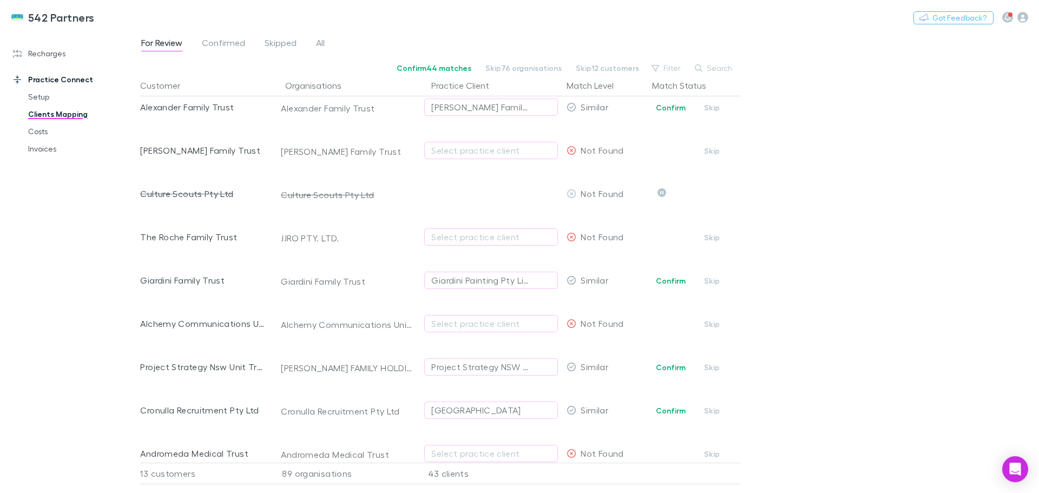
click at [716, 322] on button "Skip" at bounding box center [712, 324] width 35 height 13
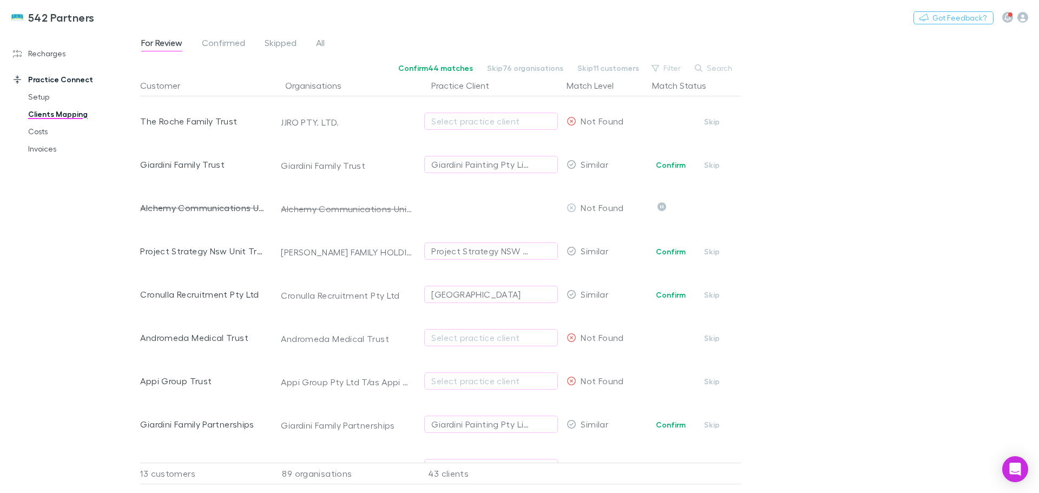
scroll to position [217, 0]
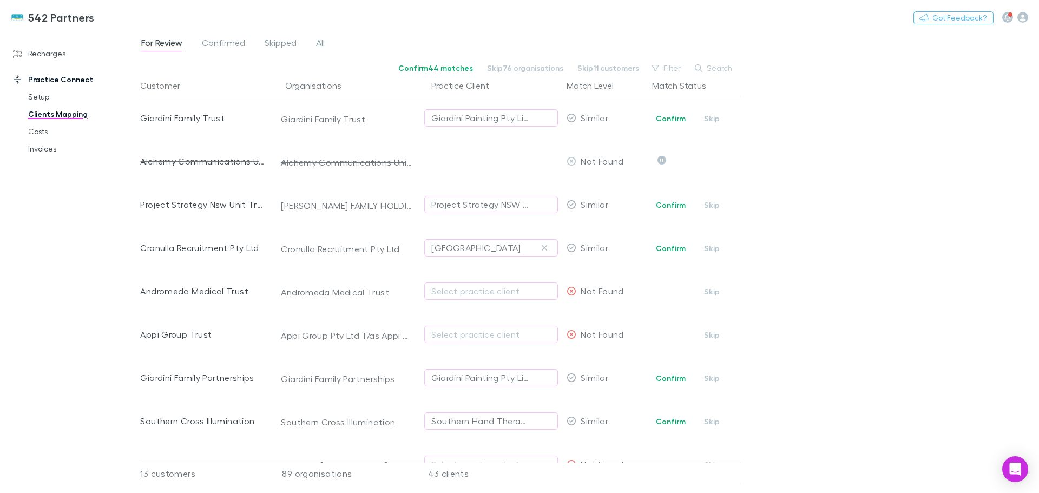
click at [547, 247] on icon "button" at bounding box center [544, 248] width 6 height 9
click at [710, 246] on button "Skip" at bounding box center [712, 248] width 35 height 13
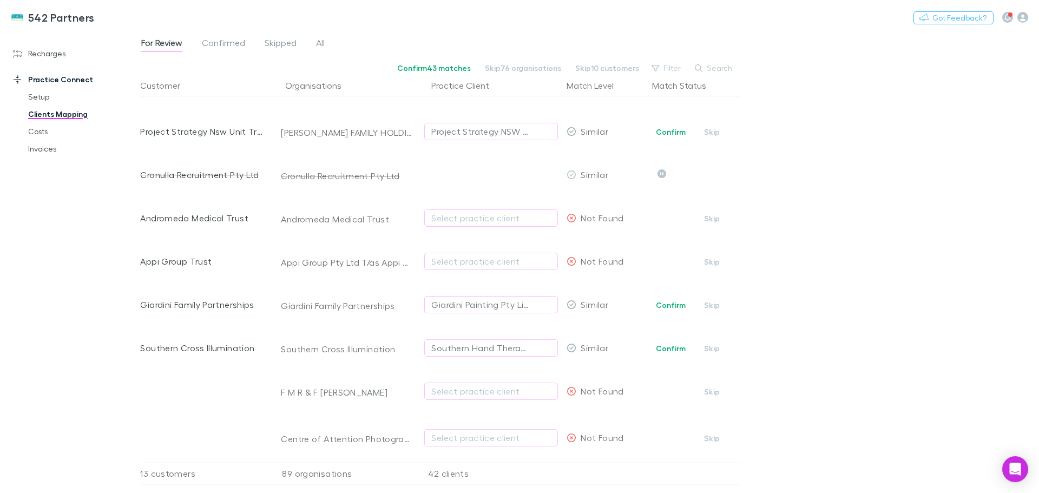
scroll to position [325, 0]
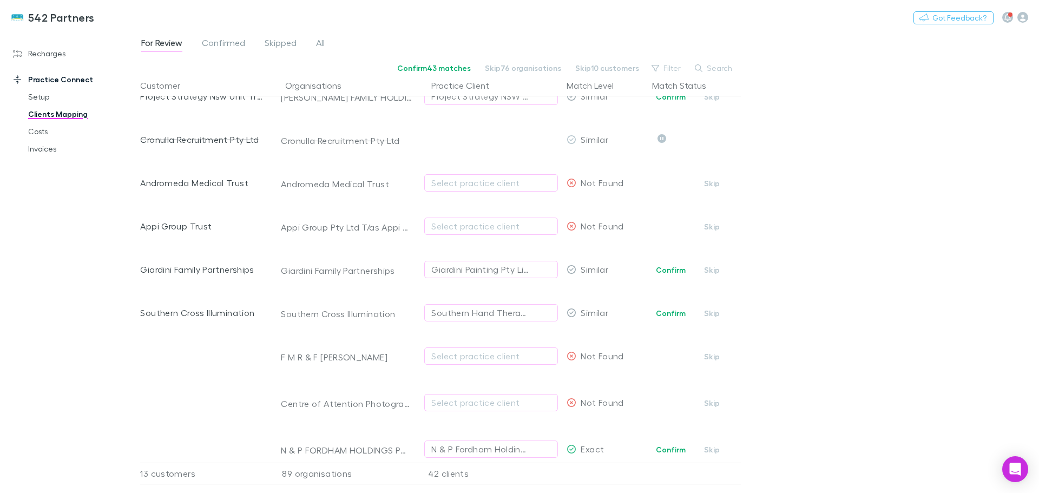
click at [713, 399] on button "Skip" at bounding box center [712, 403] width 35 height 13
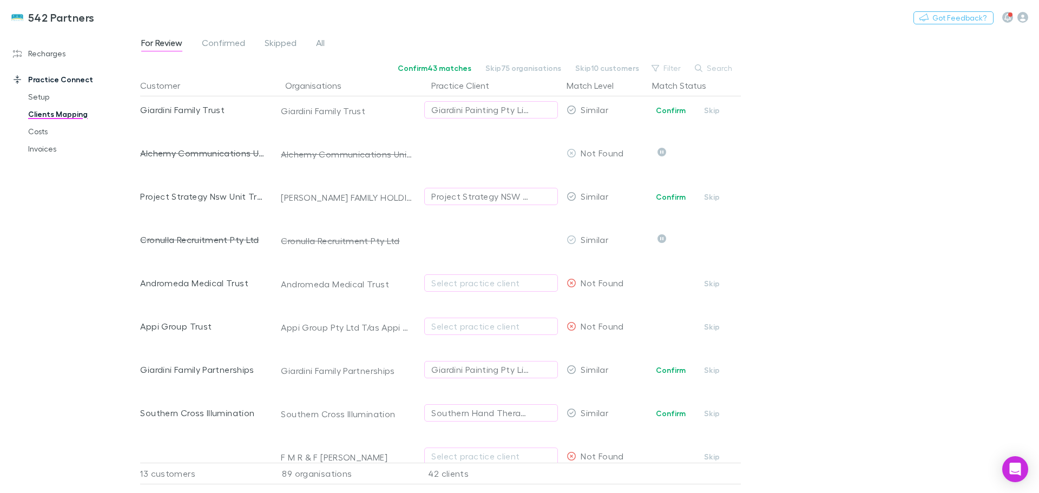
scroll to position [217, 0]
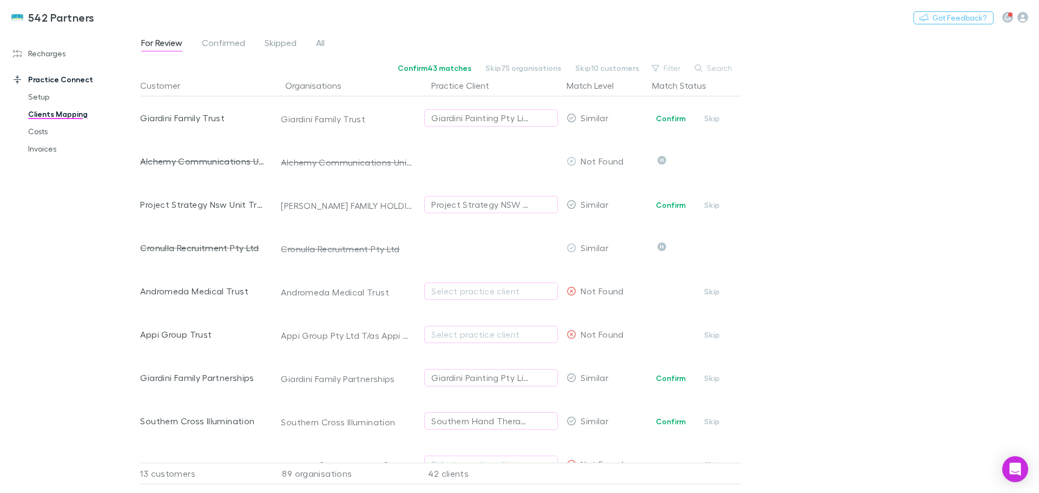
click at [514, 287] on div "Select practice client" at bounding box center [491, 291] width 120 height 13
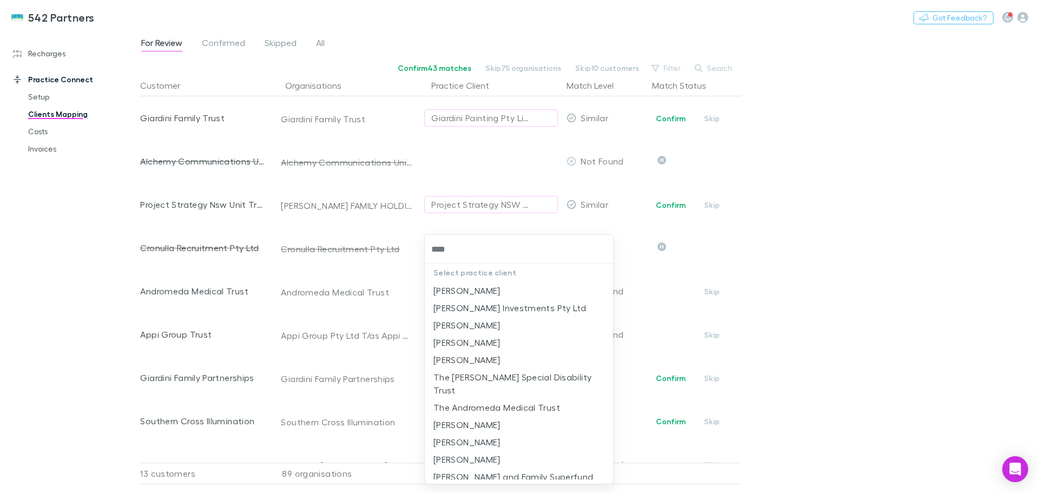
type input "*****"
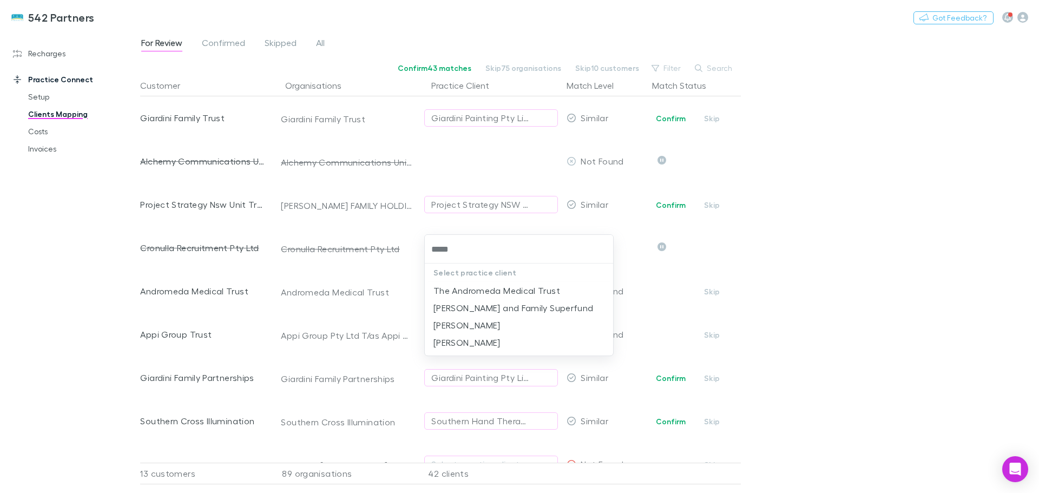
click at [514, 287] on li "The Andromeda Medical Trust" at bounding box center [519, 290] width 188 height 17
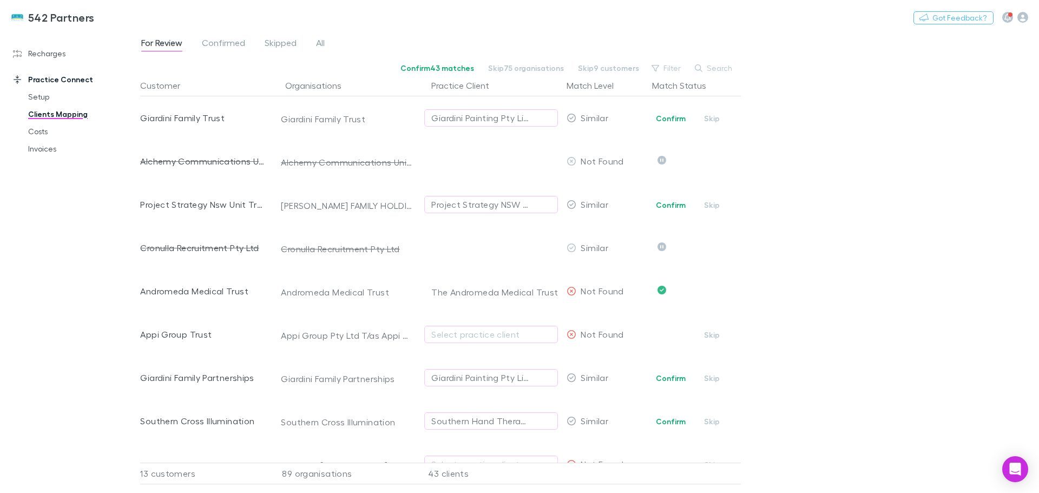
drag, startPoint x: 716, startPoint y: 336, endPoint x: 852, endPoint y: 207, distance: 187.6
click at [715, 336] on button "Skip" at bounding box center [712, 335] width 35 height 13
click at [229, 45] on span "Confirmed" at bounding box center [223, 44] width 43 height 14
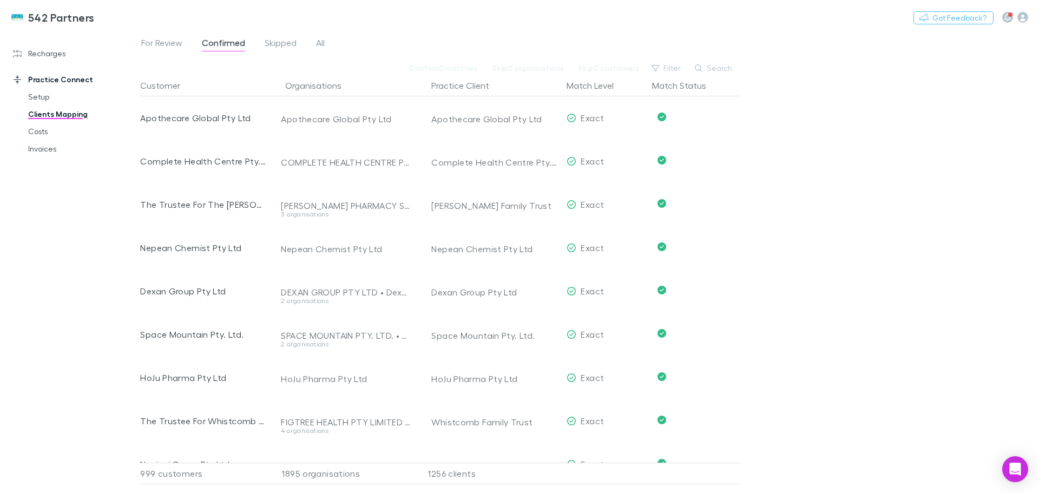
click at [164, 43] on span "For Review" at bounding box center [161, 44] width 41 height 14
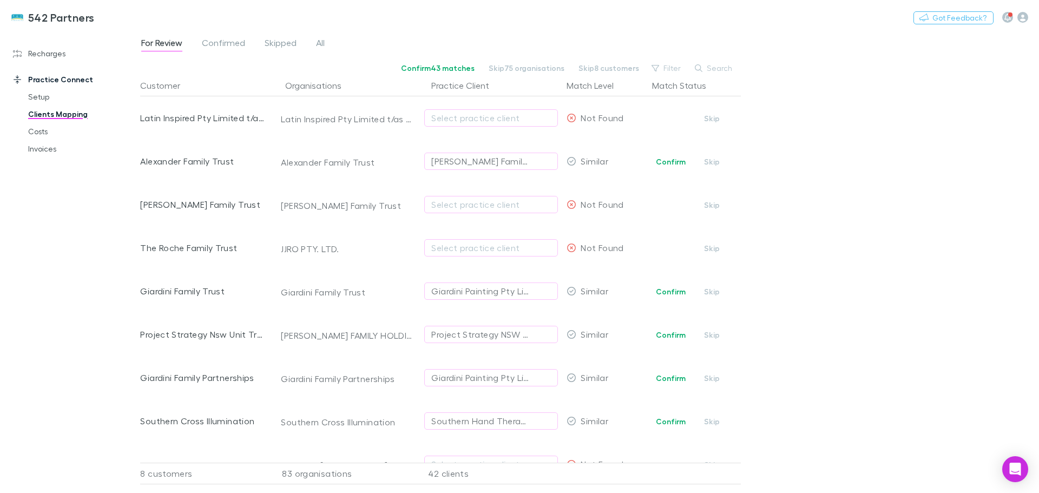
click at [473, 246] on div "Select practice client" at bounding box center [491, 247] width 120 height 13
type input "*****"
click at [513, 292] on li "The Trustee For Roche Family Trust" at bounding box center [519, 288] width 188 height 17
click at [673, 333] on button "Confirm" at bounding box center [671, 335] width 44 height 13
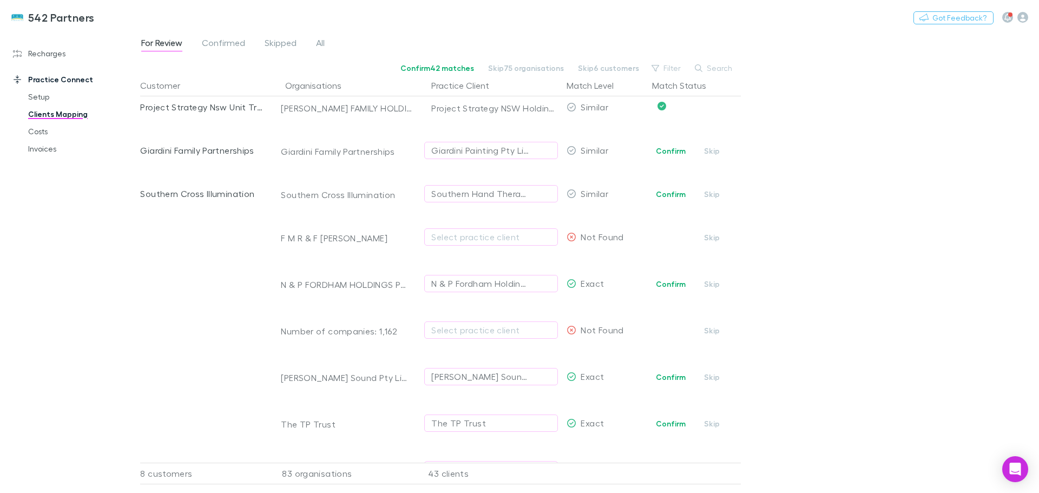
scroll to position [271, 0]
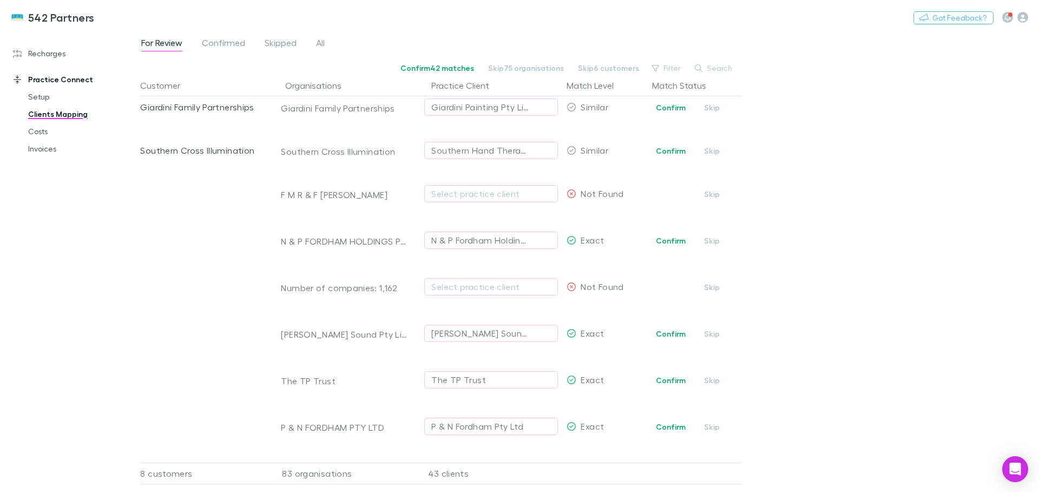
click at [710, 285] on button "Skip" at bounding box center [712, 287] width 35 height 13
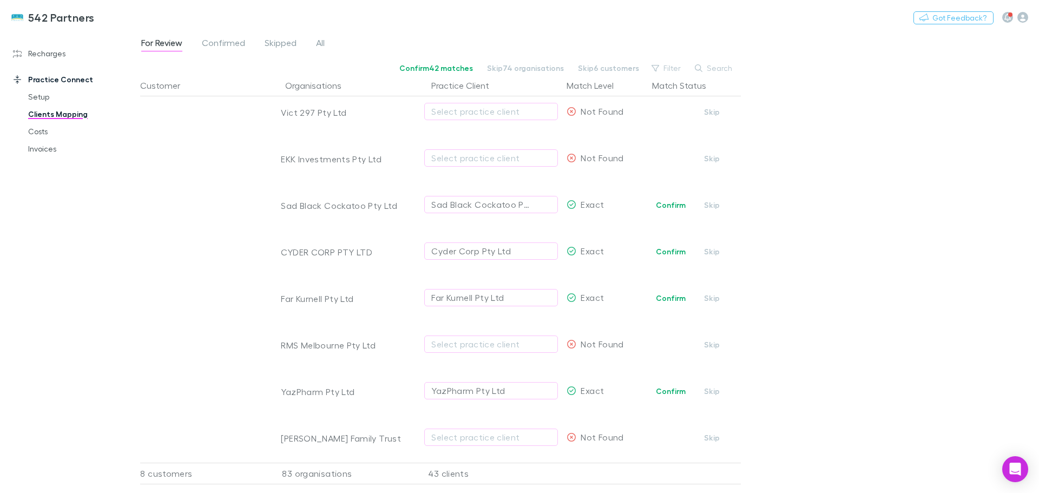
scroll to position [866, 0]
click at [707, 250] on button "Skip" at bounding box center [712, 250] width 35 height 13
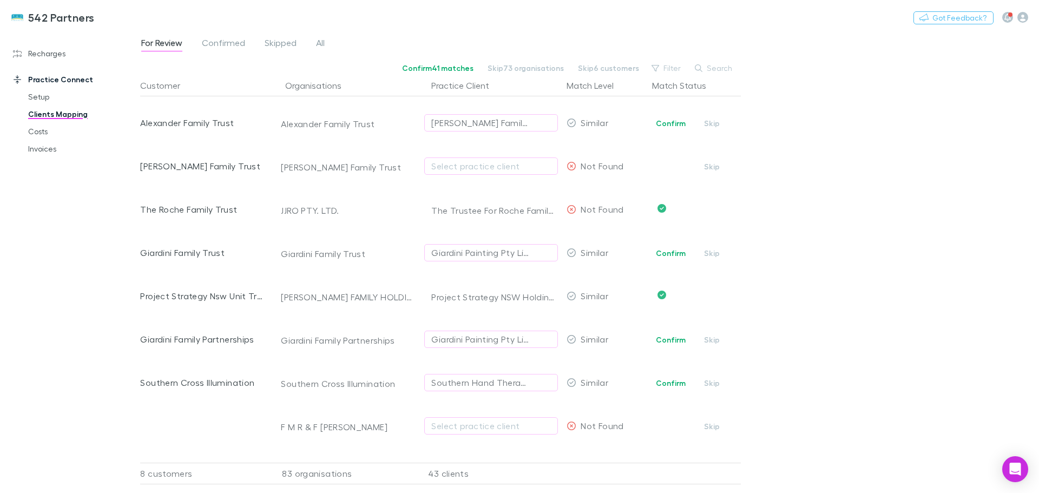
scroll to position [108, 0]
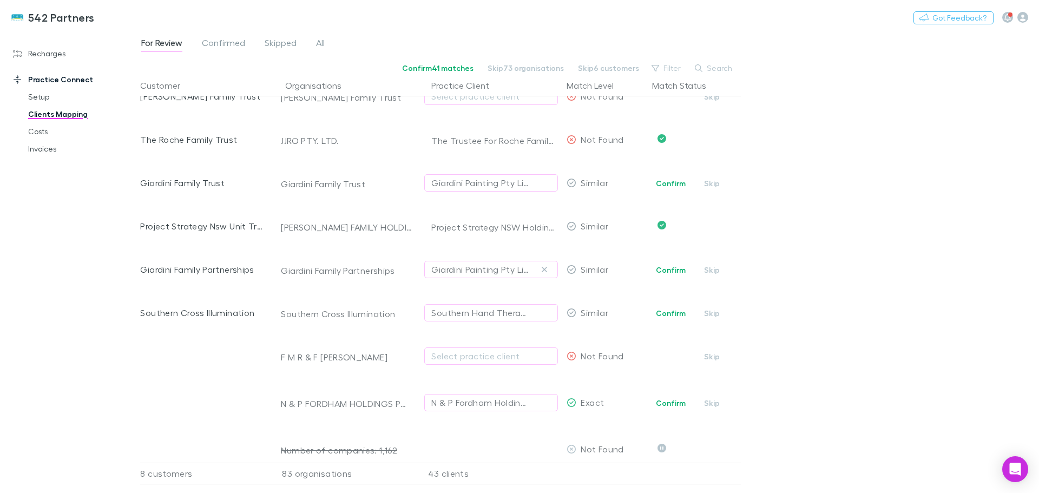
click at [545, 267] on icon "button" at bounding box center [544, 269] width 6 height 9
click at [714, 271] on button "Skip" at bounding box center [712, 270] width 35 height 13
click at [544, 182] on icon "button" at bounding box center [544, 182] width 5 height 5
click at [713, 182] on button "Skip" at bounding box center [712, 183] width 35 height 13
click at [232, 42] on span "Confirmed" at bounding box center [223, 44] width 43 height 14
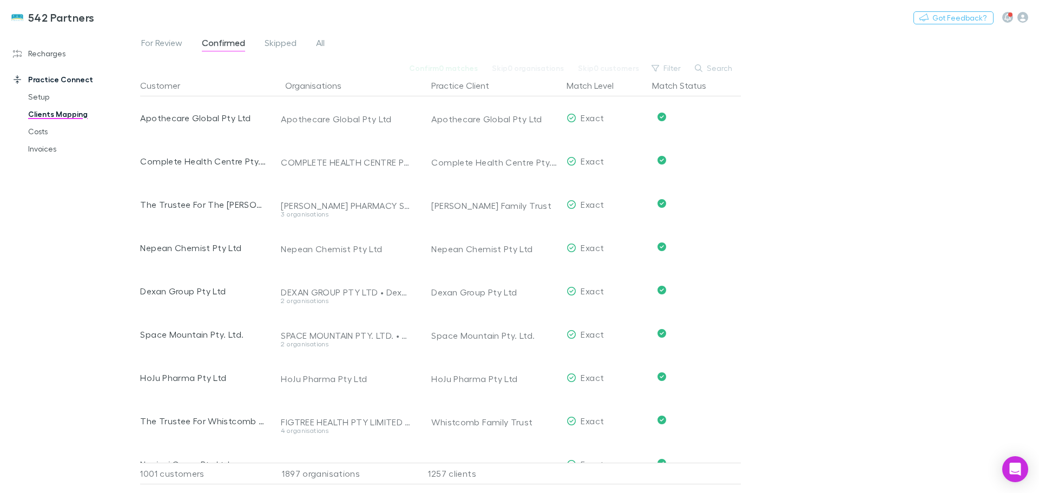
click at [169, 42] on span "For Review" at bounding box center [161, 44] width 41 height 14
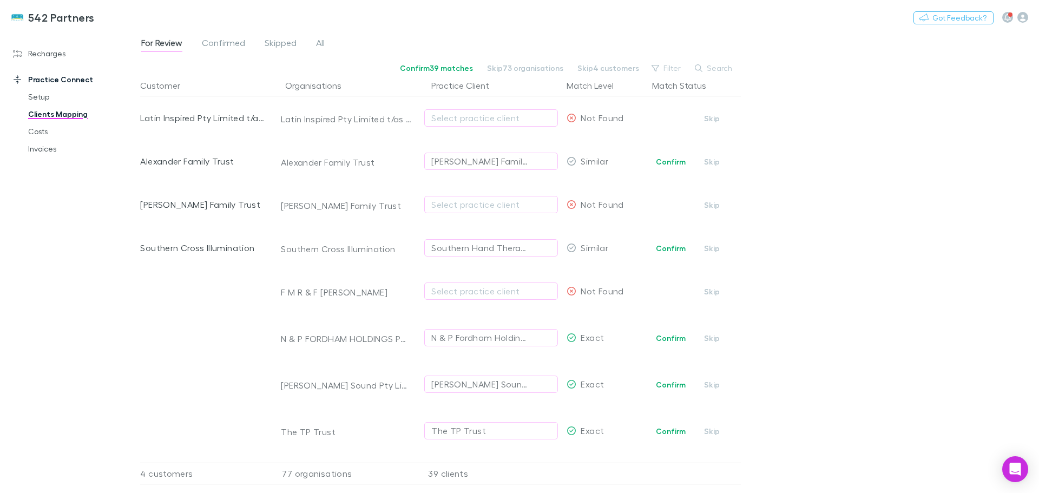
click at [484, 203] on div "Select practice client" at bounding box center [491, 204] width 120 height 13
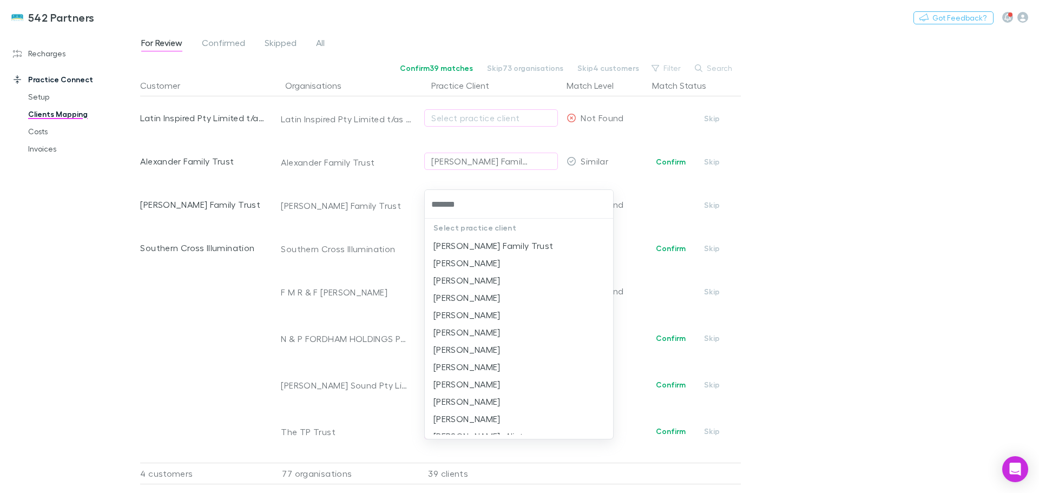
type input "********"
click at [478, 242] on li "Williams Family Trust" at bounding box center [519, 245] width 188 height 17
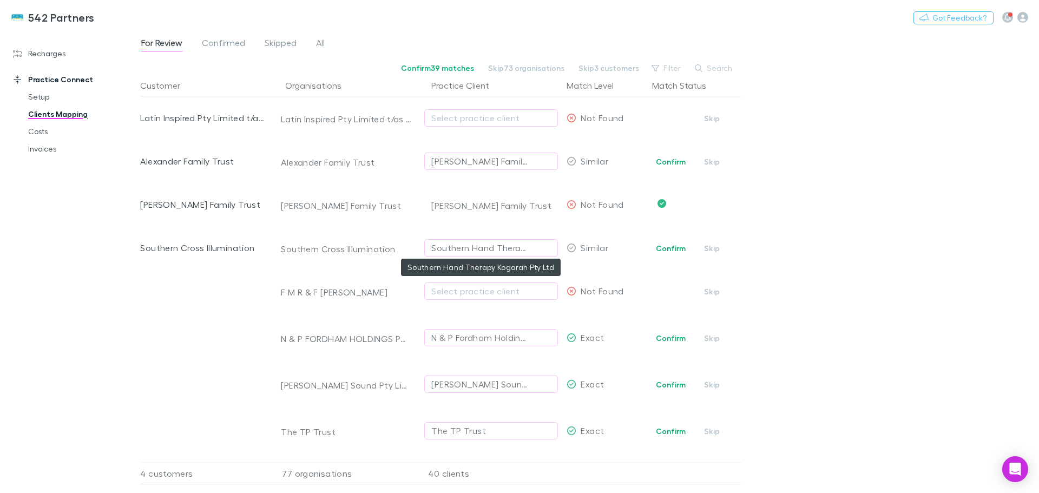
click at [467, 247] on div "Southern Hand Therapy Kogarah Pty Ltd" at bounding box center [480, 247] width 98 height 13
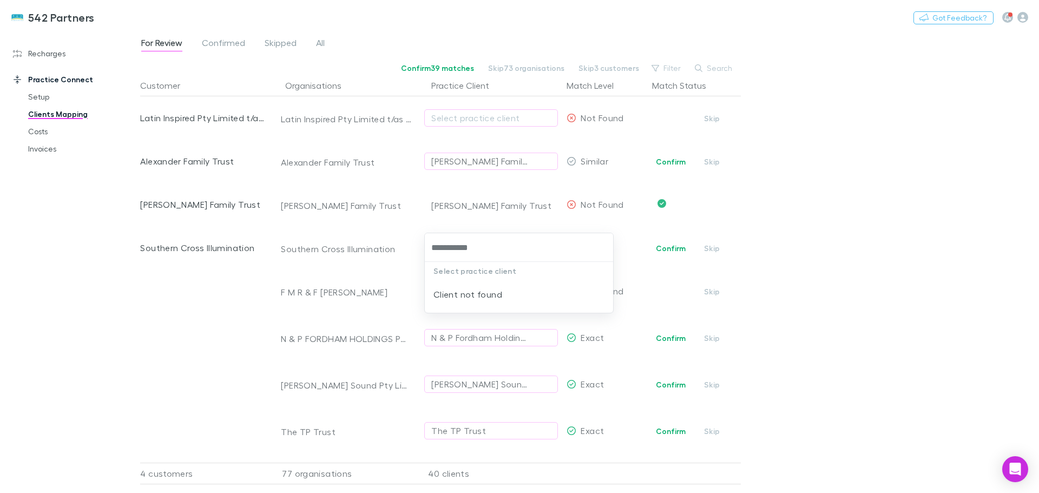
type input "**********"
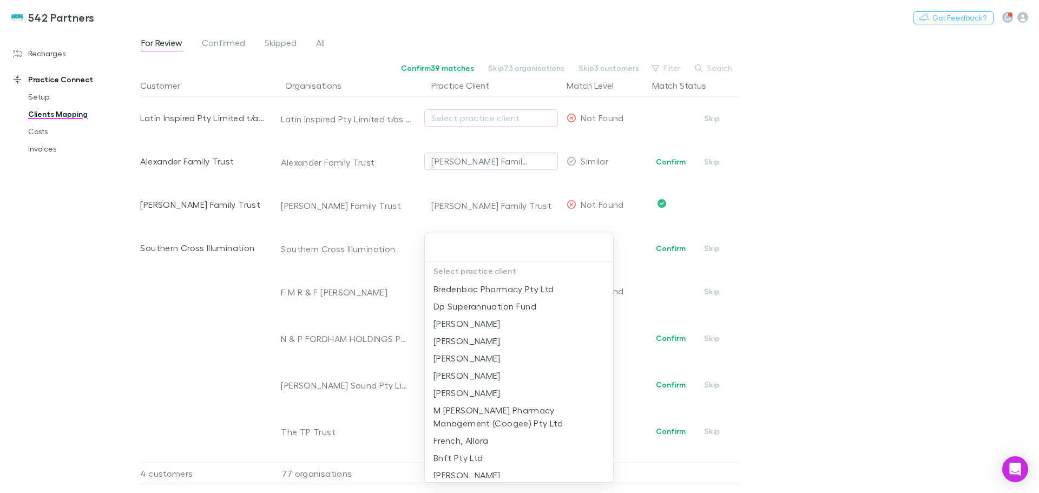
click at [803, 255] on div at bounding box center [519, 246] width 1039 height 493
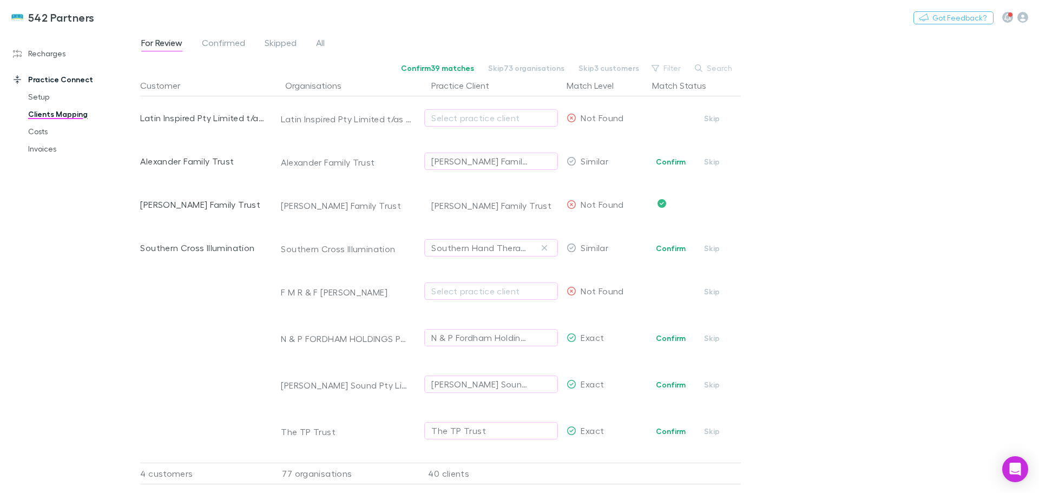
click at [544, 245] on icon "button" at bounding box center [544, 248] width 6 height 9
click at [710, 250] on button "Skip" at bounding box center [712, 248] width 35 height 13
click at [218, 40] on span "Confirmed" at bounding box center [223, 44] width 43 height 14
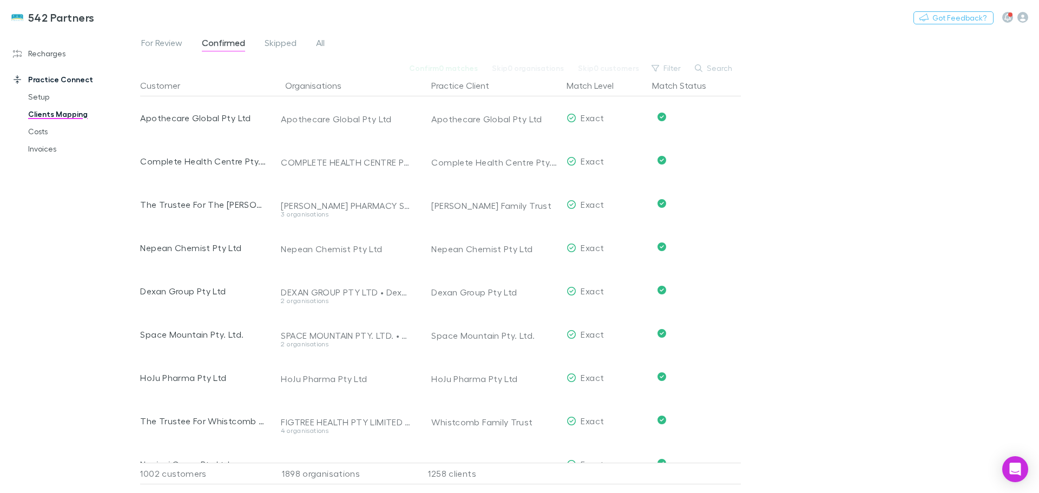
click at [163, 42] on span "For Review" at bounding box center [161, 44] width 41 height 14
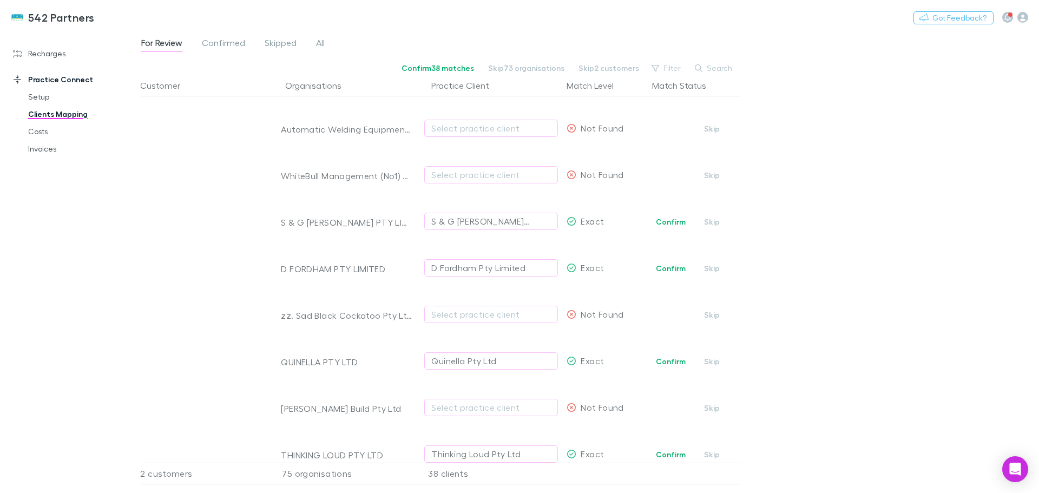
scroll to position [3127, 0]
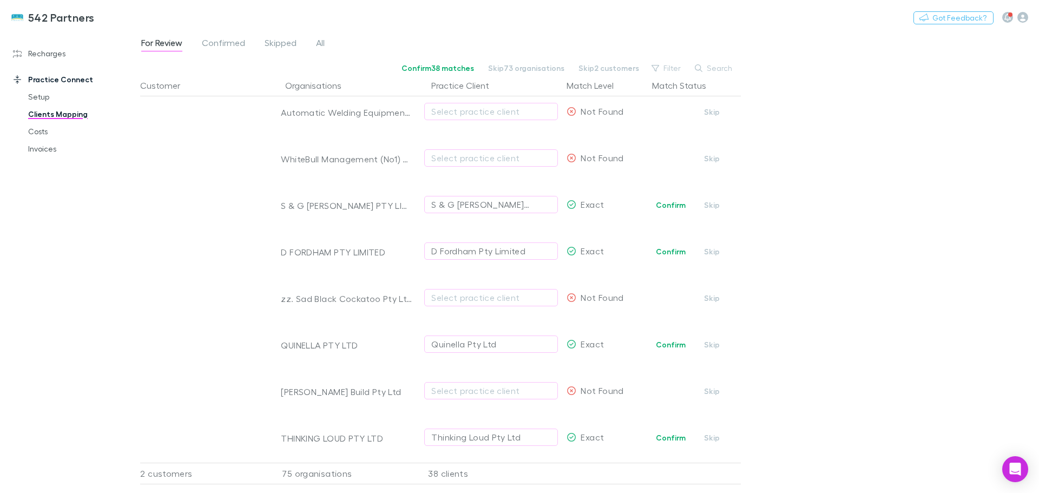
drag, startPoint x: 711, startPoint y: 288, endPoint x: 841, endPoint y: 281, distance: 130.1
click at [711, 292] on button "Skip" at bounding box center [712, 298] width 35 height 13
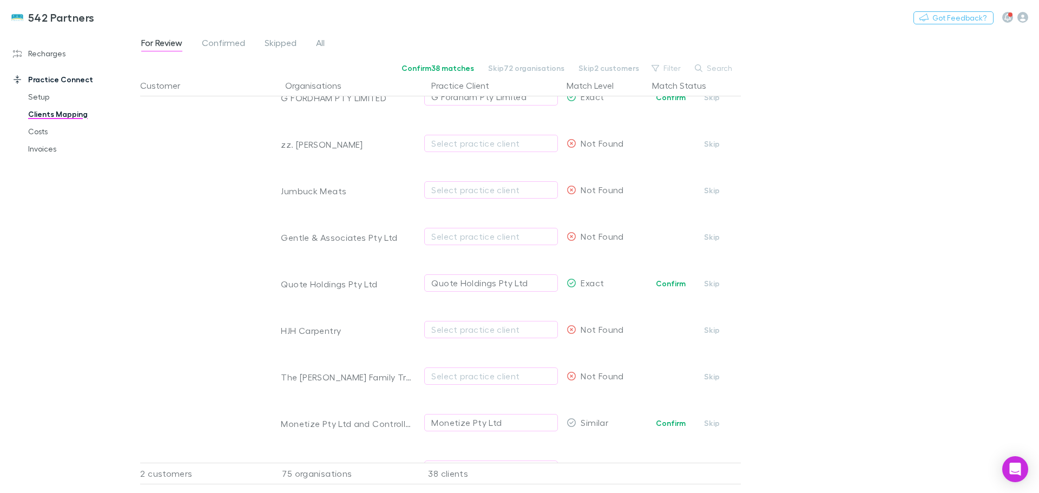
scroll to position [2315, 0]
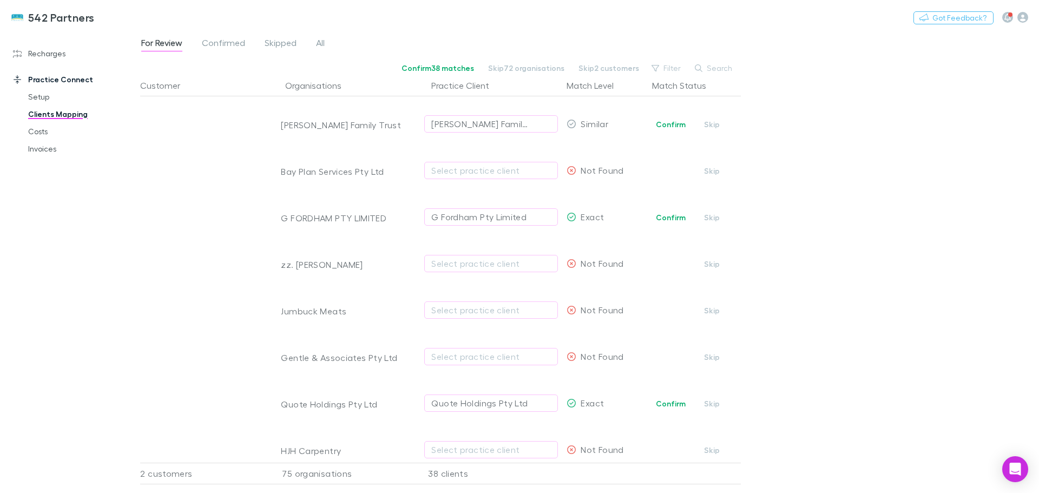
click at [712, 263] on button "Skip" at bounding box center [712, 264] width 35 height 13
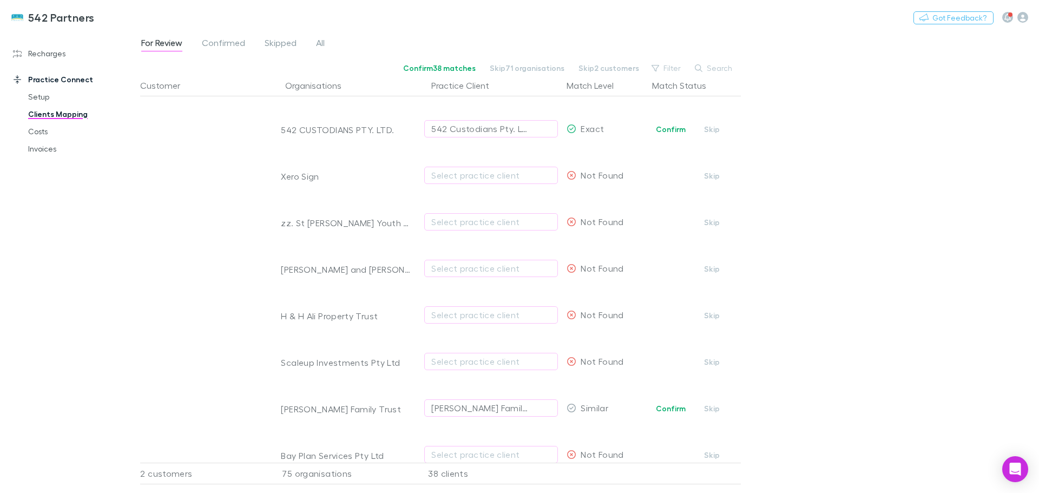
scroll to position [1990, 0]
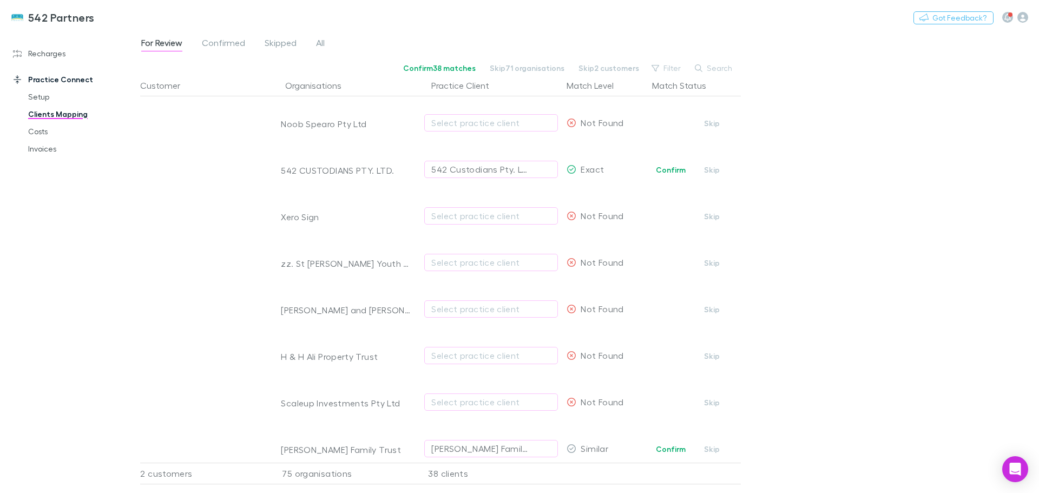
click at [709, 217] on button "Skip" at bounding box center [712, 216] width 35 height 13
click at [715, 261] on button "Skip" at bounding box center [712, 263] width 35 height 13
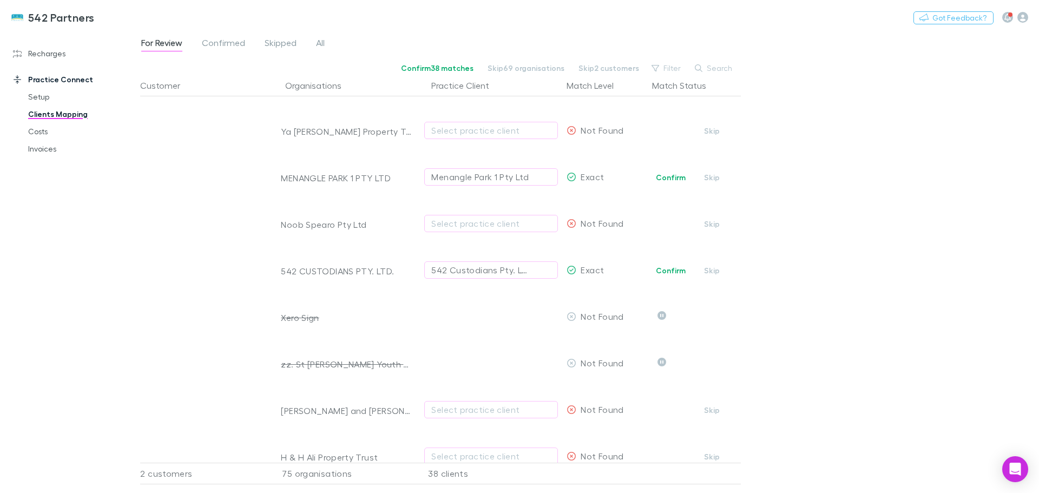
scroll to position [1882, 0]
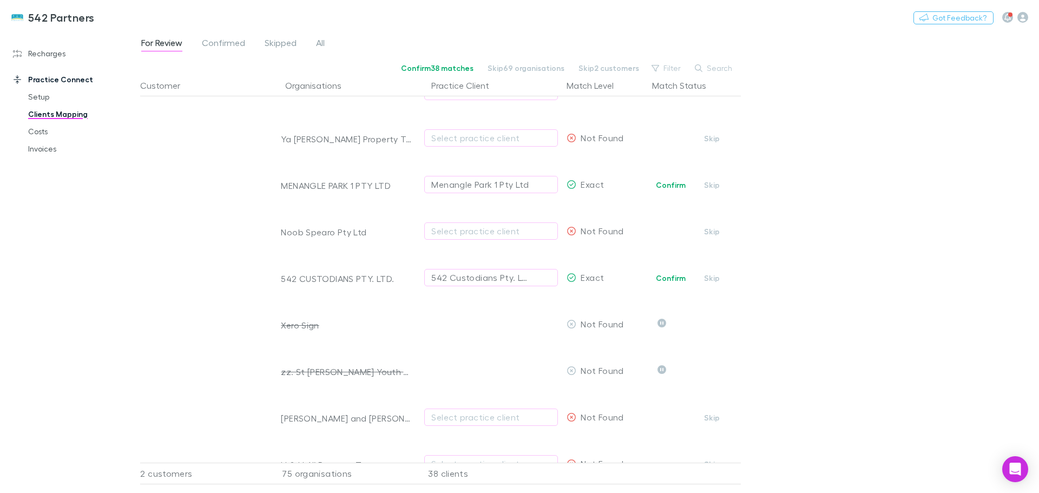
drag, startPoint x: 711, startPoint y: 233, endPoint x: 448, endPoint y: 222, distance: 263.3
click at [711, 232] on button "Skip" at bounding box center [712, 231] width 35 height 13
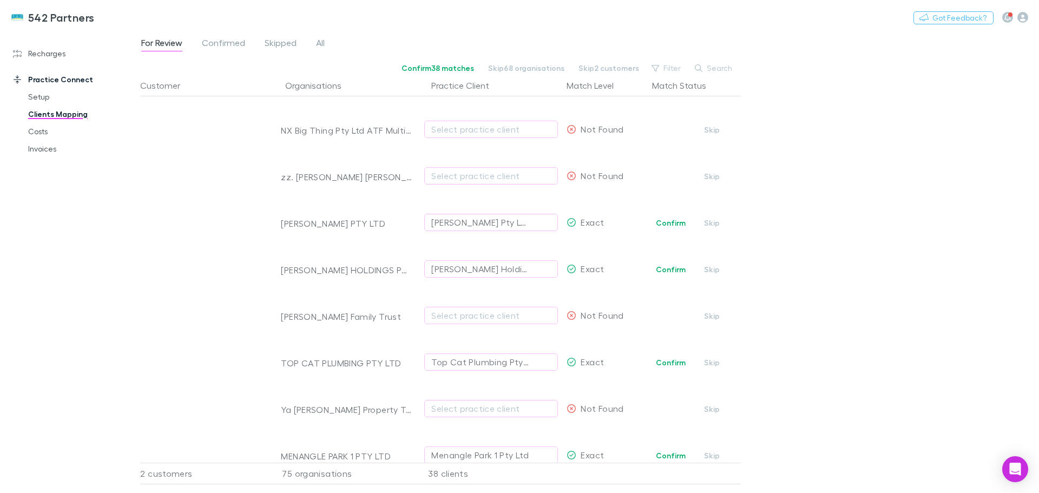
scroll to position [1557, 0]
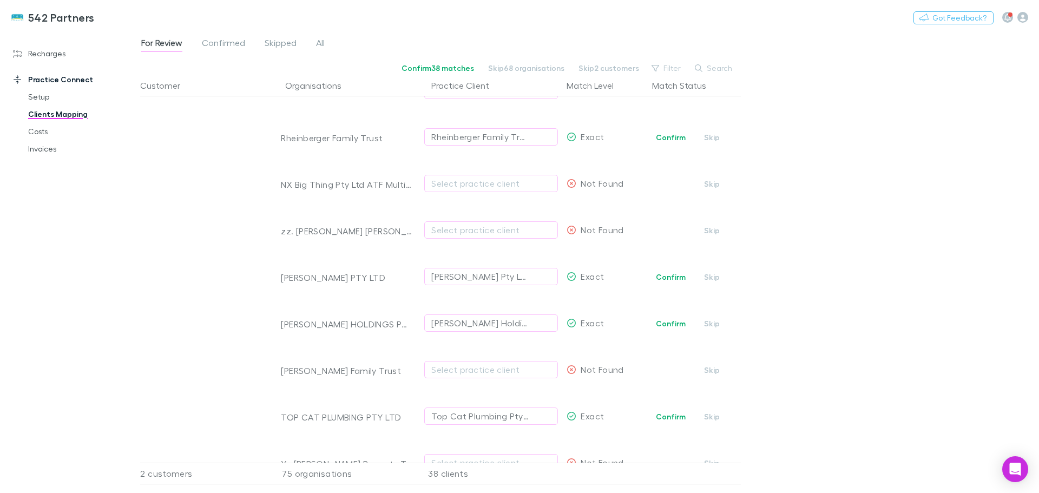
click at [714, 235] on button "Skip" at bounding box center [712, 230] width 35 height 13
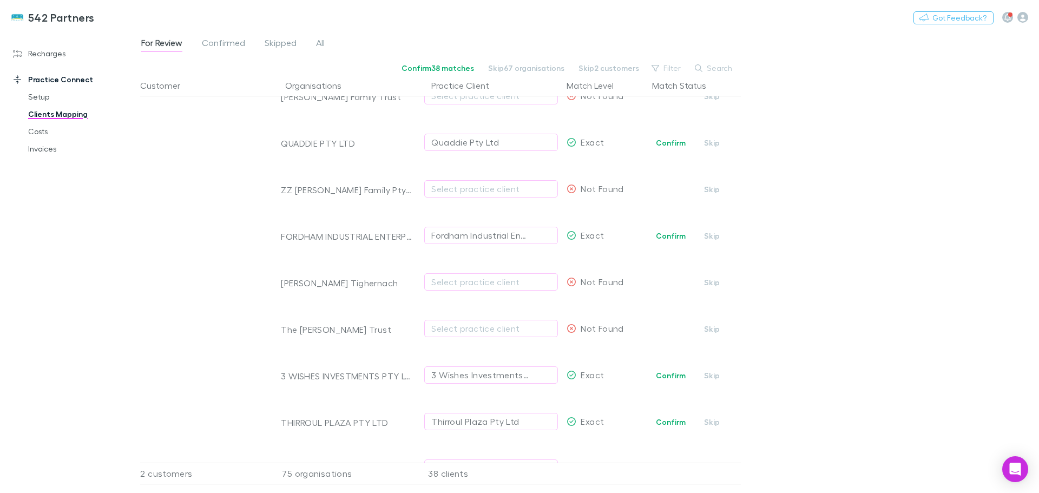
scroll to position [799, 0]
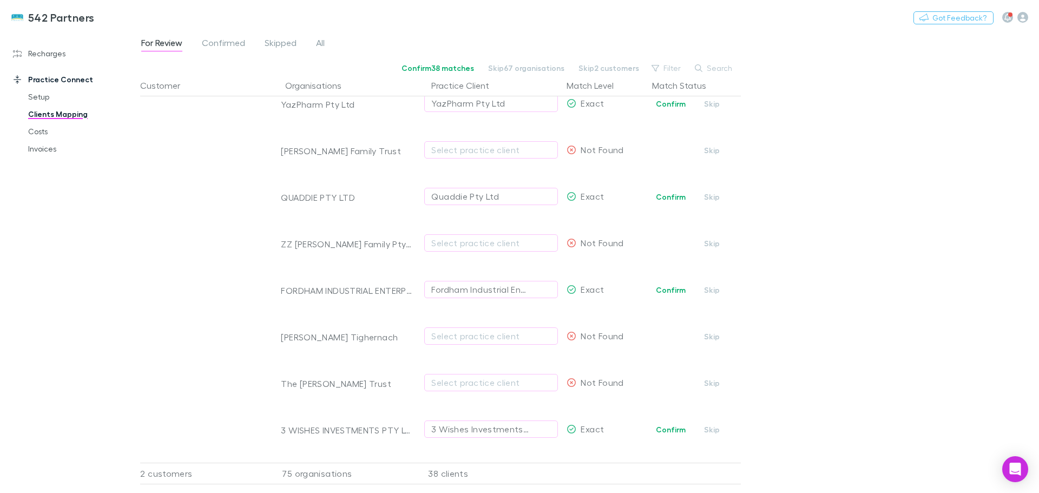
click at [707, 241] on button "Skip" at bounding box center [712, 243] width 35 height 13
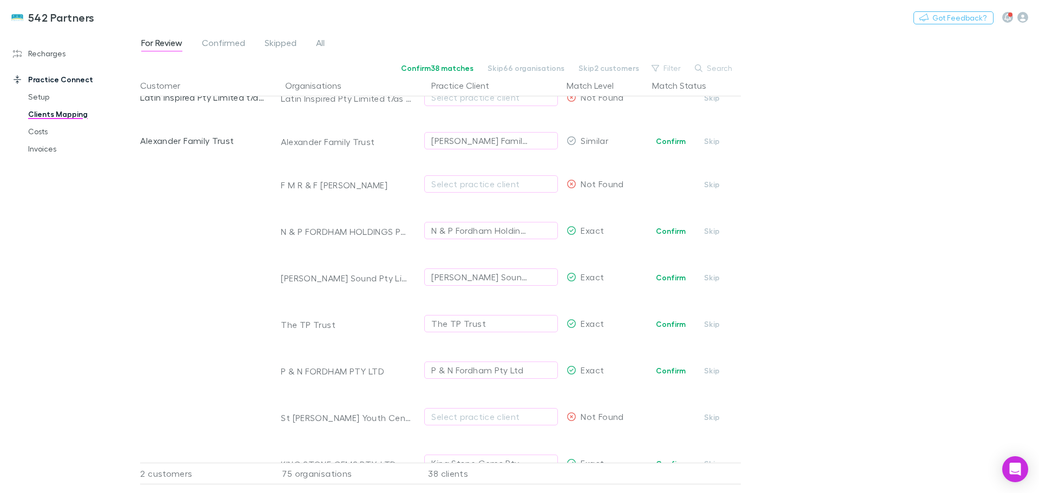
scroll to position [0, 0]
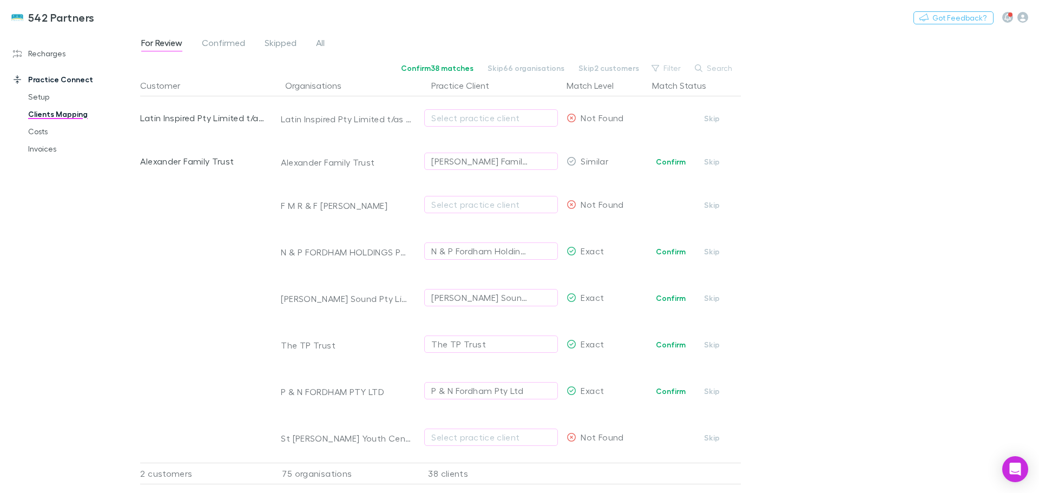
click at [274, 43] on span "Skipped" at bounding box center [281, 44] width 32 height 14
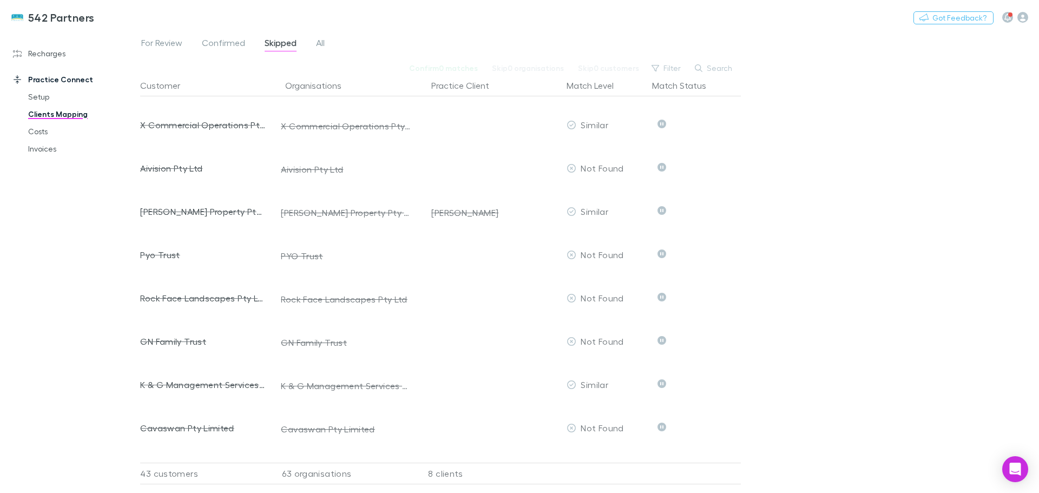
scroll to position [54, 0]
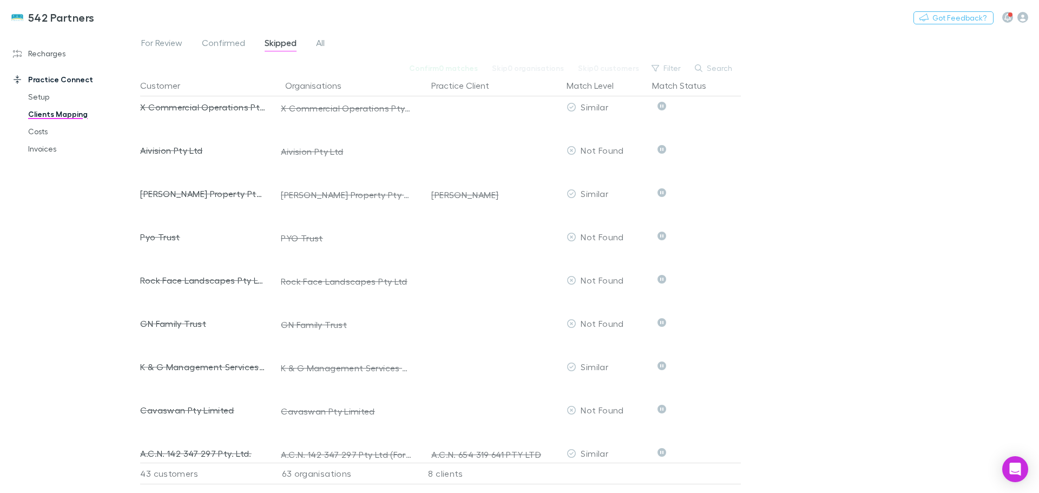
click at [160, 44] on span "For Review" at bounding box center [161, 44] width 41 height 14
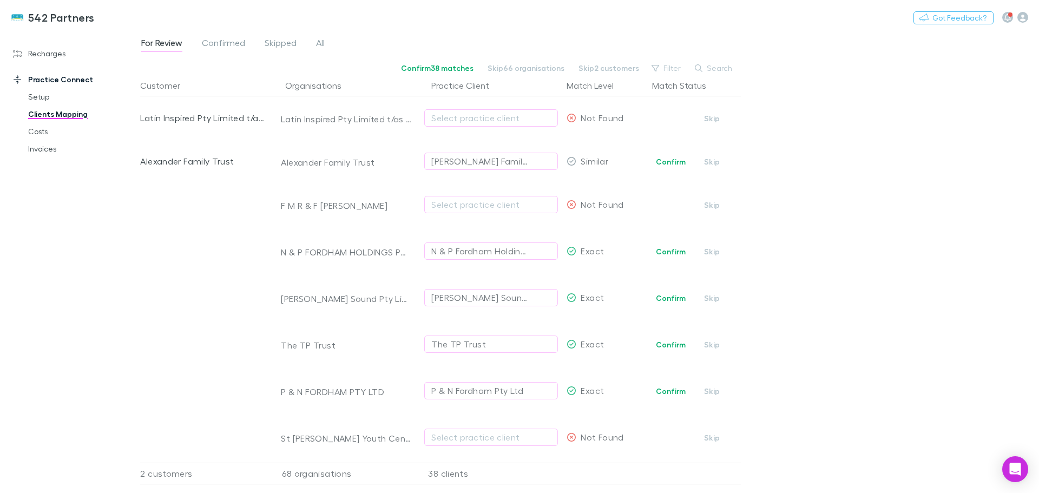
click at [665, 345] on button "Confirm" at bounding box center [671, 344] width 44 height 13
click at [679, 301] on button "Confirm" at bounding box center [671, 298] width 44 height 13
click at [667, 249] on button "Confirm" at bounding box center [671, 251] width 44 height 13
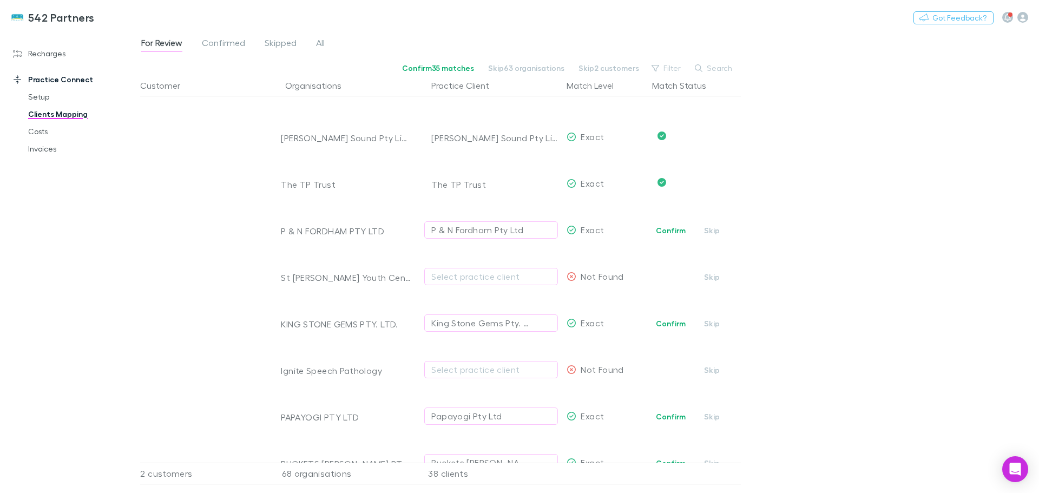
scroll to position [162, 0]
click at [674, 231] on button "Confirm" at bounding box center [671, 228] width 44 height 13
click at [666, 322] on button "Confirm" at bounding box center [671, 322] width 44 height 13
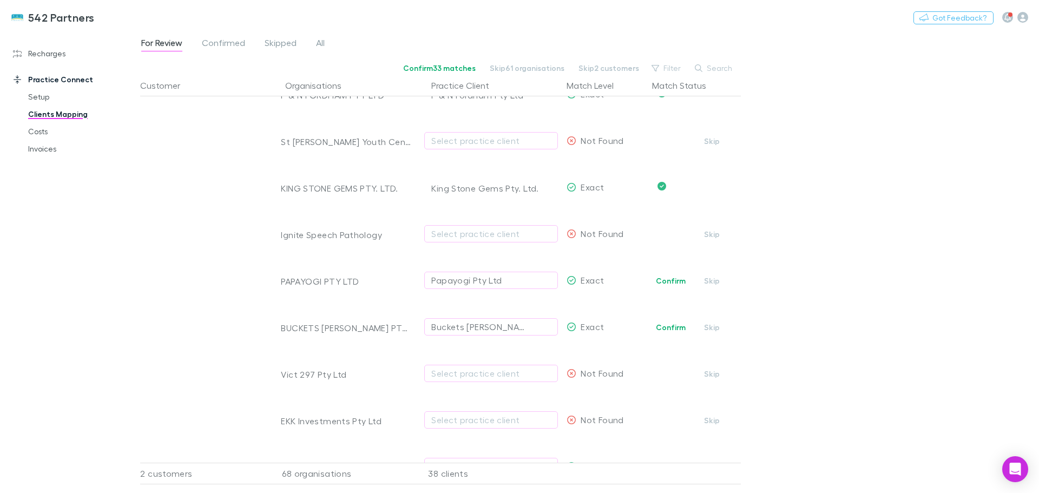
scroll to position [325, 0]
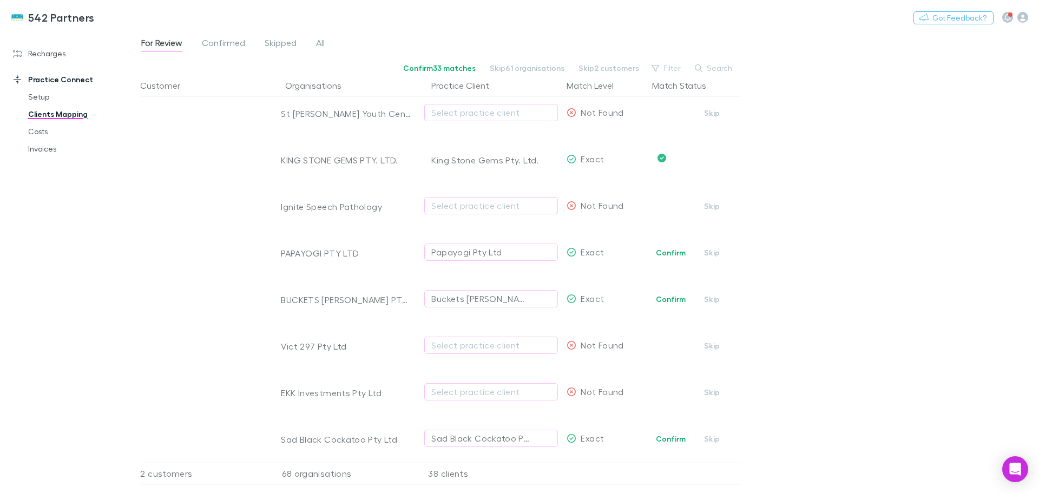
click at [665, 250] on button "Confirm" at bounding box center [671, 252] width 44 height 13
click at [676, 298] on button "Confirm" at bounding box center [671, 299] width 44 height 13
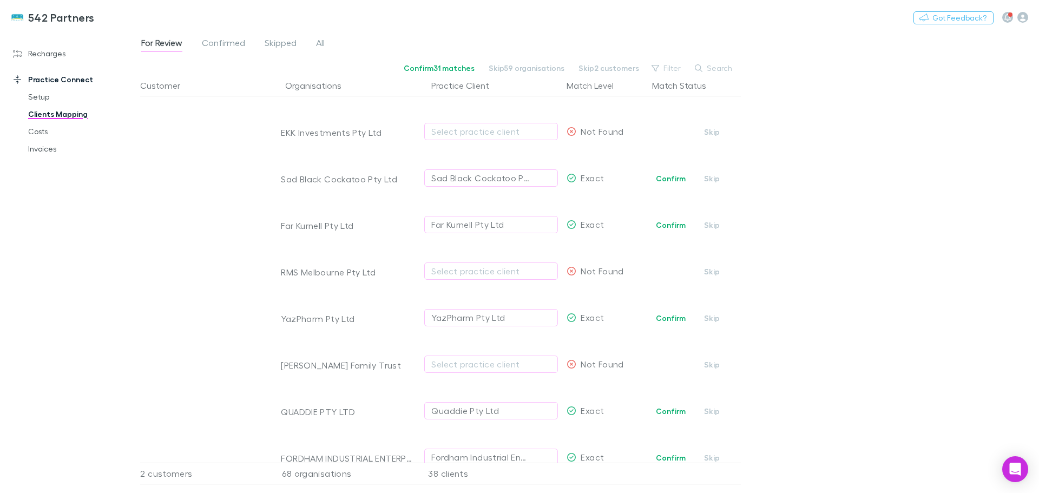
scroll to position [595, 0]
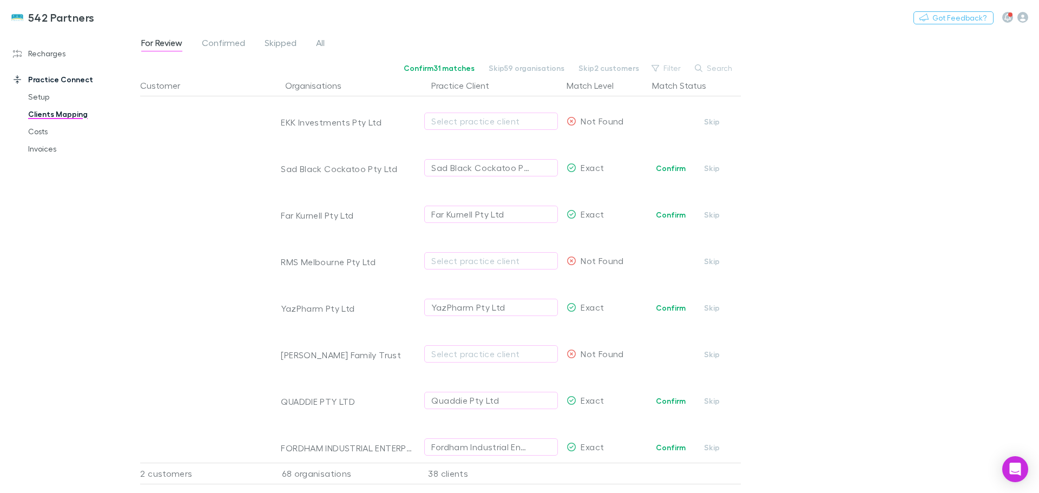
click at [678, 166] on button "Confirm" at bounding box center [671, 168] width 44 height 13
click at [670, 215] on button "Confirm" at bounding box center [671, 214] width 44 height 13
click at [662, 305] on button "Confirm" at bounding box center [671, 307] width 44 height 13
drag, startPoint x: 667, startPoint y: 400, endPoint x: 866, endPoint y: 304, distance: 220.8
click at [668, 400] on button "Confirm" at bounding box center [671, 401] width 44 height 13
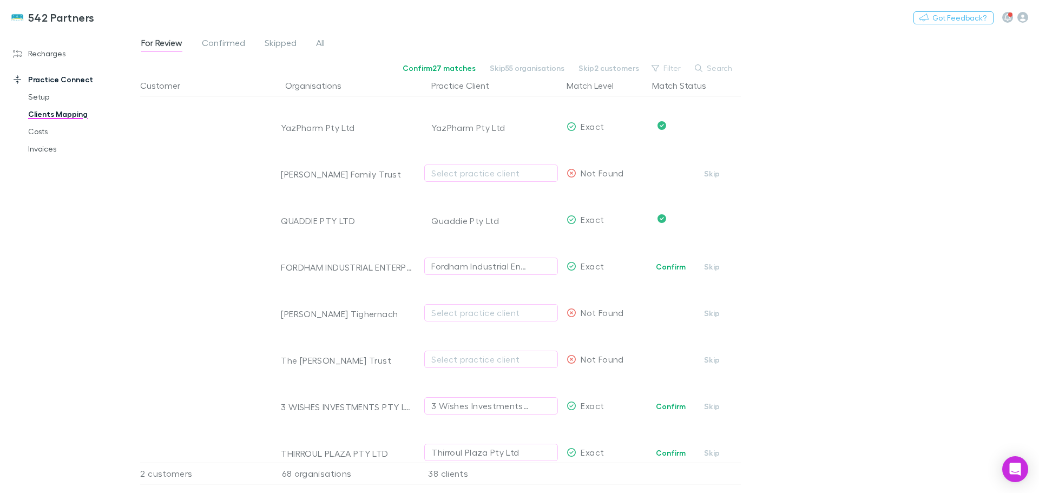
scroll to position [866, 0]
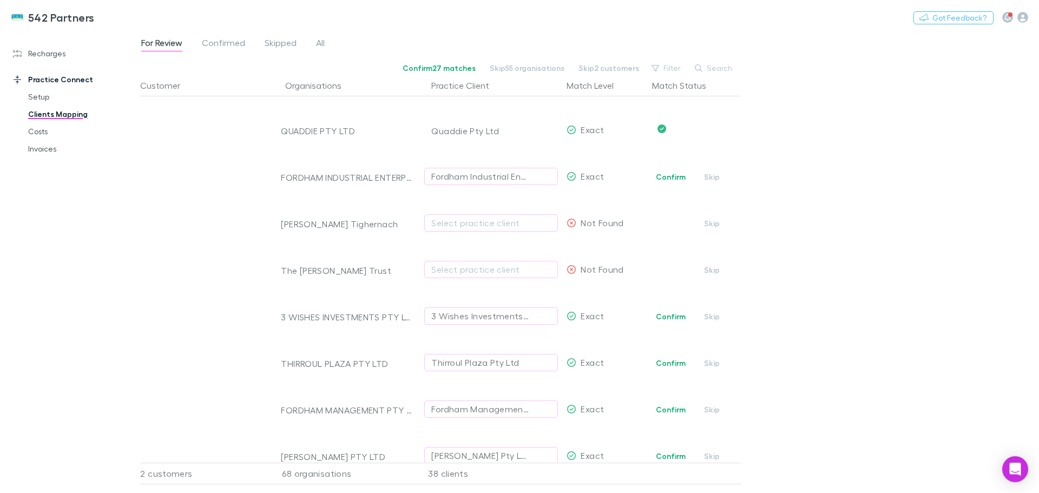
click at [670, 172] on button "Confirm" at bounding box center [671, 176] width 44 height 13
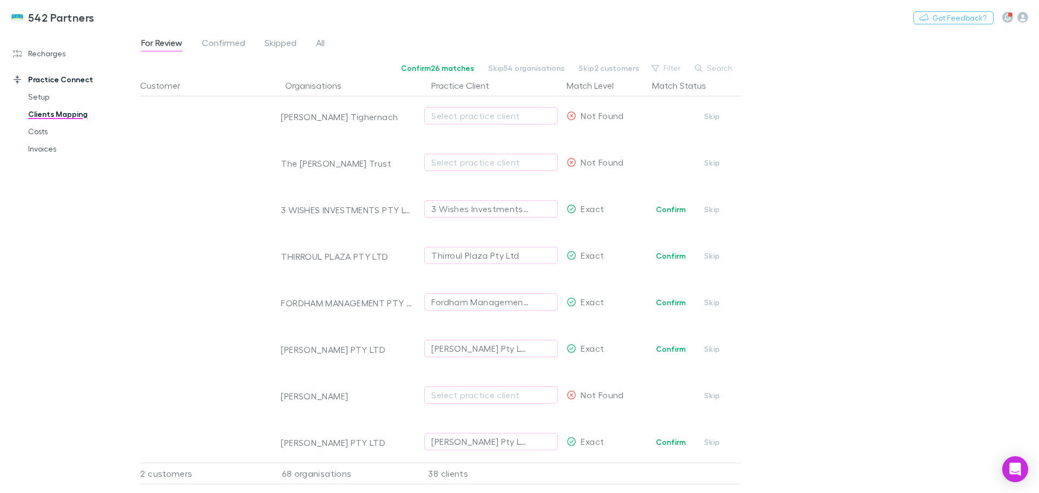
scroll to position [974, 0]
drag, startPoint x: 668, startPoint y: 209, endPoint x: 441, endPoint y: 264, distance: 233.4
click at [668, 208] on button "Confirm" at bounding box center [671, 208] width 44 height 13
click at [673, 252] on button "Confirm" at bounding box center [671, 254] width 44 height 13
click at [672, 302] on button "Confirm" at bounding box center [671, 301] width 44 height 13
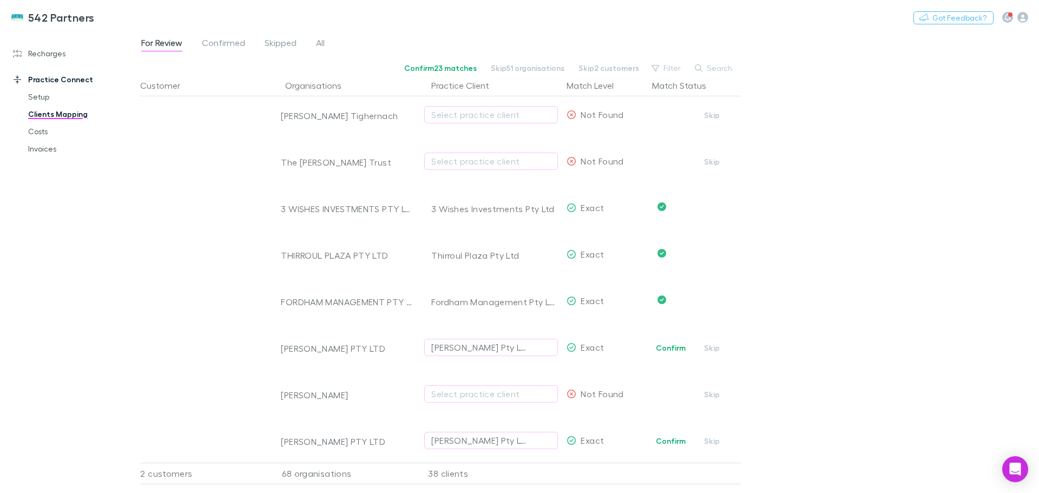
click at [667, 344] on button "Confirm" at bounding box center [671, 348] width 44 height 13
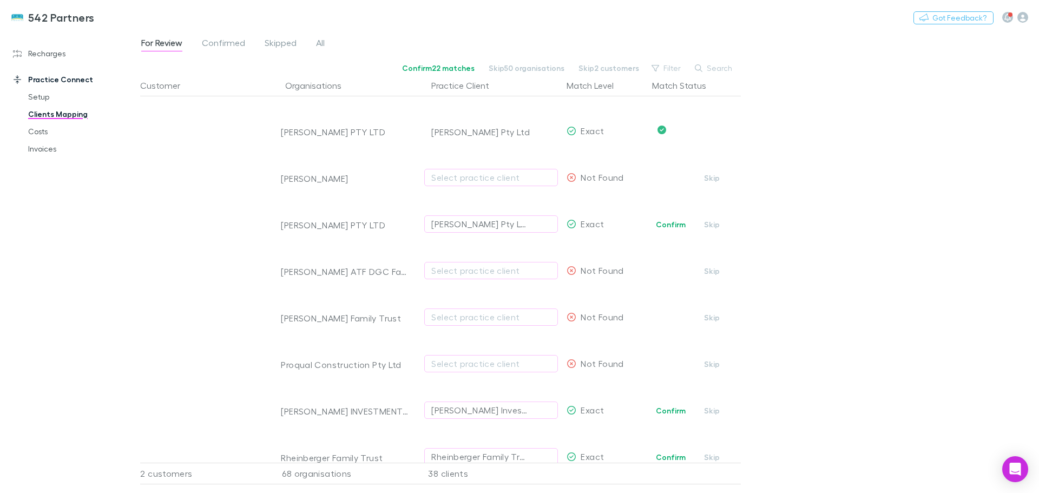
scroll to position [1245, 0]
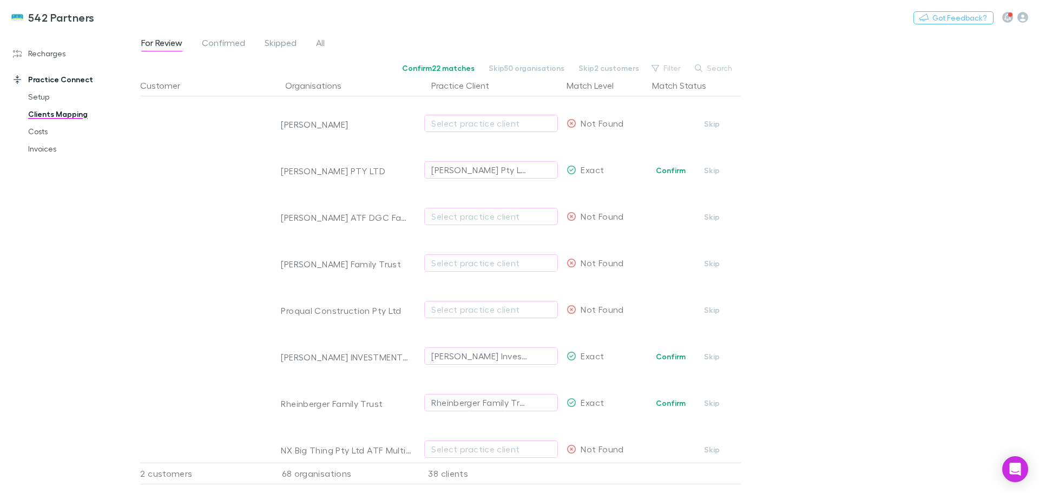
click at [665, 167] on button "Confirm" at bounding box center [671, 170] width 44 height 13
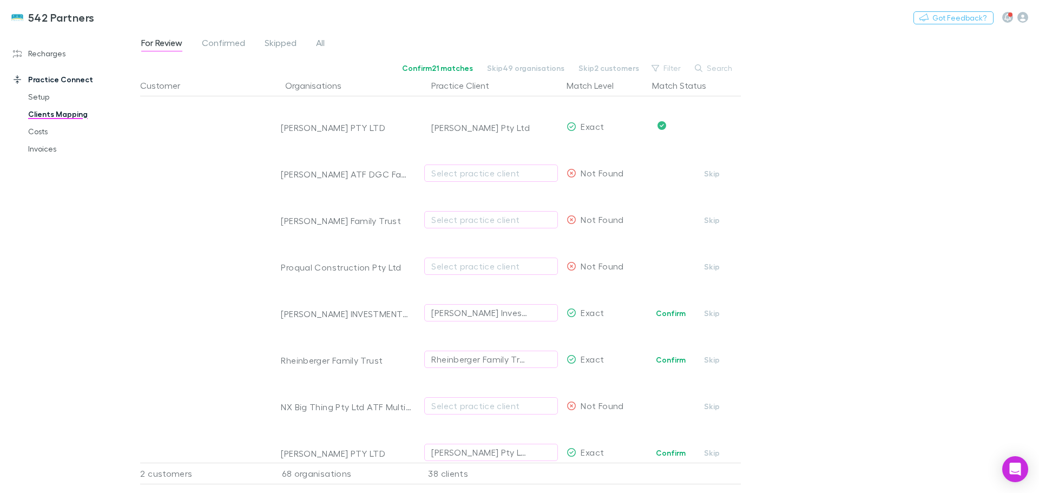
scroll to position [1353, 0]
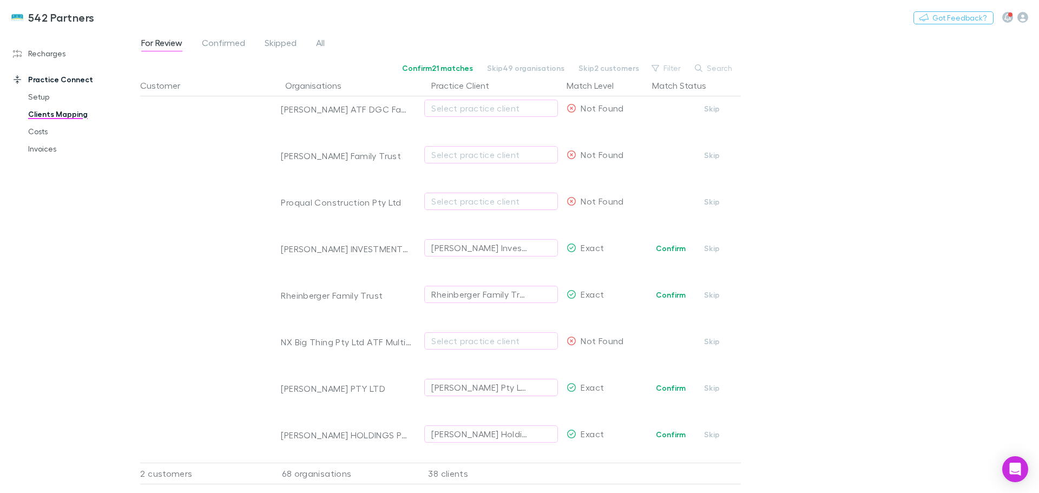
click at [671, 249] on button "Confirm" at bounding box center [671, 248] width 44 height 13
click at [673, 290] on button "Confirm" at bounding box center [671, 294] width 44 height 13
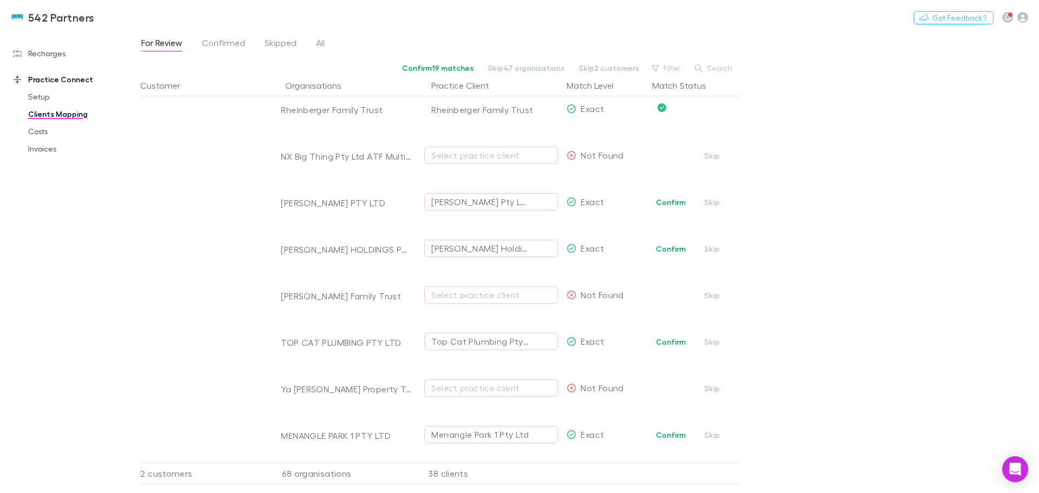
scroll to position [1570, 0]
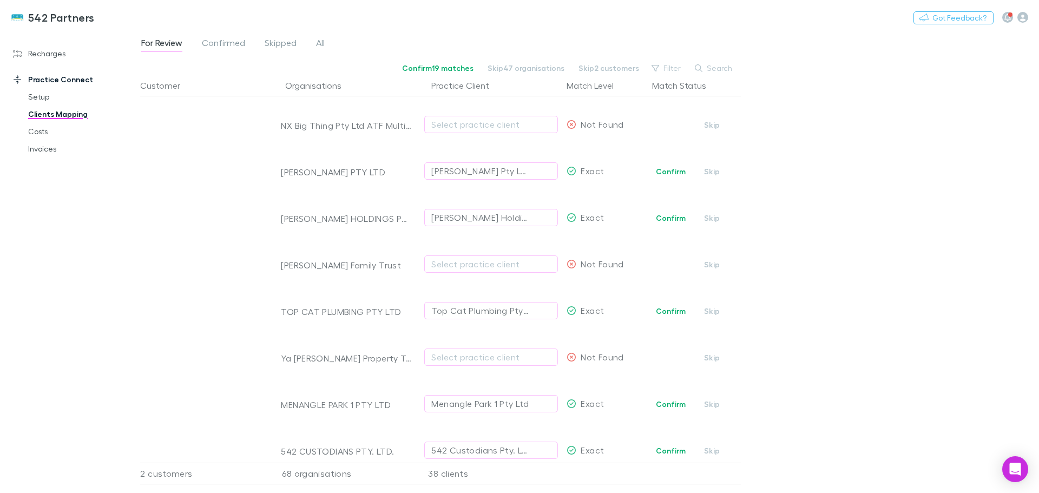
click at [679, 173] on button "Confirm" at bounding box center [671, 171] width 44 height 13
click at [675, 218] on button "Confirm" at bounding box center [671, 218] width 44 height 13
drag, startPoint x: 667, startPoint y: 310, endPoint x: 503, endPoint y: 364, distance: 172.7
click at [667, 310] on button "Confirm" at bounding box center [671, 311] width 44 height 13
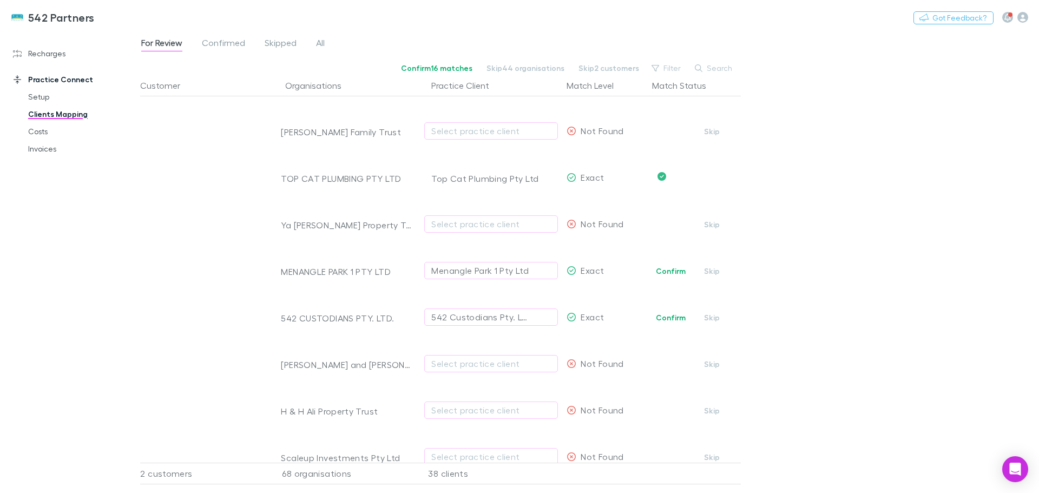
scroll to position [1732, 0]
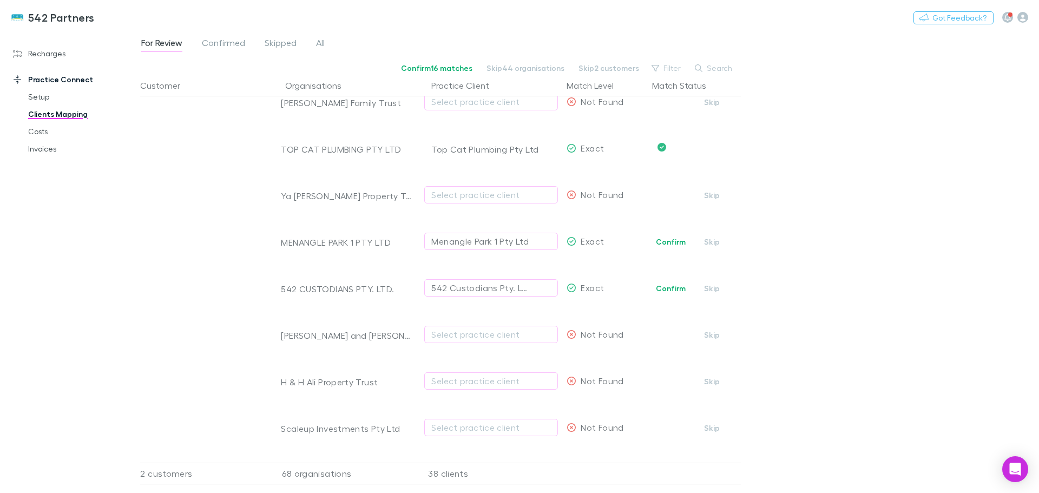
click at [667, 239] on button "Confirm" at bounding box center [671, 241] width 44 height 13
click at [663, 286] on button "Confirm" at bounding box center [671, 288] width 44 height 13
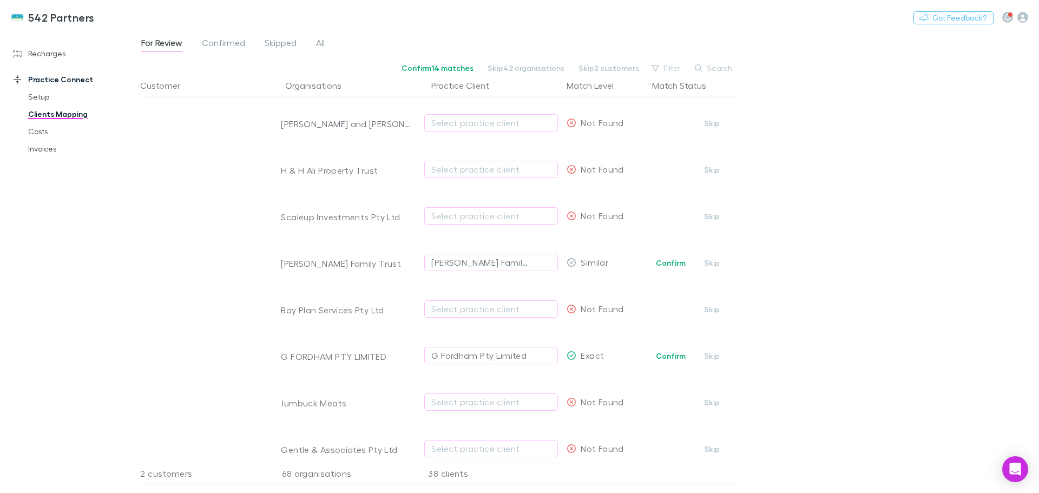
scroll to position [1963, 0]
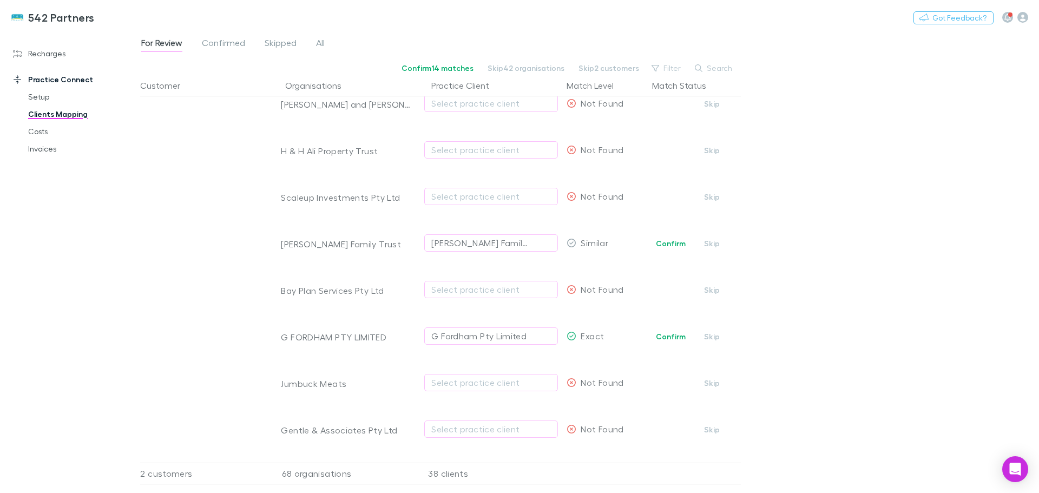
click at [666, 240] on button "Confirm" at bounding box center [671, 243] width 44 height 13
click at [665, 336] on button "Confirm" at bounding box center [671, 336] width 44 height 13
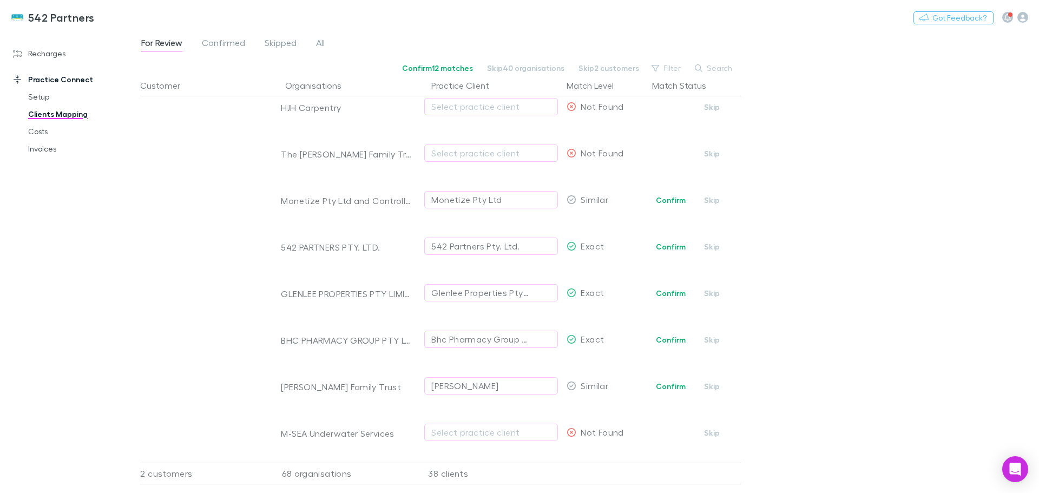
scroll to position [2396, 0]
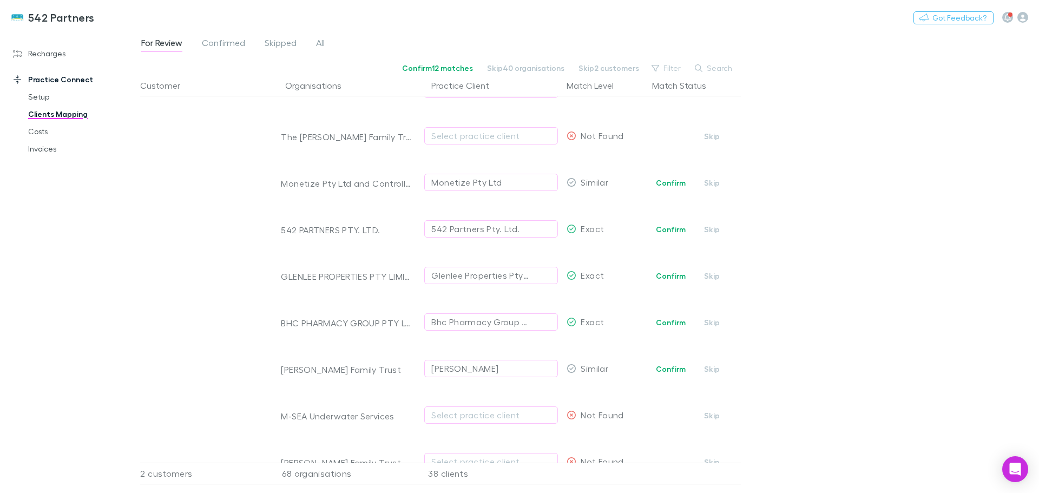
click at [670, 183] on button "Confirm" at bounding box center [671, 182] width 44 height 13
click at [667, 228] on button "Confirm" at bounding box center [671, 229] width 44 height 13
click at [661, 276] on button "Confirm" at bounding box center [671, 276] width 44 height 13
drag, startPoint x: 659, startPoint y: 321, endPoint x: 590, endPoint y: 394, distance: 100.3
click at [659, 321] on button "Confirm" at bounding box center [671, 322] width 44 height 13
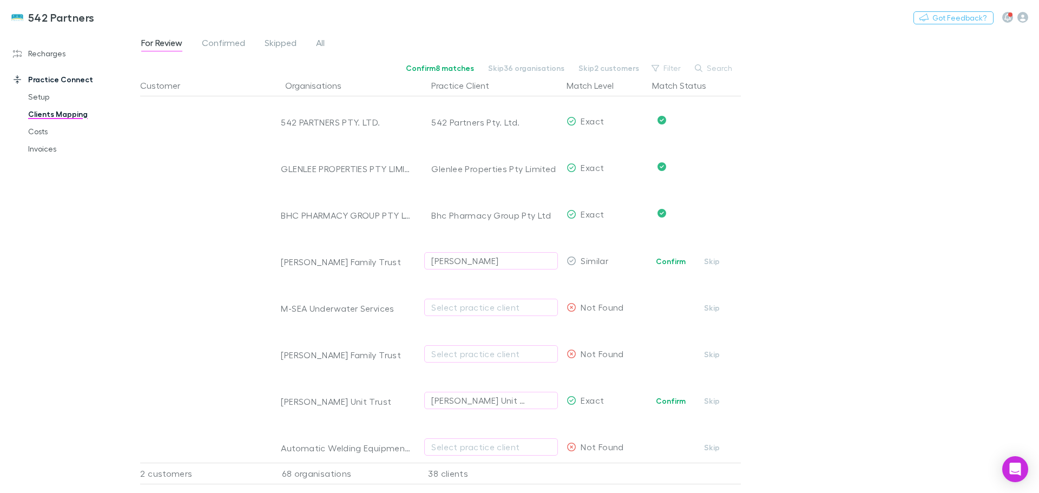
scroll to position [2504, 0]
click at [547, 262] on icon "button" at bounding box center [544, 260] width 5 height 5
click at [672, 402] on button "Confirm" at bounding box center [671, 400] width 44 height 13
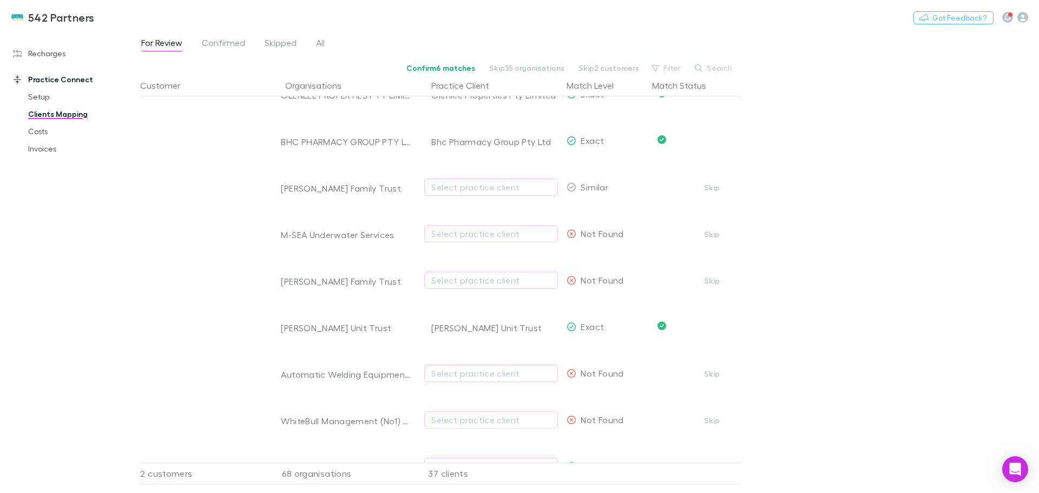
scroll to position [2721, 0]
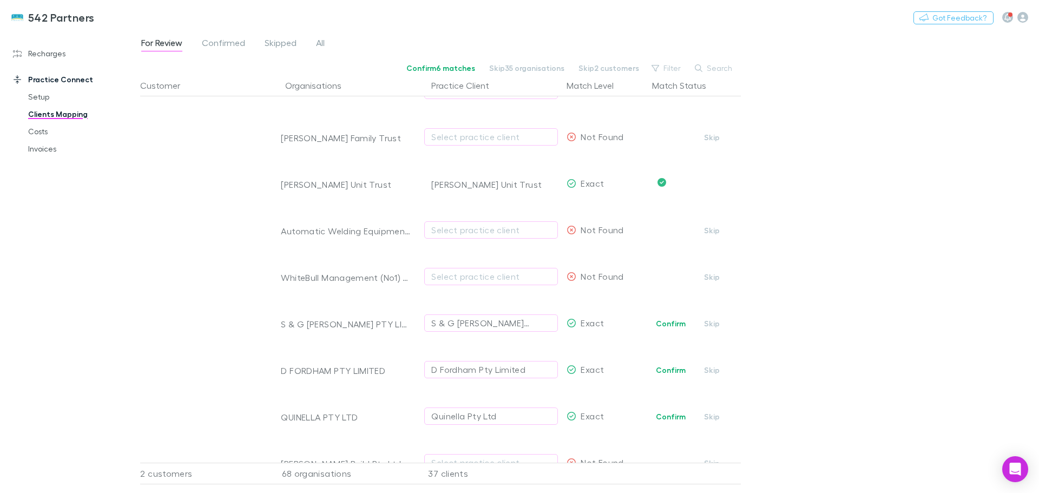
click at [670, 325] on button "Confirm" at bounding box center [671, 323] width 44 height 13
click at [669, 368] on button "Confirm" at bounding box center [671, 370] width 44 height 13
click at [662, 417] on button "Confirm" at bounding box center [671, 416] width 44 height 13
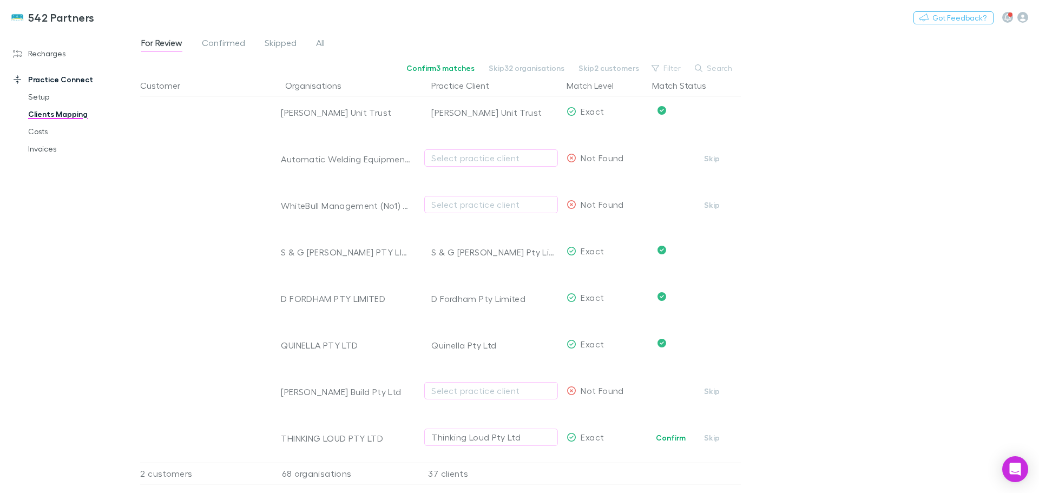
scroll to position [2801, 0]
click at [678, 431] on button "Confirm" at bounding box center [671, 437] width 44 height 13
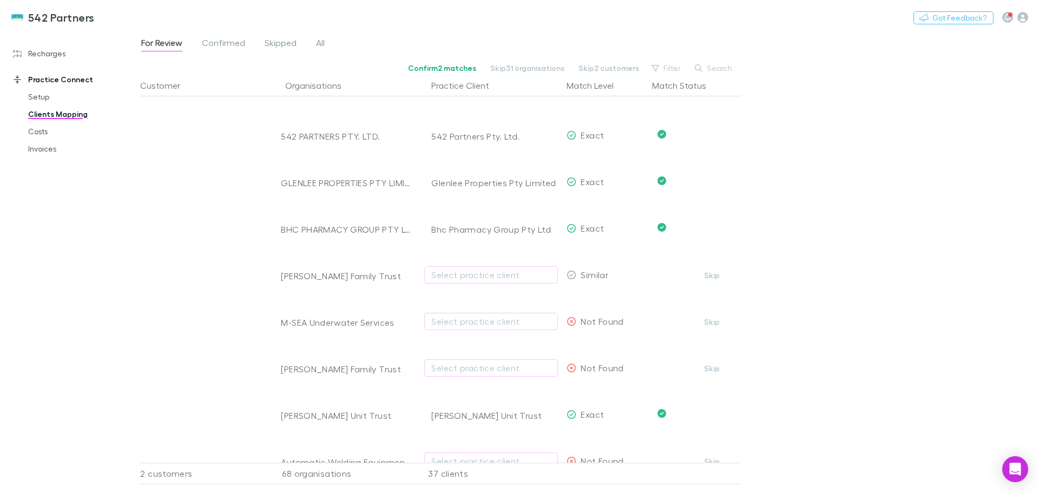
scroll to position [2368, 0]
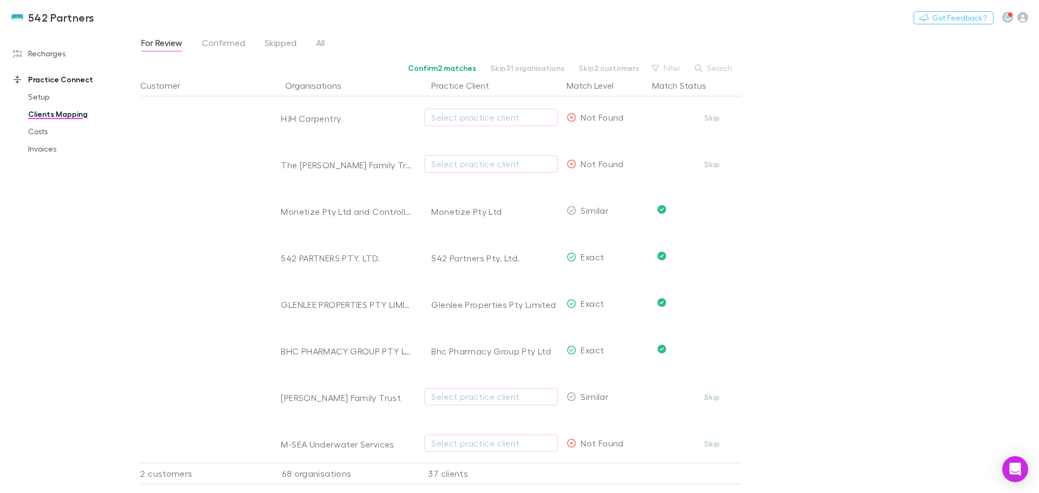
click at [236, 39] on span "Confirmed" at bounding box center [223, 44] width 43 height 14
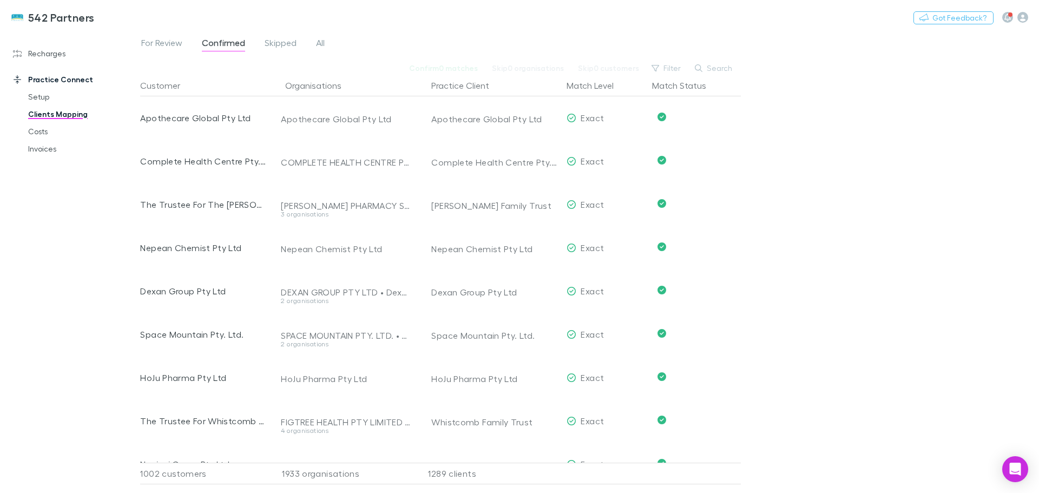
click at [162, 43] on span "For Review" at bounding box center [161, 44] width 41 height 14
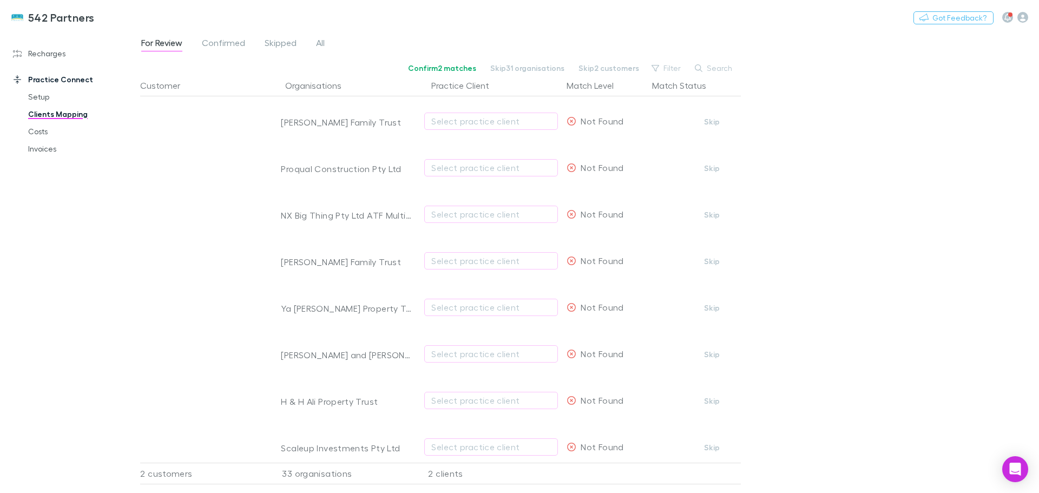
scroll to position [650, 0]
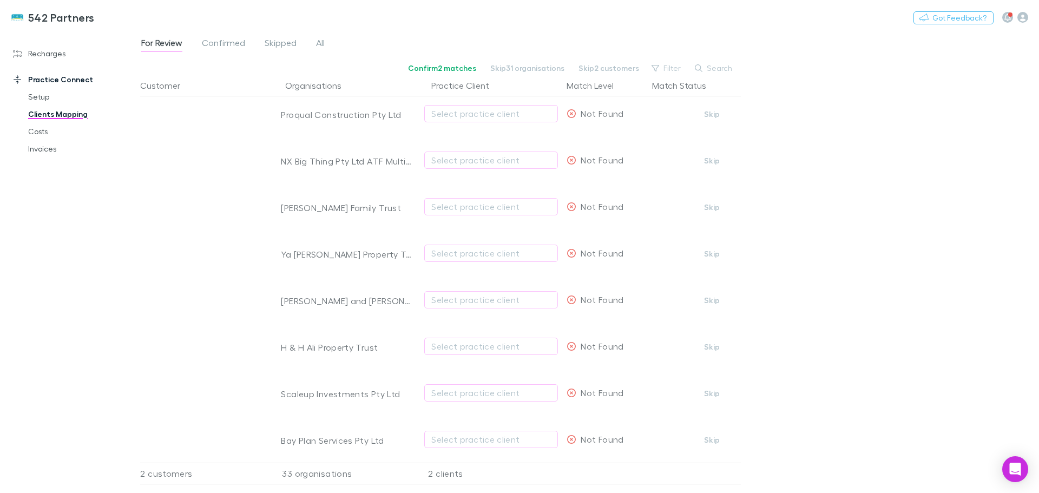
click at [444, 155] on div "Select practice client" at bounding box center [491, 160] width 120 height 13
type input "*****"
click at [484, 217] on li "Multi-Rabbs Discretionary Trust" at bounding box center [519, 218] width 188 height 17
click at [434, 202] on div "Select practice client" at bounding box center [491, 206] width 120 height 13
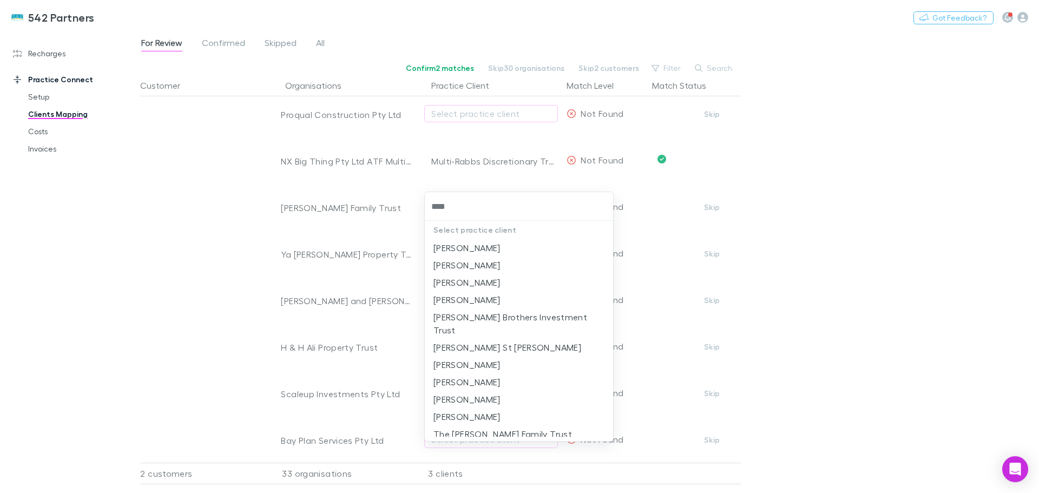
type input "*****"
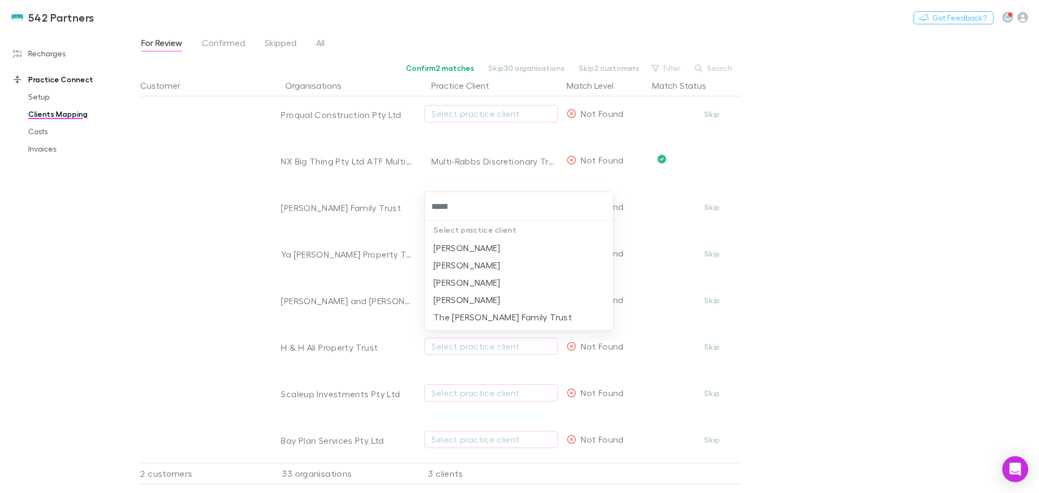
click at [523, 316] on li "The Schuback Family Trust" at bounding box center [519, 317] width 188 height 17
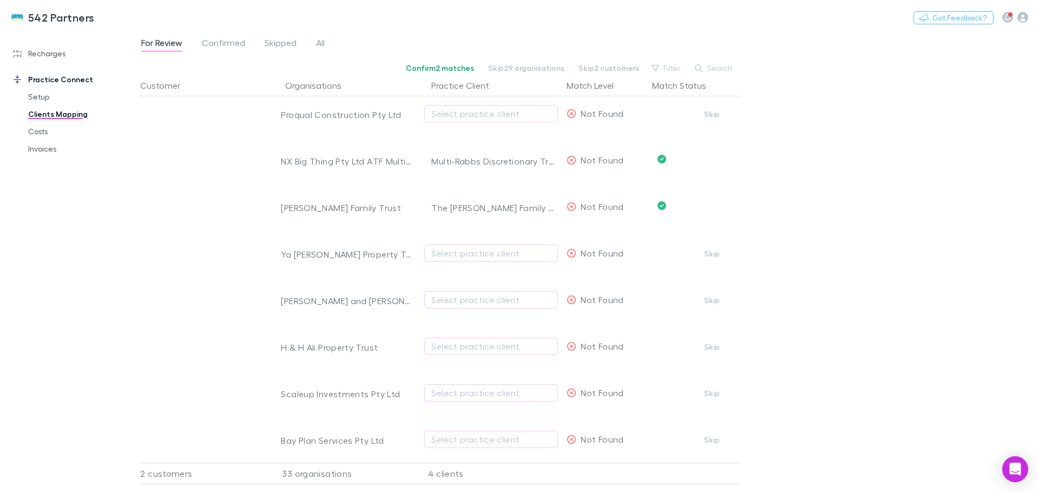
click at [480, 250] on div "Select practice client" at bounding box center [491, 253] width 120 height 13
type input "*"
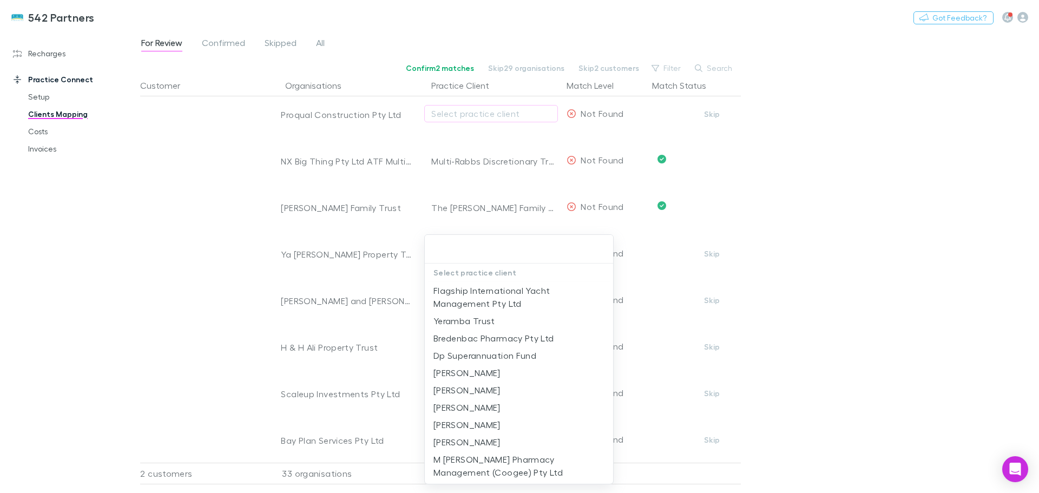
click at [381, 303] on div at bounding box center [519, 246] width 1039 height 493
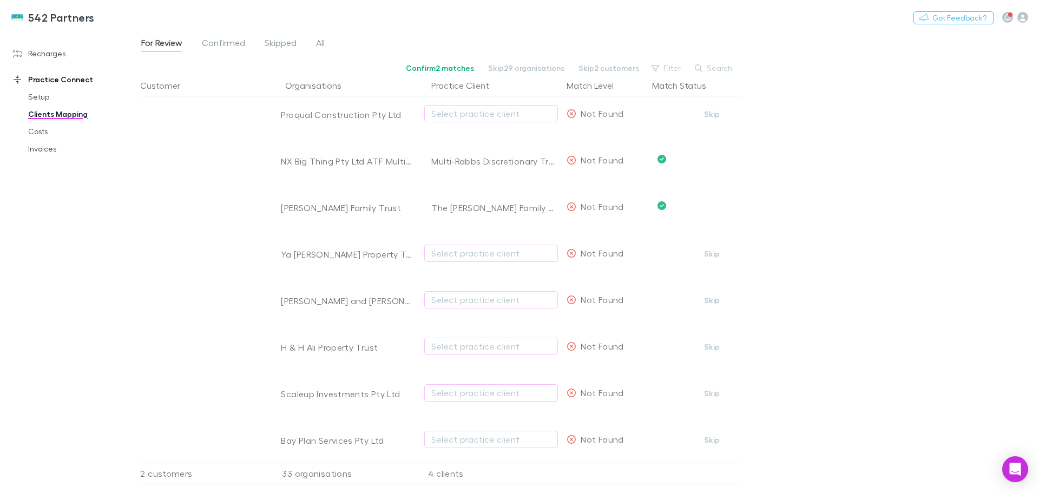
click at [456, 300] on div "Select practice client" at bounding box center [491, 299] width 120 height 13
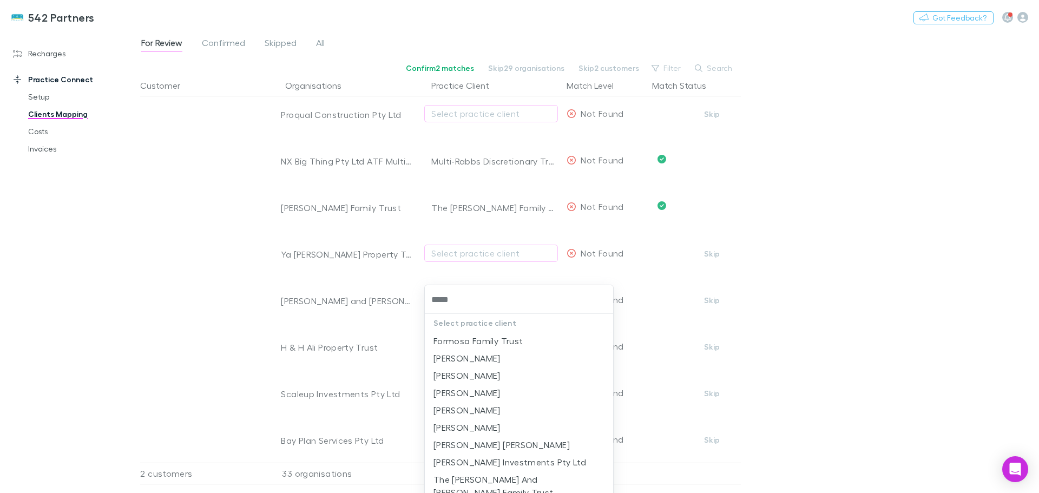
type input "******"
click at [509, 446] on li "The Helen And Lynton Morris Family Trust" at bounding box center [519, 451] width 188 height 30
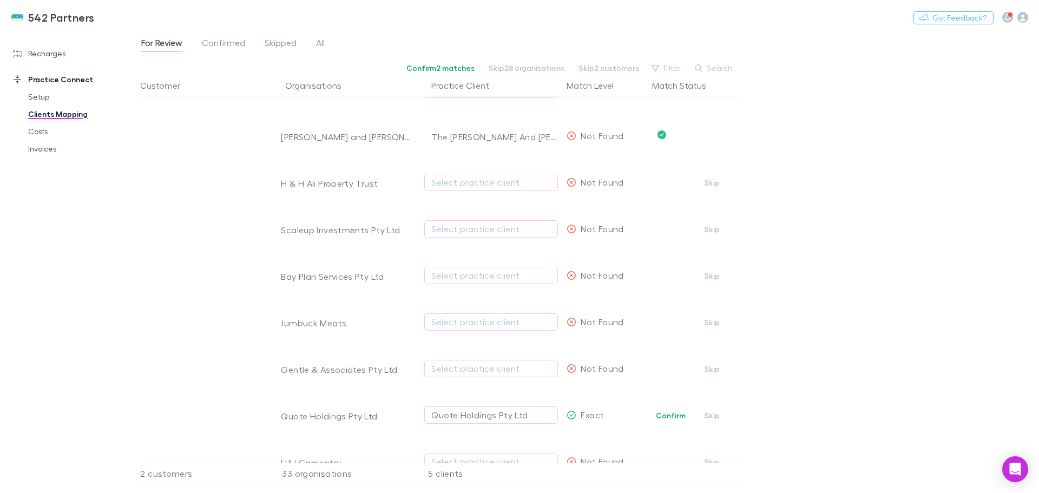
scroll to position [866, 0]
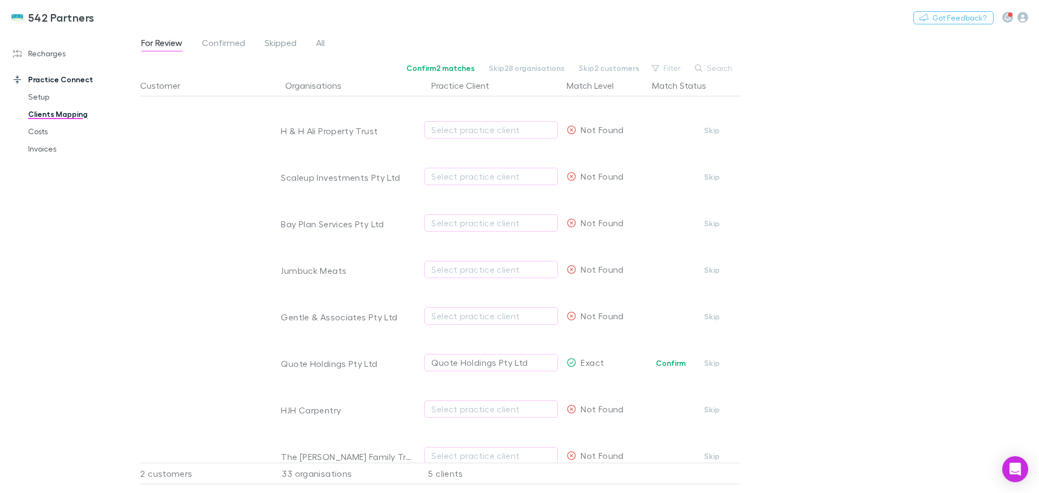
click at [717, 270] on button "Skip" at bounding box center [712, 270] width 35 height 13
click at [717, 316] on button "Skip" at bounding box center [712, 316] width 35 height 13
click at [675, 365] on button "Confirm" at bounding box center [671, 363] width 44 height 13
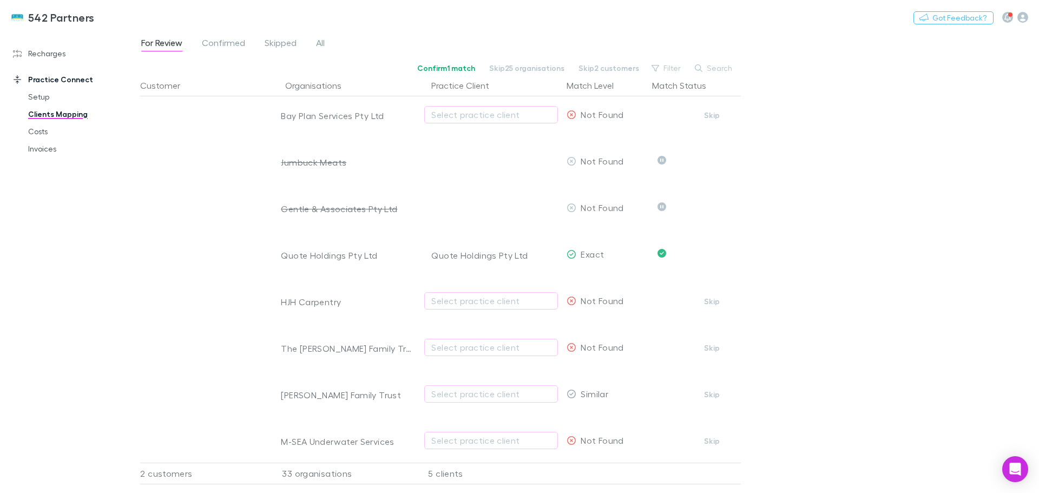
scroll to position [1028, 0]
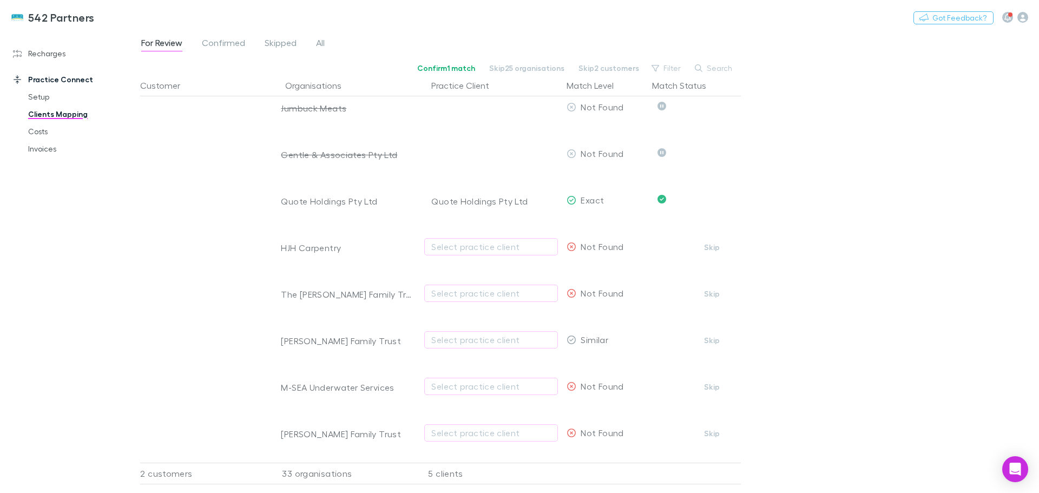
click at [449, 296] on div "Select practice client" at bounding box center [491, 293] width 120 height 13
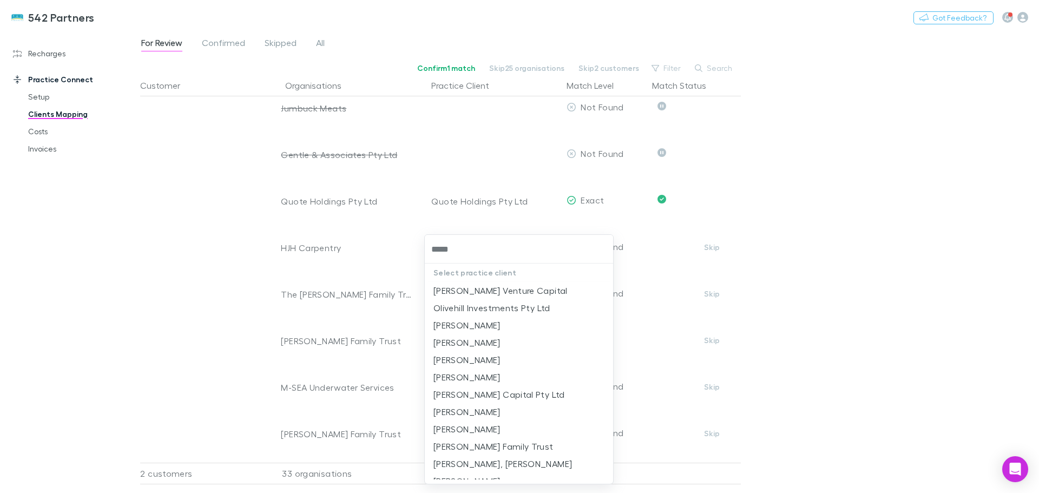
type input "******"
click at [485, 395] on li "Simon Oliver Family Trust" at bounding box center [519, 394] width 188 height 17
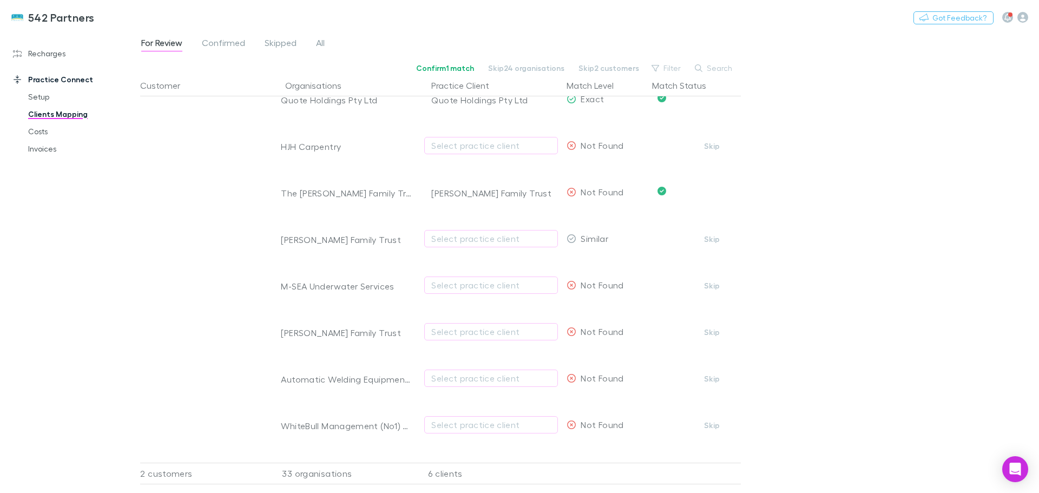
scroll to position [1137, 0]
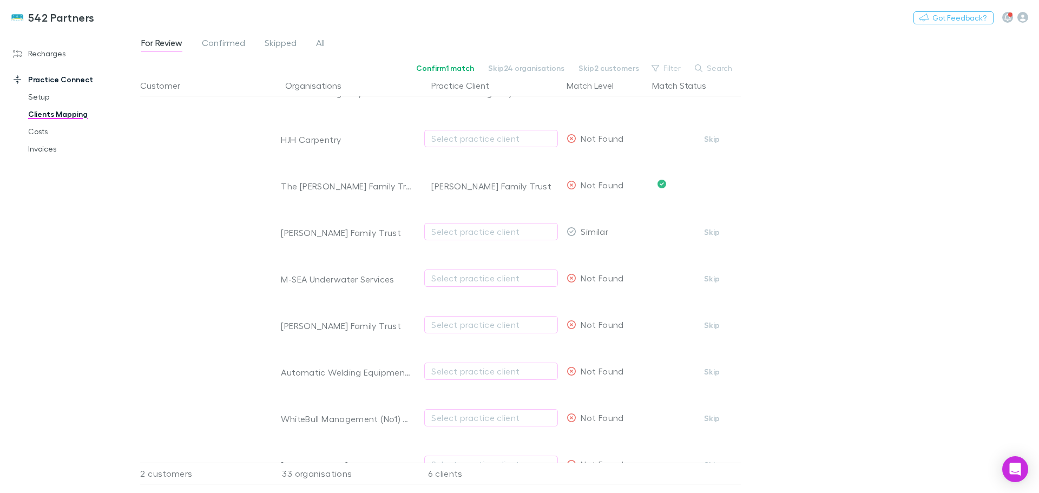
click at [439, 326] on div "Select practice client" at bounding box center [491, 324] width 120 height 13
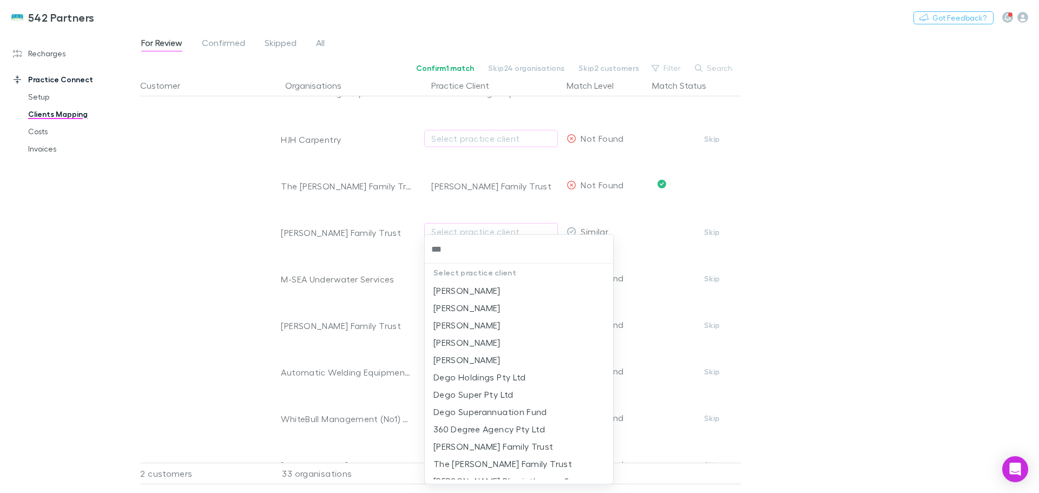
type input "****"
click at [502, 394] on li "The Degnan Family Trust" at bounding box center [519, 394] width 188 height 17
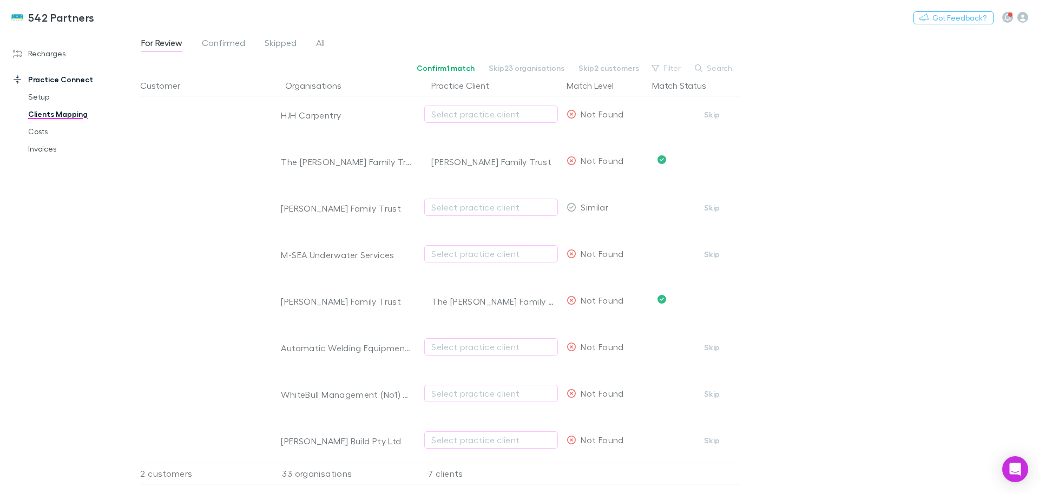
scroll to position [1172, 0]
click at [481, 198] on div "Select practice client" at bounding box center [491, 204] width 120 height 13
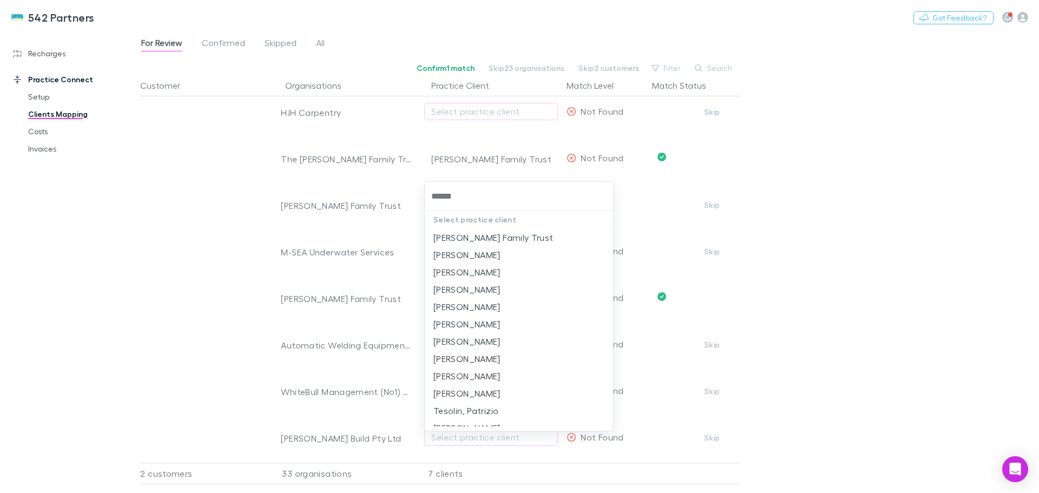
type input "*******"
click at [490, 241] on li "Patrick Johnson Family Trust" at bounding box center [519, 237] width 188 height 17
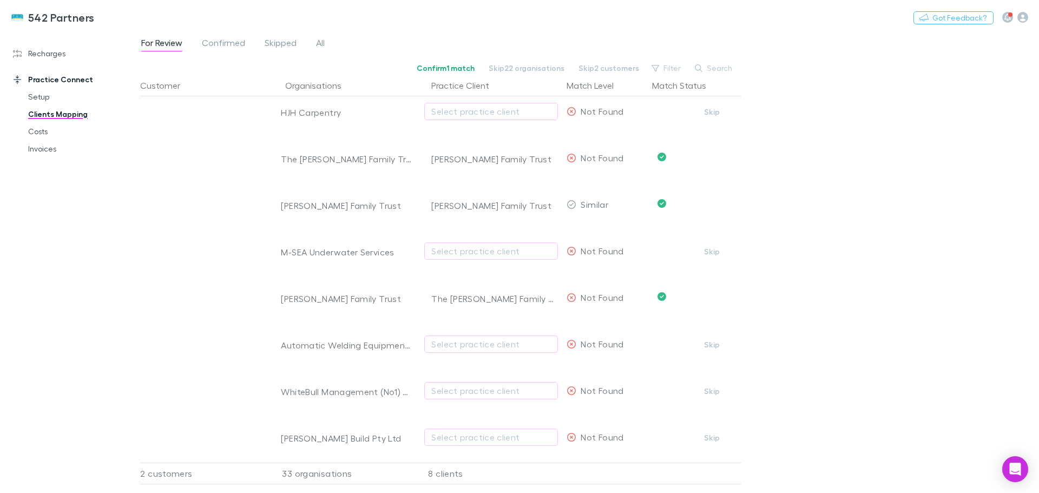
drag, startPoint x: 720, startPoint y: 244, endPoint x: 615, endPoint y: 323, distance: 131.1
click at [720, 245] on button "Skip" at bounding box center [712, 251] width 35 height 13
click at [710, 338] on button "Skip" at bounding box center [712, 344] width 35 height 13
drag, startPoint x: 714, startPoint y: 431, endPoint x: 660, endPoint y: 346, distance: 101.0
click at [714, 431] on button "Skip" at bounding box center [712, 437] width 35 height 13
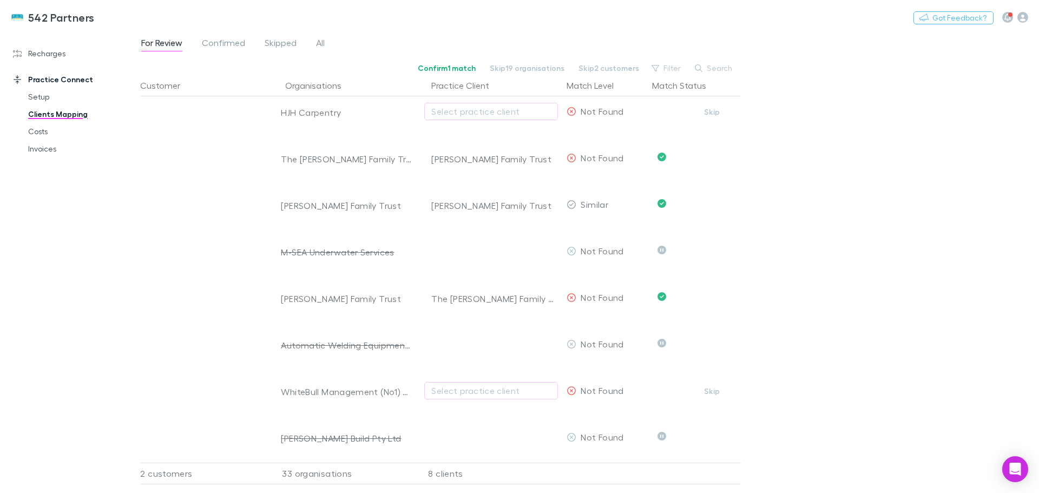
drag, startPoint x: 719, startPoint y: 384, endPoint x: 914, endPoint y: 194, distance: 272.1
click at [718, 385] on button "Skip" at bounding box center [712, 391] width 35 height 13
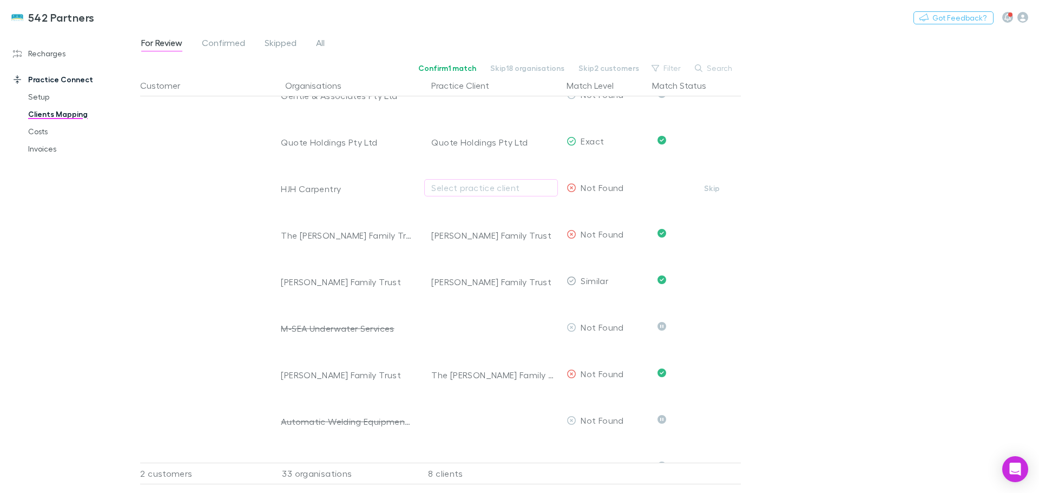
scroll to position [1064, 0]
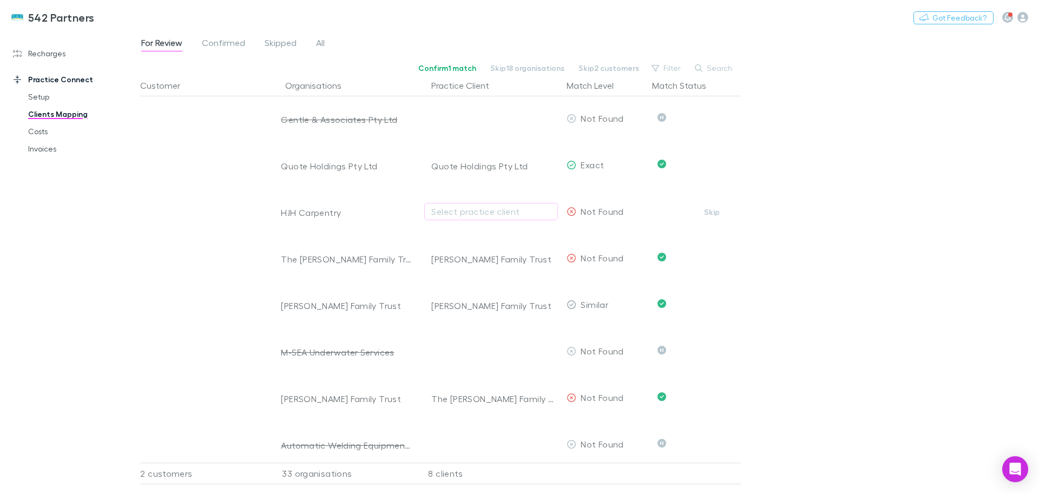
click at [709, 208] on button "Skip" at bounding box center [712, 212] width 35 height 13
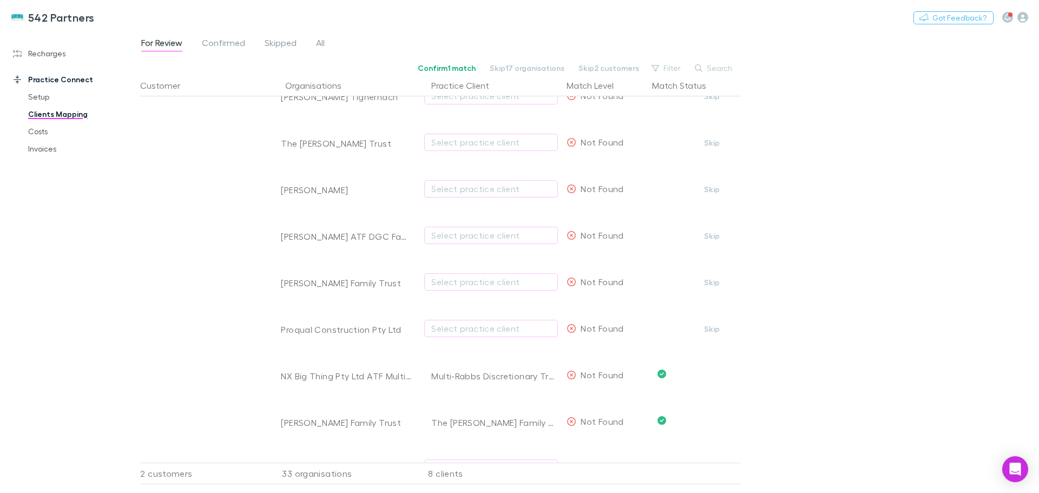
scroll to position [414, 0]
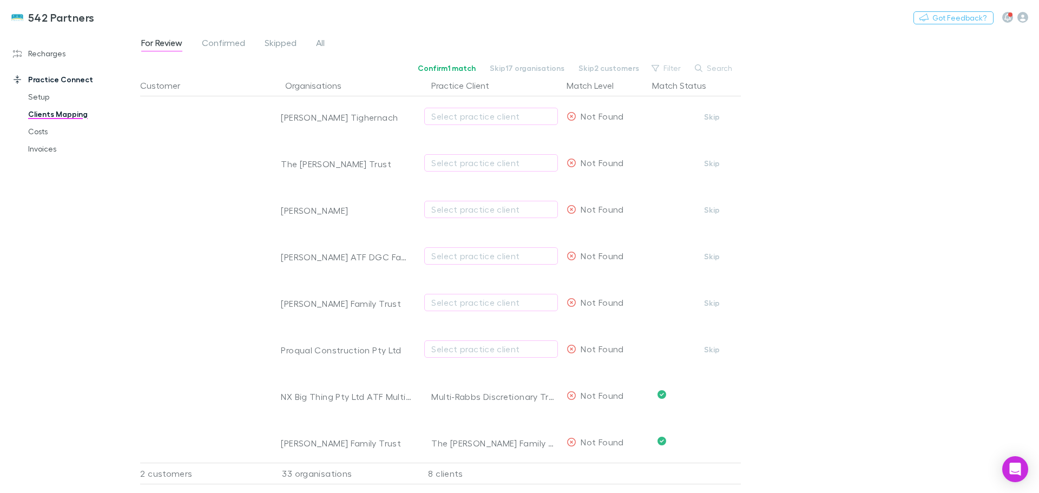
click at [213, 43] on span "Confirmed" at bounding box center [223, 44] width 43 height 14
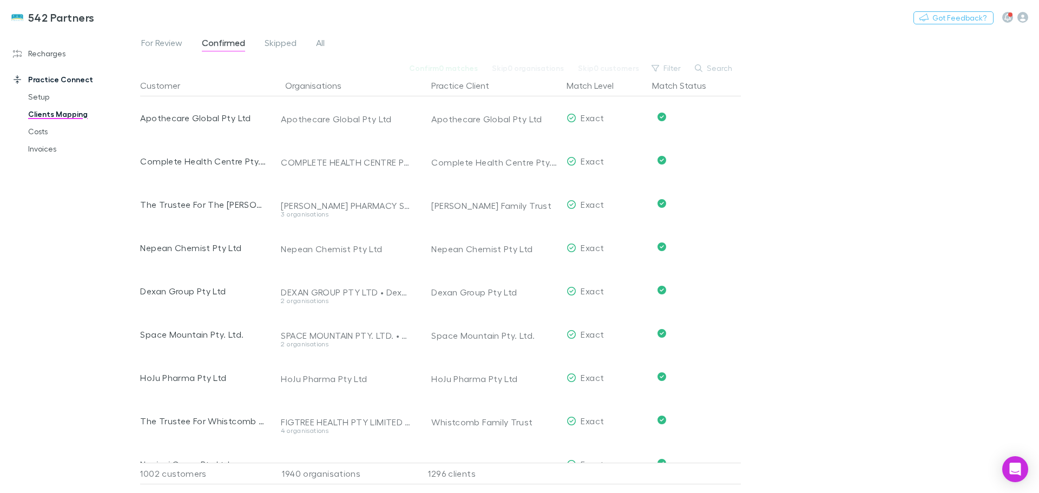
click at [160, 42] on span "For Review" at bounding box center [161, 44] width 41 height 14
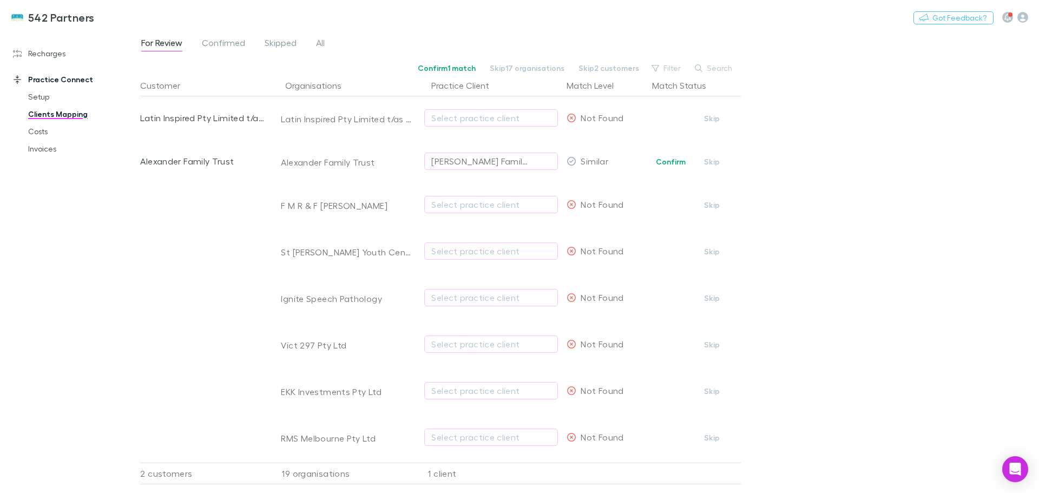
click at [450, 201] on div "Select practice client" at bounding box center [491, 204] width 120 height 13
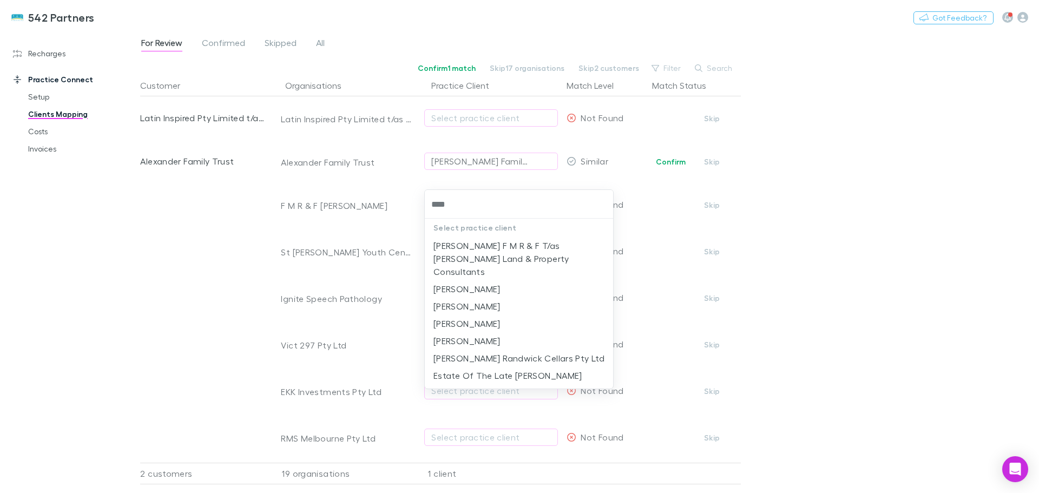
type input "*****"
click at [526, 242] on li "Nanni F M R & F T/as Nanni's Land & Property Consultants" at bounding box center [519, 258] width 188 height 43
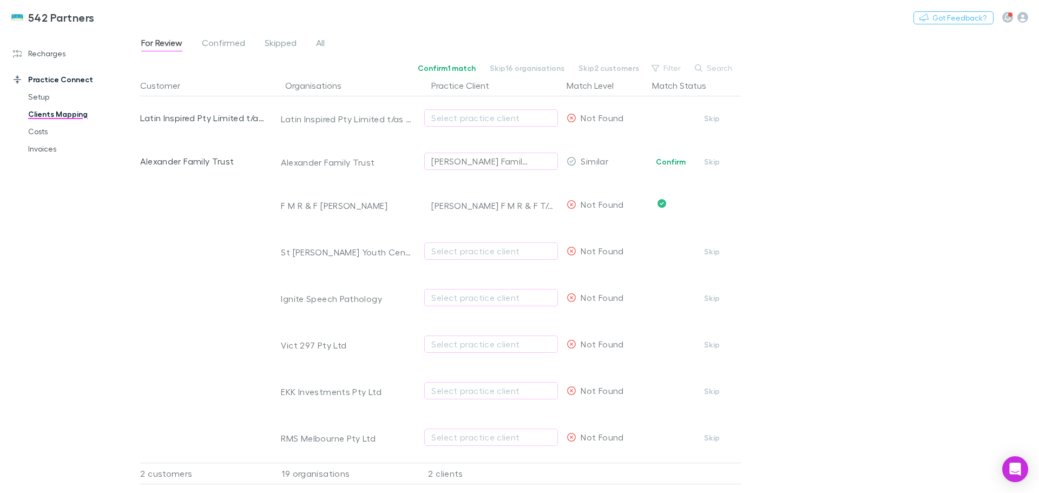
click at [713, 252] on button "Skip" at bounding box center [712, 251] width 35 height 13
click at [454, 300] on div "Select practice client" at bounding box center [491, 297] width 120 height 13
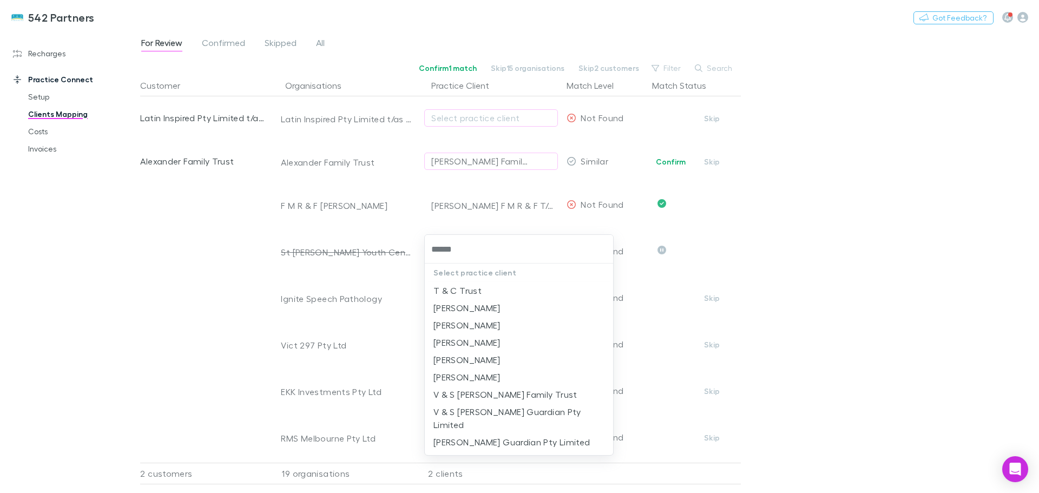
type input "*******"
click at [464, 334] on li "Thacker, Kristina" at bounding box center [519, 342] width 188 height 17
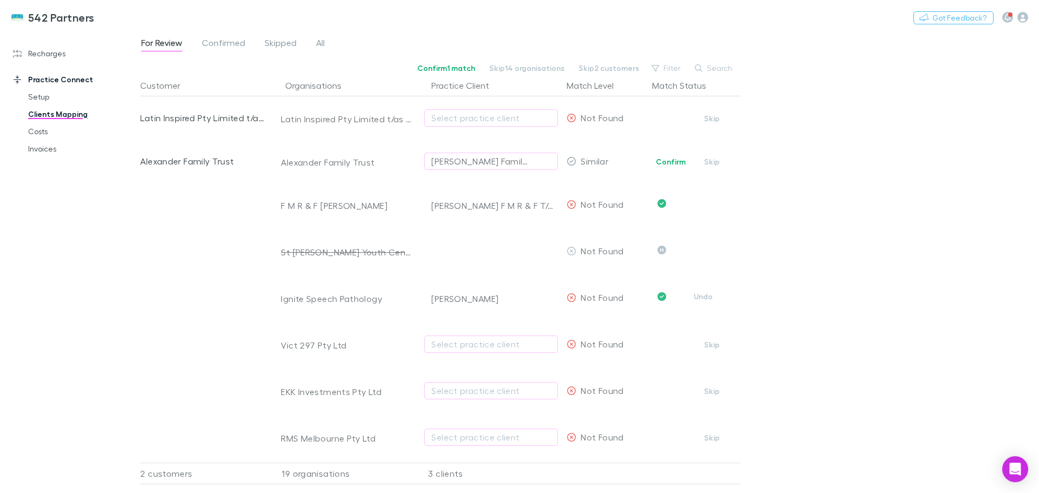
drag, startPoint x: 703, startPoint y: 298, endPoint x: 695, endPoint y: 300, distance: 8.3
click at [703, 298] on button "Undo" at bounding box center [703, 296] width 35 height 13
click at [491, 297] on div "Thacker, Kristina" at bounding box center [464, 297] width 67 height 13
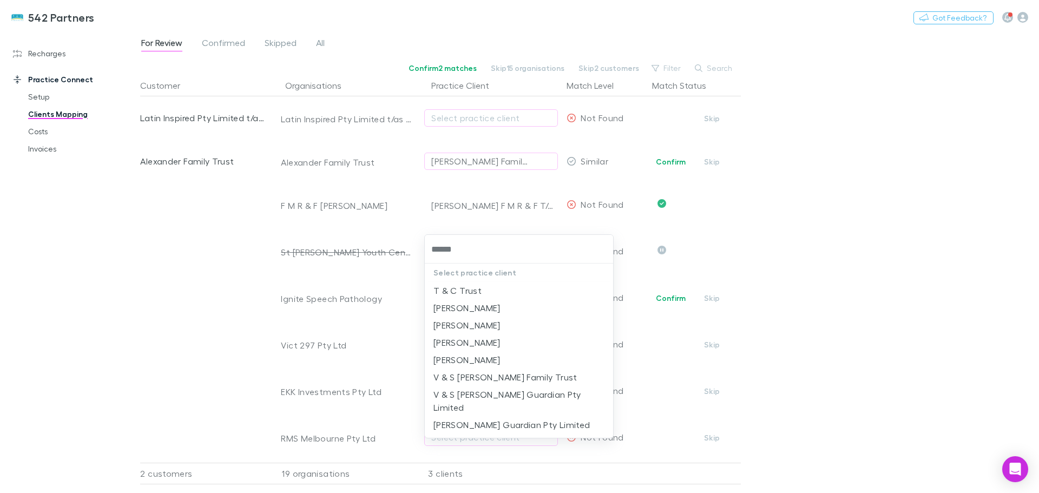
type input "*******"
click at [487, 322] on li "Thacker, Chloe" at bounding box center [519, 325] width 188 height 17
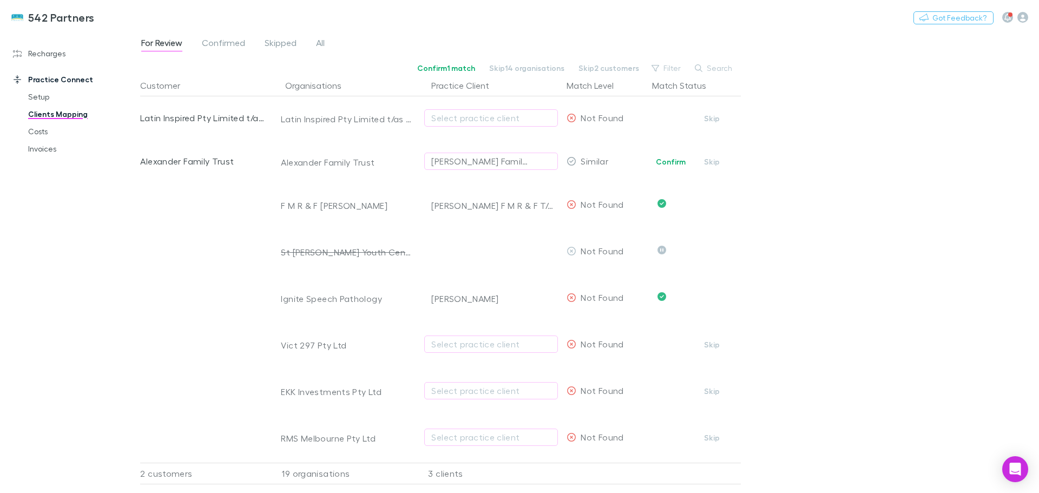
click at [714, 344] on button "Skip" at bounding box center [712, 344] width 35 height 13
click at [456, 390] on div "Select practice client" at bounding box center [491, 390] width 120 height 13
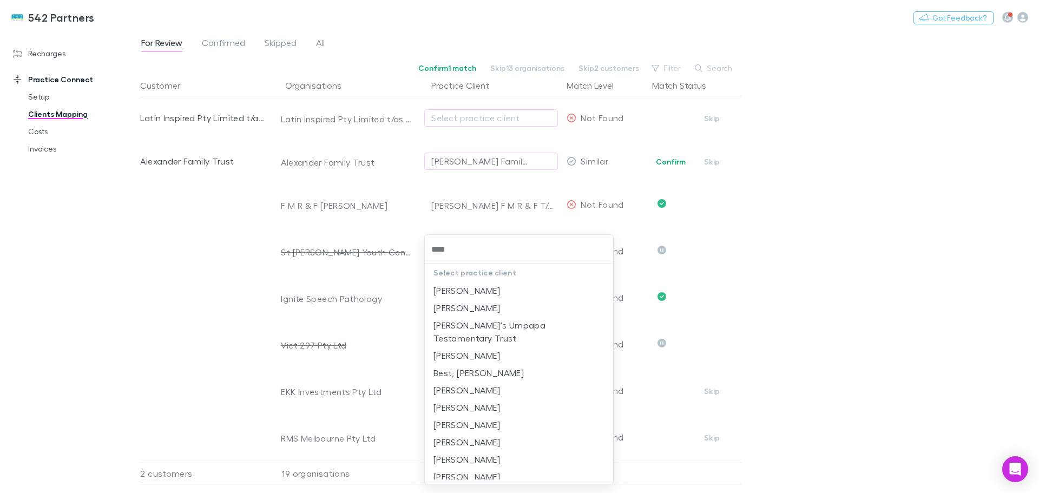
type input "*****"
click at [458, 347] on li "Jee, Daniel" at bounding box center [519, 355] width 188 height 17
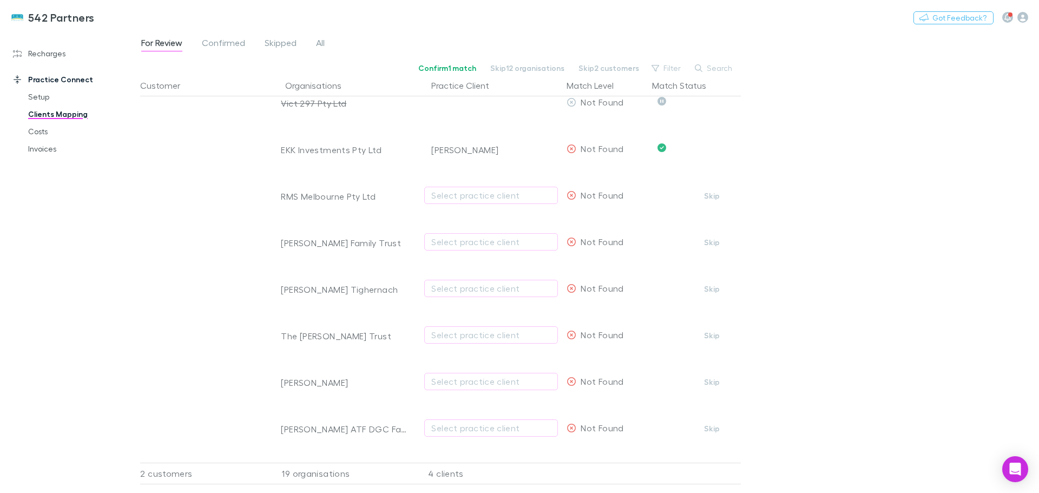
scroll to position [271, 0]
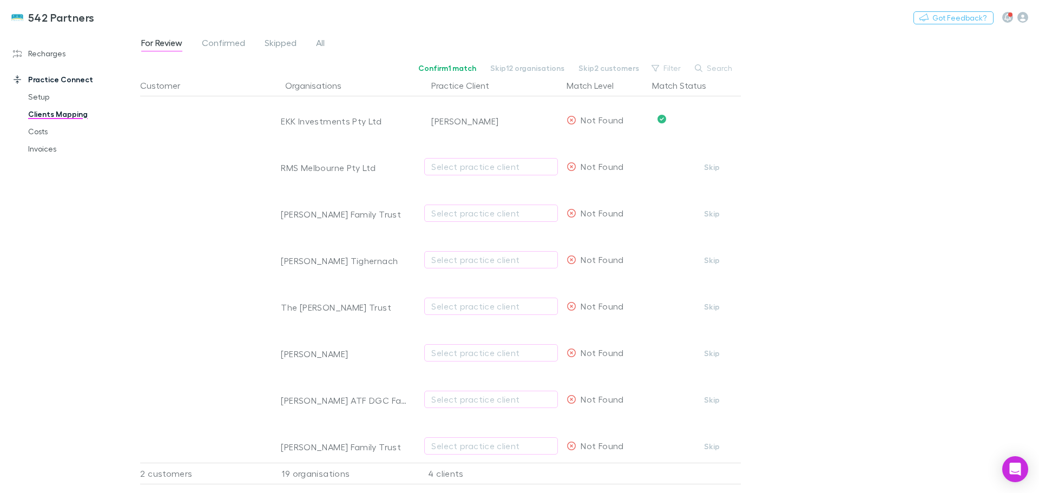
click at [717, 211] on button "Skip" at bounding box center [712, 213] width 35 height 13
click at [716, 259] on button "Skip" at bounding box center [712, 260] width 35 height 13
click at [456, 307] on div "Select practice client" at bounding box center [491, 306] width 120 height 13
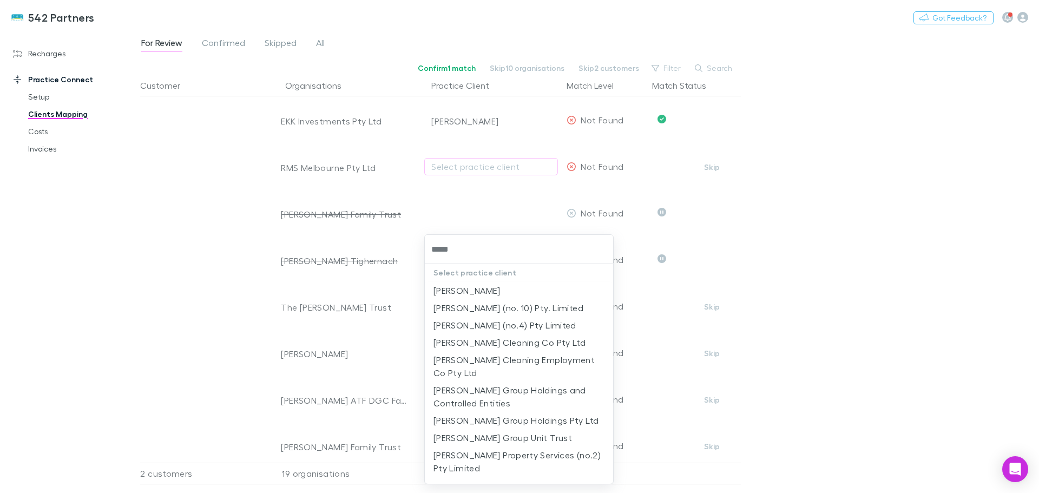
type input "******"
click at [523, 422] on li "Bayton Group Holdings Pty Ltd" at bounding box center [519, 420] width 188 height 17
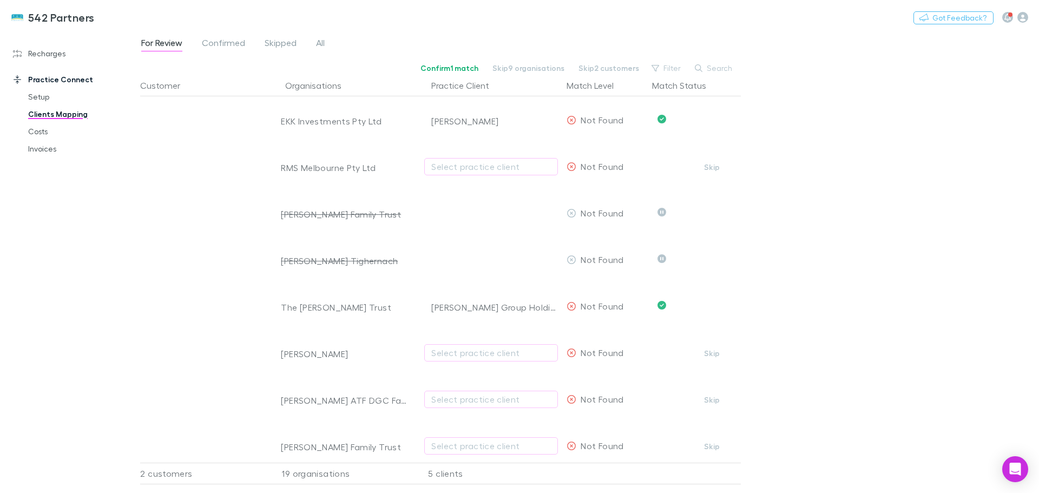
click at [710, 355] on button "Skip" at bounding box center [712, 353] width 35 height 13
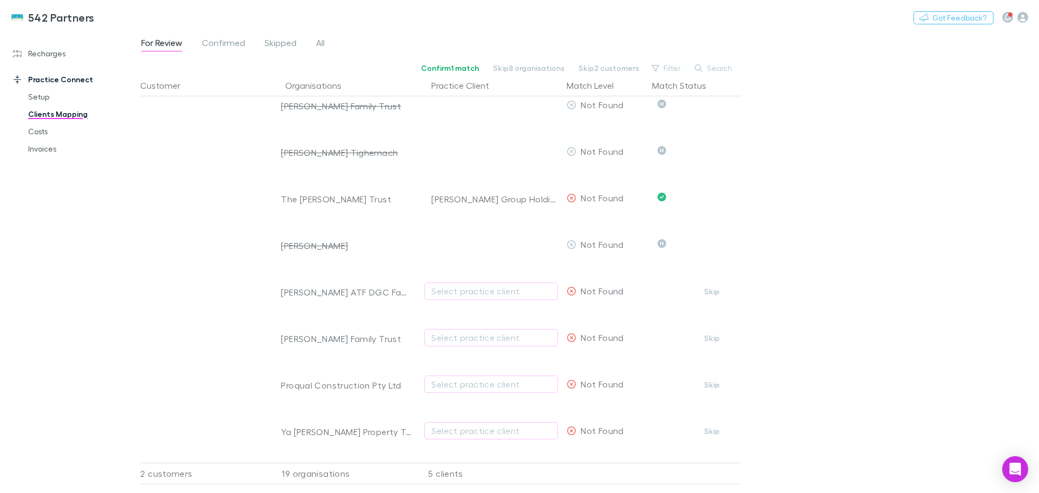
click at [488, 295] on div "Select practice client" at bounding box center [491, 291] width 120 height 13
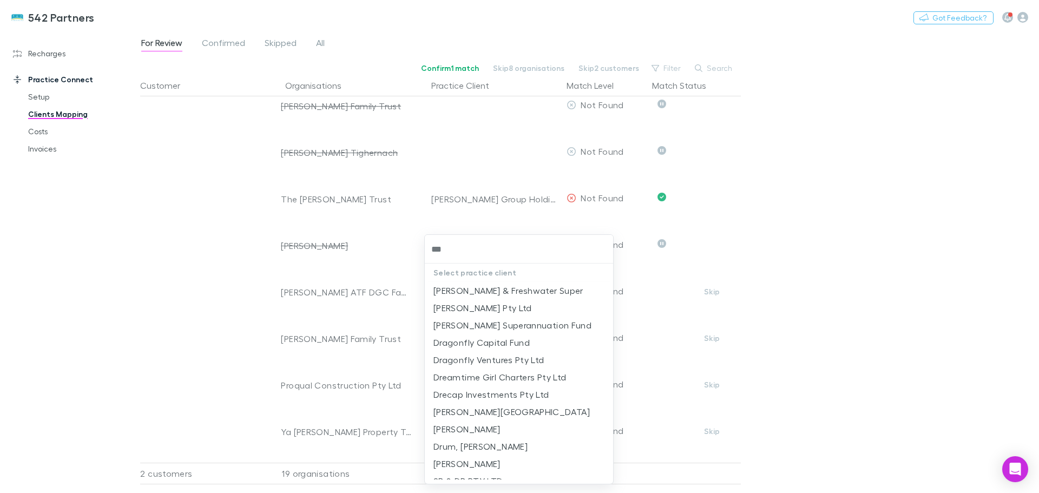
type input "****"
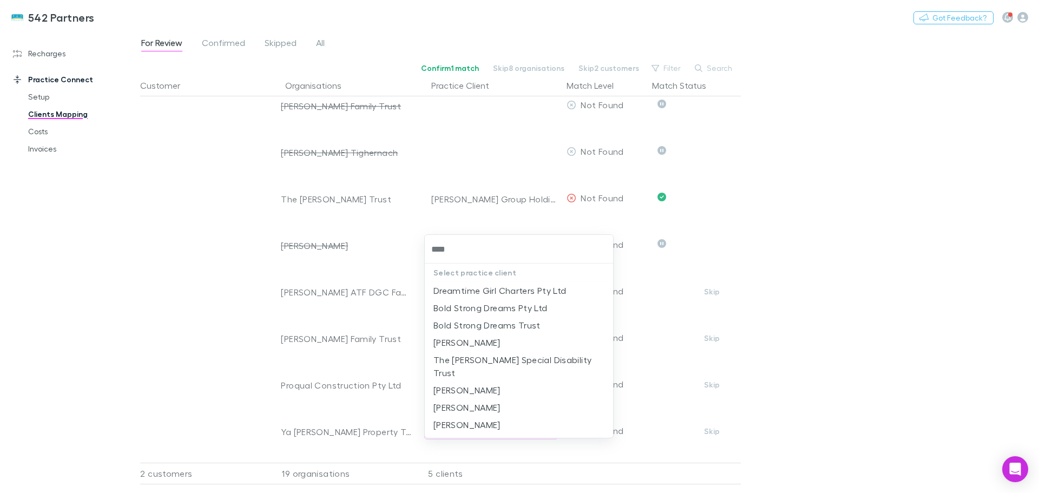
click at [488, 295] on li "Dreamtime Girl Charters Pty Ltd" at bounding box center [519, 290] width 188 height 17
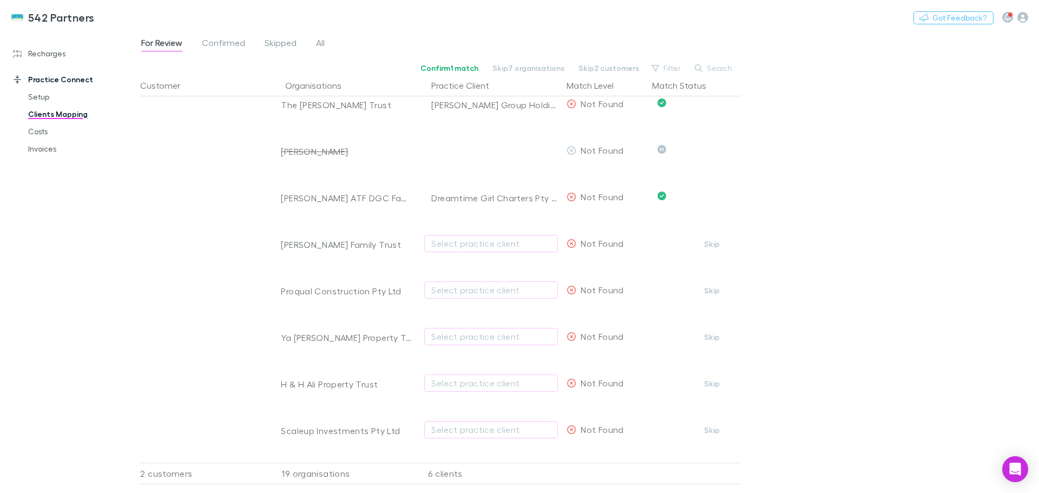
scroll to position [487, 0]
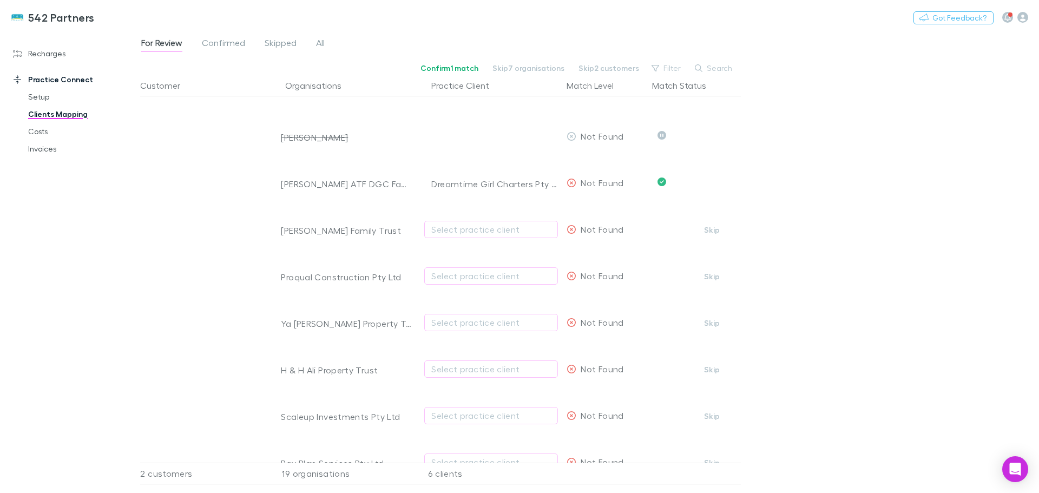
click at [712, 278] on button "Skip" at bounding box center [712, 276] width 35 height 13
drag, startPoint x: 282, startPoint y: 370, endPoint x: 377, endPoint y: 364, distance: 94.9
click at [377, 364] on div "H & H Ali Property Trust" at bounding box center [346, 361] width 131 height 28
copy div "H & H Ali Property Trust"
click at [707, 372] on button "Skip" at bounding box center [712, 369] width 35 height 13
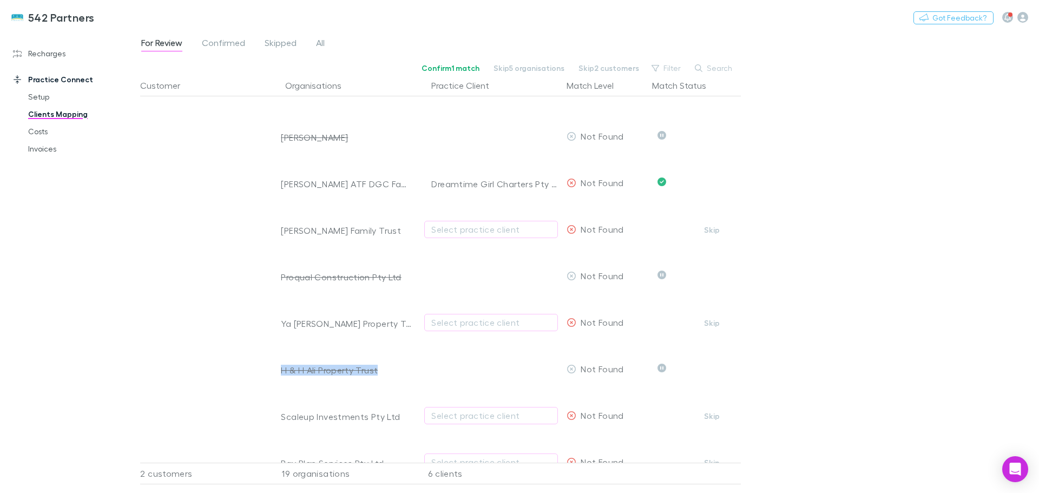
click at [232, 41] on span "Confirmed" at bounding box center [223, 44] width 43 height 14
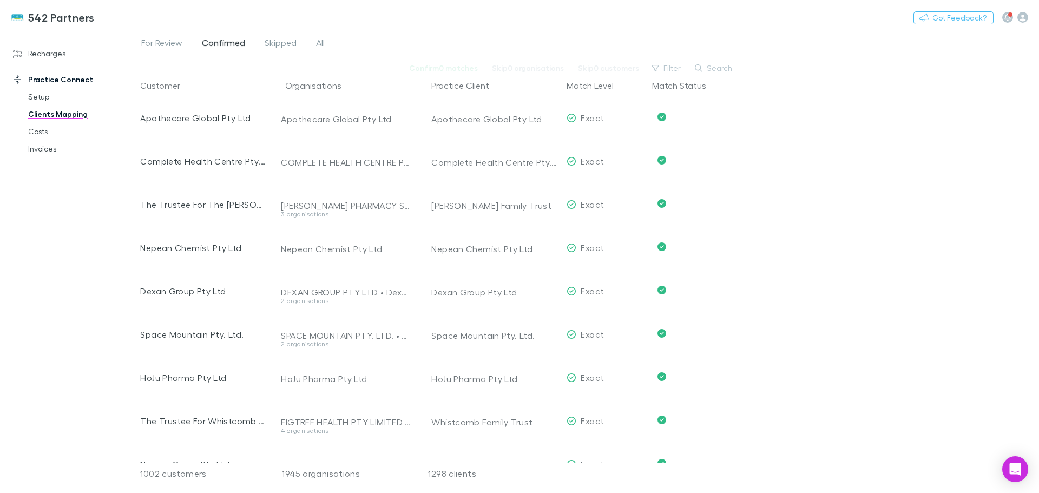
click at [170, 43] on span "For Review" at bounding box center [161, 44] width 41 height 14
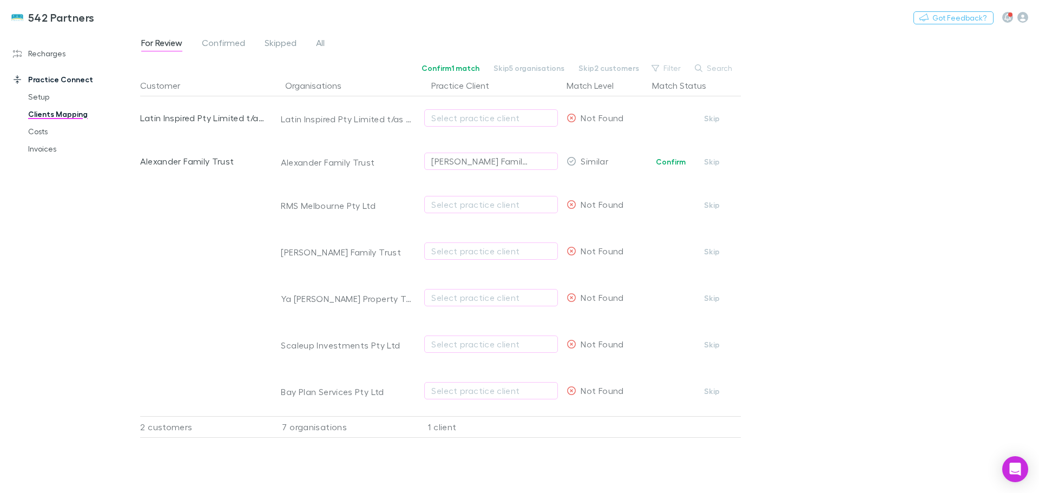
click at [709, 342] on button "Skip" at bounding box center [712, 344] width 35 height 13
click at [718, 202] on button "Skip" at bounding box center [712, 205] width 35 height 13
drag, startPoint x: 283, startPoint y: 302, endPoint x: 391, endPoint y: 294, distance: 108.6
click at [391, 294] on div "Ya Abul Fazl Property Trust" at bounding box center [346, 298] width 131 height 11
copy div "Ya Abul Fazl Property Trust"
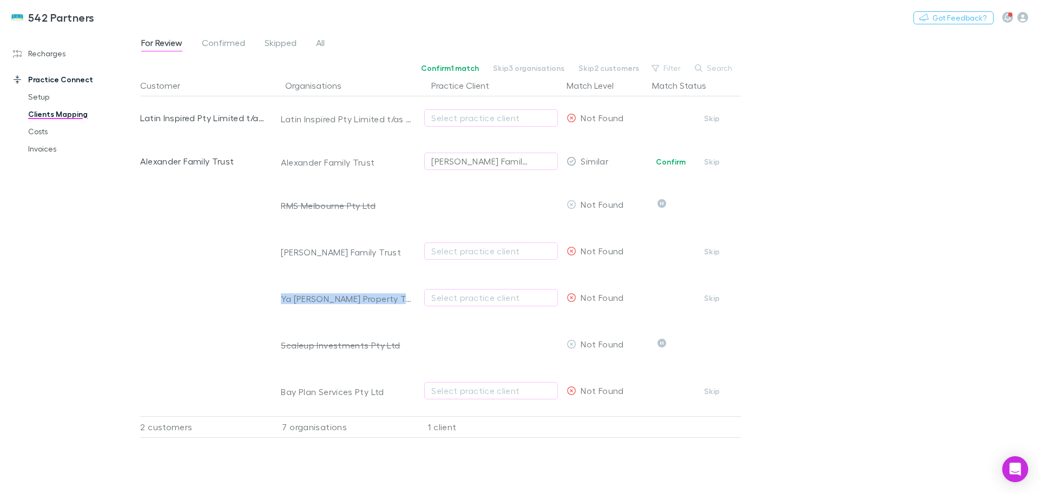
click at [717, 296] on button "Skip" at bounding box center [712, 298] width 35 height 13
drag, startPoint x: 283, startPoint y: 391, endPoint x: 392, endPoint y: 391, distance: 109.3
click at [392, 391] on div "Bay Plan Services Pty Ltd" at bounding box center [346, 391] width 131 height 11
copy div "Bay Plan Services Pty Ltd"
click at [712, 390] on button "Skip" at bounding box center [712, 391] width 35 height 13
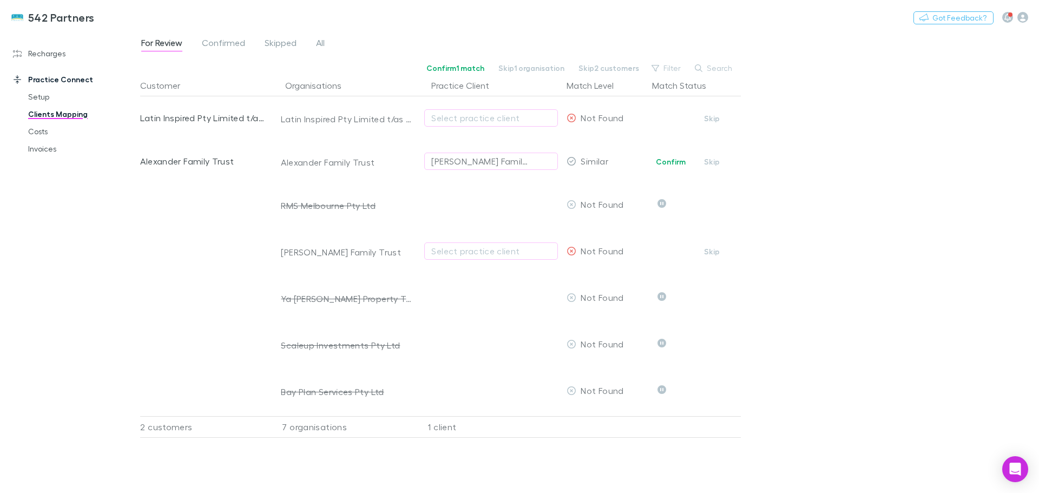
click at [305, 252] on div "Roberts Family Trust" at bounding box center [346, 252] width 131 height 11
click at [236, 44] on span "Confirmed" at bounding box center [223, 44] width 43 height 14
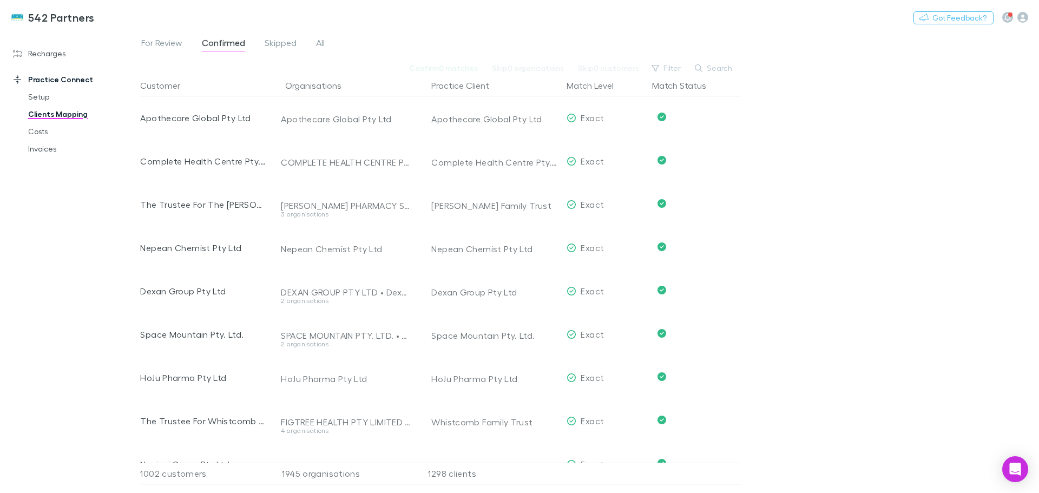
click at [164, 41] on span "For Review" at bounding box center [161, 44] width 41 height 14
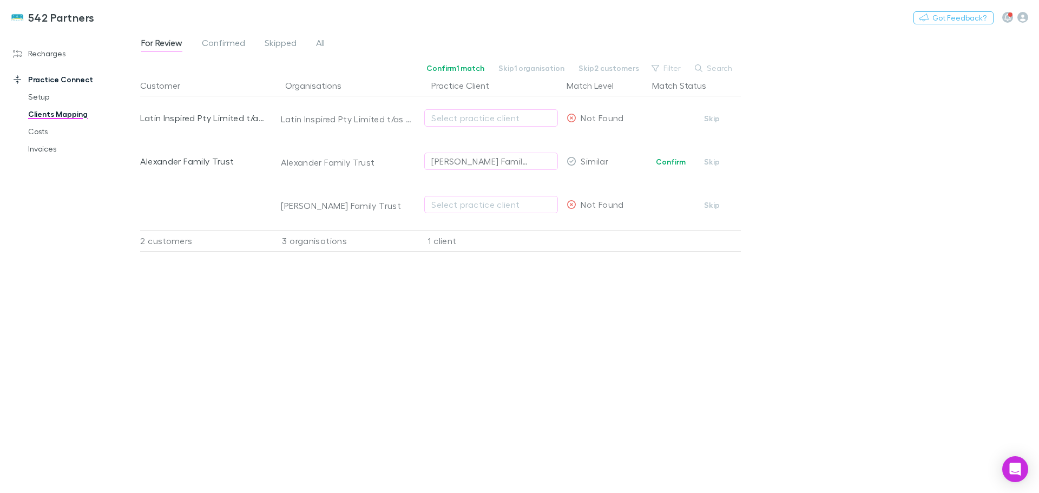
click at [713, 204] on button "Skip" at bounding box center [712, 205] width 35 height 13
click at [538, 159] on button "button" at bounding box center [544, 161] width 13 height 13
click at [712, 166] on button "Skip" at bounding box center [712, 161] width 35 height 13
click at [709, 118] on button "Skip" at bounding box center [712, 118] width 35 height 13
click at [36, 133] on link "Costs" at bounding box center [81, 131] width 129 height 17
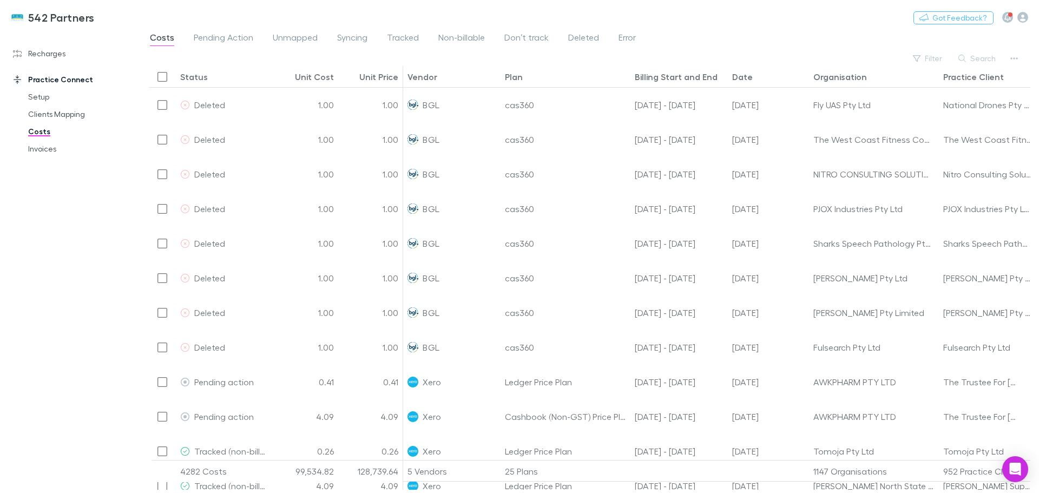
click at [34, 147] on link "Invoices" at bounding box center [81, 148] width 129 height 17
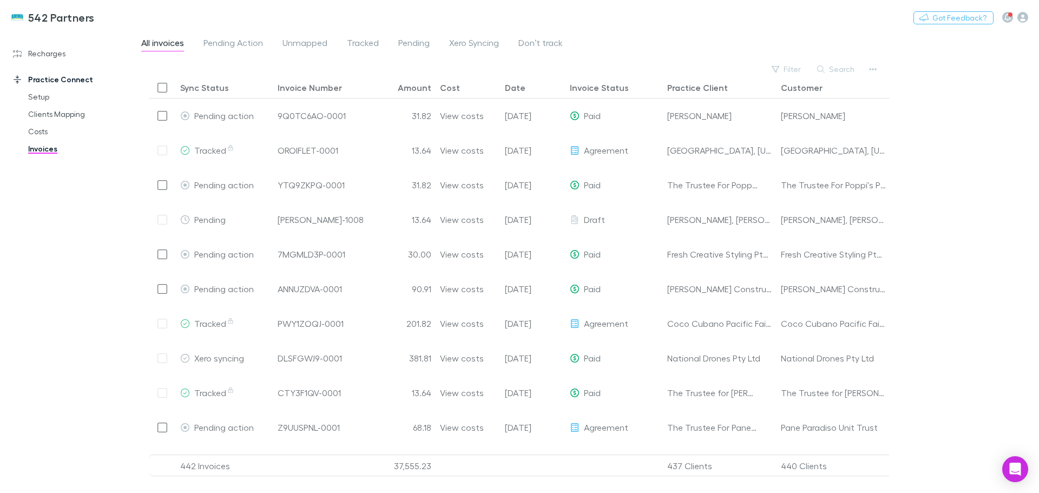
click at [305, 42] on span "Unmapped" at bounding box center [305, 44] width 45 height 14
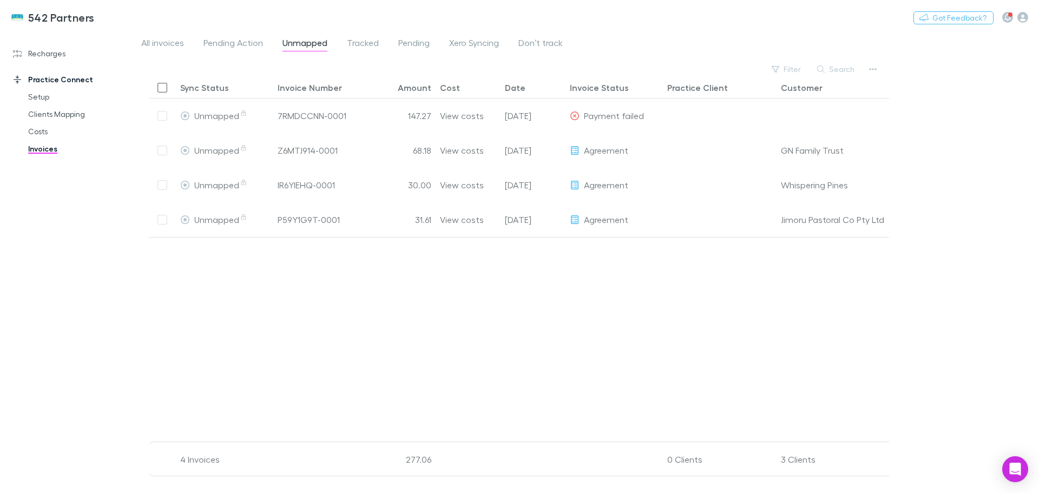
click at [44, 114] on link "Clients Mapping" at bounding box center [81, 114] width 129 height 17
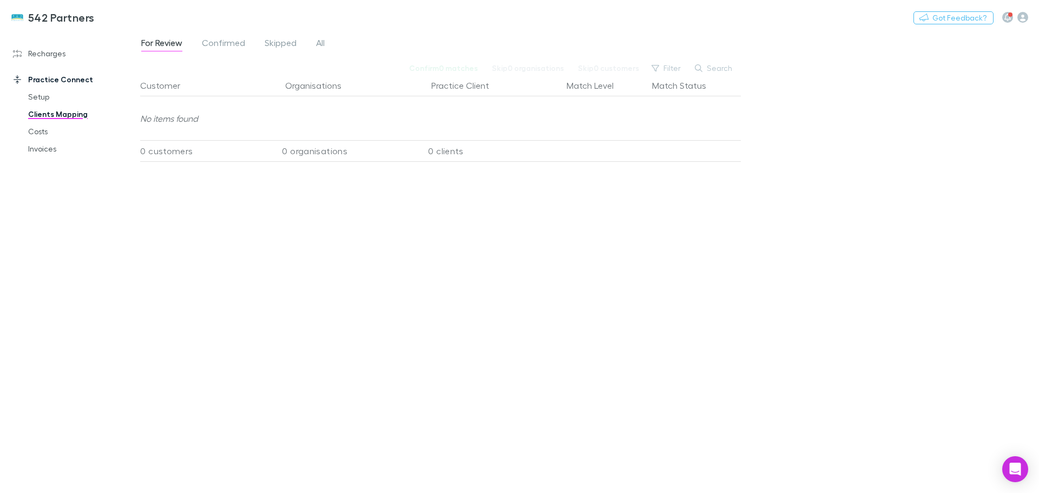
click at [277, 42] on span "Skipped" at bounding box center [281, 44] width 32 height 14
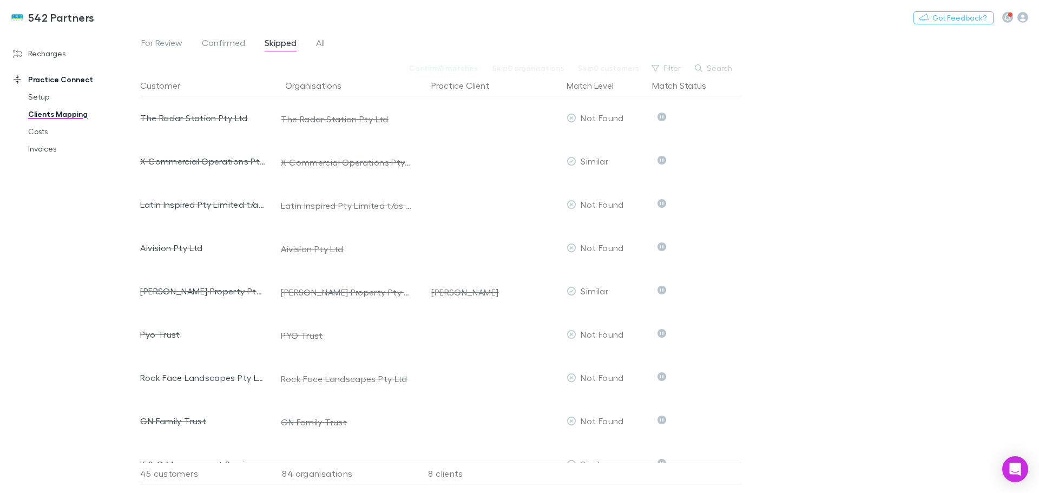
click at [713, 69] on button "Search" at bounding box center [714, 68] width 49 height 13
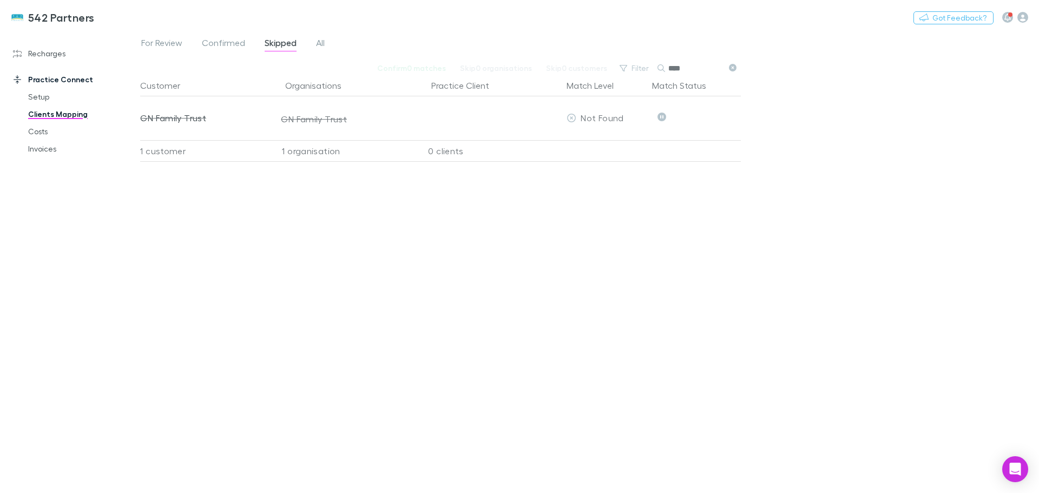
type input "****"
click at [702, 116] on button "Undo" at bounding box center [703, 116] width 35 height 13
click at [157, 39] on span "For Review" at bounding box center [161, 44] width 41 height 14
click at [469, 116] on div "Select practice client" at bounding box center [491, 117] width 120 height 13
type input "****"
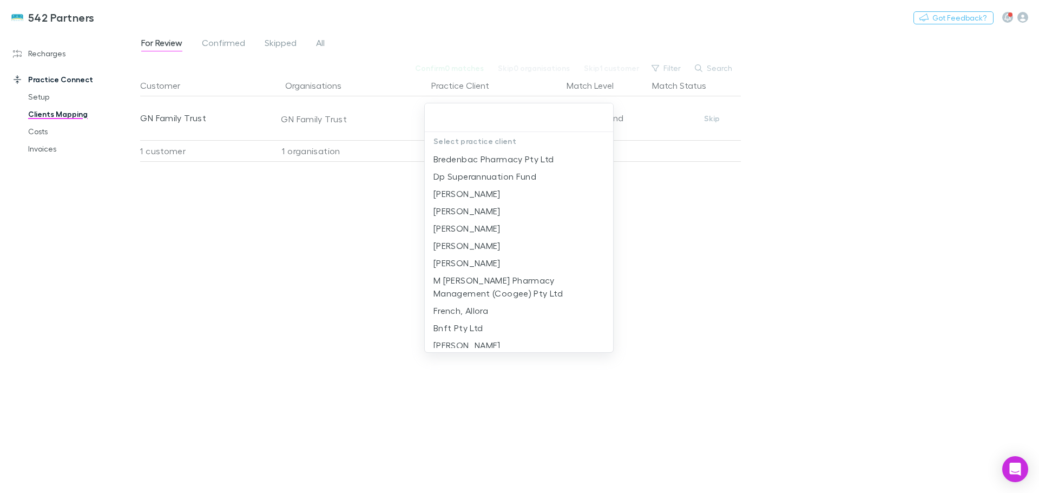
click at [296, 201] on div at bounding box center [519, 246] width 1039 height 493
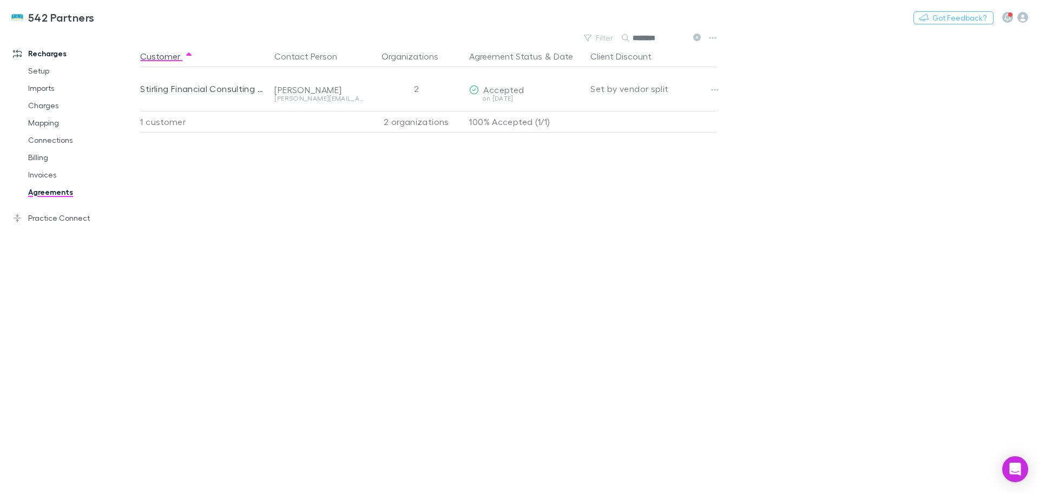
click at [698, 34] on div "542 Partners Nothing Got Feedback?" at bounding box center [519, 17] width 1039 height 35
click at [697, 36] on icon at bounding box center [697, 38] width 8 height 8
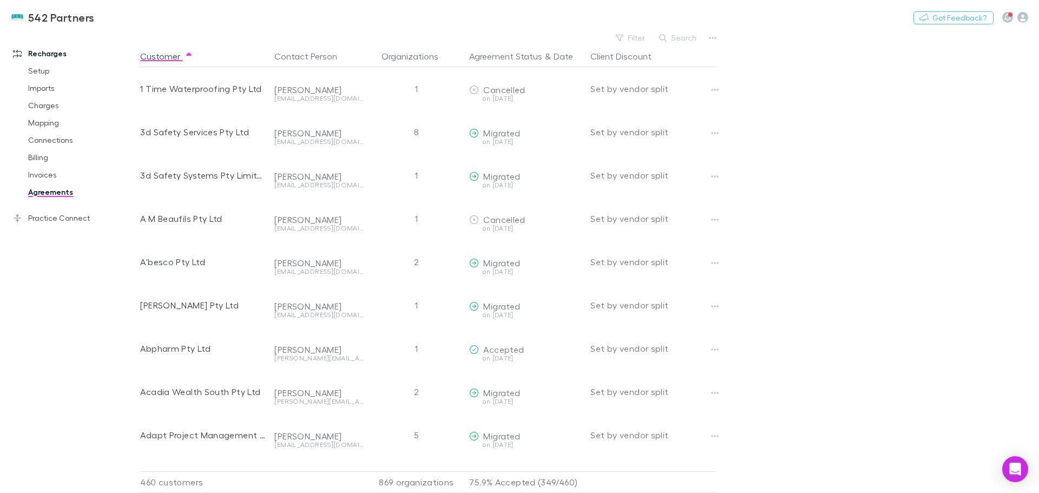
click at [678, 37] on button "Search" at bounding box center [678, 37] width 49 height 13
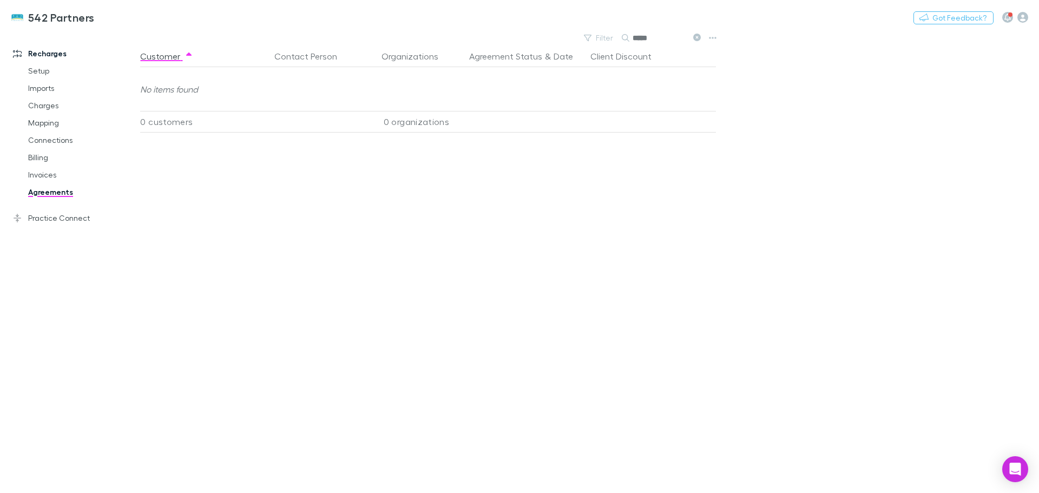
type input "*****"
click at [36, 174] on link "Invoices" at bounding box center [81, 174] width 129 height 17
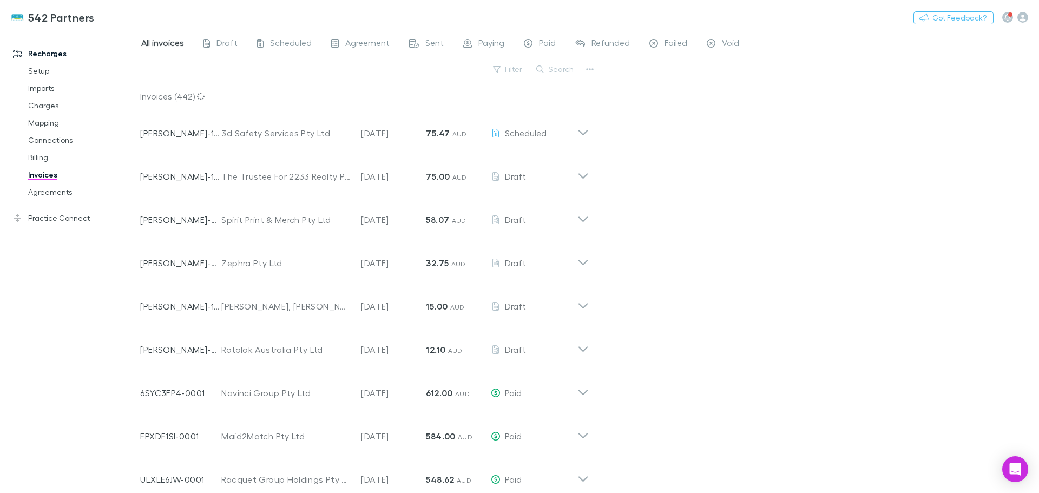
click at [554, 69] on button "Search" at bounding box center [555, 69] width 49 height 13
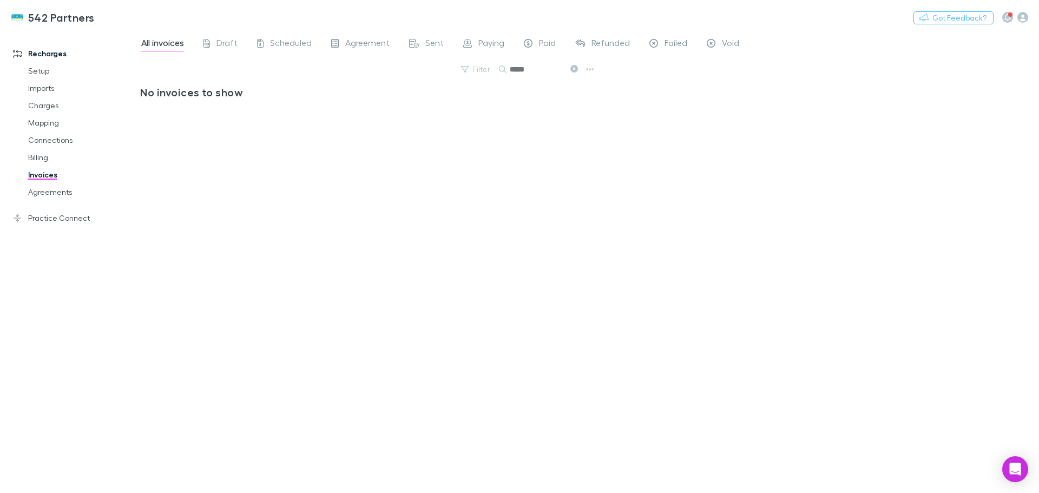
click at [573, 67] on icon at bounding box center [574, 69] width 8 height 8
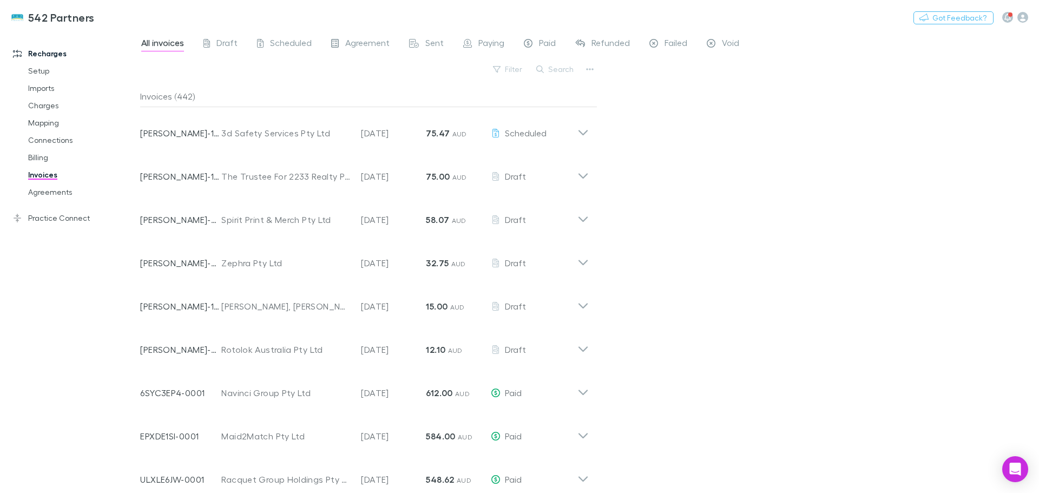
click at [561, 65] on button "Search" at bounding box center [555, 69] width 49 height 13
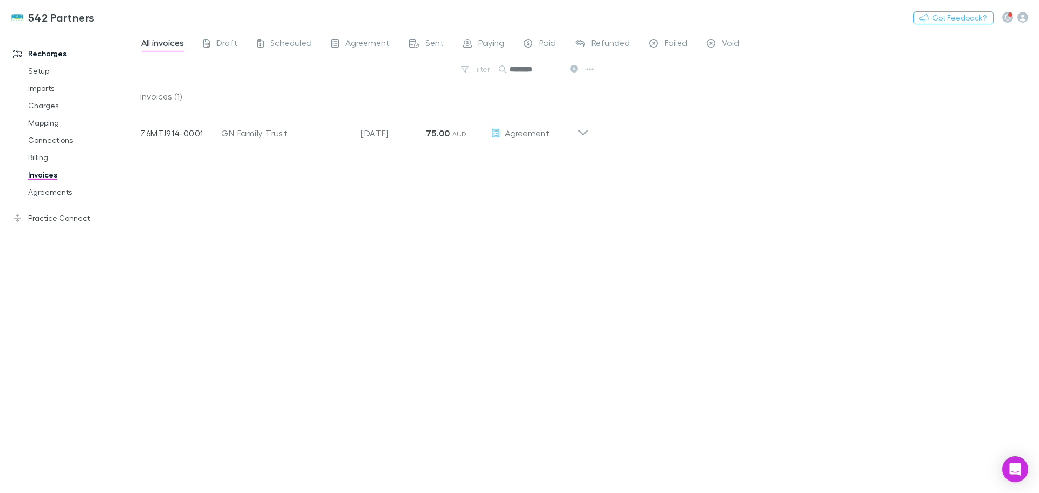
type input "********"
click at [585, 132] on icon at bounding box center [583, 129] width 11 height 22
click at [43, 127] on link "Mapping" at bounding box center [81, 122] width 129 height 17
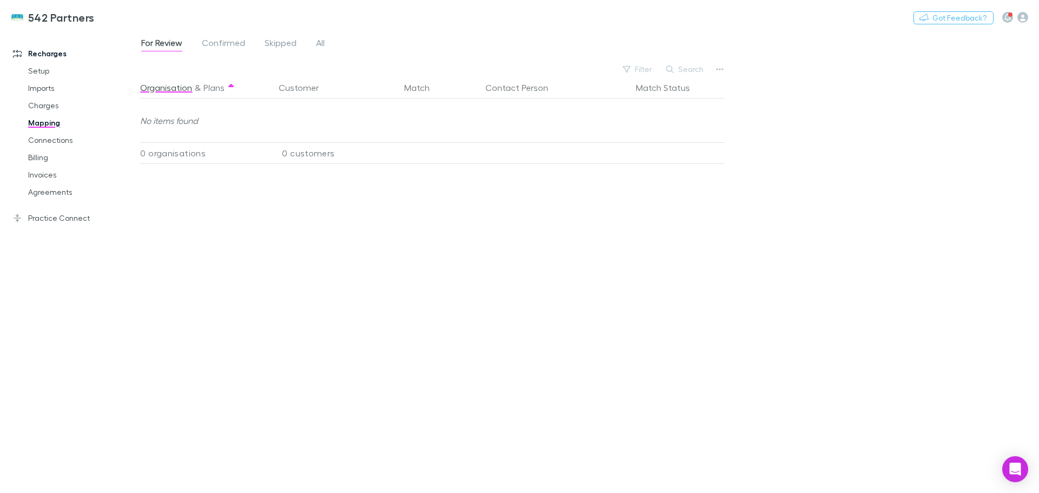
click at [322, 47] on span "All" at bounding box center [320, 44] width 9 height 14
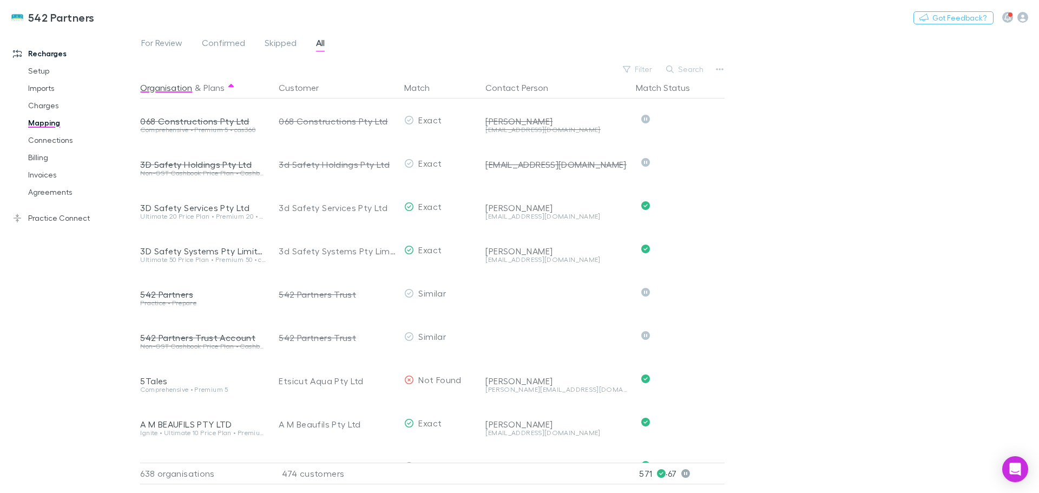
click at [687, 66] on button "Search" at bounding box center [685, 69] width 49 height 13
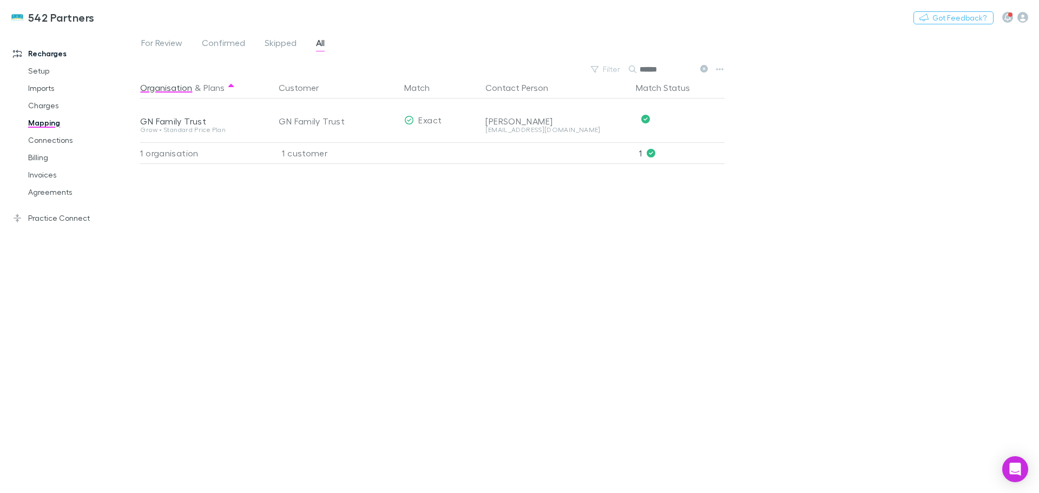
type input "******"
click at [47, 174] on link "Invoices" at bounding box center [81, 174] width 129 height 17
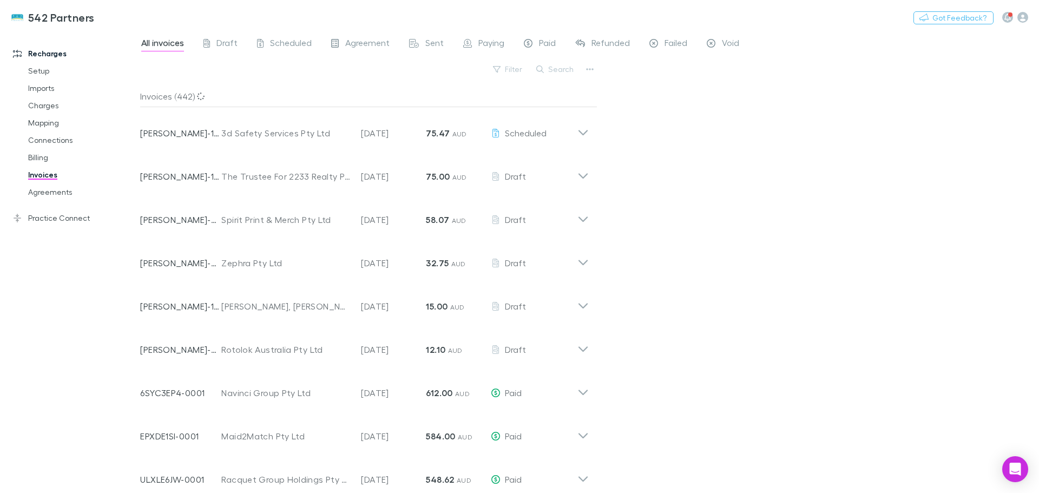
click at [563, 68] on button "Search" at bounding box center [555, 69] width 49 height 13
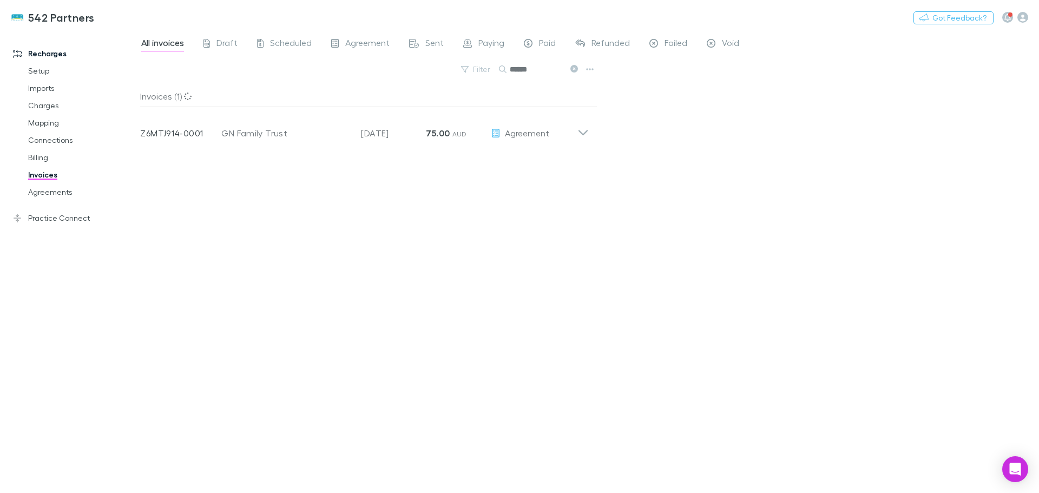
type input "******"
click at [586, 133] on icon at bounding box center [583, 132] width 9 height 5
